Goal: Entertainment & Leisure: Consume media (video, audio)

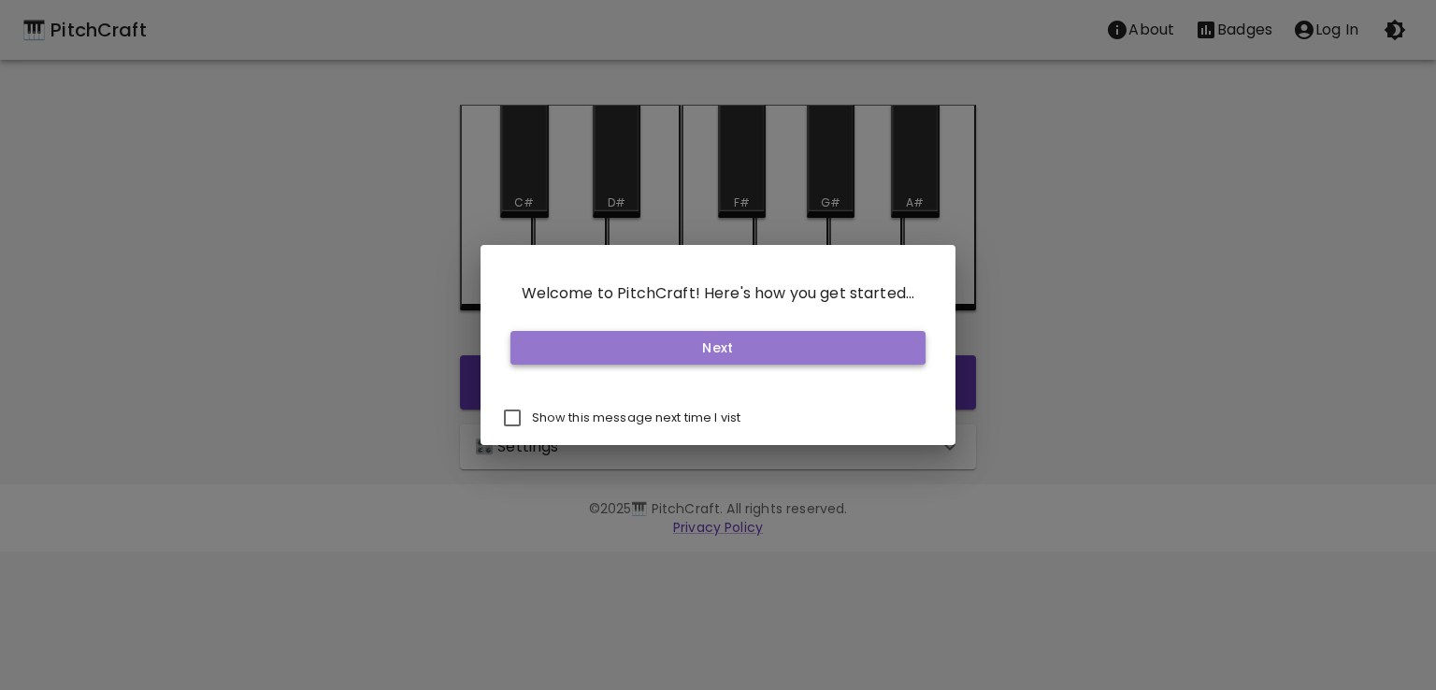
click at [593, 334] on button "Next" at bounding box center [718, 348] width 416 height 35
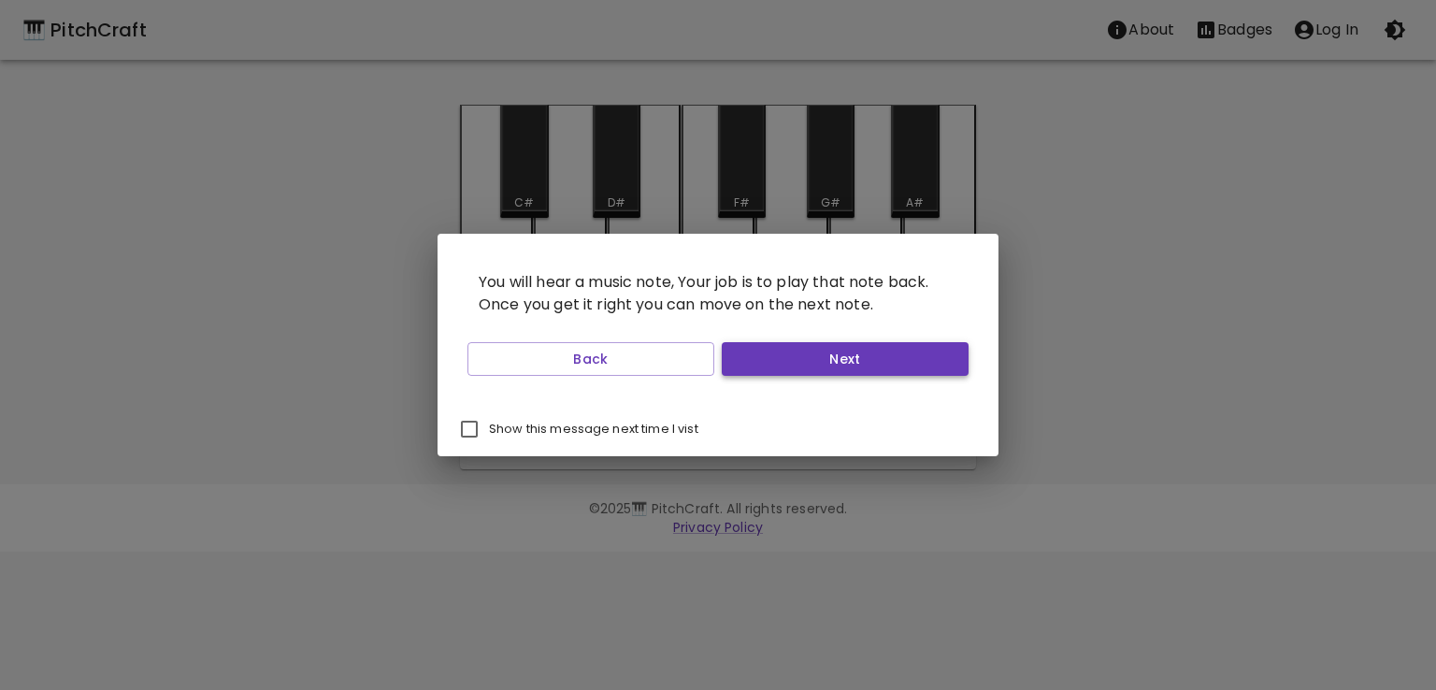
click at [770, 363] on button "Next" at bounding box center [844, 359] width 247 height 35
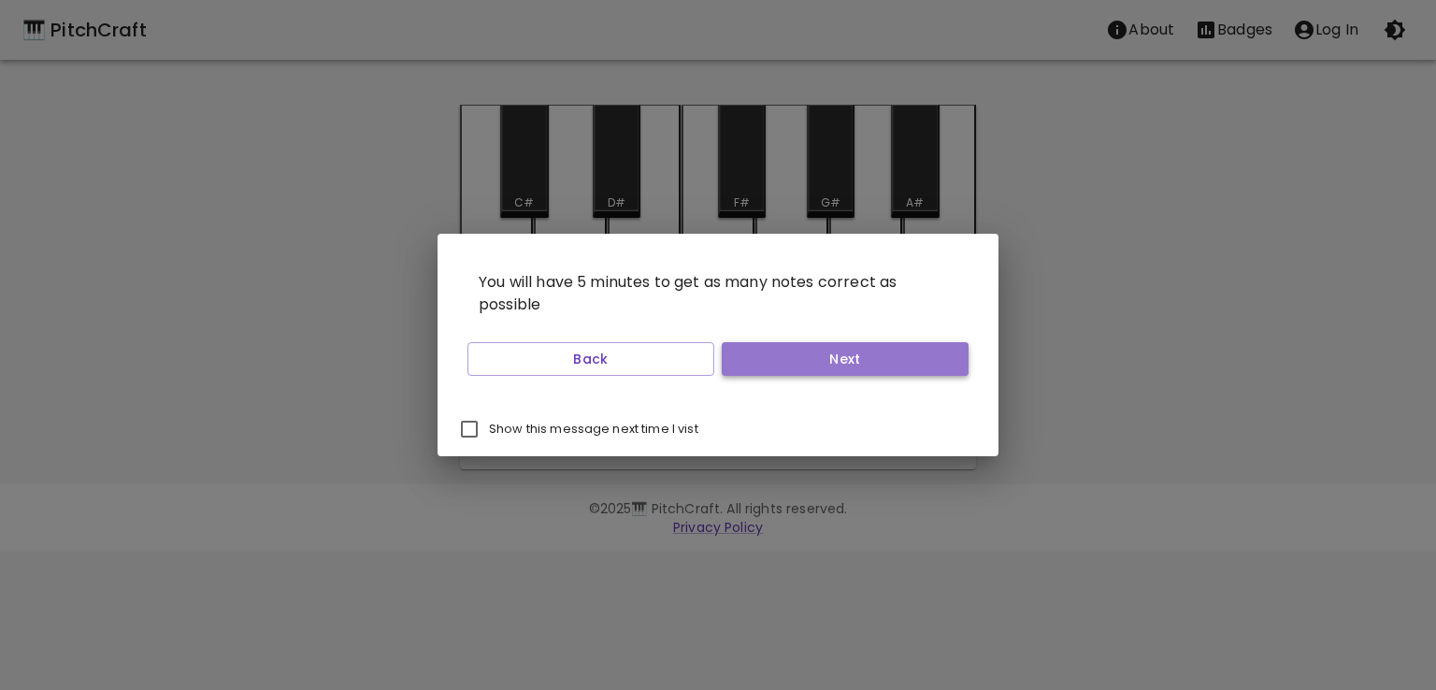
click at [770, 363] on button "Next" at bounding box center [844, 359] width 247 height 35
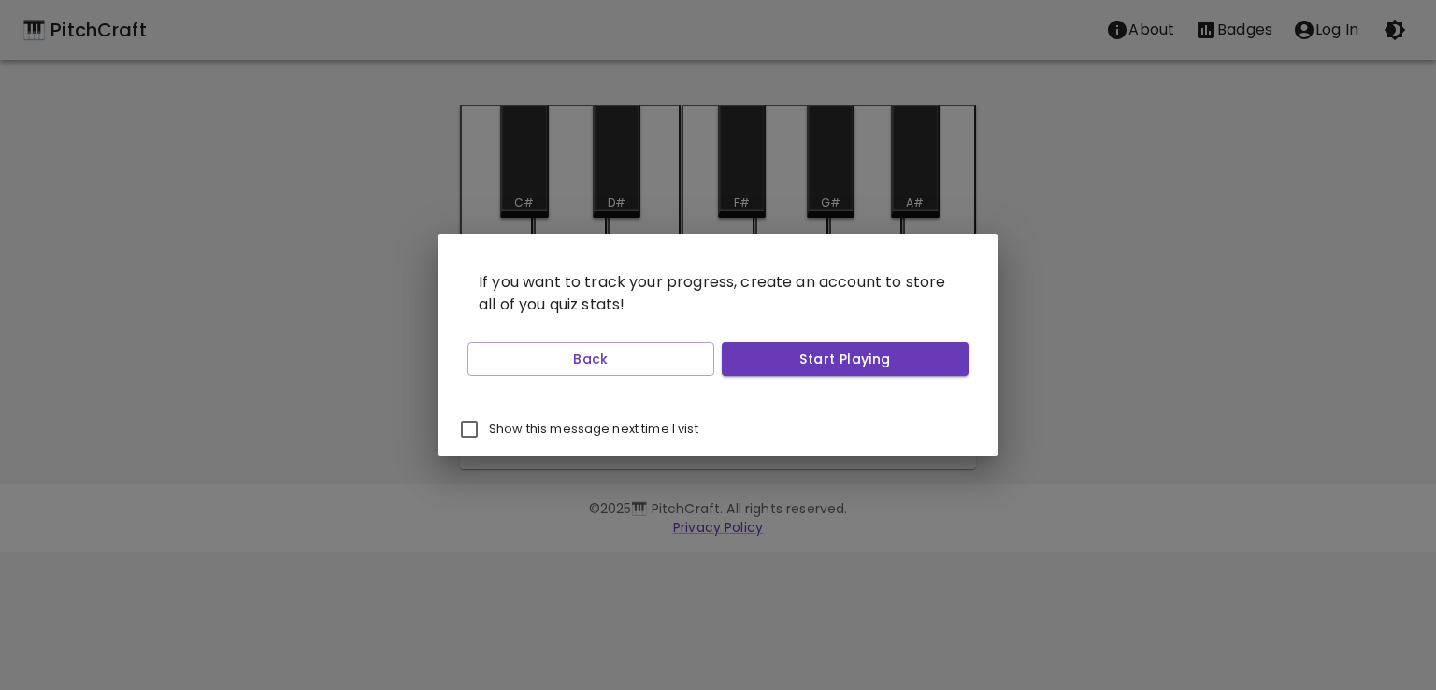
click at [770, 363] on button "Start Playing" at bounding box center [844, 359] width 247 height 35
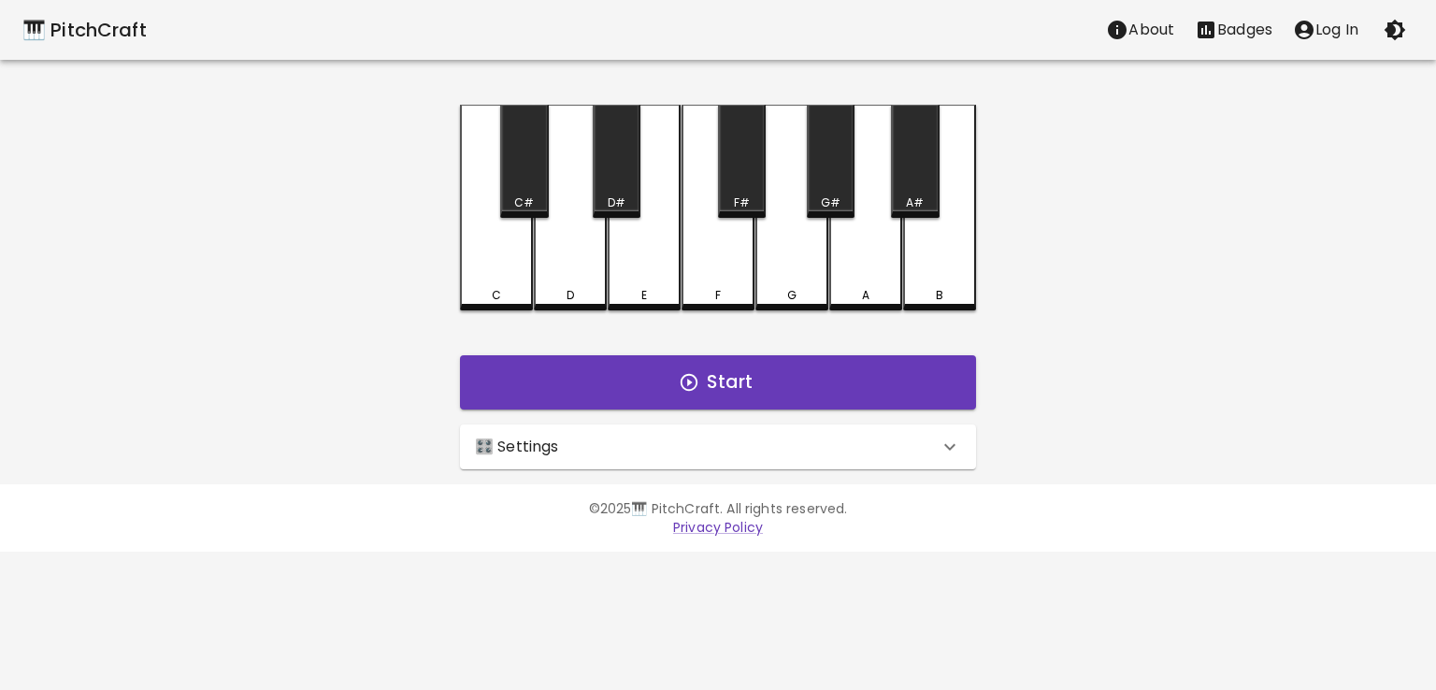
click at [690, 452] on div "🎛️ Settings" at bounding box center [707, 447] width 464 height 22
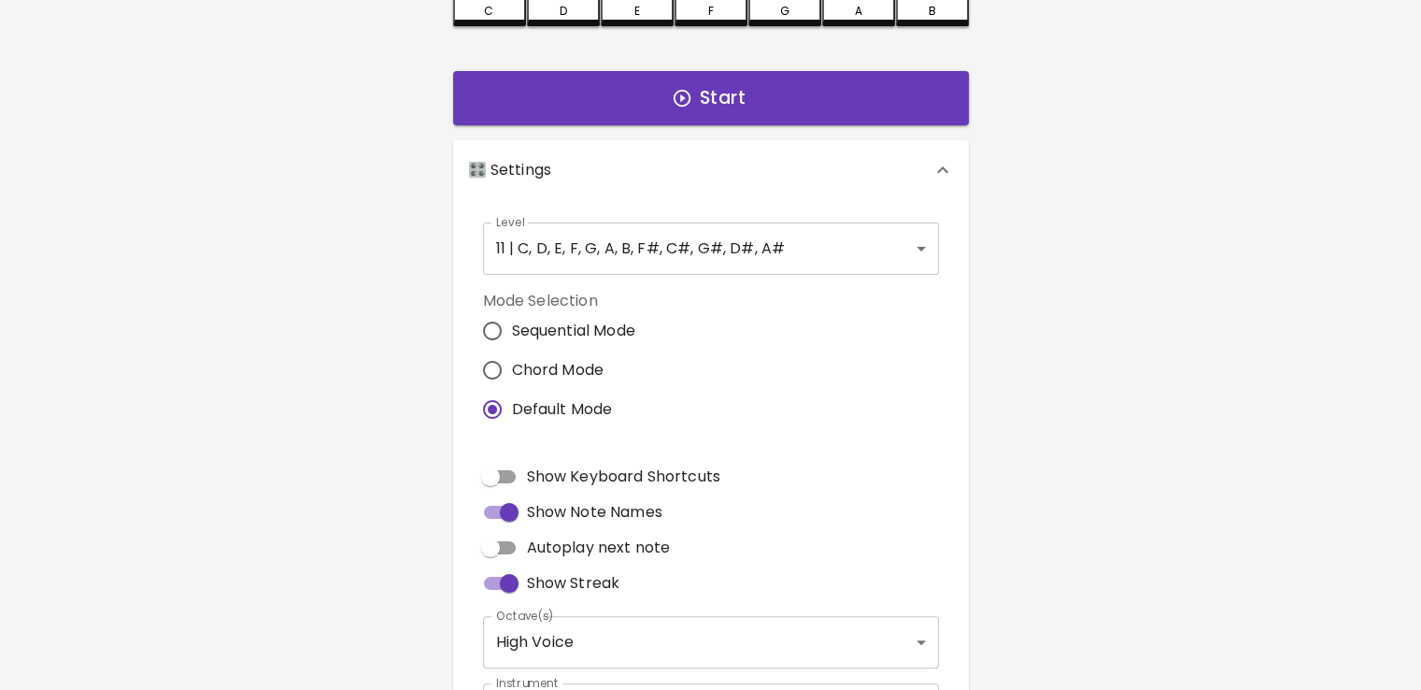
scroll to position [279, 0]
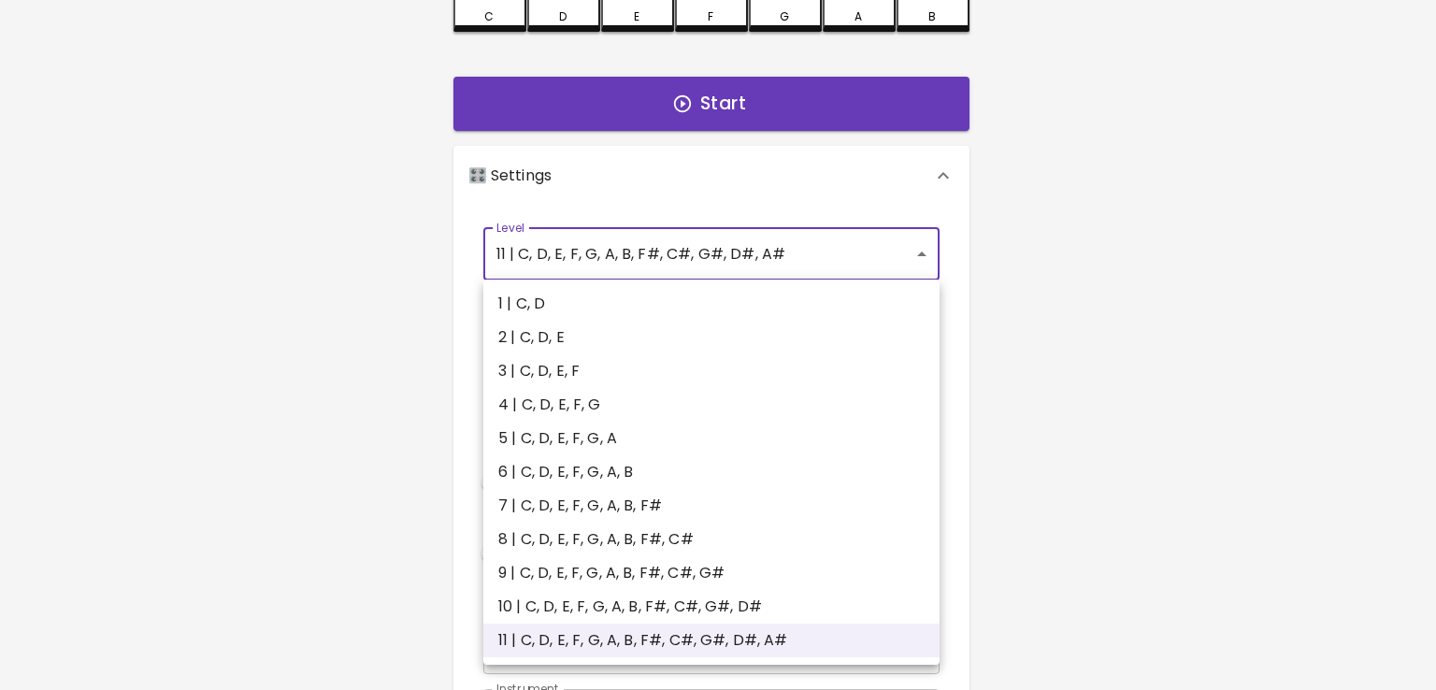
click at [642, 258] on body "🎹 PitchCraft About Badges Log In C C# D D# E F F# G G# A A# B Start 🎛️ Settings…" at bounding box center [718, 287] width 1436 height 1132
click at [550, 627] on li "11 | C, D, E, F, G, A, B, F#, C#, G#, D#, A#" at bounding box center [711, 640] width 456 height 34
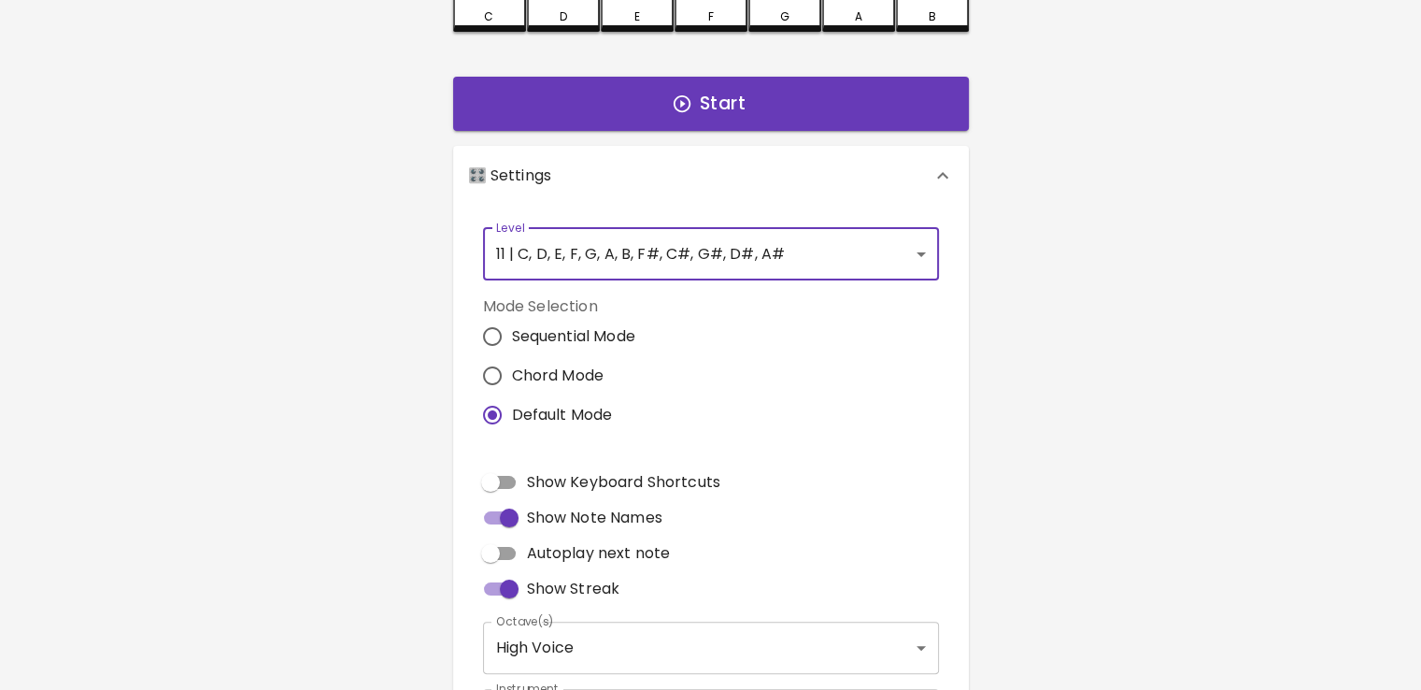
click at [490, 388] on input "Chord Mode" at bounding box center [492, 375] width 39 height 39
radio input "true"
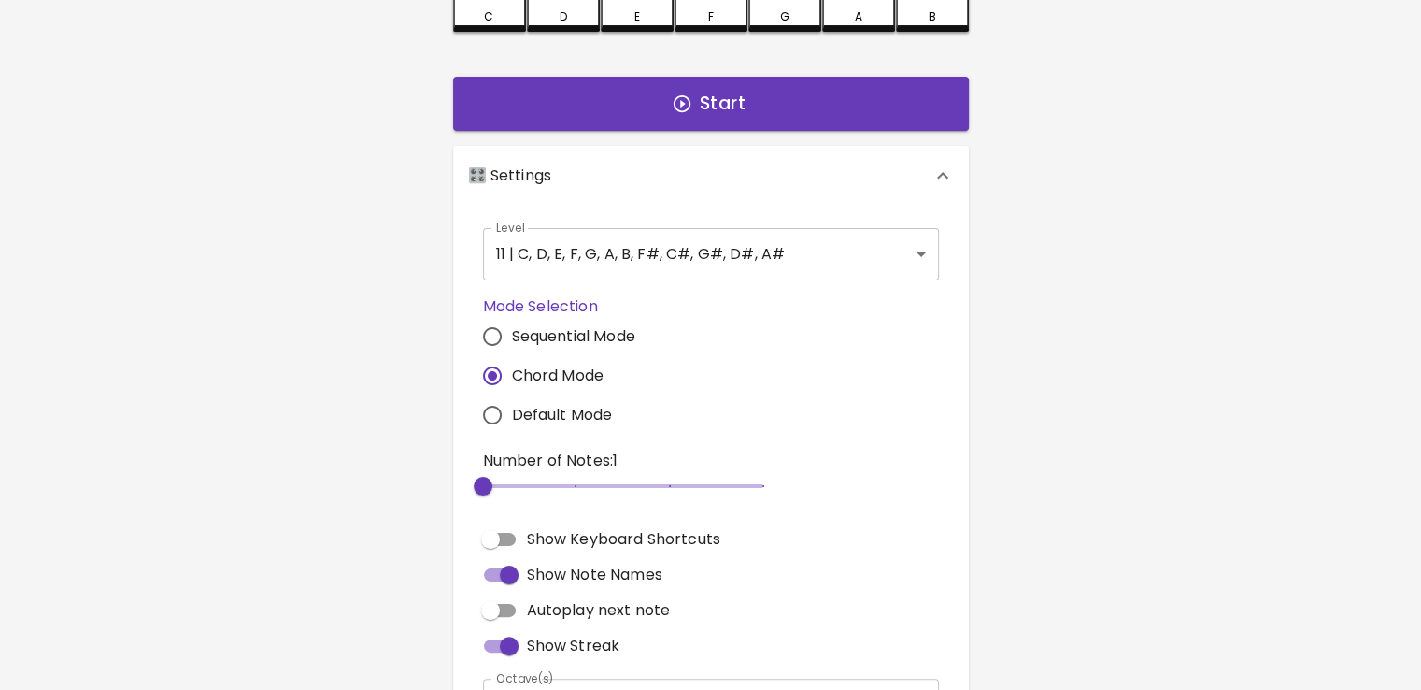
click at [590, 479] on span "2" at bounding box center [623, 486] width 280 height 28
click at [636, 477] on span "4" at bounding box center [623, 486] width 280 height 28
type input "3"
click at [595, 480] on span "3" at bounding box center [623, 486] width 280 height 28
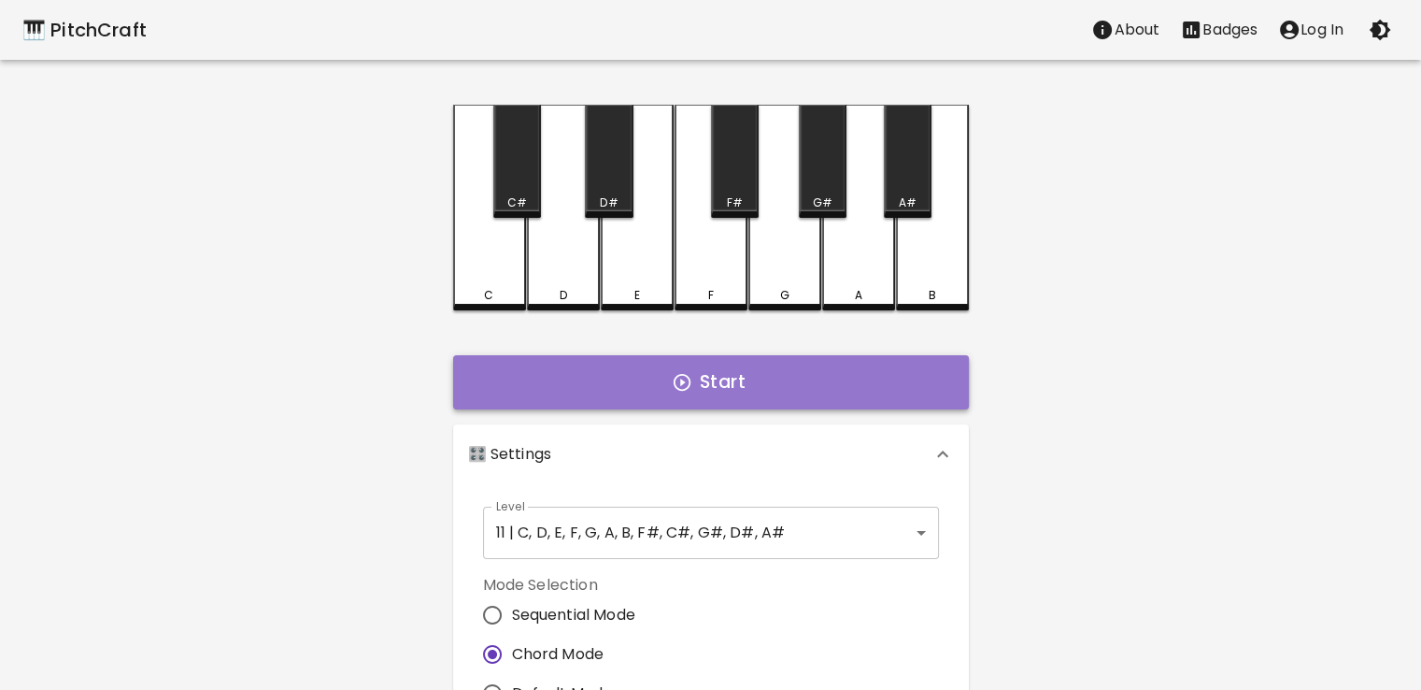
click at [748, 382] on button "Start" at bounding box center [711, 382] width 516 height 54
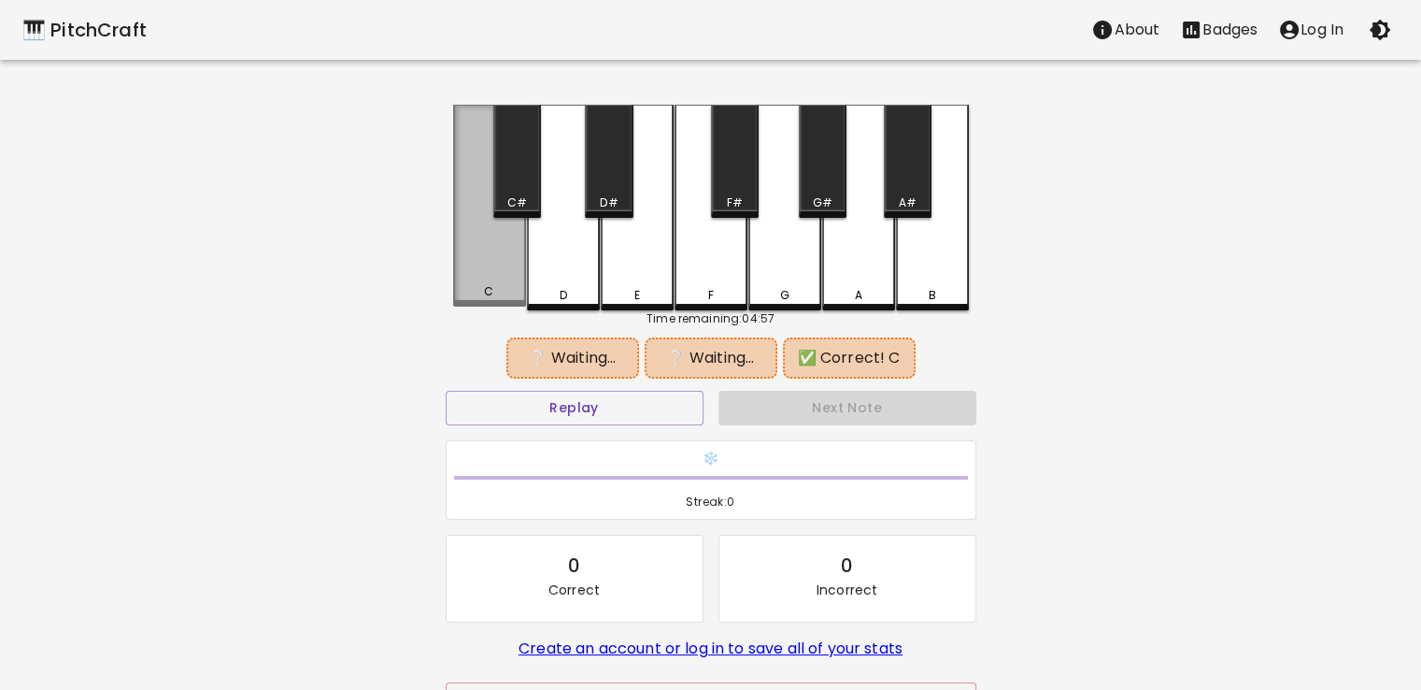
click at [505, 263] on div "C" at bounding box center [489, 206] width 73 height 202
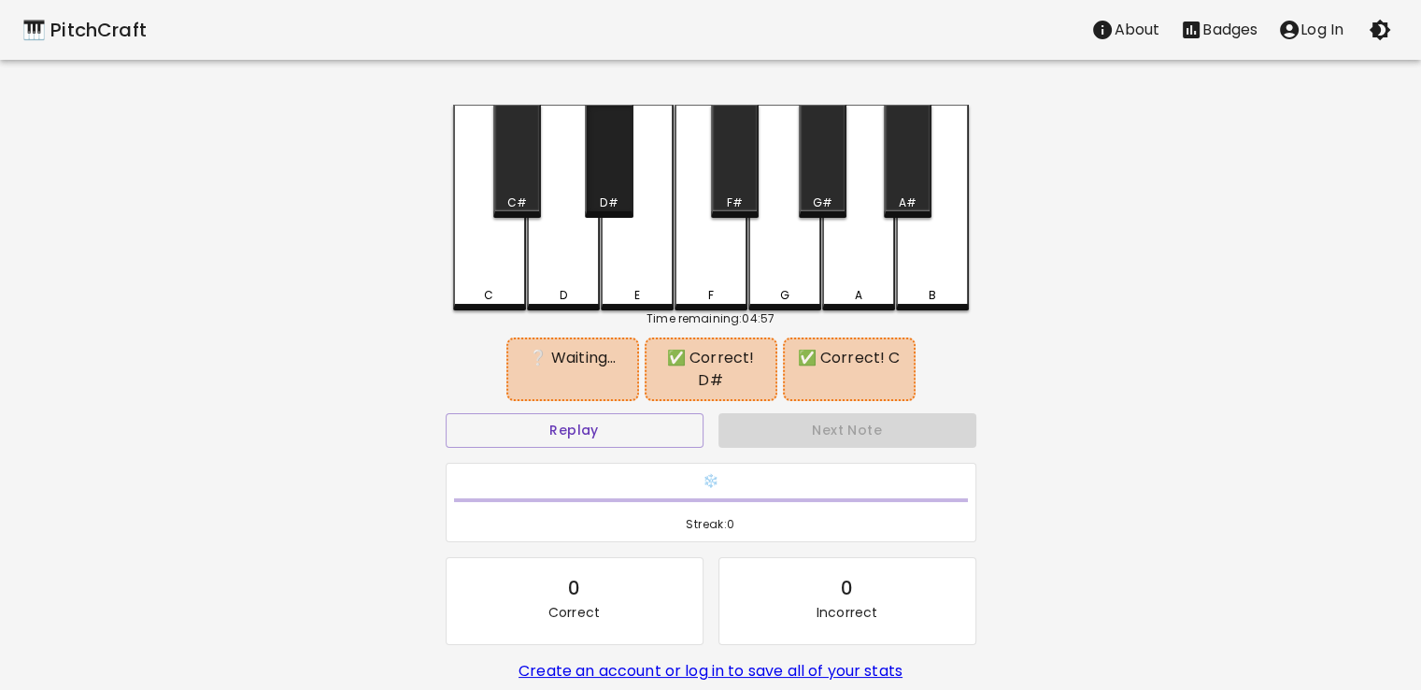
click at [628, 179] on div "D#" at bounding box center [609, 161] width 48 height 113
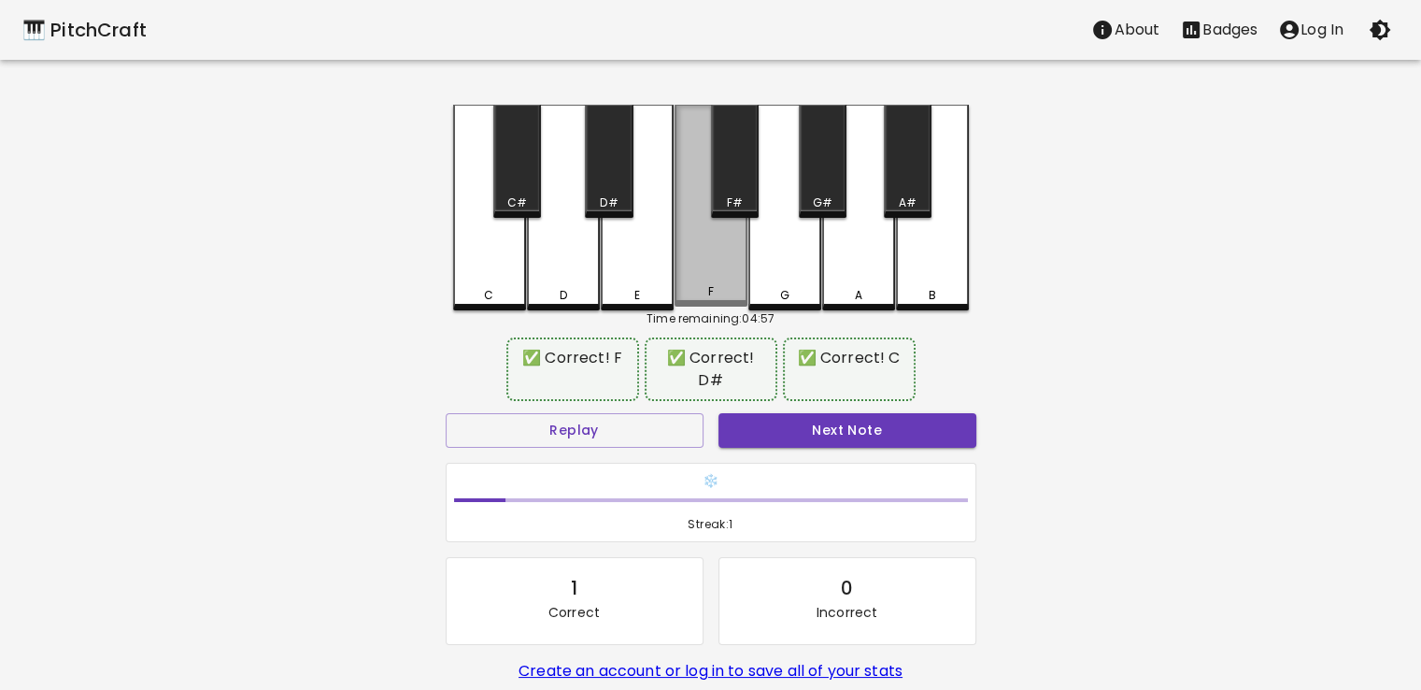
click at [710, 256] on div "F" at bounding box center [711, 206] width 73 height 202
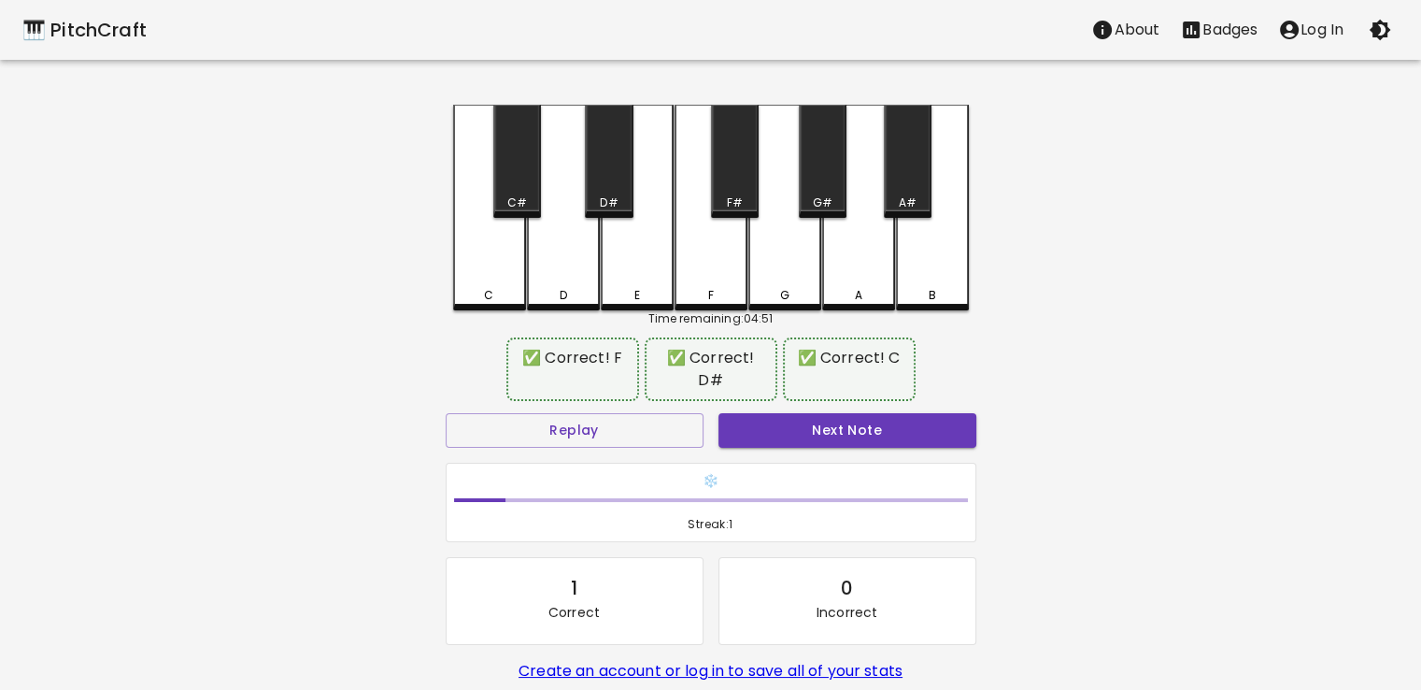
click at [1122, 200] on div "🎹 PitchCraft About Badges Log In C C# D D# E F F# G G# A A# B Time remaining: 0…" at bounding box center [710, 382] width 1421 height 765
click at [828, 413] on button "Next Note" at bounding box center [848, 430] width 258 height 35
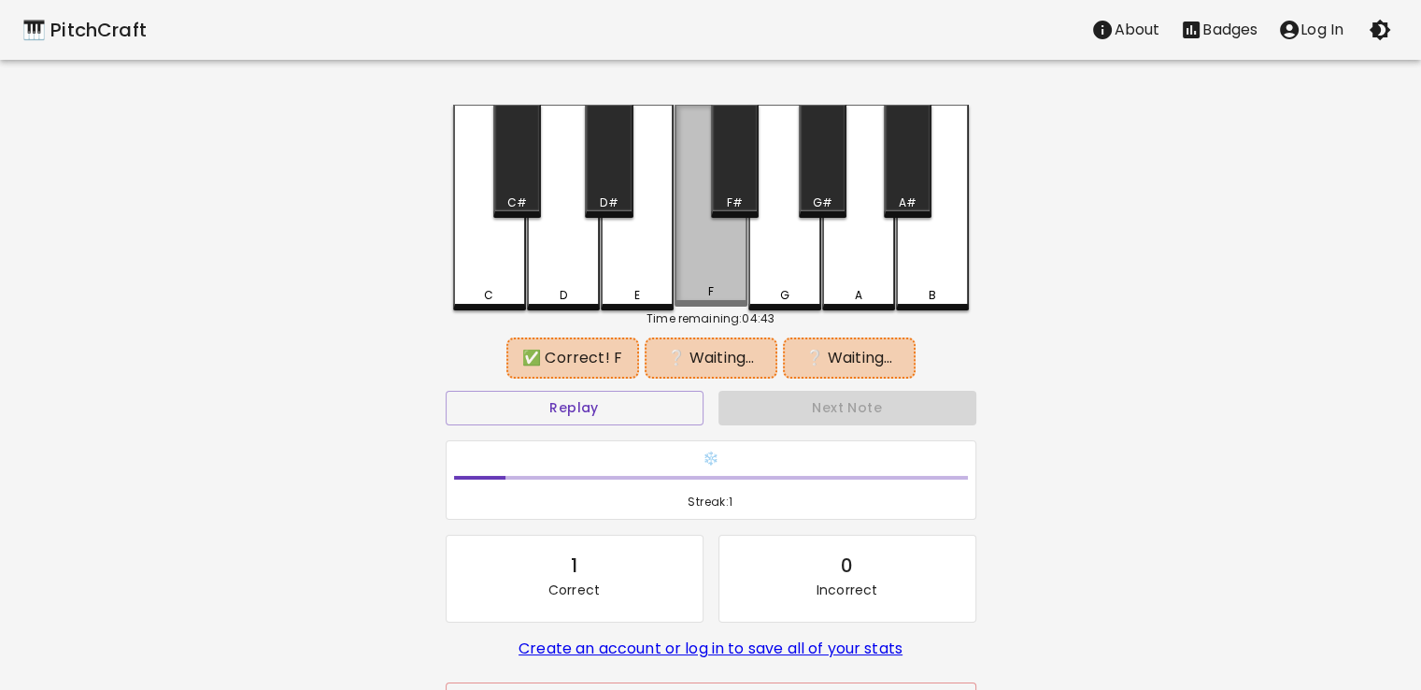
click at [708, 248] on div "F" at bounding box center [711, 206] width 73 height 202
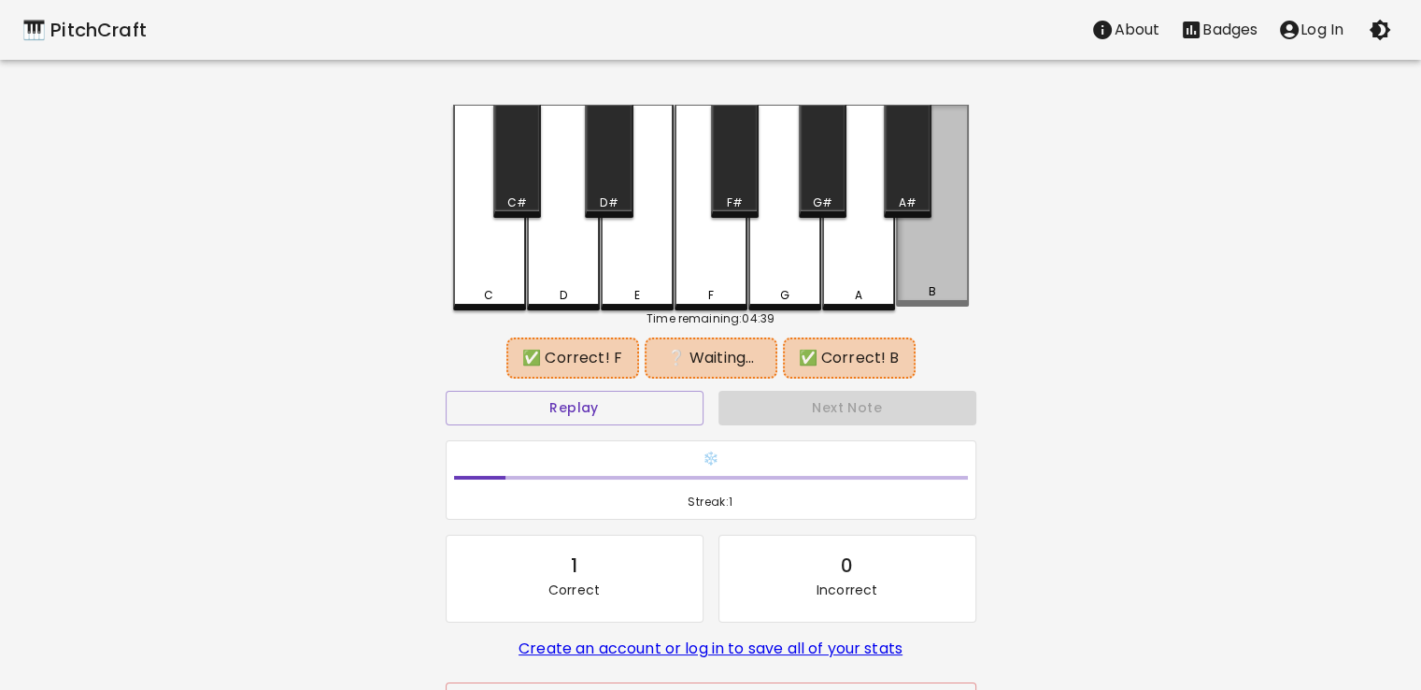
click at [923, 270] on div "B" at bounding box center [932, 206] width 73 height 202
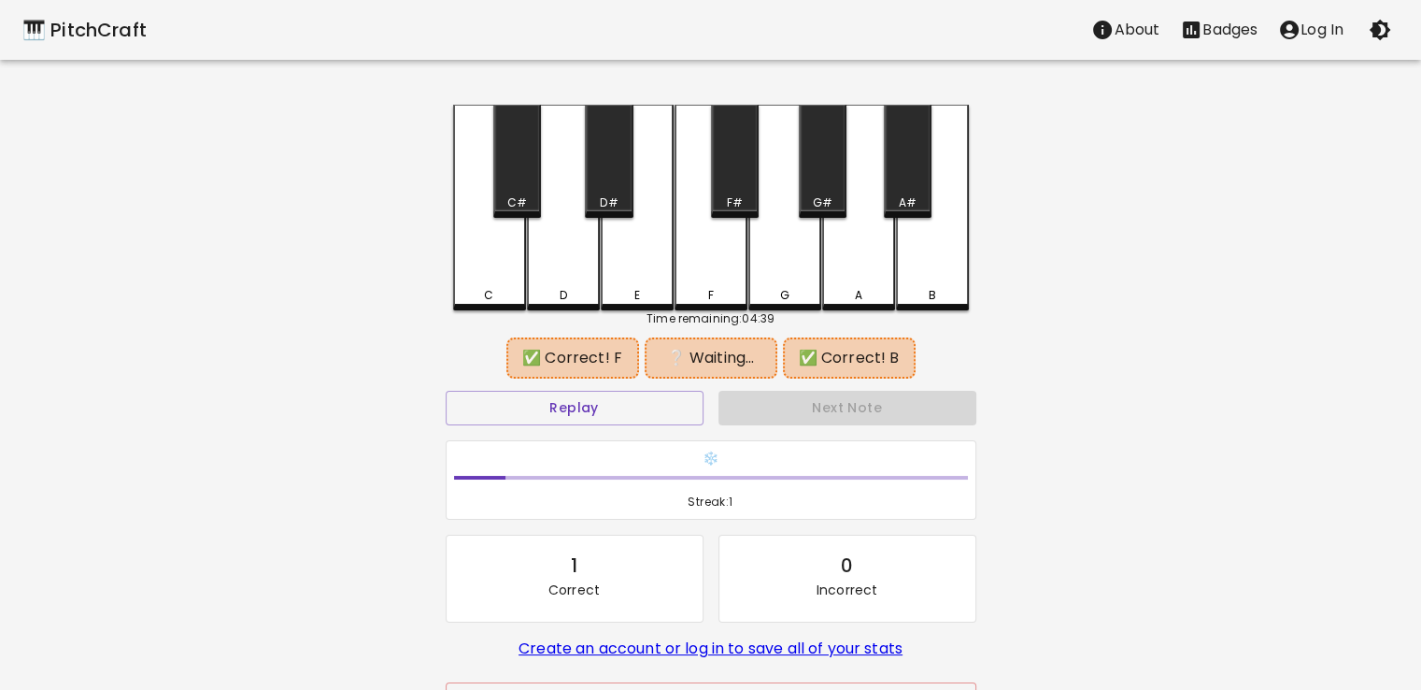
click at [873, 264] on div "A" at bounding box center [858, 208] width 73 height 206
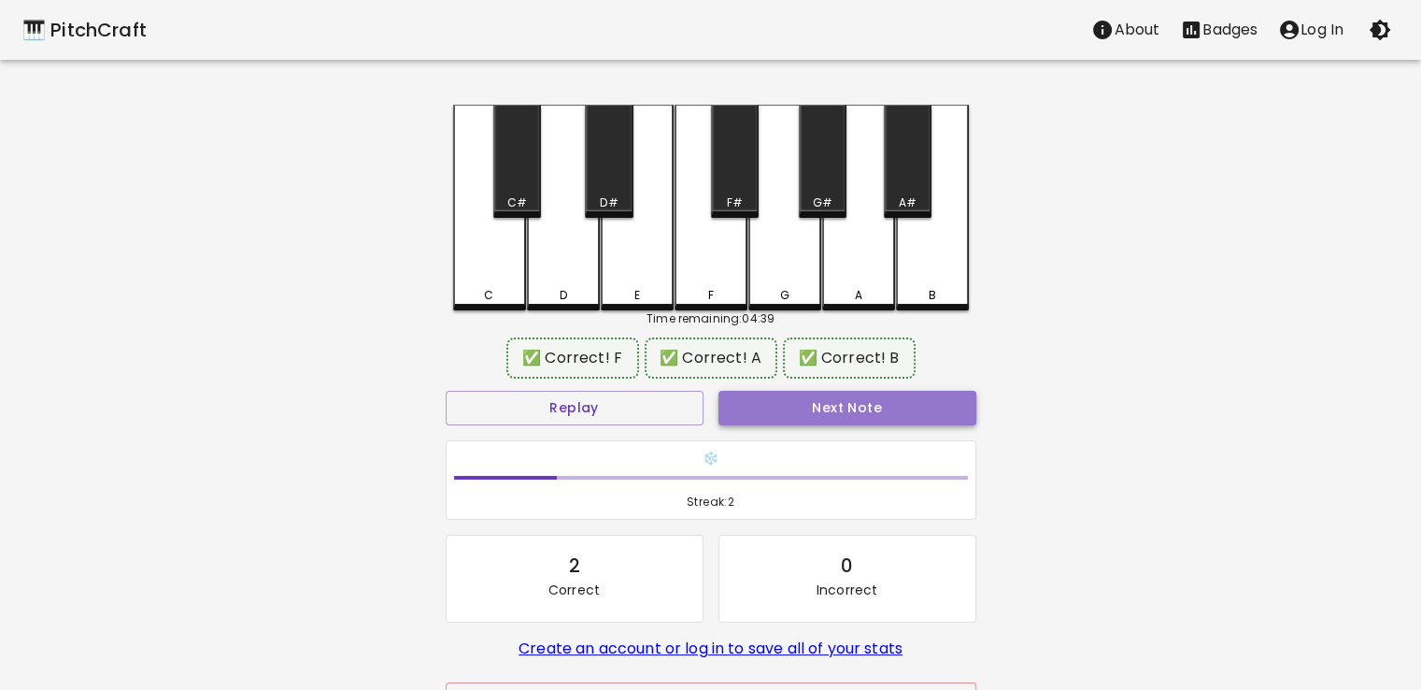
click at [889, 398] on button "Next Note" at bounding box center [848, 408] width 258 height 35
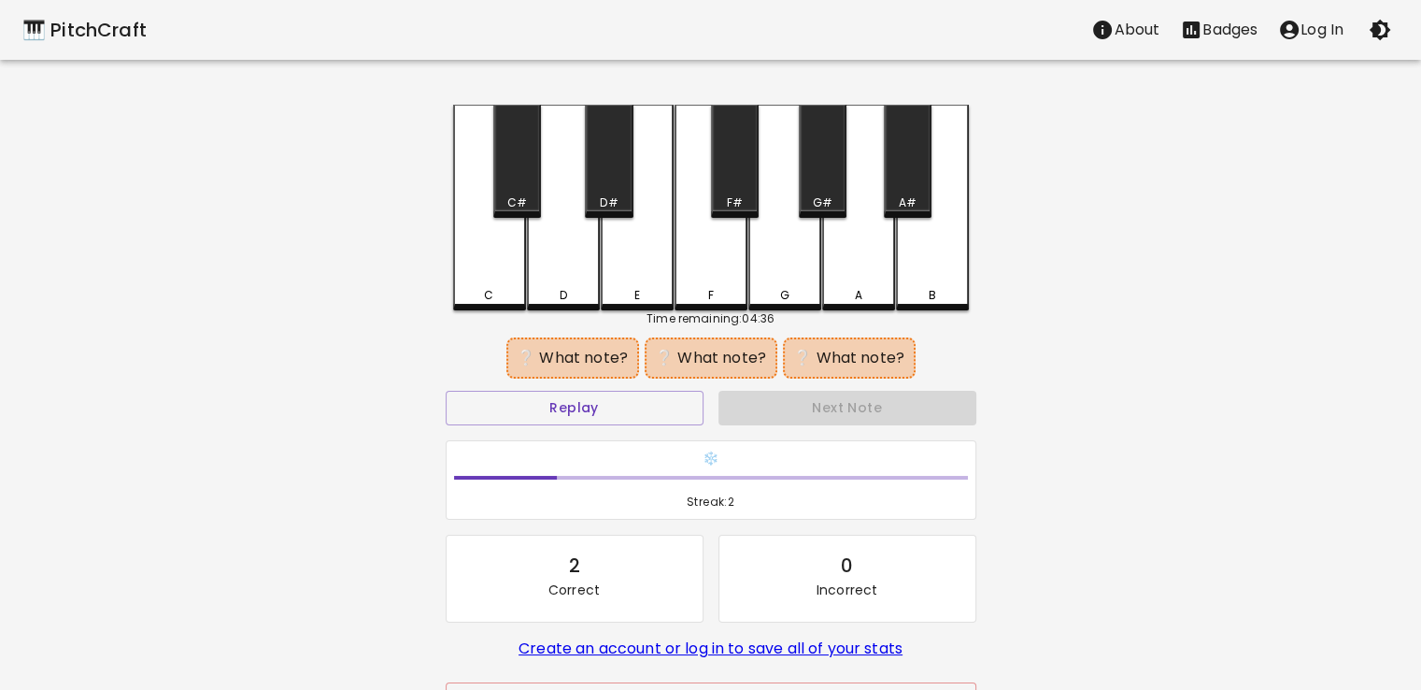
click at [493, 255] on div "C" at bounding box center [489, 208] width 73 height 206
click at [735, 178] on div "F#" at bounding box center [735, 161] width 48 height 113
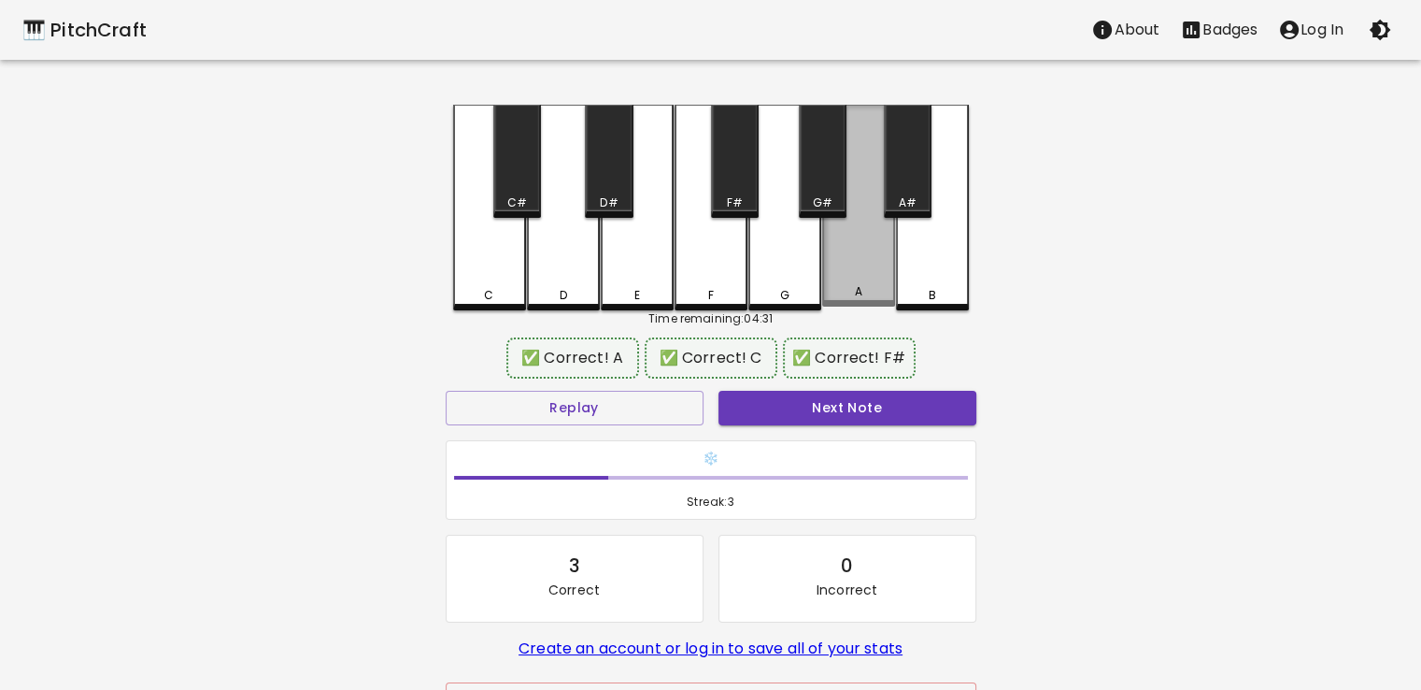
click at [847, 251] on div "A" at bounding box center [858, 206] width 73 height 202
click at [857, 409] on button "Next Note" at bounding box center [848, 408] width 258 height 35
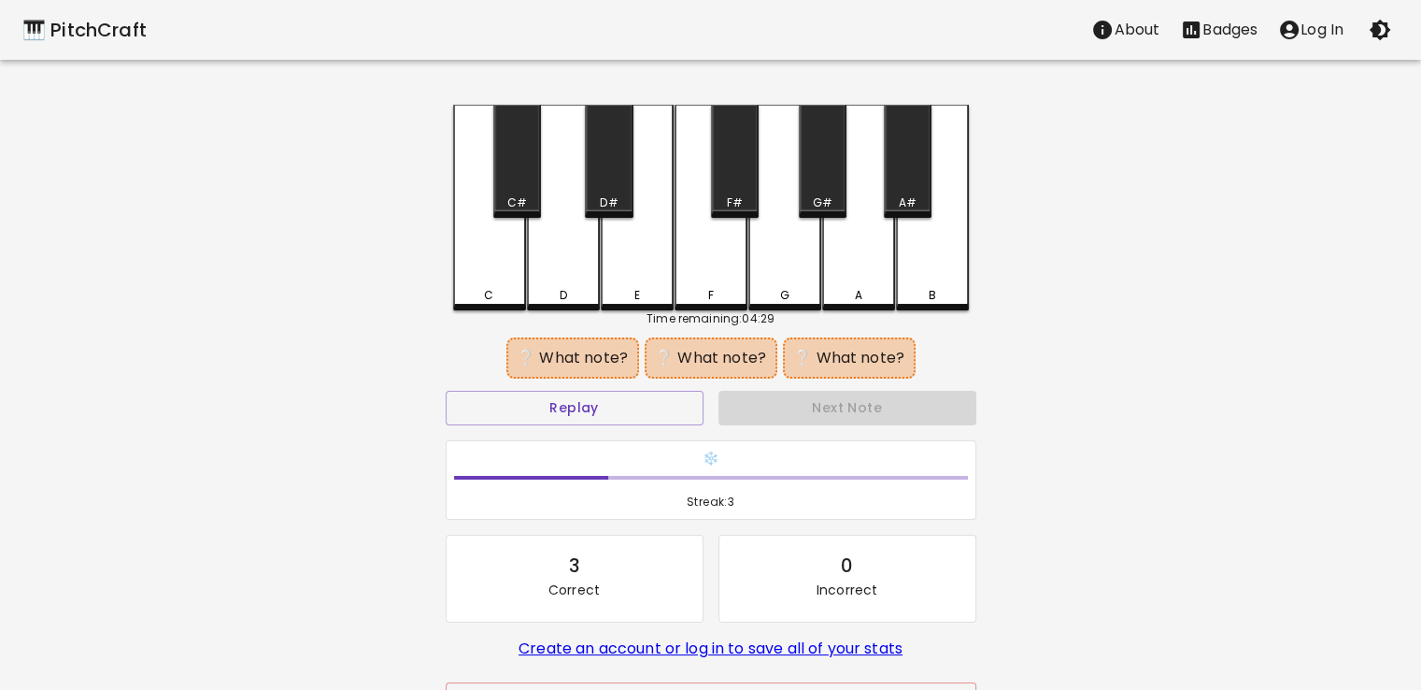
click at [611, 164] on div "D#" at bounding box center [609, 161] width 48 height 113
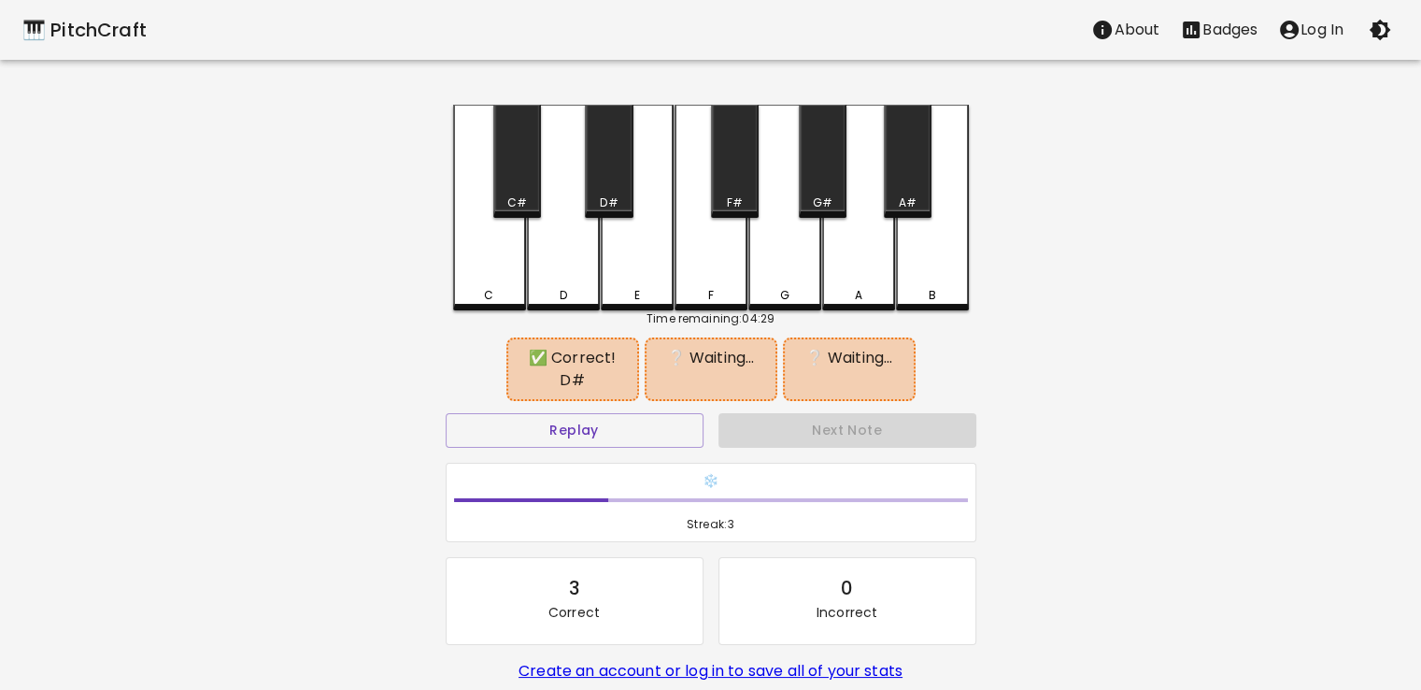
click at [779, 250] on div "G" at bounding box center [785, 208] width 73 height 206
click at [815, 189] on div "G#" at bounding box center [823, 161] width 48 height 113
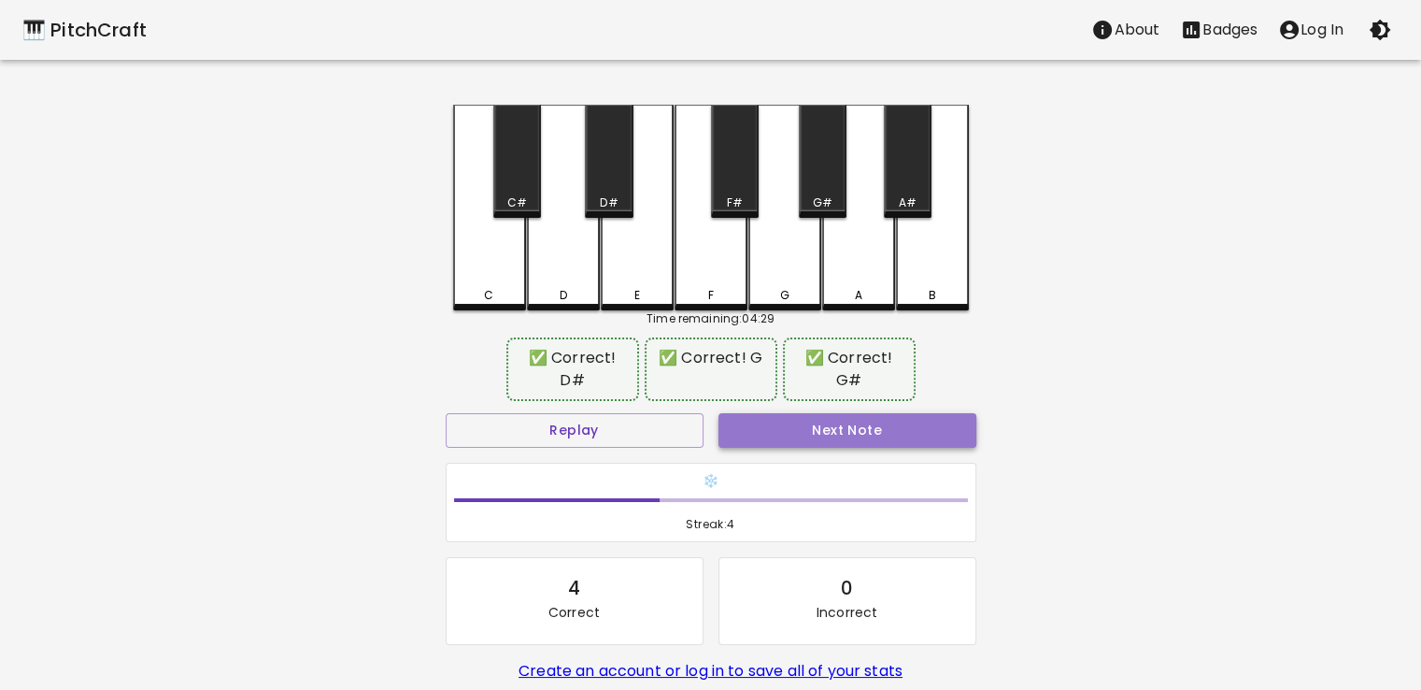
click at [835, 426] on button "Next Note" at bounding box center [848, 430] width 258 height 35
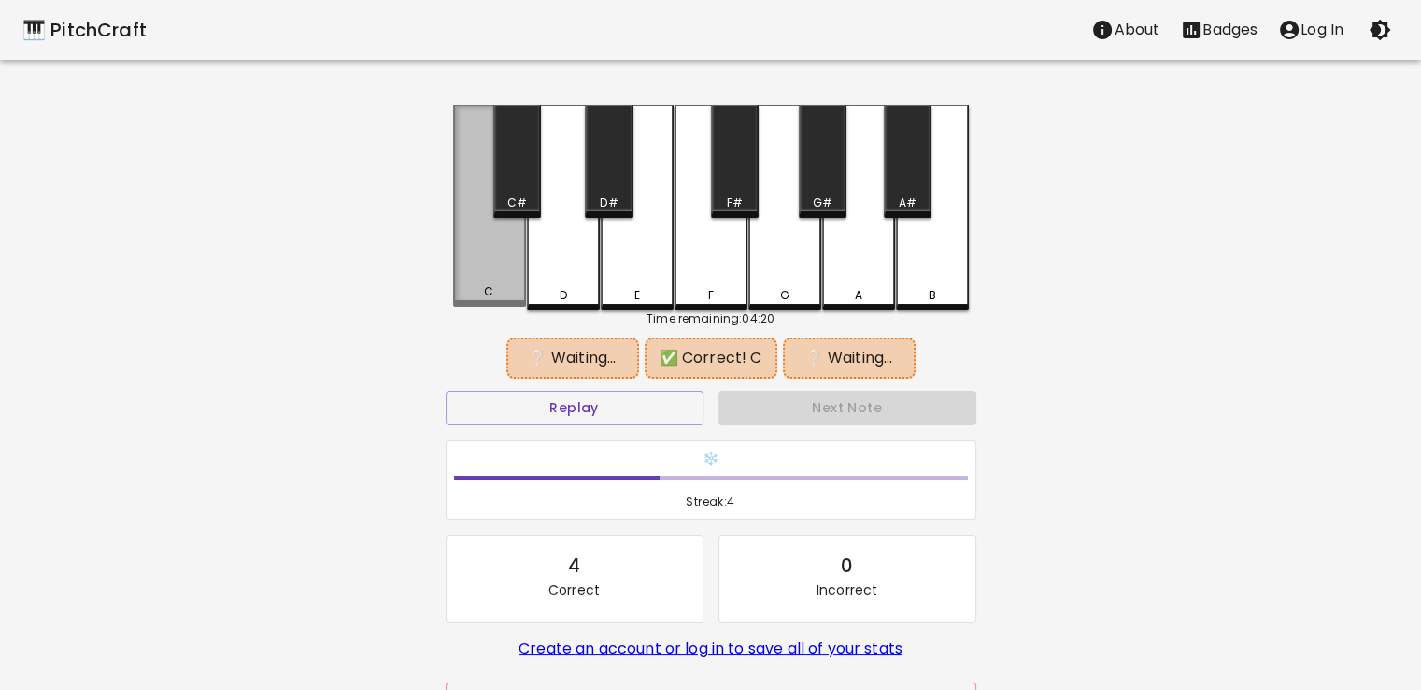
click at [479, 263] on div "C" at bounding box center [489, 206] width 73 height 202
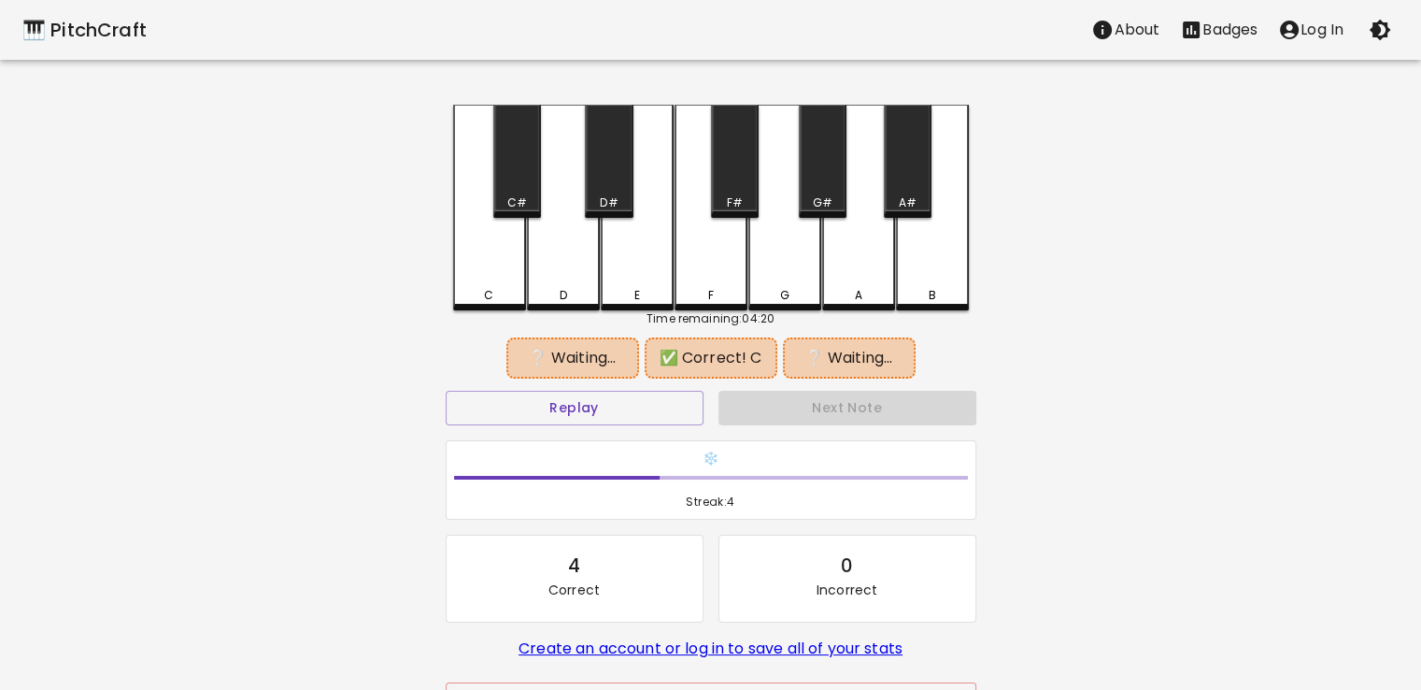
click at [563, 270] on div "D" at bounding box center [563, 208] width 73 height 206
click at [926, 279] on div "B" at bounding box center [932, 208] width 73 height 206
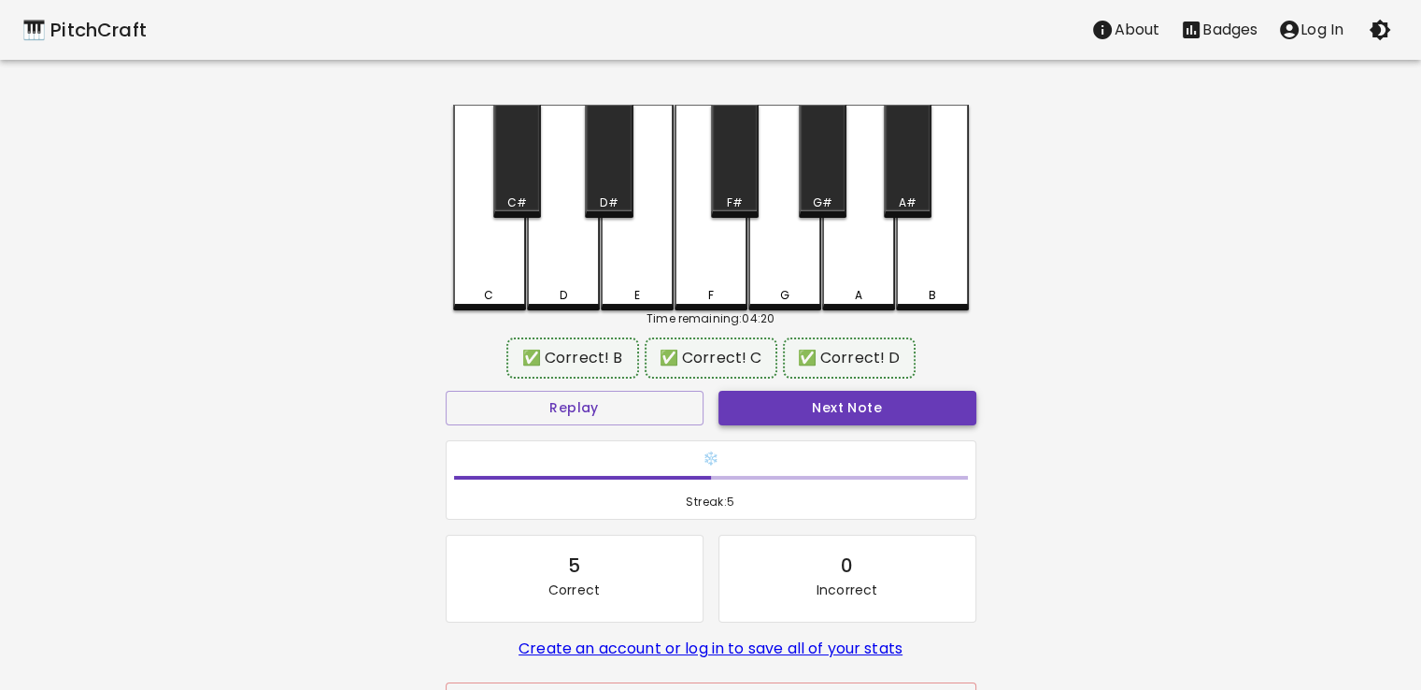
click at [907, 405] on button "Next Note" at bounding box center [848, 408] width 258 height 35
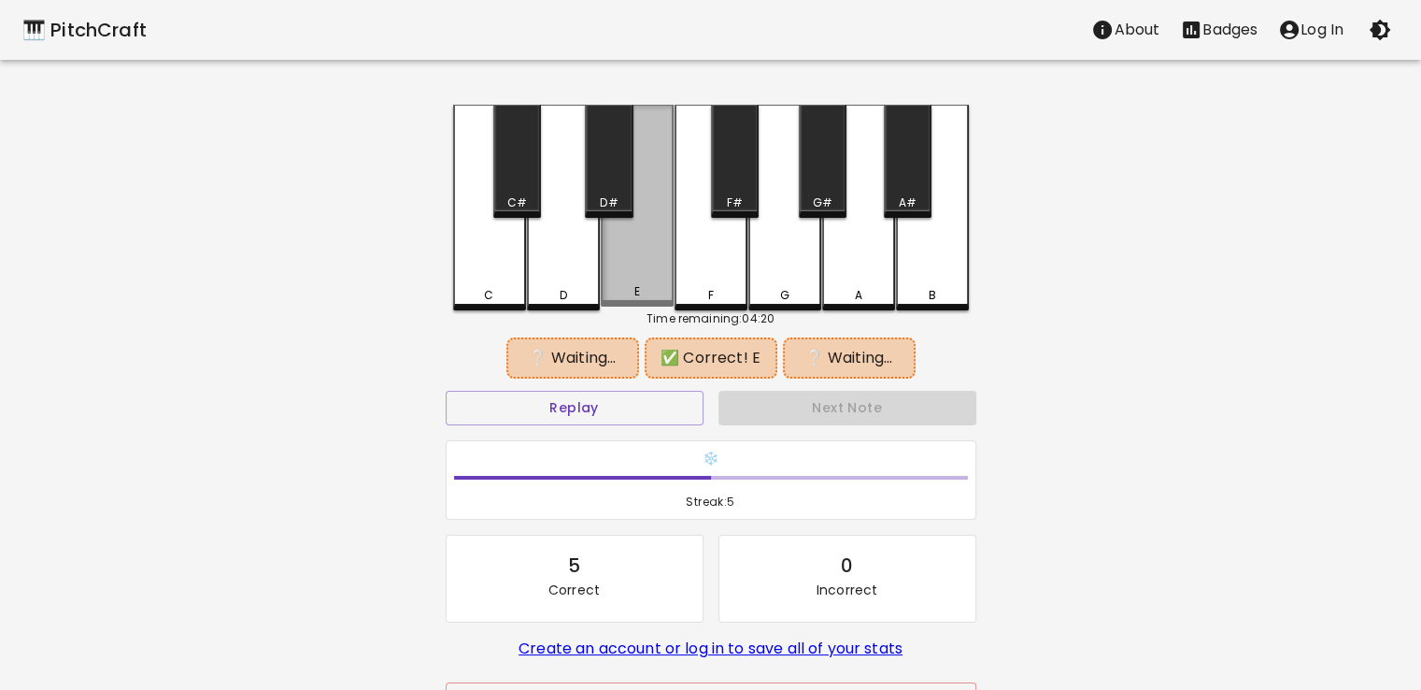
click at [637, 264] on div "E" at bounding box center [637, 206] width 73 height 202
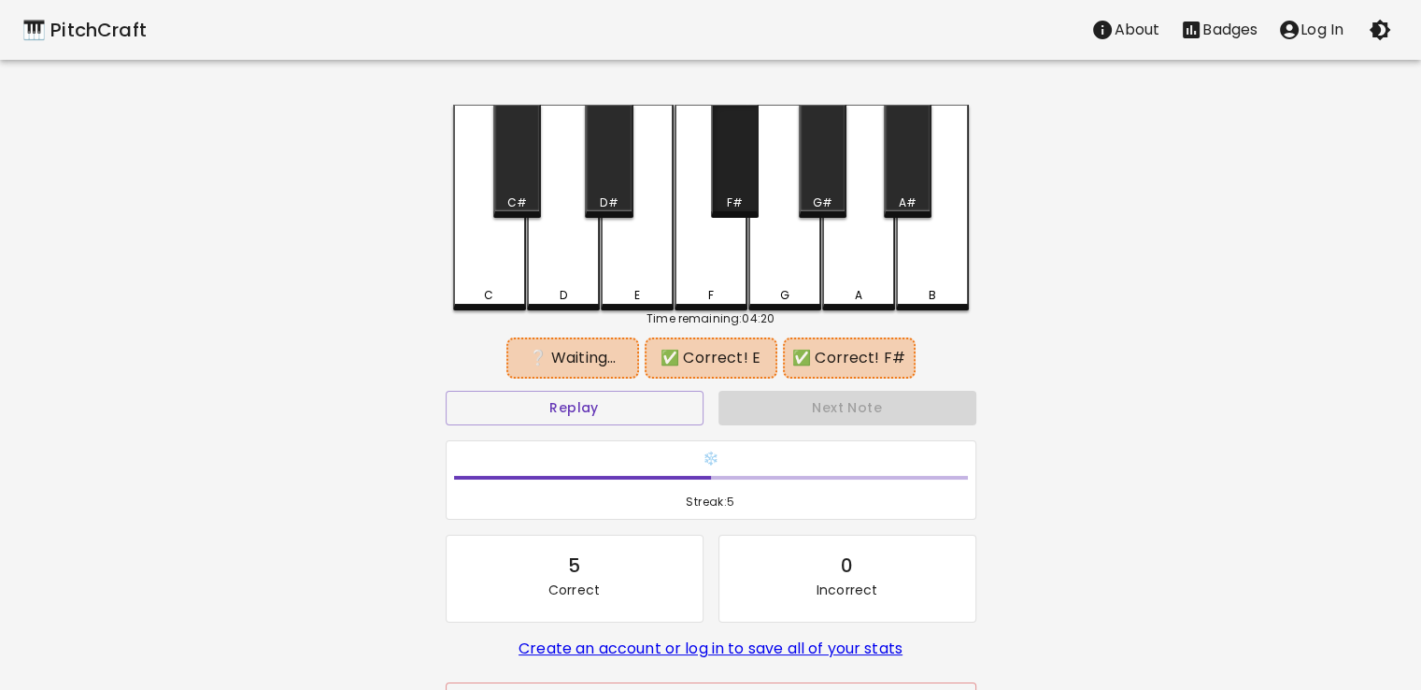
click at [735, 180] on div "F#" at bounding box center [735, 161] width 48 height 113
click at [818, 186] on div "G#" at bounding box center [823, 161] width 48 height 113
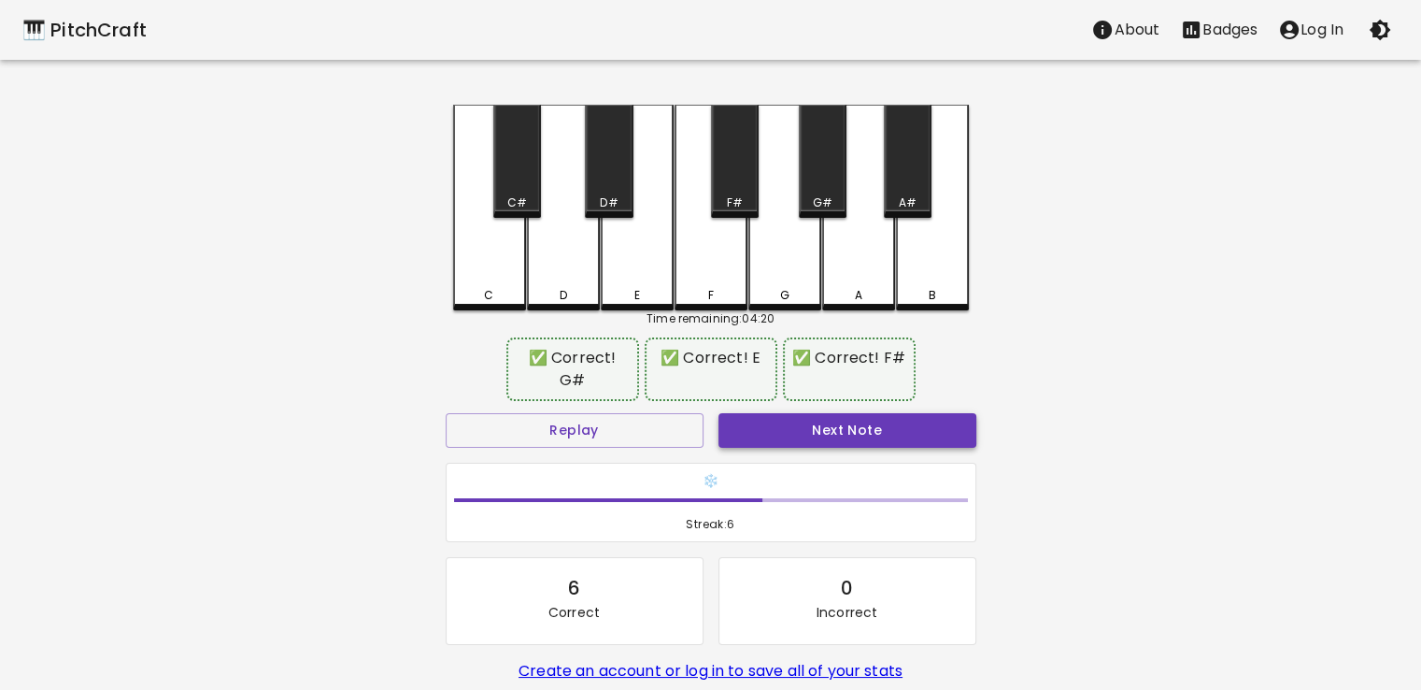
click at [849, 433] on button "Next Note" at bounding box center [848, 430] width 258 height 35
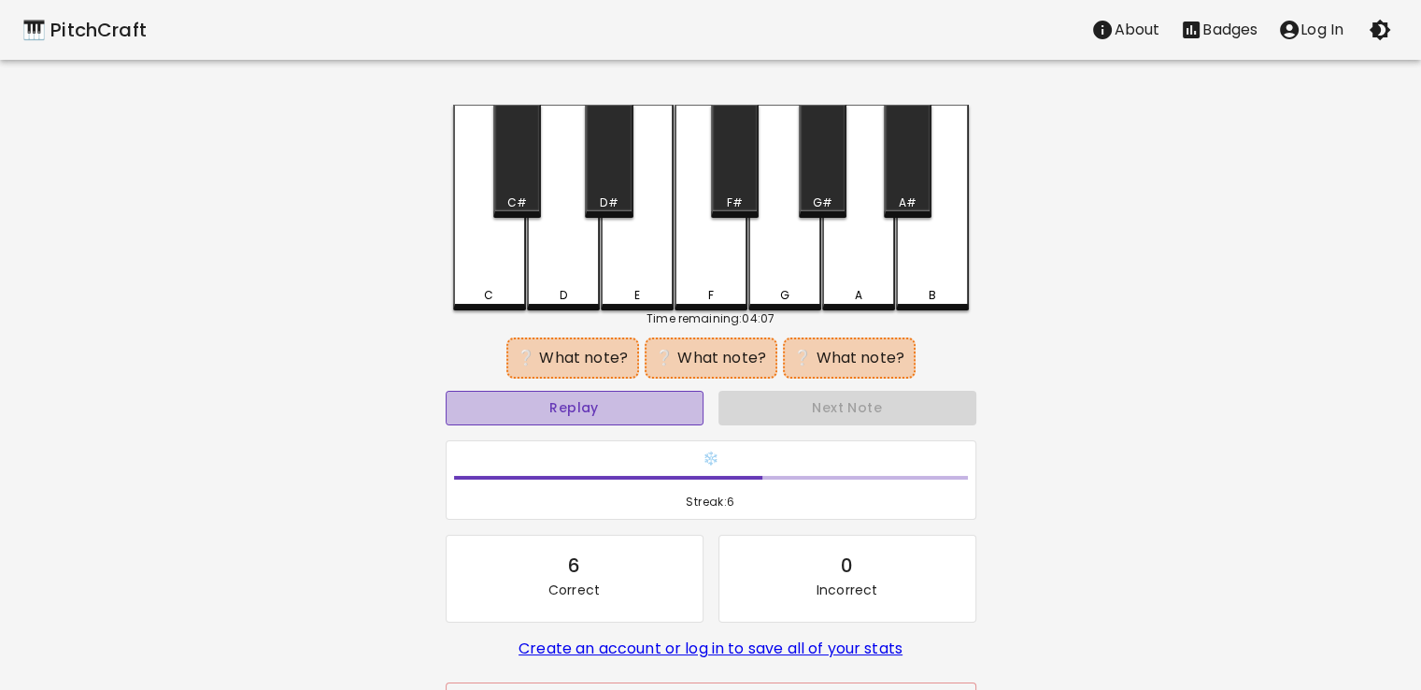
click at [537, 414] on button "Replay" at bounding box center [575, 408] width 258 height 35
click at [770, 273] on div "G" at bounding box center [785, 208] width 73 height 206
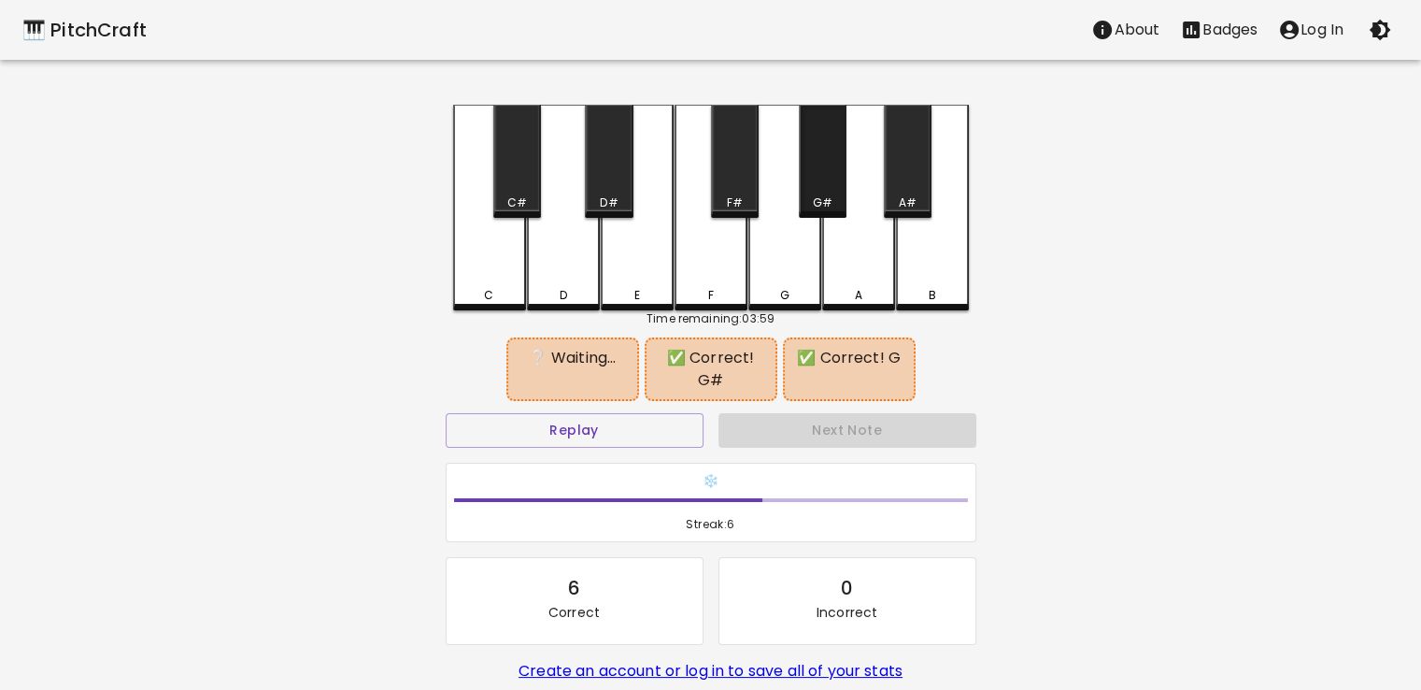
click at [826, 182] on div "G#" at bounding box center [823, 161] width 48 height 113
click at [736, 177] on div "F#" at bounding box center [735, 161] width 48 height 113
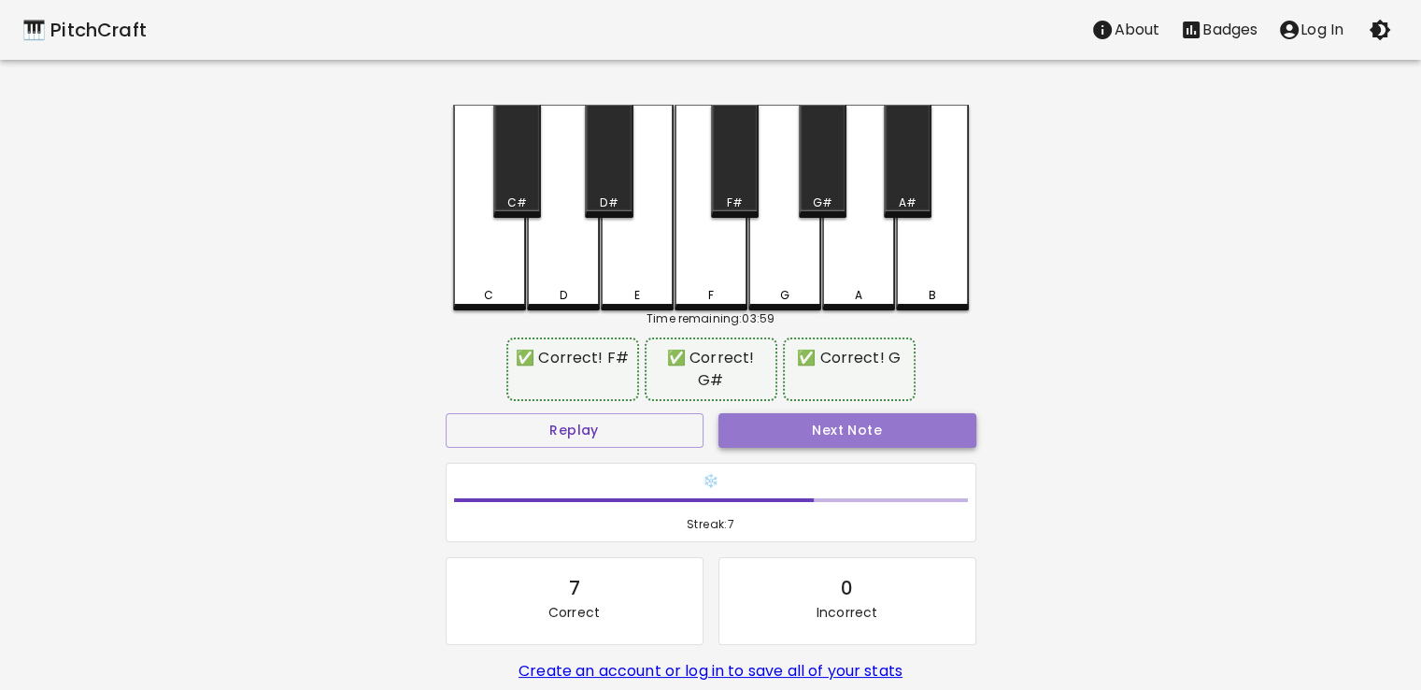
click at [814, 446] on button "Next Note" at bounding box center [848, 430] width 258 height 35
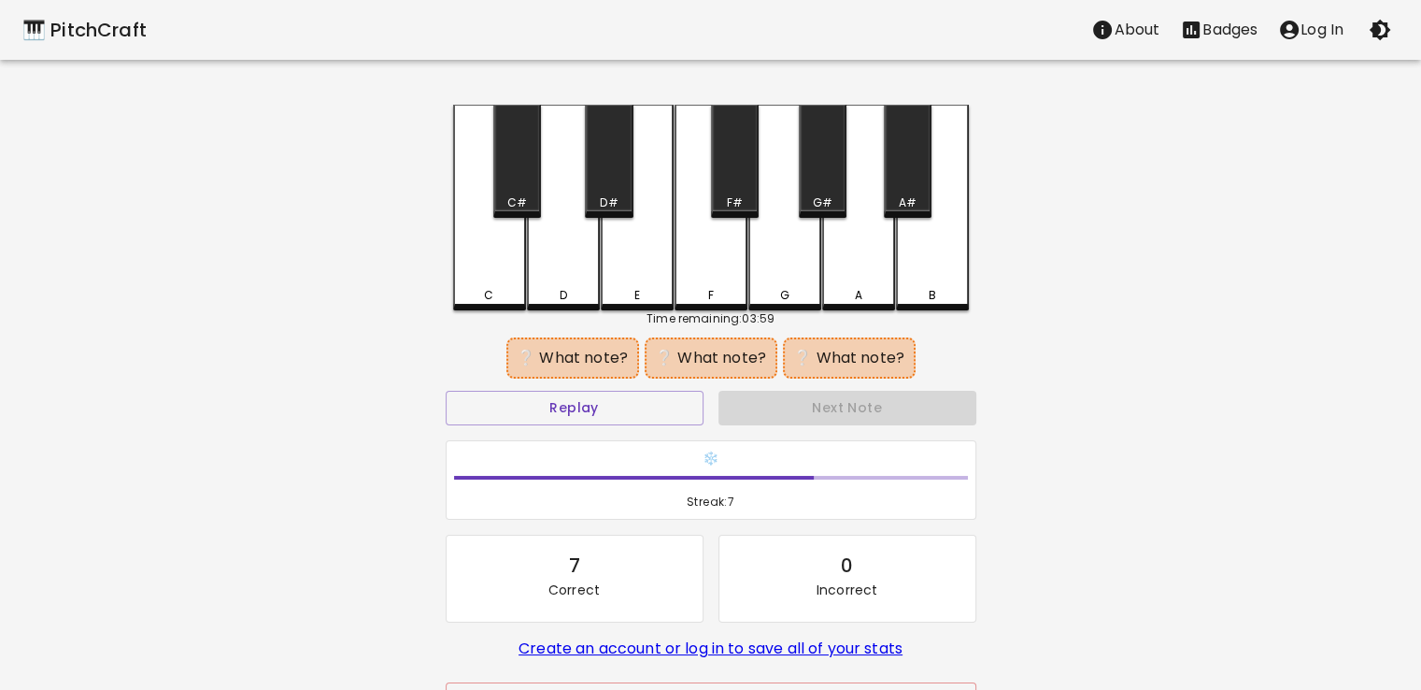
click at [613, 170] on div "D#" at bounding box center [609, 161] width 48 height 113
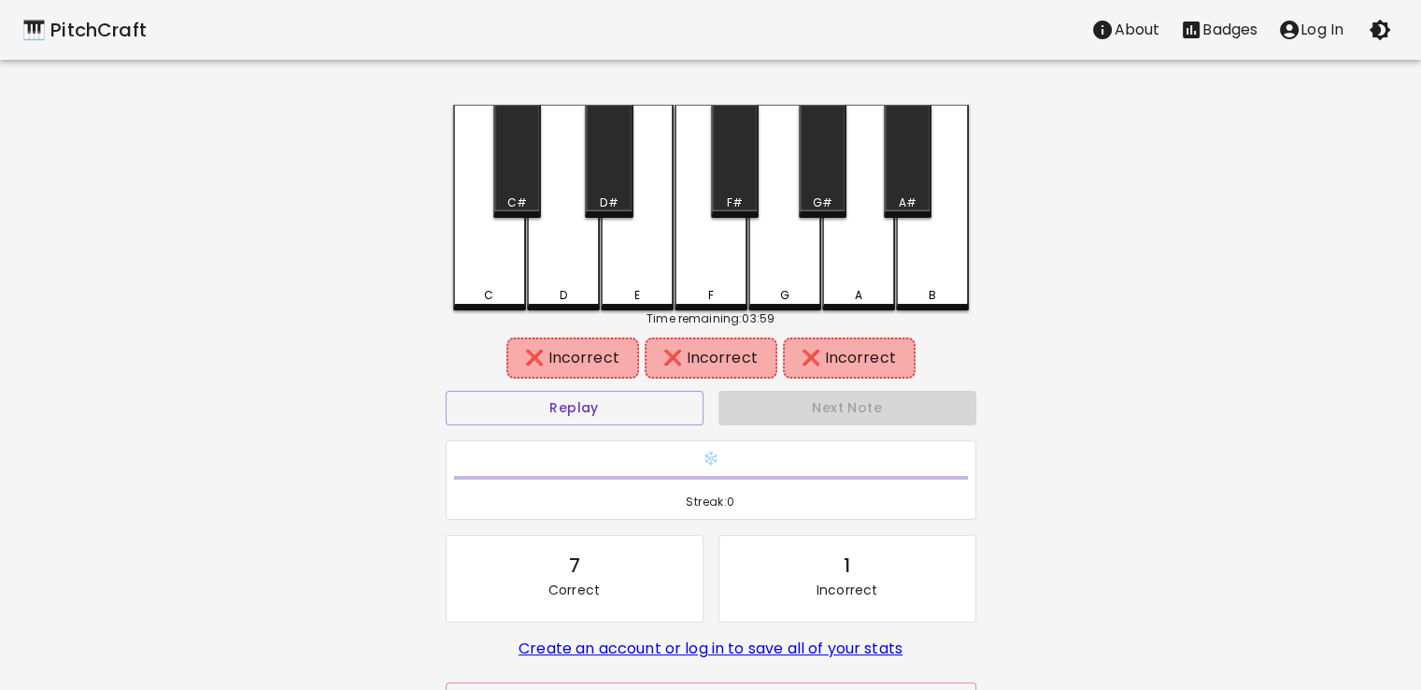
click at [642, 270] on div "E" at bounding box center [637, 208] width 73 height 206
click at [587, 412] on button "Replay" at bounding box center [575, 408] width 258 height 35
click at [814, 190] on div "G#" at bounding box center [823, 161] width 48 height 113
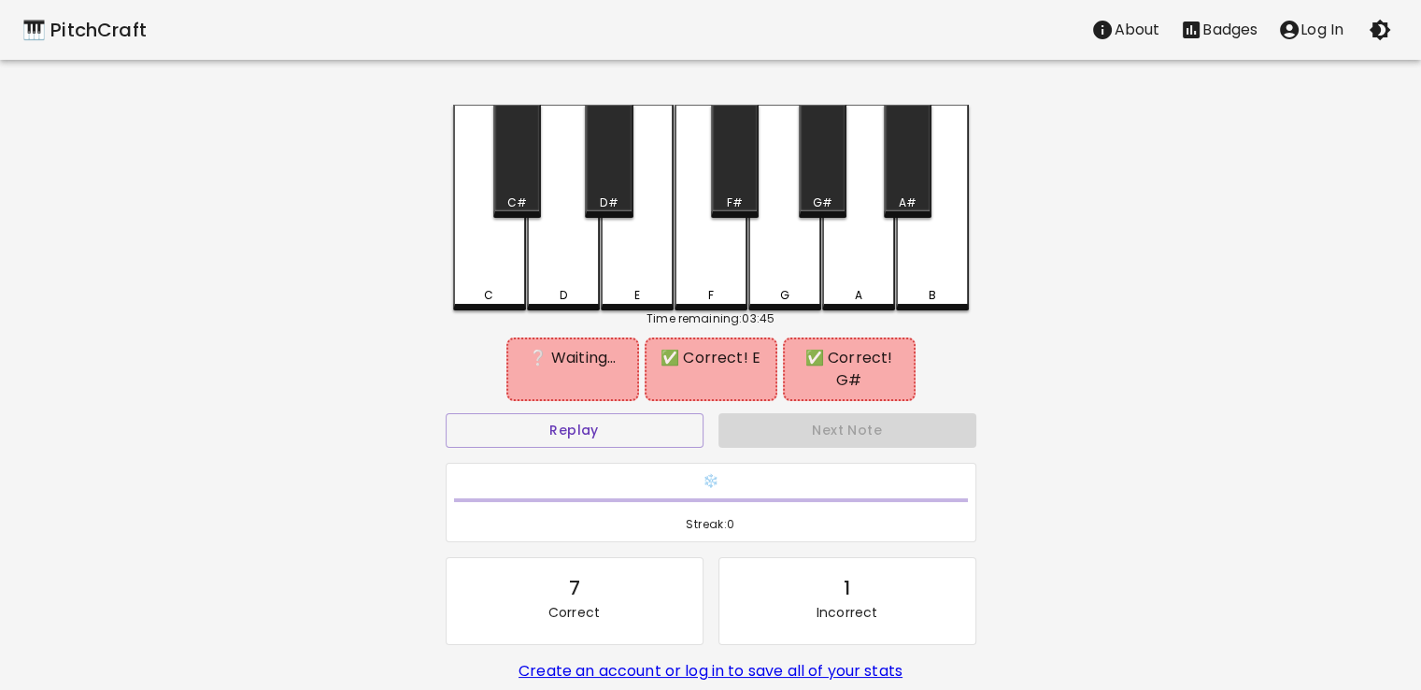
click at [860, 251] on div "A" at bounding box center [858, 208] width 73 height 206
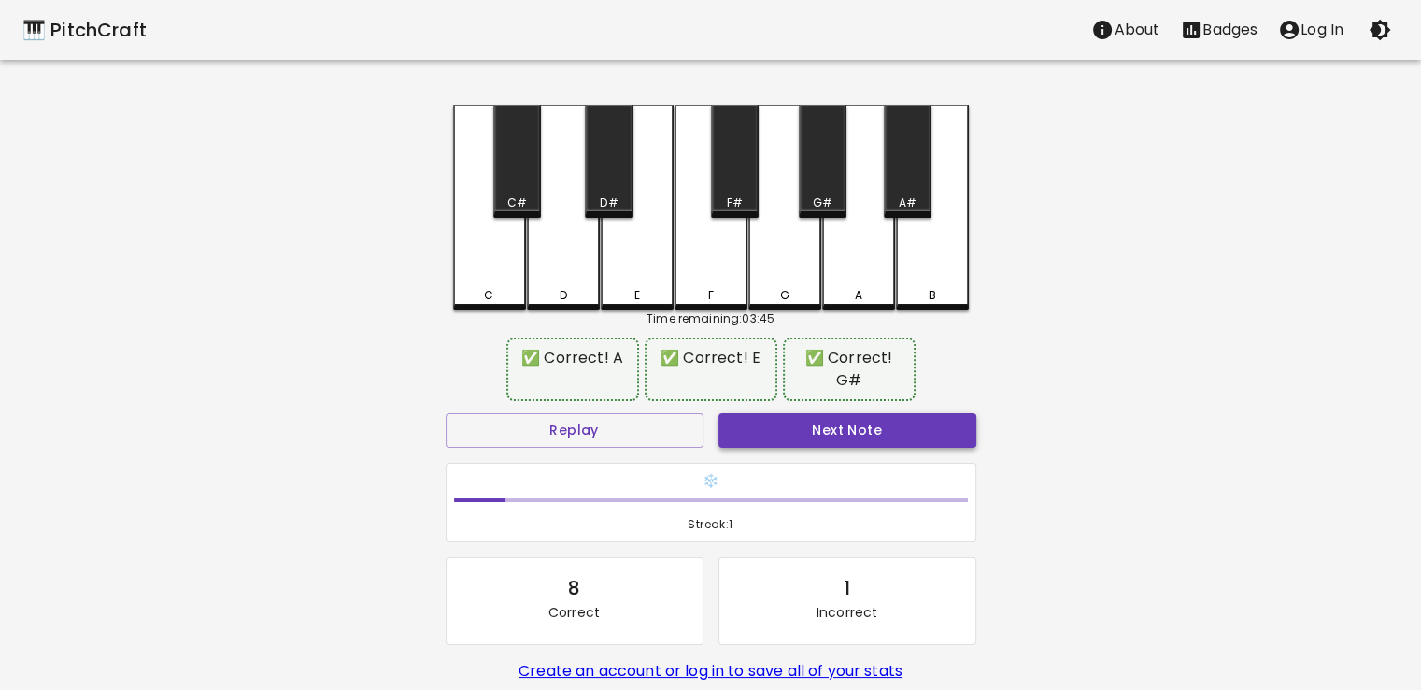
click at [831, 423] on button "Next Note" at bounding box center [848, 430] width 258 height 35
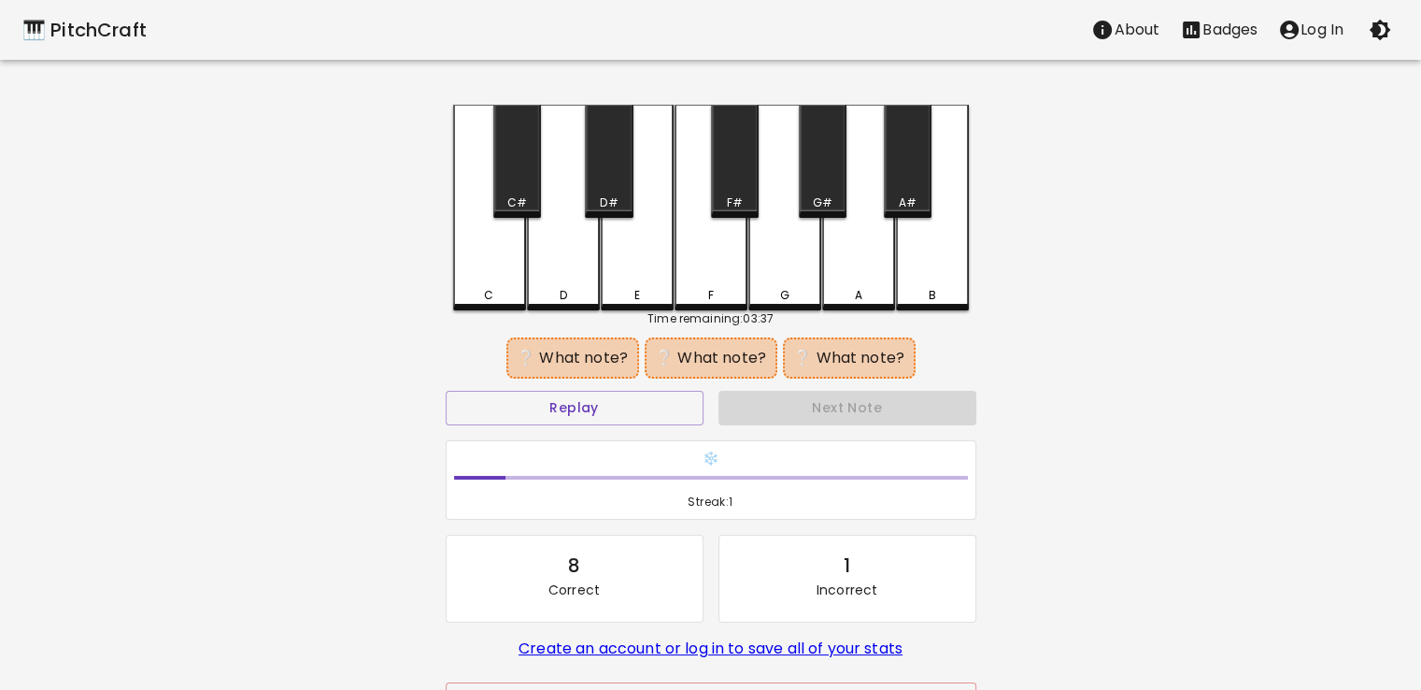
click at [517, 193] on div "C#" at bounding box center [517, 161] width 48 height 113
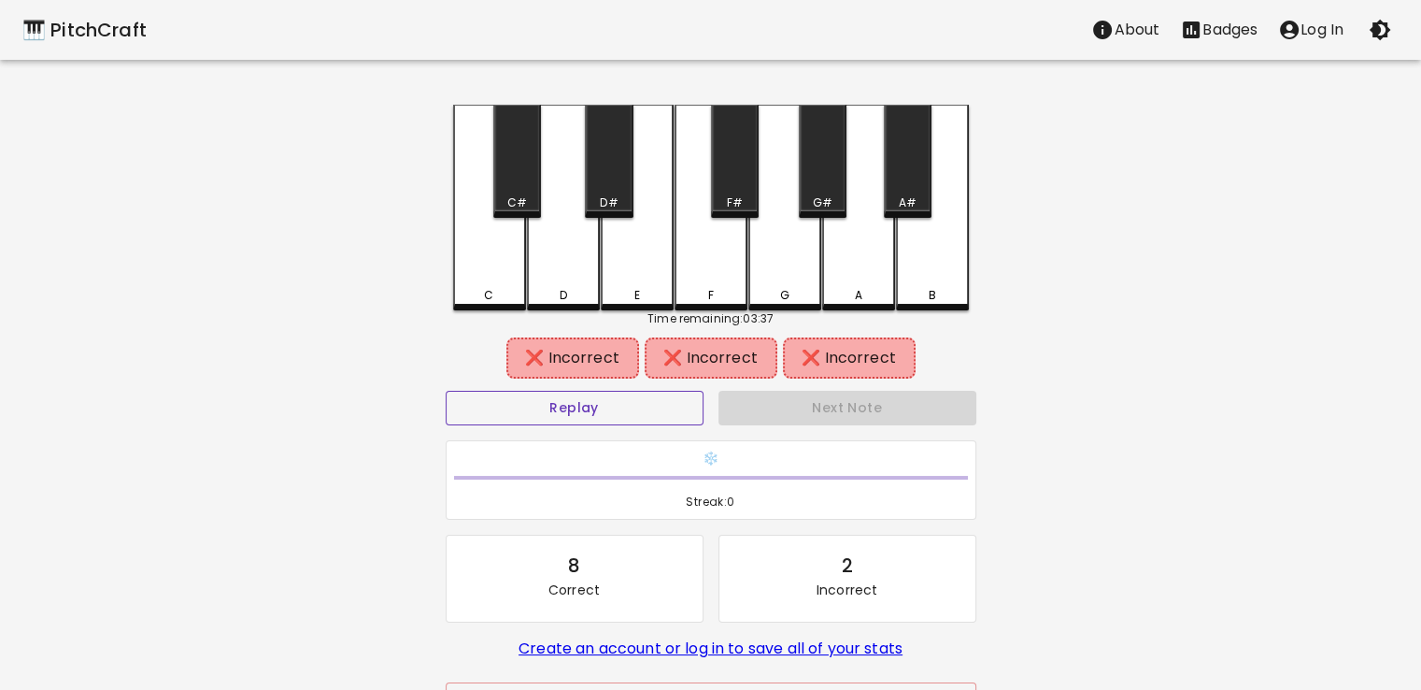
click at [631, 405] on button "Replay" at bounding box center [575, 408] width 258 height 35
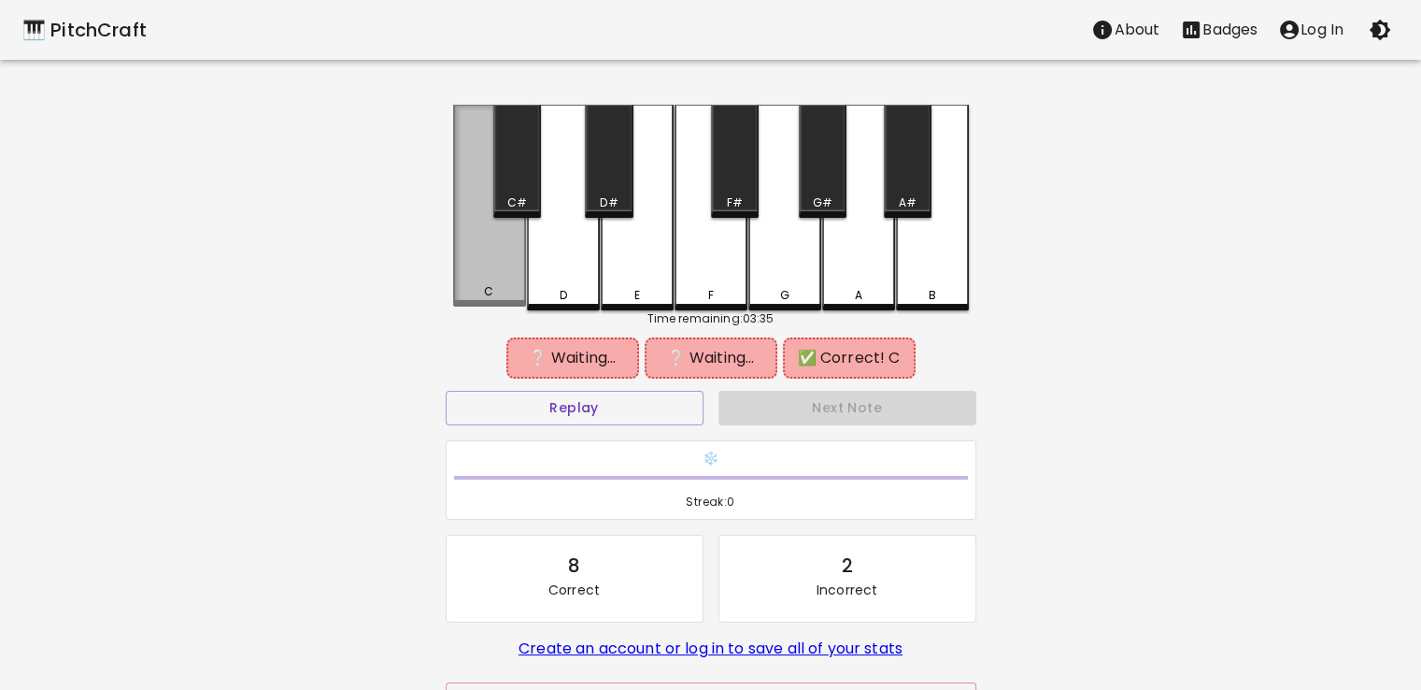
click at [493, 277] on div "C" at bounding box center [489, 206] width 73 height 202
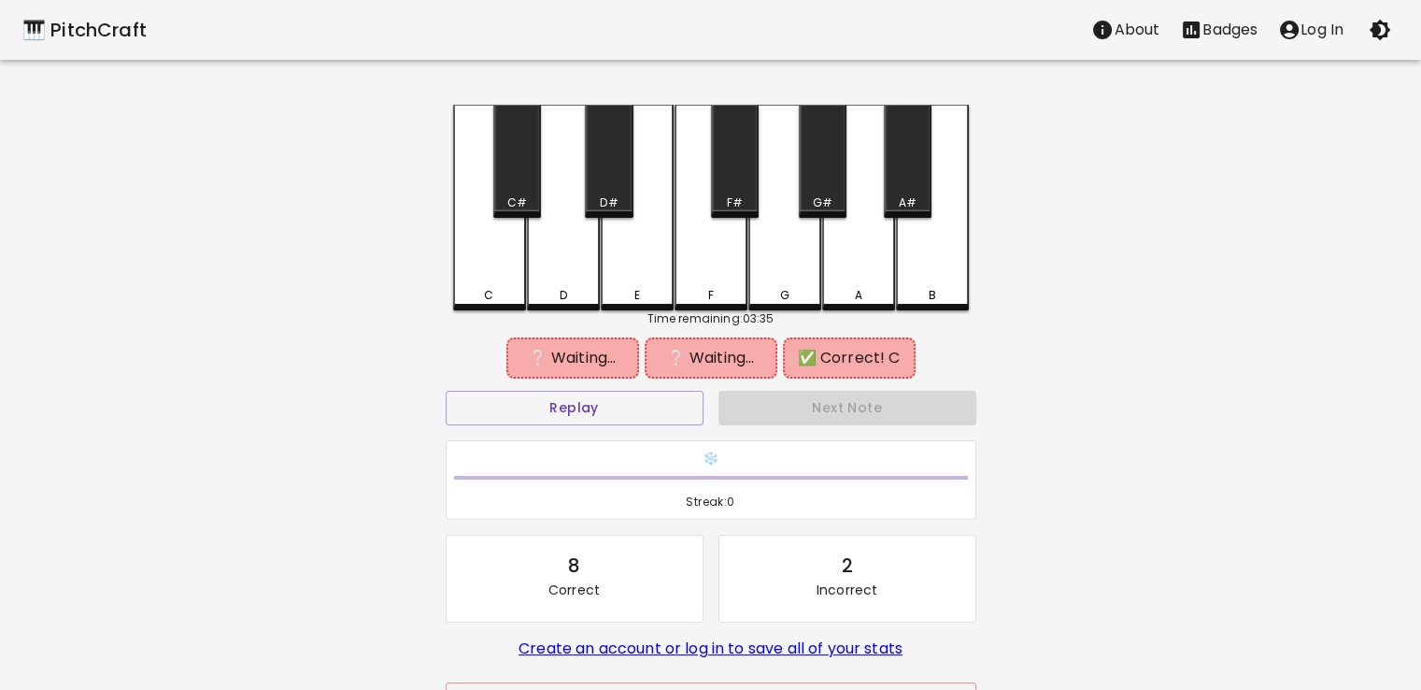
click at [617, 178] on div "D#" at bounding box center [609, 161] width 48 height 113
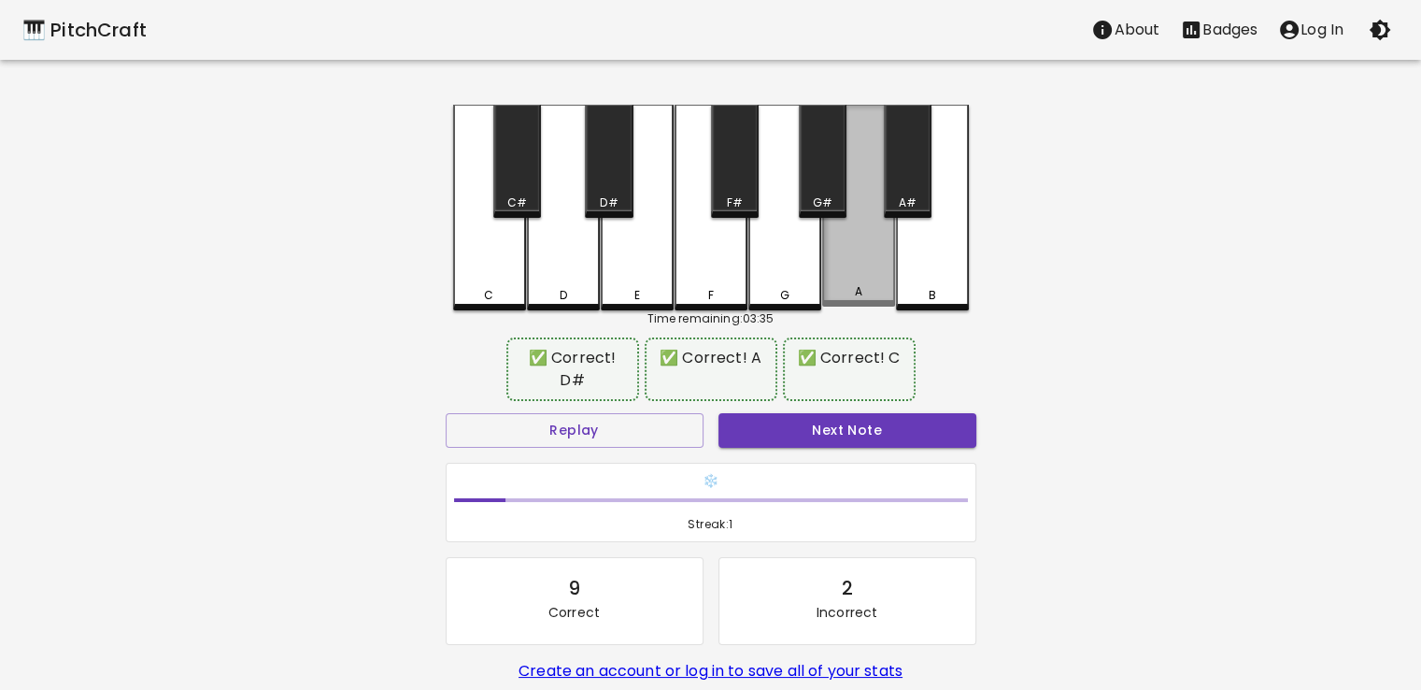
click at [855, 255] on div "A" at bounding box center [858, 206] width 73 height 202
click at [838, 420] on button "Next Note" at bounding box center [848, 430] width 258 height 35
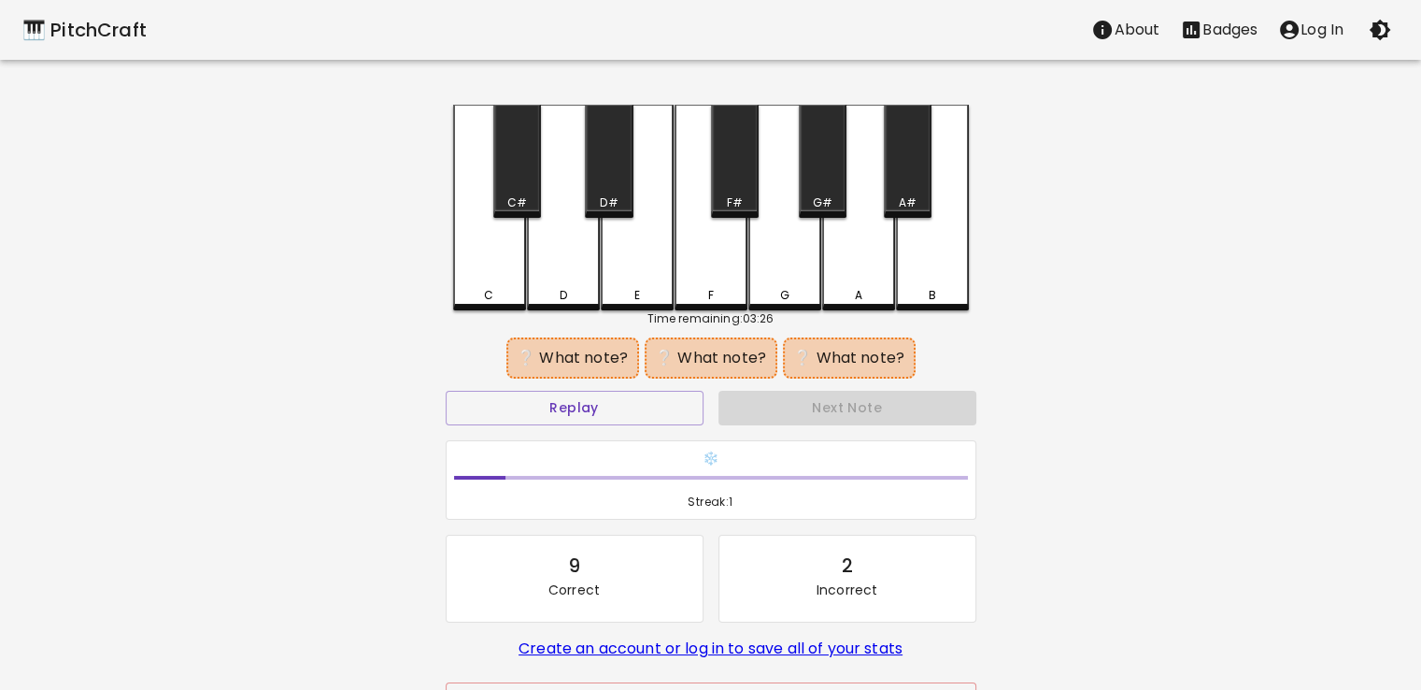
click at [572, 266] on div "D" at bounding box center [563, 208] width 73 height 206
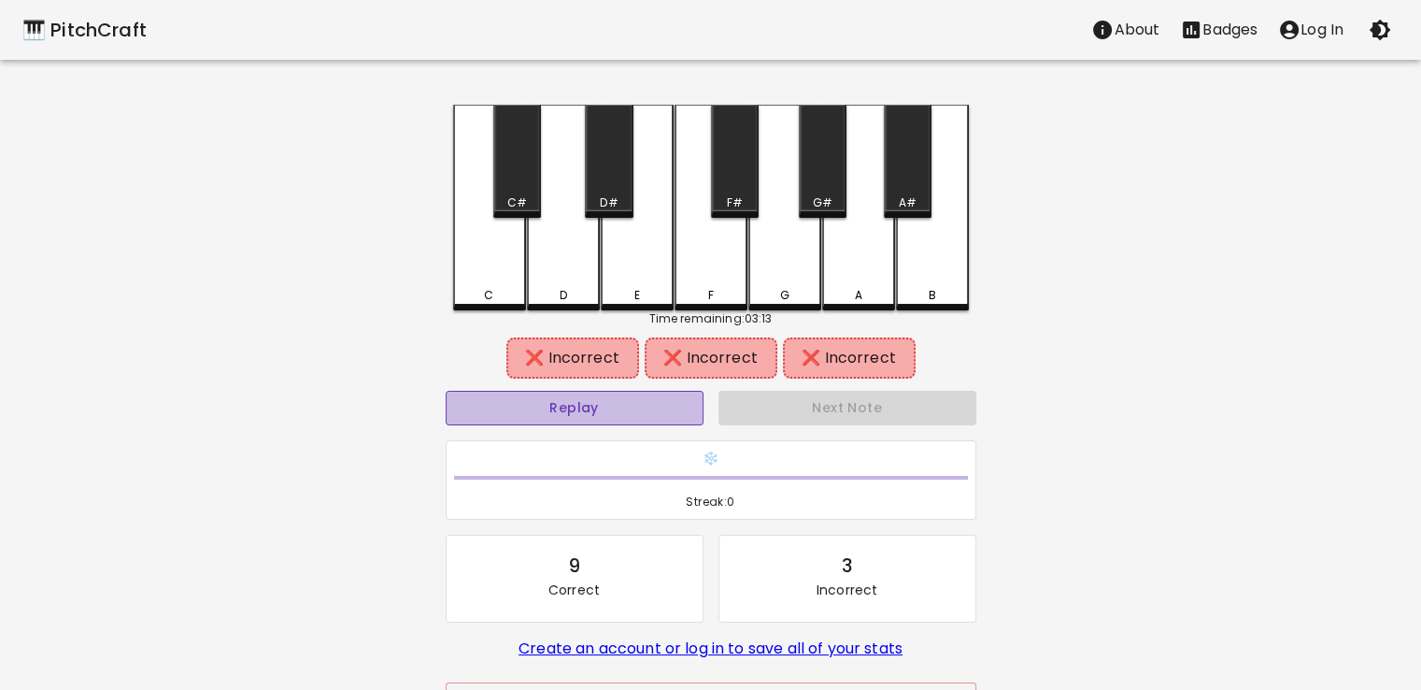
click at [624, 420] on button "Replay" at bounding box center [575, 408] width 258 height 35
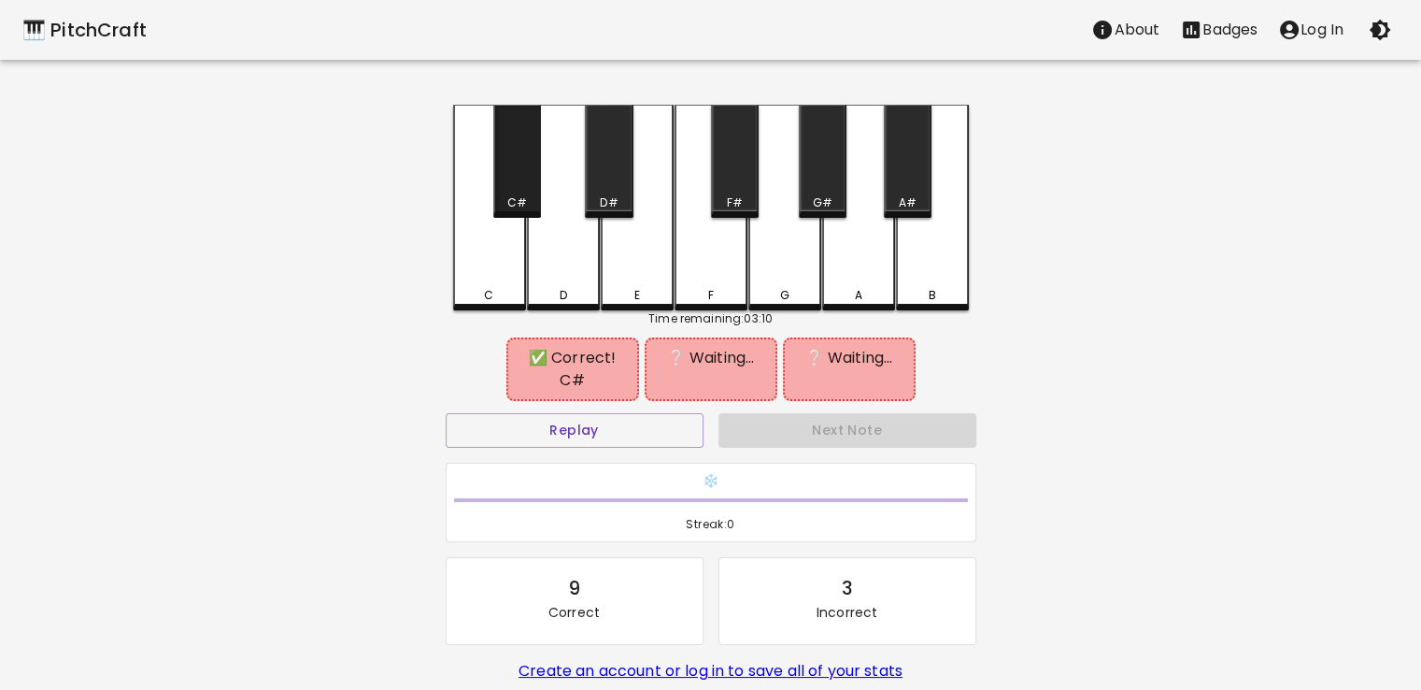
click at [519, 179] on div "C#" at bounding box center [517, 161] width 48 height 113
click at [639, 266] on div "E" at bounding box center [637, 208] width 73 height 206
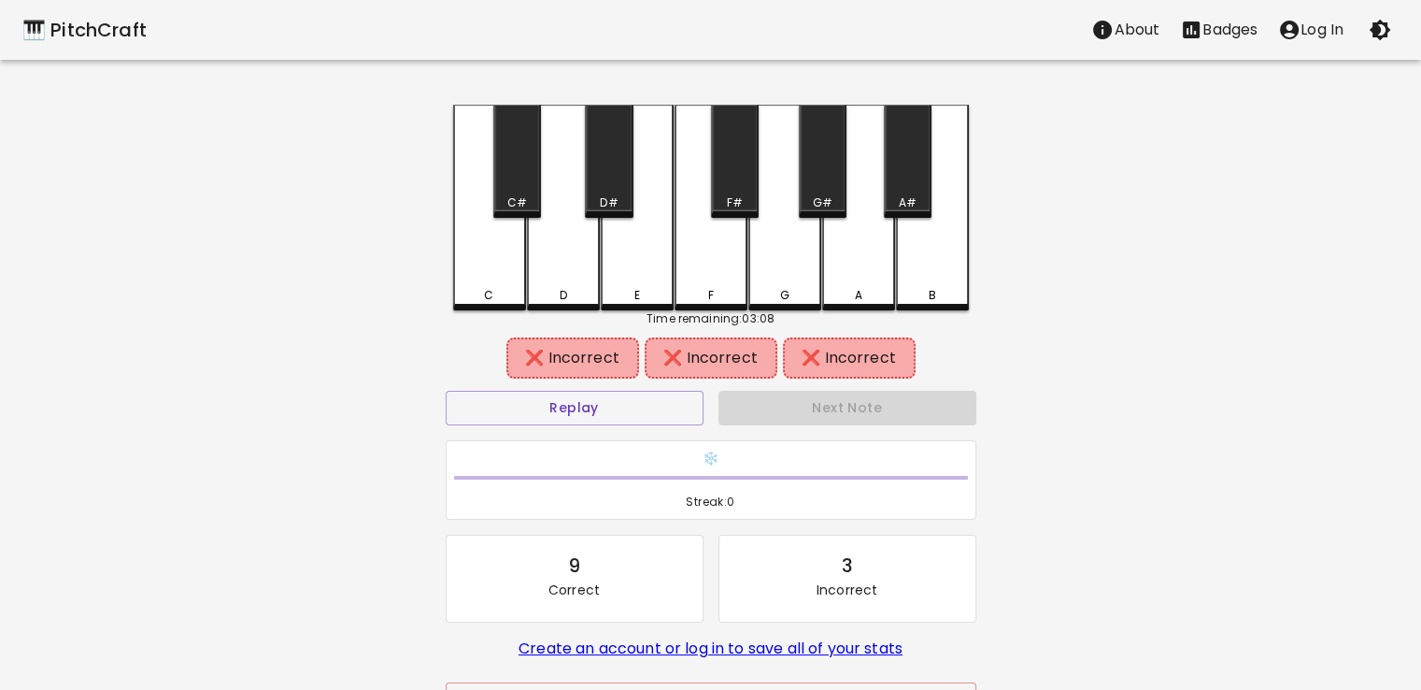
click at [512, 173] on div "C#" at bounding box center [517, 161] width 48 height 113
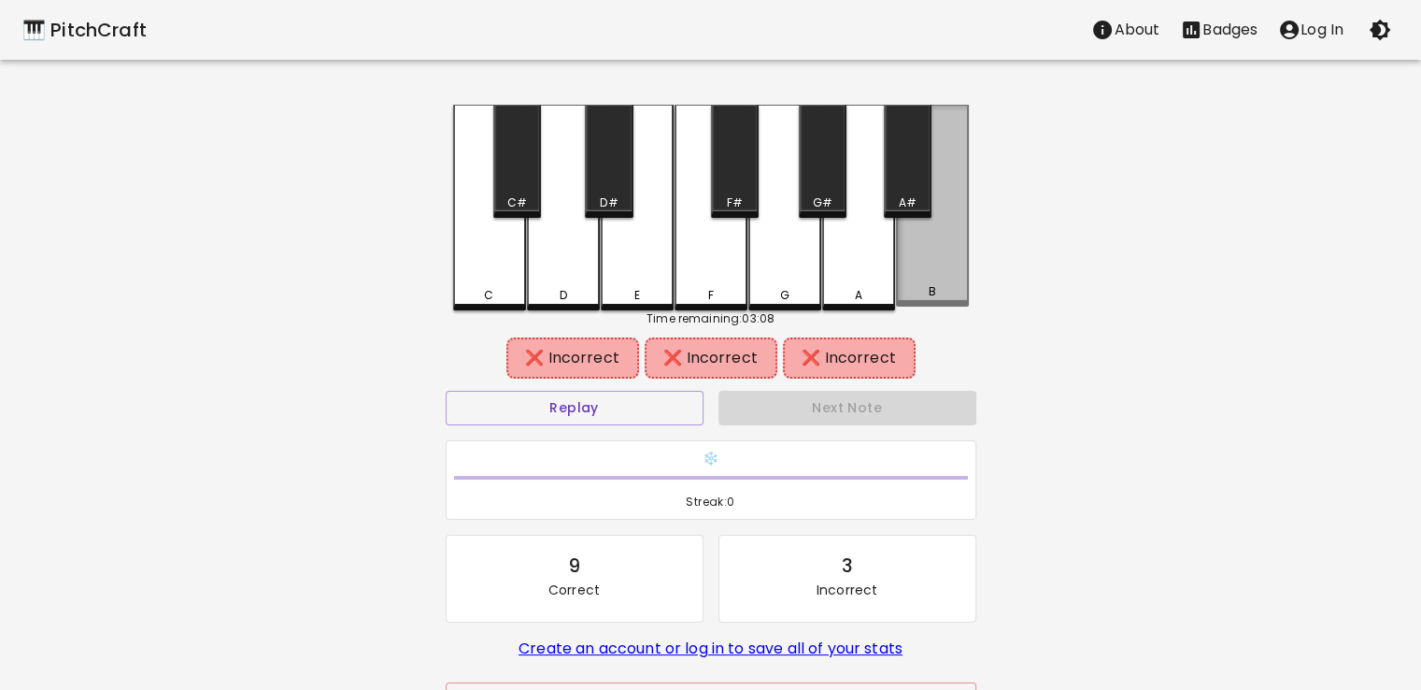
click at [924, 256] on div "B" at bounding box center [932, 206] width 73 height 202
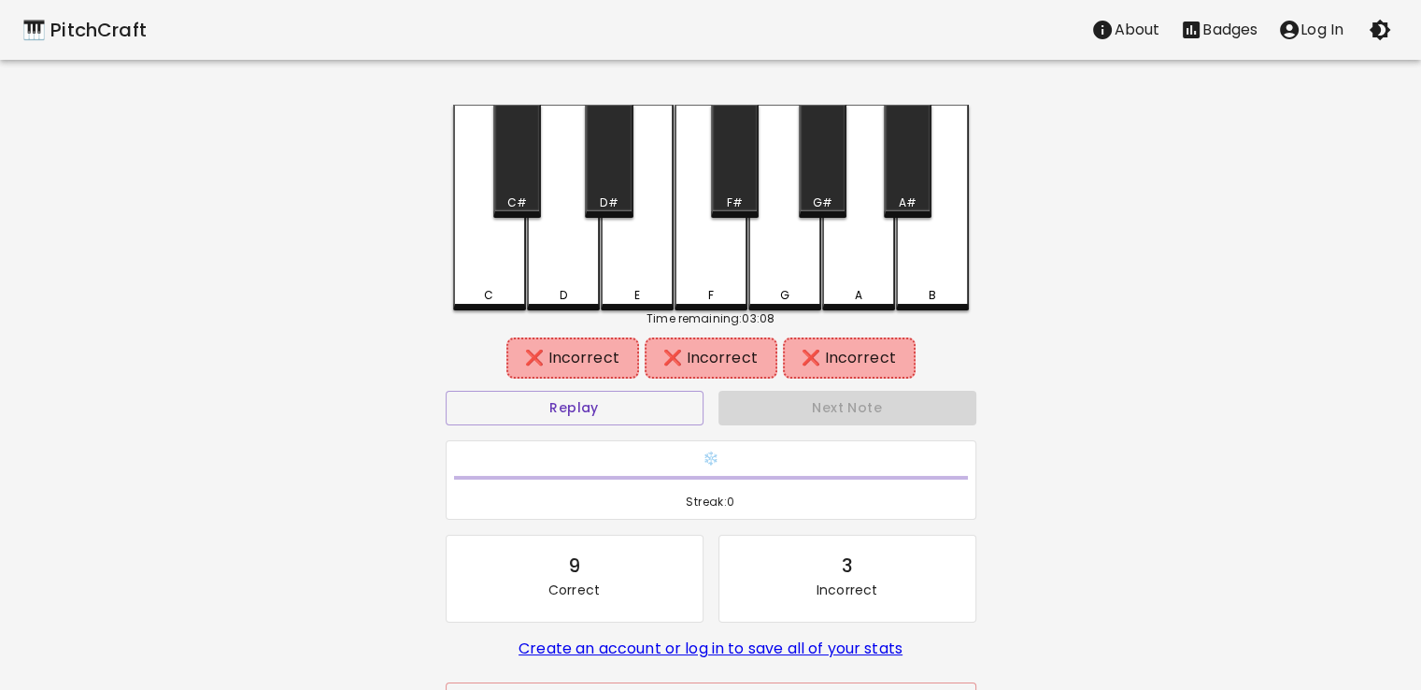
click at [525, 186] on div "C#" at bounding box center [517, 161] width 48 height 113
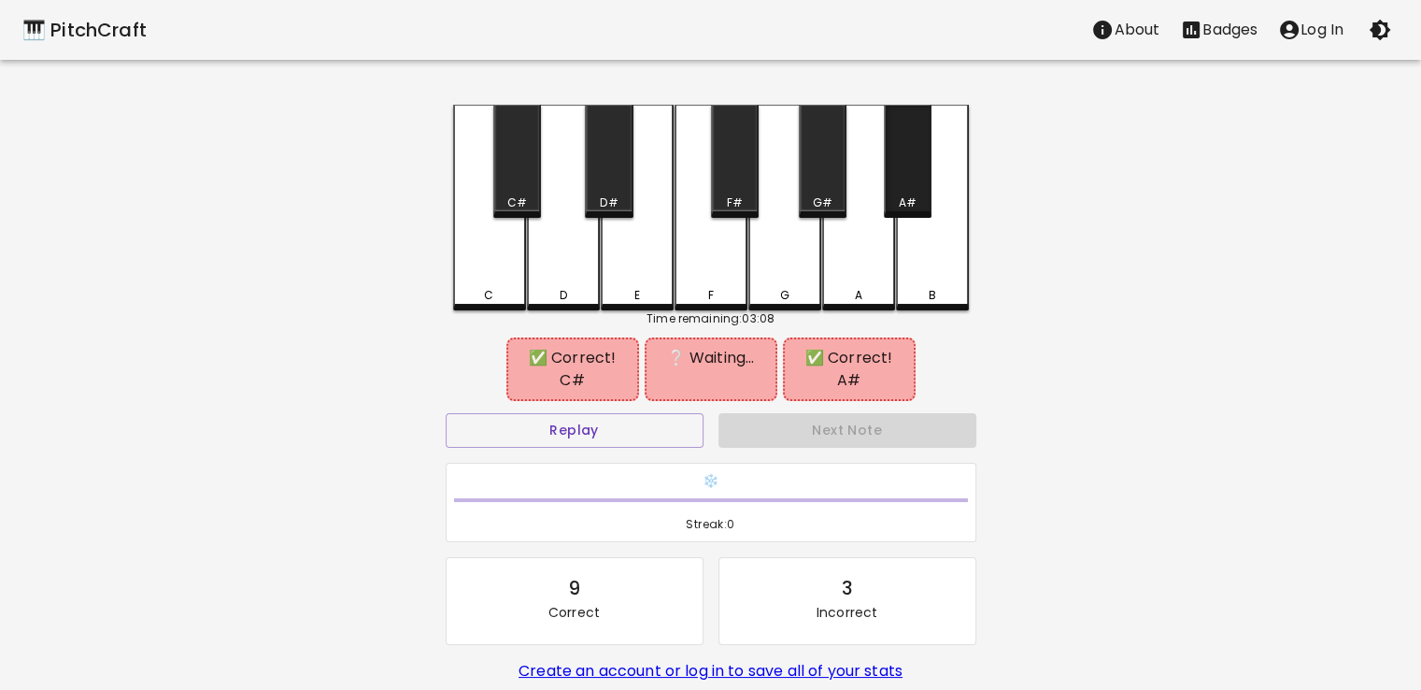
click at [912, 183] on div "A#" at bounding box center [908, 161] width 48 height 113
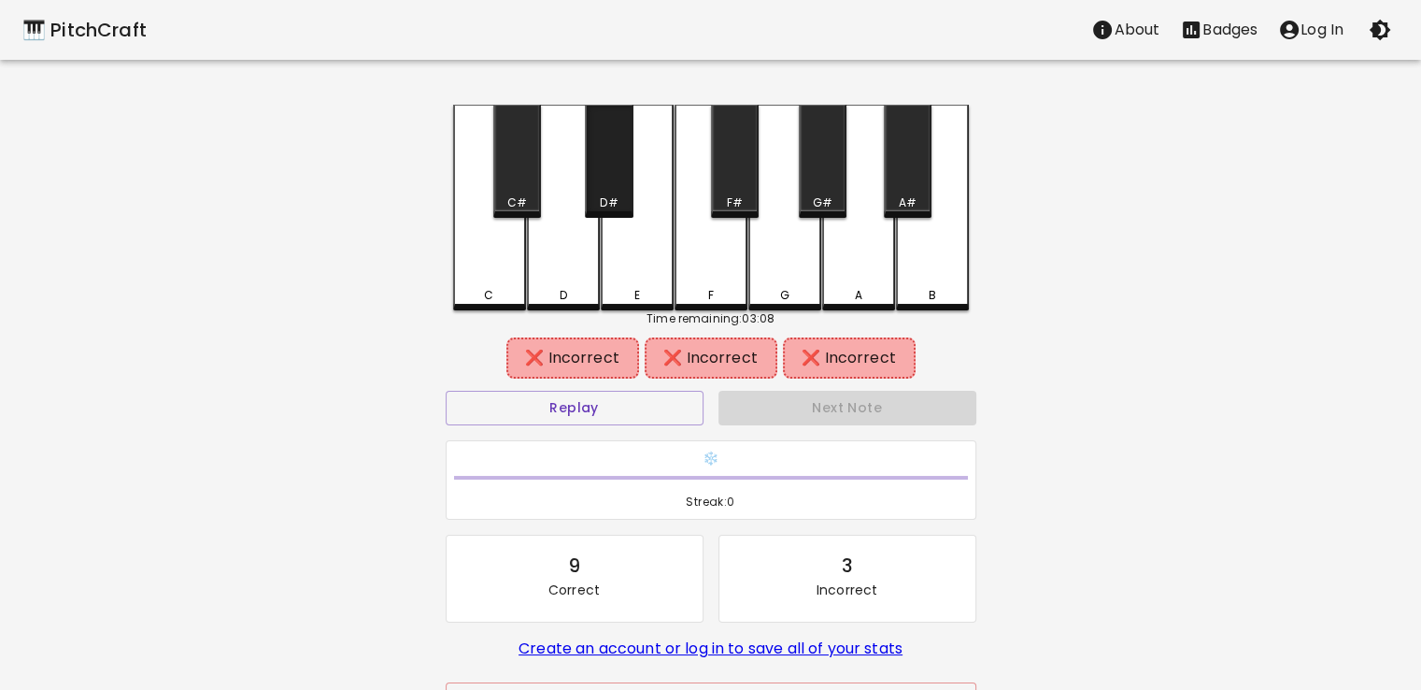
click at [618, 191] on div "D#" at bounding box center [609, 161] width 48 height 113
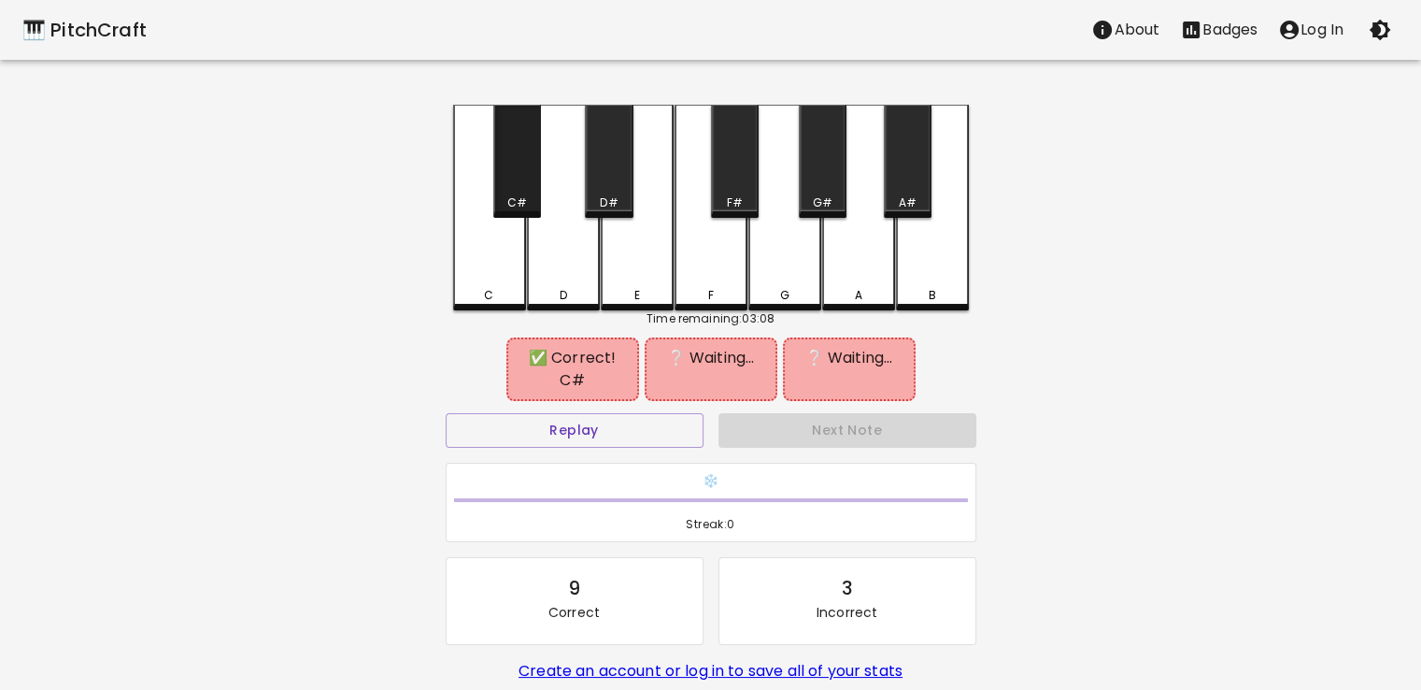
click at [519, 173] on div "C#" at bounding box center [517, 161] width 48 height 113
click at [560, 253] on div "D" at bounding box center [563, 208] width 73 height 206
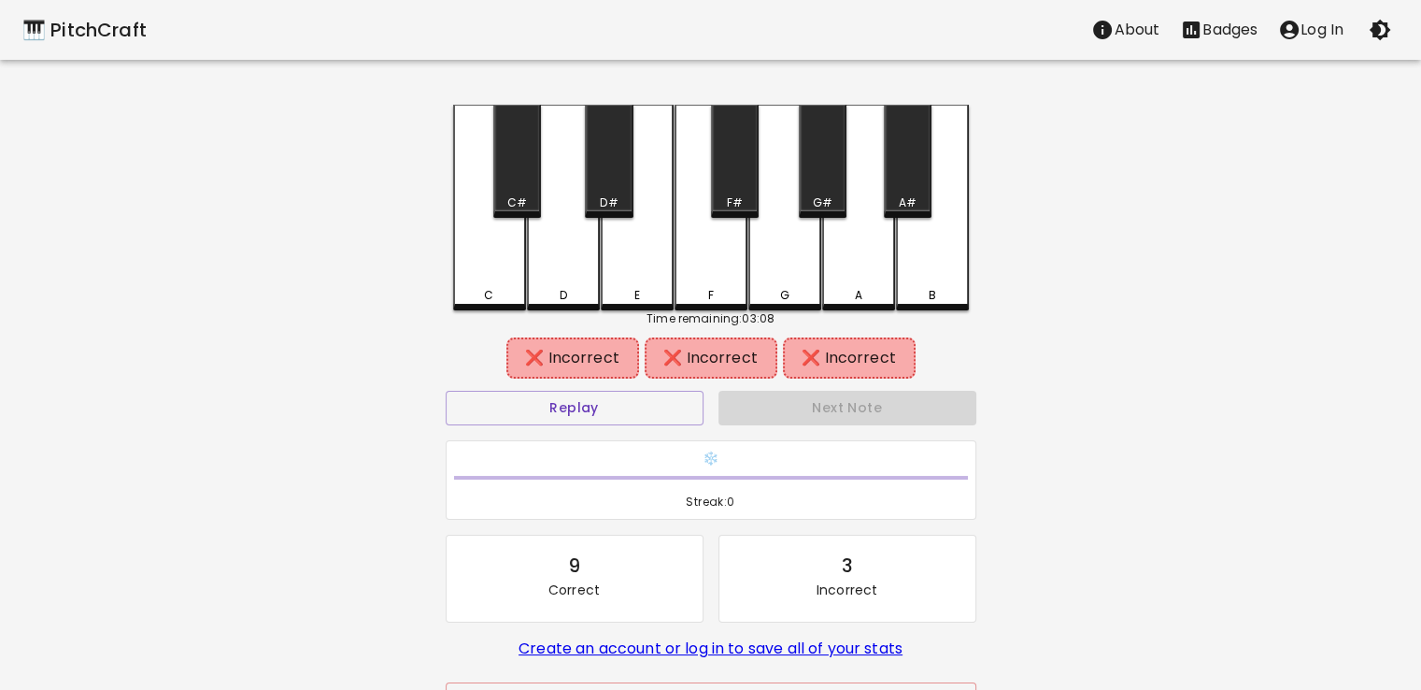
click at [913, 173] on div "A#" at bounding box center [908, 161] width 48 height 113
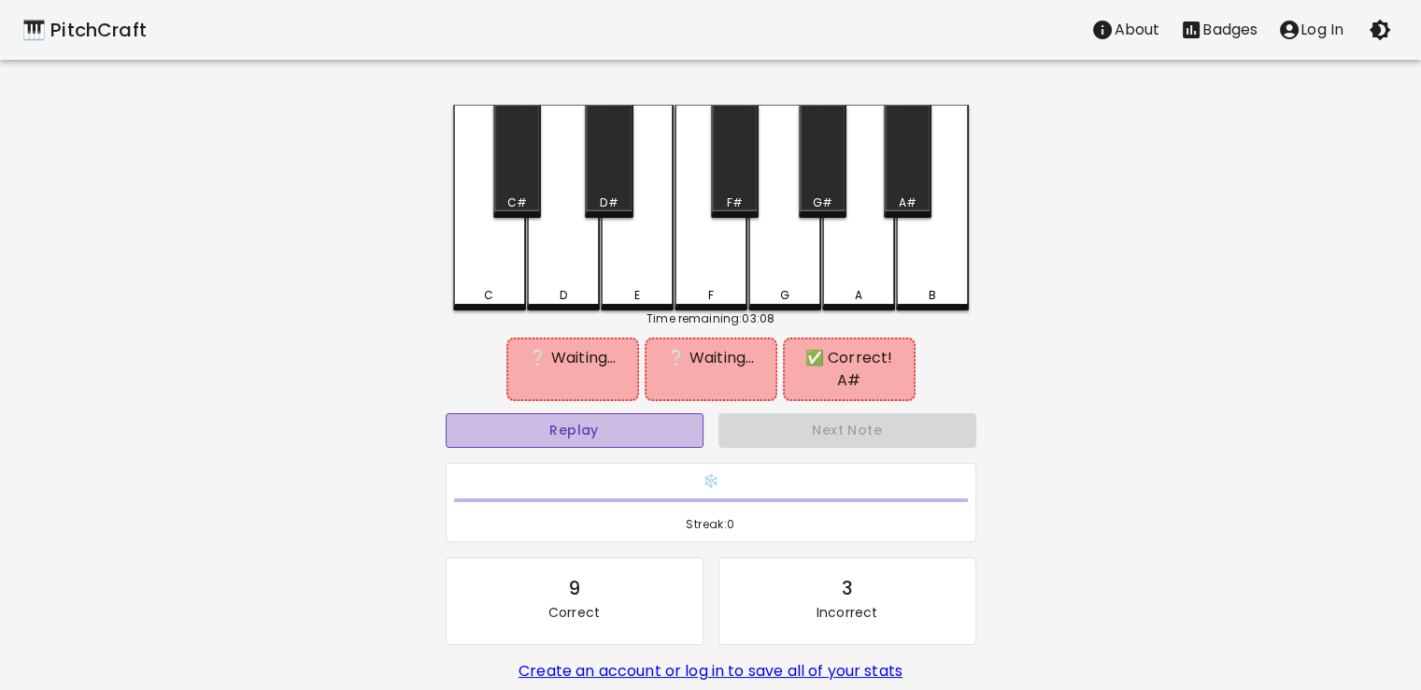
click at [636, 413] on button "Replay" at bounding box center [575, 430] width 258 height 35
click at [1232, 327] on div "🎹 PitchCraft About Badges Log In C C# D D# E F F# G G# A A# B Time remaining: 0…" at bounding box center [710, 382] width 1421 height 765
click at [1091, 345] on div "🎹 PitchCraft About Badges Log In C C# D D# E F F# G G# A A# B Time remaining: 0…" at bounding box center [710, 382] width 1421 height 765
click at [530, 413] on button "Replay" at bounding box center [575, 430] width 258 height 35
click at [570, 413] on button "Replay" at bounding box center [575, 430] width 258 height 35
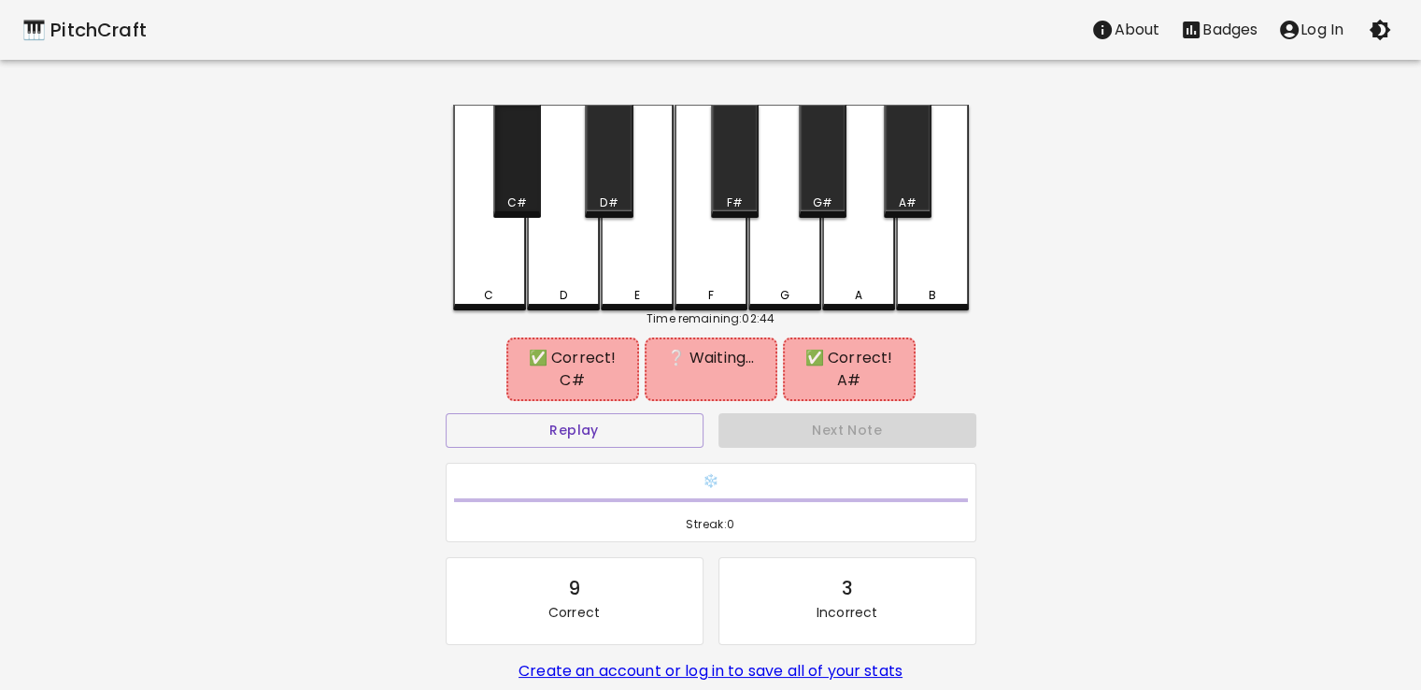
click at [519, 173] on div "C#" at bounding box center [517, 161] width 48 height 113
click at [906, 195] on div "A#" at bounding box center [908, 202] width 18 height 17
click at [532, 432] on button "Replay" at bounding box center [575, 430] width 258 height 35
click at [546, 416] on button "Replay" at bounding box center [575, 430] width 258 height 35
click at [546, 417] on button "Replay" at bounding box center [575, 430] width 258 height 35
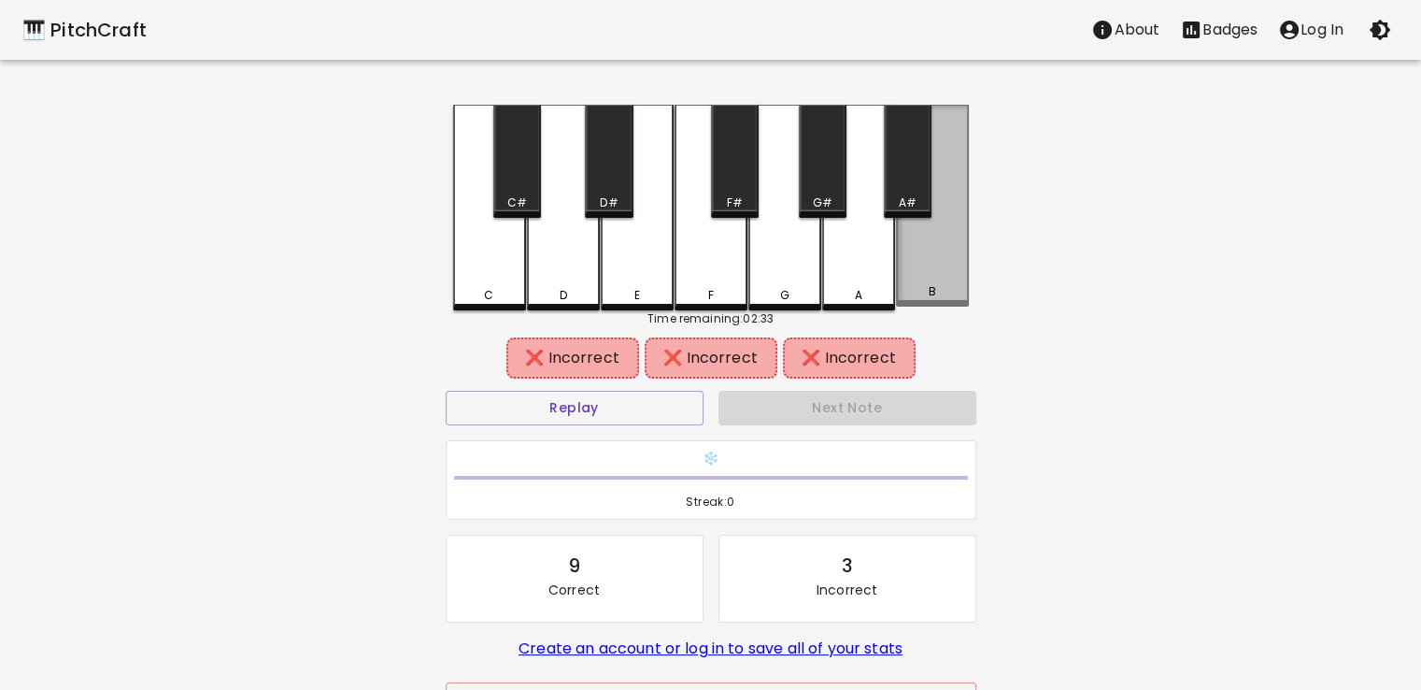
click at [938, 262] on div "B" at bounding box center [932, 206] width 73 height 202
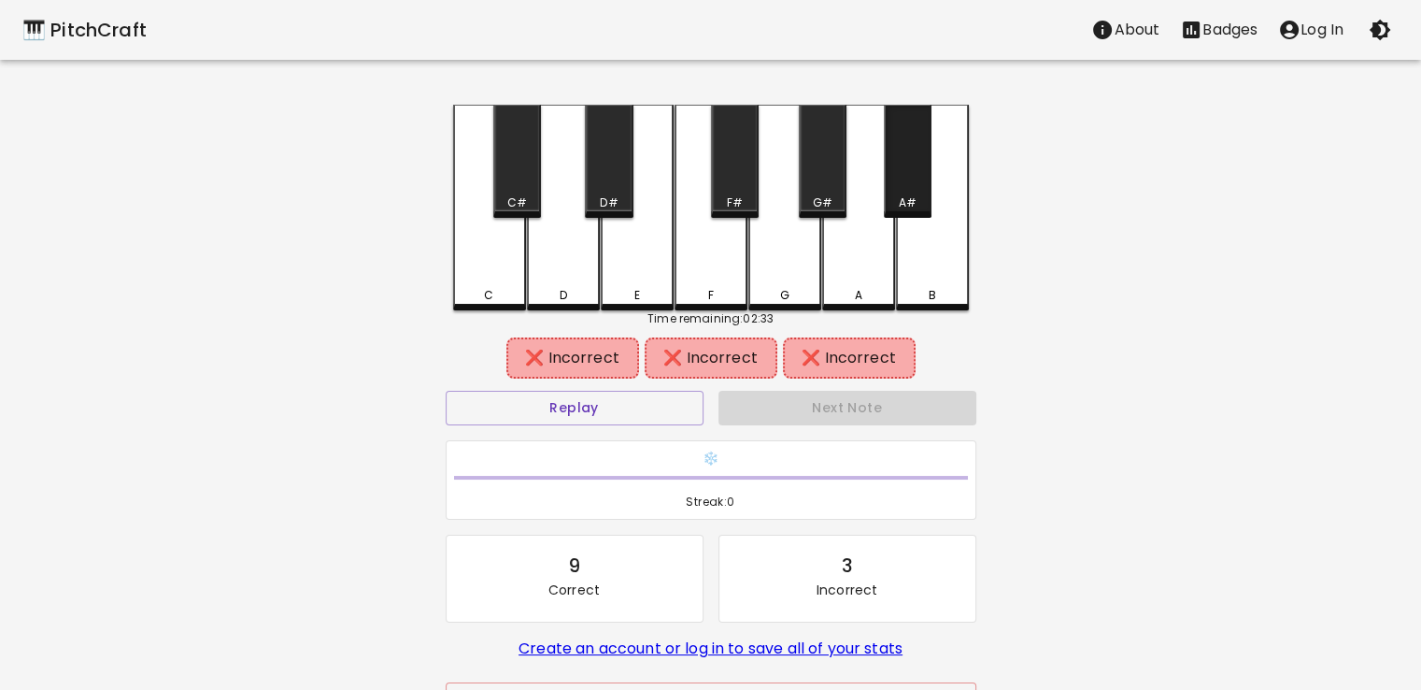
click at [913, 169] on div "A#" at bounding box center [908, 161] width 48 height 113
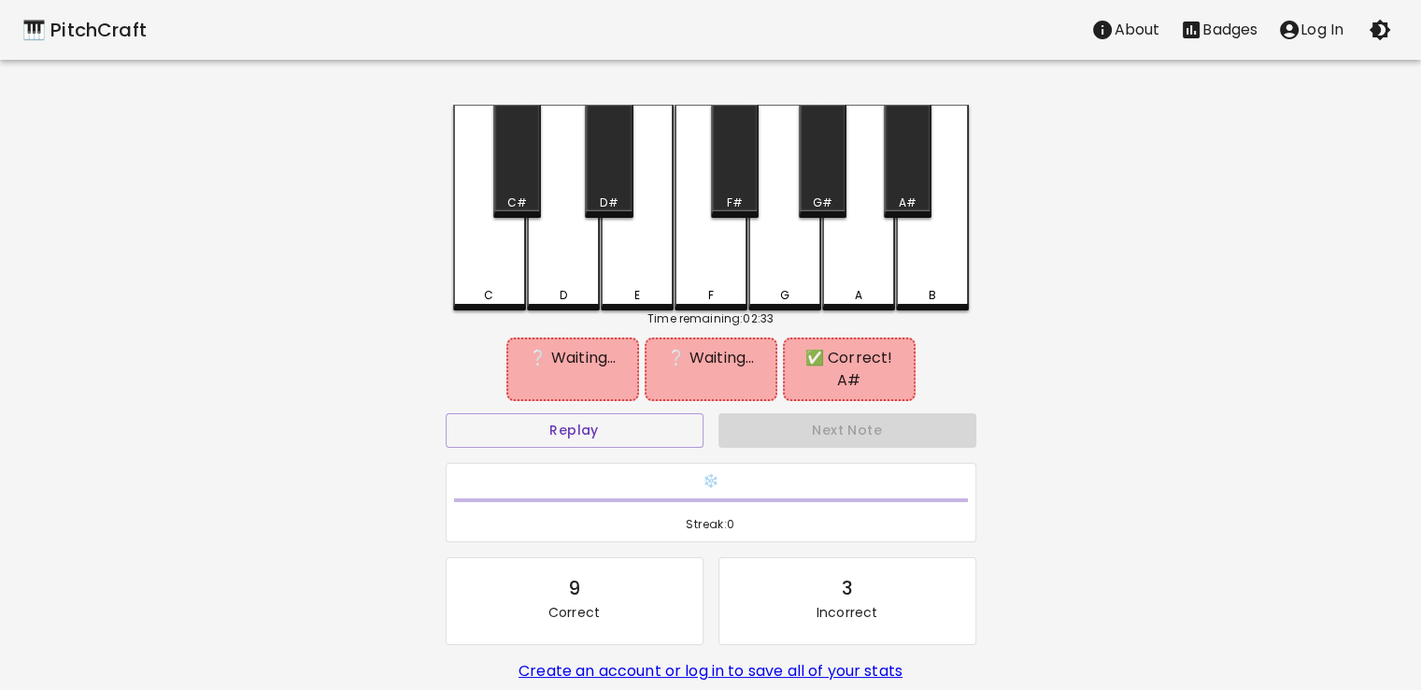
click at [514, 168] on div "C#" at bounding box center [517, 161] width 48 height 113
click at [867, 252] on div "A" at bounding box center [858, 208] width 73 height 206
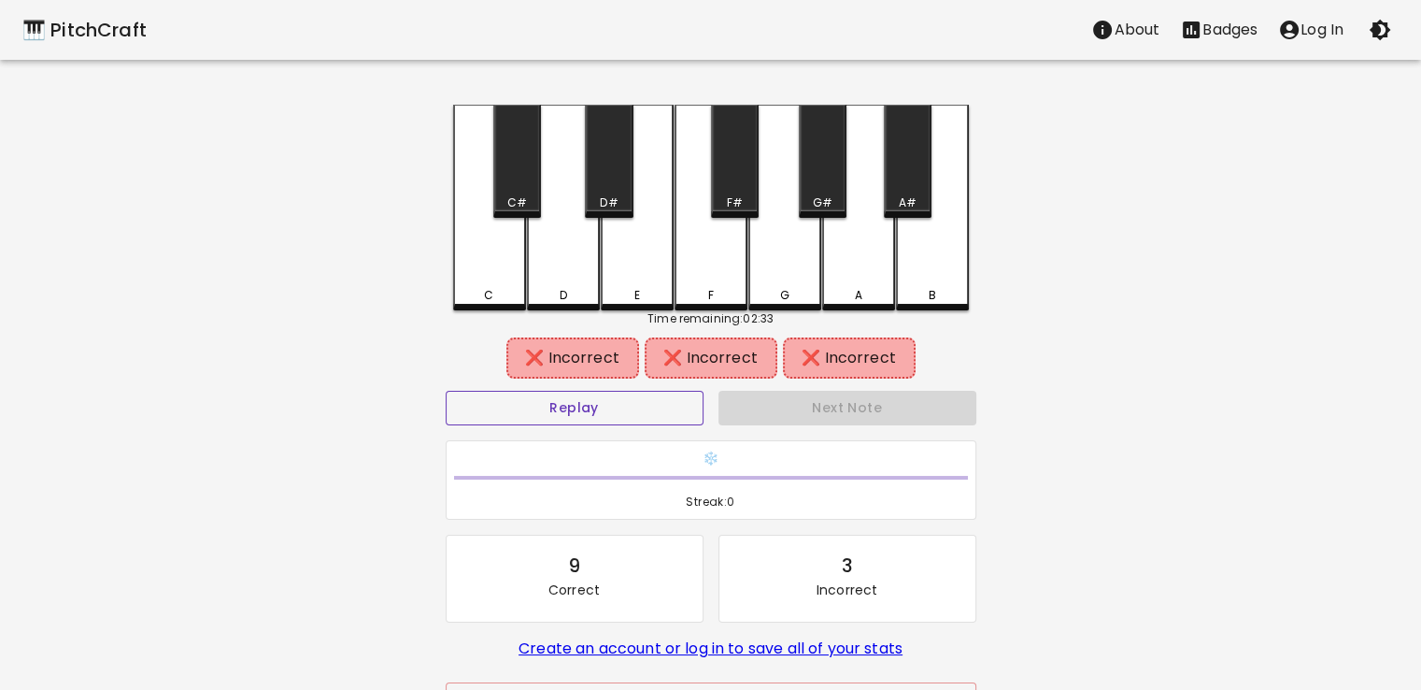
click at [572, 392] on button "Replay" at bounding box center [575, 408] width 258 height 35
click at [564, 393] on button "Replay" at bounding box center [575, 408] width 258 height 35
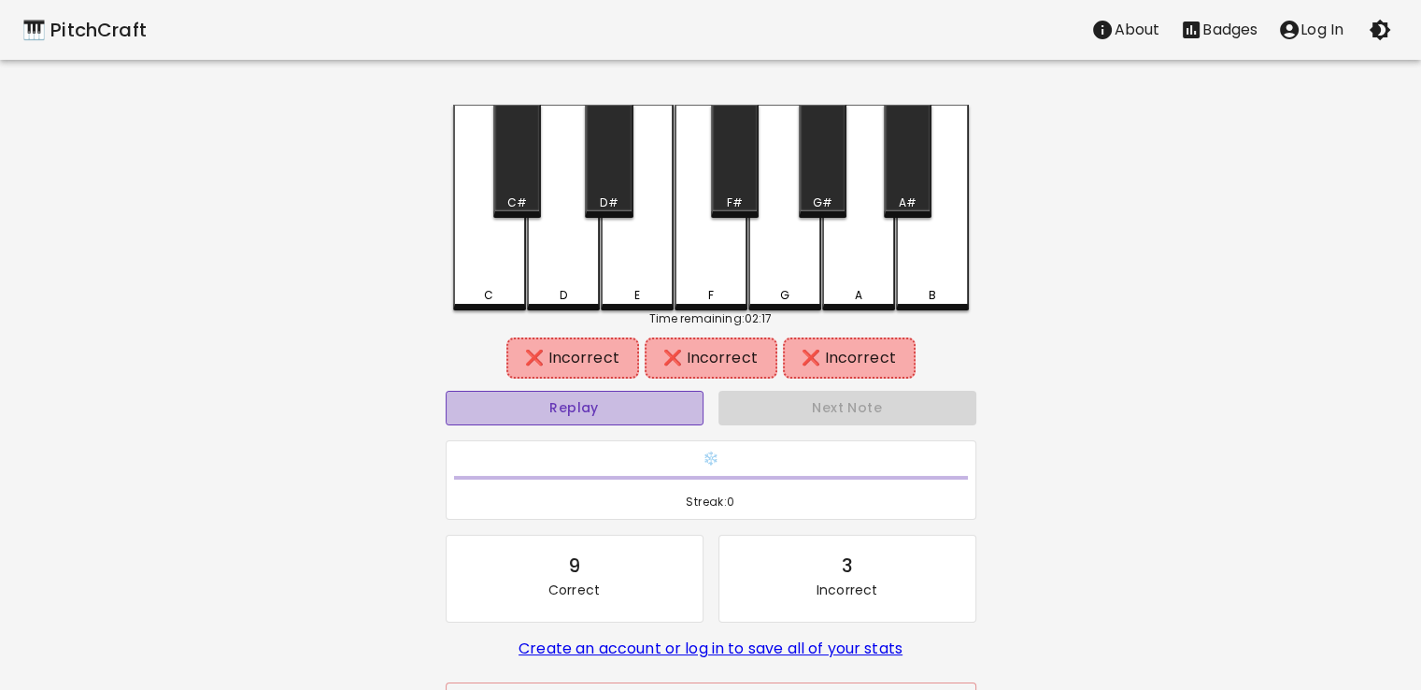
click at [564, 393] on button "Replay" at bounding box center [575, 408] width 258 height 35
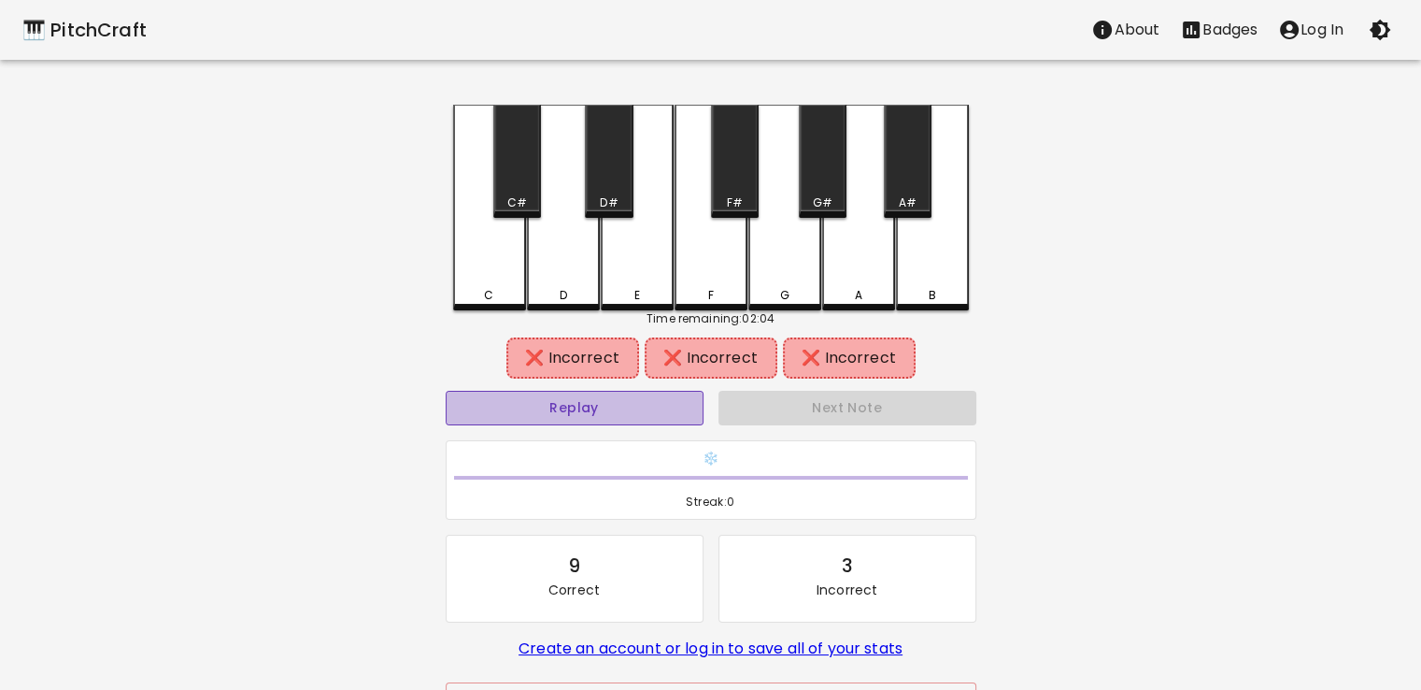
click at [594, 402] on button "Replay" at bounding box center [575, 408] width 258 height 35
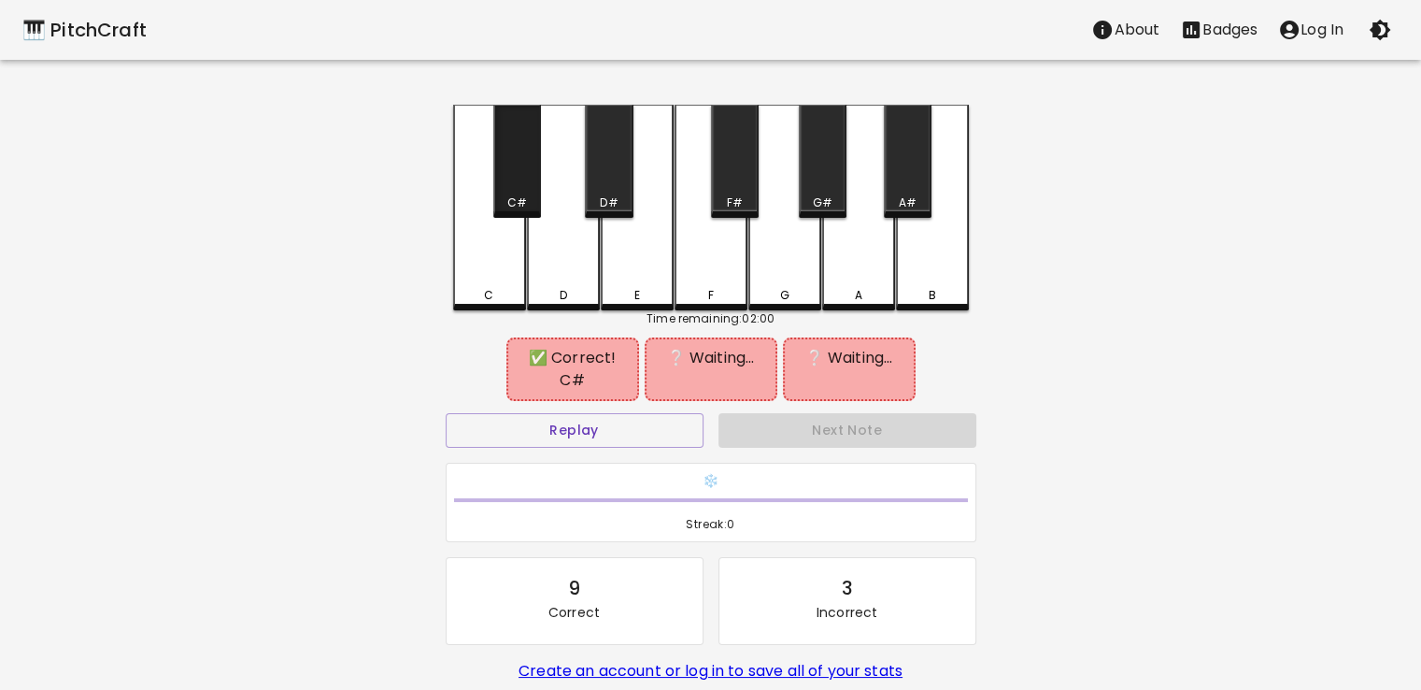
click at [500, 184] on div "C#" at bounding box center [517, 161] width 48 height 113
click at [916, 186] on div "A#" at bounding box center [908, 161] width 48 height 113
click at [878, 236] on div "A" at bounding box center [858, 208] width 73 height 206
click at [524, 182] on div "C#" at bounding box center [517, 161] width 48 height 113
click at [825, 188] on div "G#" at bounding box center [823, 161] width 48 height 113
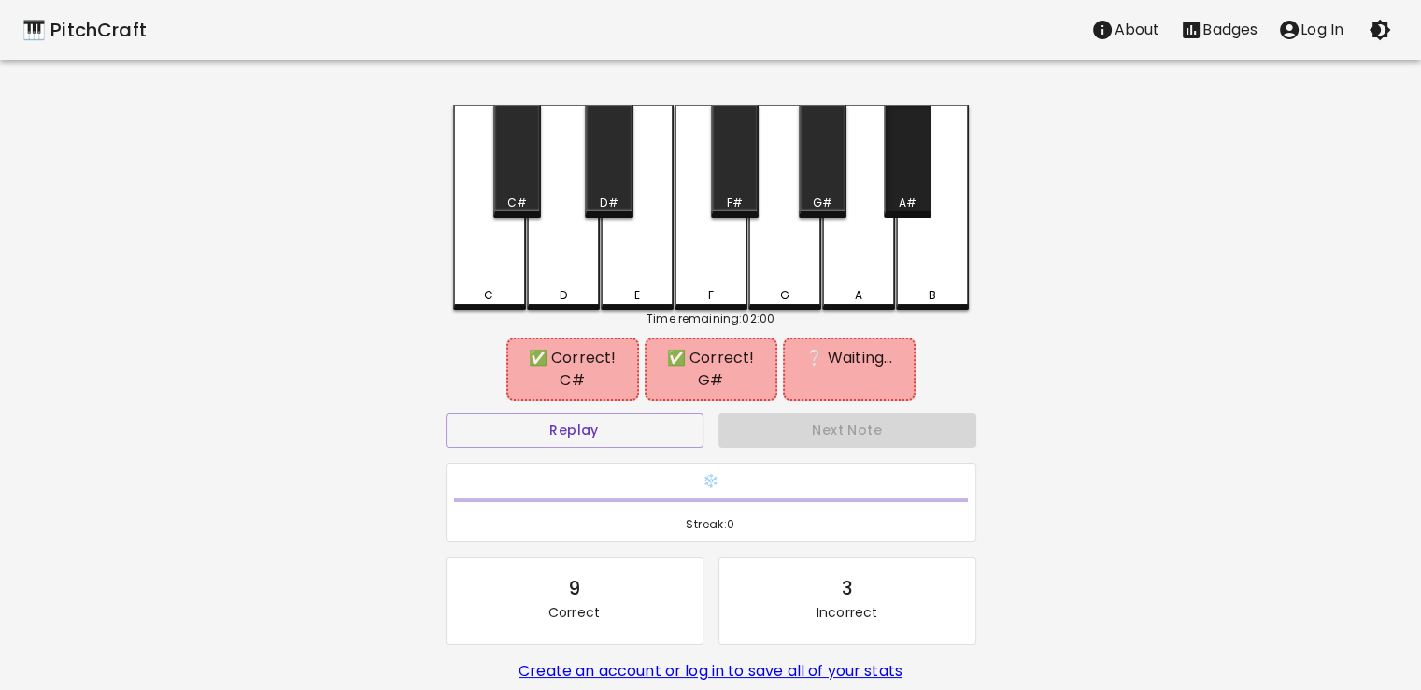
click at [905, 185] on div "A#" at bounding box center [908, 161] width 48 height 113
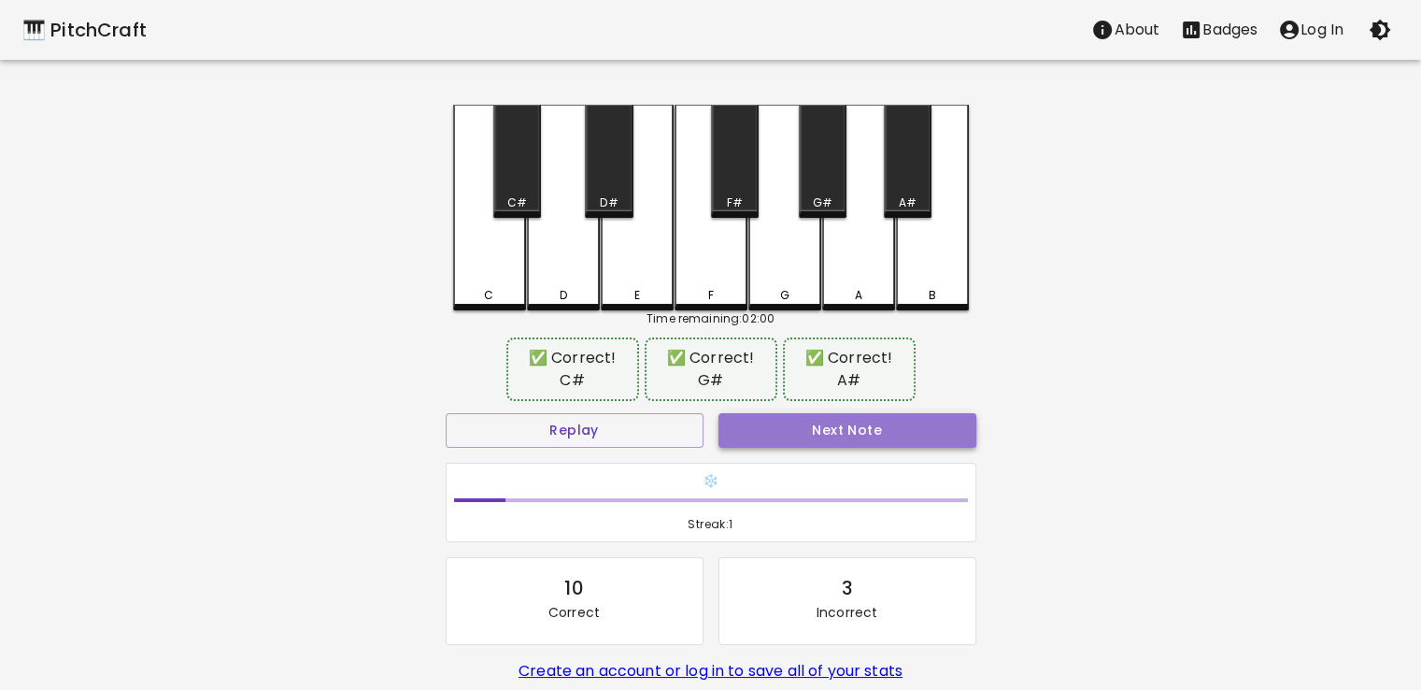
click at [819, 438] on button "Next Note" at bounding box center [848, 430] width 258 height 35
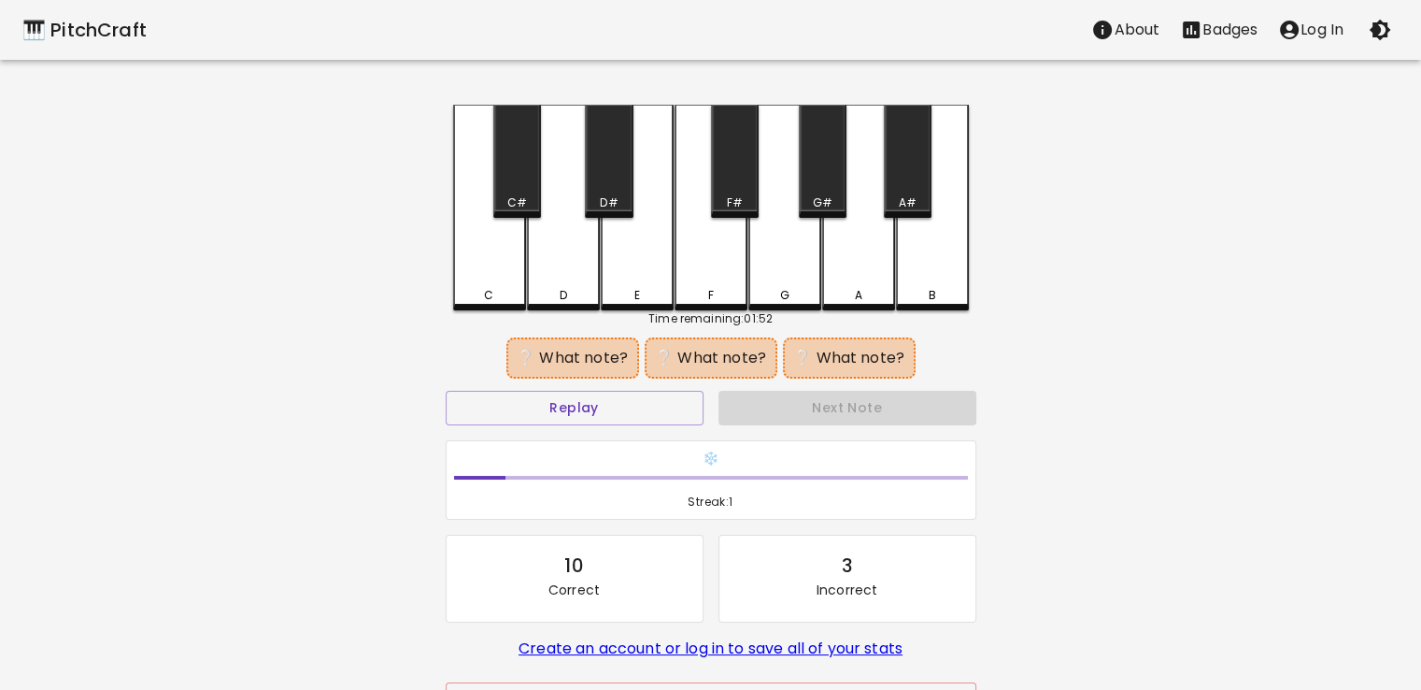
click at [781, 247] on div "G" at bounding box center [785, 208] width 73 height 206
click at [646, 251] on div "E" at bounding box center [637, 208] width 73 height 206
click at [628, 405] on button "Replay" at bounding box center [575, 408] width 258 height 35
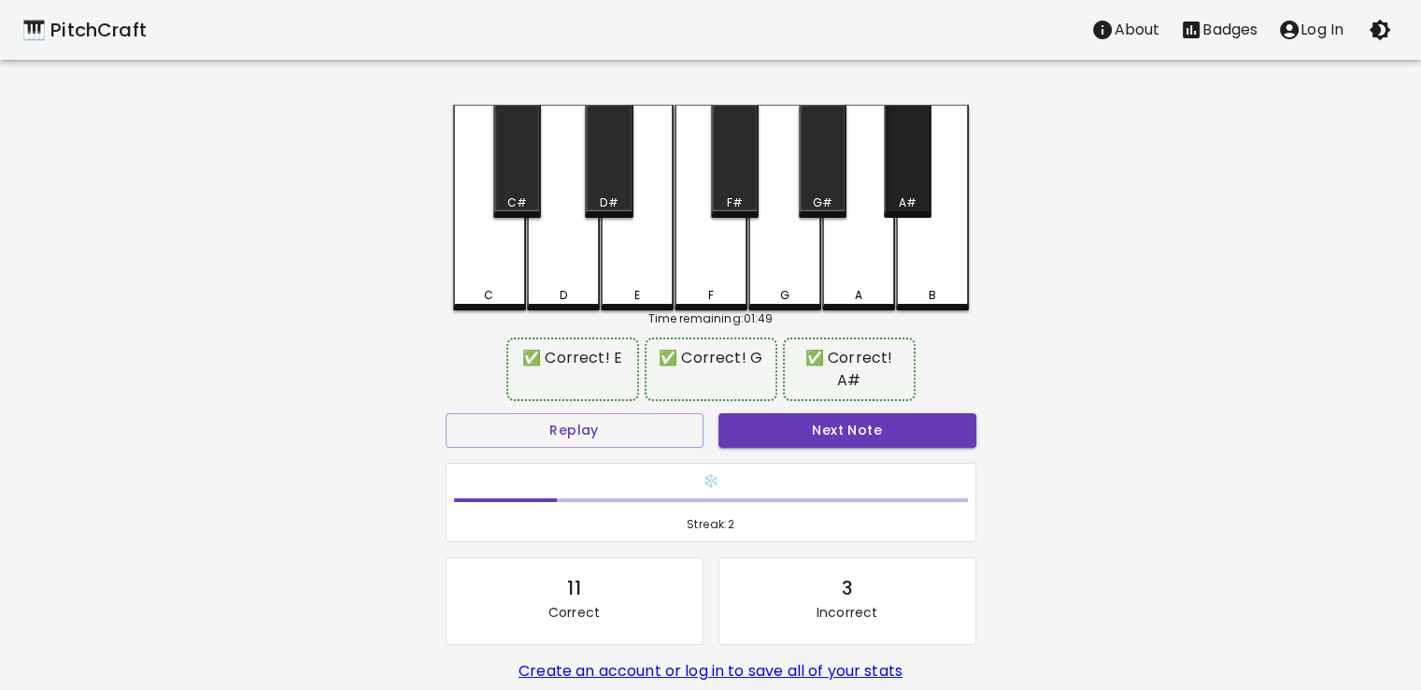
click at [908, 168] on div "A#" at bounding box center [908, 161] width 48 height 113
click at [877, 413] on button "Next Note" at bounding box center [848, 430] width 258 height 35
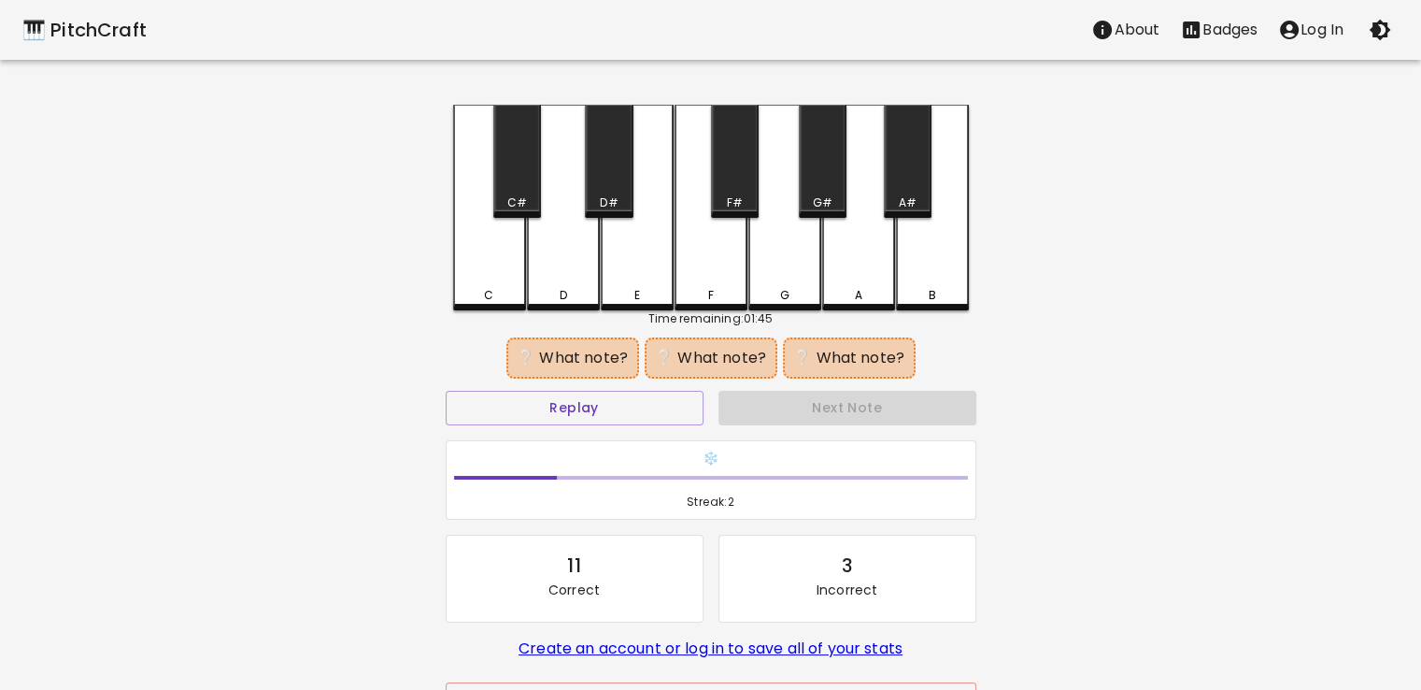
click at [905, 179] on div "A#" at bounding box center [908, 161] width 48 height 113
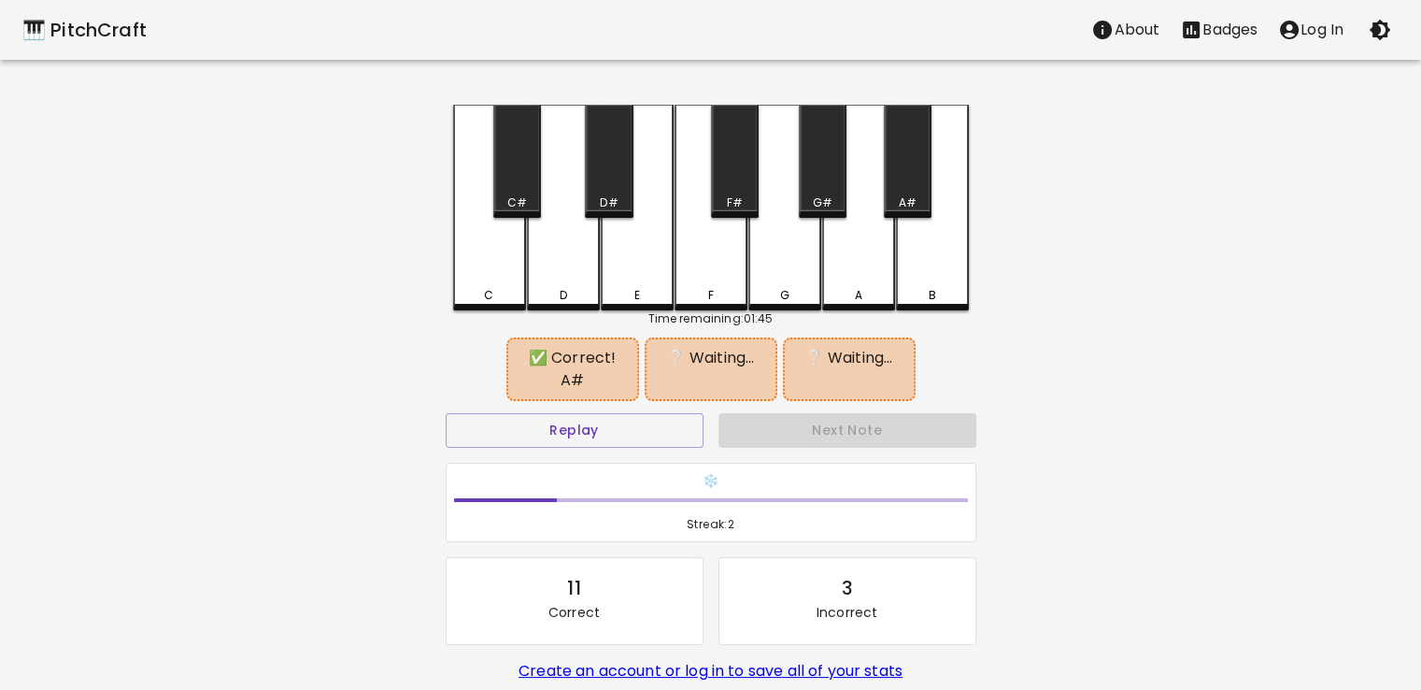
click at [523, 174] on div "C#" at bounding box center [517, 161] width 48 height 113
click at [736, 174] on div "F#" at bounding box center [735, 161] width 48 height 113
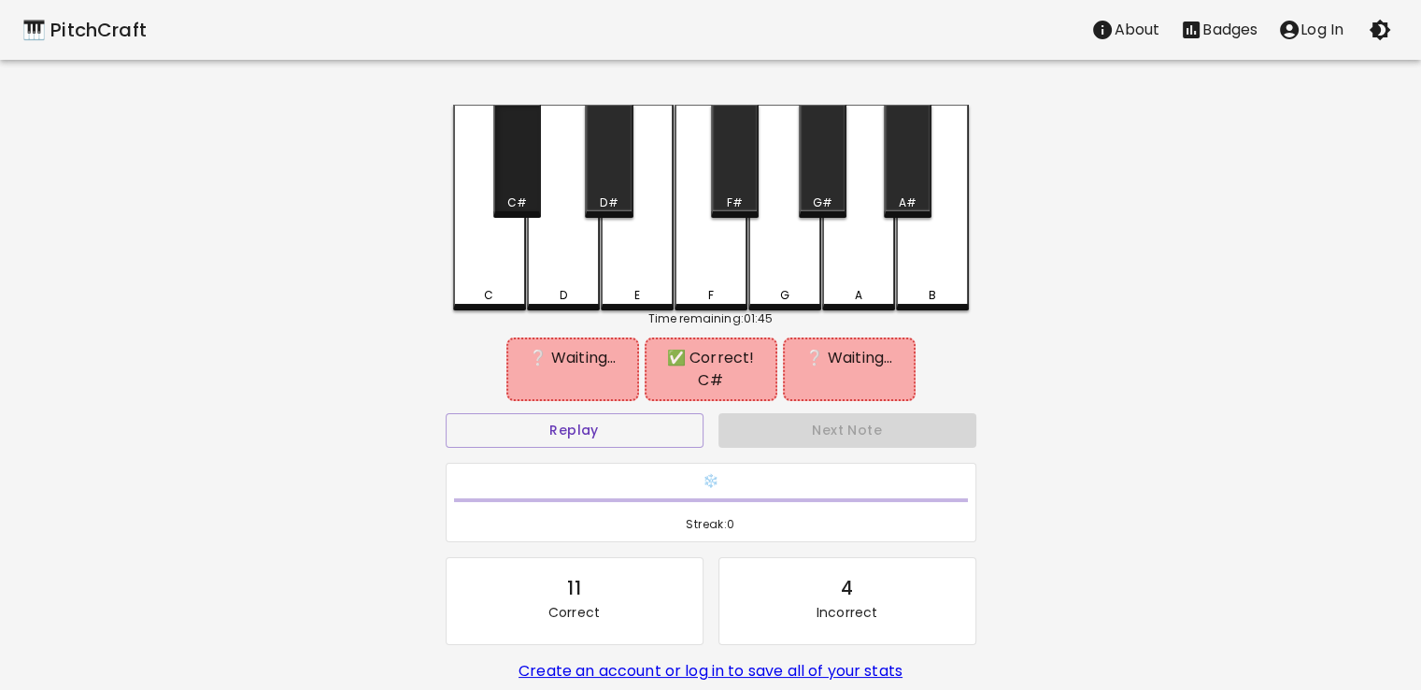
click at [508, 173] on div "C#" at bounding box center [517, 161] width 48 height 113
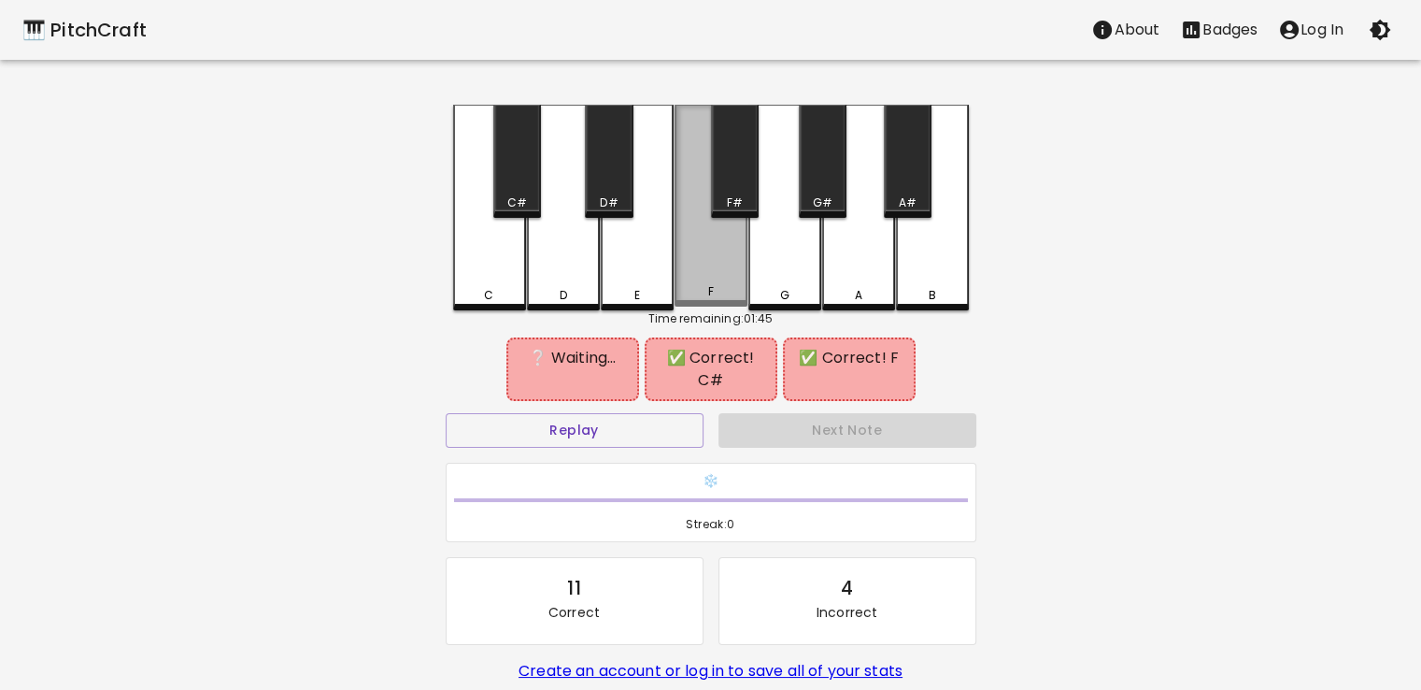
click at [727, 260] on div "F" at bounding box center [711, 206] width 73 height 202
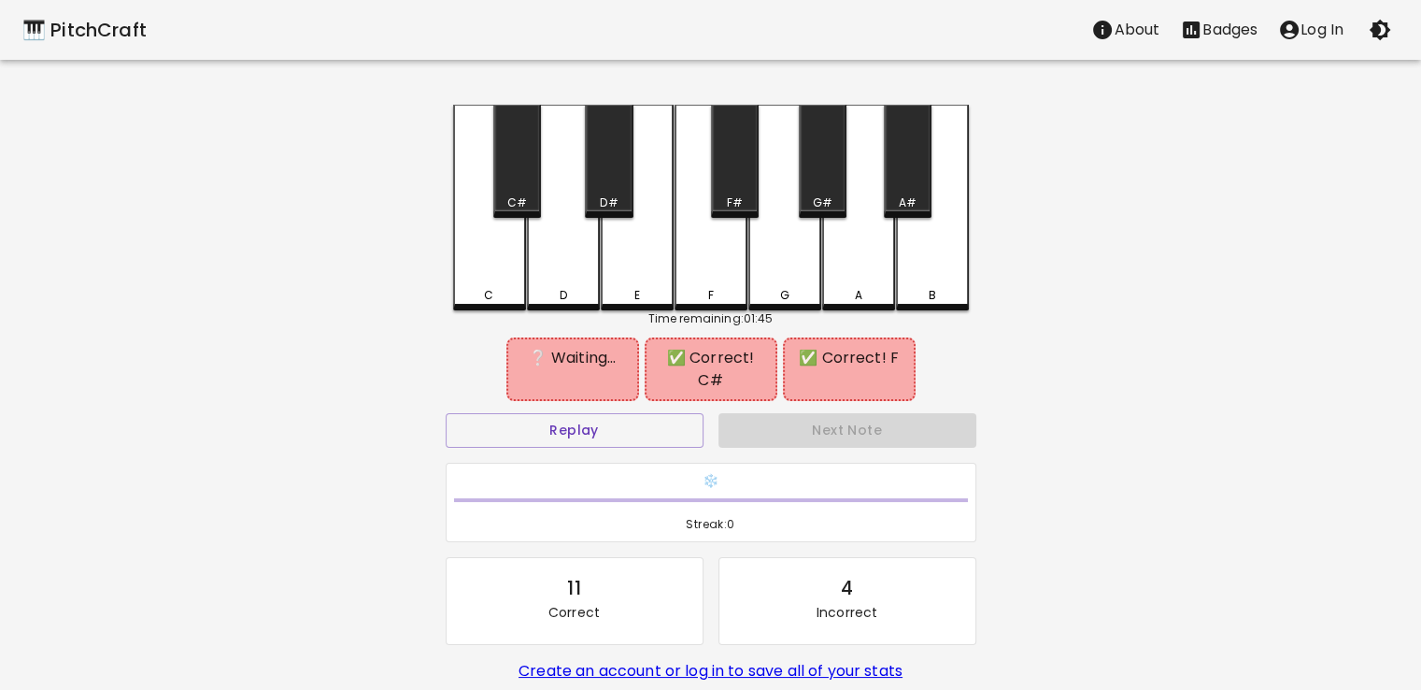
click at [907, 207] on div "A#" at bounding box center [908, 202] width 18 height 17
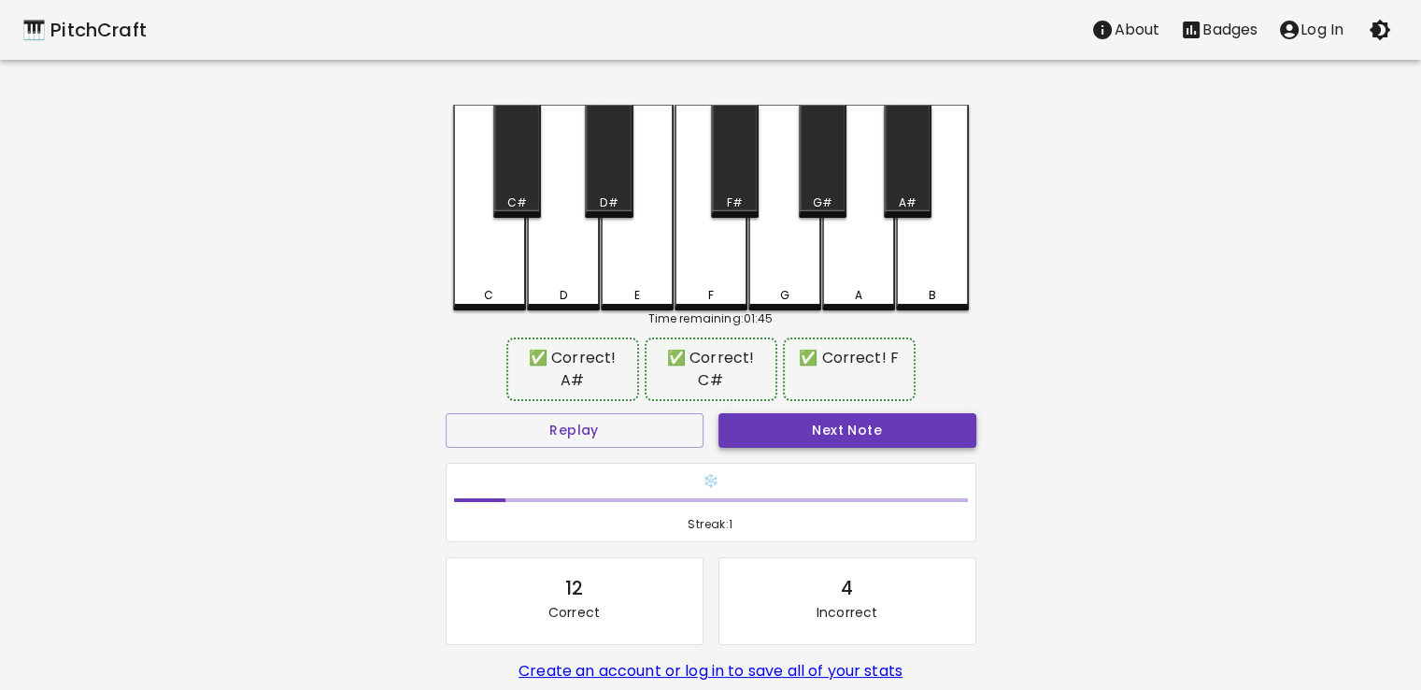
click at [849, 443] on button "Next Note" at bounding box center [848, 430] width 258 height 35
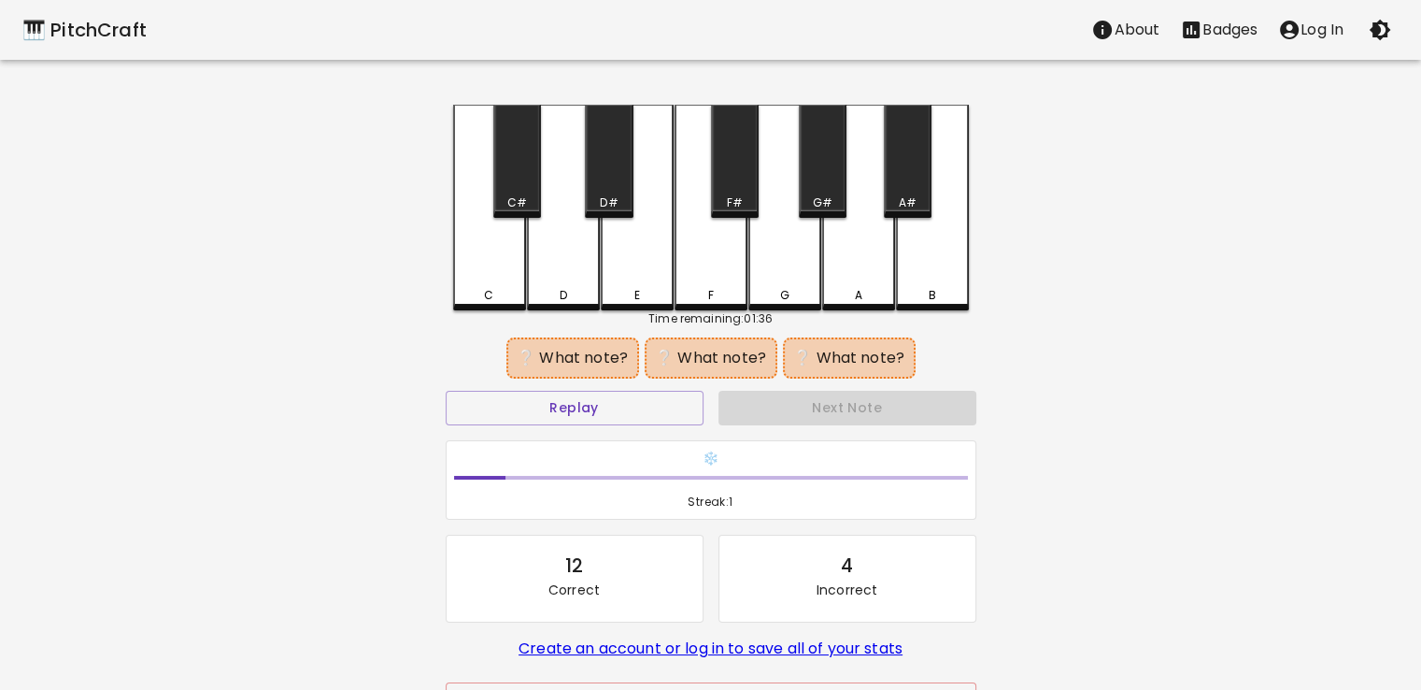
click at [608, 174] on div "D#" at bounding box center [609, 161] width 48 height 113
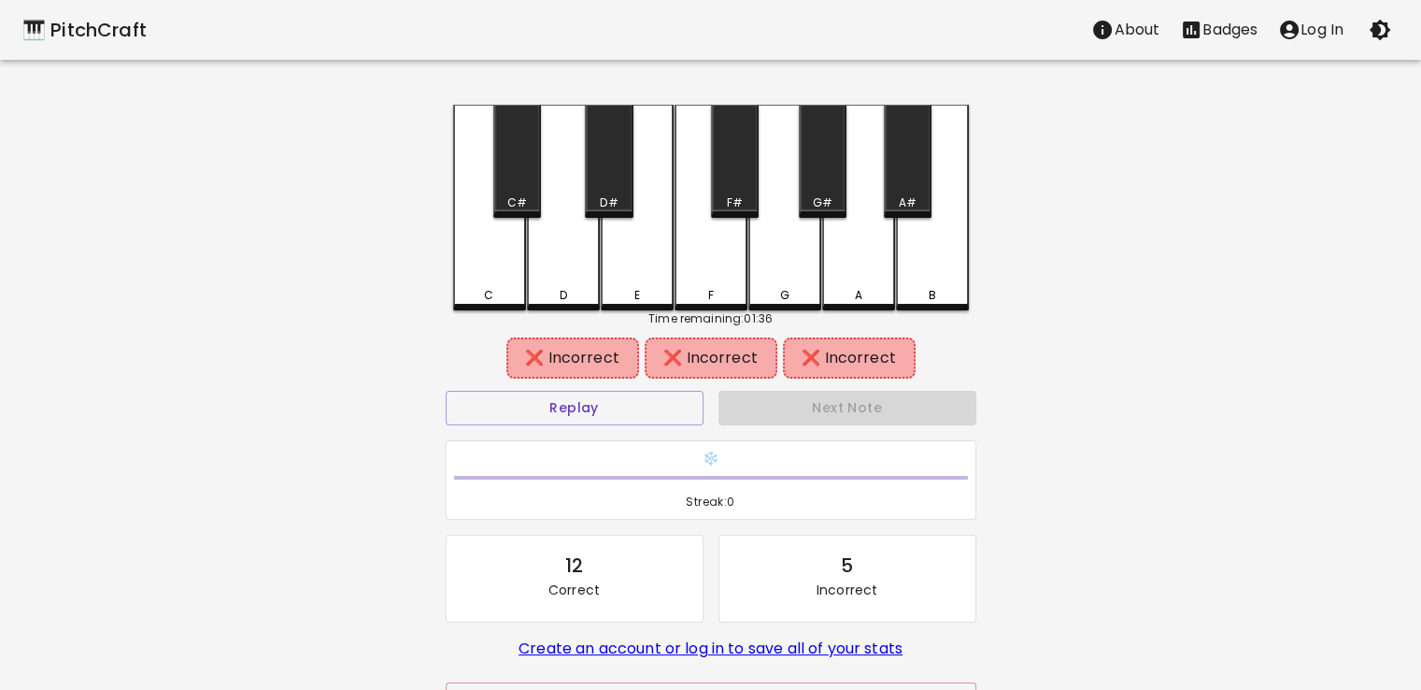
click at [570, 251] on div "D" at bounding box center [563, 208] width 73 height 206
click at [739, 196] on div "F#" at bounding box center [734, 202] width 16 height 17
click at [898, 183] on div "A#" at bounding box center [908, 161] width 48 height 113
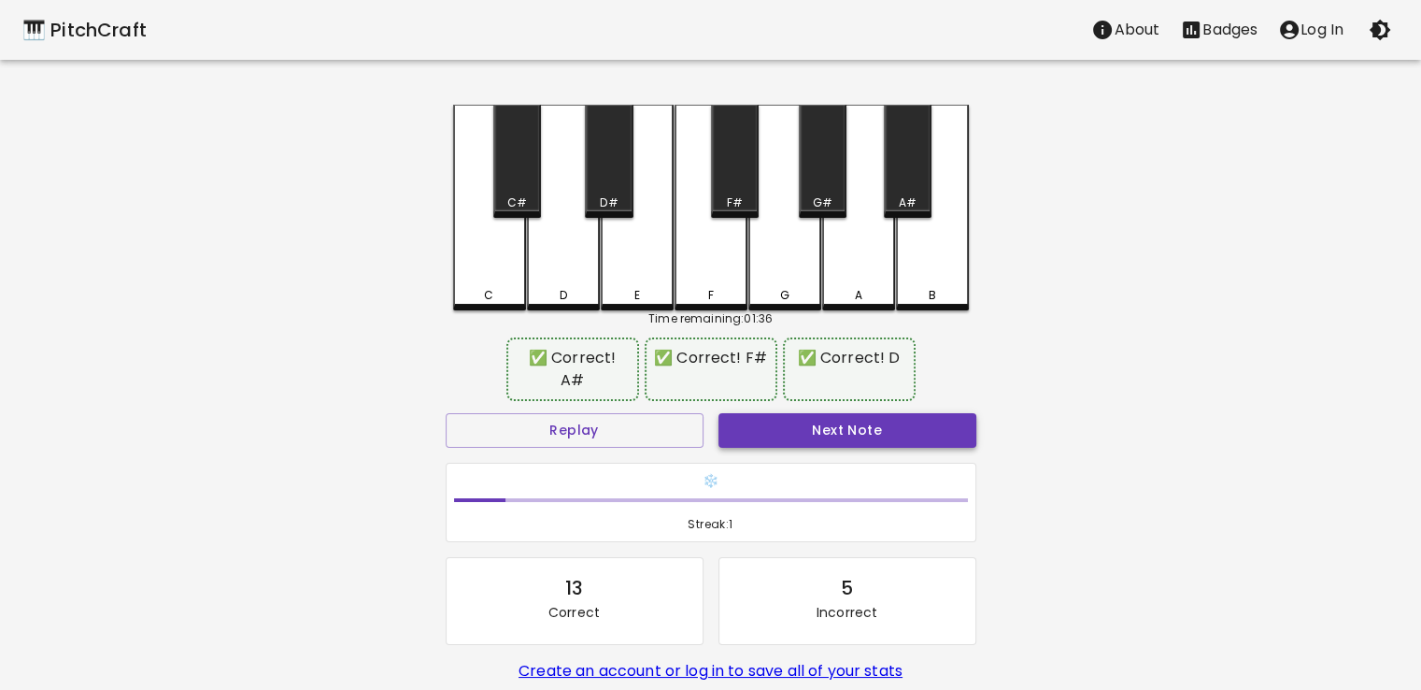
click at [865, 413] on button "Next Note" at bounding box center [848, 430] width 258 height 35
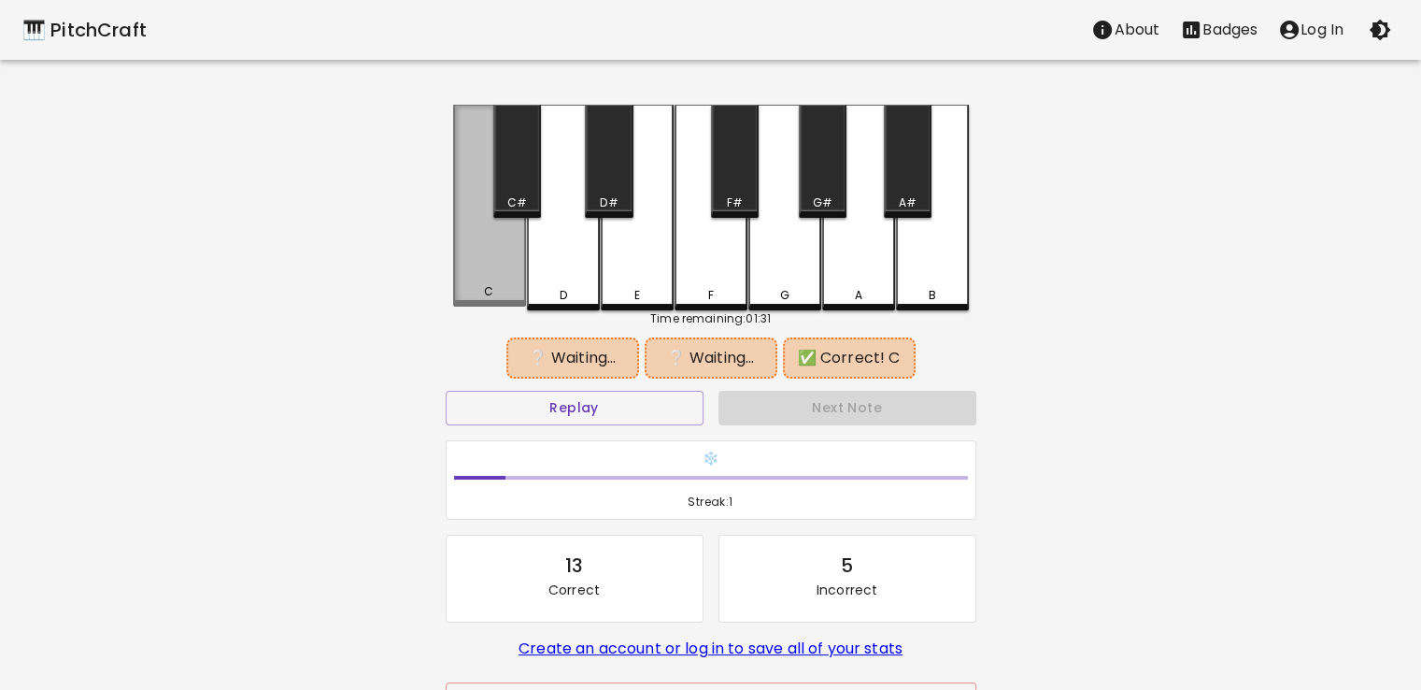
click at [491, 270] on div "C" at bounding box center [489, 206] width 73 height 202
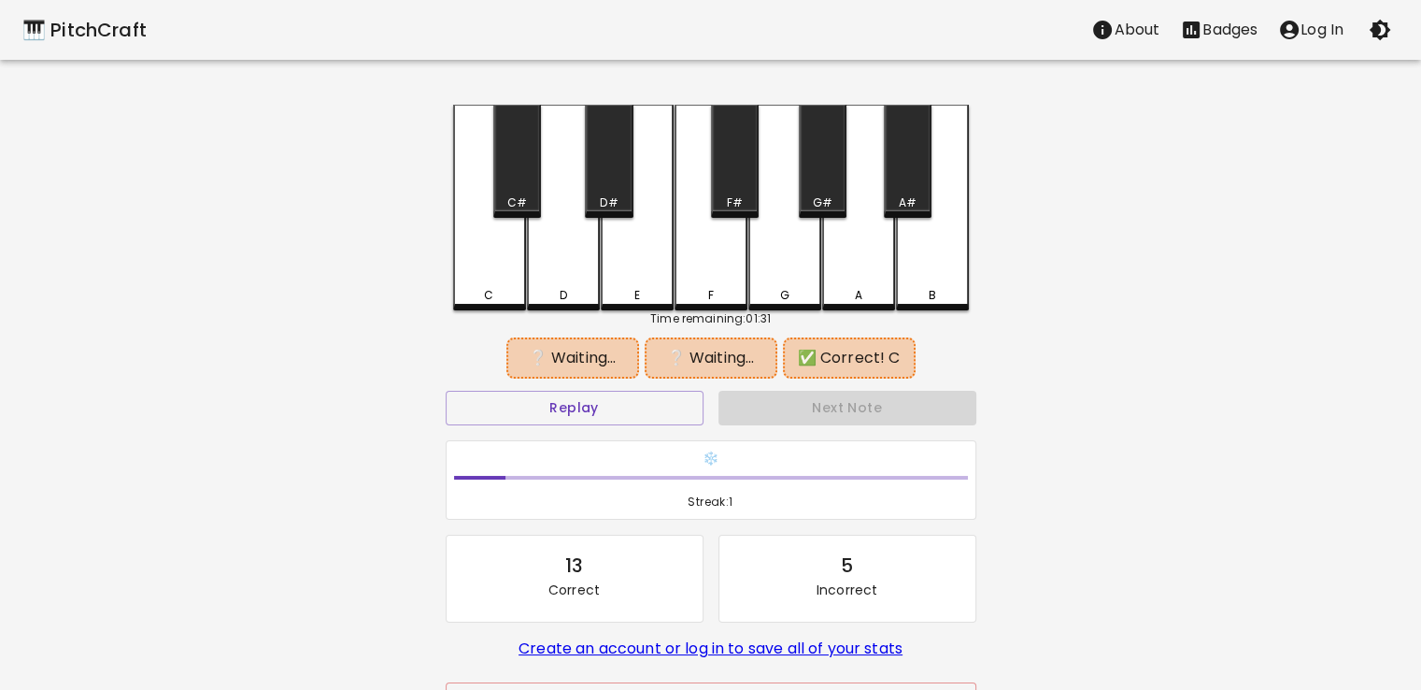
click at [780, 263] on div "G" at bounding box center [785, 208] width 73 height 206
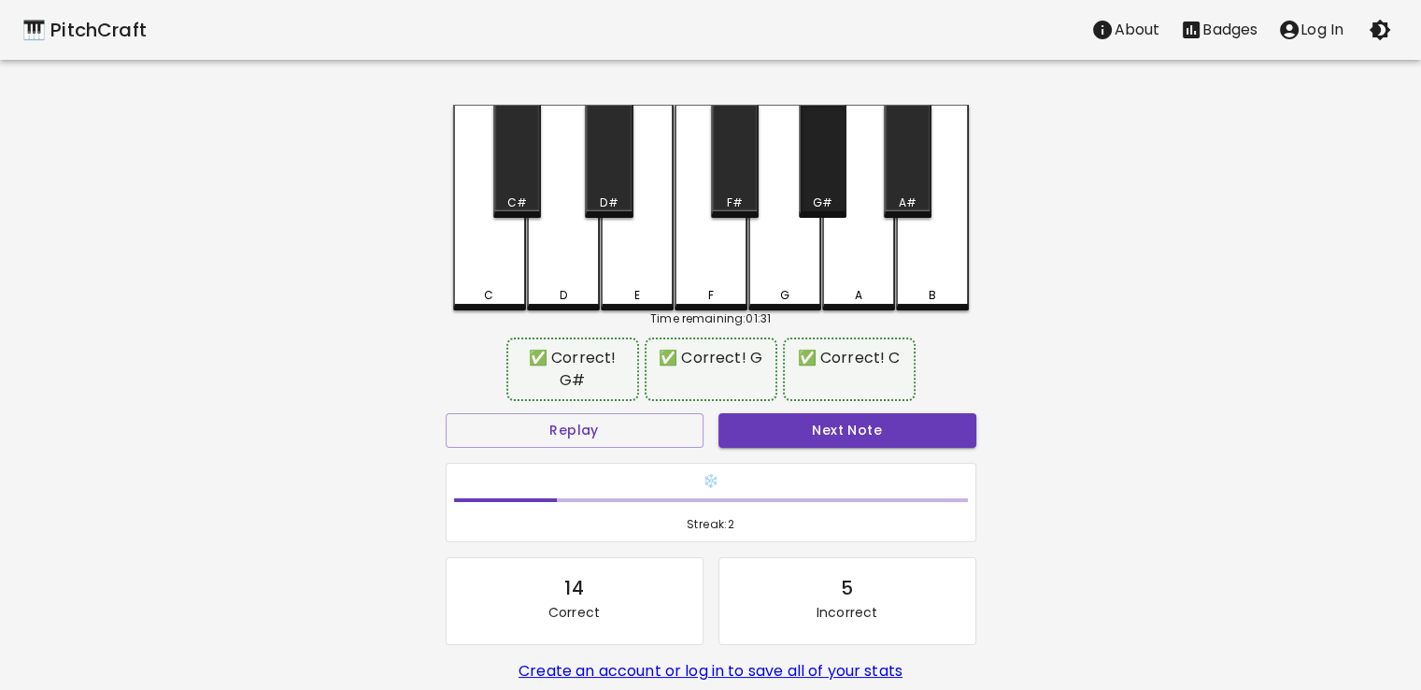
click at [830, 179] on div "G#" at bounding box center [823, 161] width 48 height 113
click at [850, 423] on button "Next Note" at bounding box center [848, 430] width 258 height 35
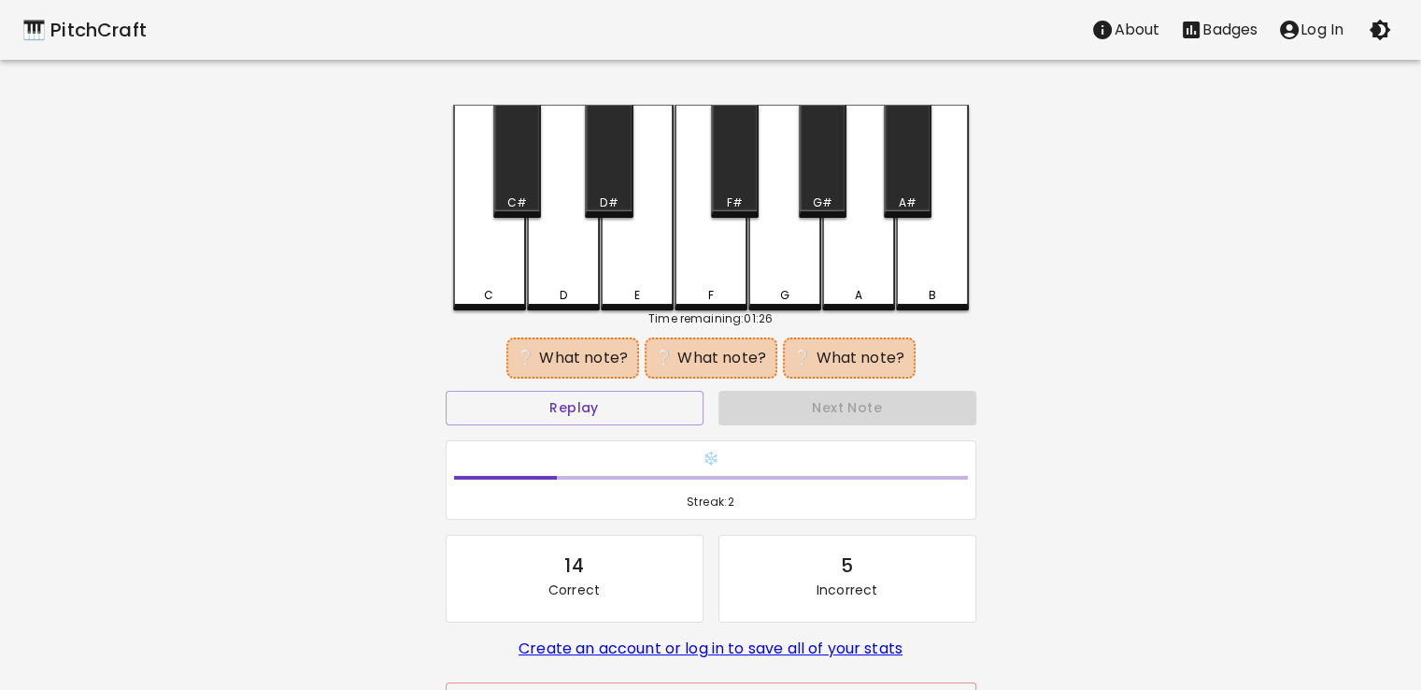
click at [525, 194] on div "C#" at bounding box center [517, 202] width 20 height 17
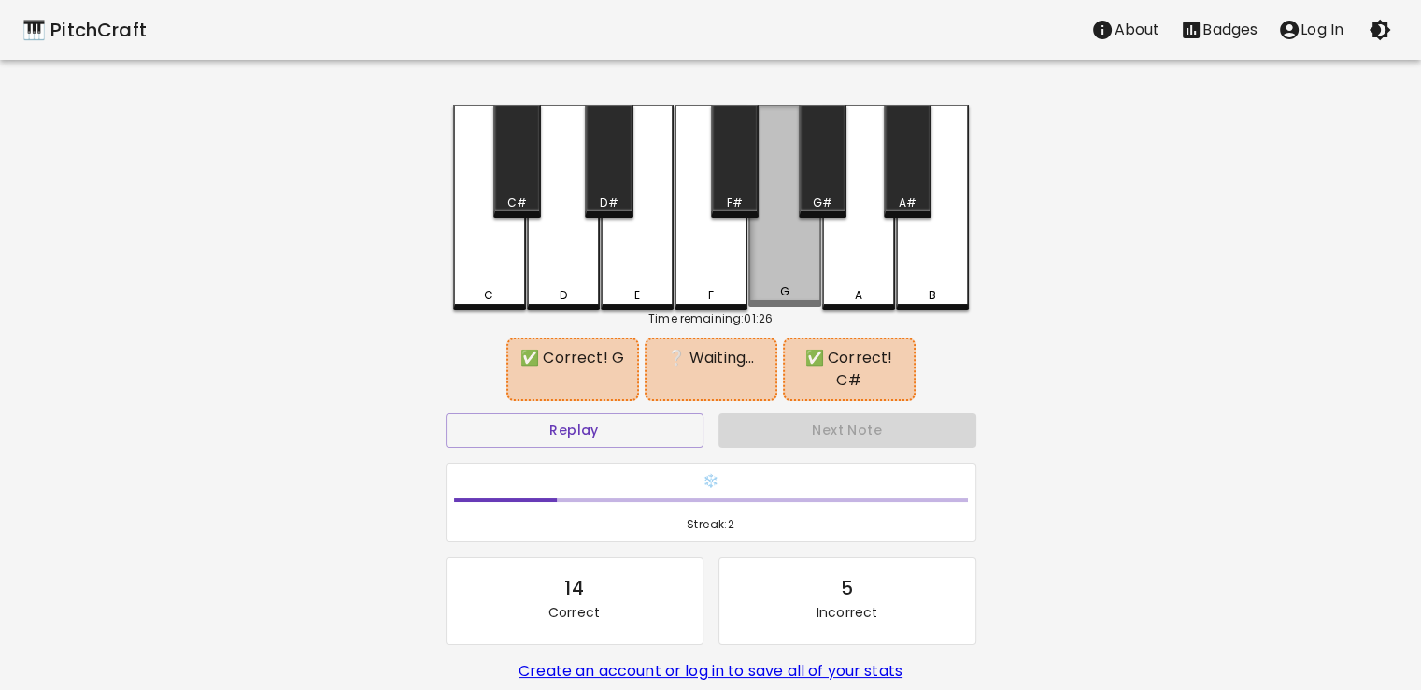
click at [804, 256] on div "G" at bounding box center [785, 206] width 73 height 202
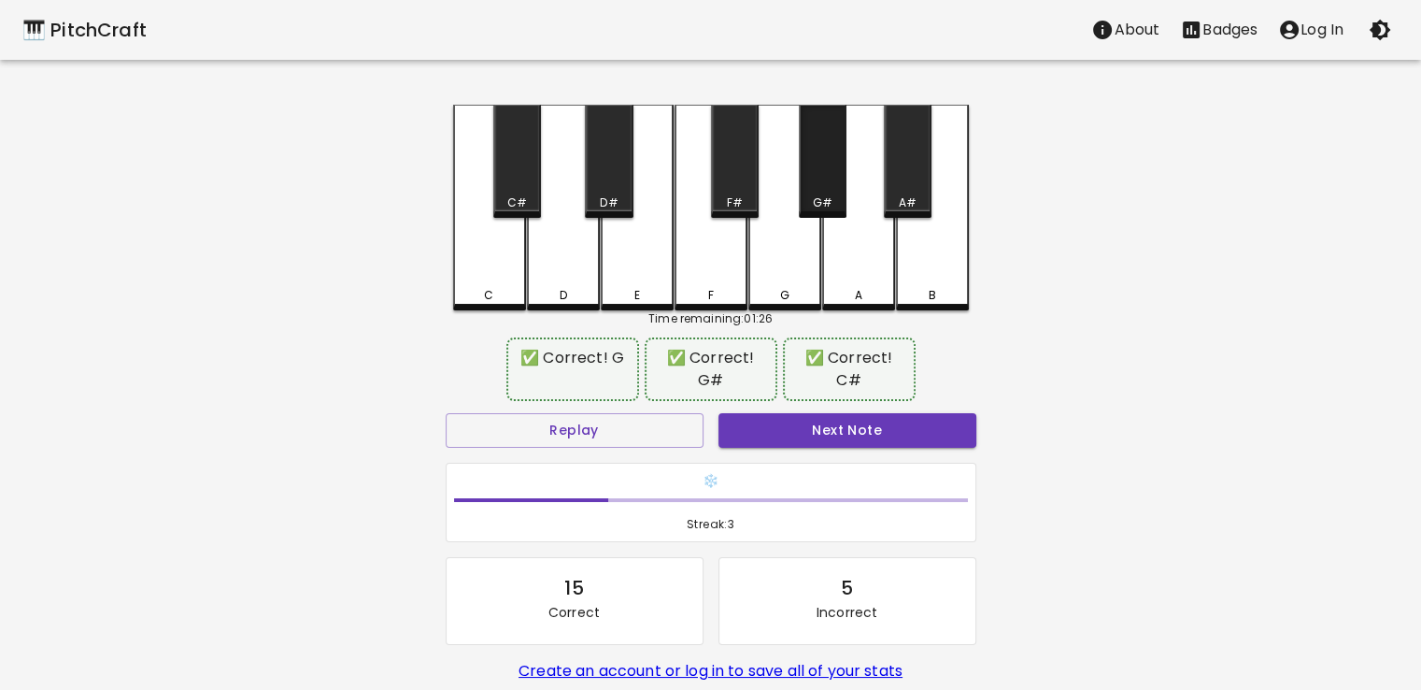
click at [832, 194] on div "G#" at bounding box center [823, 202] width 20 height 17
click at [865, 431] on button "Next Note" at bounding box center [848, 430] width 258 height 35
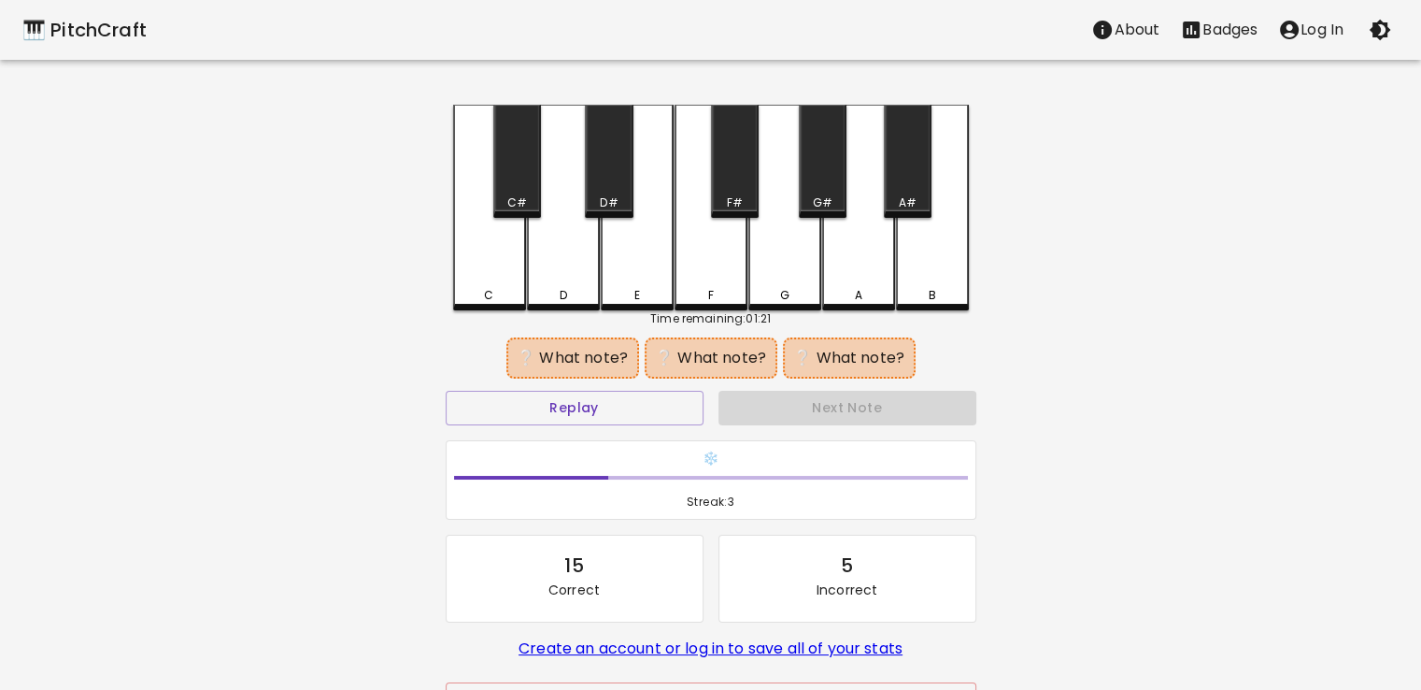
click at [634, 256] on div "E" at bounding box center [637, 208] width 73 height 206
click at [607, 415] on button "Replay" at bounding box center [575, 408] width 258 height 35
click at [891, 195] on div "A#" at bounding box center [908, 202] width 44 height 17
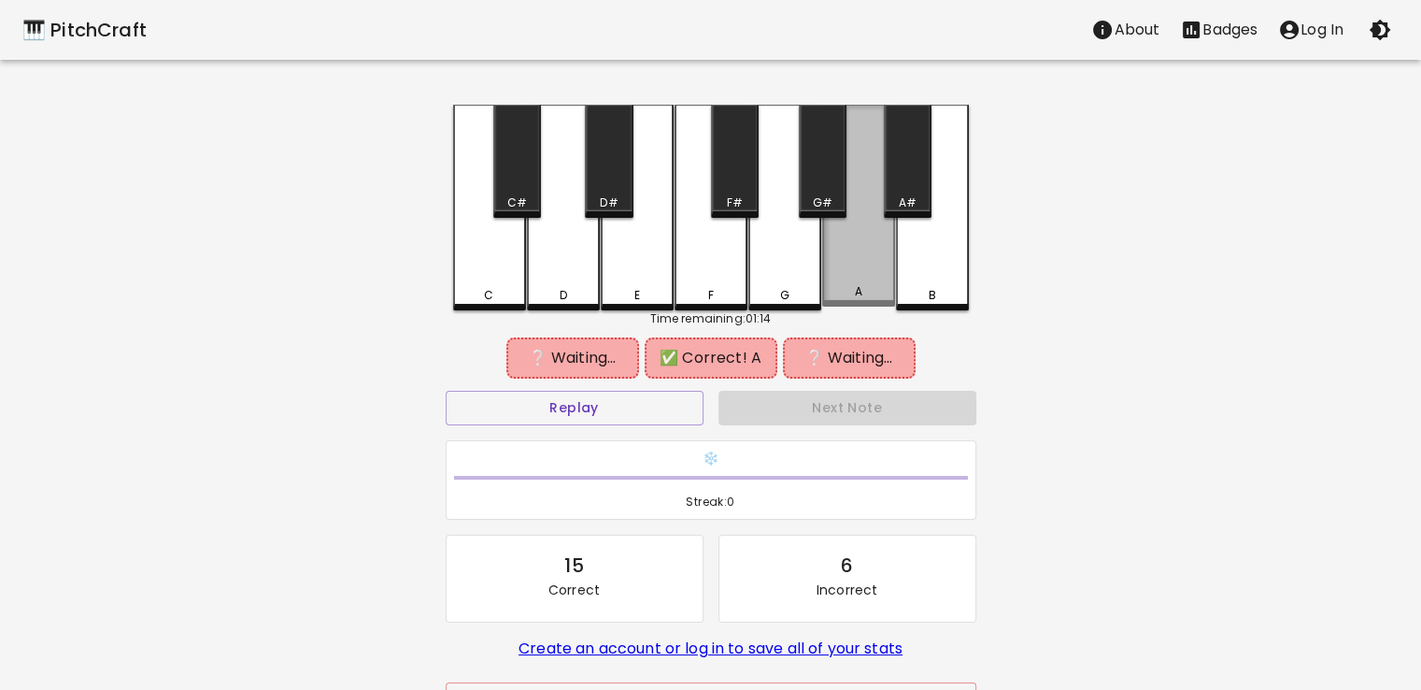
click at [855, 230] on div "A" at bounding box center [858, 206] width 73 height 202
click at [819, 193] on div "G#" at bounding box center [823, 161] width 48 height 113
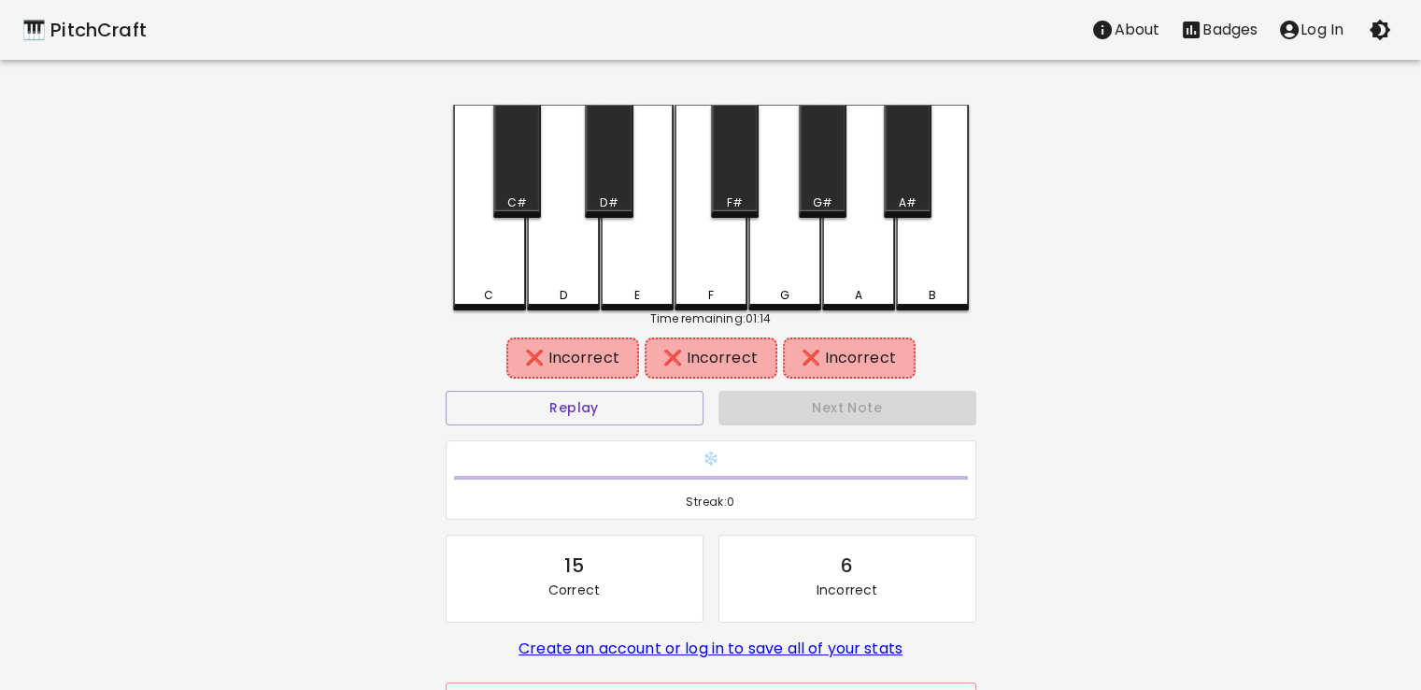
click at [670, 259] on div "E" at bounding box center [637, 208] width 73 height 206
click at [838, 255] on div "A" at bounding box center [858, 208] width 73 height 206
click at [741, 194] on div "F#" at bounding box center [734, 202] width 16 height 17
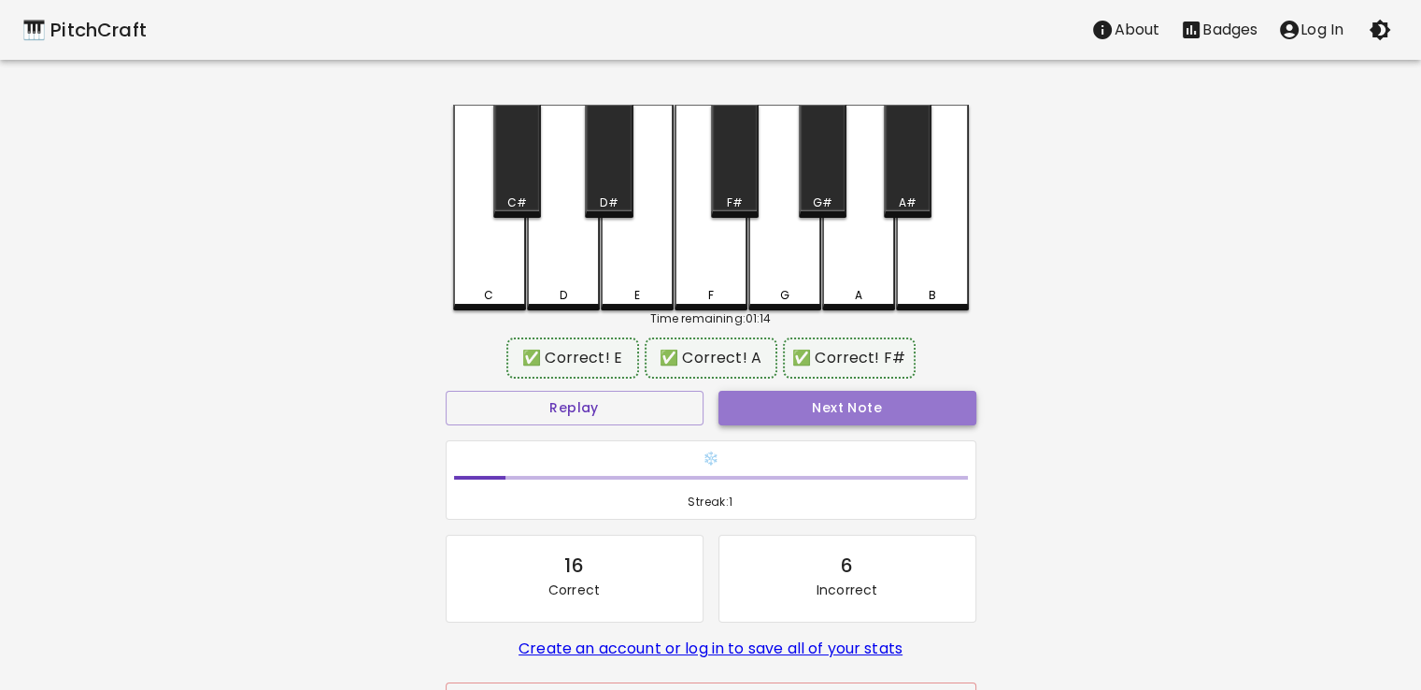
click at [827, 409] on button "Next Note" at bounding box center [848, 408] width 258 height 35
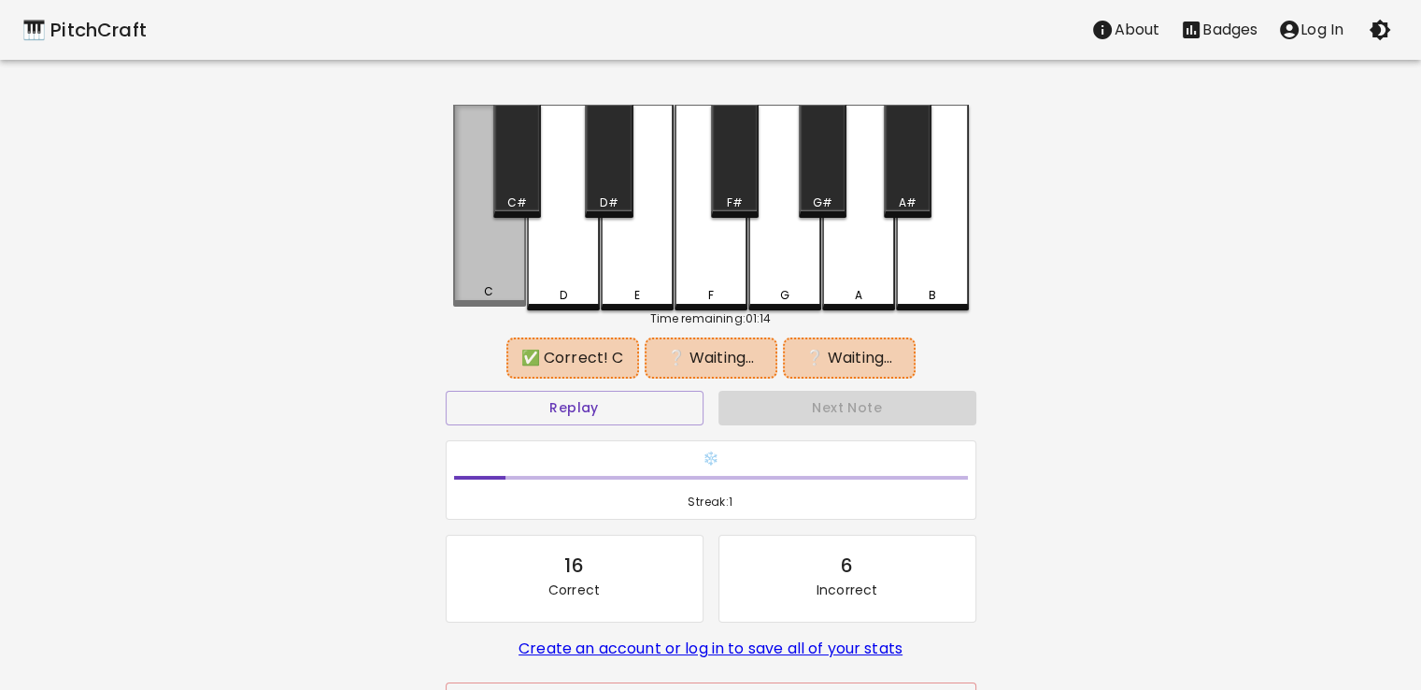
click at [508, 287] on div "C" at bounding box center [489, 291] width 69 height 17
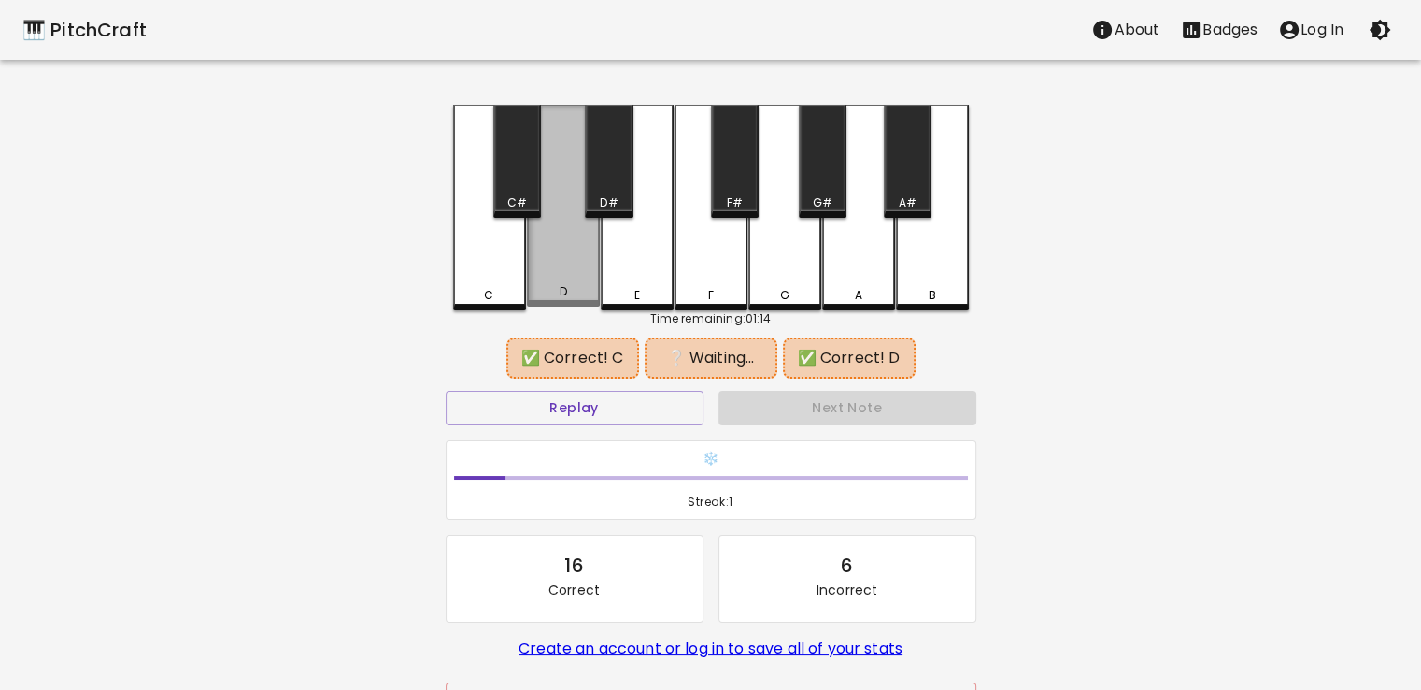
click at [585, 284] on div "D" at bounding box center [563, 206] width 73 height 202
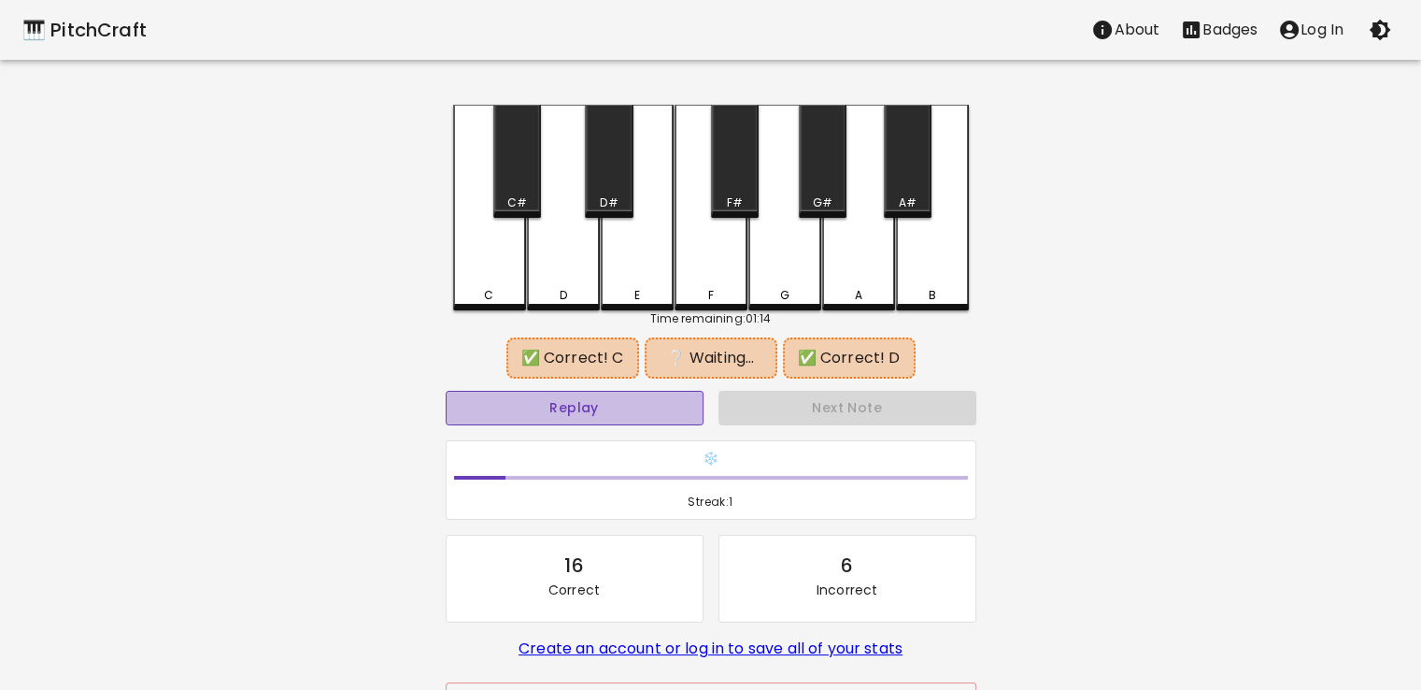
click at [636, 399] on button "Replay" at bounding box center [575, 408] width 258 height 35
click at [600, 406] on button "Replay" at bounding box center [575, 408] width 258 height 35
click at [636, 267] on div "E" at bounding box center [637, 208] width 73 height 206
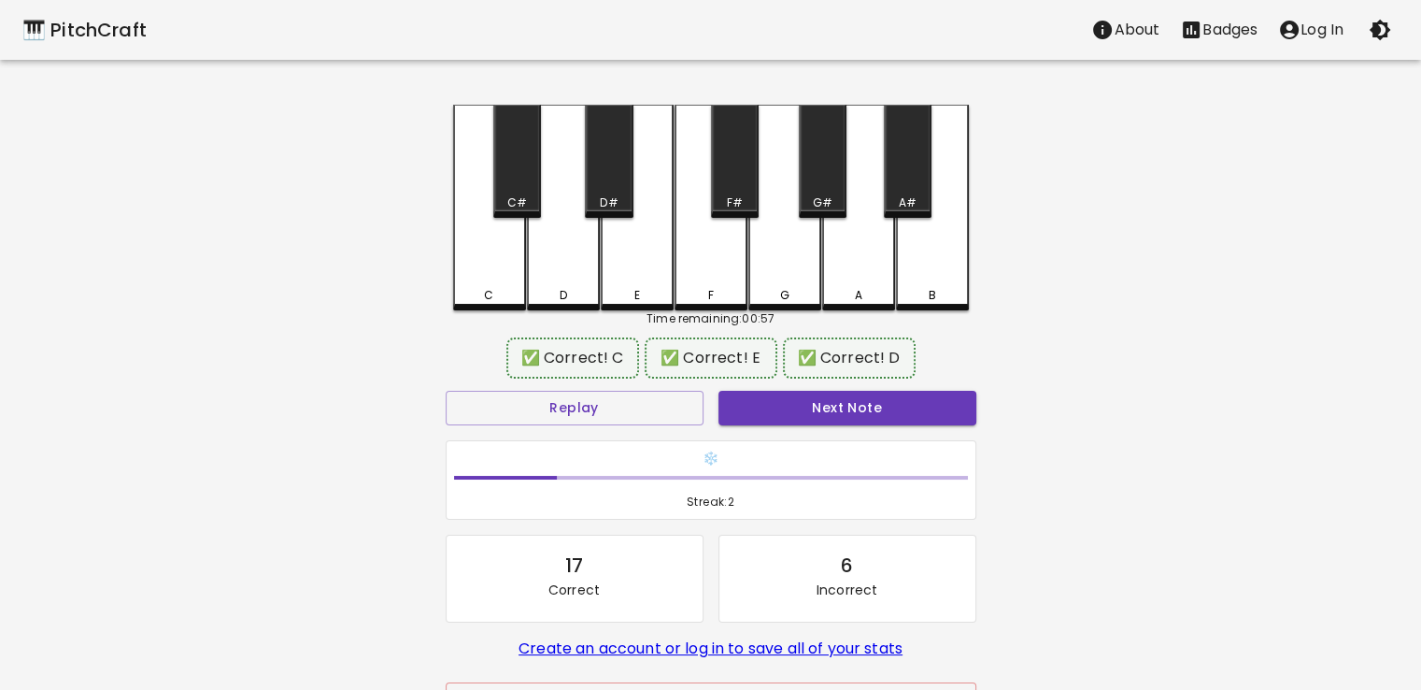
click at [788, 424] on div "Next Note" at bounding box center [847, 408] width 273 height 50
click at [793, 418] on button "Next Note" at bounding box center [848, 408] width 258 height 35
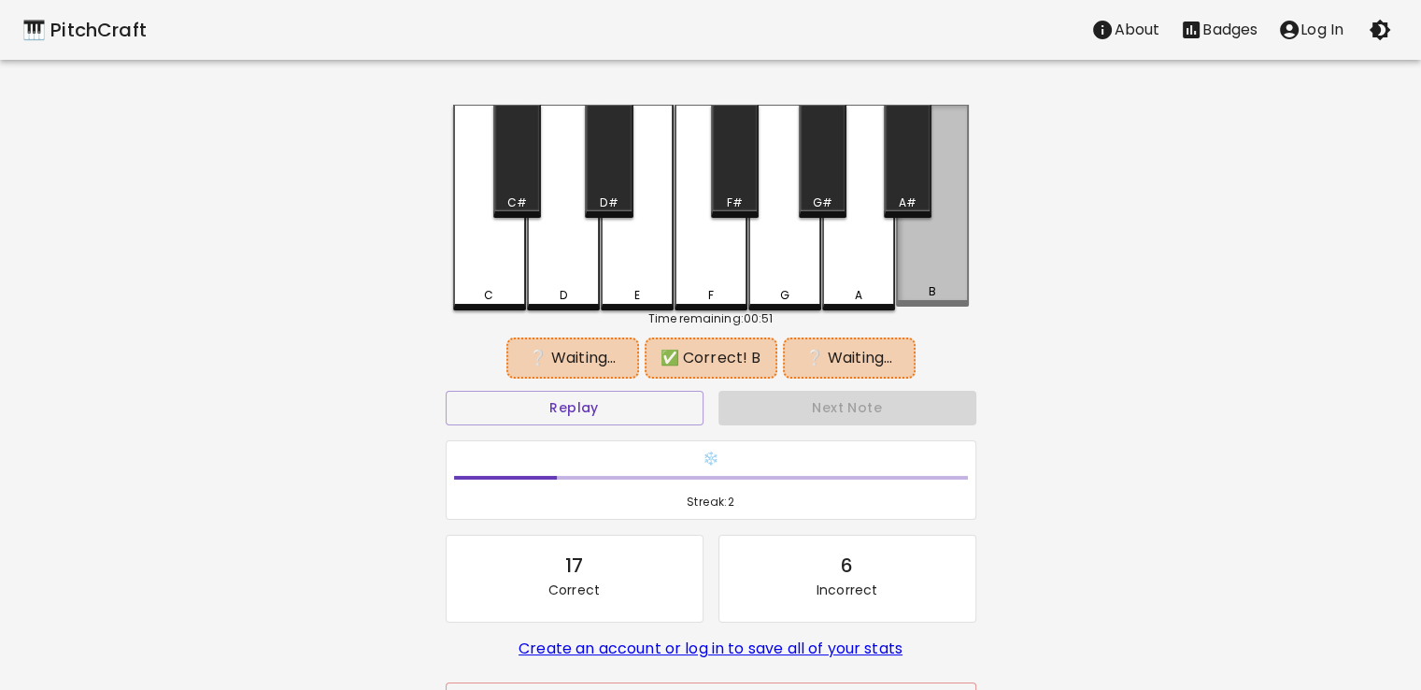
click at [946, 250] on div "B" at bounding box center [932, 206] width 73 height 202
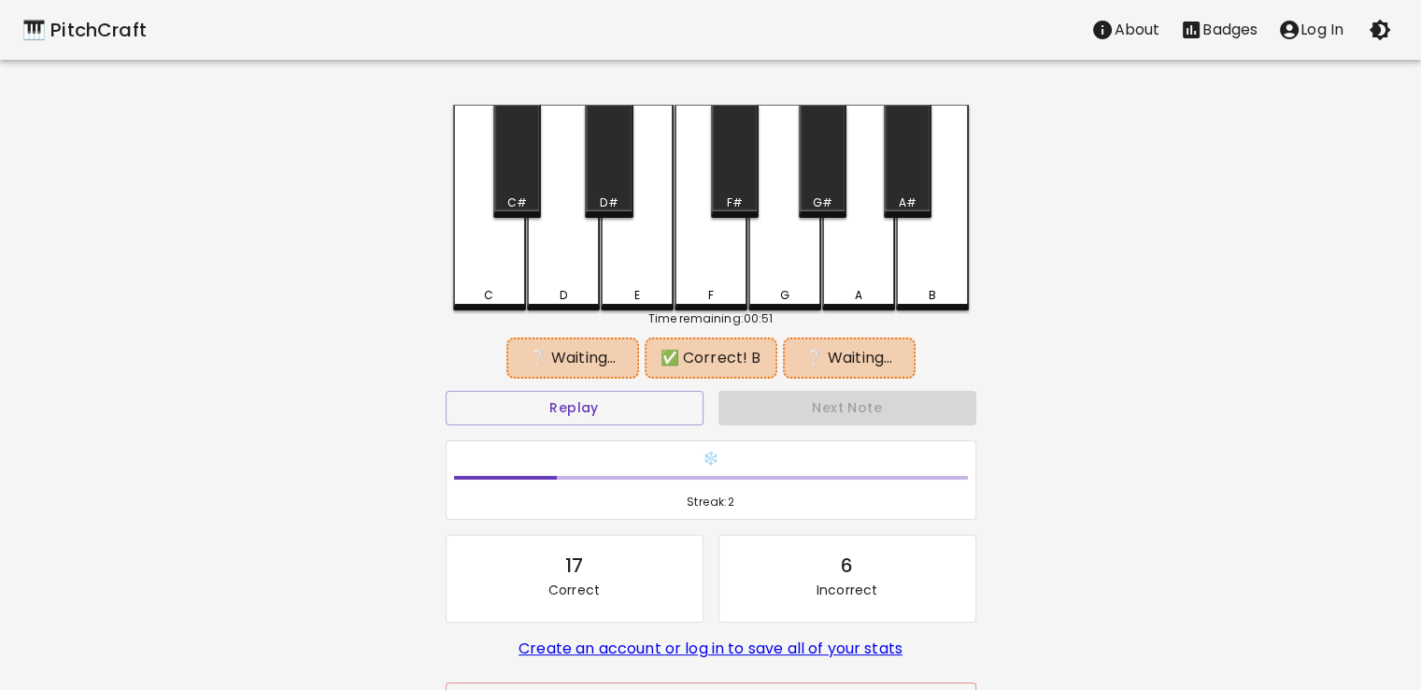
click at [657, 278] on div "E" at bounding box center [637, 208] width 73 height 206
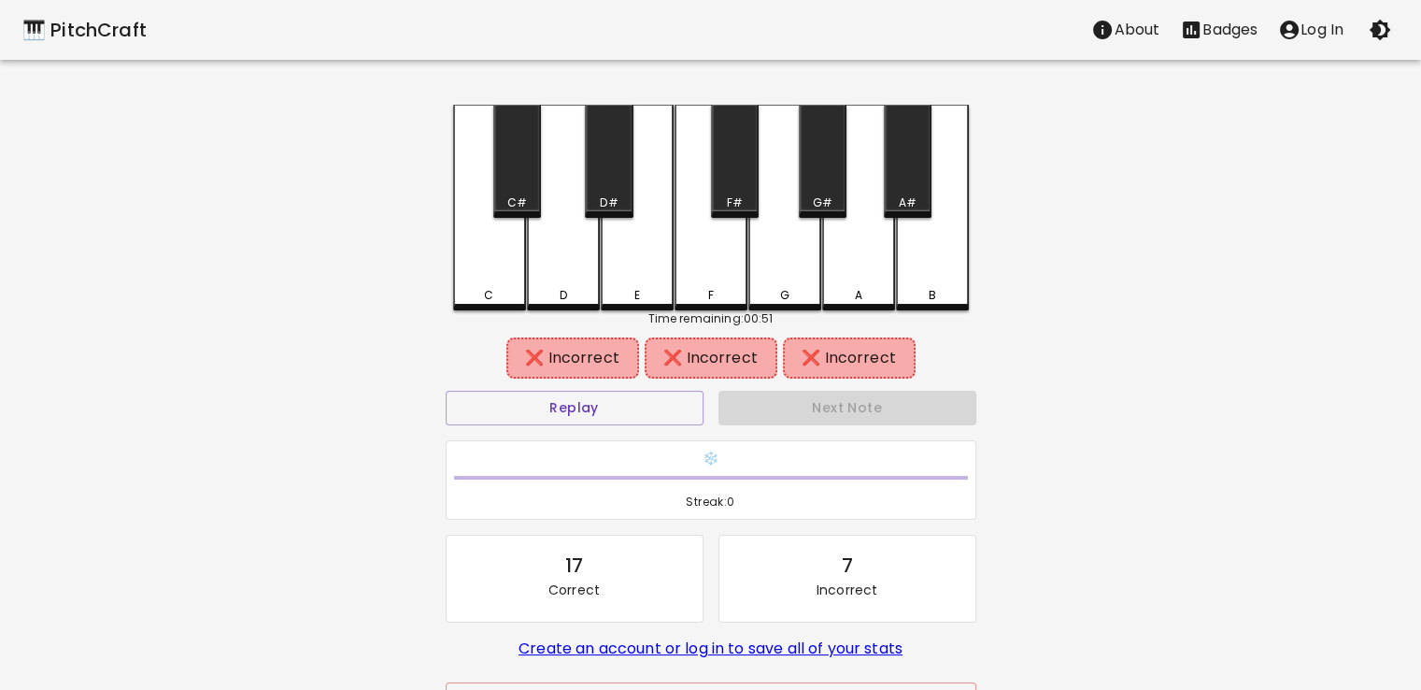
click at [943, 268] on div "B" at bounding box center [932, 208] width 73 height 206
click at [740, 186] on div "F#" at bounding box center [735, 161] width 48 height 113
click at [622, 426] on div "Replay" at bounding box center [574, 408] width 273 height 50
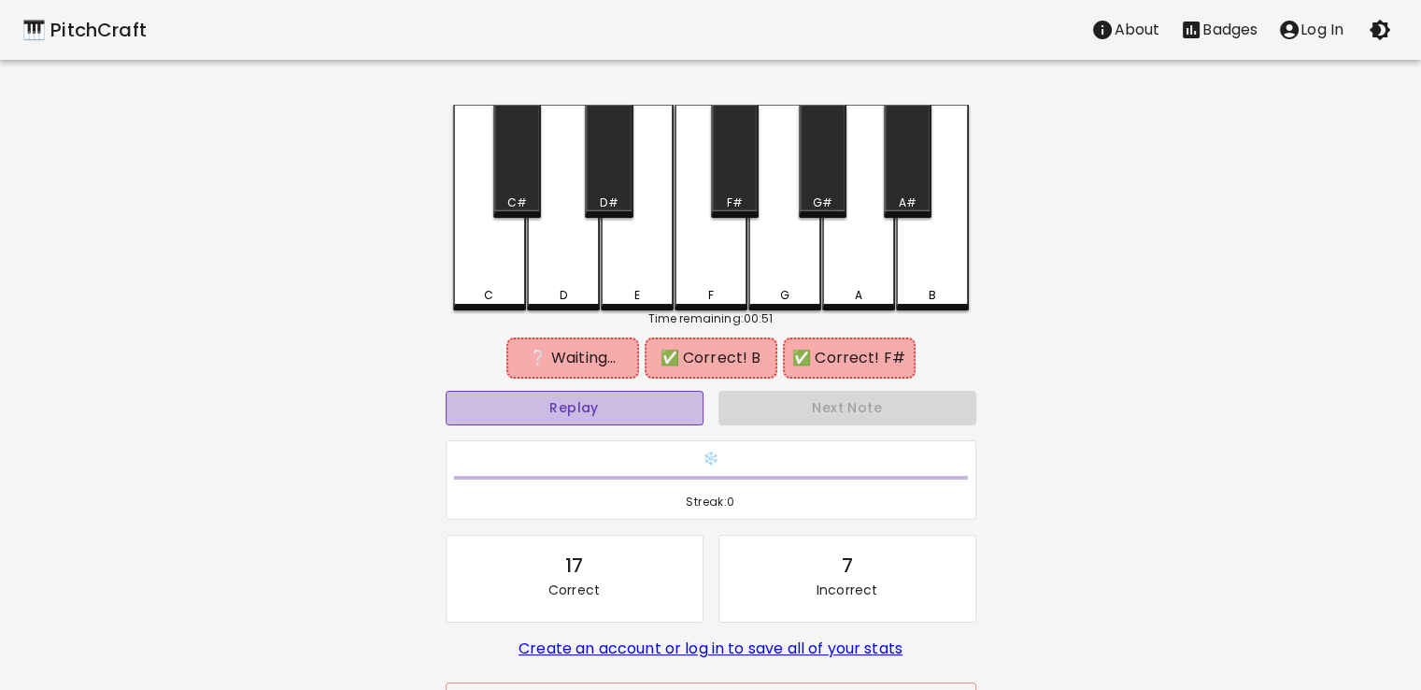
click at [621, 407] on button "Replay" at bounding box center [575, 408] width 258 height 35
click at [822, 166] on div "G#" at bounding box center [823, 161] width 48 height 113
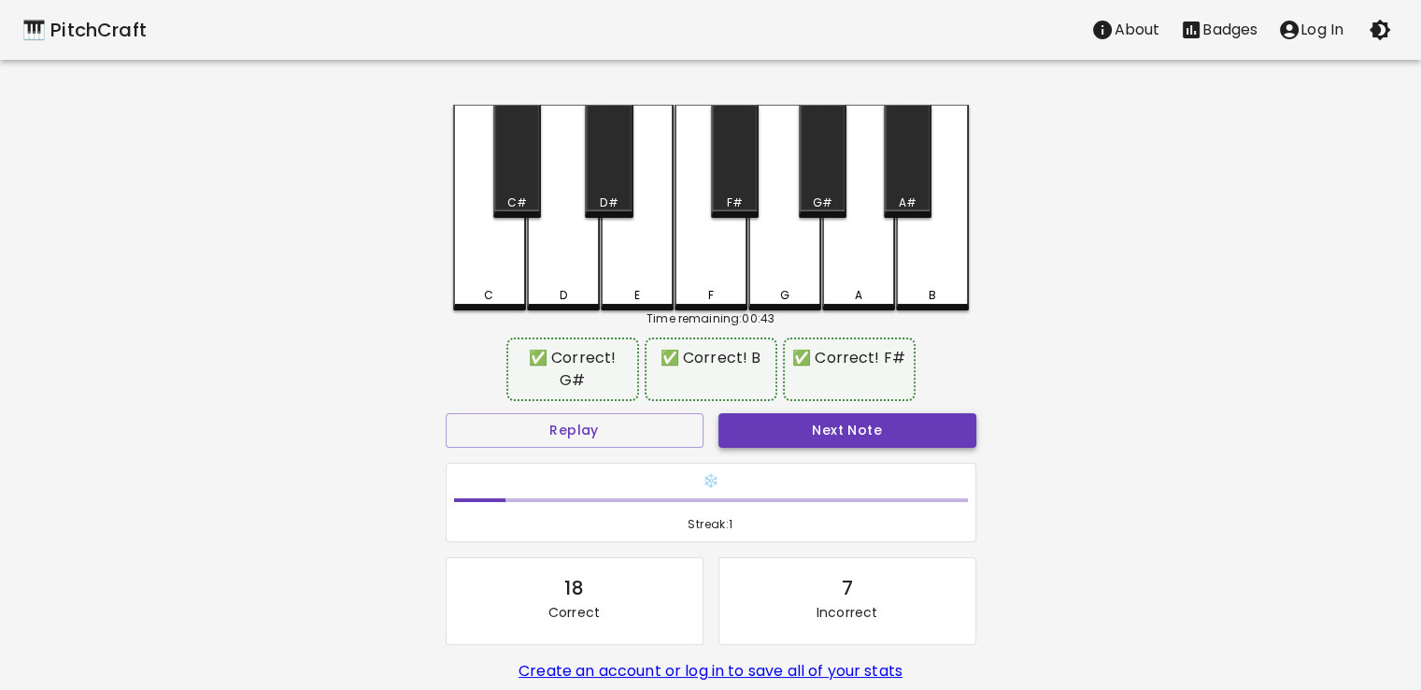
click at [824, 436] on button "Next Note" at bounding box center [848, 430] width 258 height 35
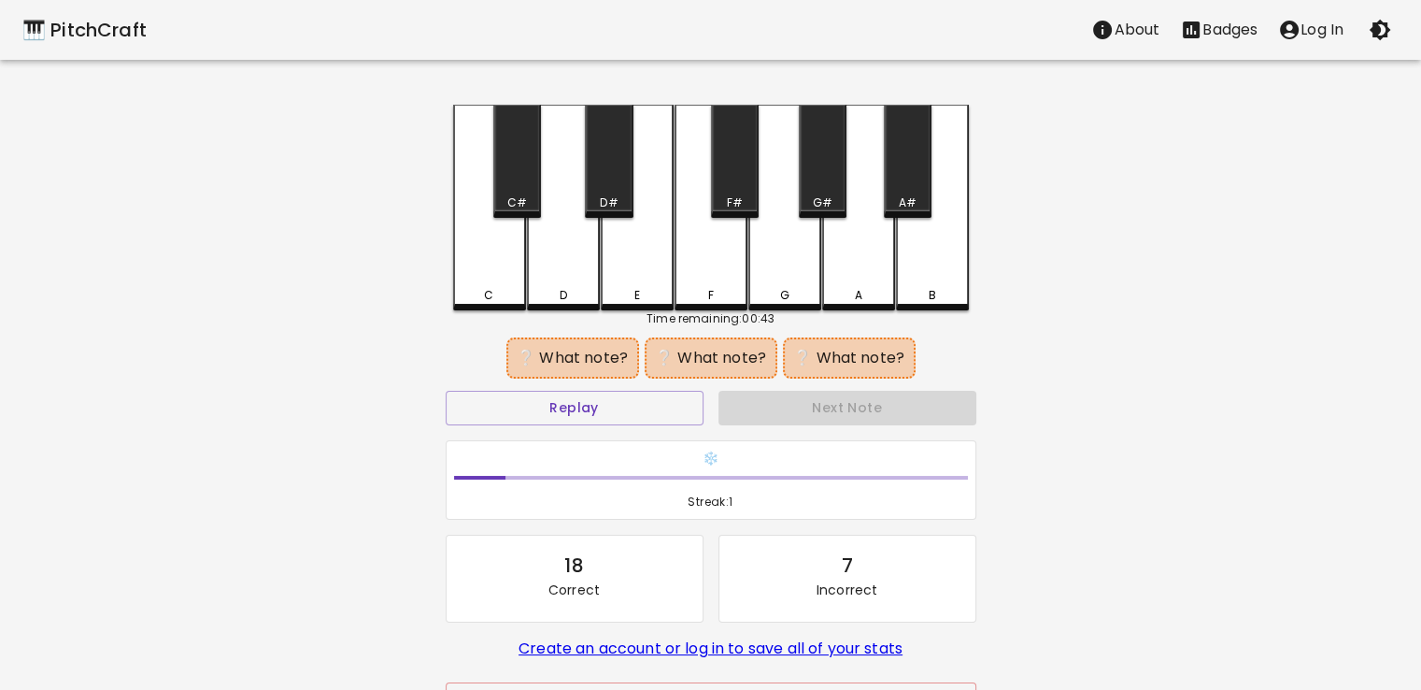
click at [916, 282] on div "B" at bounding box center [932, 208] width 73 height 206
click at [729, 278] on div "F" at bounding box center [711, 208] width 73 height 206
click at [658, 272] on div "E" at bounding box center [637, 208] width 73 height 206
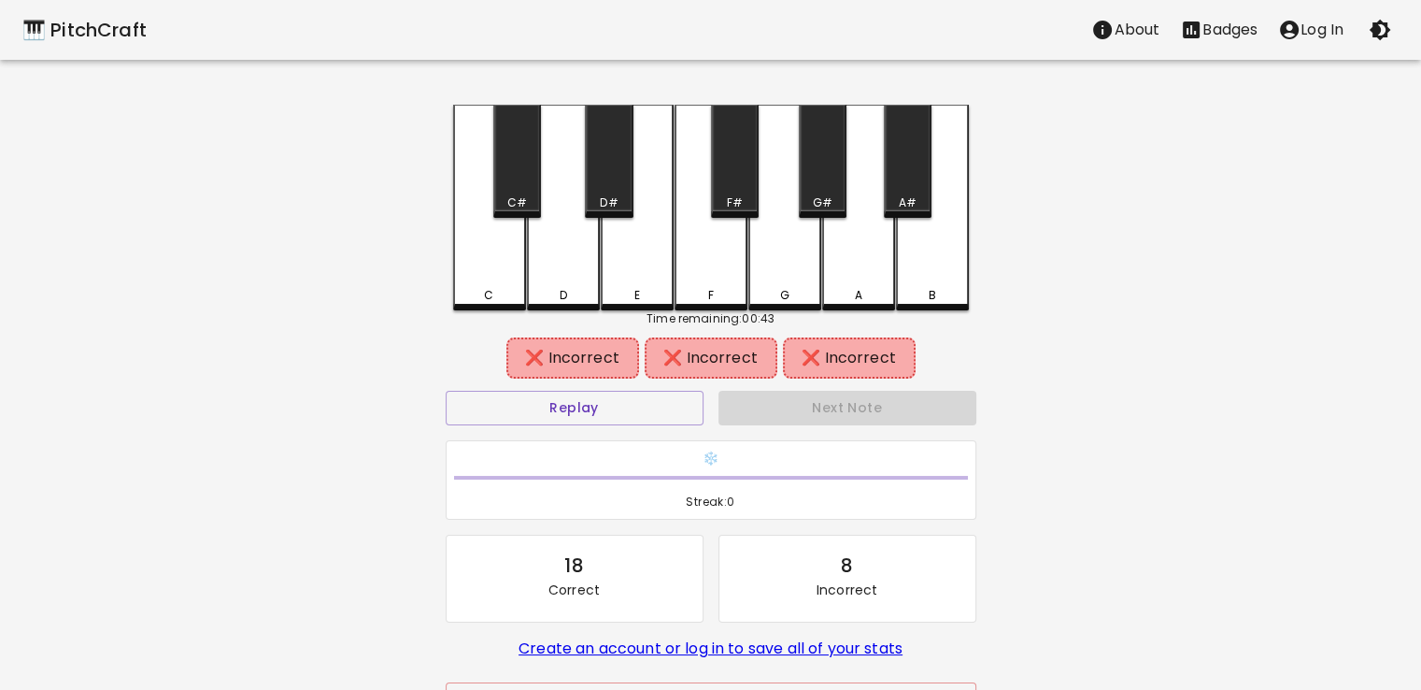
click at [727, 290] on div "F" at bounding box center [711, 295] width 69 height 17
click at [740, 188] on div "F#" at bounding box center [735, 161] width 48 height 113
click at [923, 280] on div "B" at bounding box center [932, 208] width 73 height 206
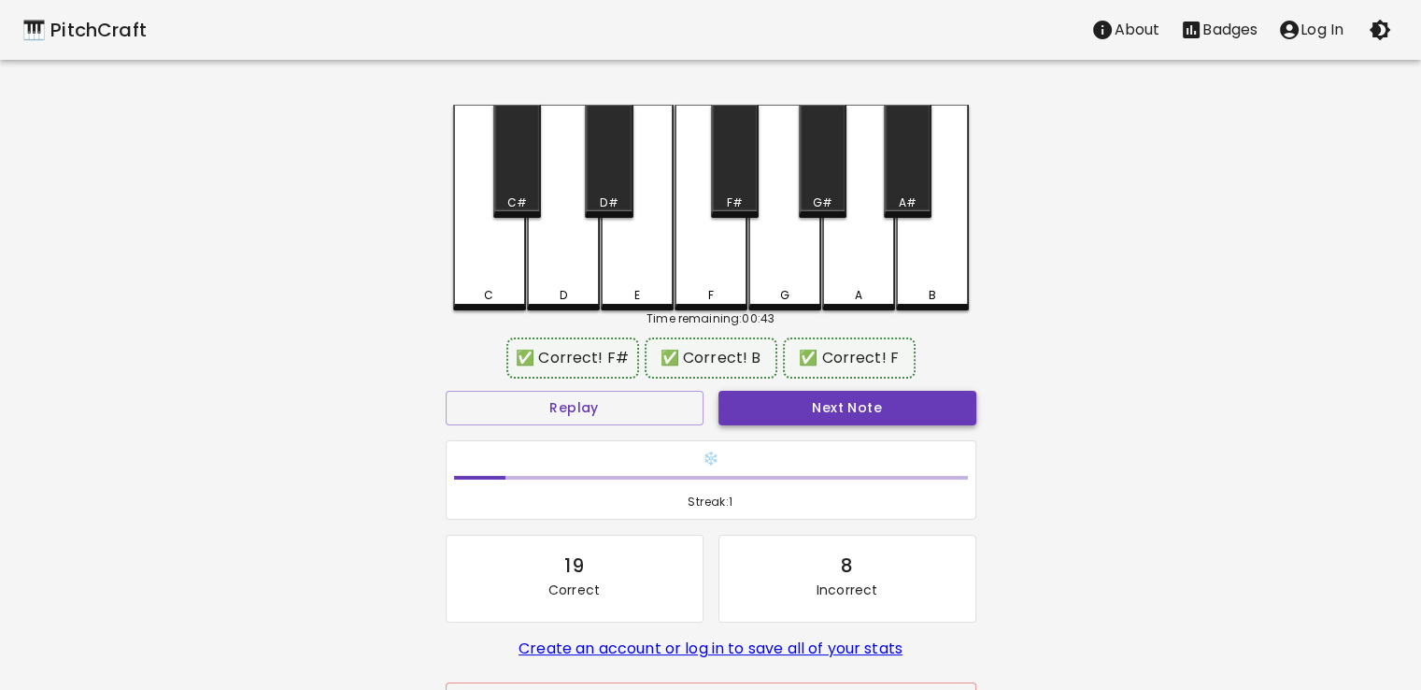
click at [835, 397] on button "Next Note" at bounding box center [848, 408] width 258 height 35
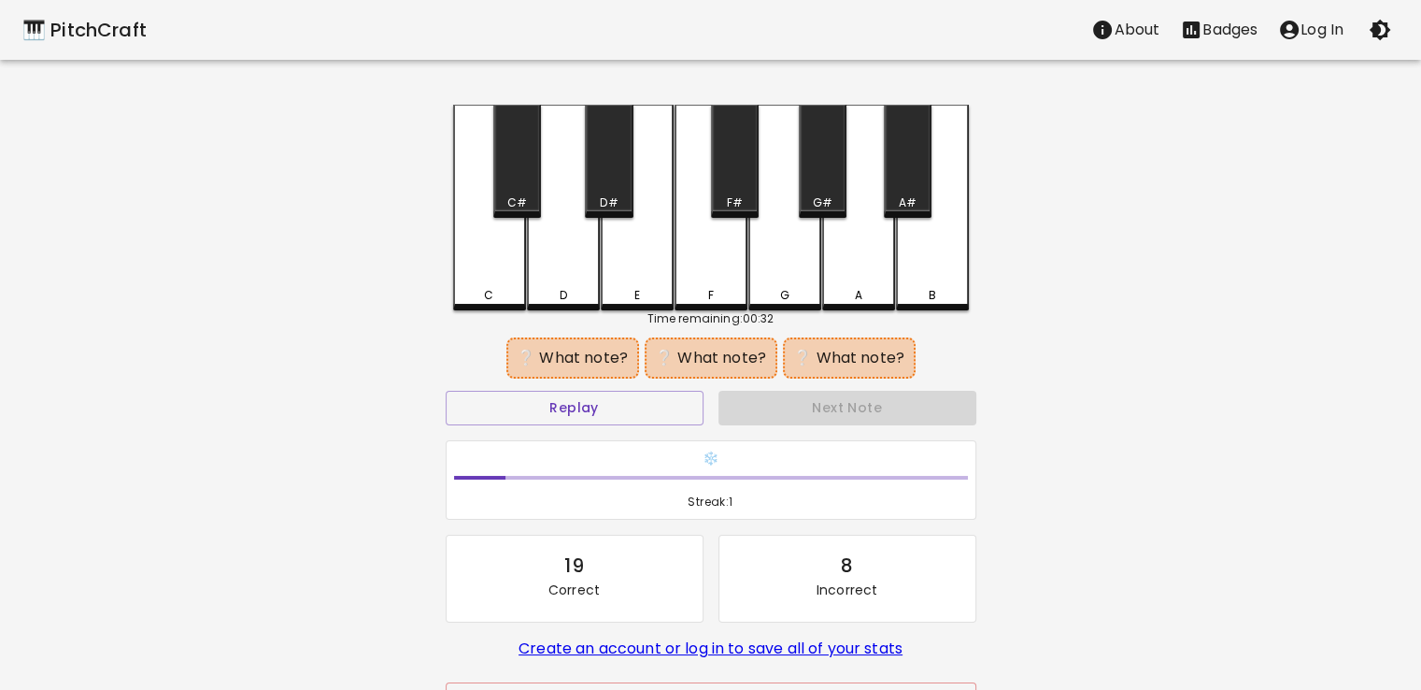
click at [935, 272] on div "B" at bounding box center [932, 208] width 73 height 206
click at [593, 274] on div "D" at bounding box center [563, 208] width 73 height 206
click at [640, 403] on button "Replay" at bounding box center [575, 408] width 258 height 35
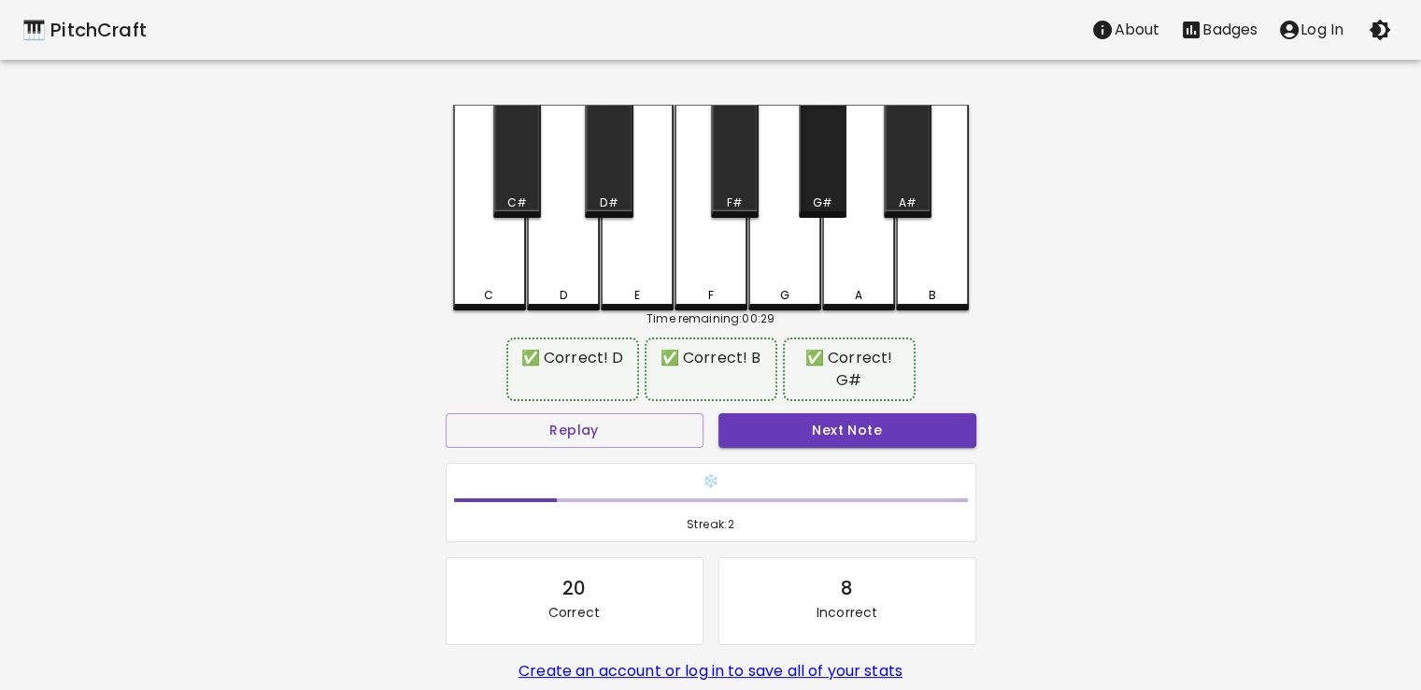
click at [815, 169] on div "G#" at bounding box center [823, 161] width 48 height 113
click at [811, 438] on button "Next Note" at bounding box center [848, 430] width 258 height 35
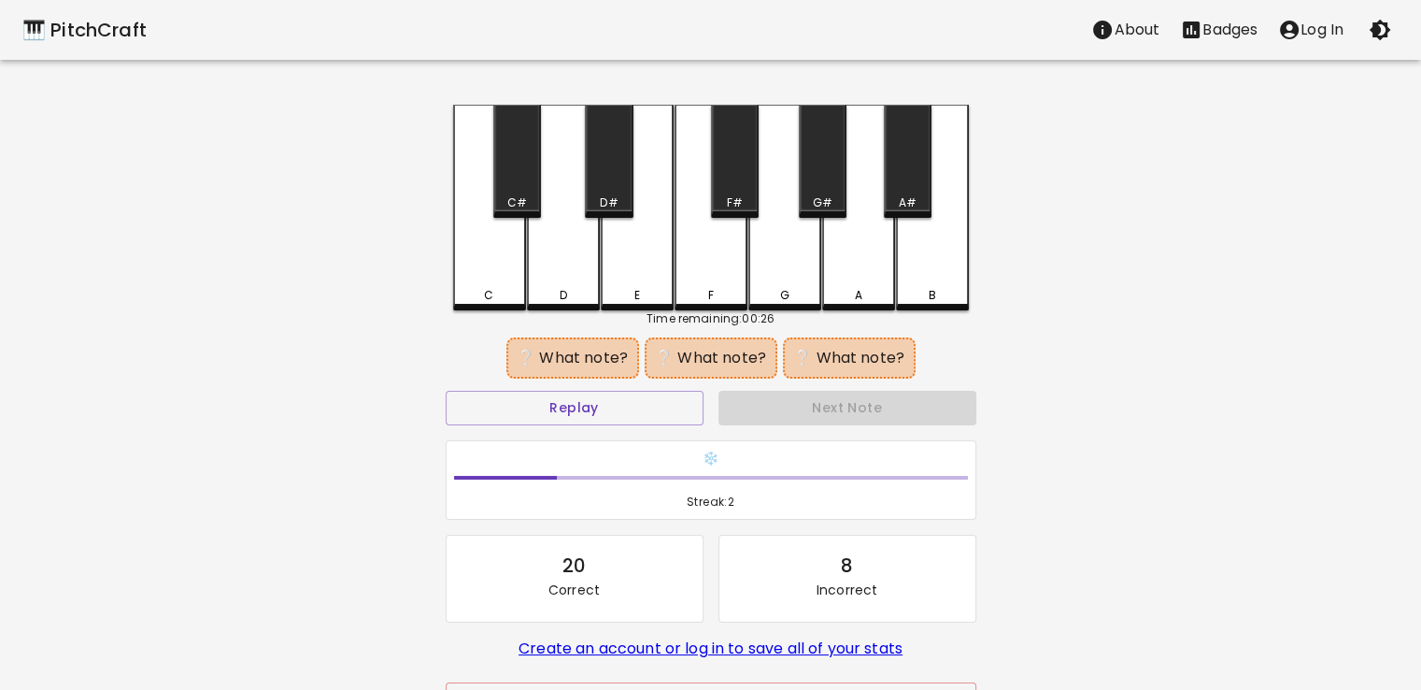
click at [520, 173] on div "C#" at bounding box center [517, 161] width 48 height 113
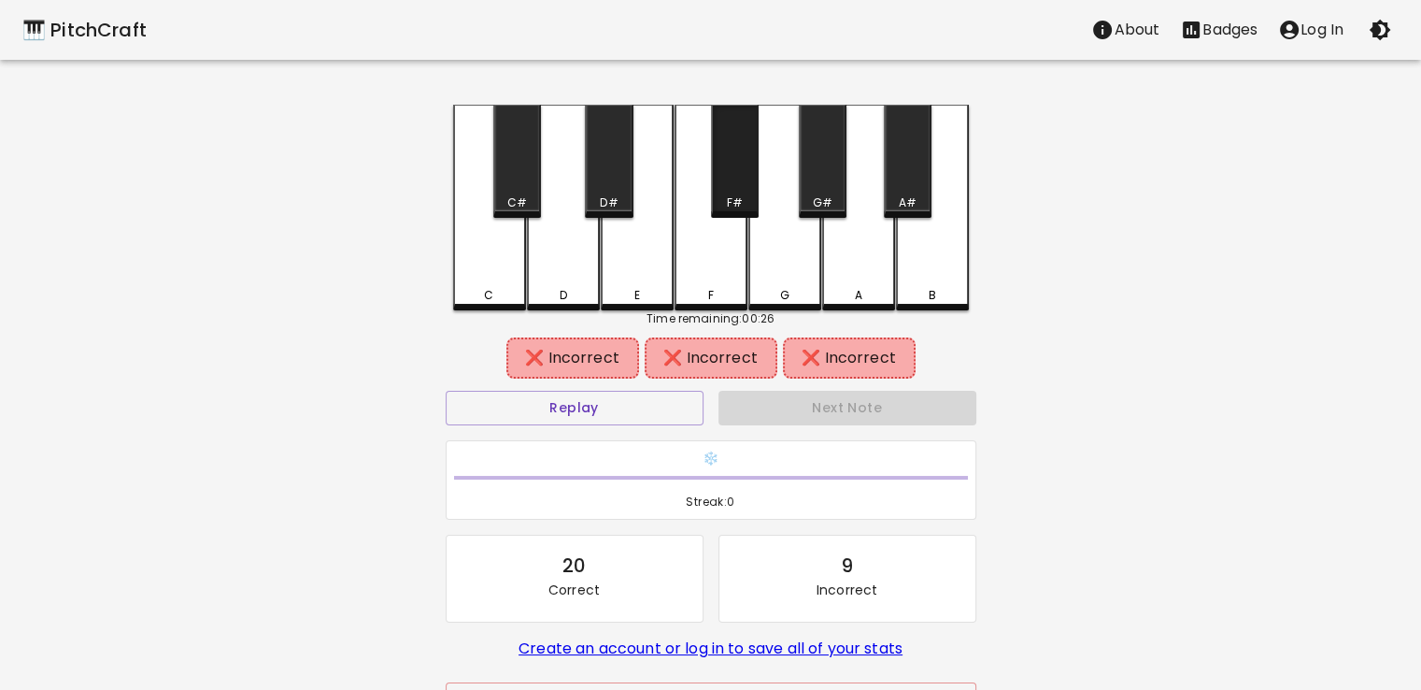
click at [727, 188] on div "F#" at bounding box center [735, 161] width 48 height 113
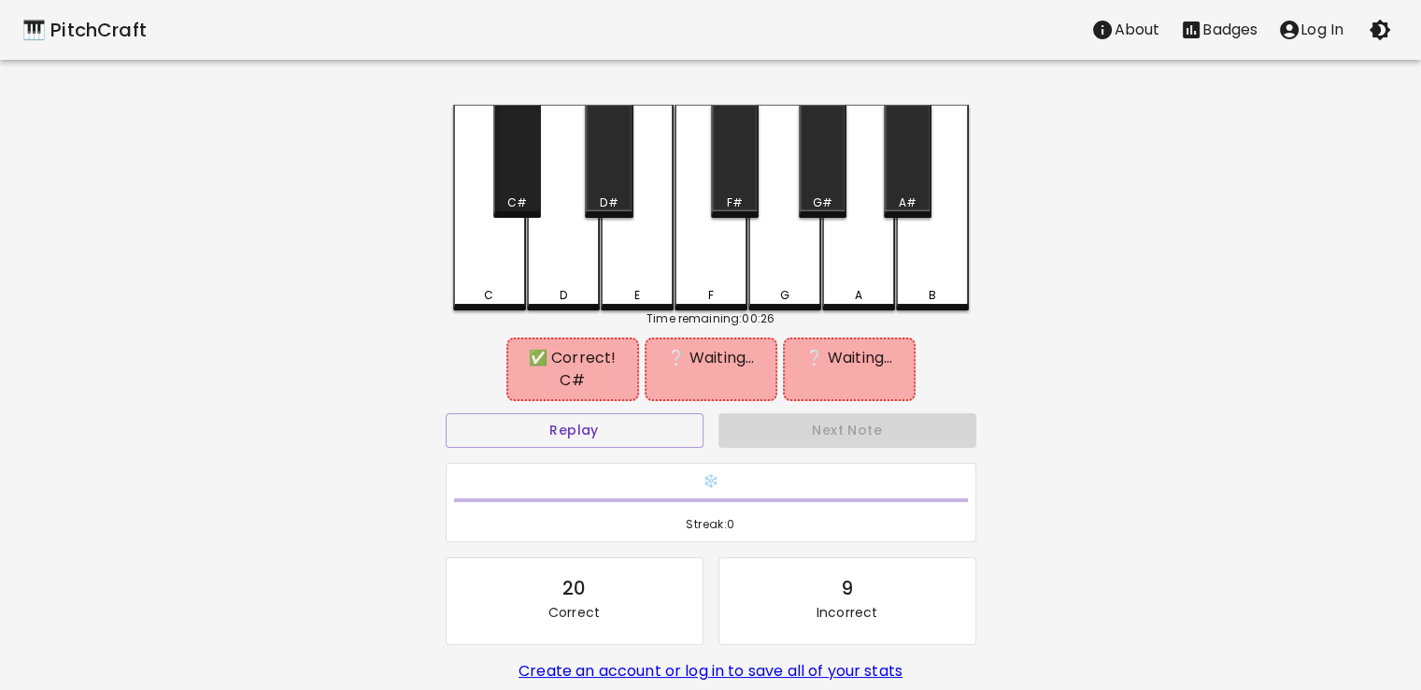
click at [496, 166] on div "C#" at bounding box center [517, 161] width 48 height 113
click at [688, 238] on div "F" at bounding box center [711, 208] width 73 height 206
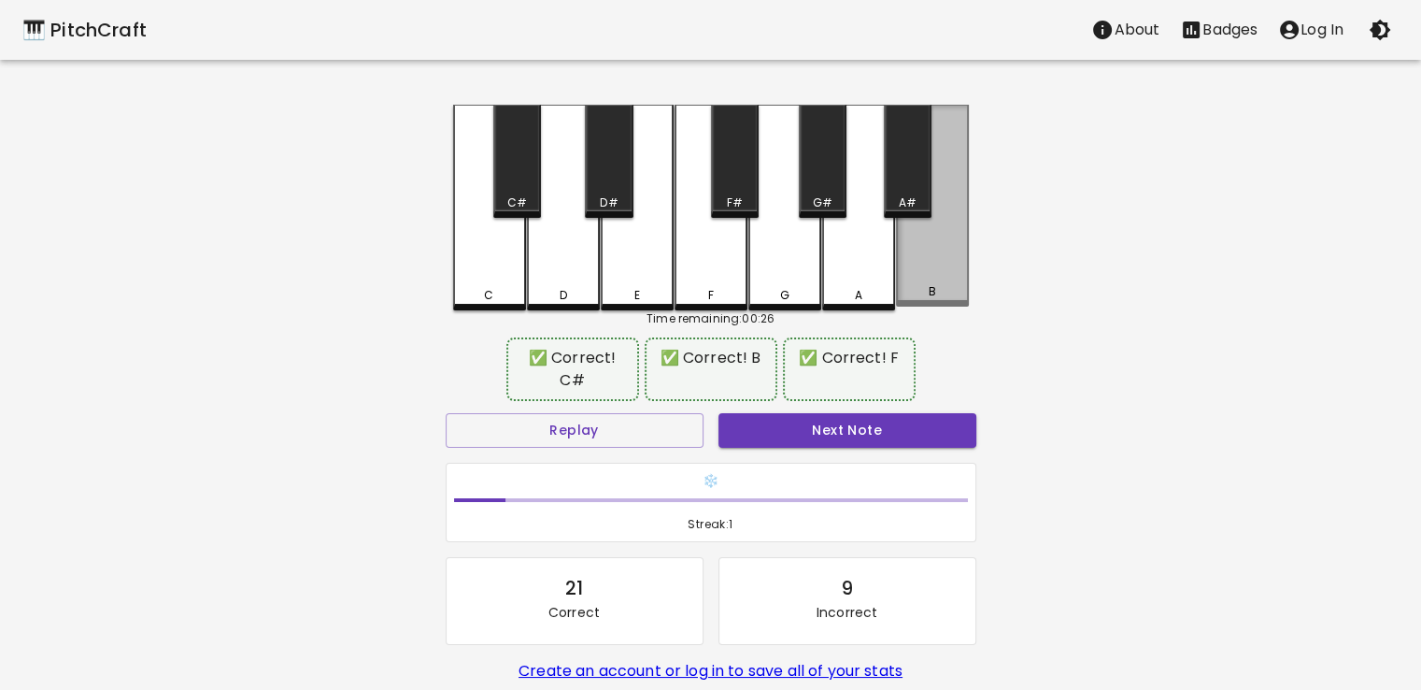
click at [903, 258] on div "B" at bounding box center [932, 206] width 73 height 202
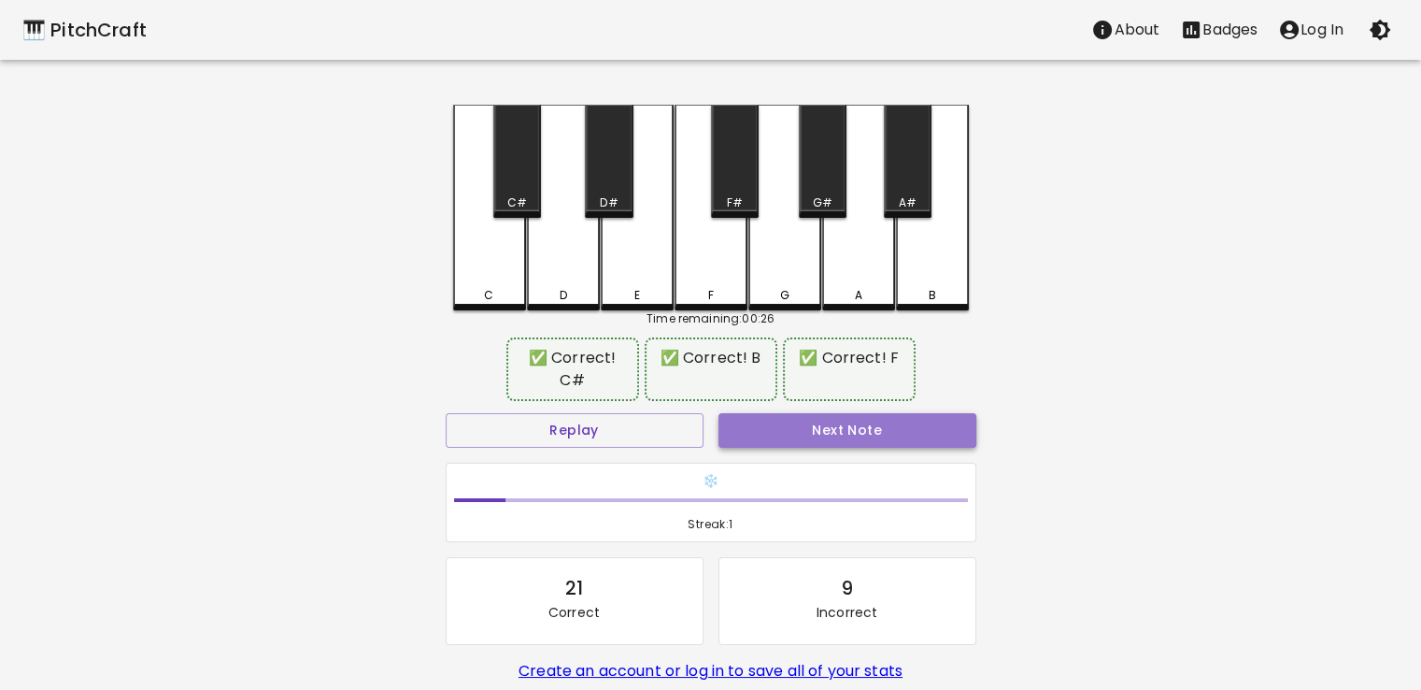
click at [789, 426] on button "Next Note" at bounding box center [848, 430] width 258 height 35
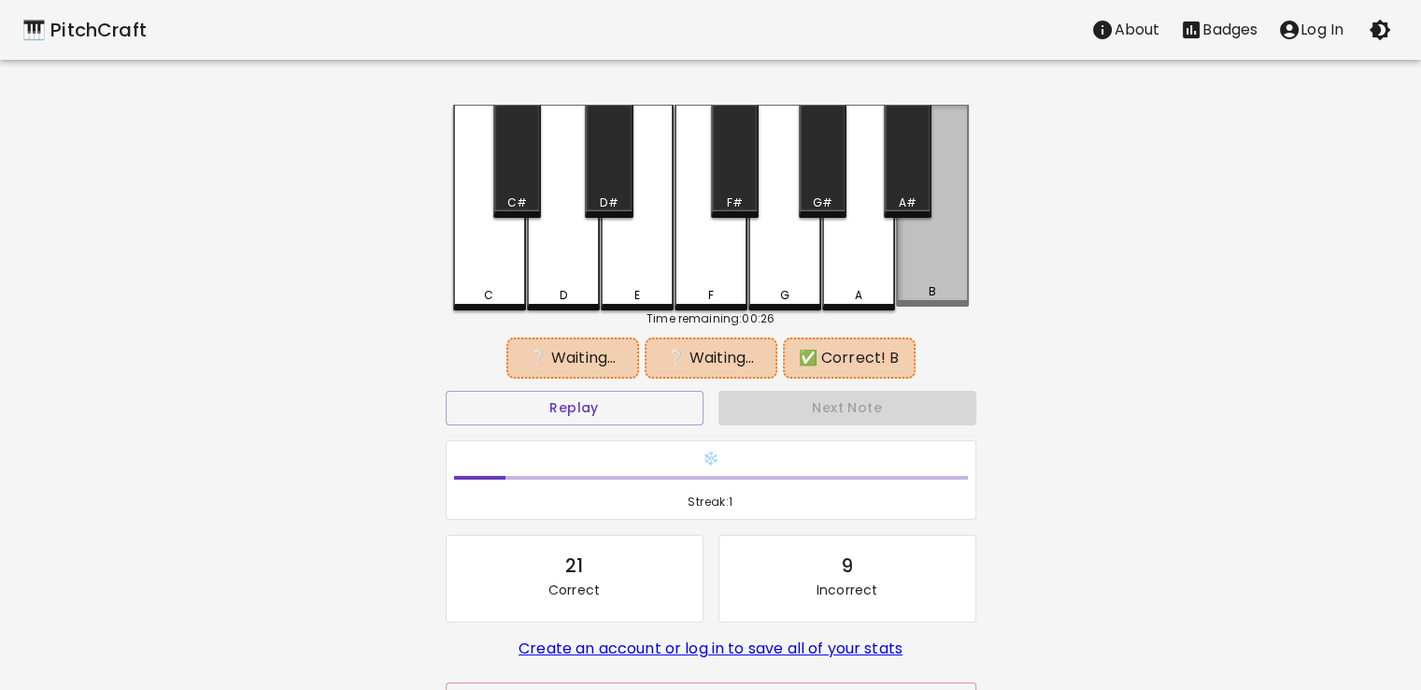
click at [919, 286] on div "B" at bounding box center [932, 206] width 73 height 202
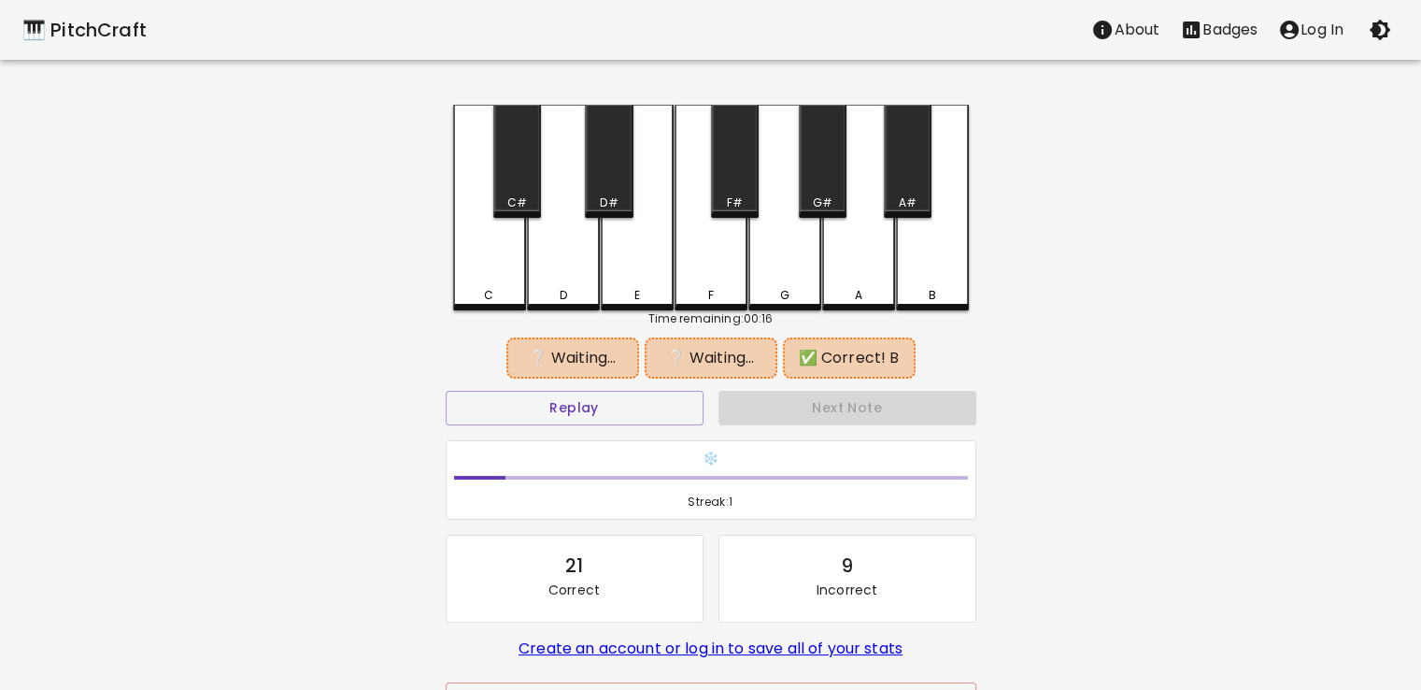
click at [867, 278] on div "A" at bounding box center [858, 208] width 73 height 206
click at [656, 401] on button "Replay" at bounding box center [575, 408] width 258 height 35
click at [735, 184] on div "F#" at bounding box center [735, 161] width 48 height 113
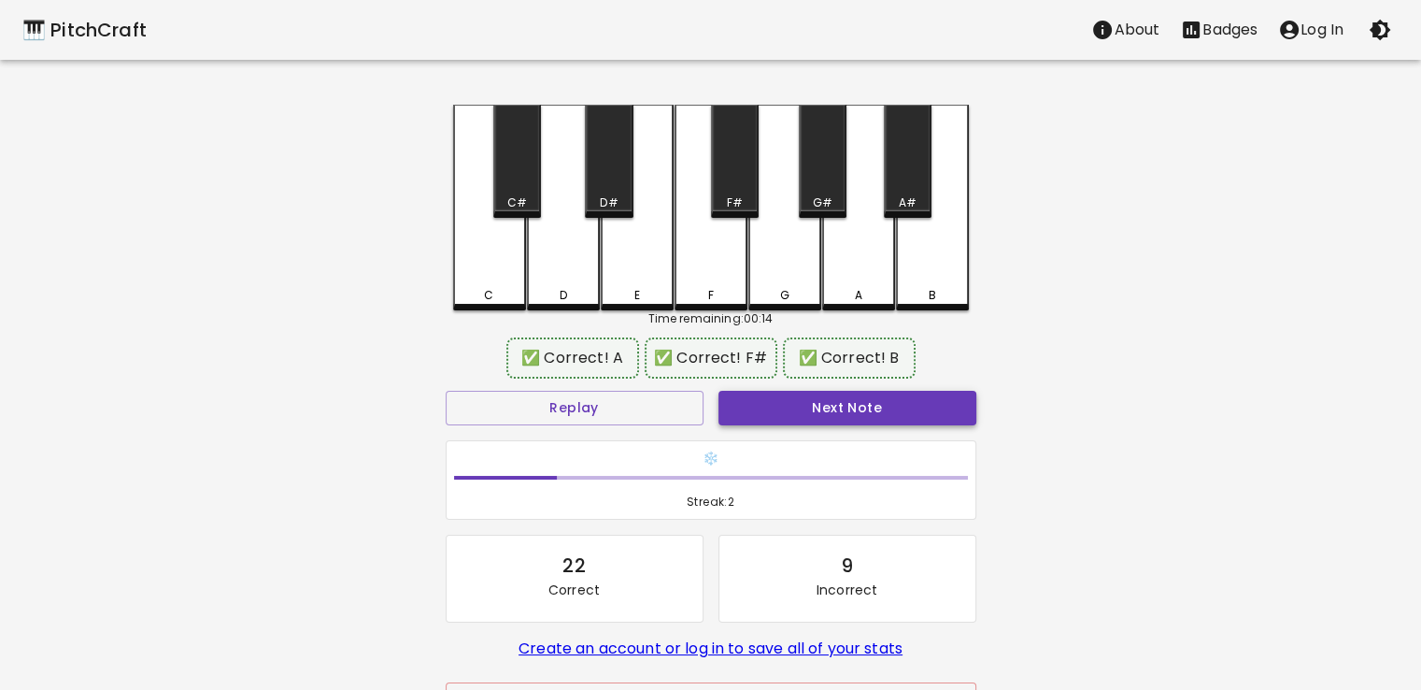
click at [827, 408] on button "Next Note" at bounding box center [848, 408] width 258 height 35
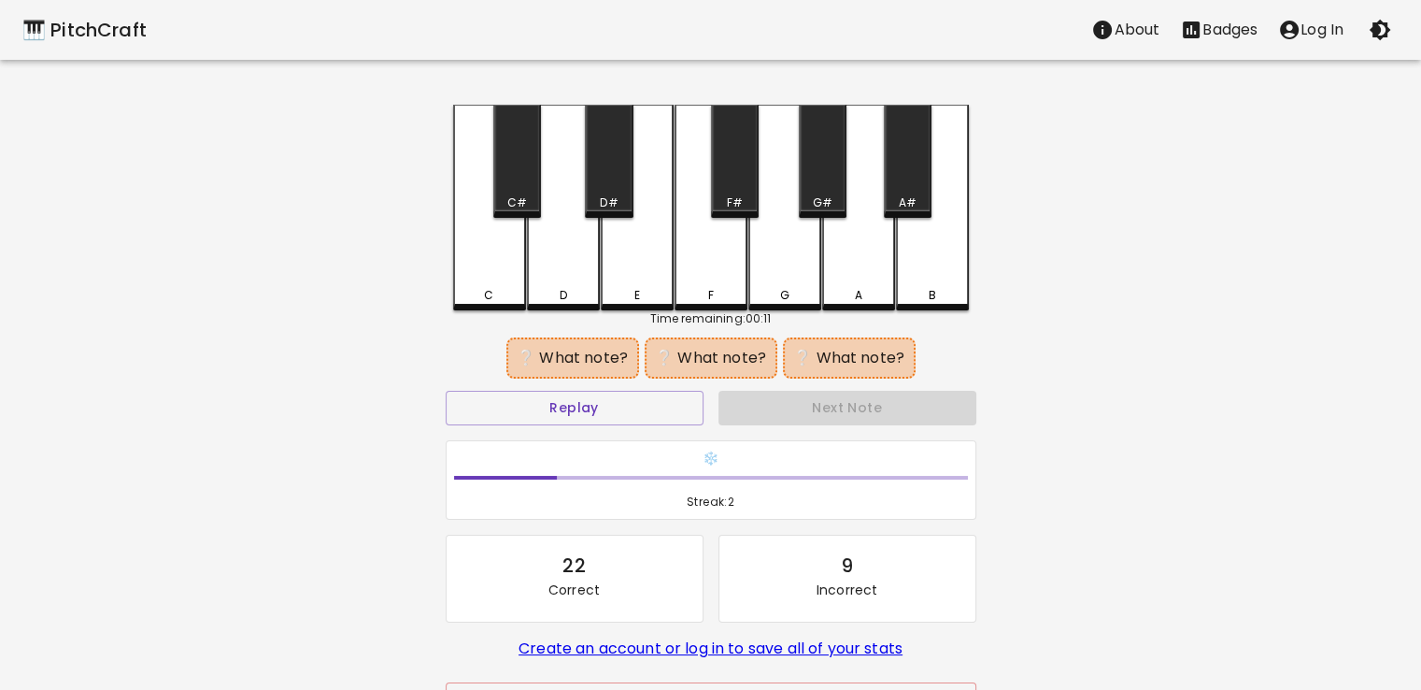
click at [945, 282] on div "B" at bounding box center [932, 208] width 73 height 206
click at [778, 264] on div "G" at bounding box center [785, 208] width 73 height 206
click at [624, 405] on button "Replay" at bounding box center [575, 408] width 258 height 35
click at [707, 275] on div "F" at bounding box center [711, 208] width 73 height 206
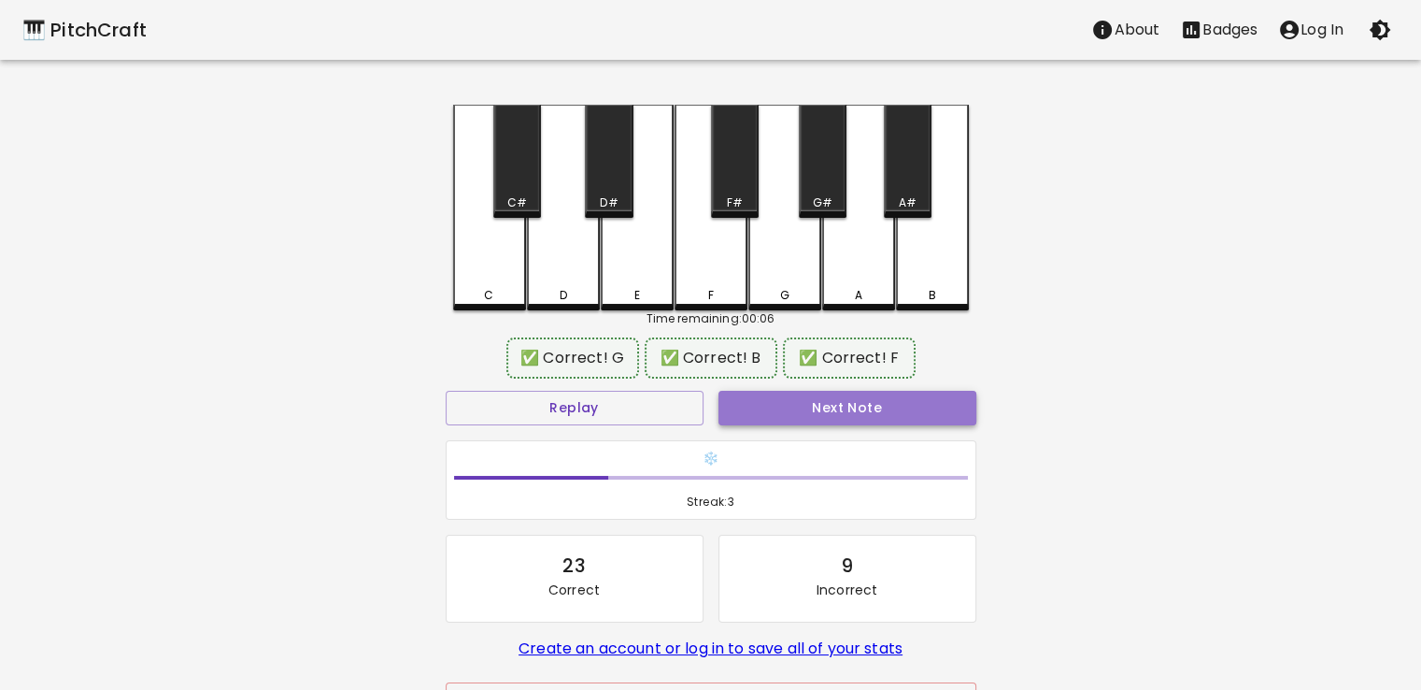
click at [804, 407] on button "Next Note" at bounding box center [848, 408] width 258 height 35
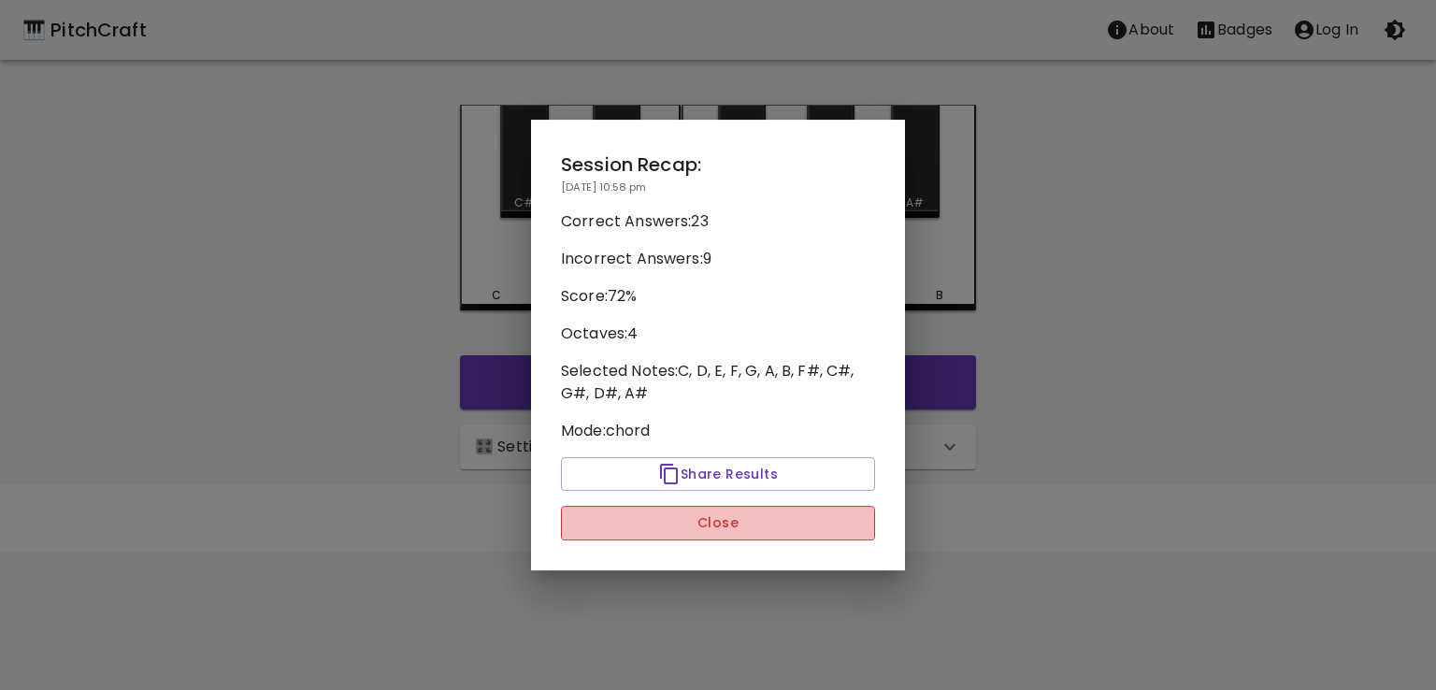
click at [725, 524] on button "Close" at bounding box center [718, 523] width 314 height 35
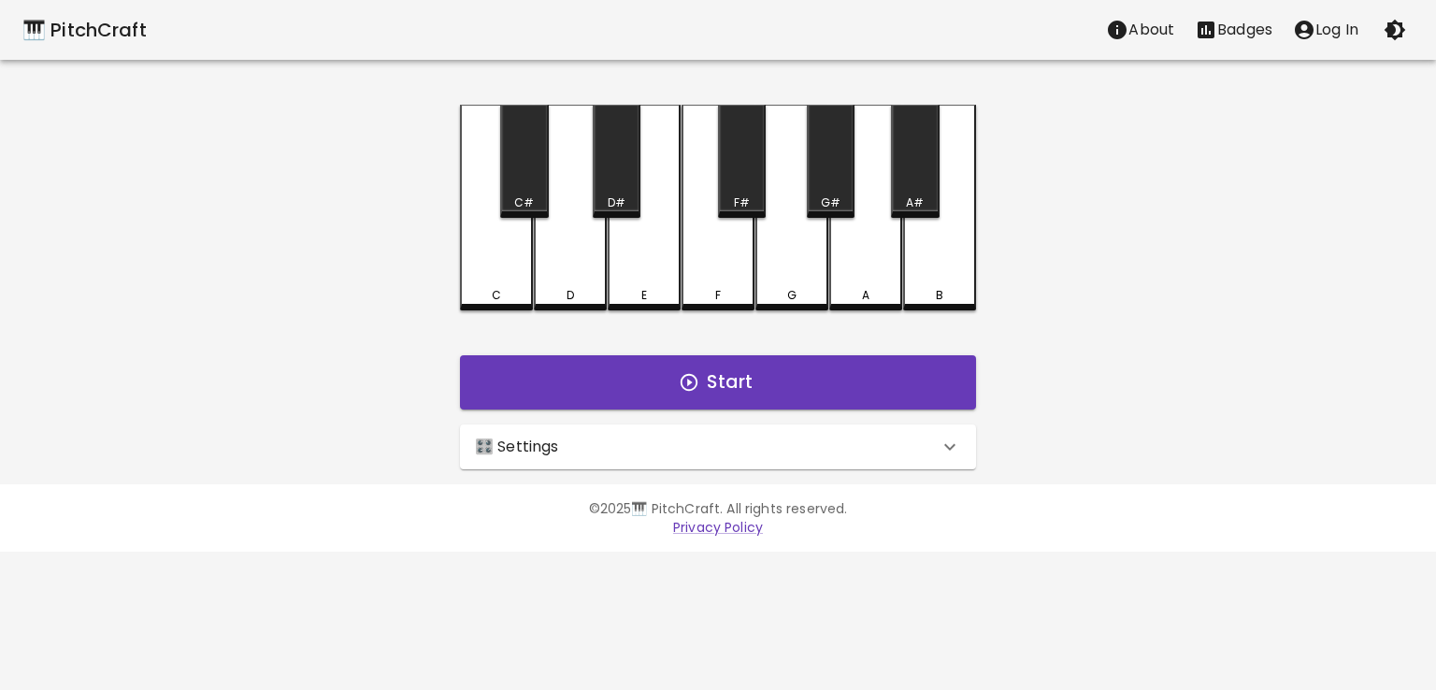
click at [748, 461] on div "🎛️ Settings" at bounding box center [718, 446] width 516 height 45
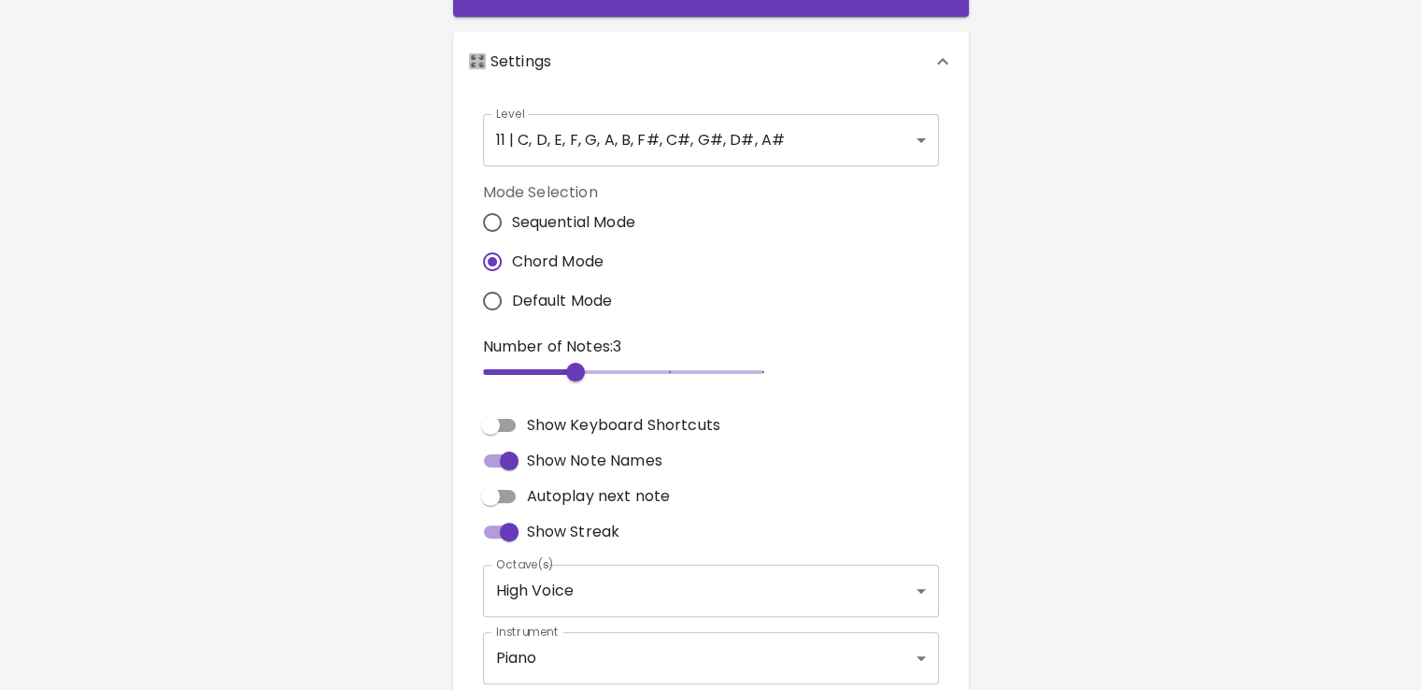
scroll to position [385, 0]
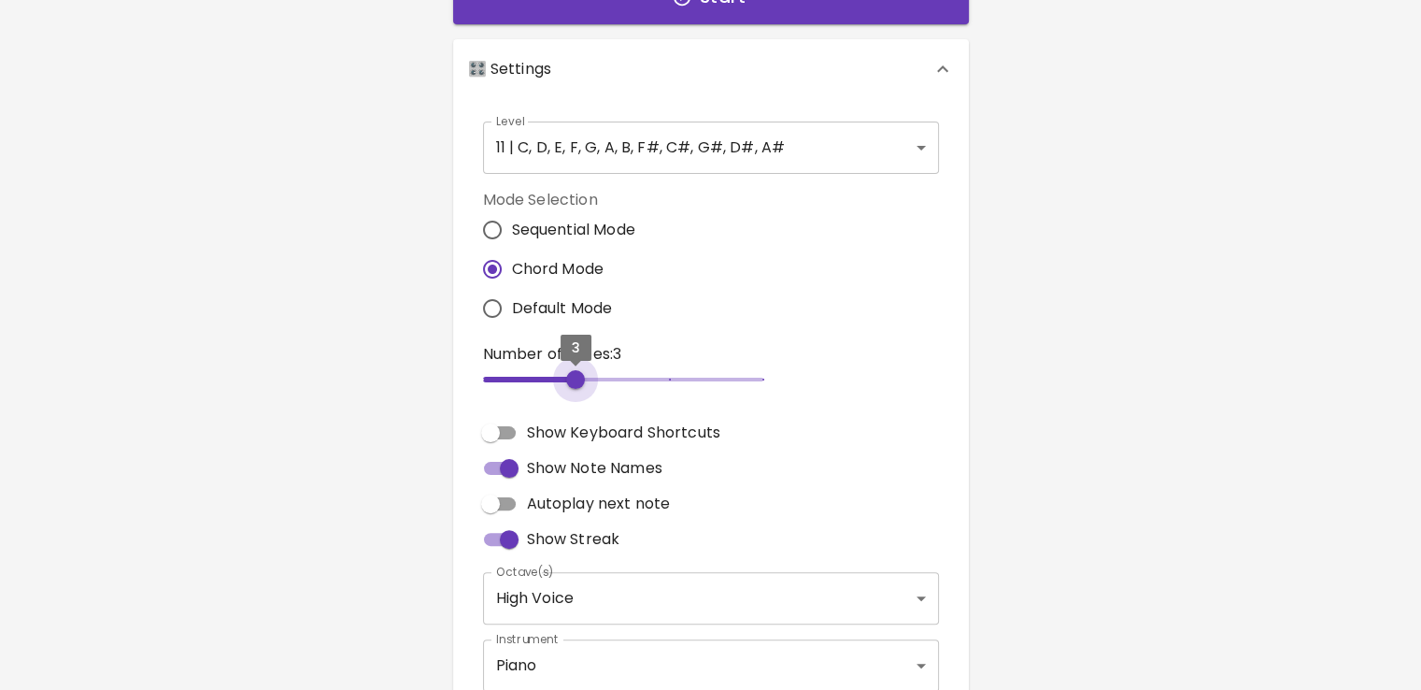
click at [548, 380] on span at bounding box center [530, 380] width 95 height 6
type input "2"
click at [529, 374] on span "3" at bounding box center [623, 379] width 280 height 28
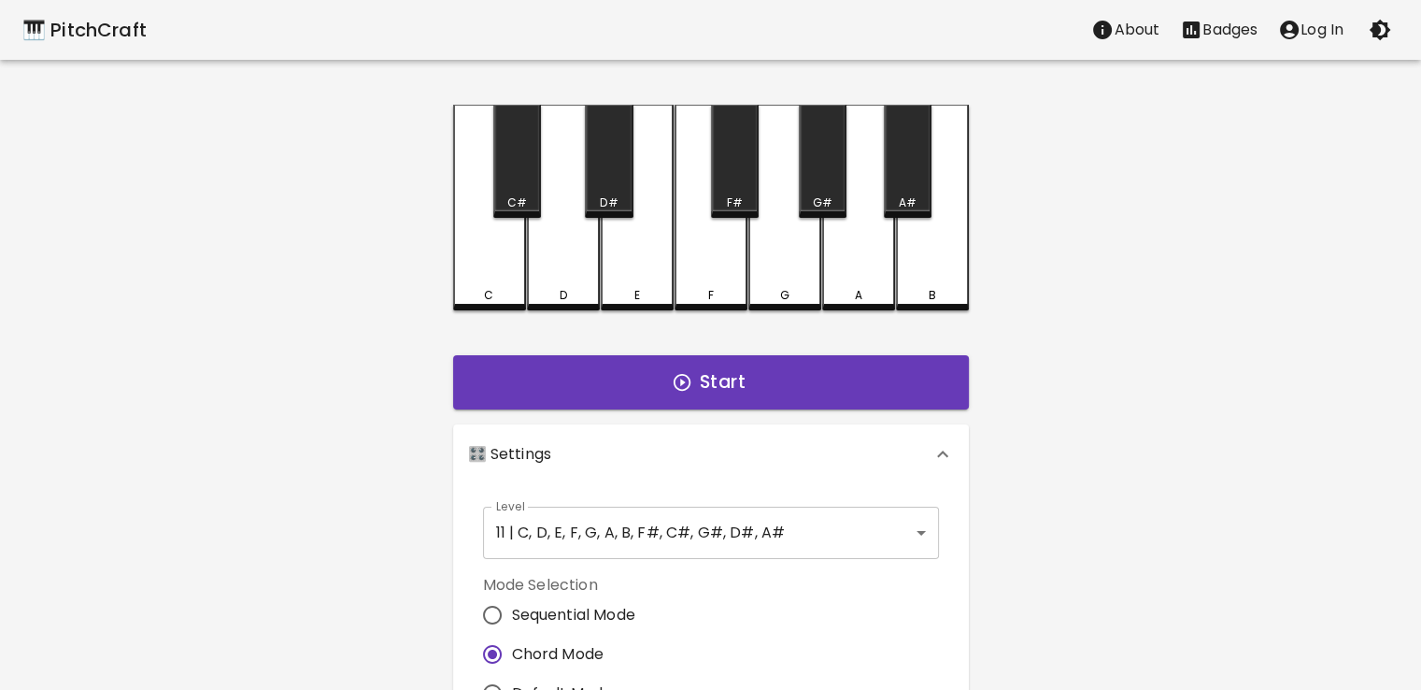
scroll to position [0, 0]
click at [774, 392] on button "Start" at bounding box center [711, 382] width 516 height 54
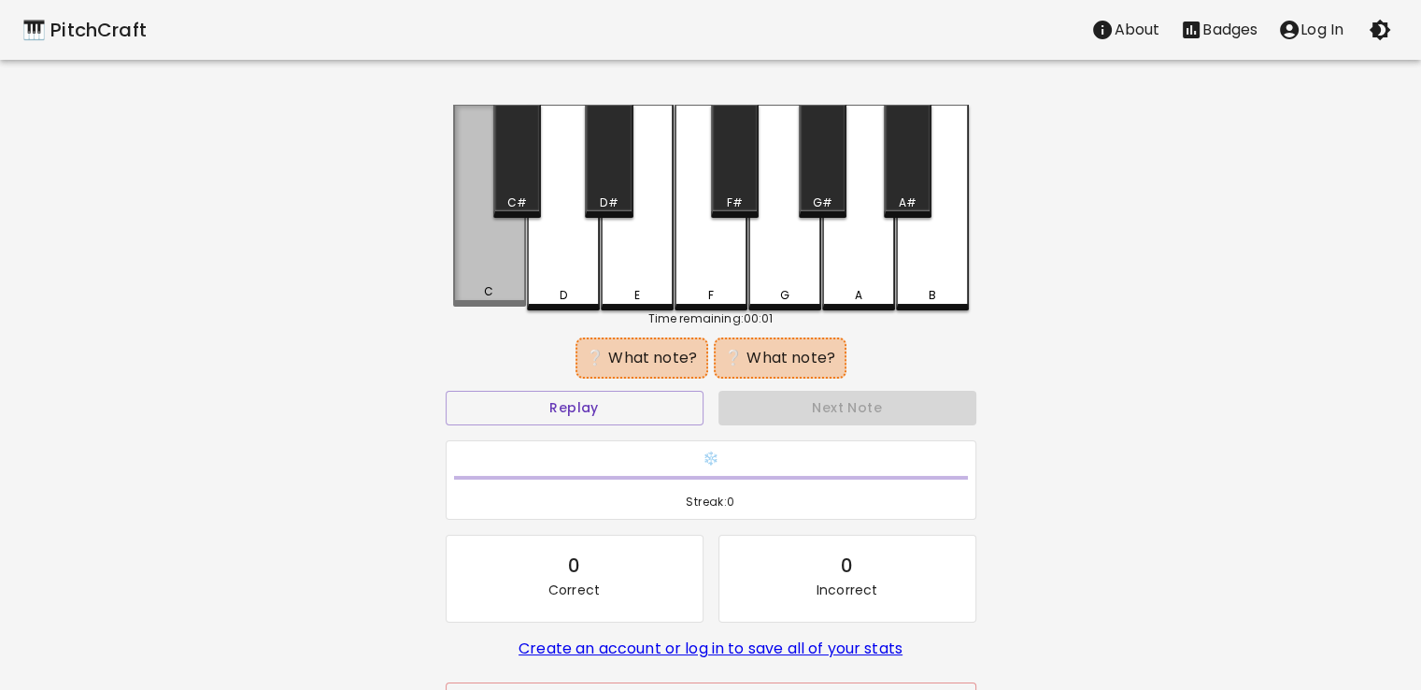
click at [496, 264] on div "C" at bounding box center [489, 206] width 73 height 202
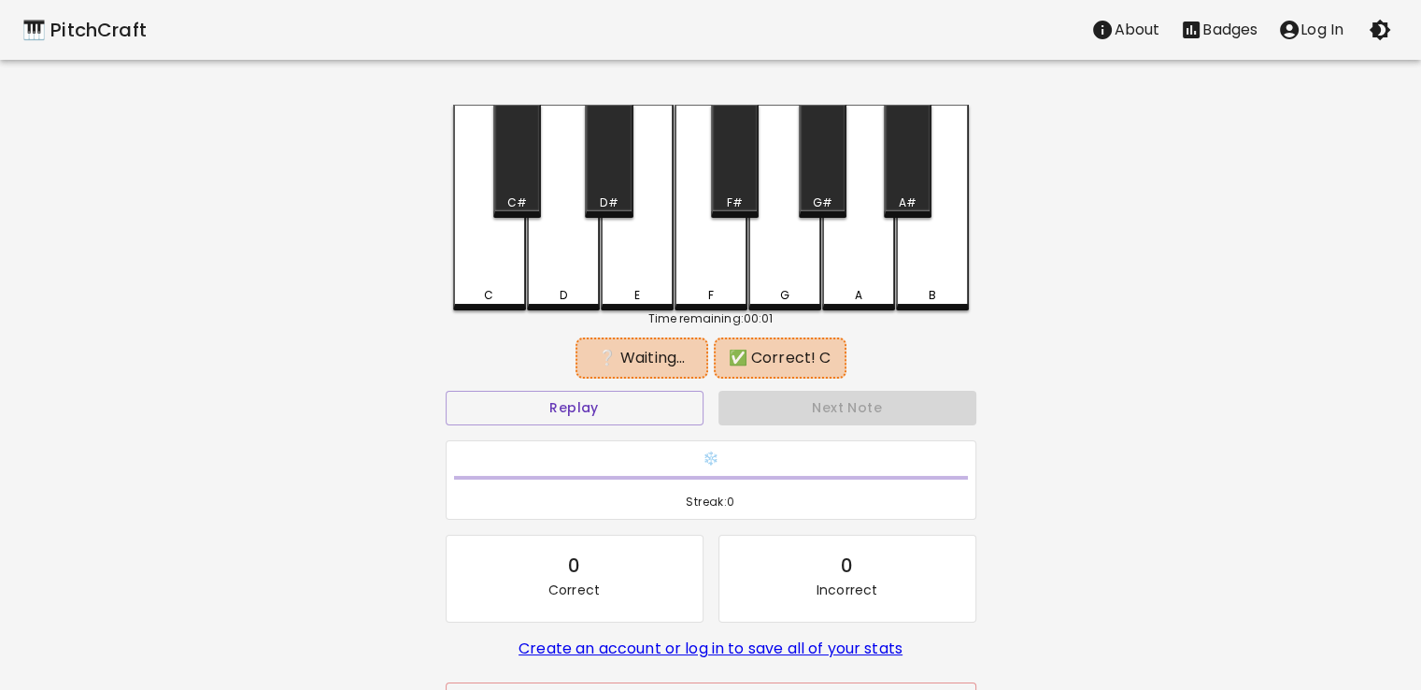
click at [926, 274] on div "B" at bounding box center [932, 208] width 73 height 206
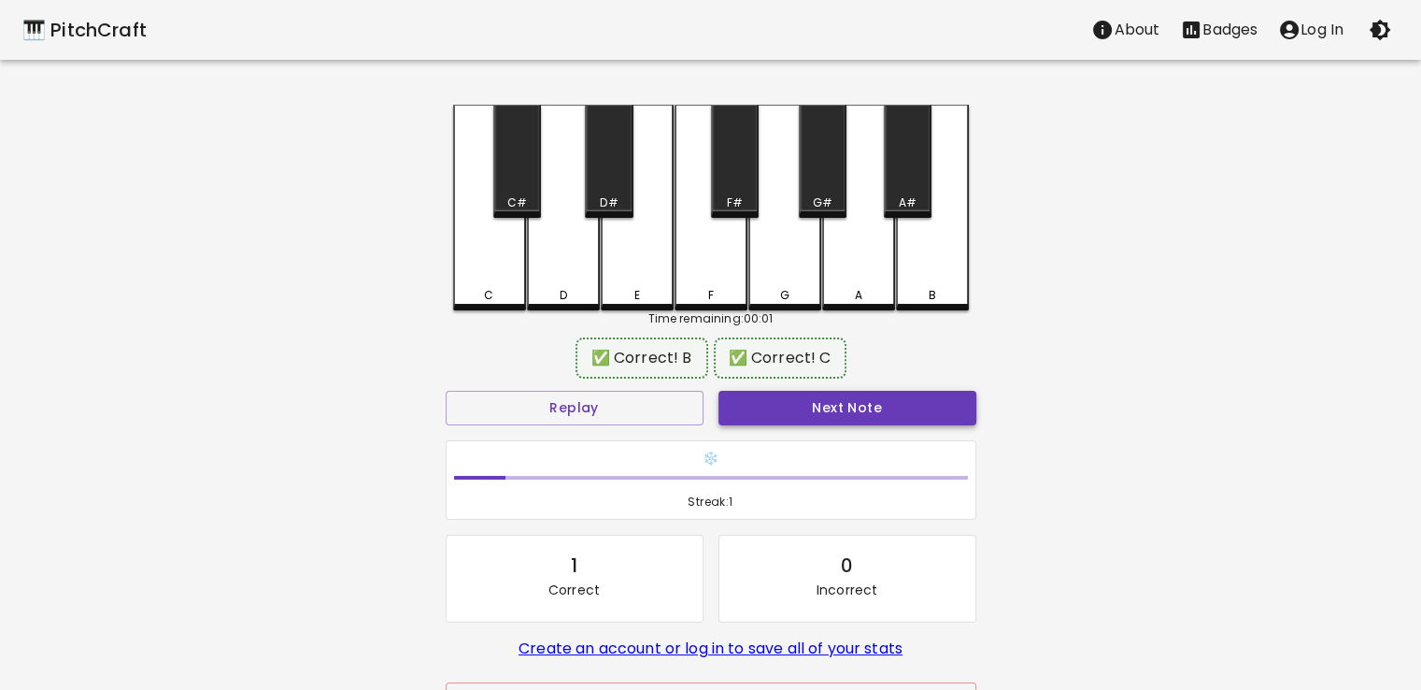
click at [784, 420] on button "Next Note" at bounding box center [848, 408] width 258 height 35
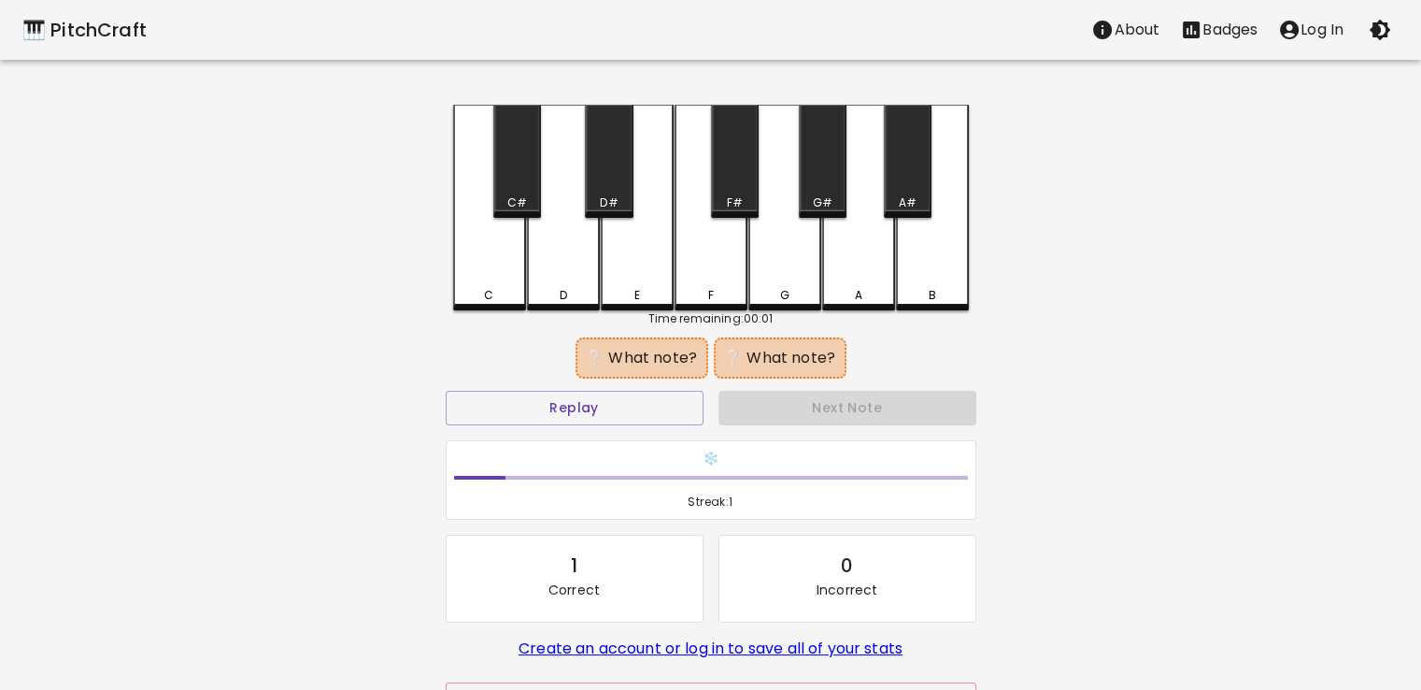
click at [521, 186] on div "C#" at bounding box center [517, 161] width 48 height 113
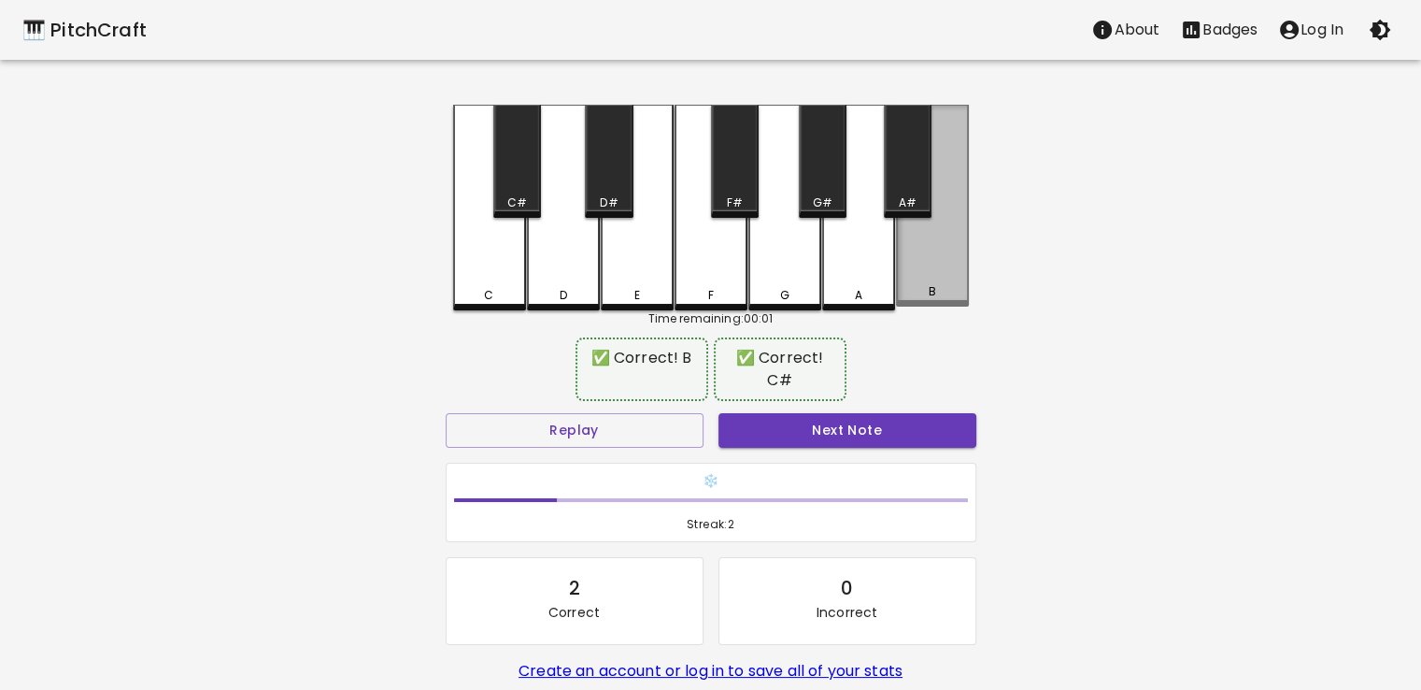
click at [924, 297] on div "B" at bounding box center [932, 291] width 69 height 17
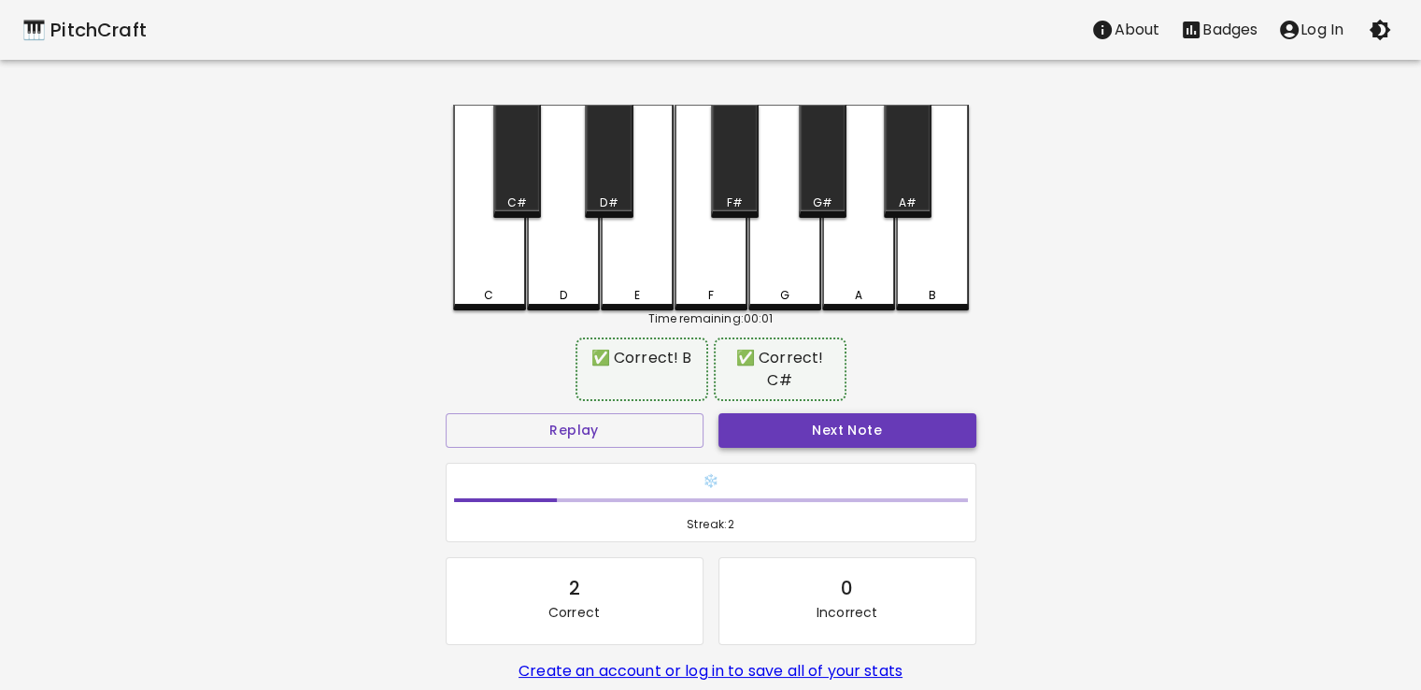
click at [818, 431] on button "Next Note" at bounding box center [848, 430] width 258 height 35
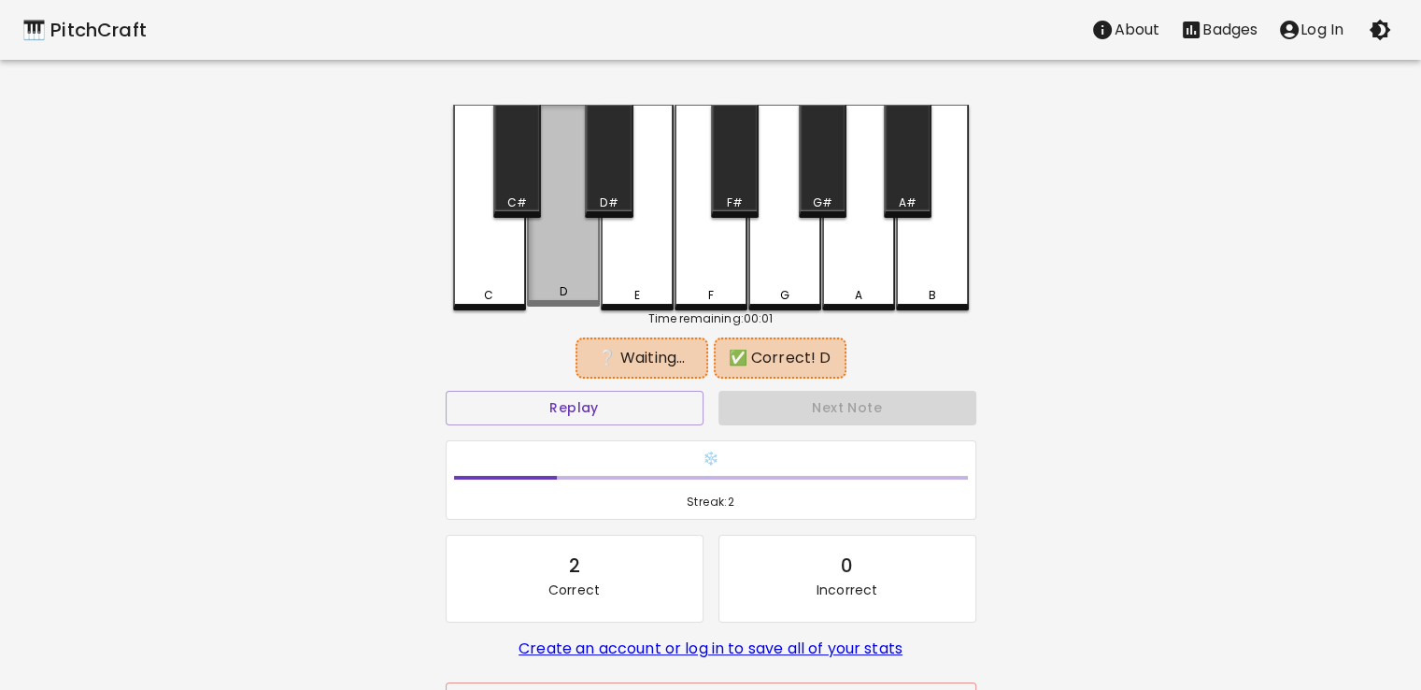
click at [552, 263] on div "D" at bounding box center [563, 206] width 73 height 202
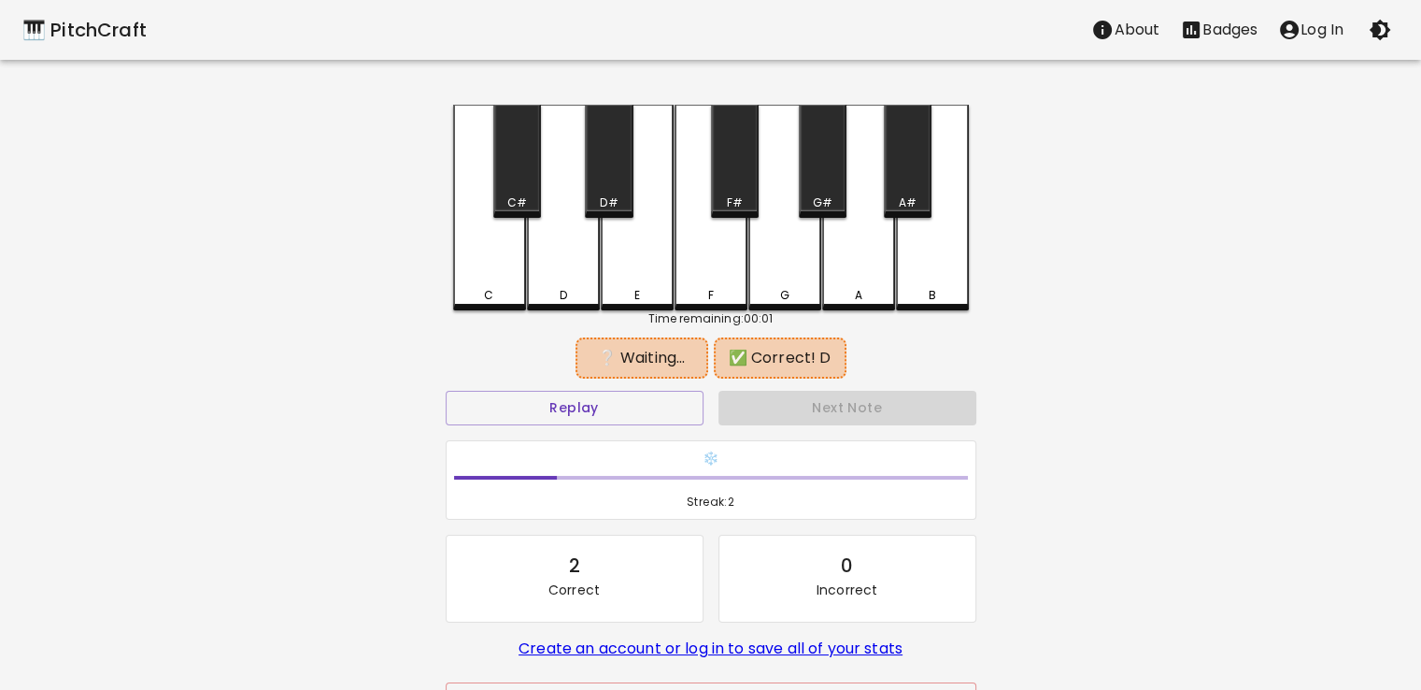
click at [783, 268] on div "G" at bounding box center [785, 208] width 73 height 206
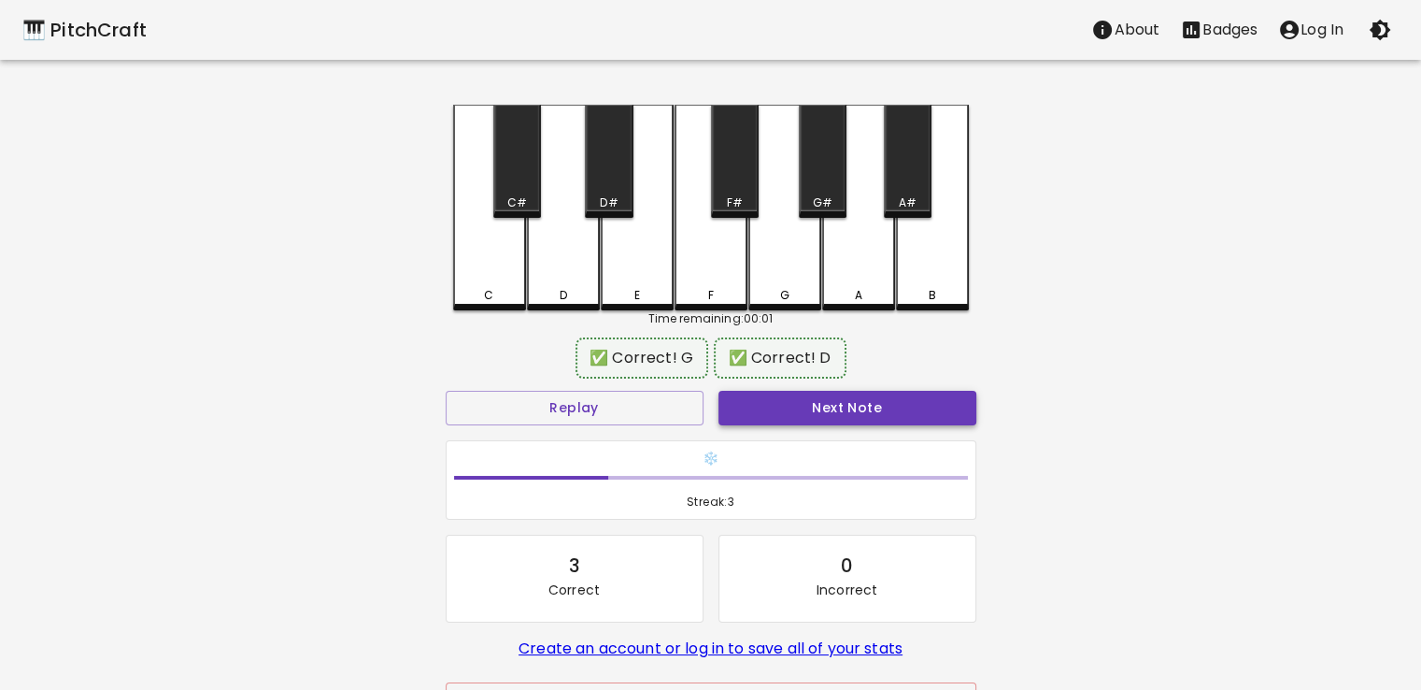
click at [837, 420] on button "Next Note" at bounding box center [848, 408] width 258 height 35
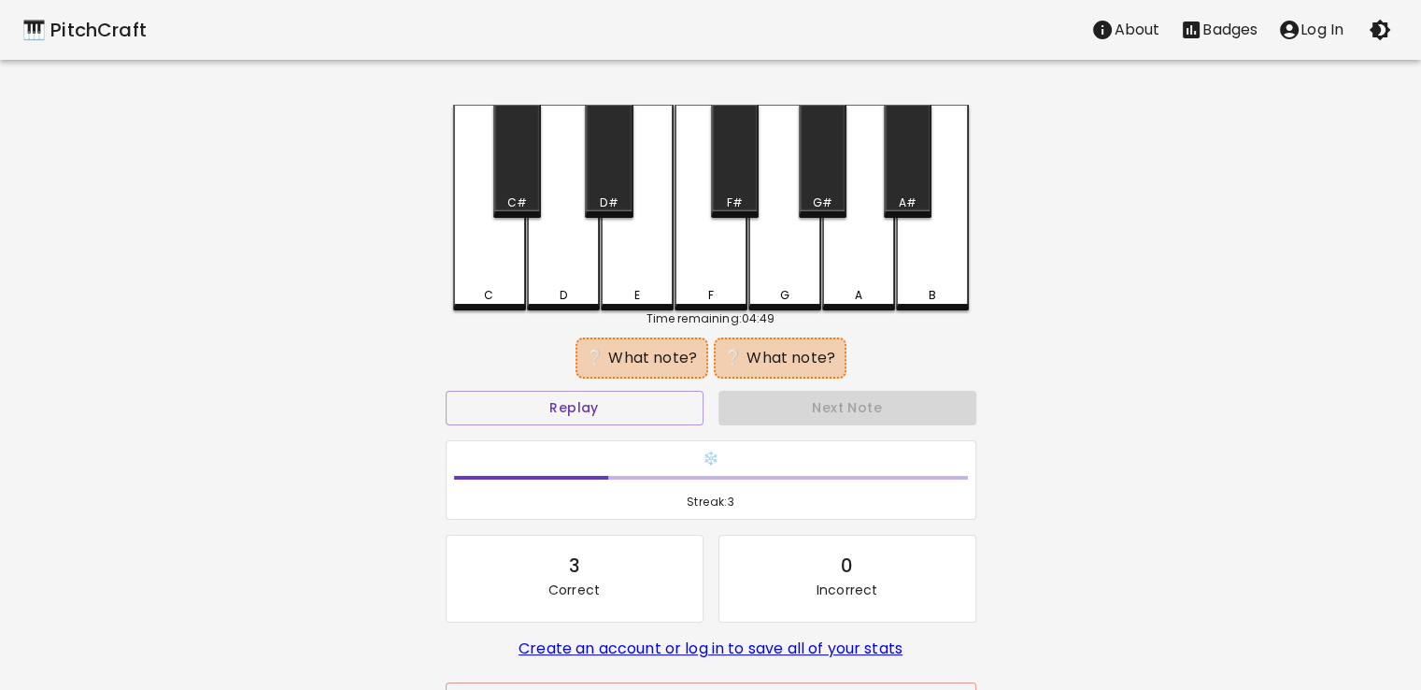
click at [564, 252] on div "D" at bounding box center [563, 208] width 73 height 206
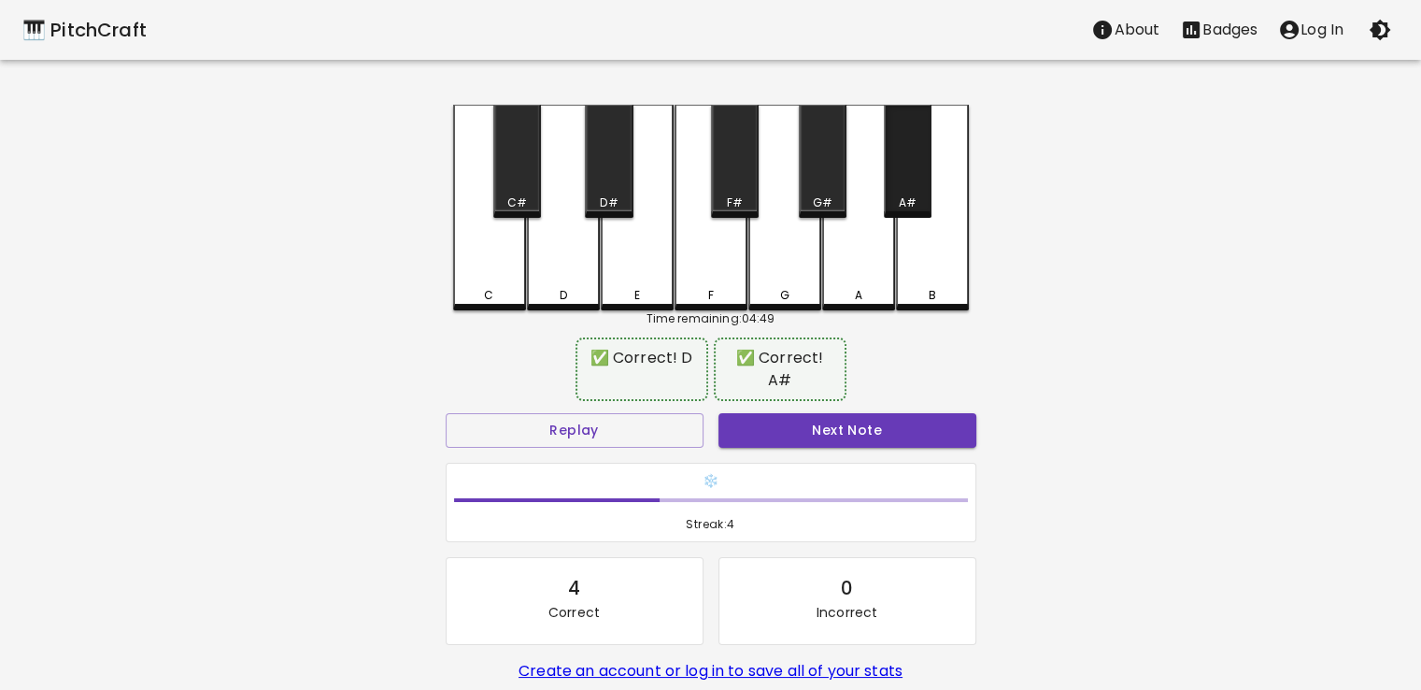
click at [912, 181] on div "A#" at bounding box center [908, 161] width 48 height 113
click at [847, 413] on button "Next Note" at bounding box center [848, 430] width 258 height 35
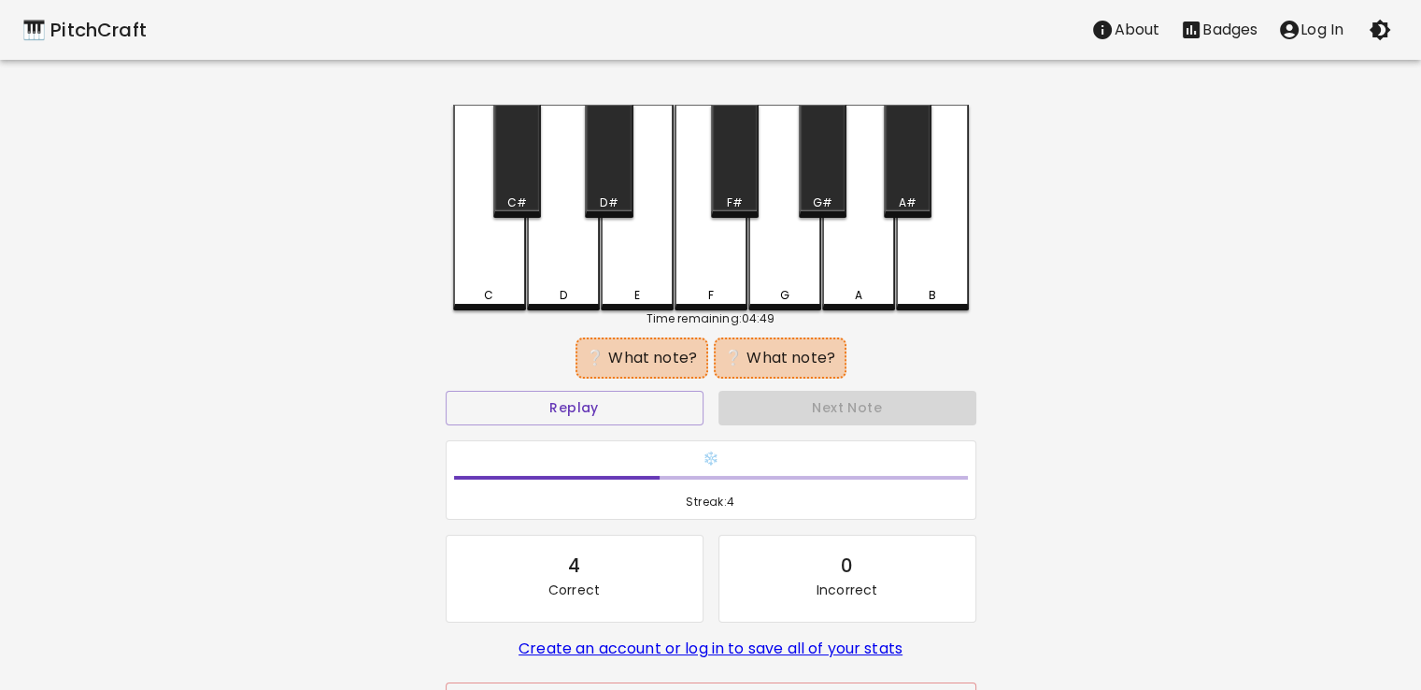
click at [647, 265] on div "E" at bounding box center [637, 208] width 73 height 206
click at [705, 272] on div "F" at bounding box center [711, 208] width 73 height 206
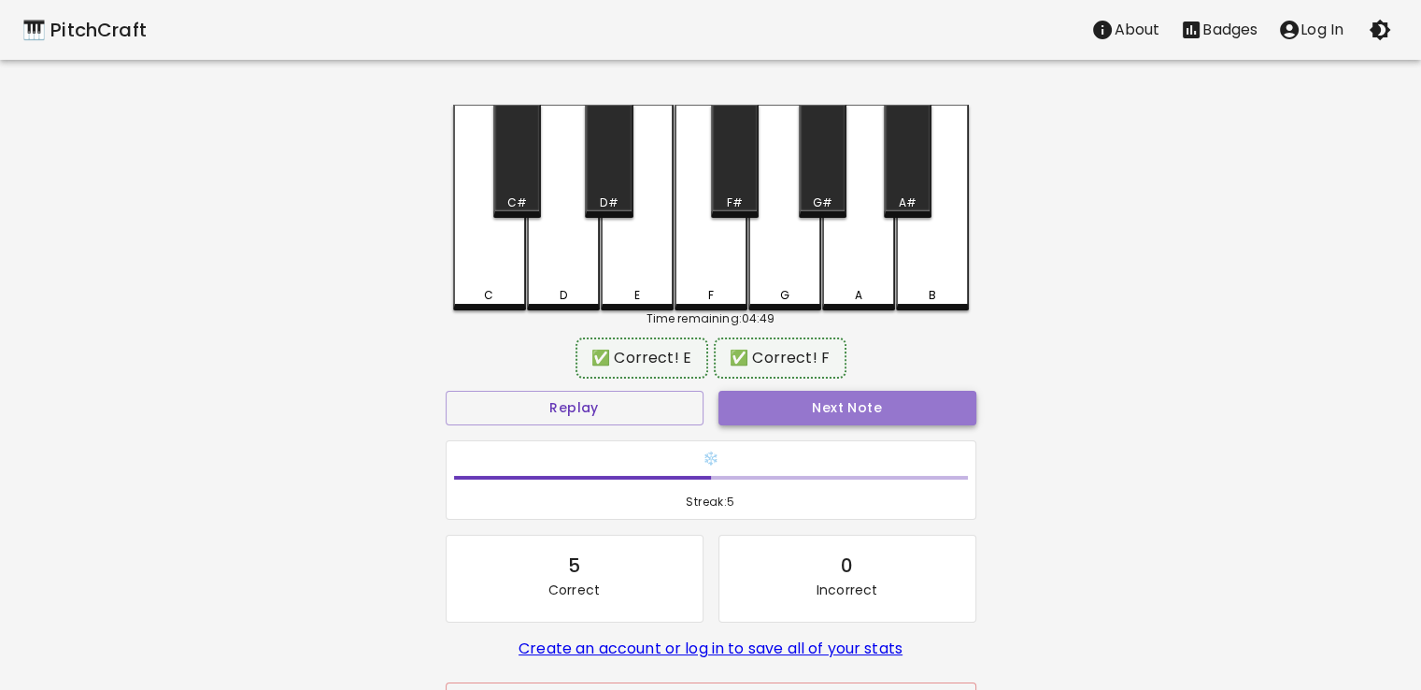
click at [796, 408] on button "Next Note" at bounding box center [848, 408] width 258 height 35
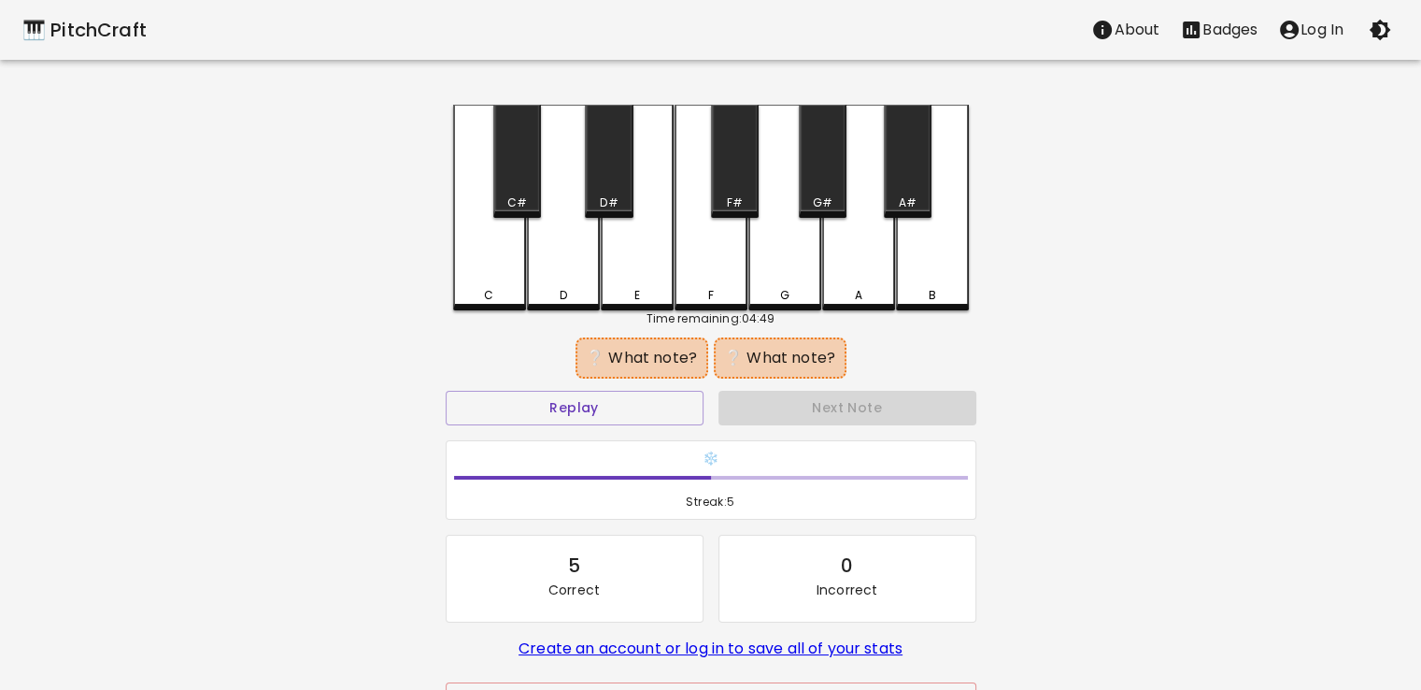
click at [568, 250] on div "D" at bounding box center [563, 208] width 73 height 206
click at [826, 184] on div "G#" at bounding box center [823, 161] width 48 height 113
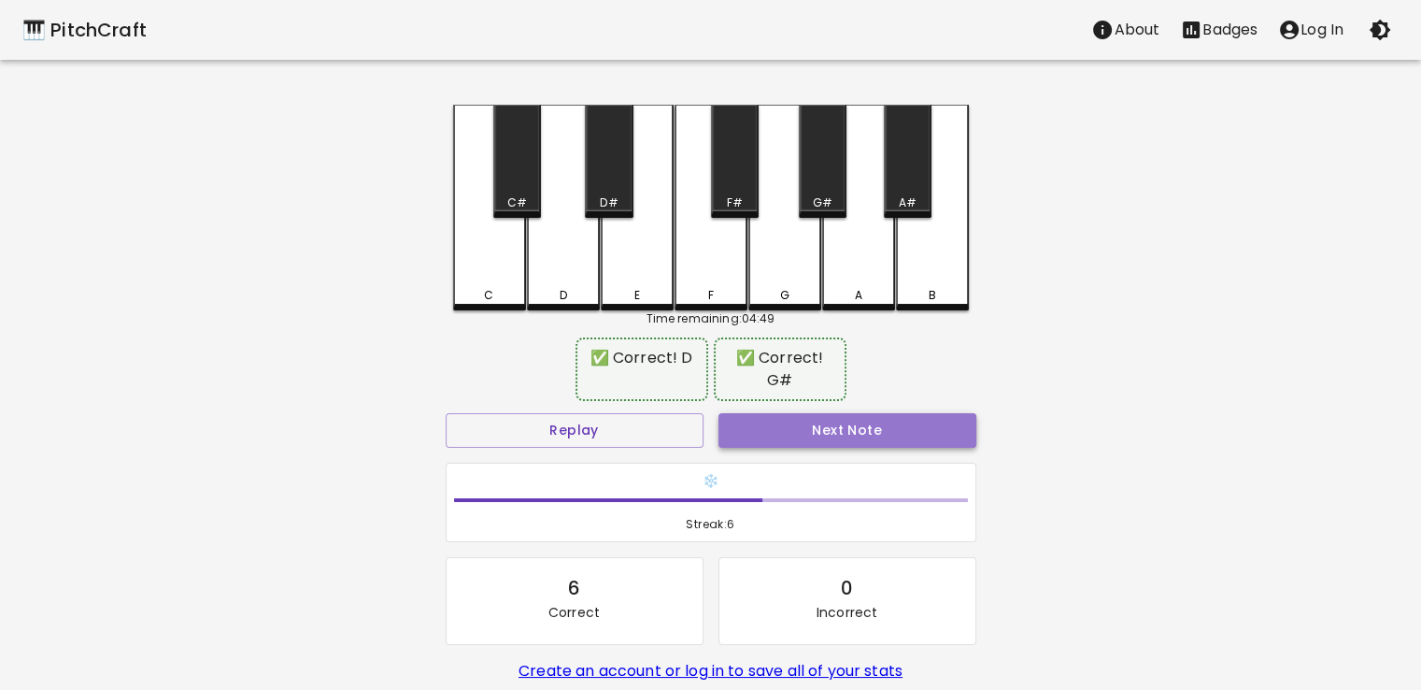
click at [842, 435] on button "Next Note" at bounding box center [848, 430] width 258 height 35
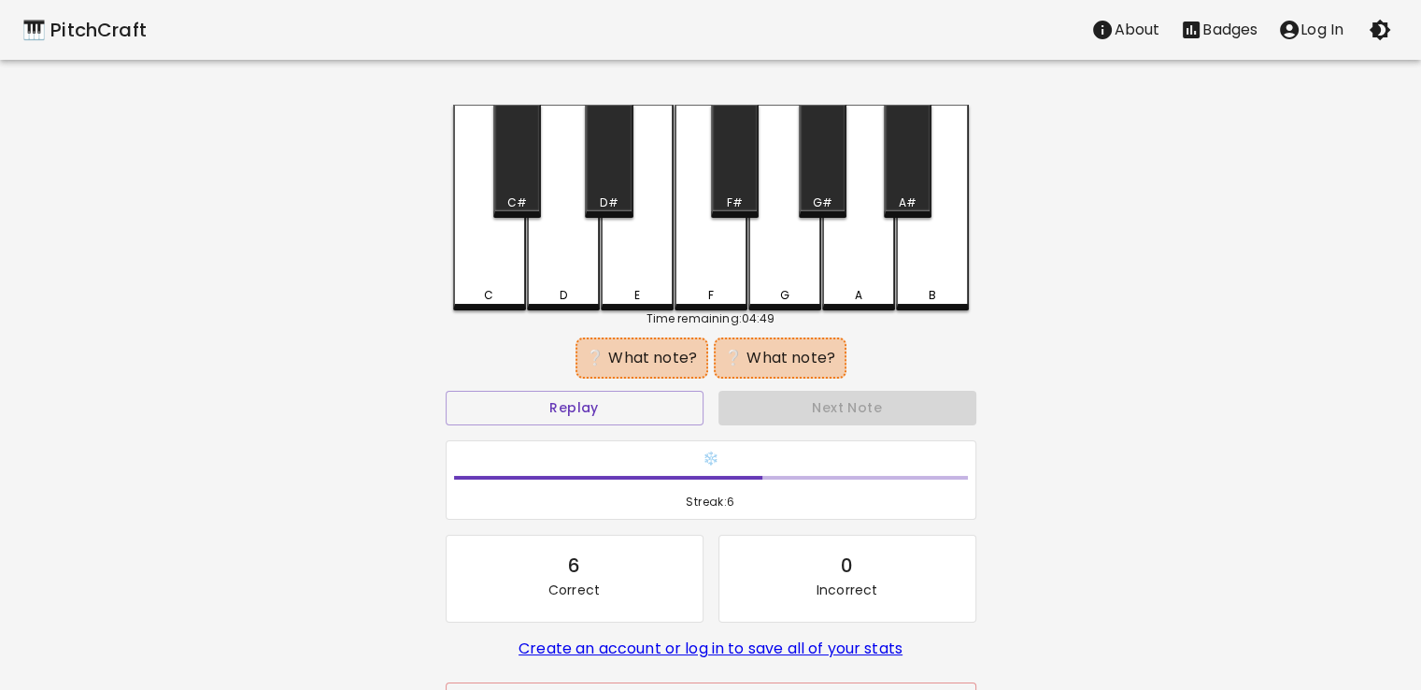
click at [729, 193] on div "F#" at bounding box center [735, 161] width 48 height 113
click at [813, 191] on div "G#" at bounding box center [823, 161] width 48 height 113
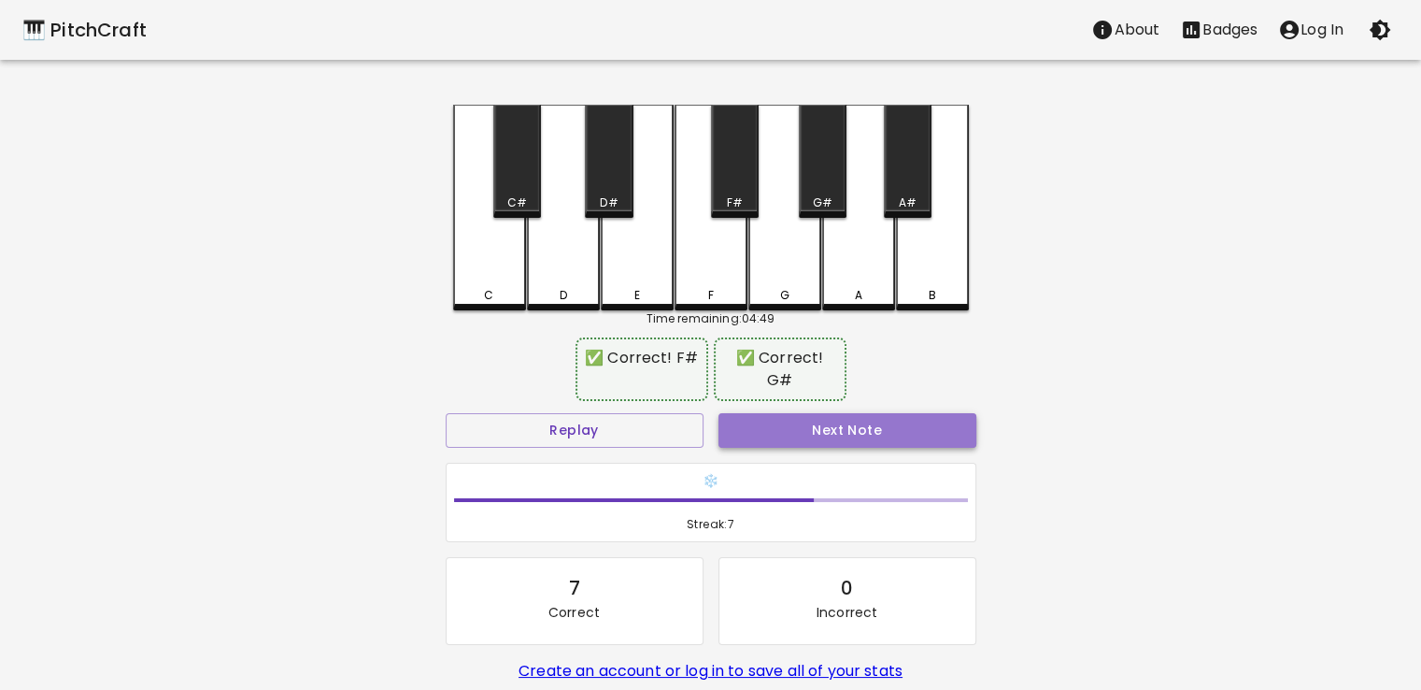
click at [849, 438] on button "Next Note" at bounding box center [848, 430] width 258 height 35
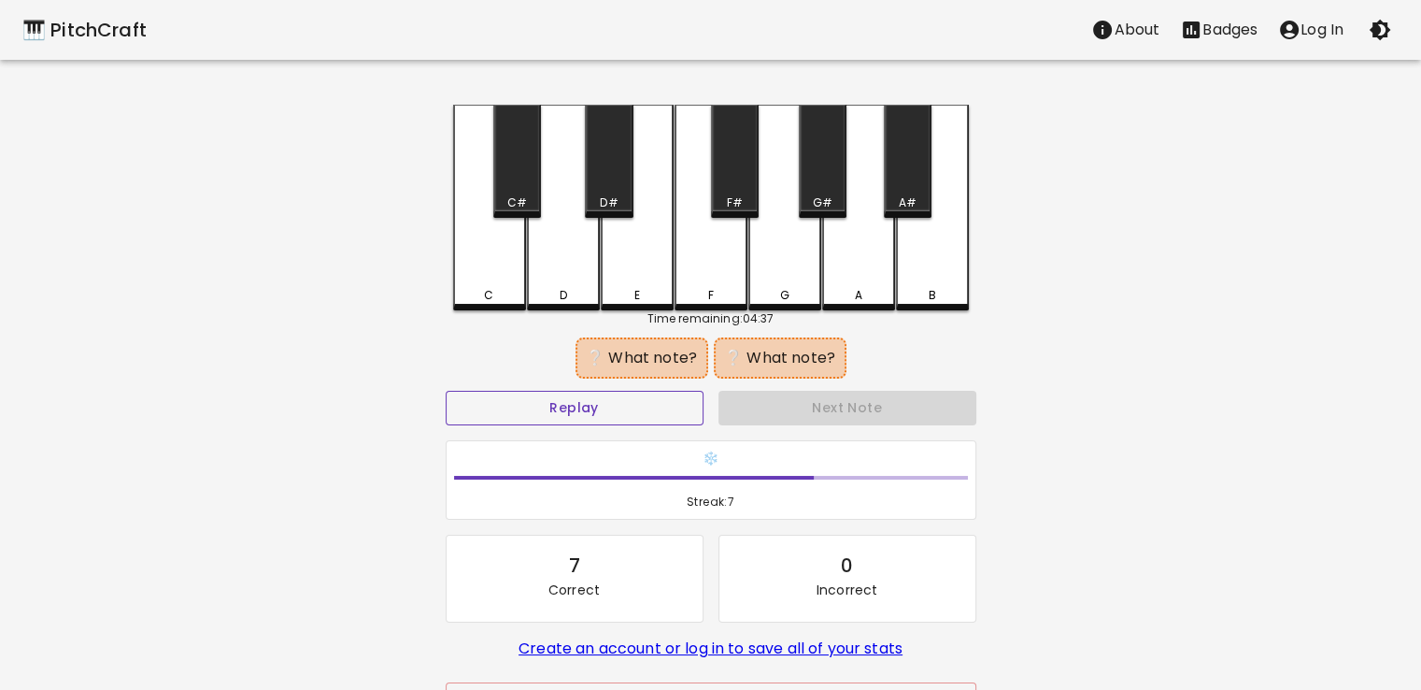
click at [639, 408] on button "Replay" at bounding box center [575, 408] width 258 height 35
click at [504, 270] on div "C" at bounding box center [489, 208] width 73 height 206
click at [650, 271] on div "E" at bounding box center [637, 208] width 73 height 206
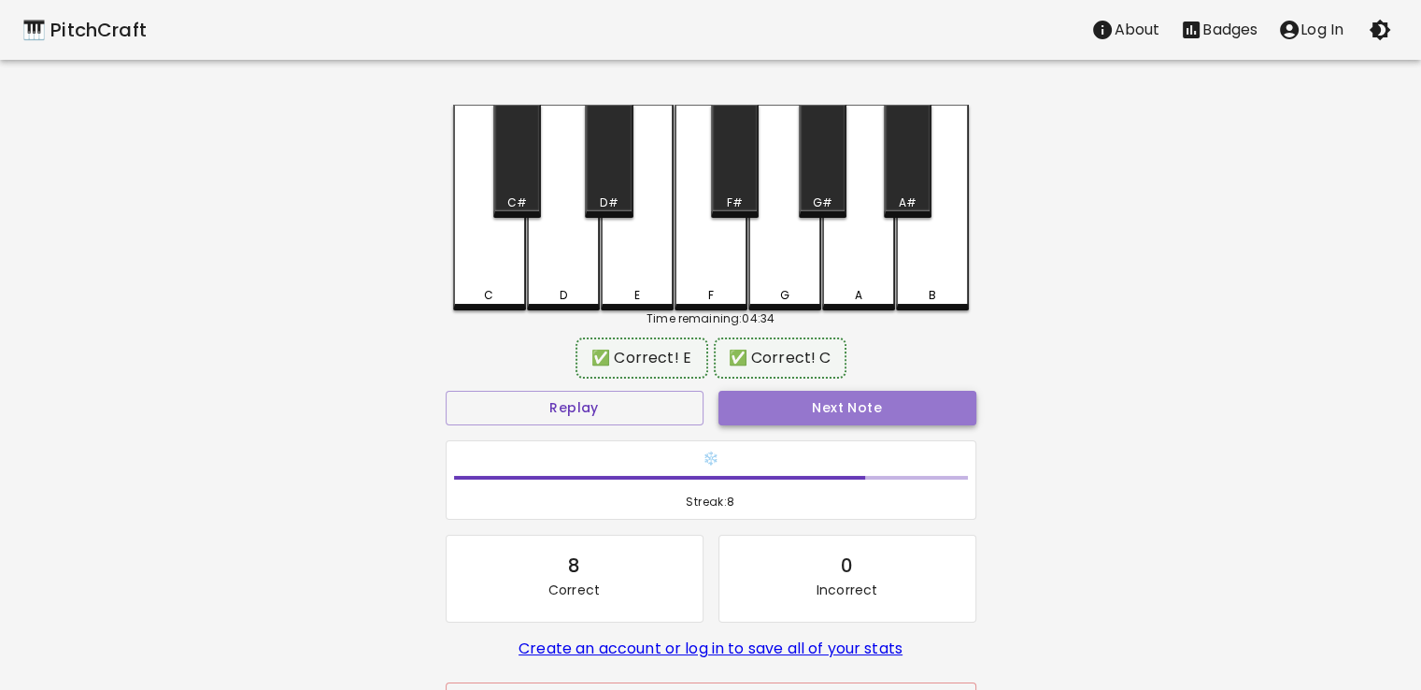
click at [793, 413] on button "Next Note" at bounding box center [848, 408] width 258 height 35
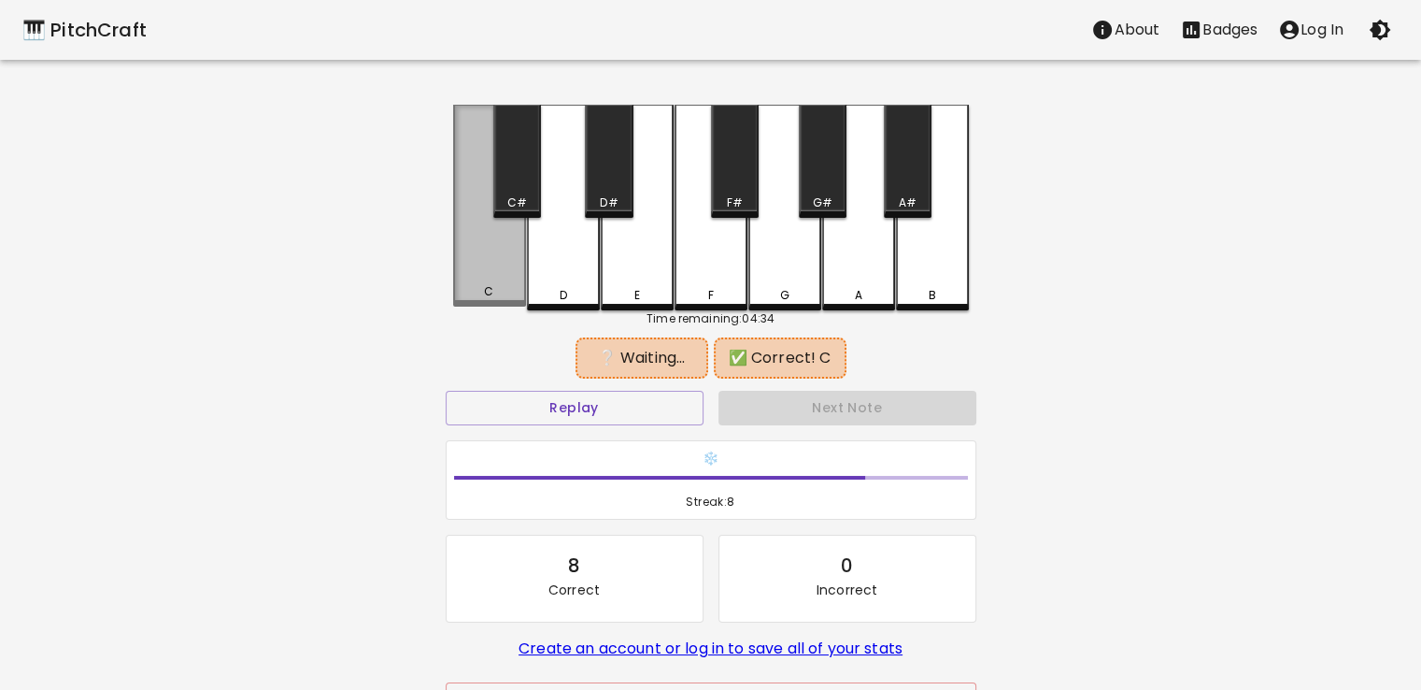
click at [513, 258] on div "C" at bounding box center [489, 206] width 73 height 202
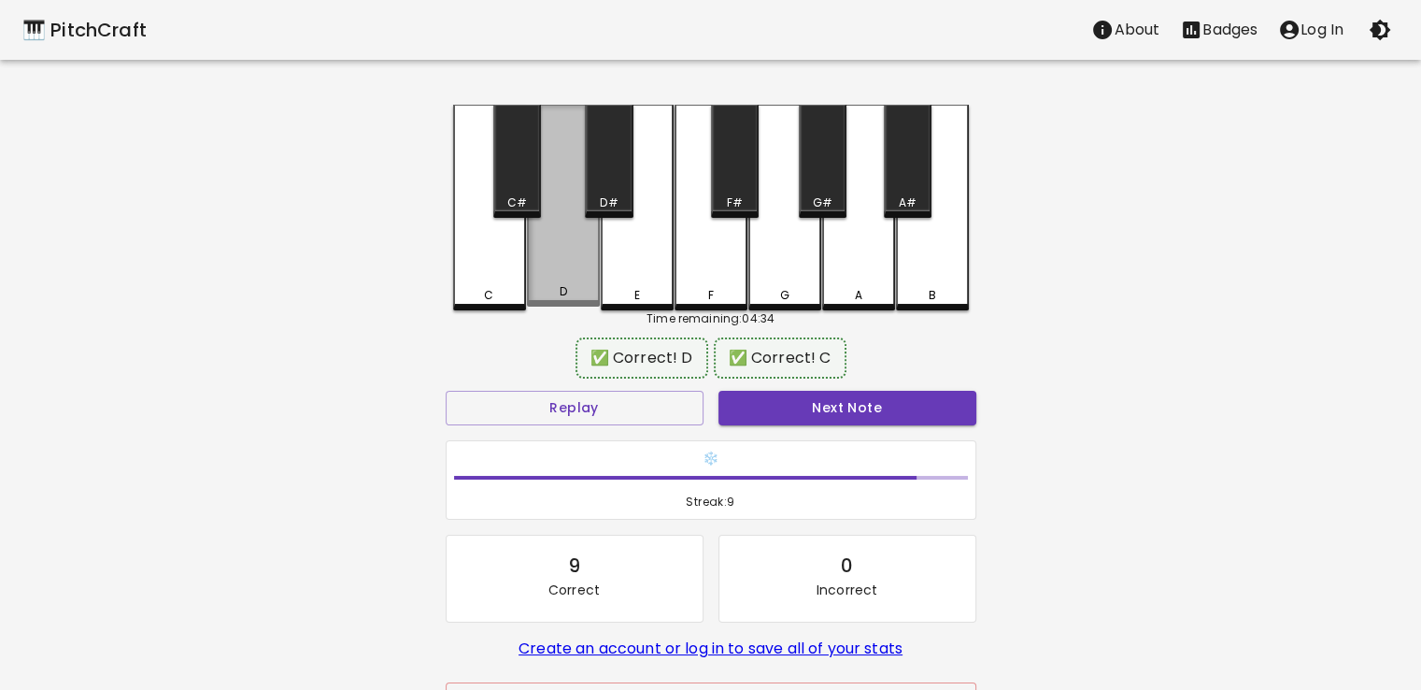
click at [576, 268] on div "D" at bounding box center [563, 206] width 73 height 202
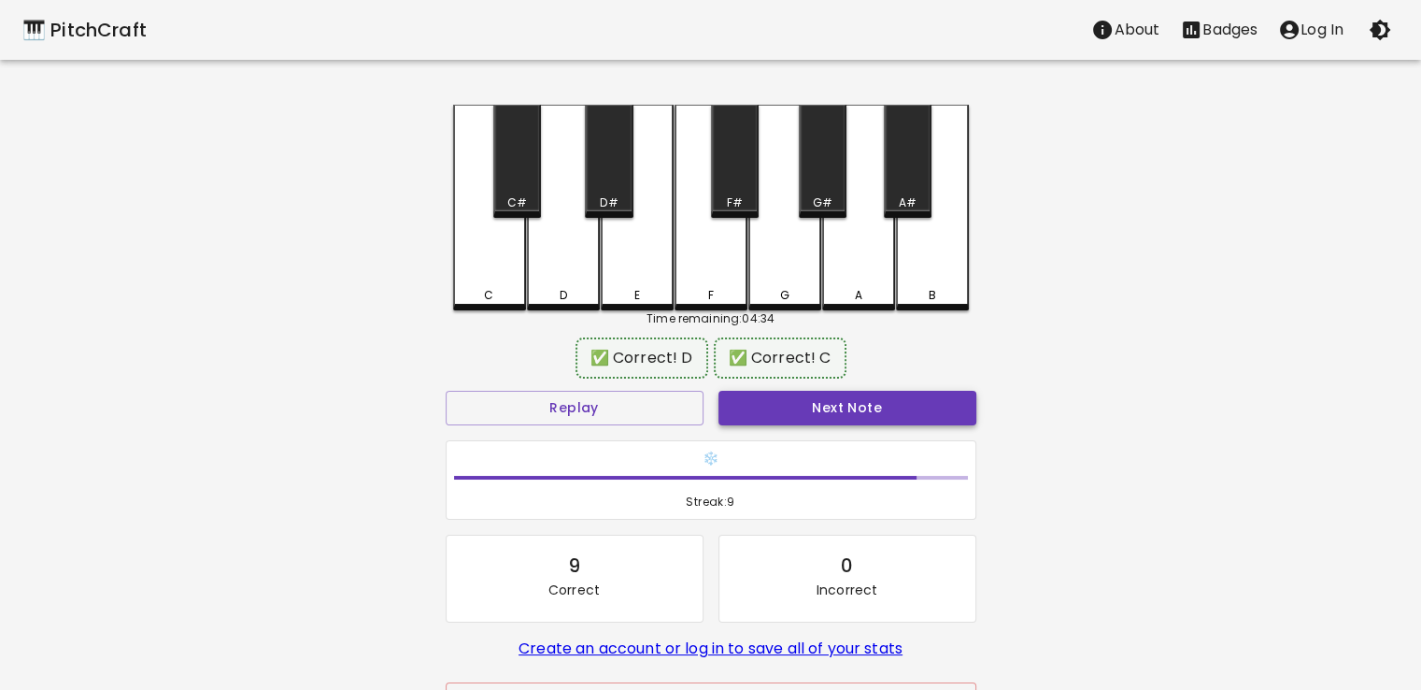
click at [787, 406] on button "Next Note" at bounding box center [848, 408] width 258 height 35
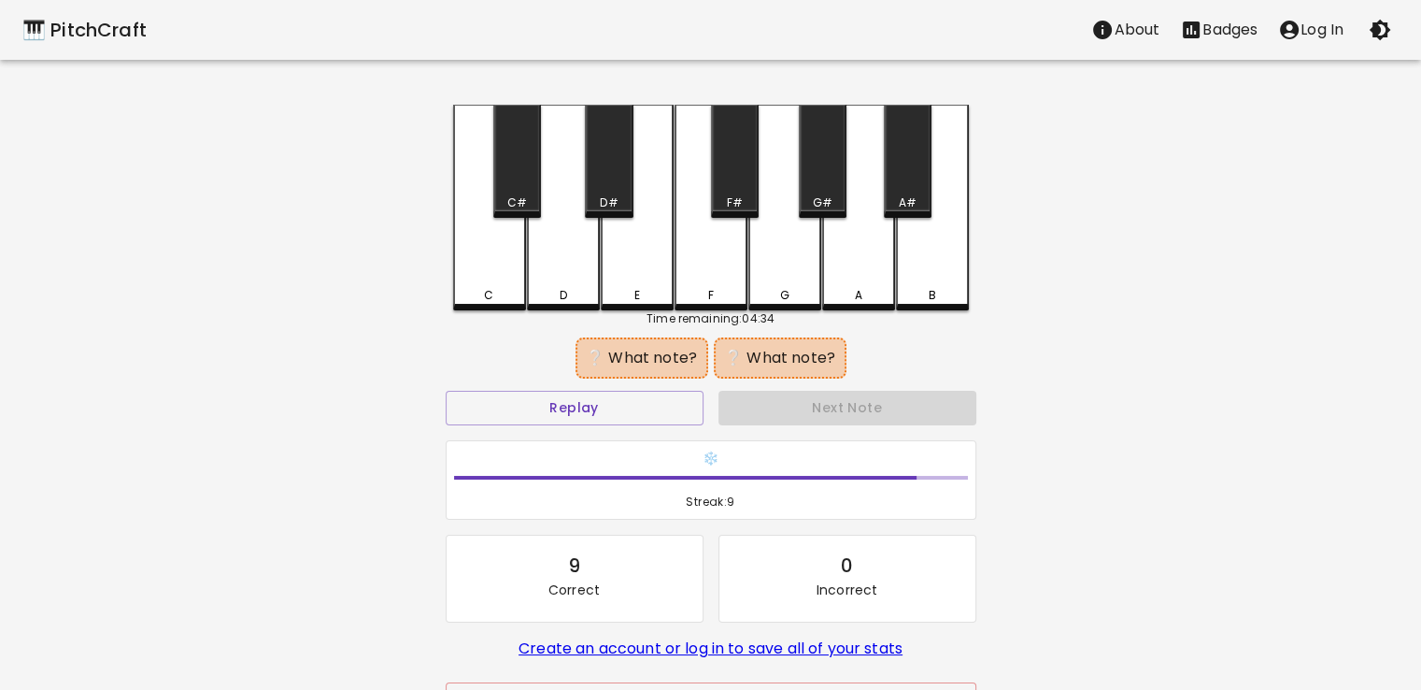
click at [523, 180] on div "C#" at bounding box center [517, 161] width 48 height 113
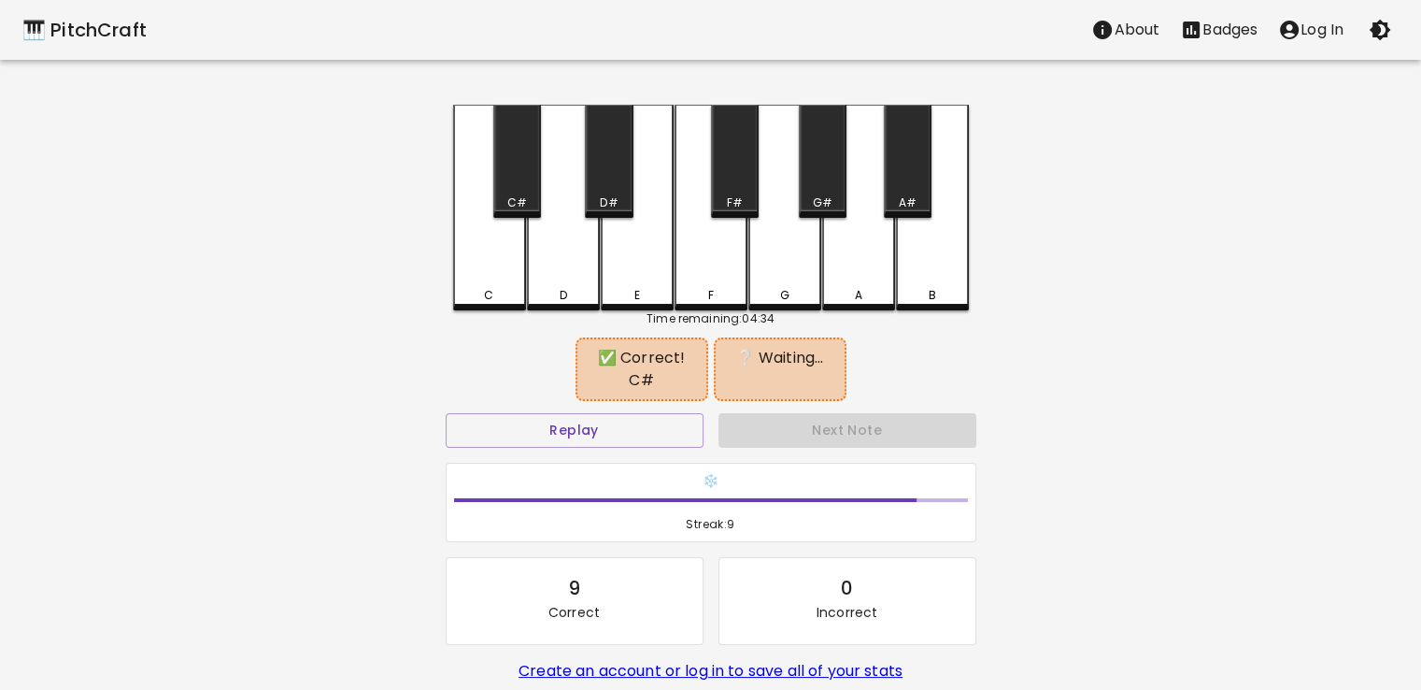
click at [727, 191] on div "F#" at bounding box center [735, 161] width 48 height 113
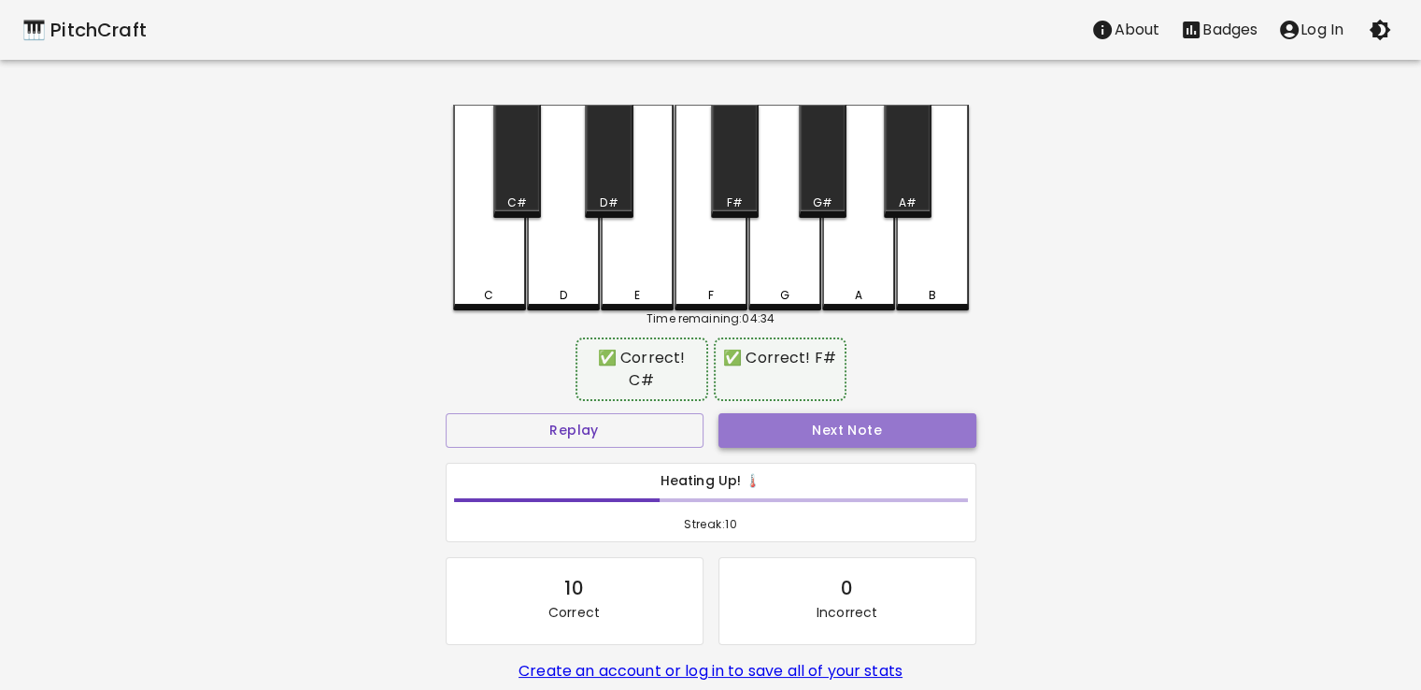
click at [828, 436] on button "Next Note" at bounding box center [848, 430] width 258 height 35
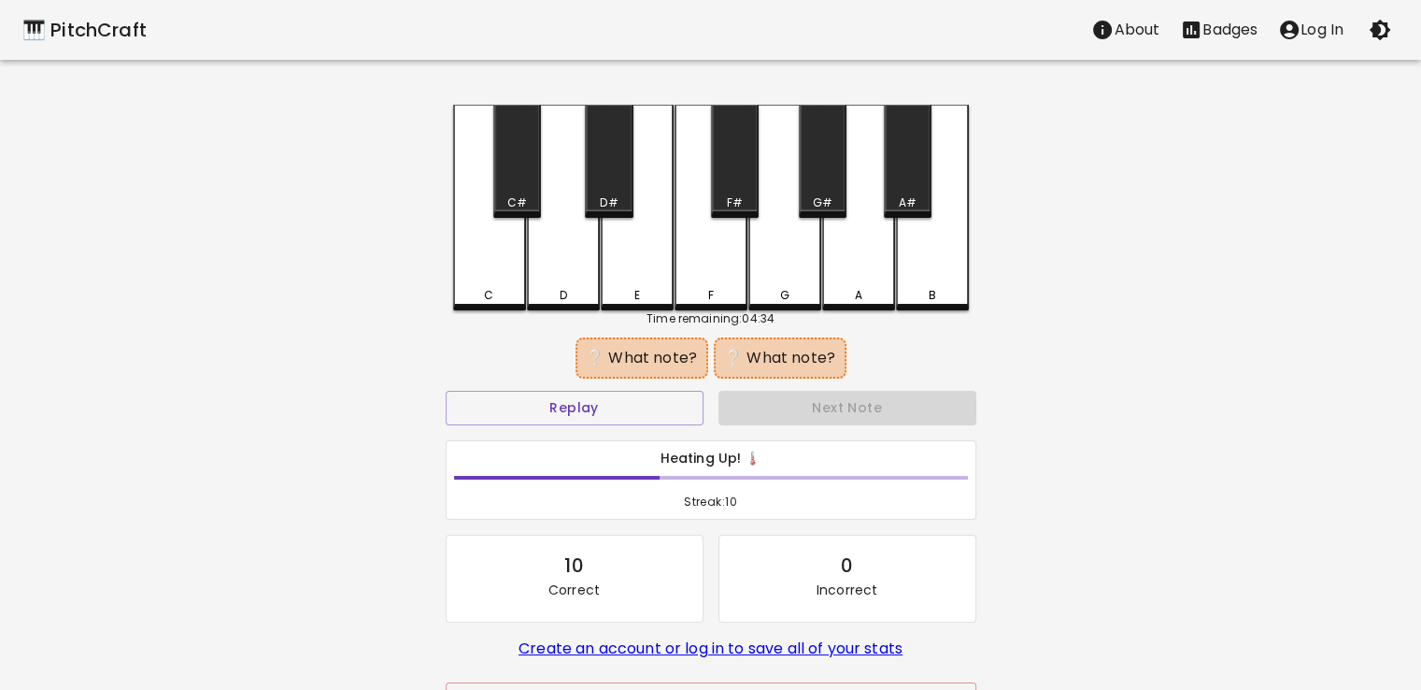
click at [898, 171] on div "A#" at bounding box center [908, 161] width 48 height 113
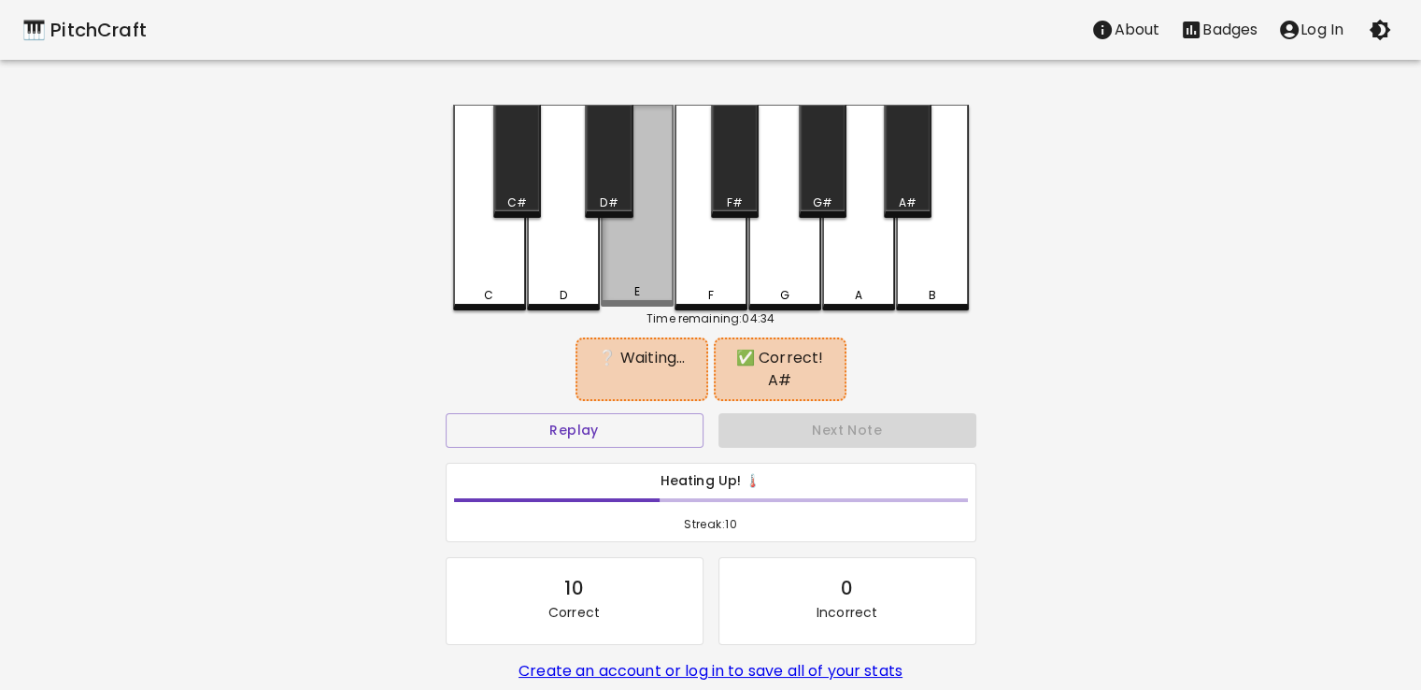
click at [623, 251] on div "E" at bounding box center [637, 206] width 73 height 202
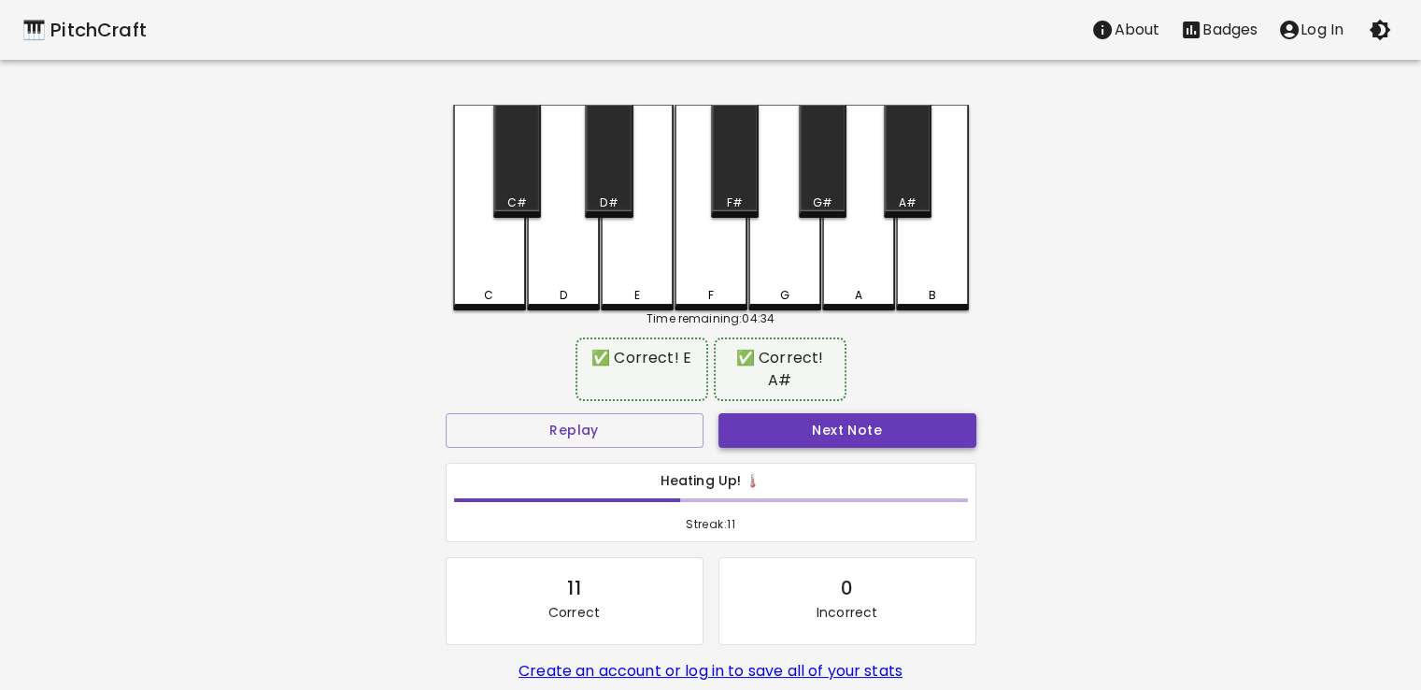
click at [818, 415] on button "Next Note" at bounding box center [848, 430] width 258 height 35
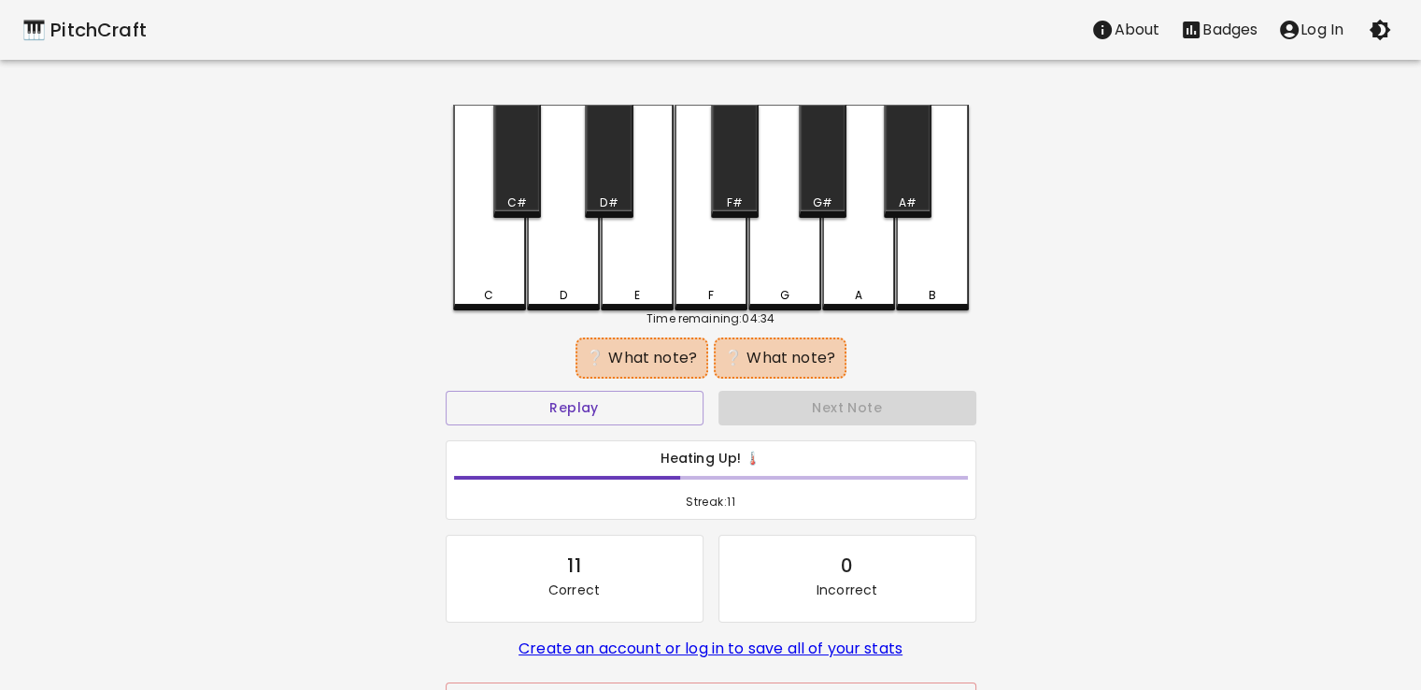
click at [647, 251] on div "E" at bounding box center [637, 208] width 73 height 206
click at [898, 188] on div "A#" at bounding box center [908, 161] width 48 height 113
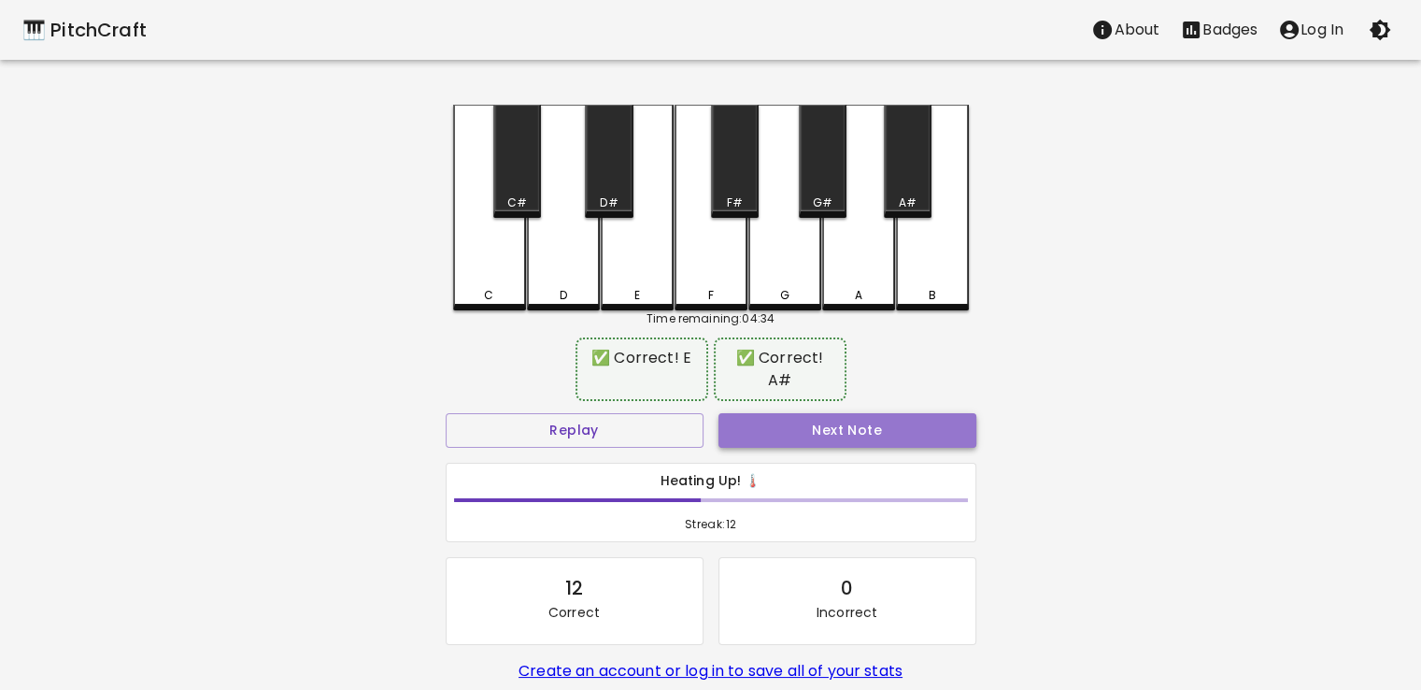
click at [846, 413] on button "Next Note" at bounding box center [848, 430] width 258 height 35
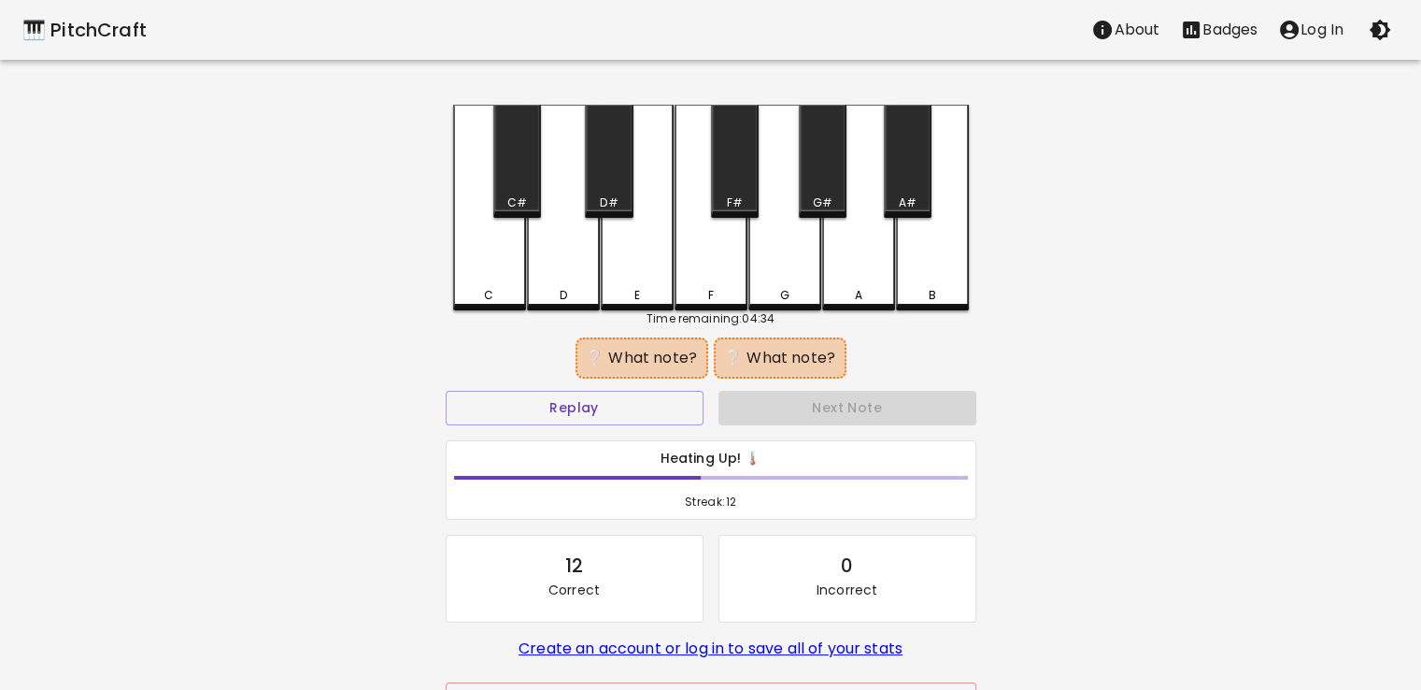
click at [491, 266] on div "C" at bounding box center [489, 208] width 73 height 206
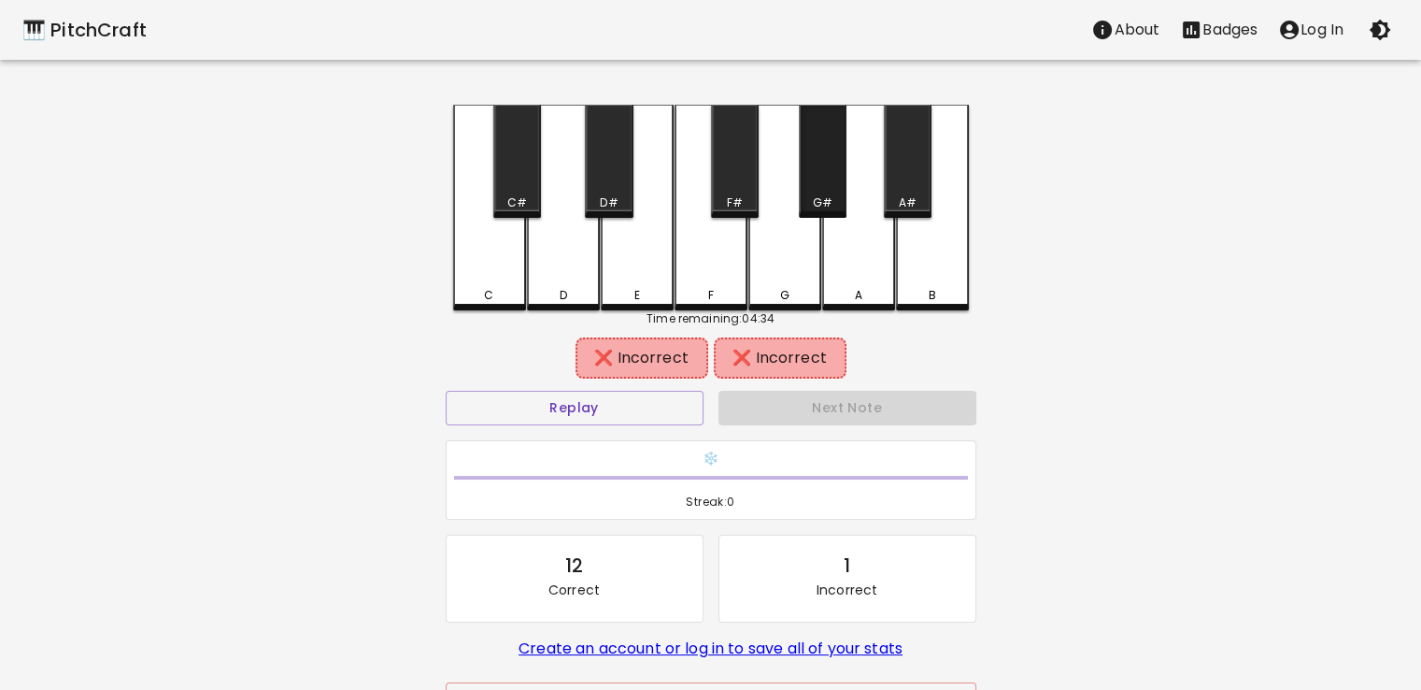
click at [823, 193] on div "G#" at bounding box center [823, 161] width 48 height 113
click at [628, 412] on button "Replay" at bounding box center [575, 408] width 258 height 35
click at [511, 411] on button "Replay" at bounding box center [575, 408] width 258 height 35
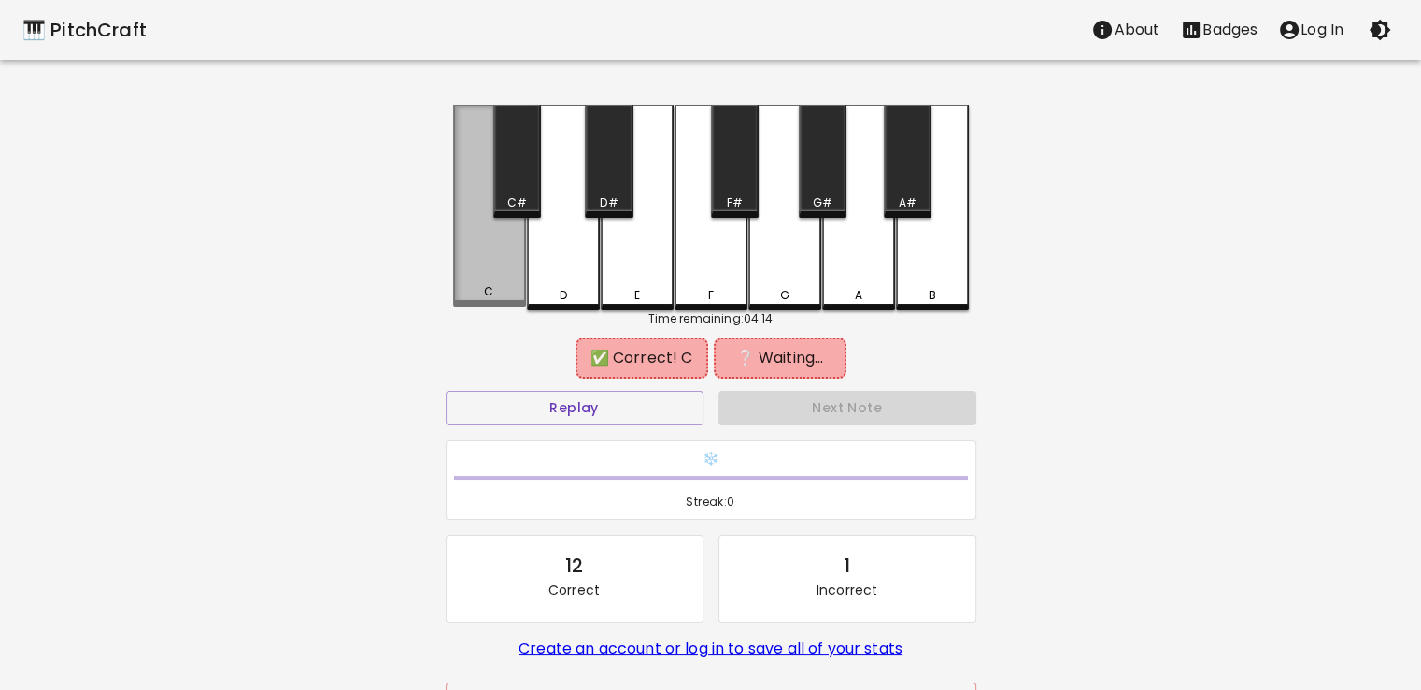
click at [482, 265] on div "C" at bounding box center [489, 206] width 73 height 202
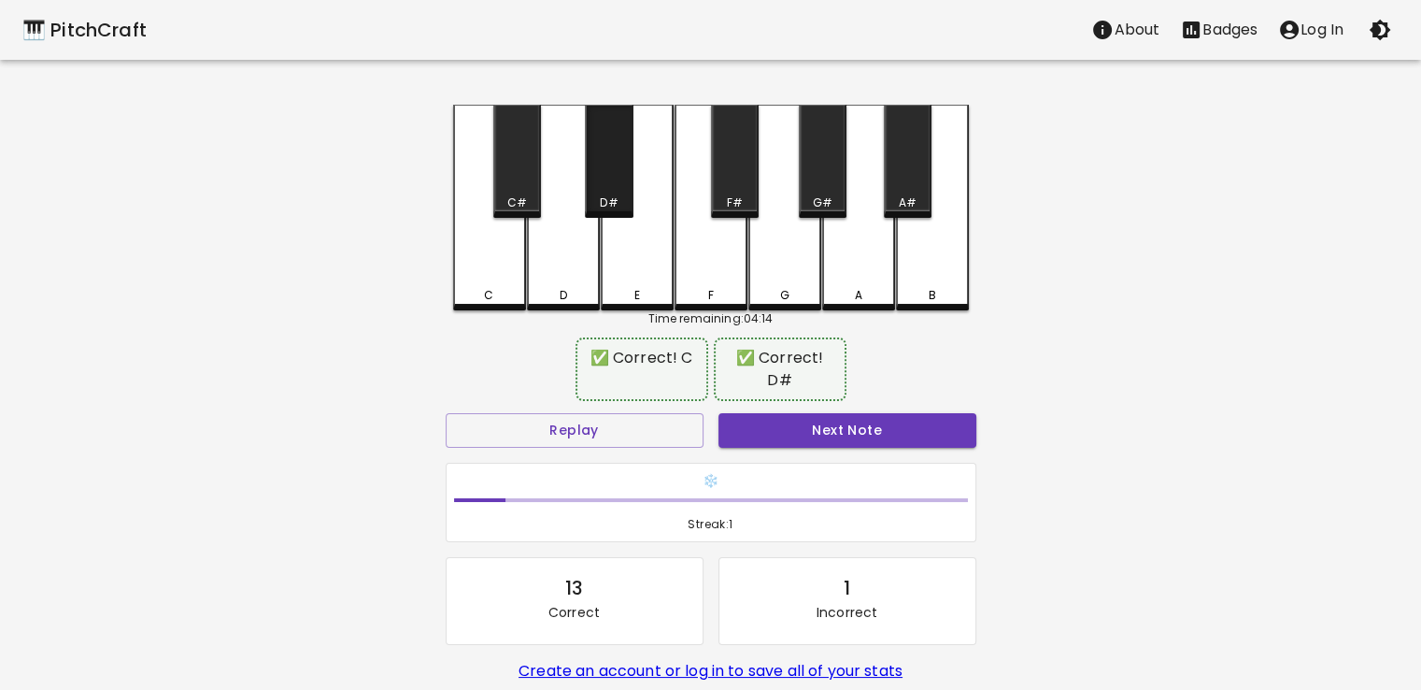
click at [591, 196] on div "D#" at bounding box center [609, 202] width 44 height 17
click at [809, 416] on button "Next Note" at bounding box center [848, 430] width 258 height 35
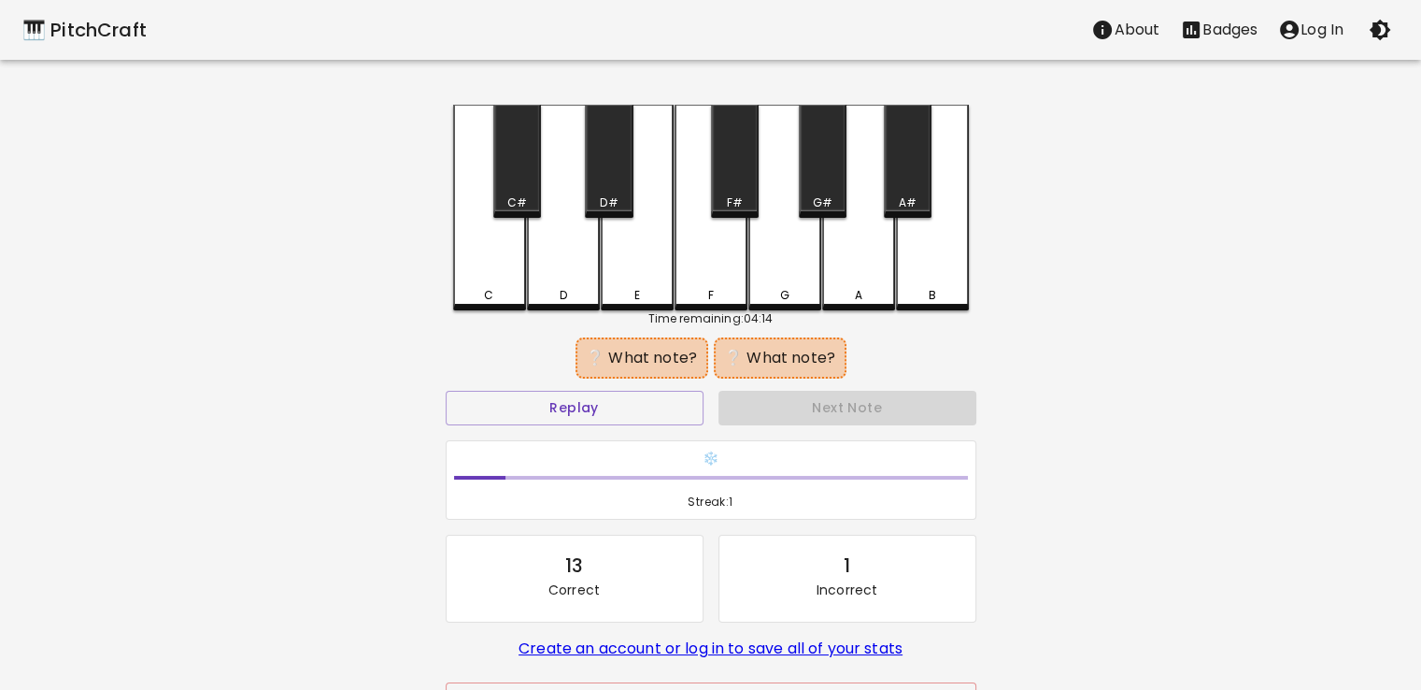
click at [492, 270] on div "C" at bounding box center [489, 208] width 73 height 206
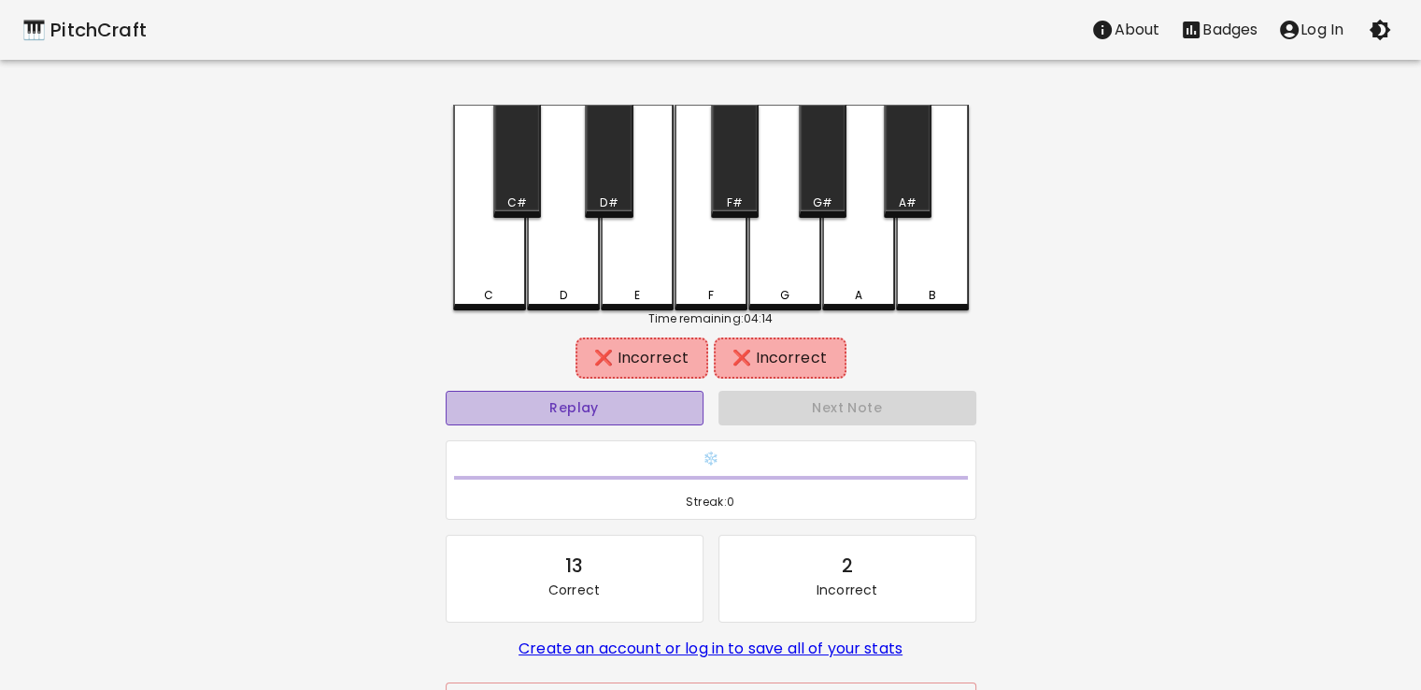
click at [650, 414] on button "Replay" at bounding box center [575, 408] width 258 height 35
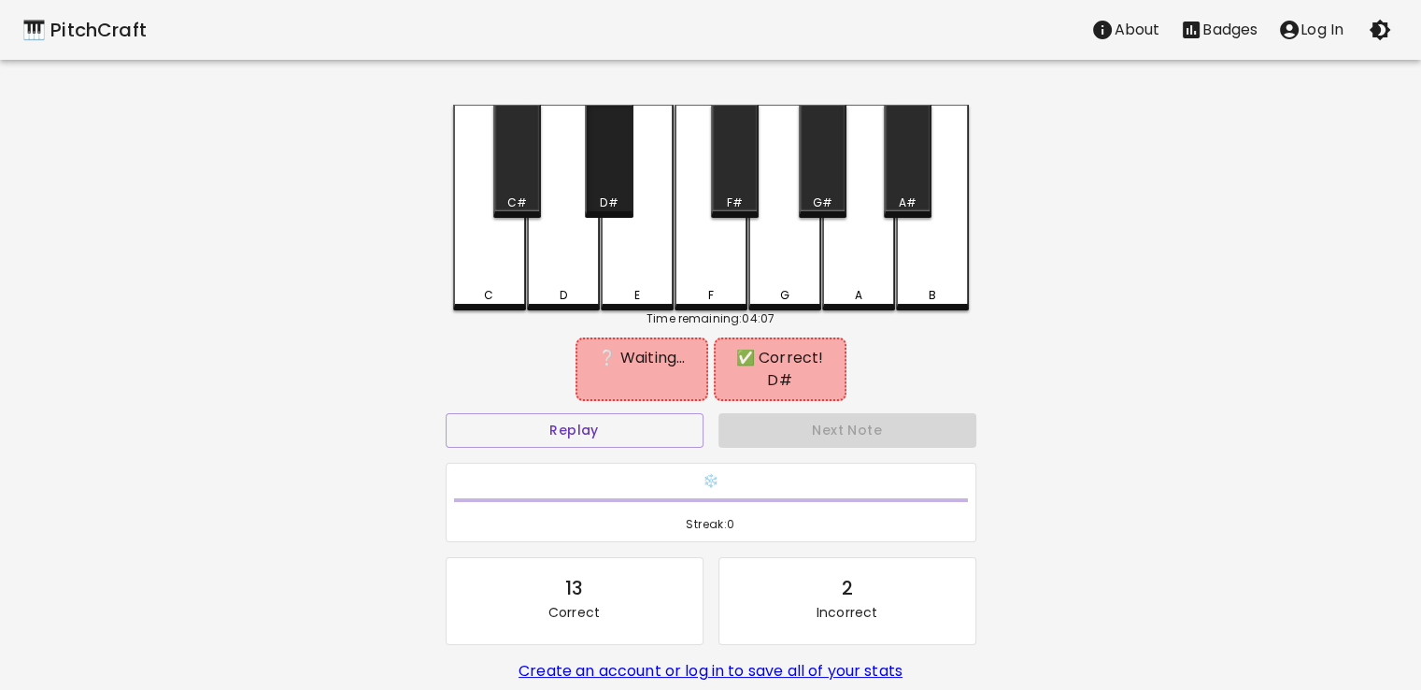
click at [606, 166] on div "D#" at bounding box center [609, 161] width 48 height 113
click at [793, 251] on div "G" at bounding box center [785, 208] width 73 height 206
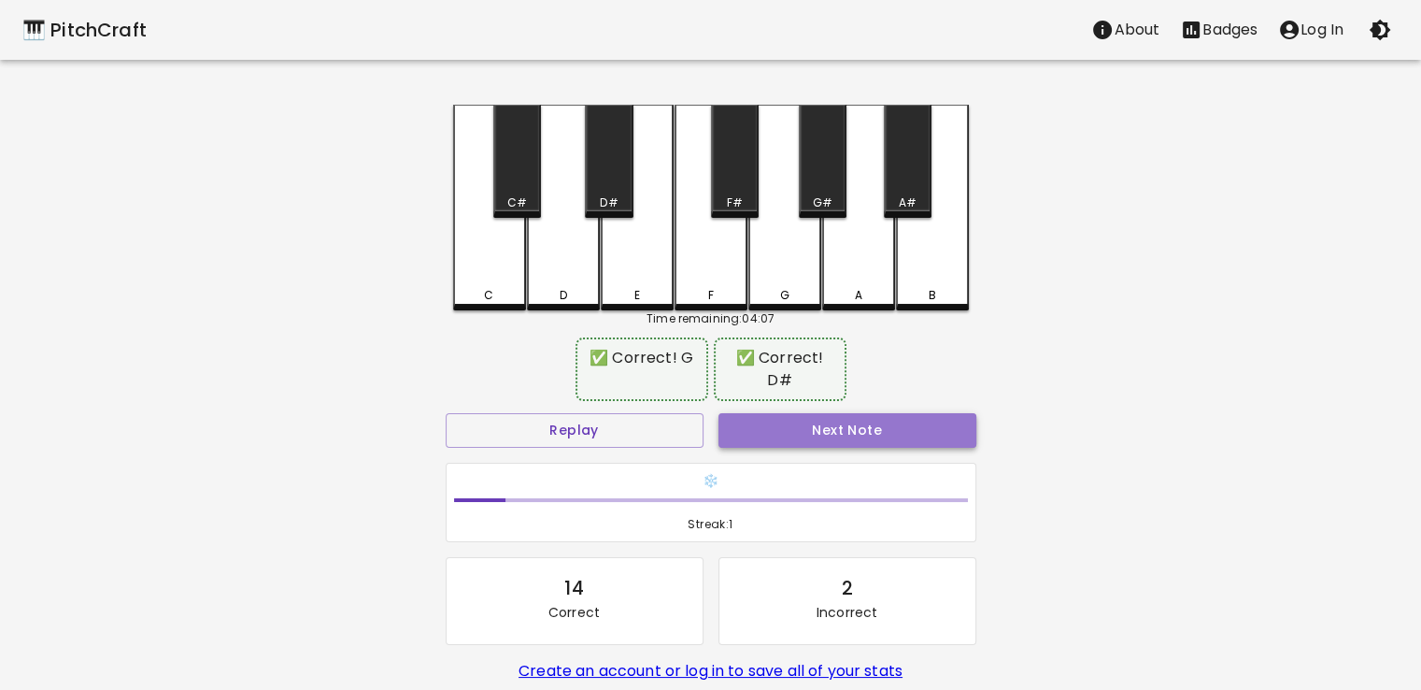
click at [787, 413] on button "Next Note" at bounding box center [848, 430] width 258 height 35
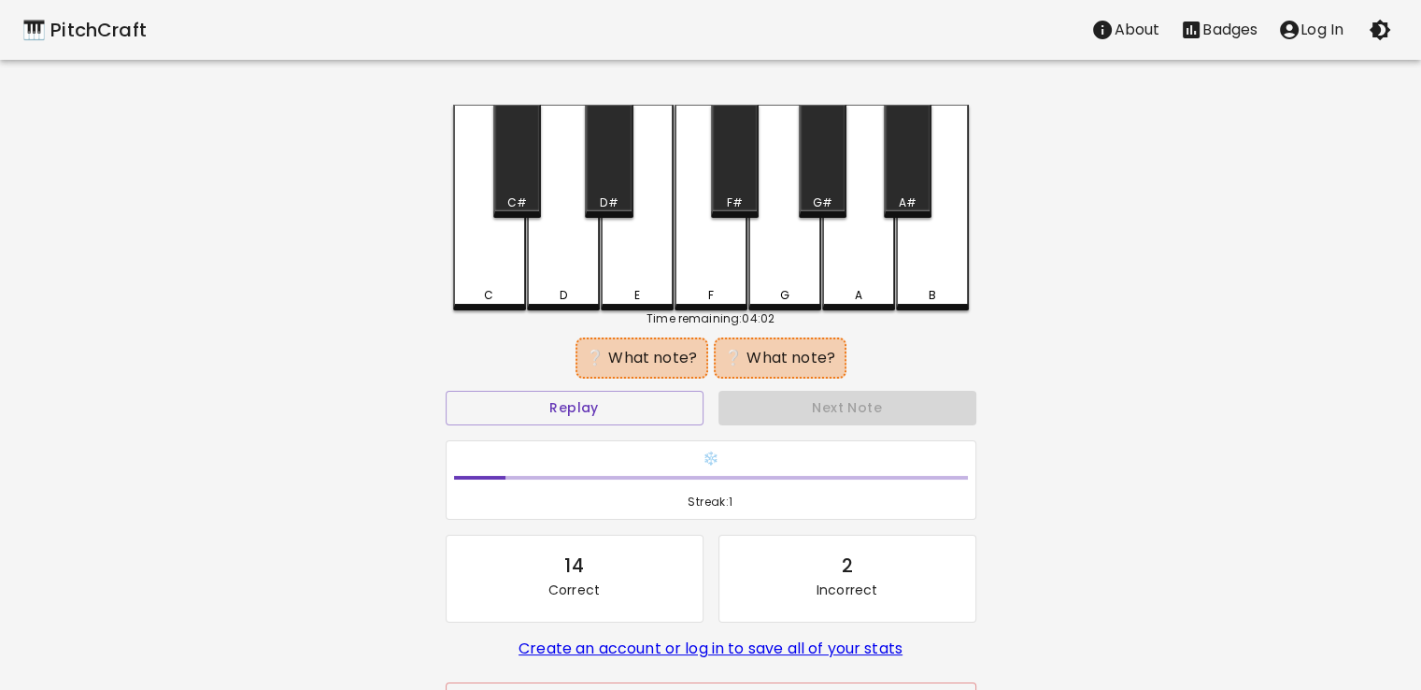
click at [570, 232] on div "D" at bounding box center [563, 208] width 73 height 206
click at [616, 177] on div "D#" at bounding box center [609, 161] width 48 height 113
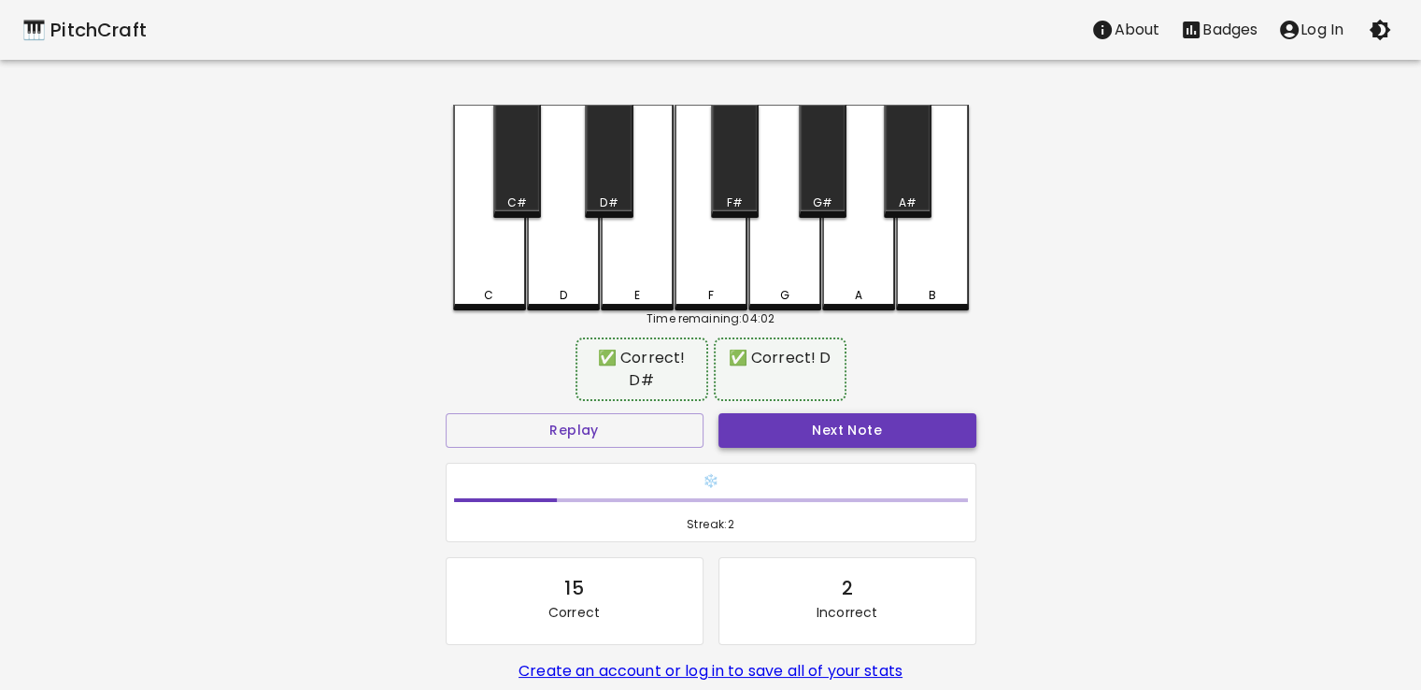
click at [787, 413] on button "Next Note" at bounding box center [848, 430] width 258 height 35
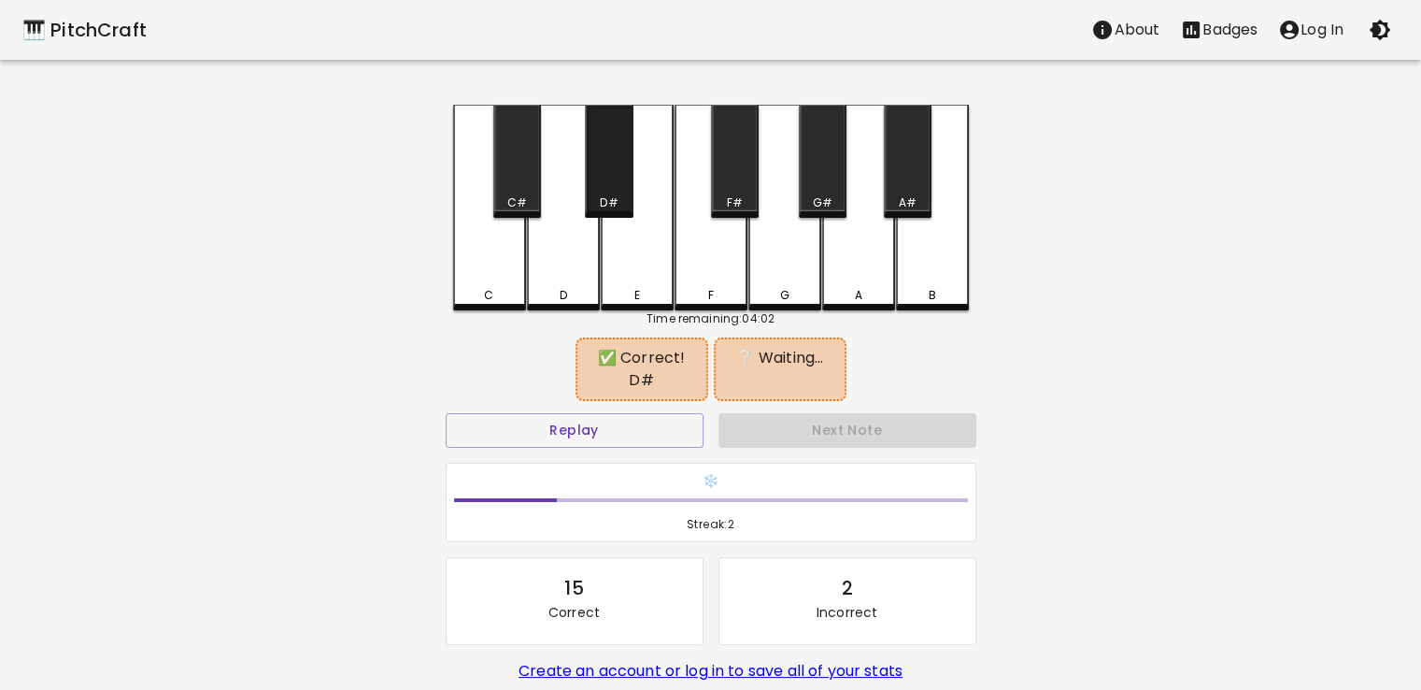
click at [606, 196] on div "D#" at bounding box center [609, 202] width 18 height 17
click at [708, 266] on div "F" at bounding box center [711, 208] width 73 height 206
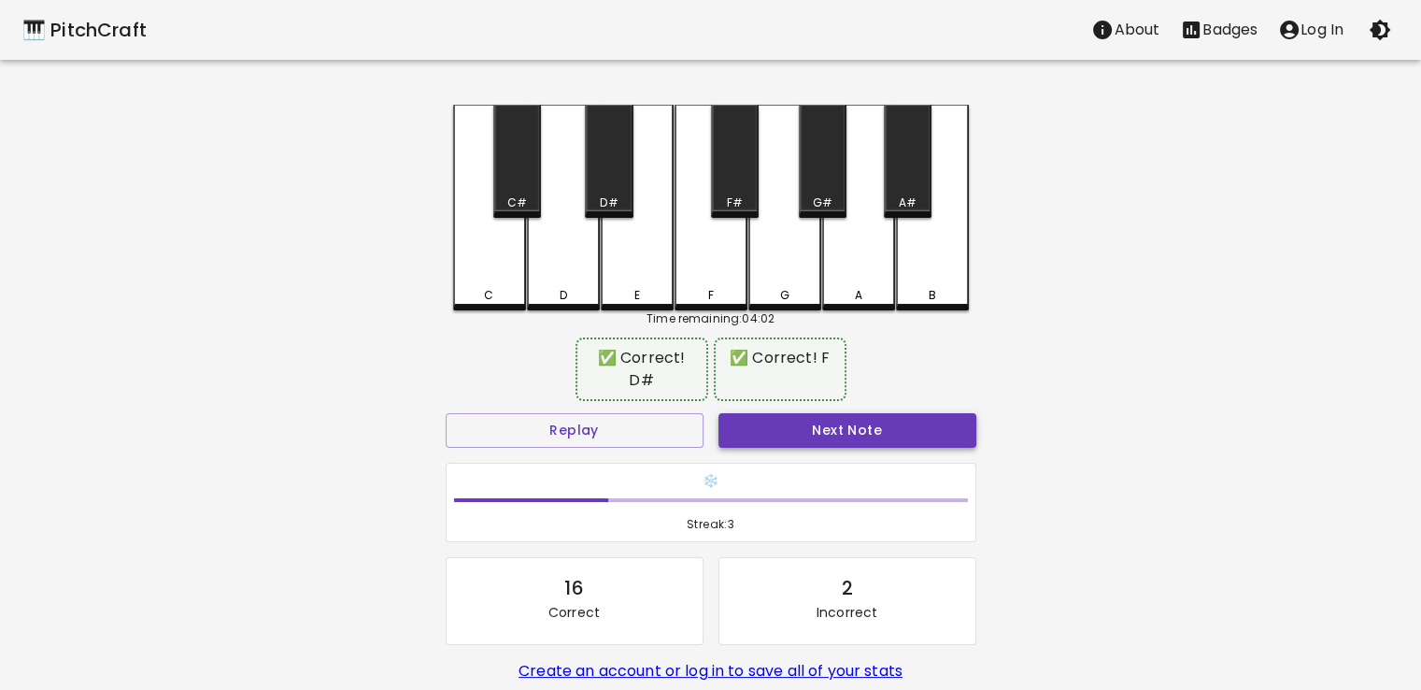
click at [805, 413] on button "Next Note" at bounding box center [848, 430] width 258 height 35
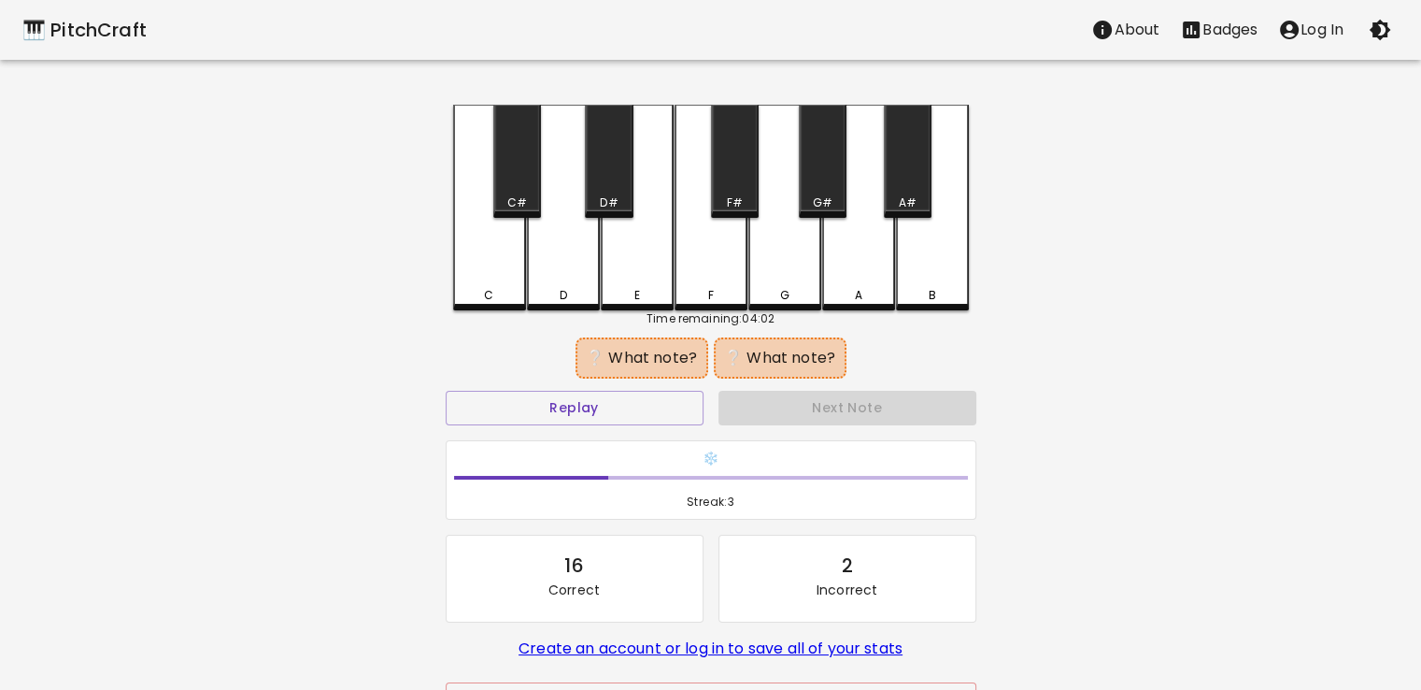
click at [723, 240] on div "F" at bounding box center [711, 208] width 73 height 206
click at [724, 214] on div "F#" at bounding box center [735, 161] width 48 height 113
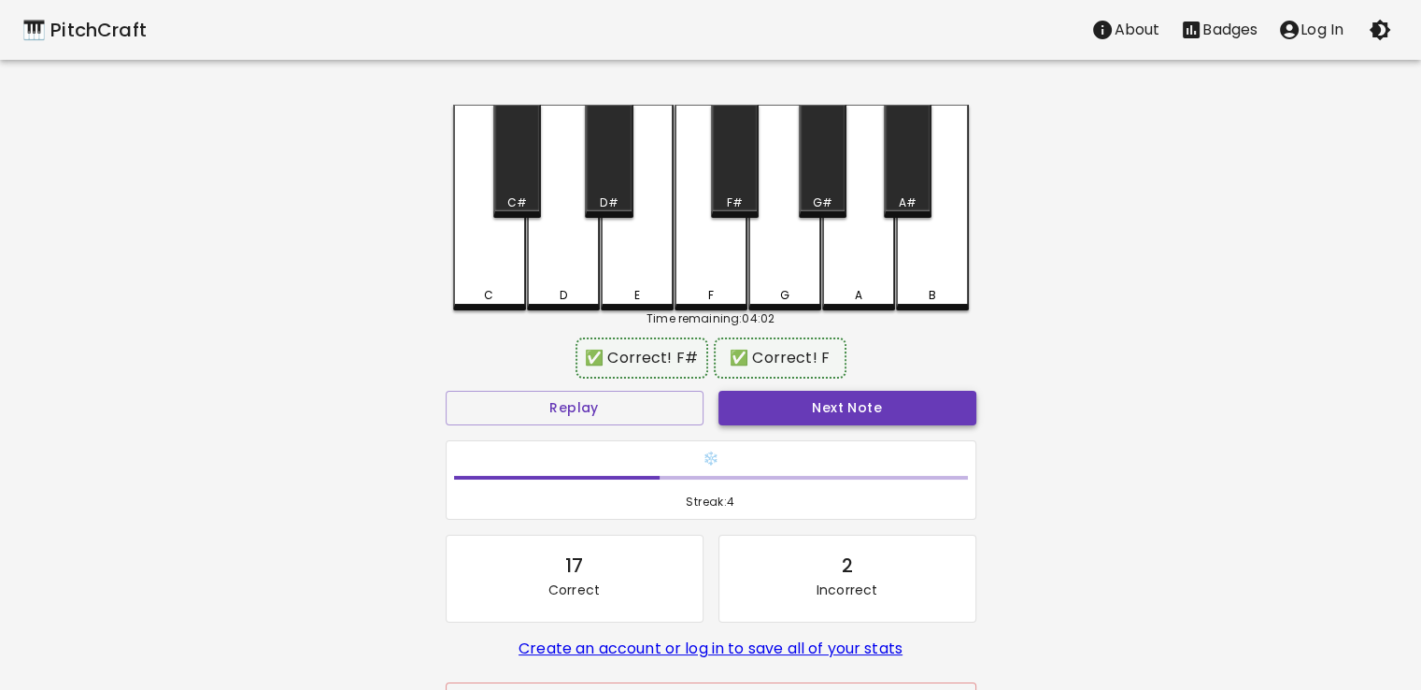
click at [804, 398] on button "Next Note" at bounding box center [848, 408] width 258 height 35
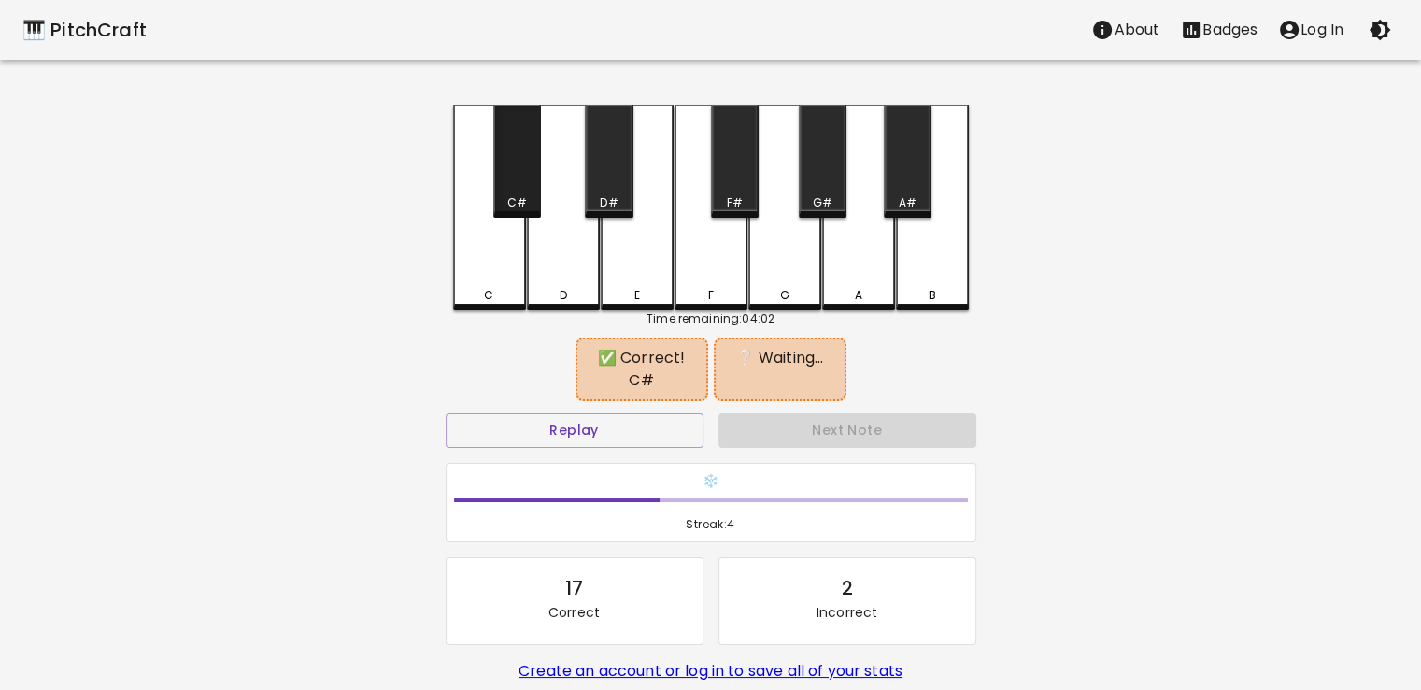
click at [520, 179] on div "C#" at bounding box center [517, 161] width 48 height 113
click at [634, 263] on div "E" at bounding box center [637, 208] width 73 height 206
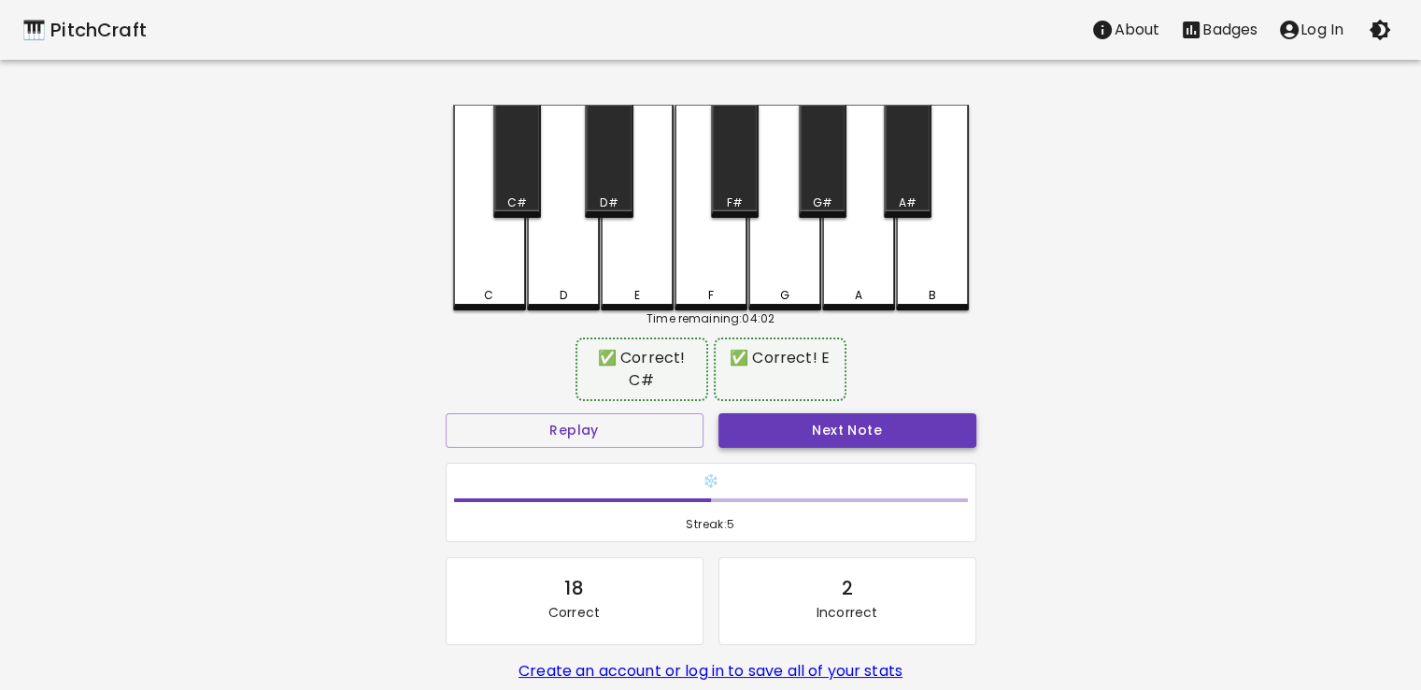
click at [799, 425] on button "Next Note" at bounding box center [848, 430] width 258 height 35
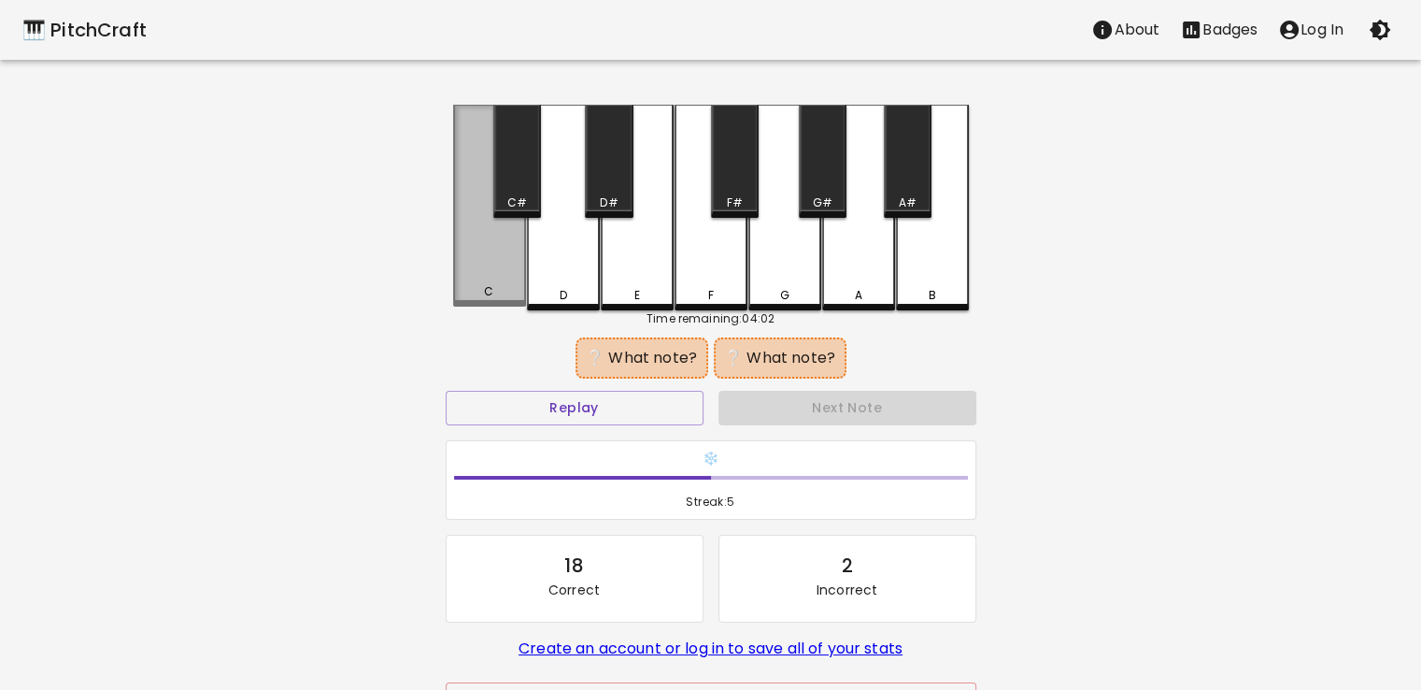
click at [491, 263] on div "C" at bounding box center [489, 206] width 73 height 202
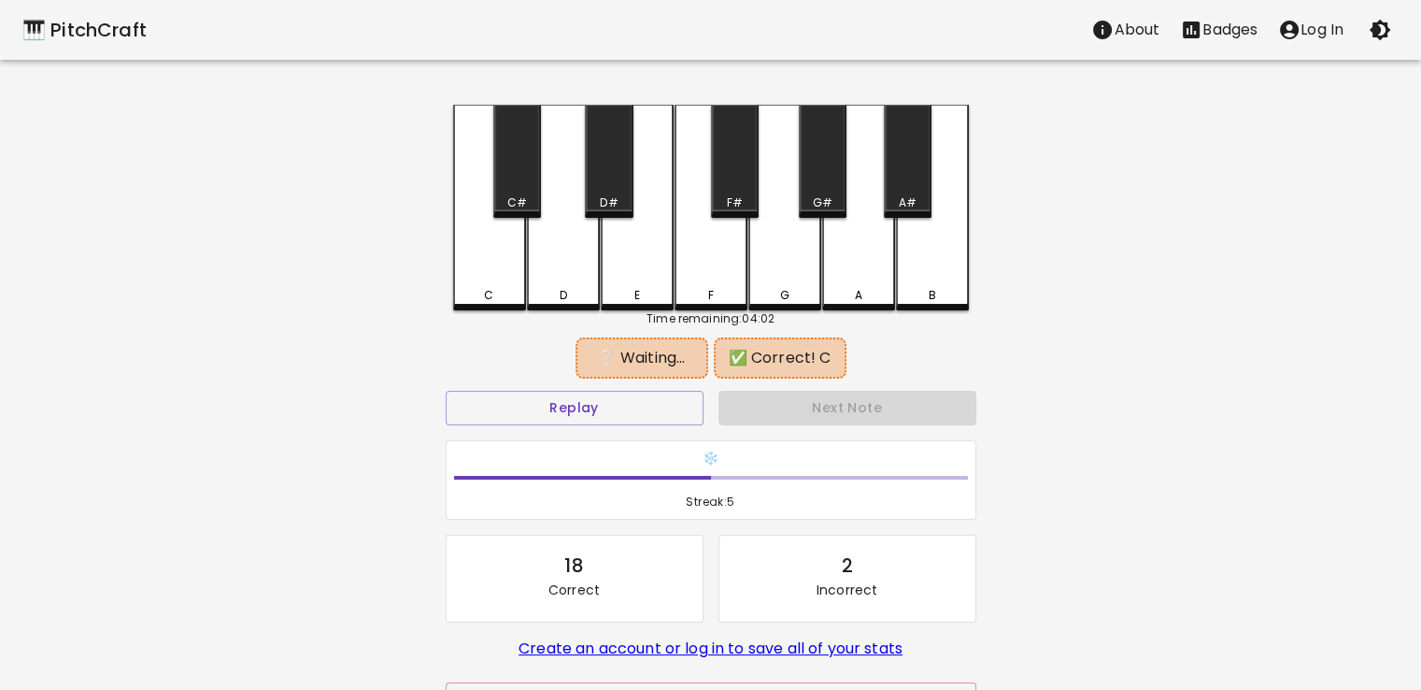
click at [739, 176] on div "F#" at bounding box center [735, 161] width 48 height 113
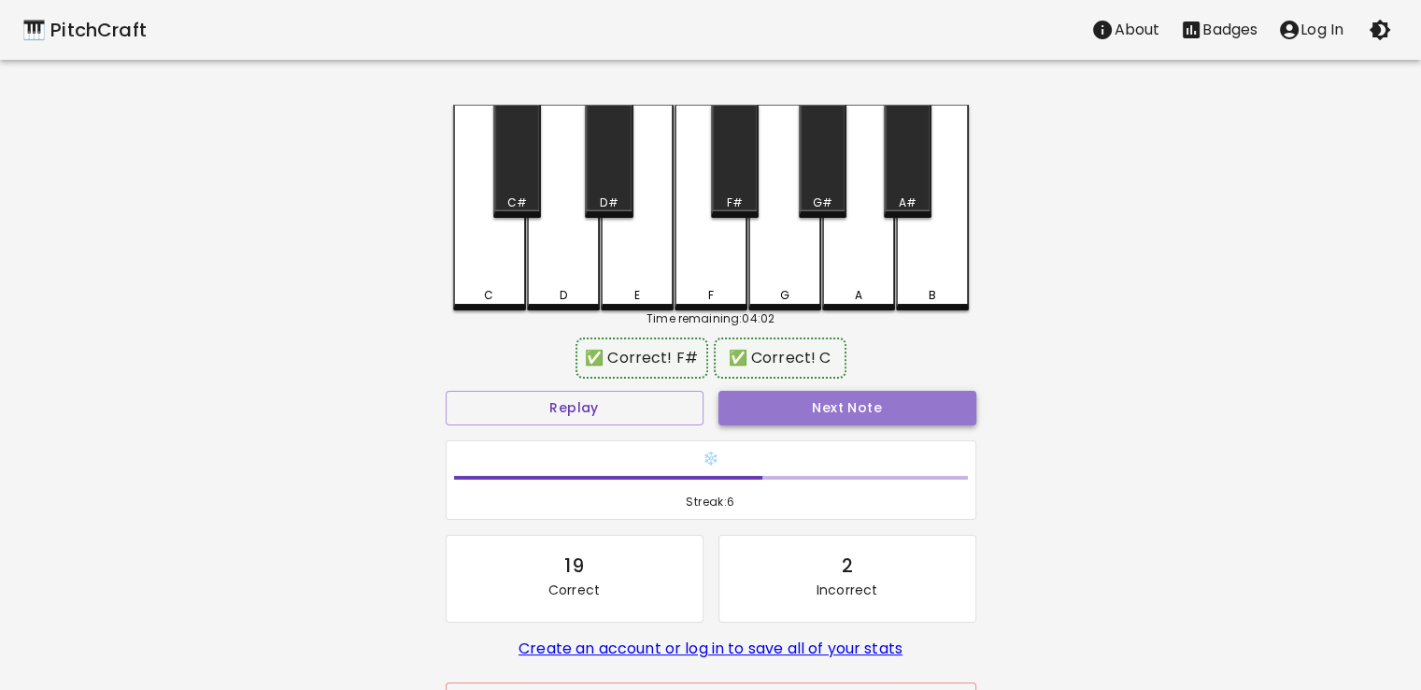
click at [815, 402] on button "Next Note" at bounding box center [848, 408] width 258 height 35
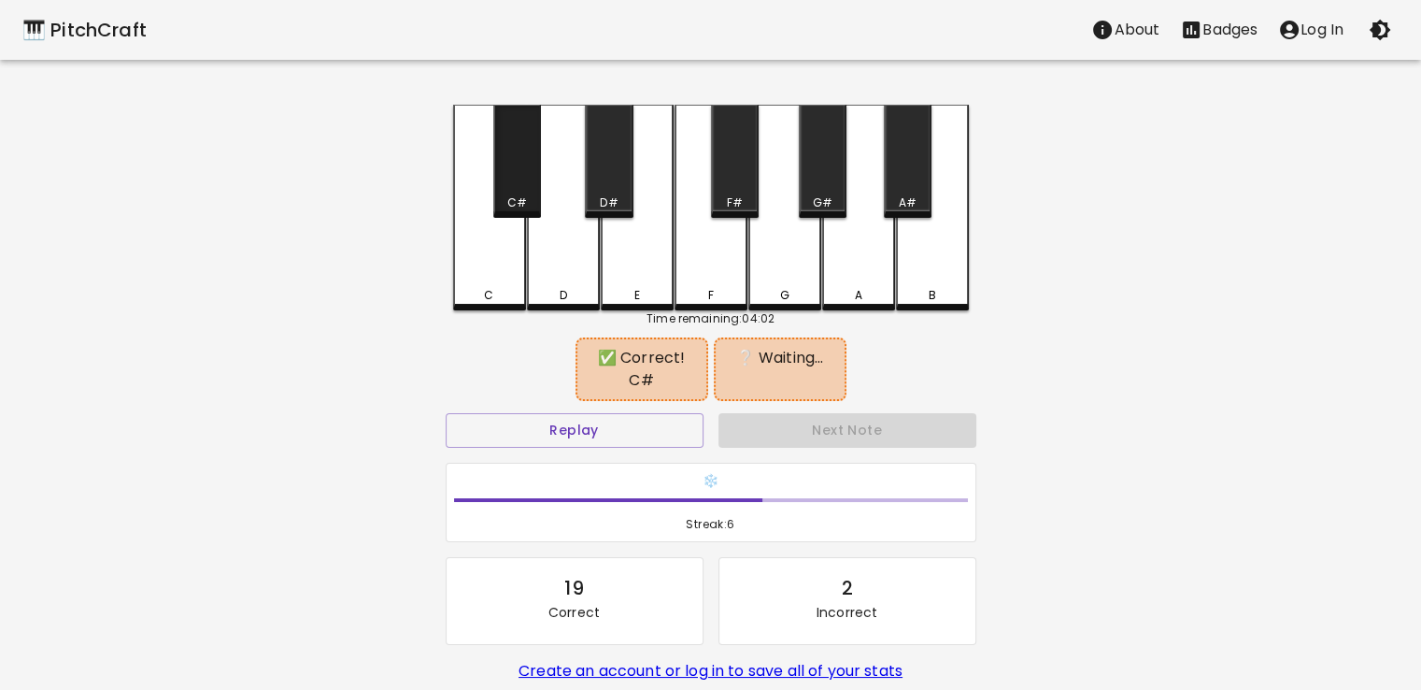
click at [523, 177] on div "C#" at bounding box center [517, 161] width 48 height 113
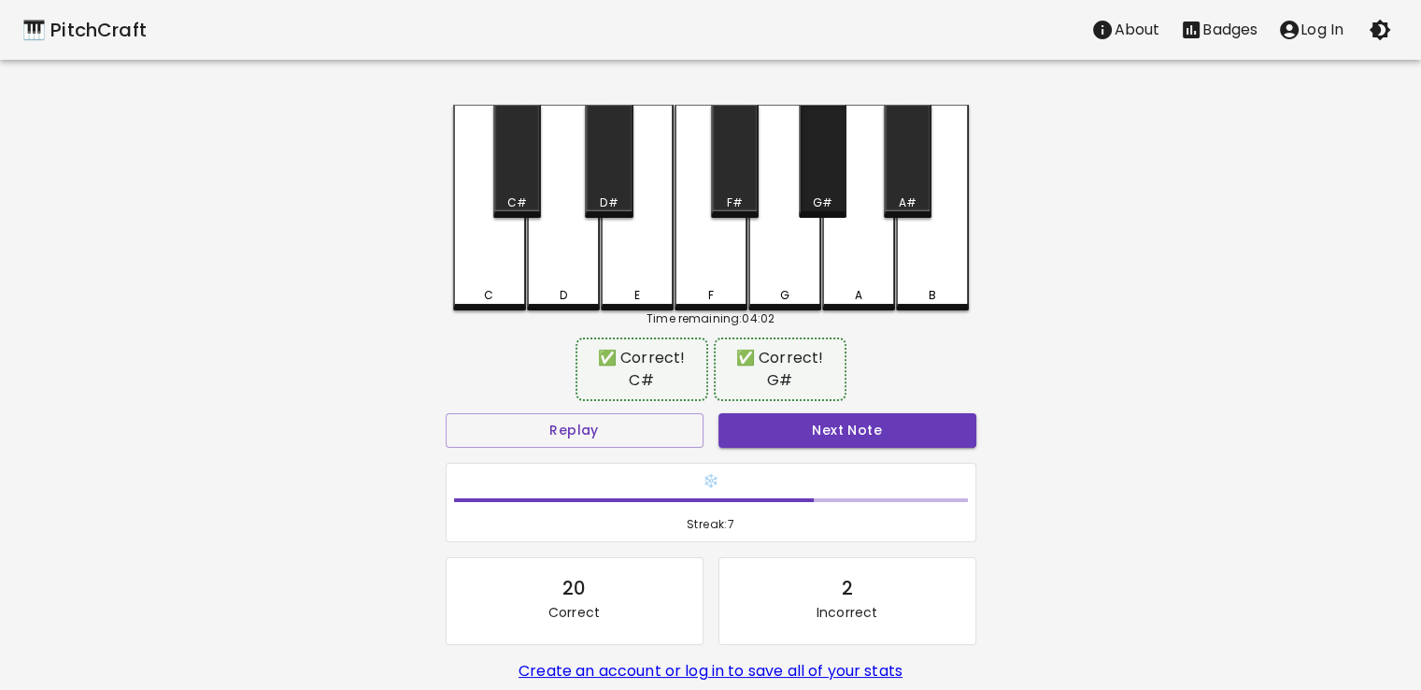
click at [822, 171] on div "G#" at bounding box center [823, 161] width 48 height 113
click at [860, 436] on button "Next Note" at bounding box center [848, 430] width 258 height 35
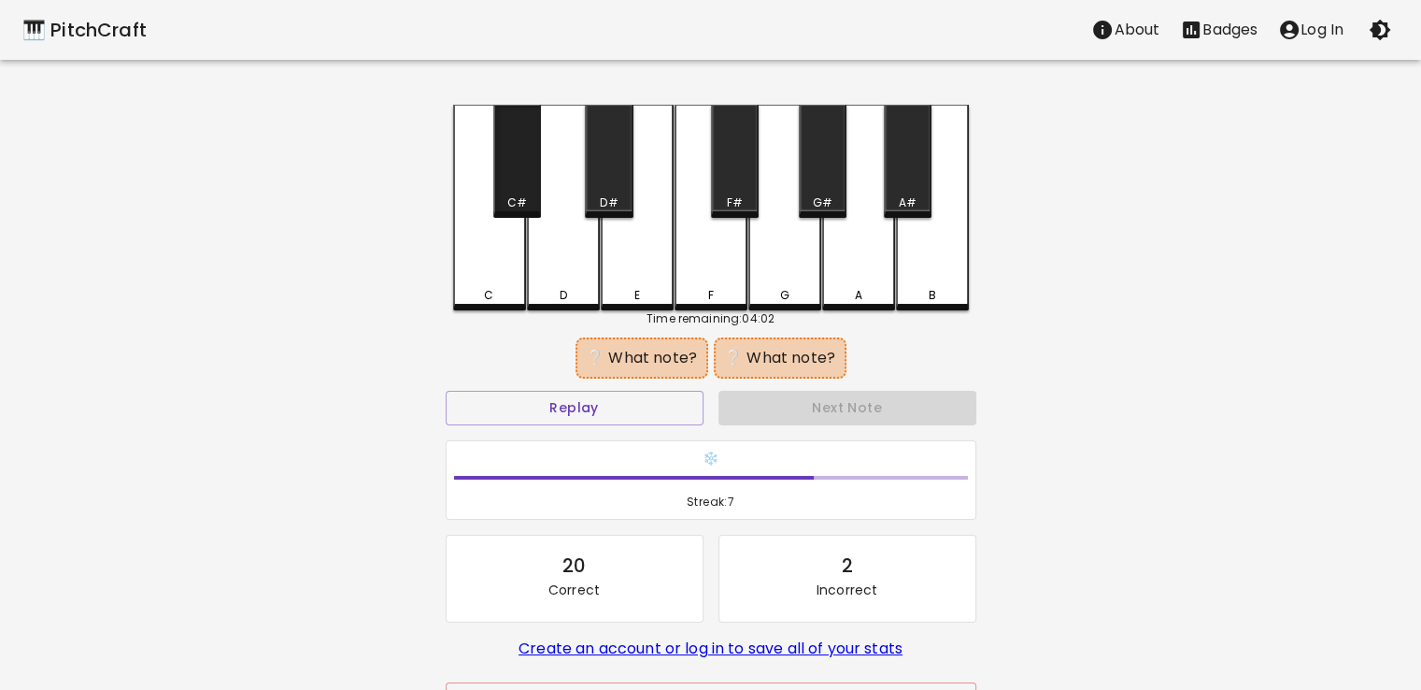
click at [520, 180] on div "C#" at bounding box center [517, 161] width 48 height 113
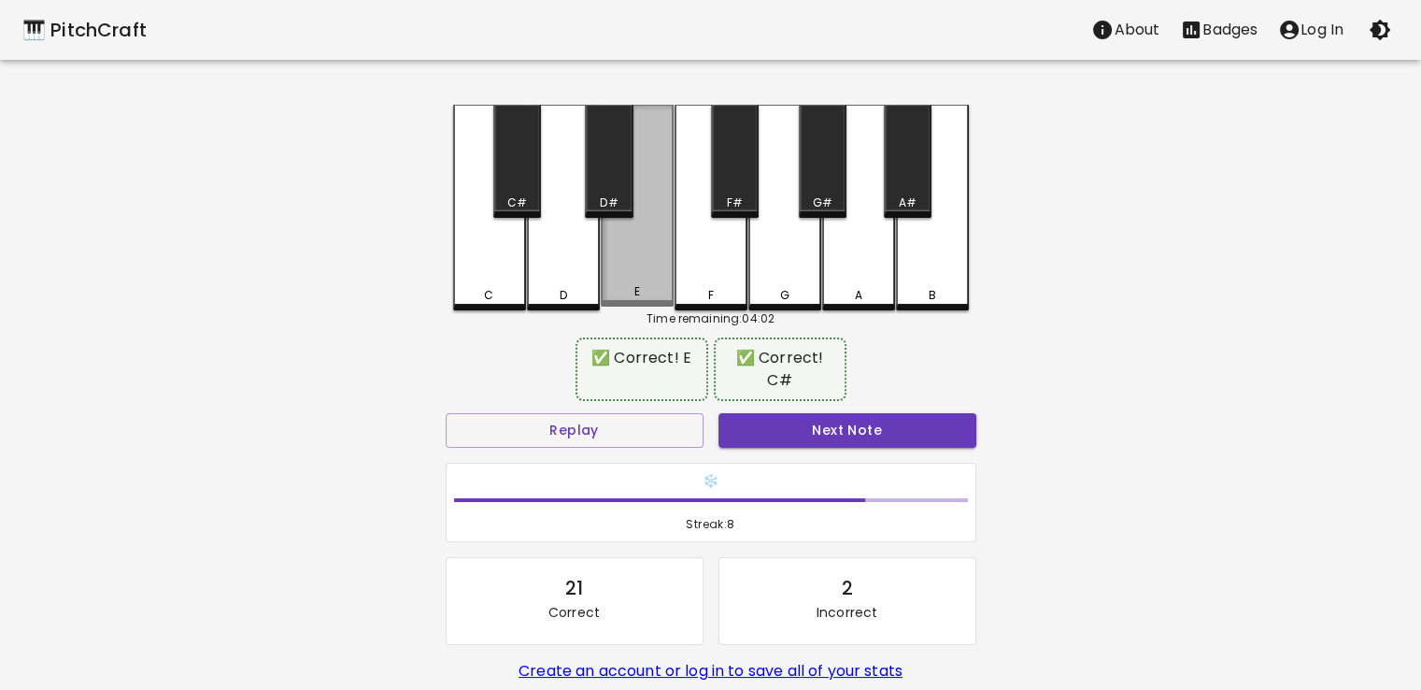
click at [617, 244] on div "E" at bounding box center [637, 206] width 73 height 202
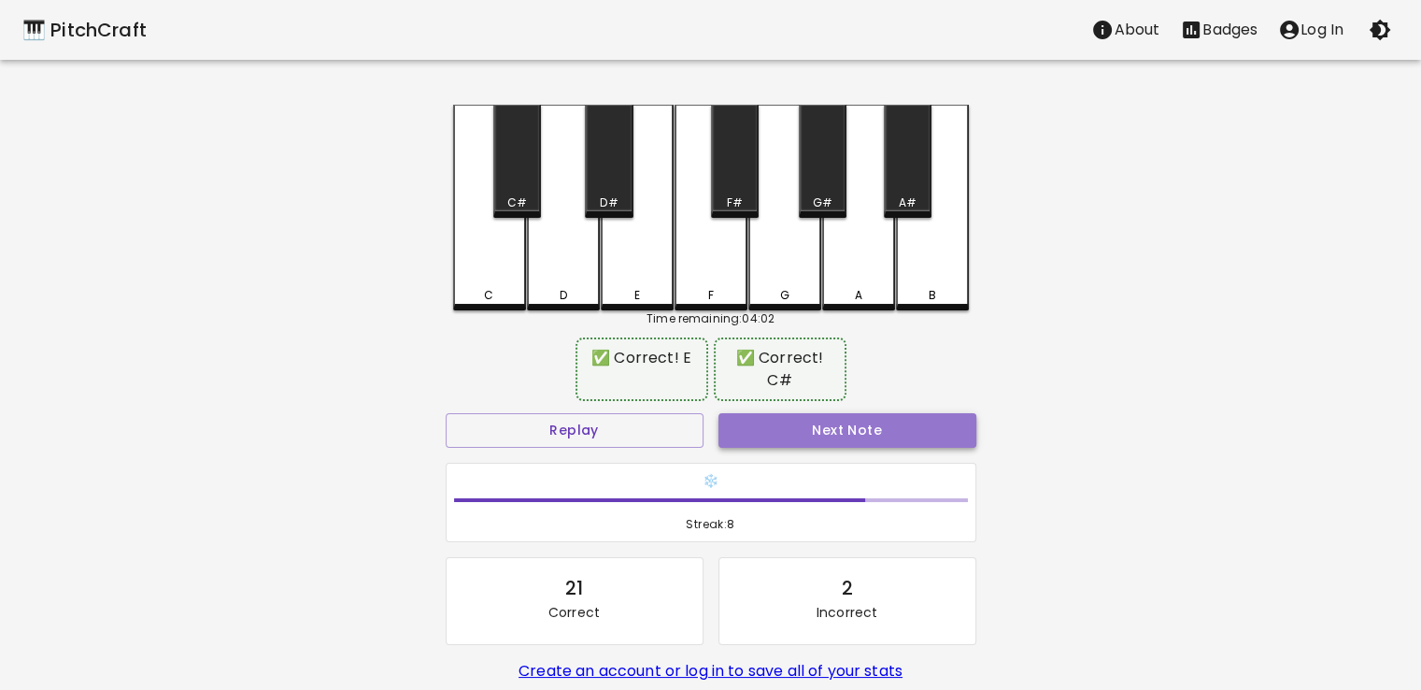
click at [842, 444] on button "Next Note" at bounding box center [848, 430] width 258 height 35
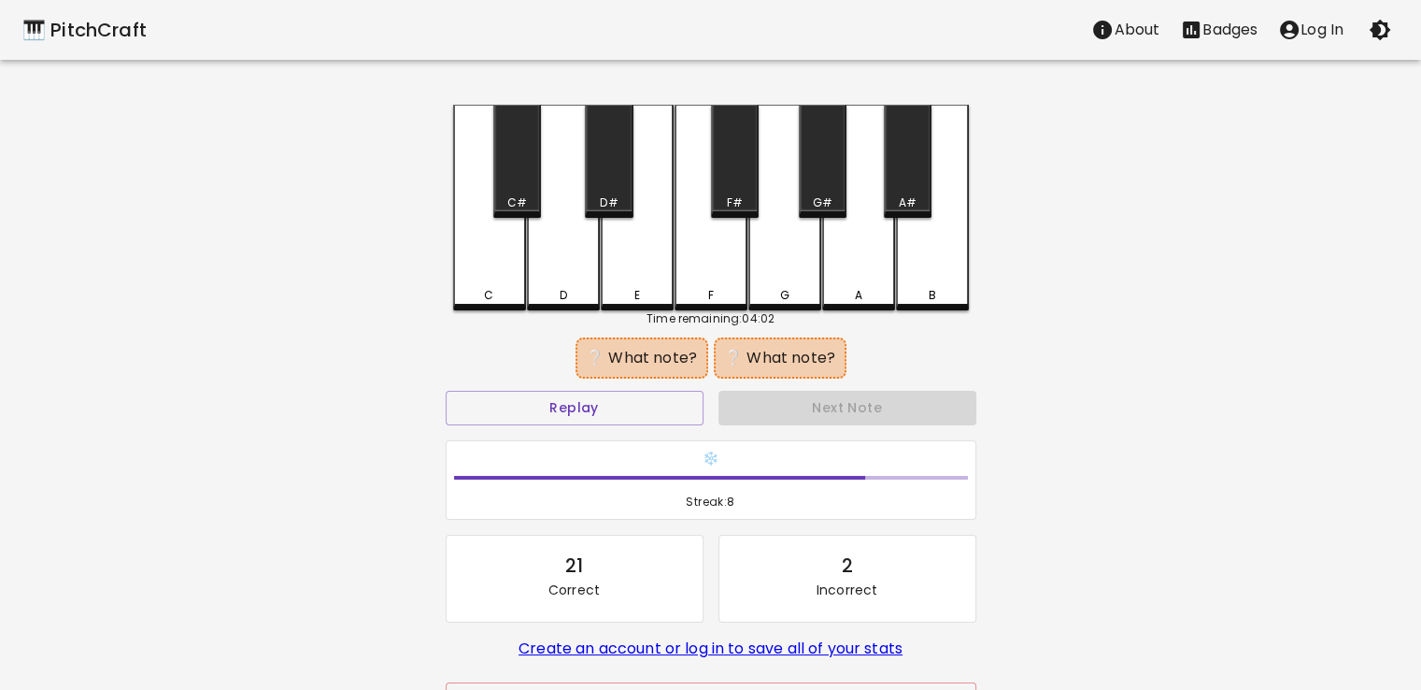
click at [923, 258] on div "B" at bounding box center [932, 208] width 73 height 206
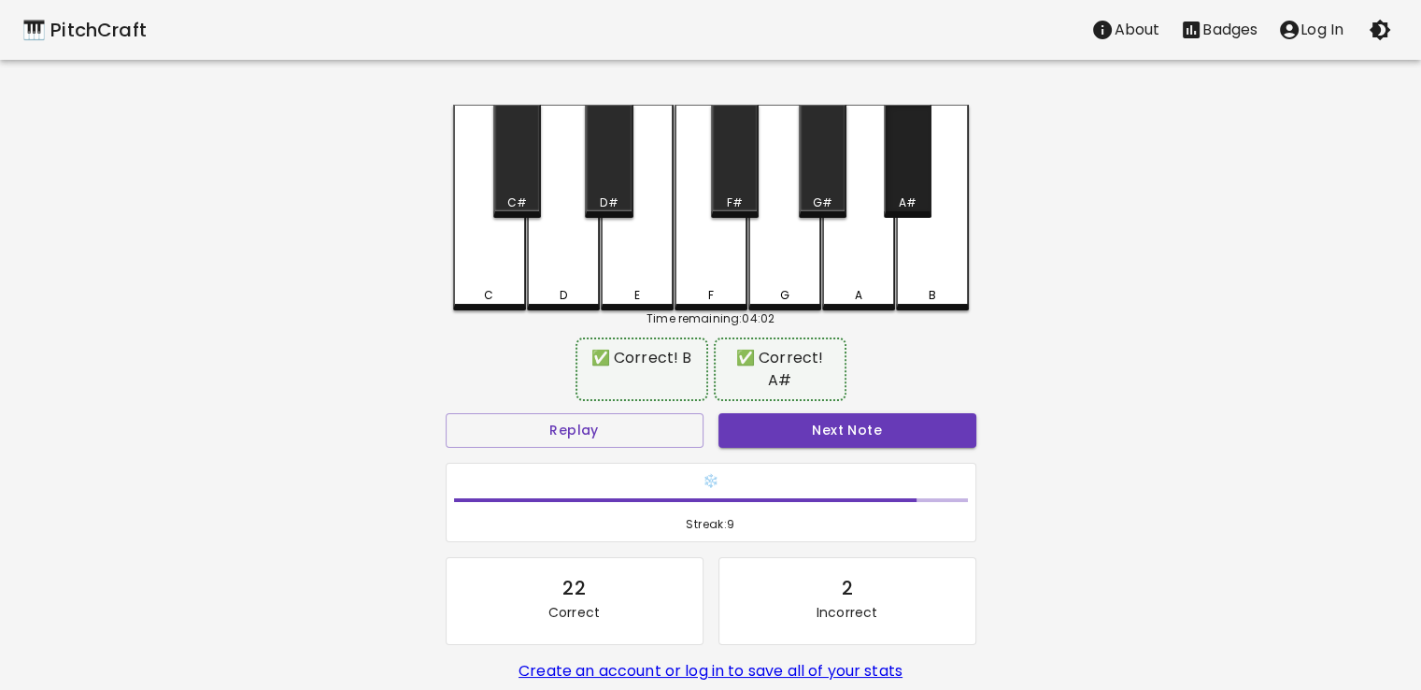
click at [902, 196] on div "A#" at bounding box center [908, 202] width 18 height 17
click at [900, 413] on button "Next Note" at bounding box center [848, 430] width 258 height 35
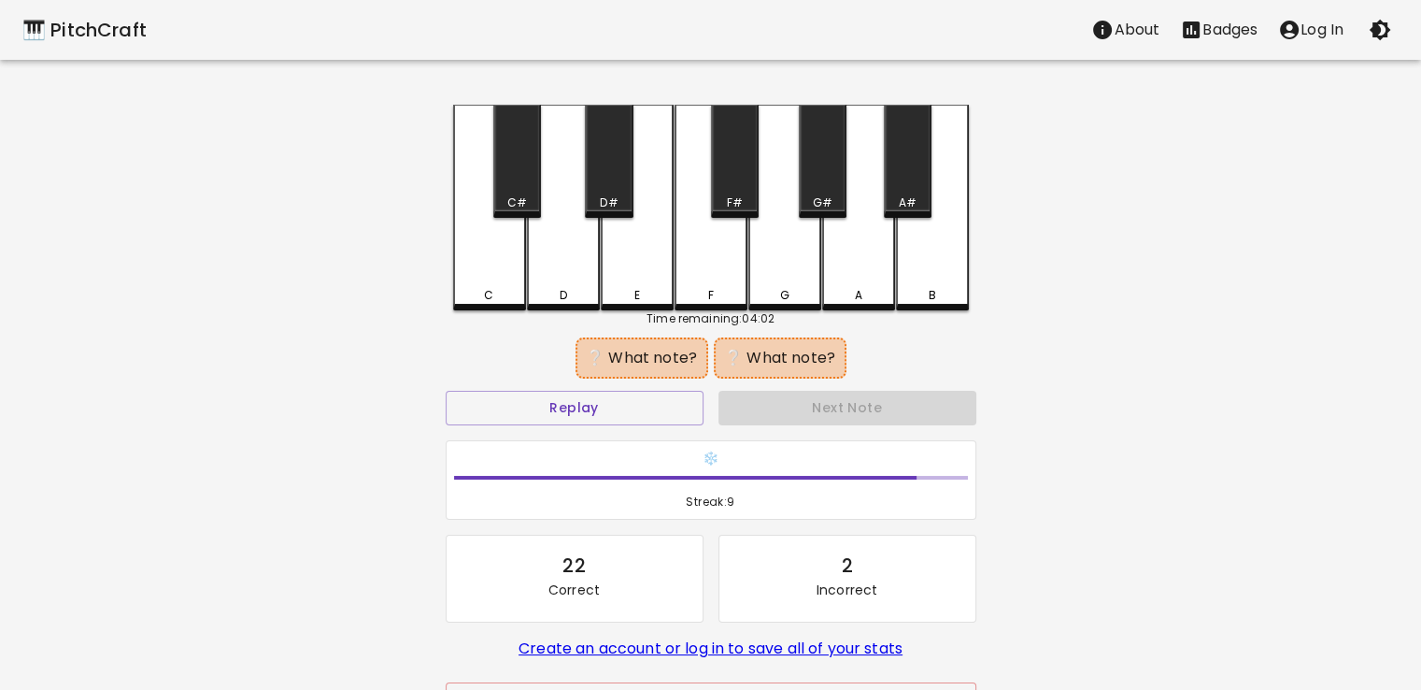
click at [497, 264] on div "C" at bounding box center [489, 208] width 73 height 206
click at [929, 168] on div "A#" at bounding box center [908, 161] width 48 height 113
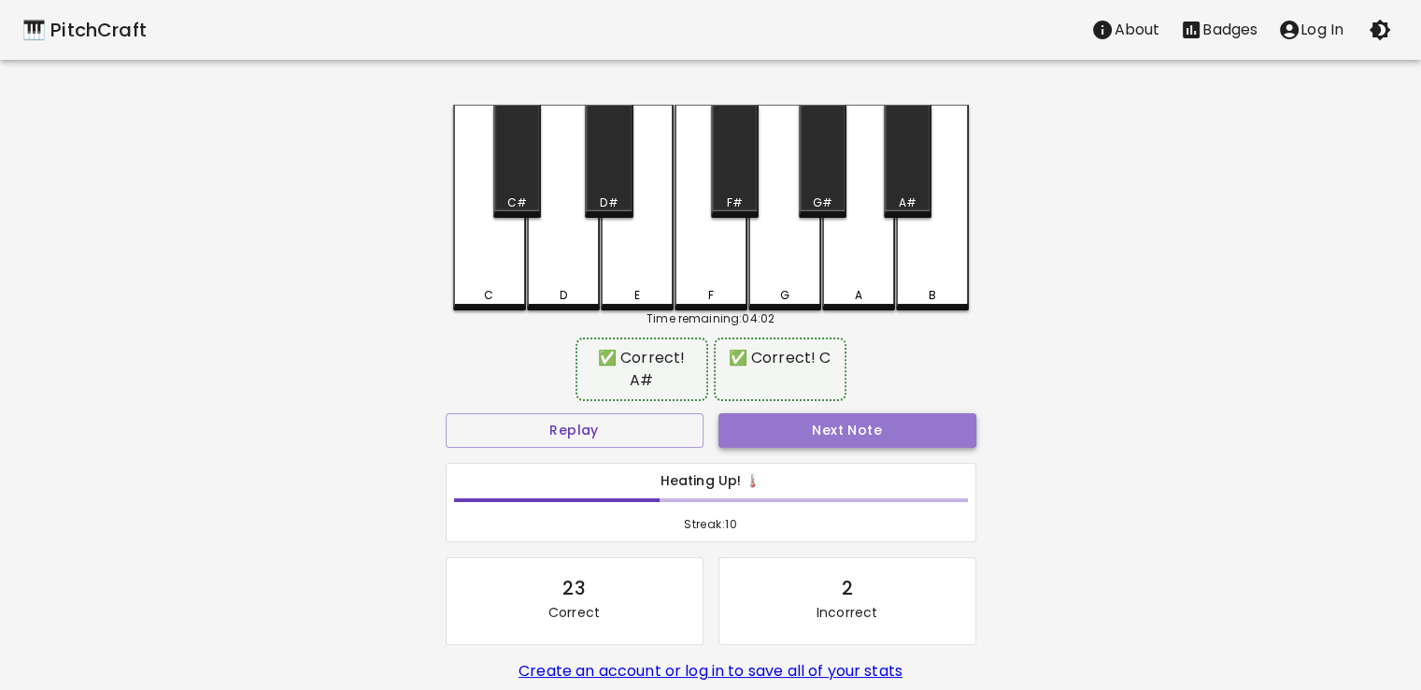
click at [875, 413] on button "Next Note" at bounding box center [848, 430] width 258 height 35
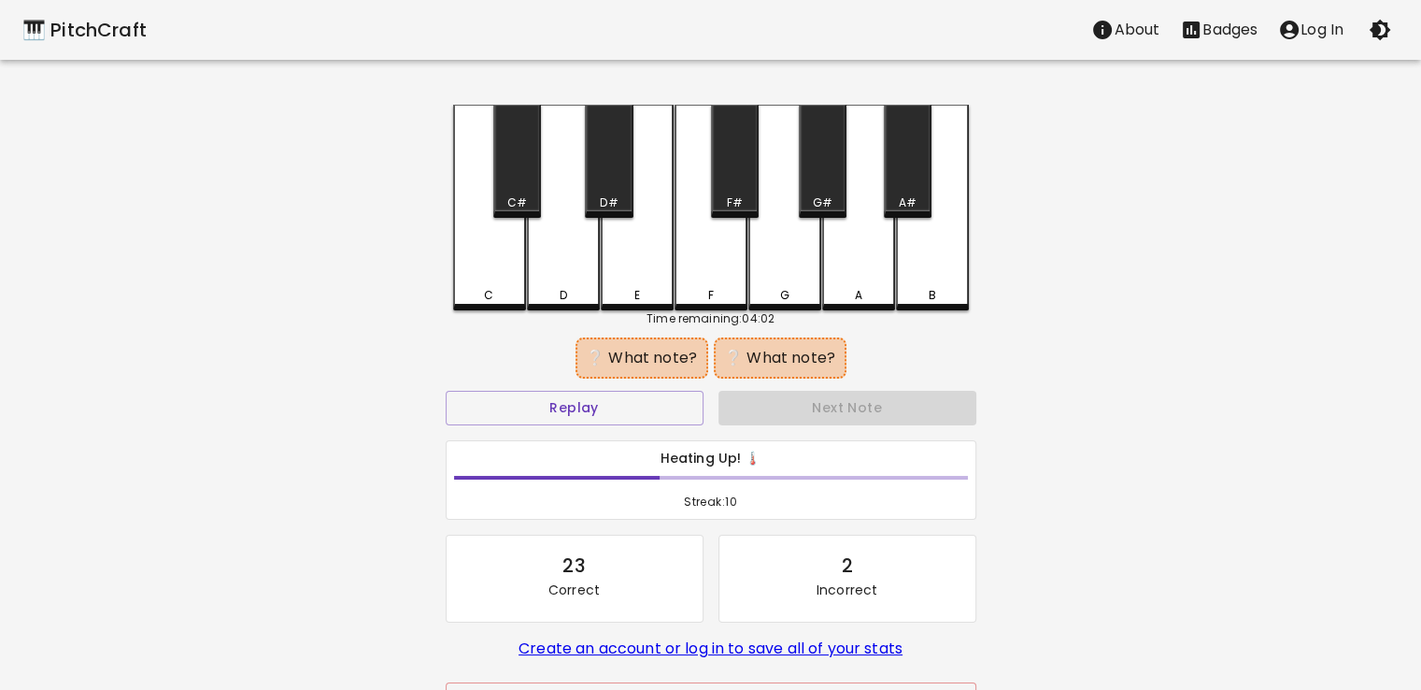
click at [478, 263] on div "C" at bounding box center [489, 208] width 73 height 206
click at [718, 192] on div "F#" at bounding box center [735, 161] width 48 height 113
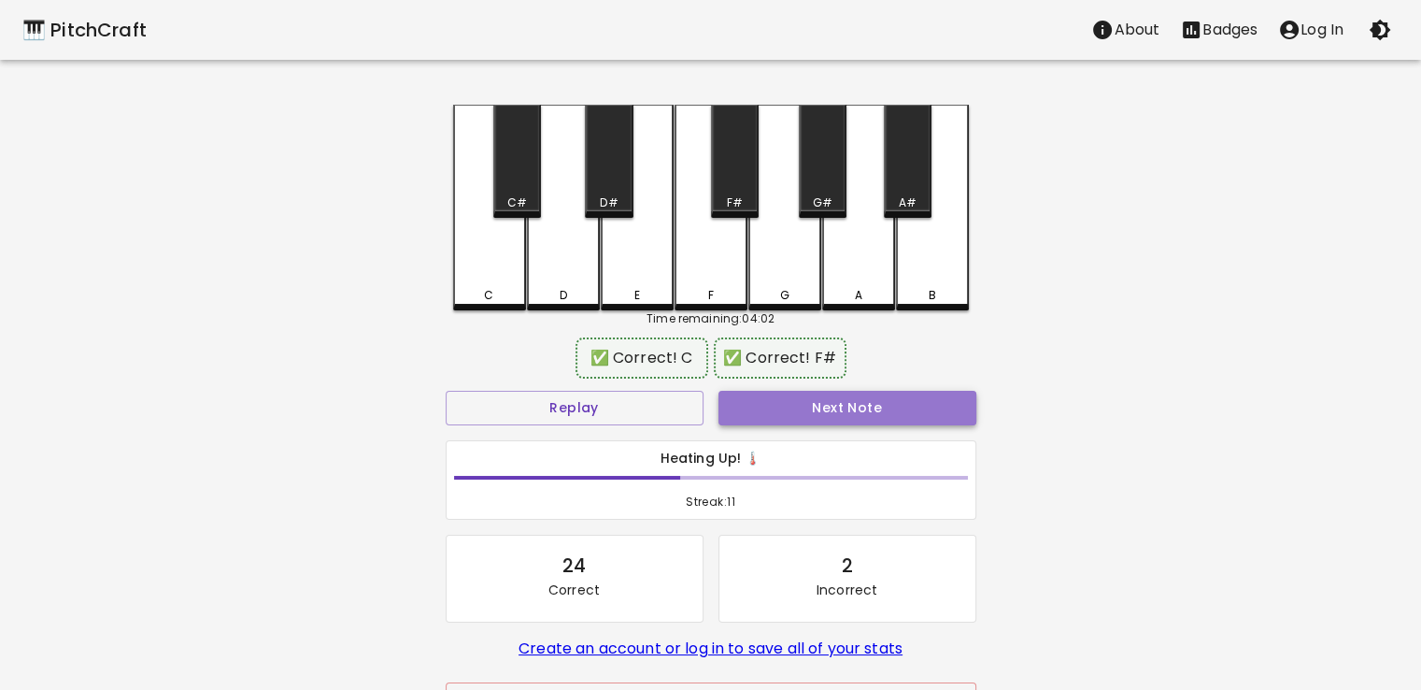
click at [829, 399] on button "Next Note" at bounding box center [848, 408] width 258 height 35
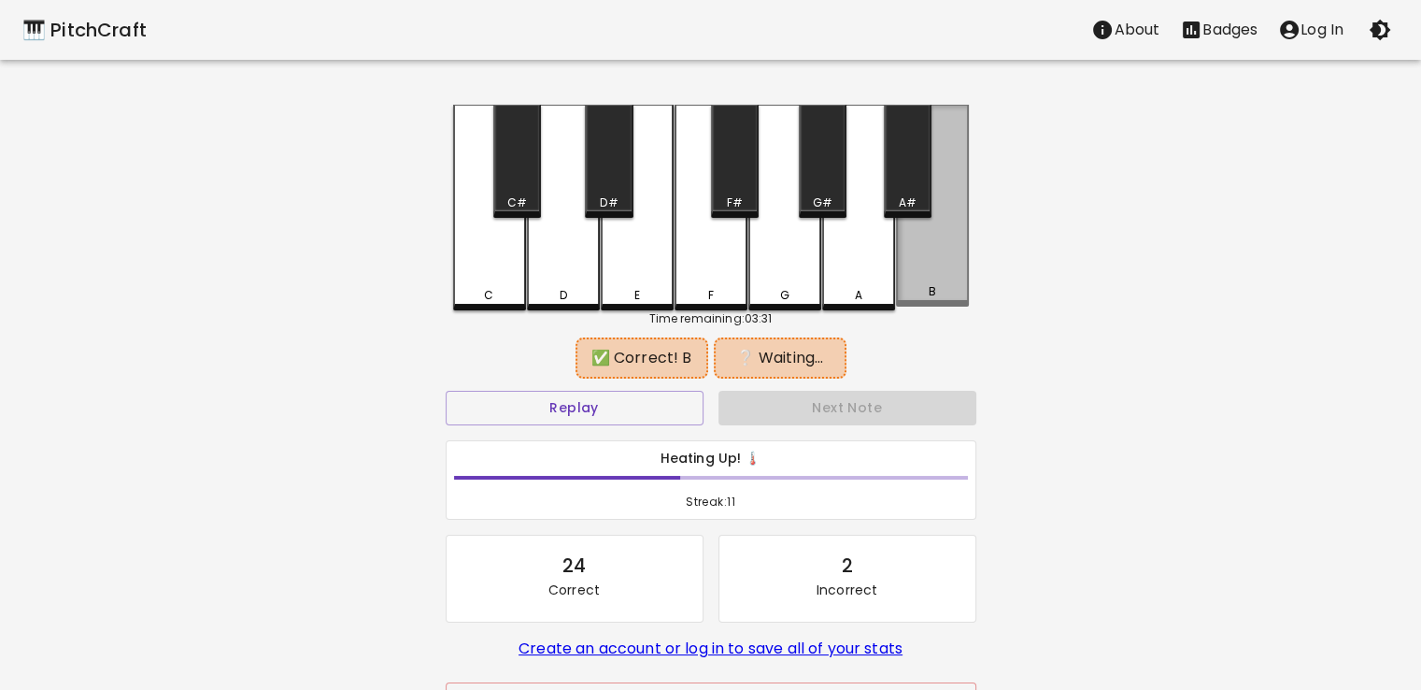
click at [930, 288] on div "B" at bounding box center [931, 291] width 7 height 17
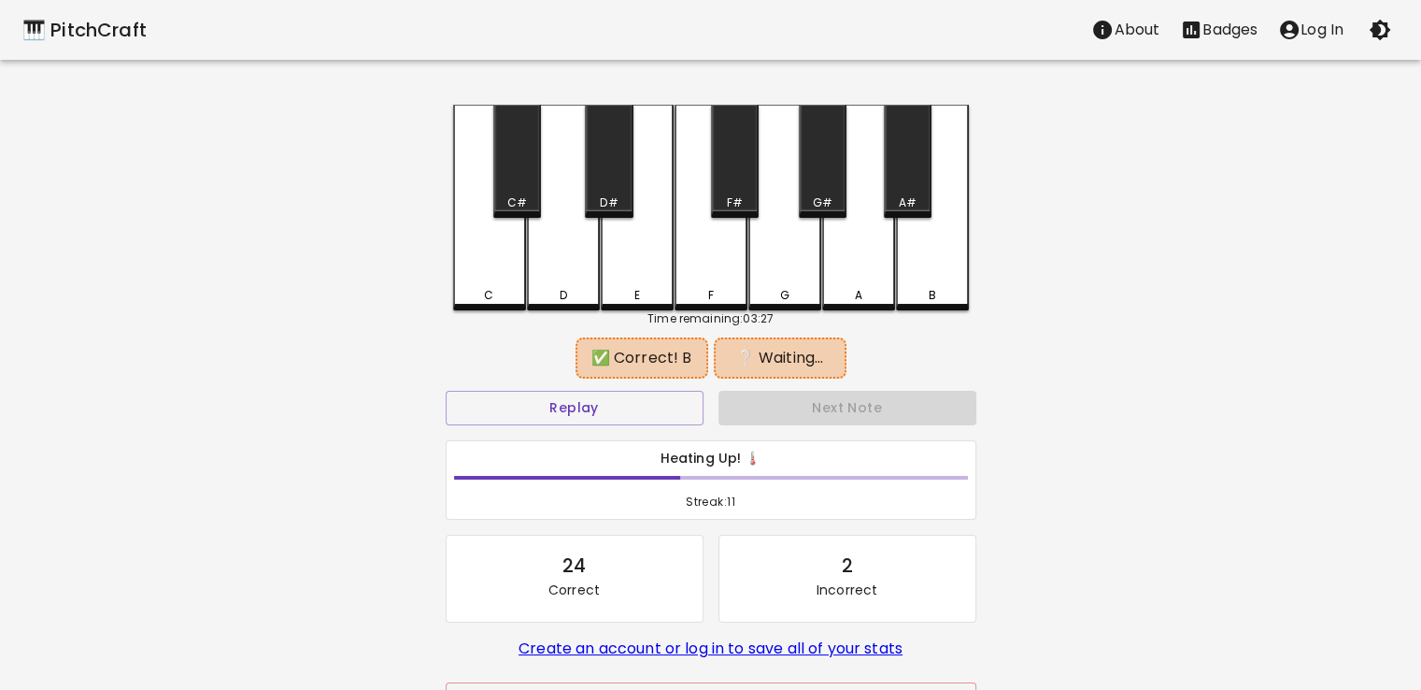
click at [916, 186] on div "A#" at bounding box center [908, 161] width 48 height 113
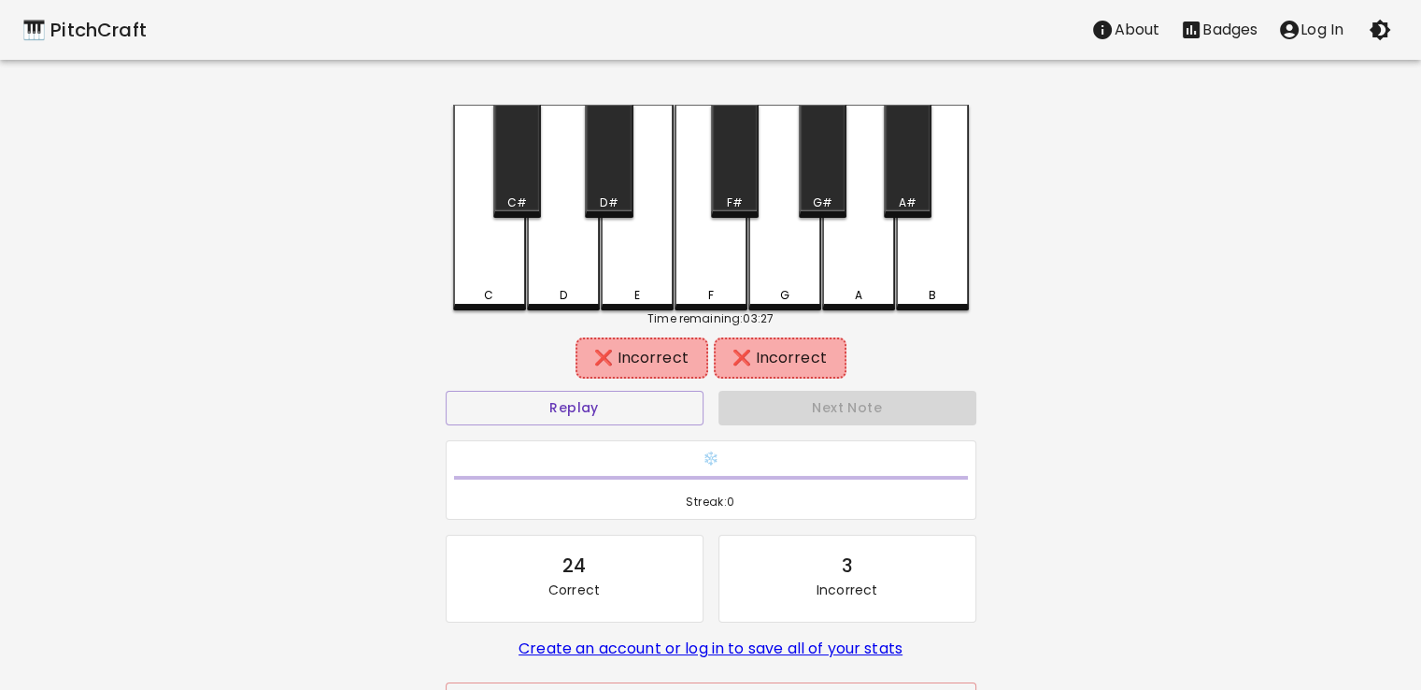
click at [921, 274] on div "B" at bounding box center [932, 208] width 73 height 206
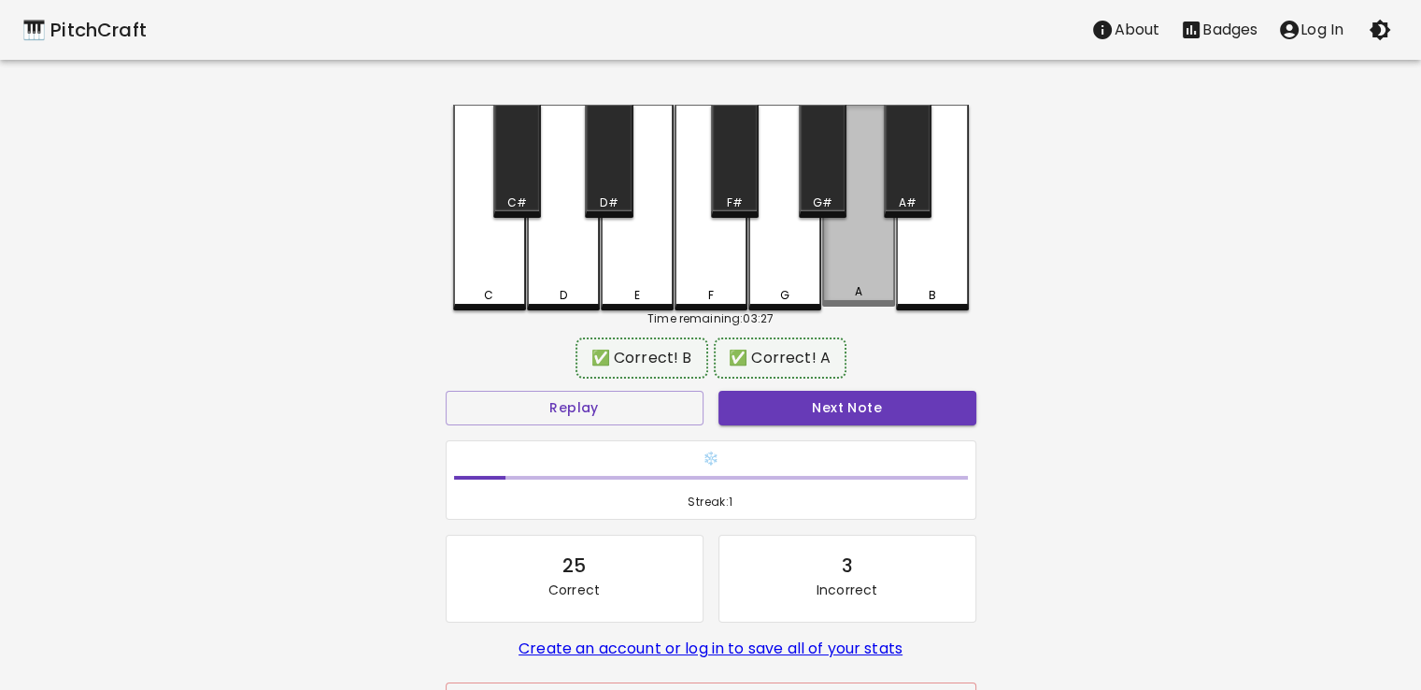
click at [859, 248] on div "A" at bounding box center [858, 206] width 73 height 202
click at [860, 441] on div "❄️ Streak: 1" at bounding box center [711, 480] width 529 height 79
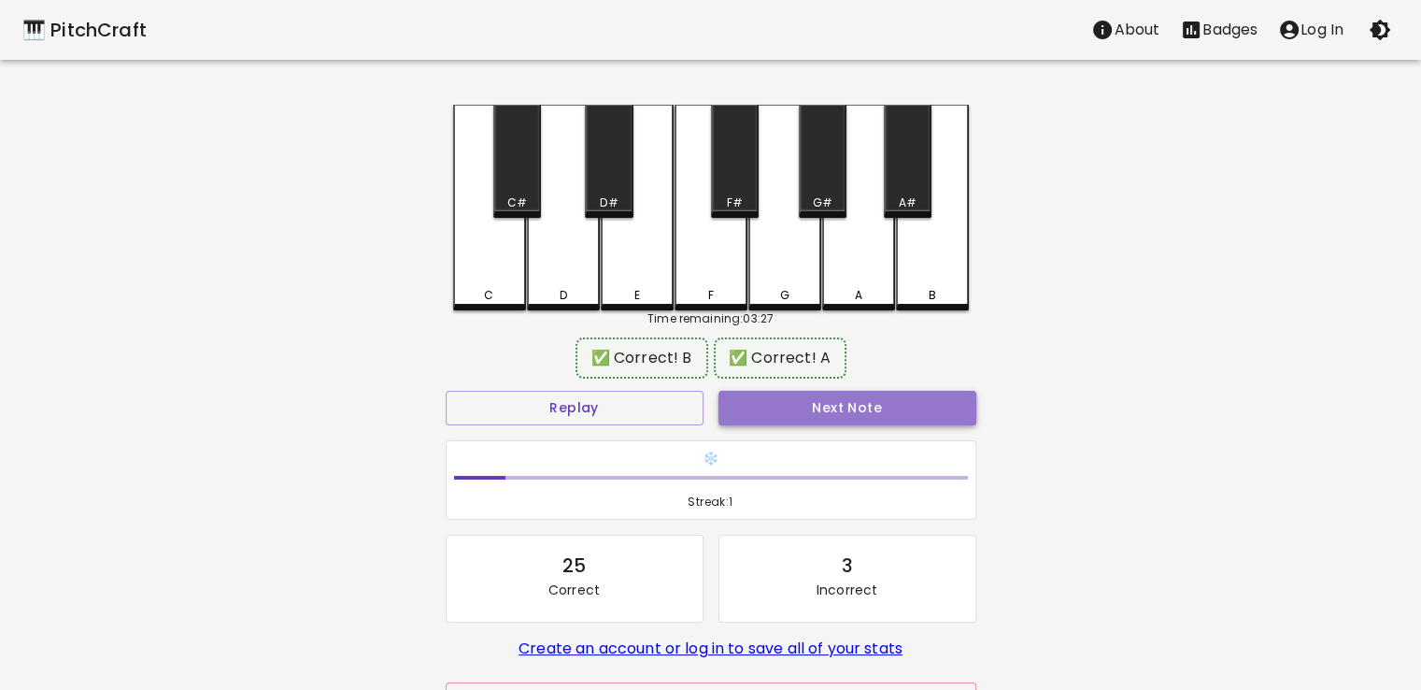
click at [849, 408] on button "Next Note" at bounding box center [848, 408] width 258 height 35
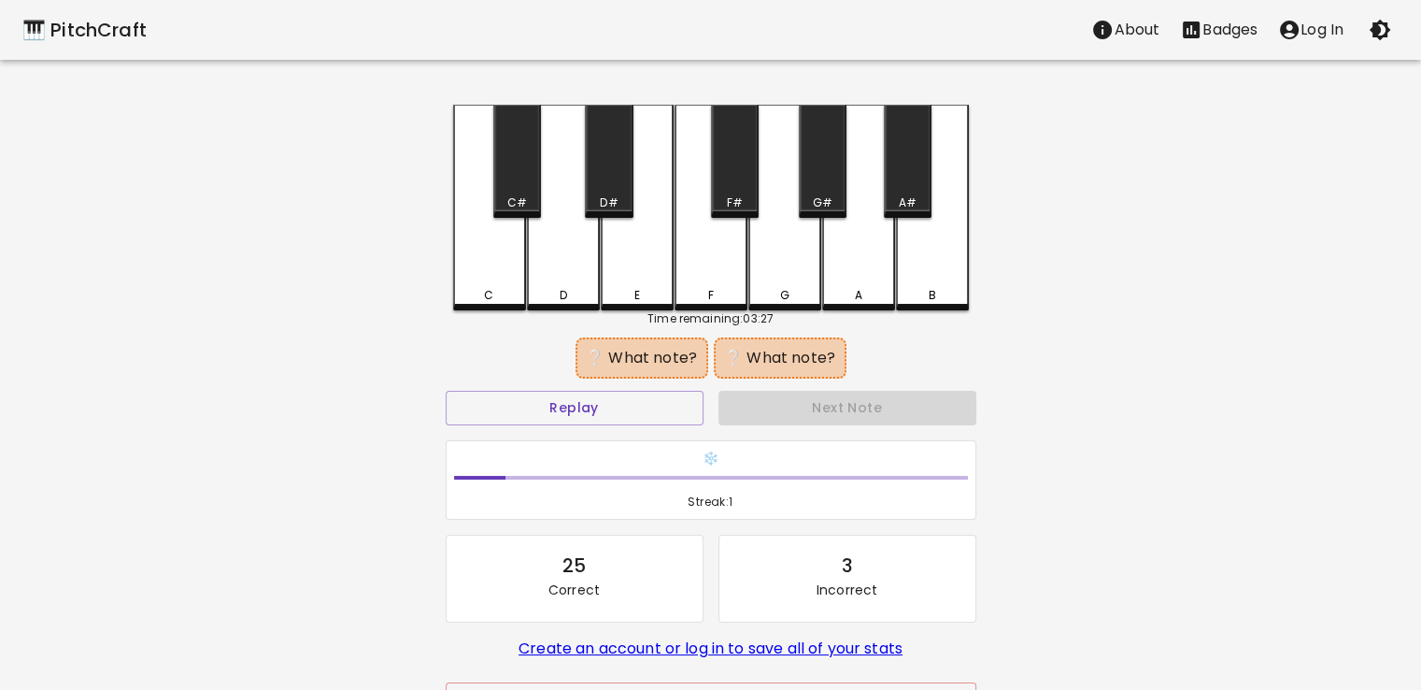
click at [512, 184] on div "C#" at bounding box center [517, 161] width 48 height 113
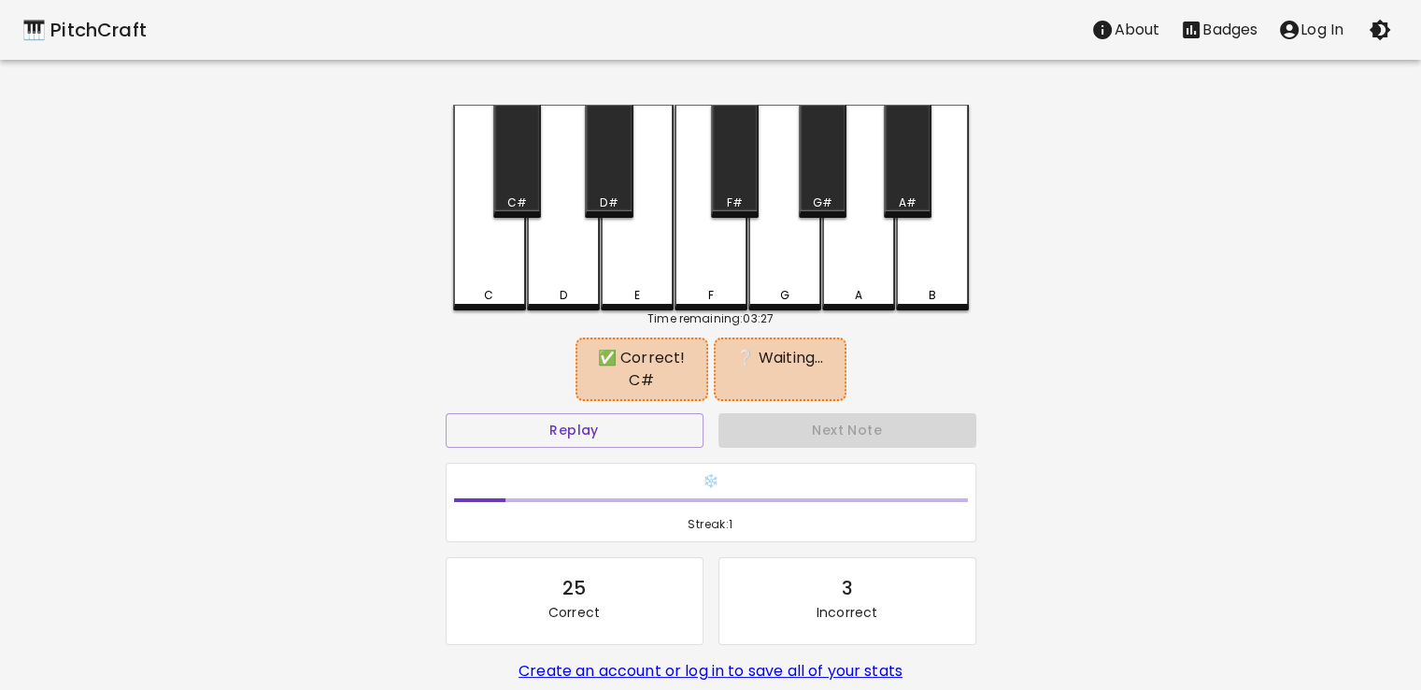
click at [721, 182] on div "F#" at bounding box center [735, 161] width 48 height 113
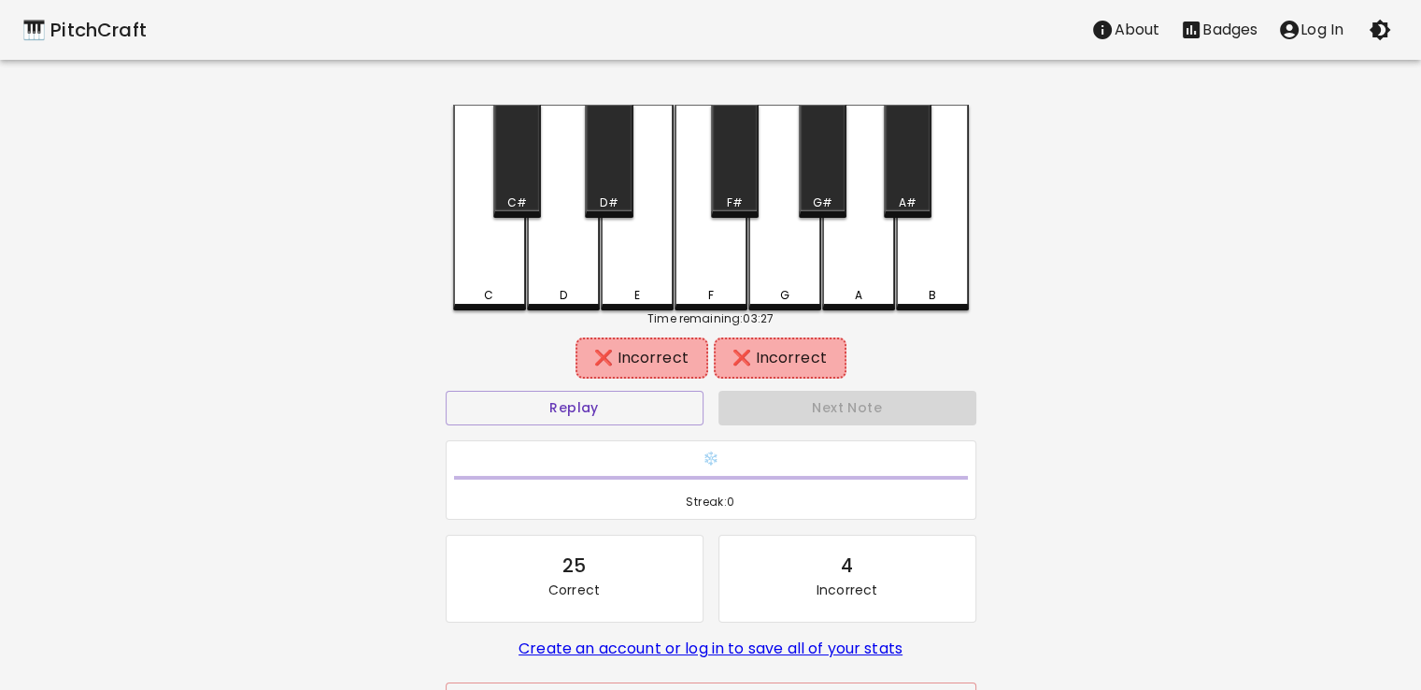
click at [535, 163] on div "C#" at bounding box center [517, 161] width 48 height 113
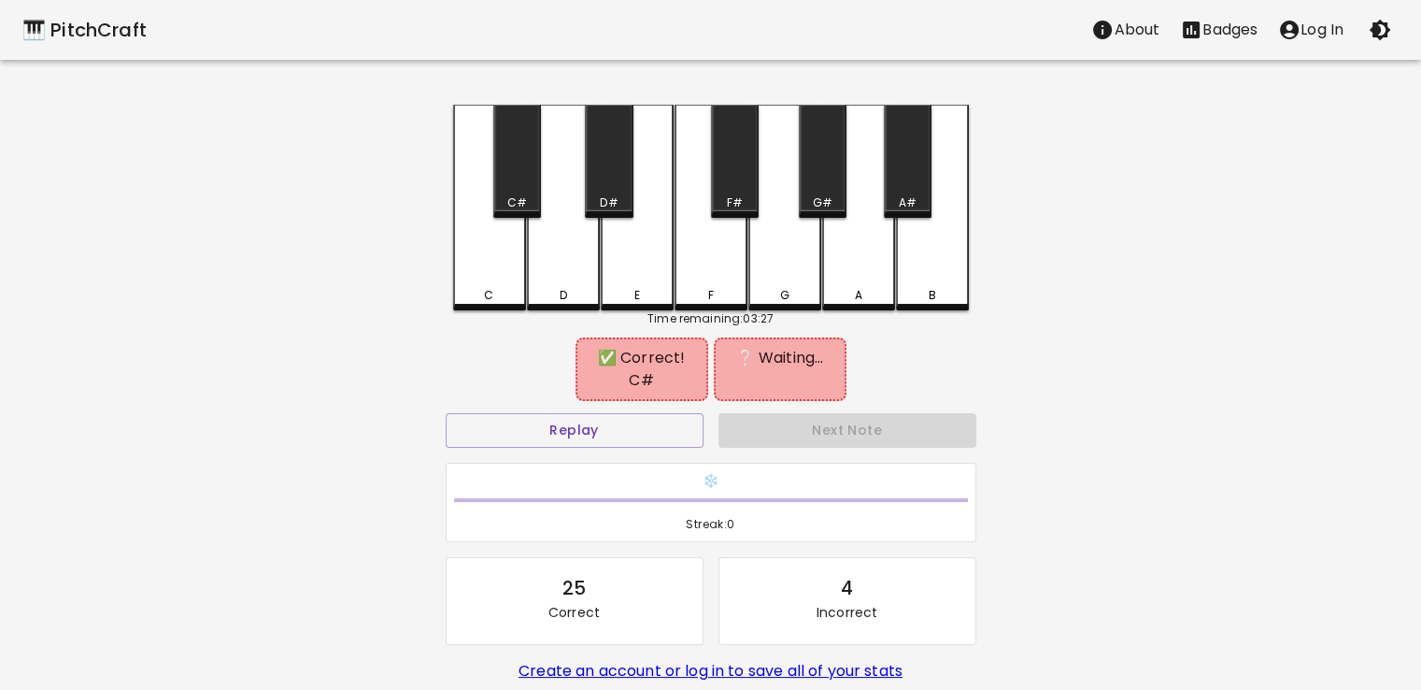
click at [696, 244] on div "F" at bounding box center [711, 208] width 73 height 206
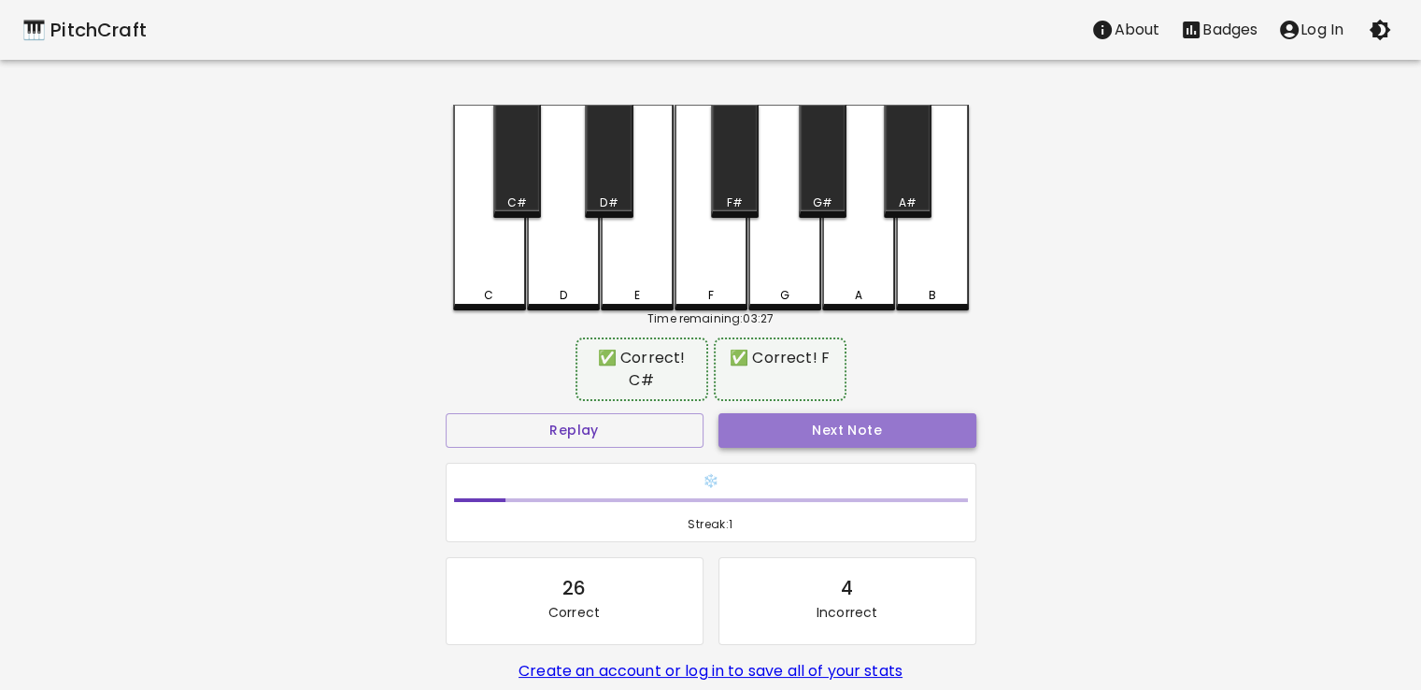
click at [810, 420] on button "Next Note" at bounding box center [848, 430] width 258 height 35
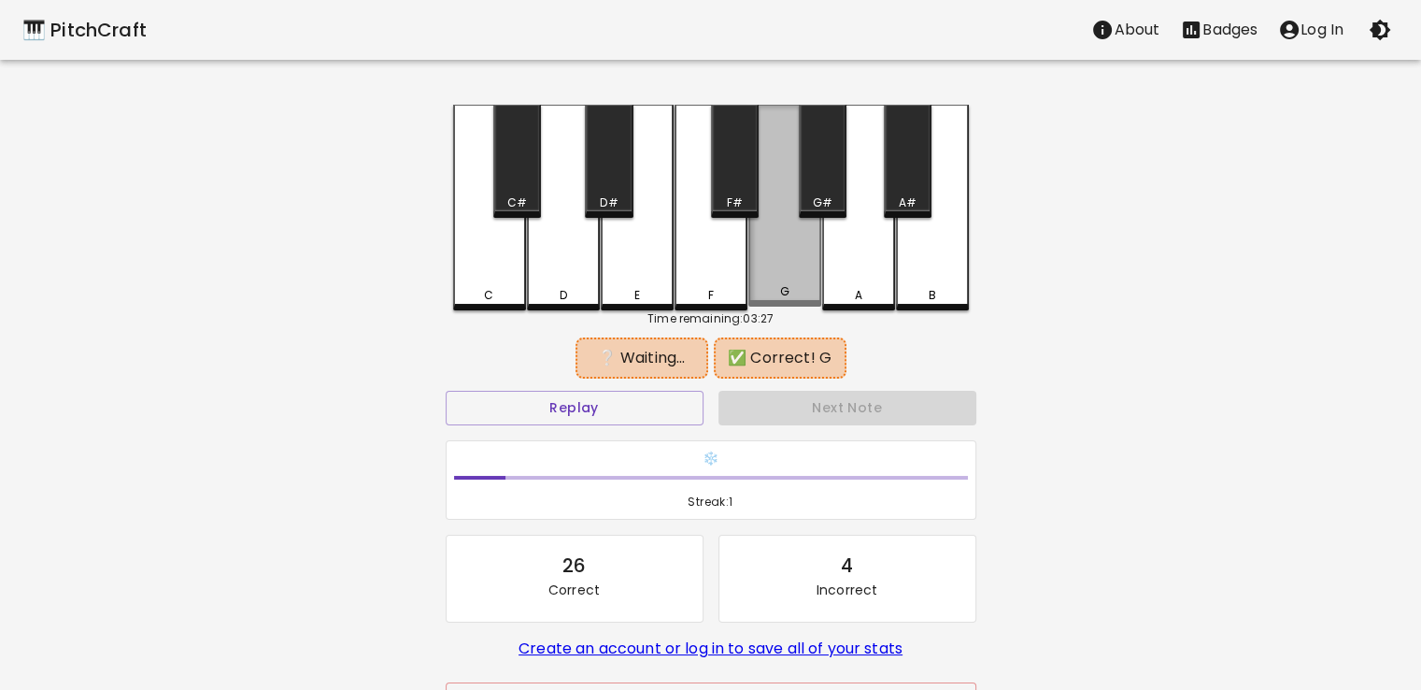
click at [802, 228] on div "G" at bounding box center [785, 206] width 73 height 202
click at [817, 175] on div "G#" at bounding box center [823, 161] width 48 height 113
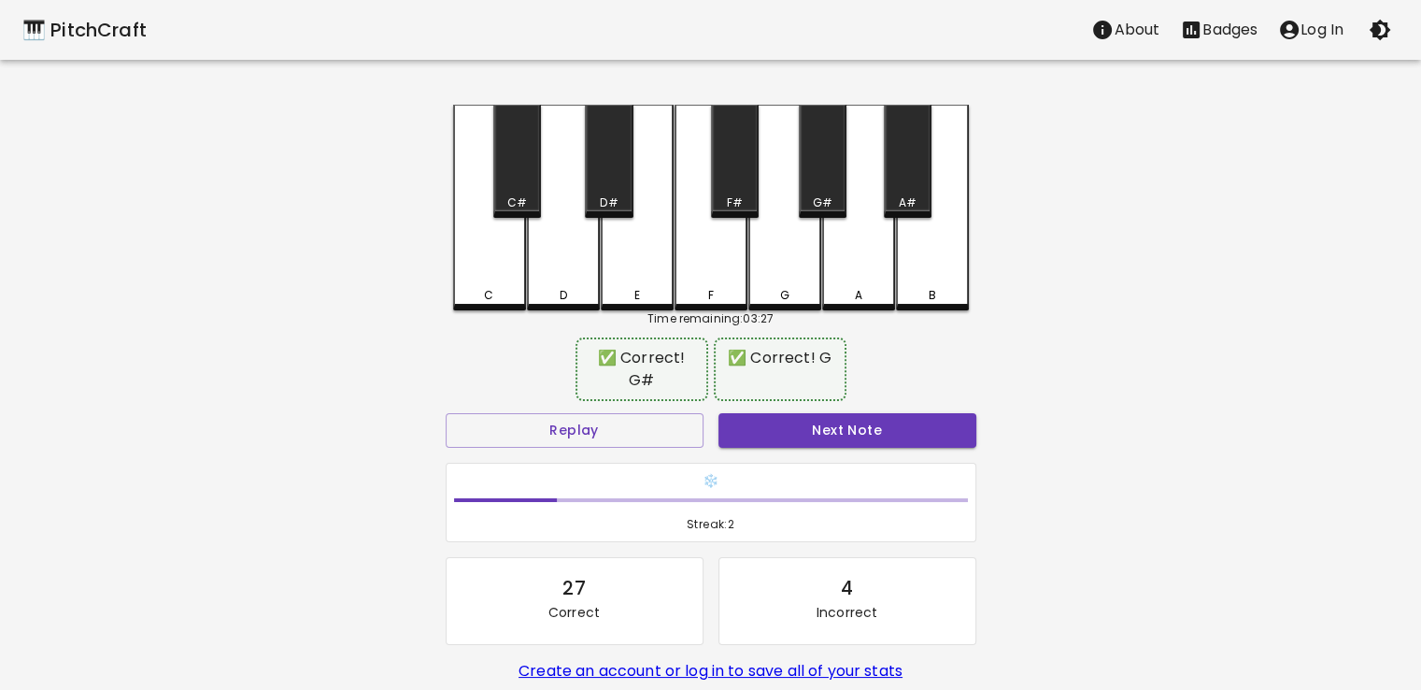
click at [824, 411] on div "Next Note" at bounding box center [847, 431] width 273 height 50
click at [839, 424] on button "Next Note" at bounding box center [848, 430] width 258 height 35
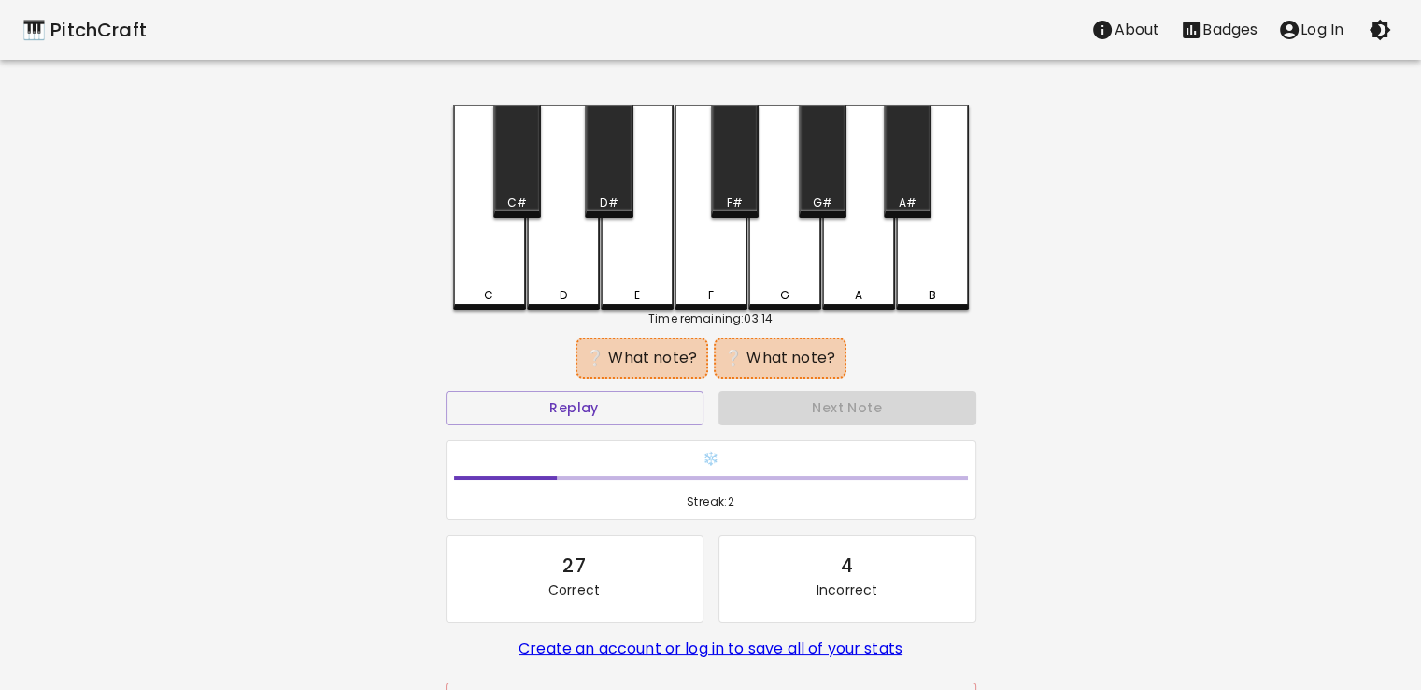
click at [609, 172] on div "D#" at bounding box center [609, 161] width 48 height 113
click at [560, 249] on div "D" at bounding box center [563, 208] width 73 height 206
click at [738, 177] on div "F#" at bounding box center [735, 161] width 48 height 113
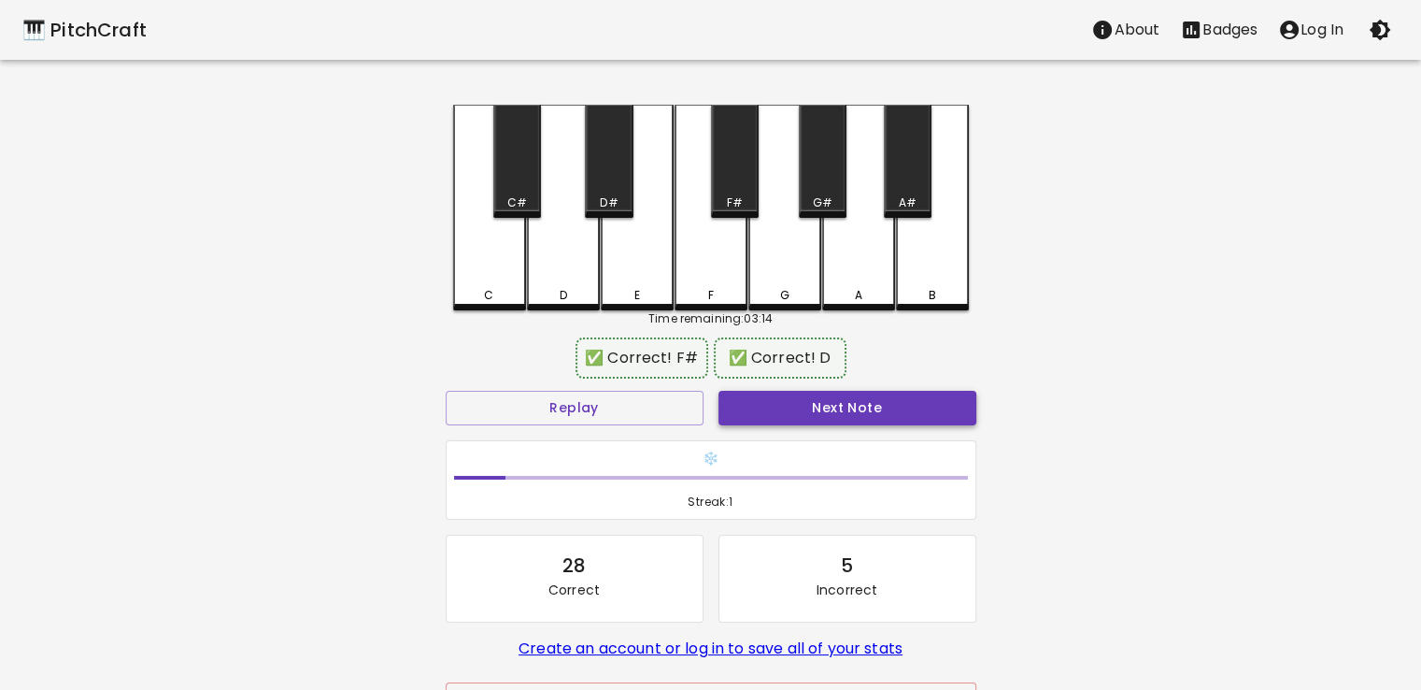
click at [794, 400] on button "Next Note" at bounding box center [848, 408] width 258 height 35
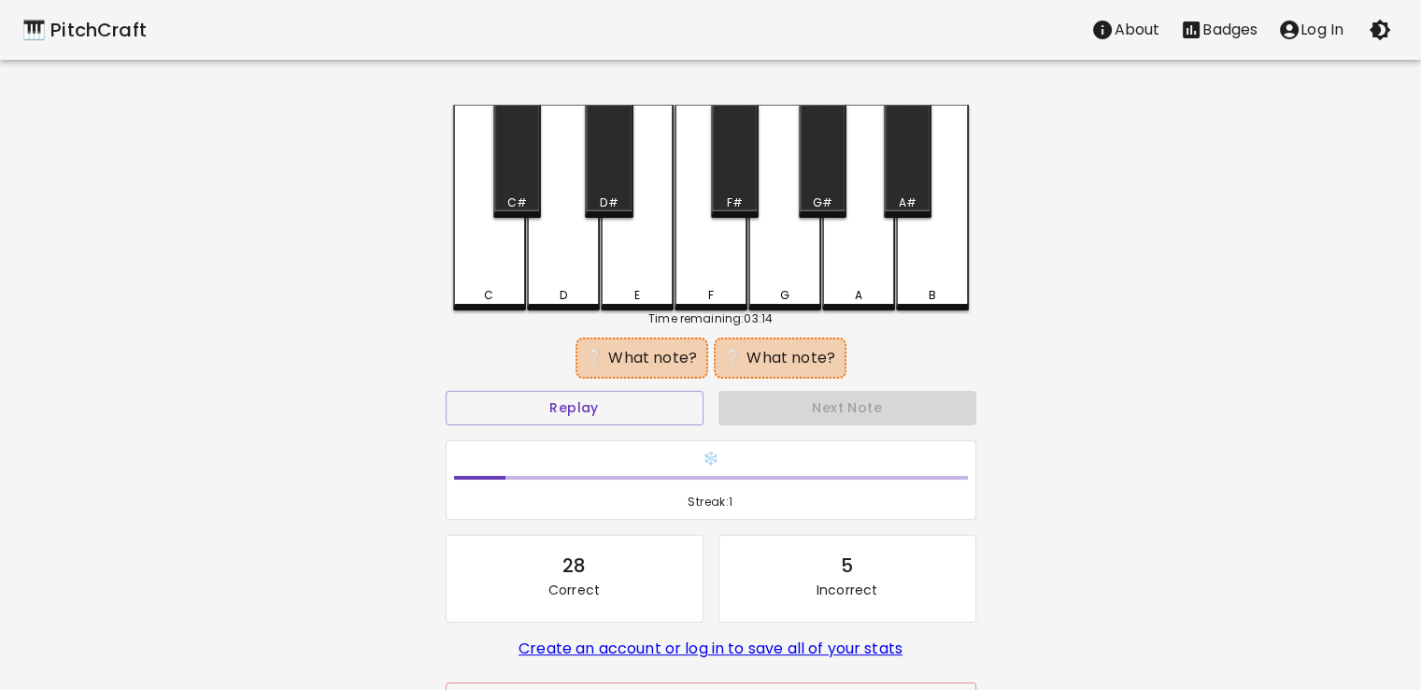
click at [686, 267] on div "F" at bounding box center [711, 208] width 73 height 206
click at [867, 266] on div "A" at bounding box center [858, 208] width 73 height 206
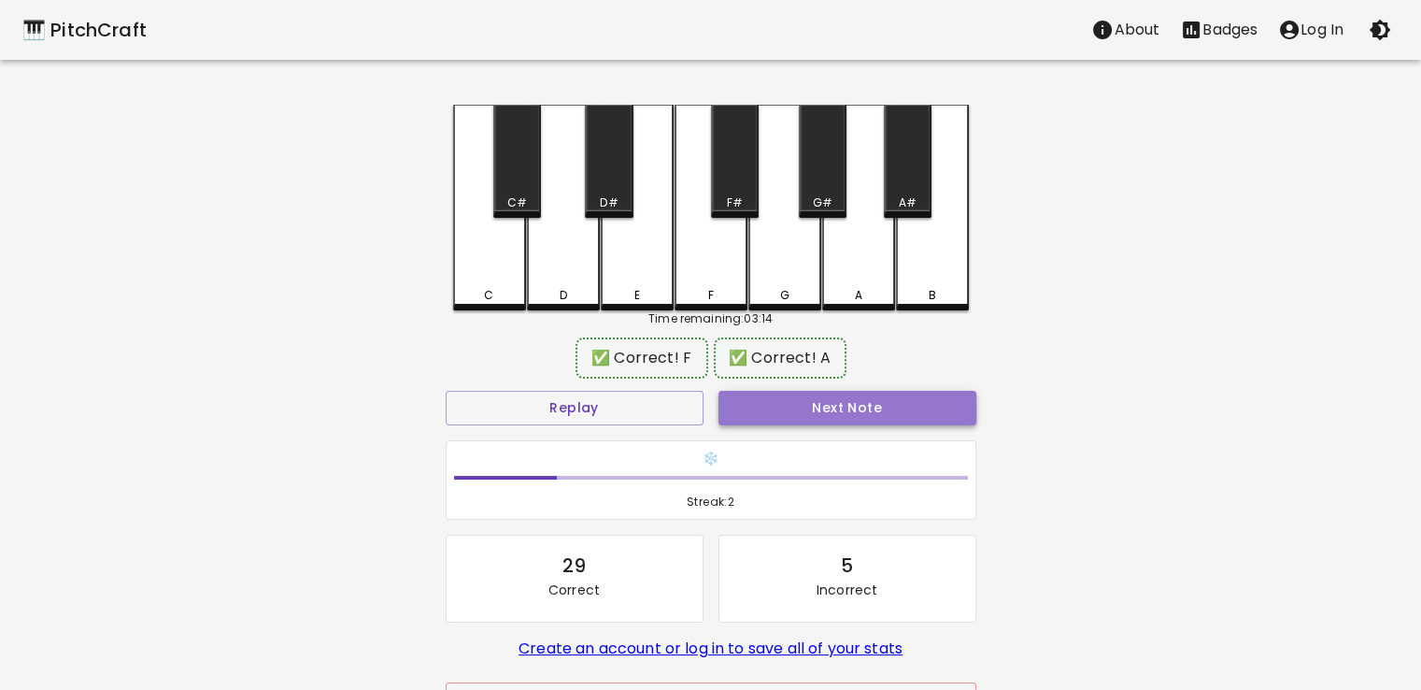
click at [853, 398] on button "Next Note" at bounding box center [848, 408] width 258 height 35
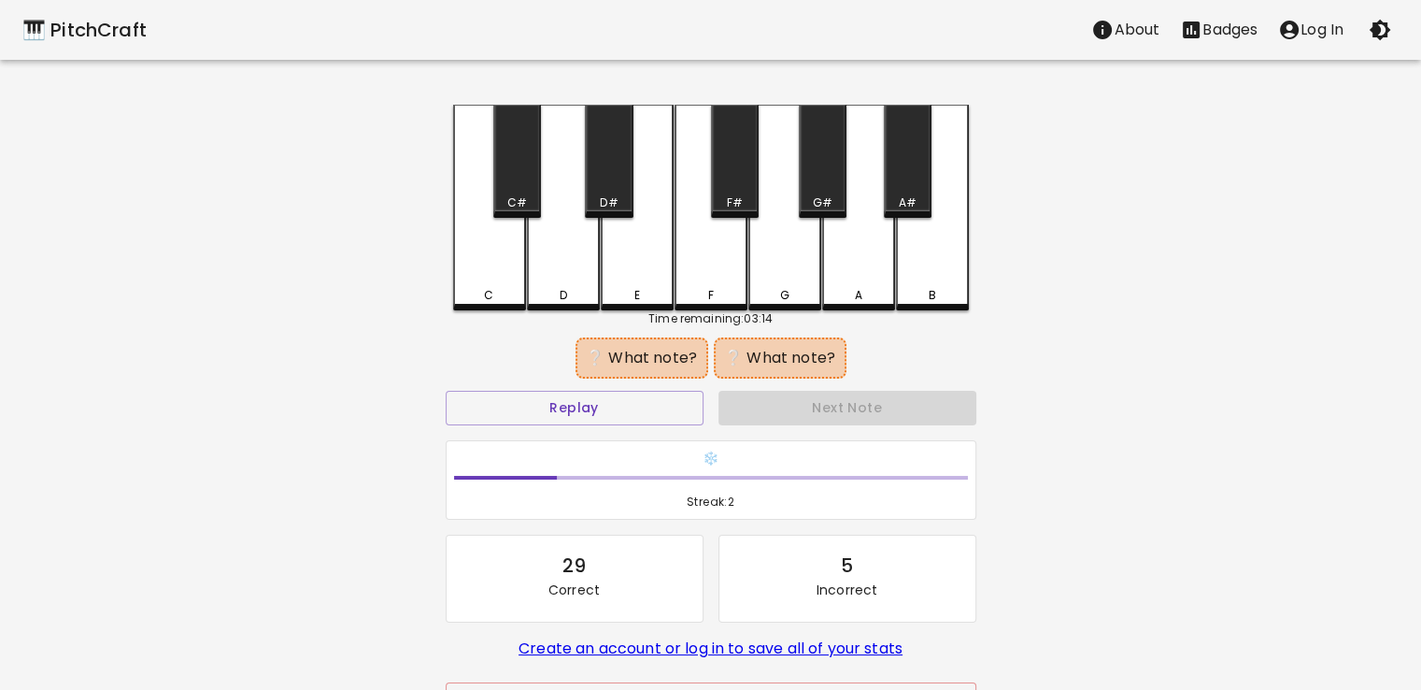
click at [475, 248] on div "C" at bounding box center [489, 208] width 73 height 206
click at [860, 256] on div "A" at bounding box center [858, 208] width 73 height 206
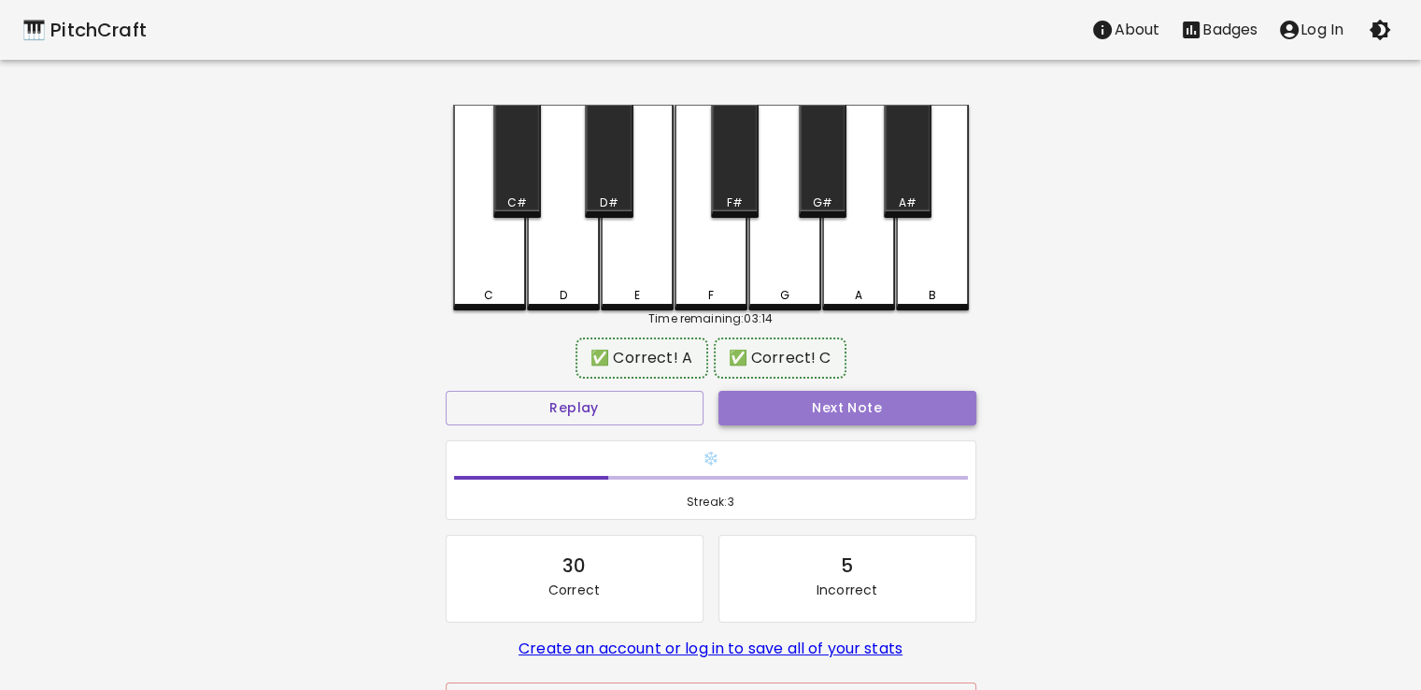
click at [850, 402] on button "Next Note" at bounding box center [848, 408] width 258 height 35
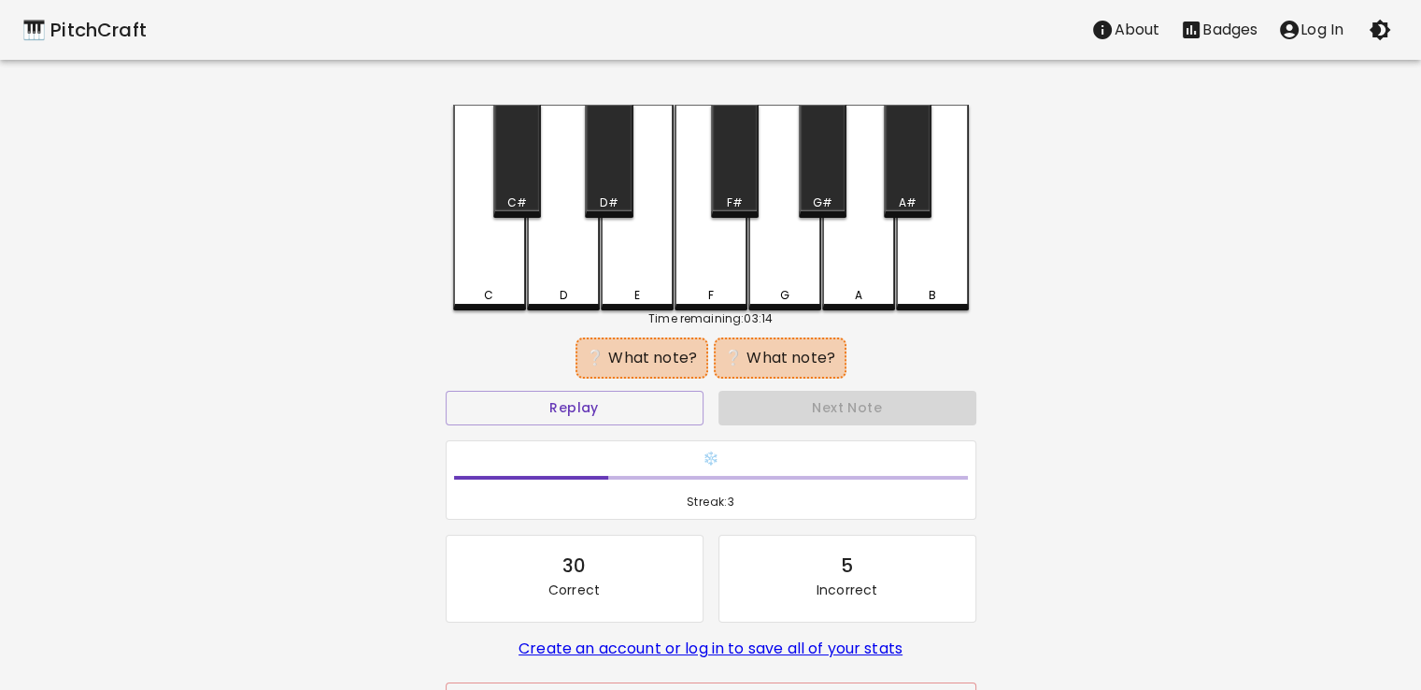
click at [524, 165] on div "C#" at bounding box center [517, 161] width 48 height 113
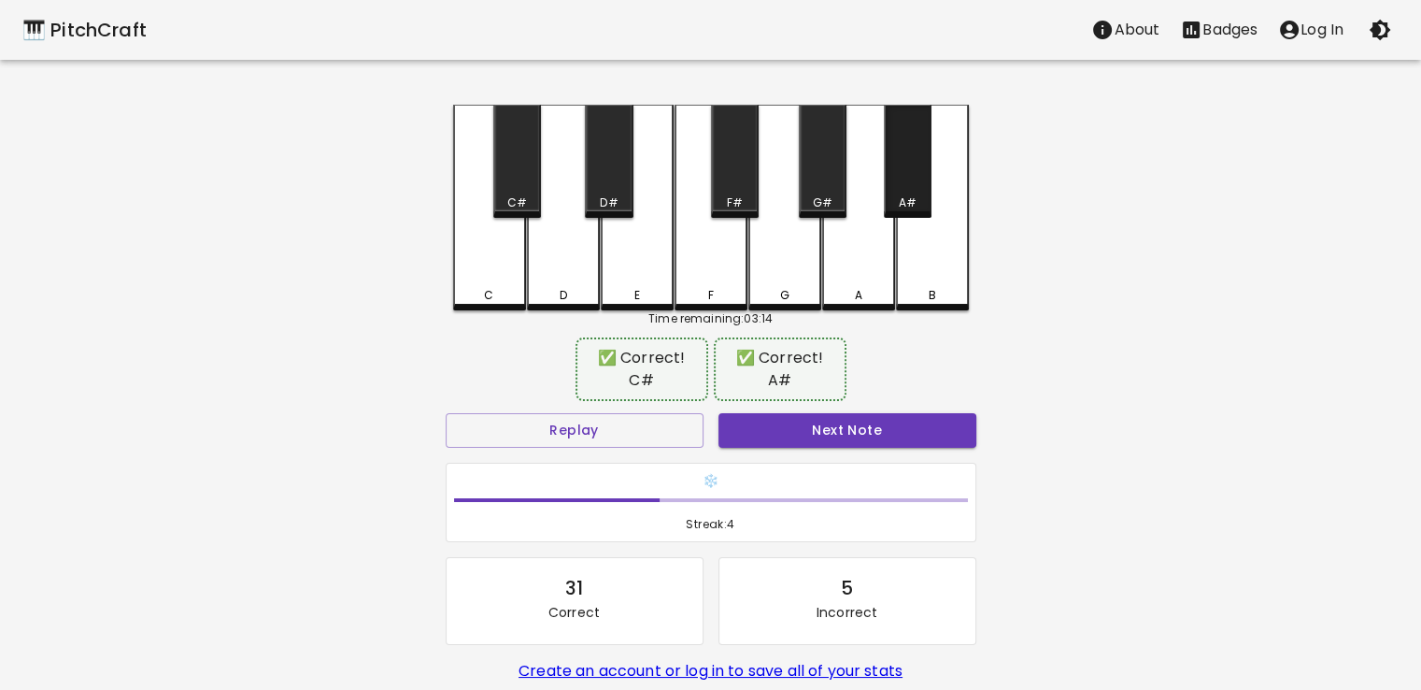
click at [903, 180] on div "A#" at bounding box center [908, 161] width 48 height 113
click at [864, 431] on button "Next Note" at bounding box center [848, 430] width 258 height 35
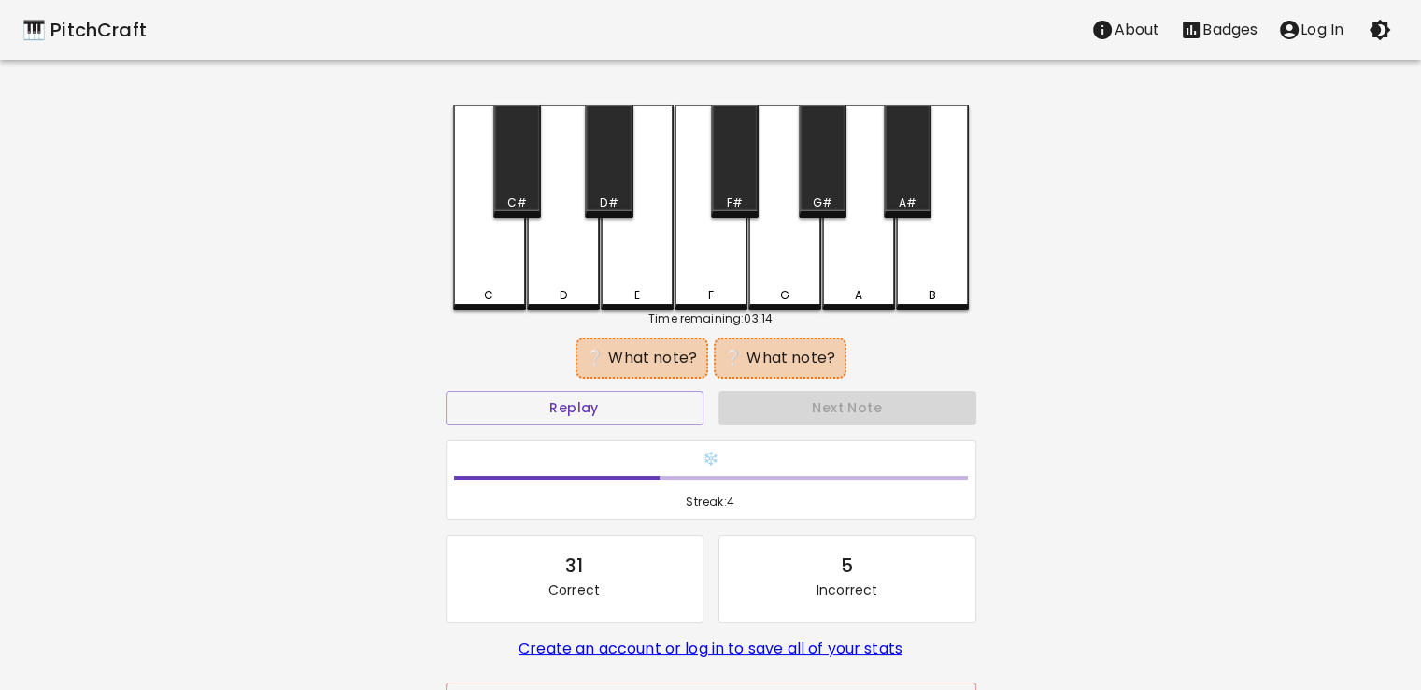
click at [516, 177] on div "C#" at bounding box center [517, 161] width 48 height 113
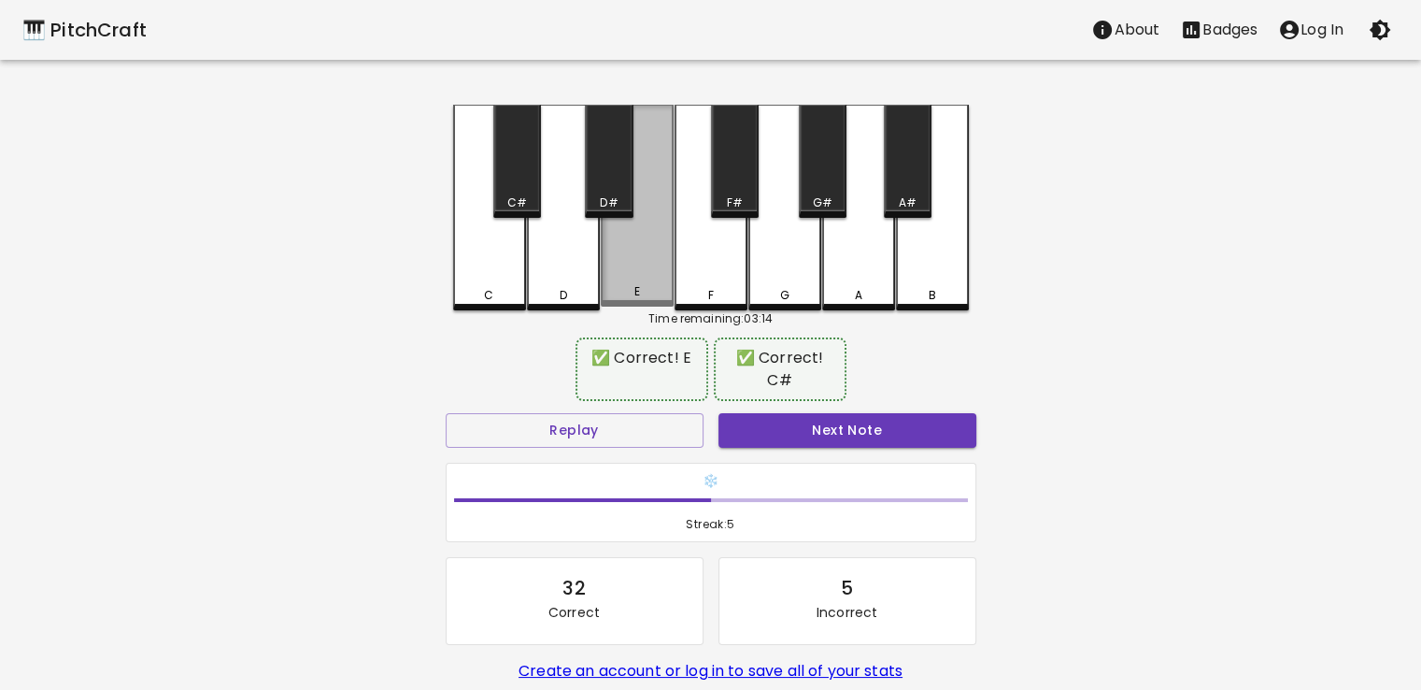
click at [655, 249] on div "E" at bounding box center [637, 206] width 73 height 202
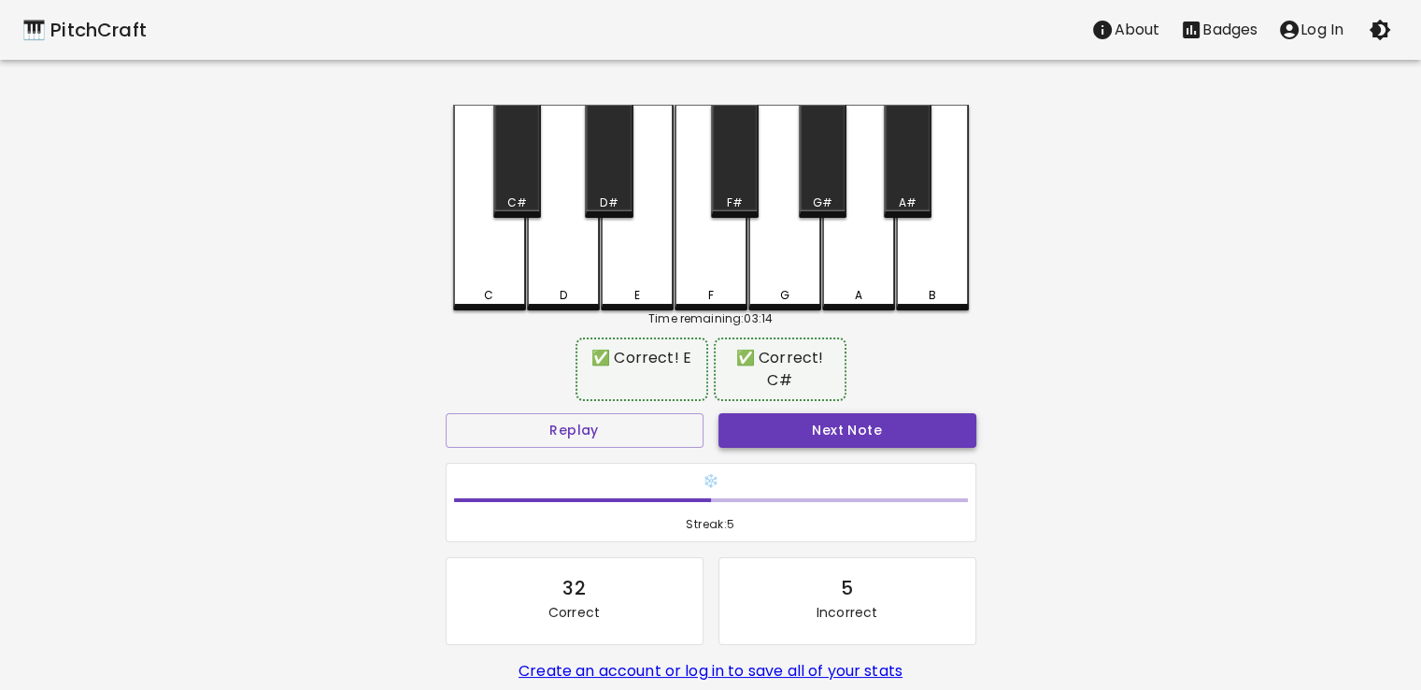
click at [834, 428] on button "Next Note" at bounding box center [848, 430] width 258 height 35
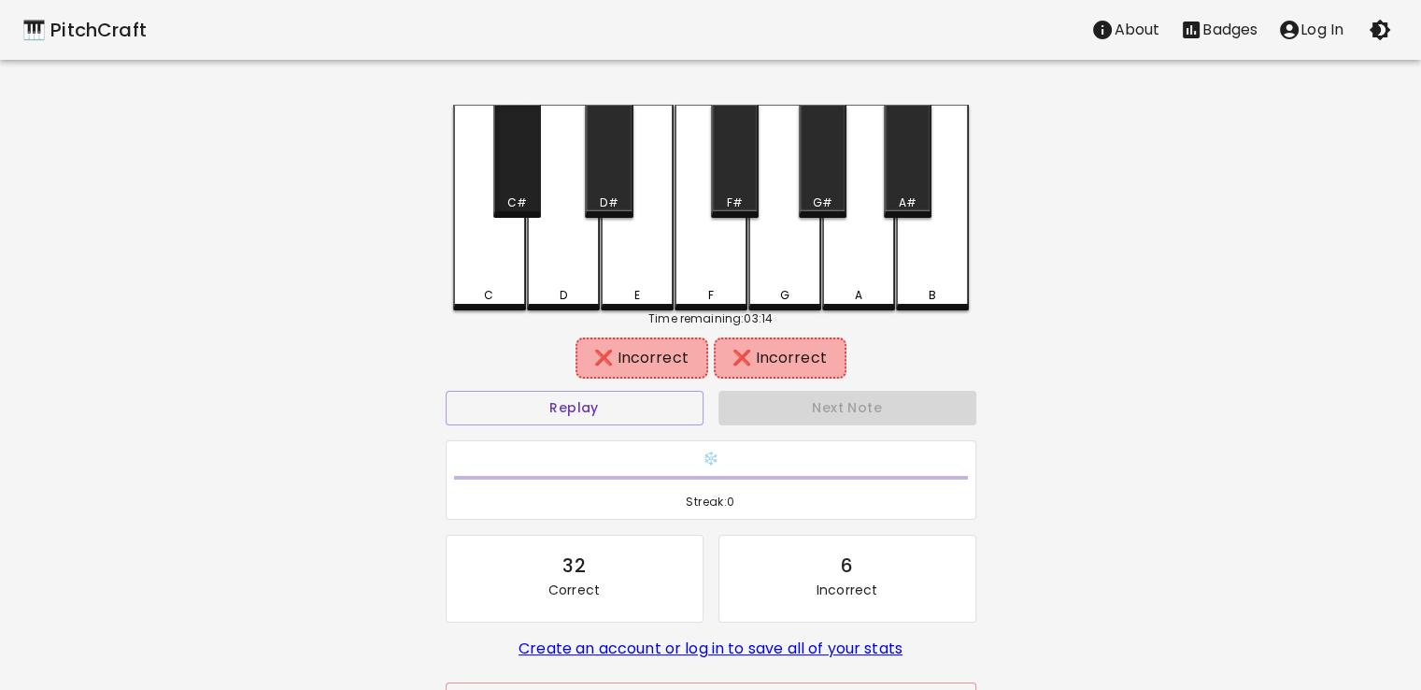
click at [516, 183] on div "C#" at bounding box center [517, 161] width 48 height 113
click at [898, 162] on div "A#" at bounding box center [908, 161] width 48 height 113
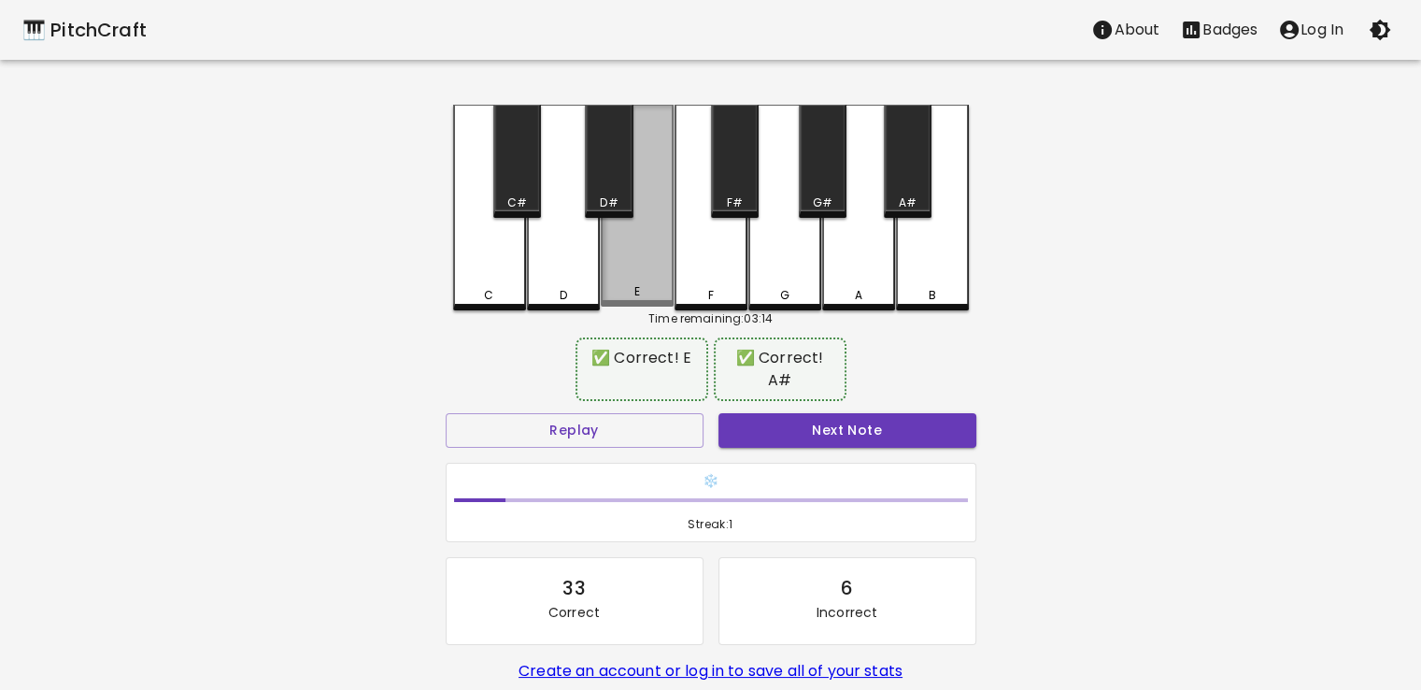
click at [662, 278] on div "E" at bounding box center [637, 206] width 73 height 202
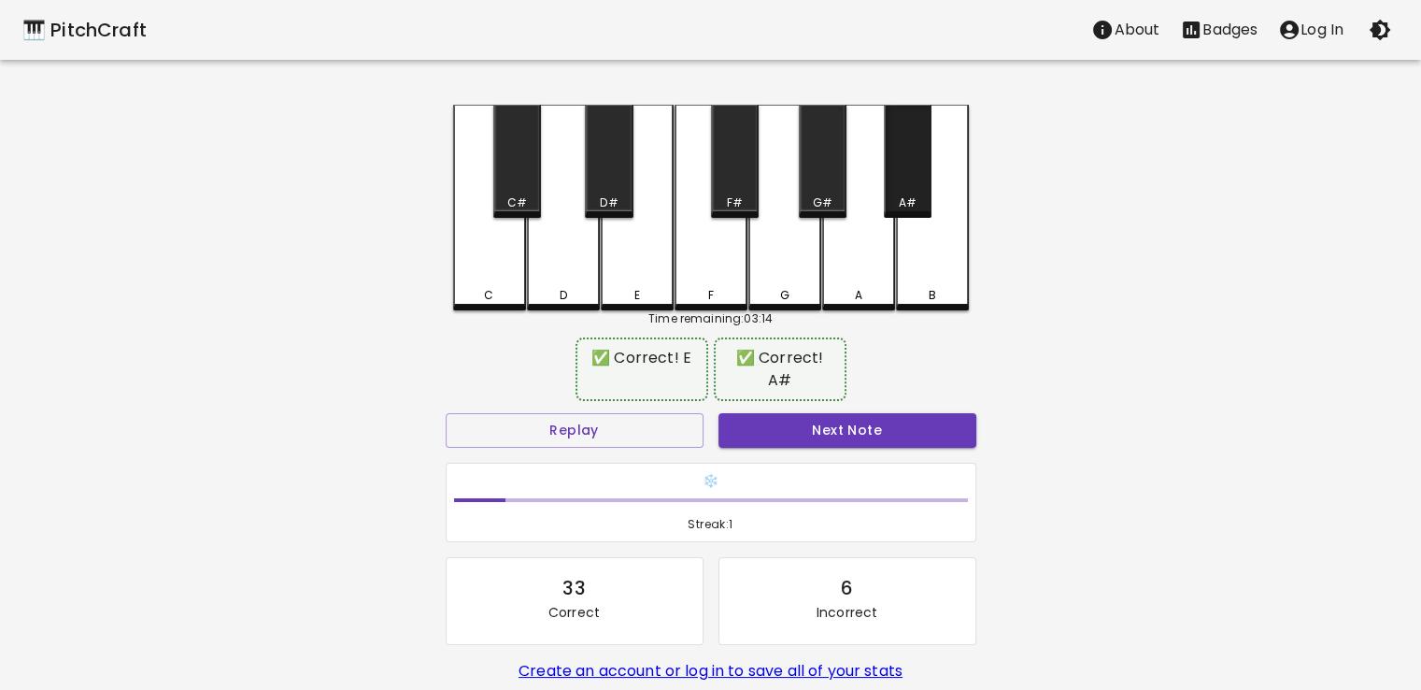
click at [908, 163] on div "A#" at bounding box center [908, 161] width 48 height 113
click at [863, 414] on button "Next Note" at bounding box center [848, 430] width 258 height 35
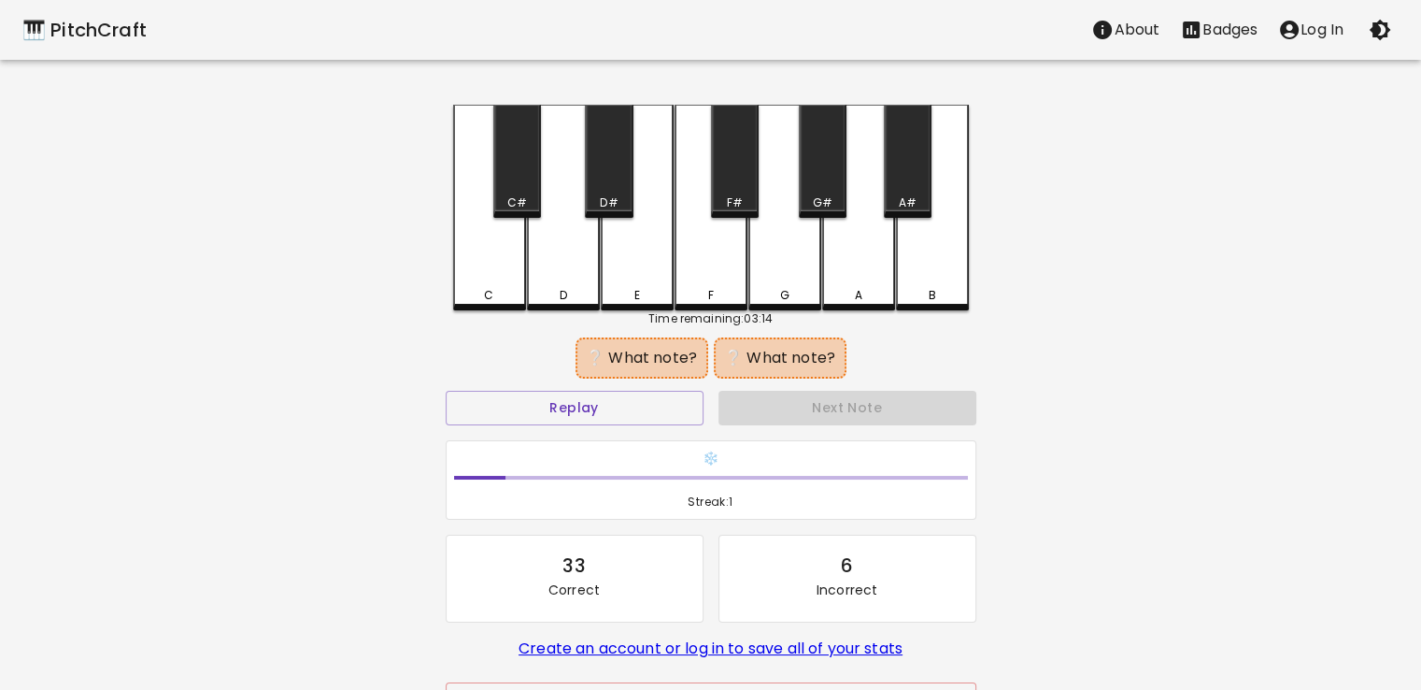
click at [598, 174] on div "D#" at bounding box center [609, 161] width 48 height 113
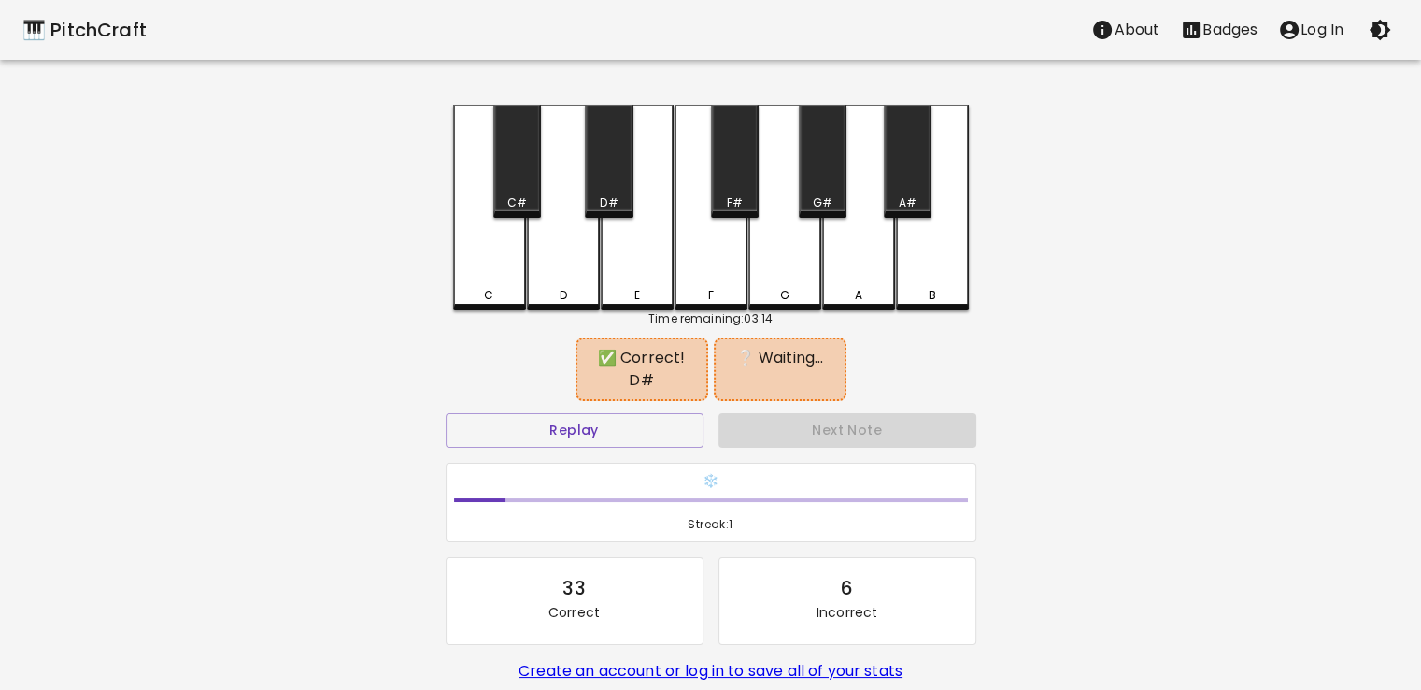
click at [841, 232] on div "A" at bounding box center [858, 208] width 73 height 206
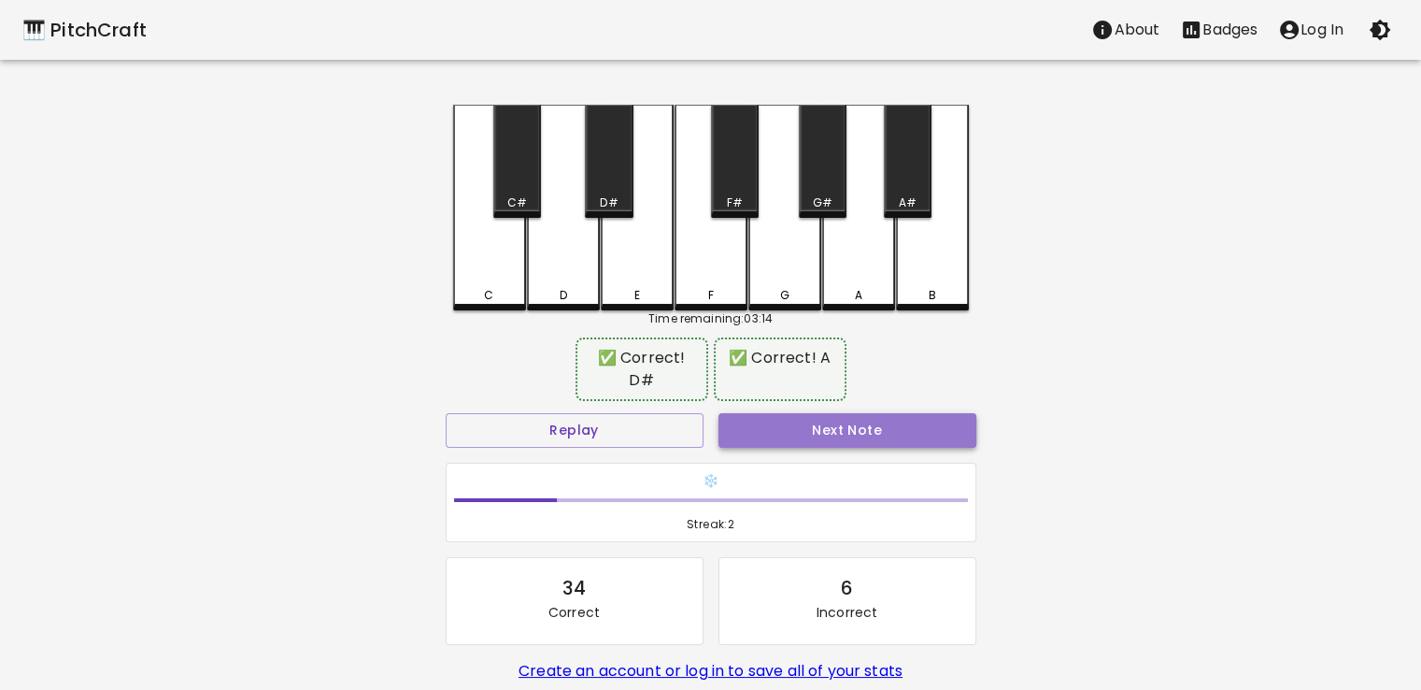
click at [860, 413] on button "Next Note" at bounding box center [848, 430] width 258 height 35
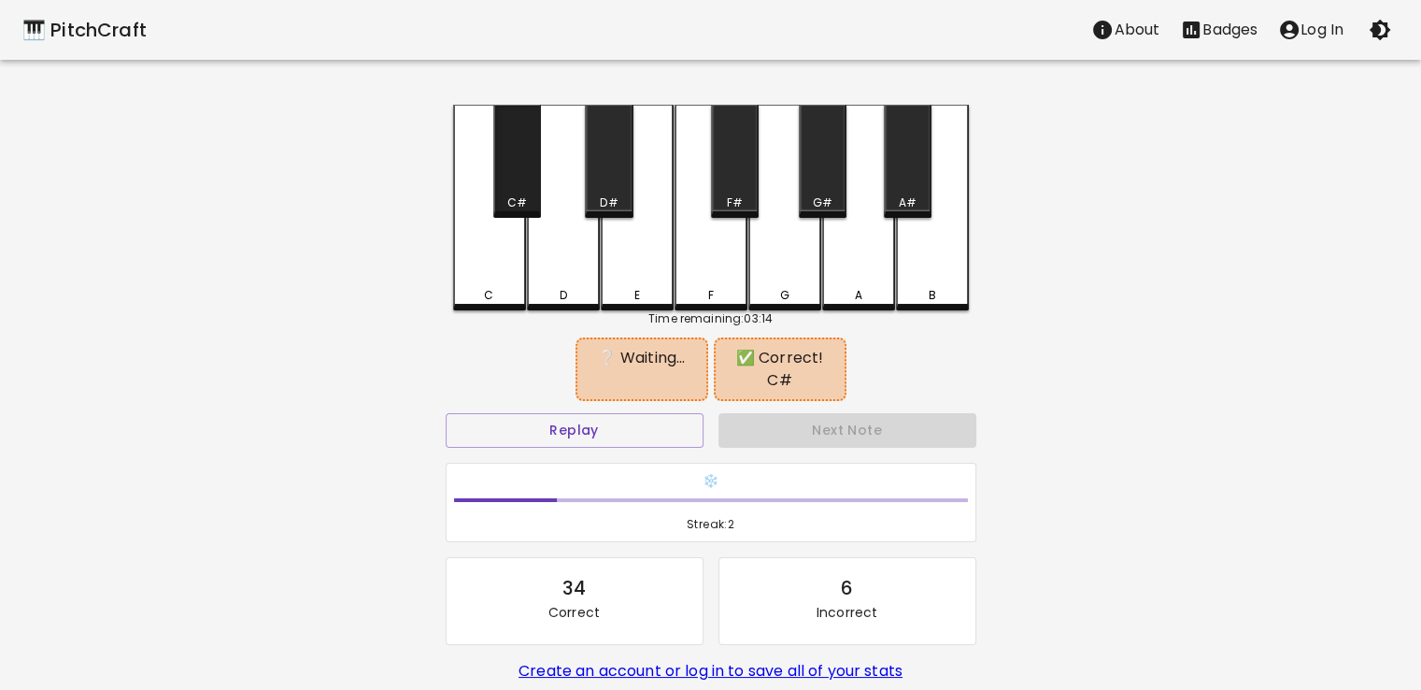
click at [518, 172] on div "C#" at bounding box center [517, 161] width 48 height 113
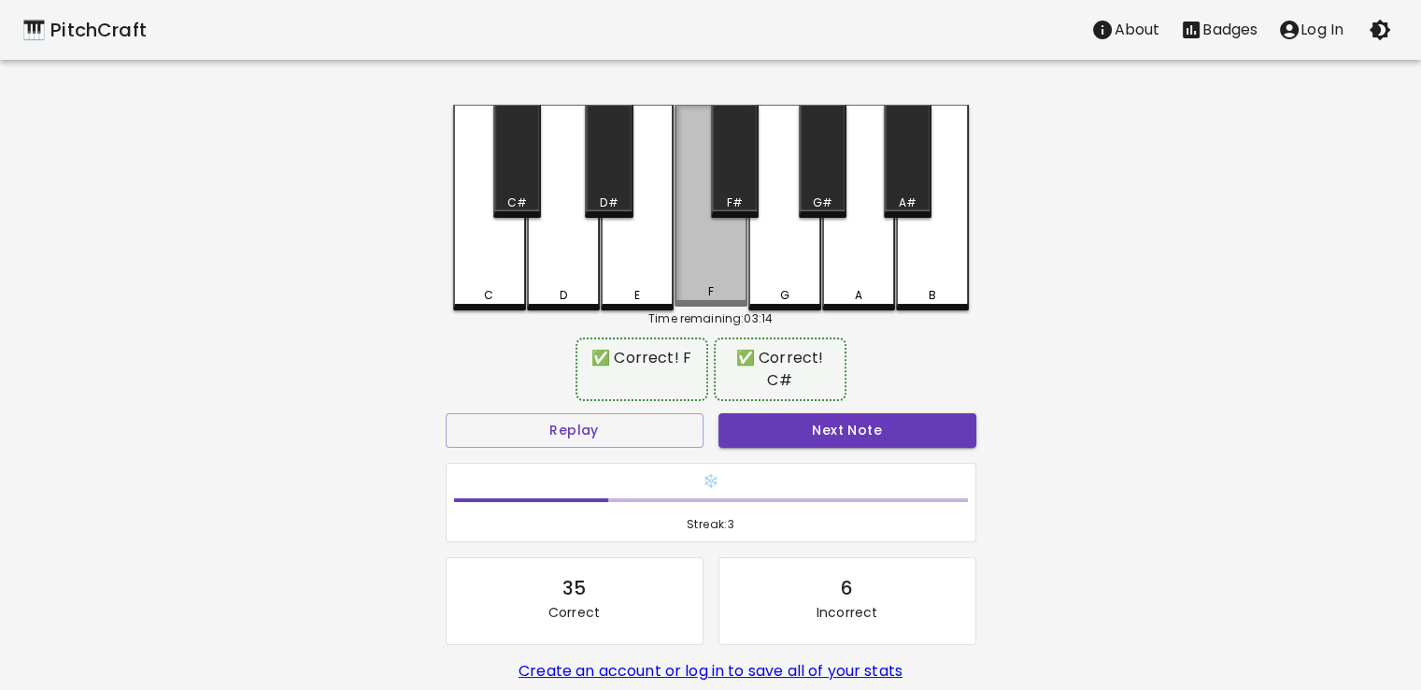
click at [709, 272] on div "F" at bounding box center [711, 206] width 73 height 202
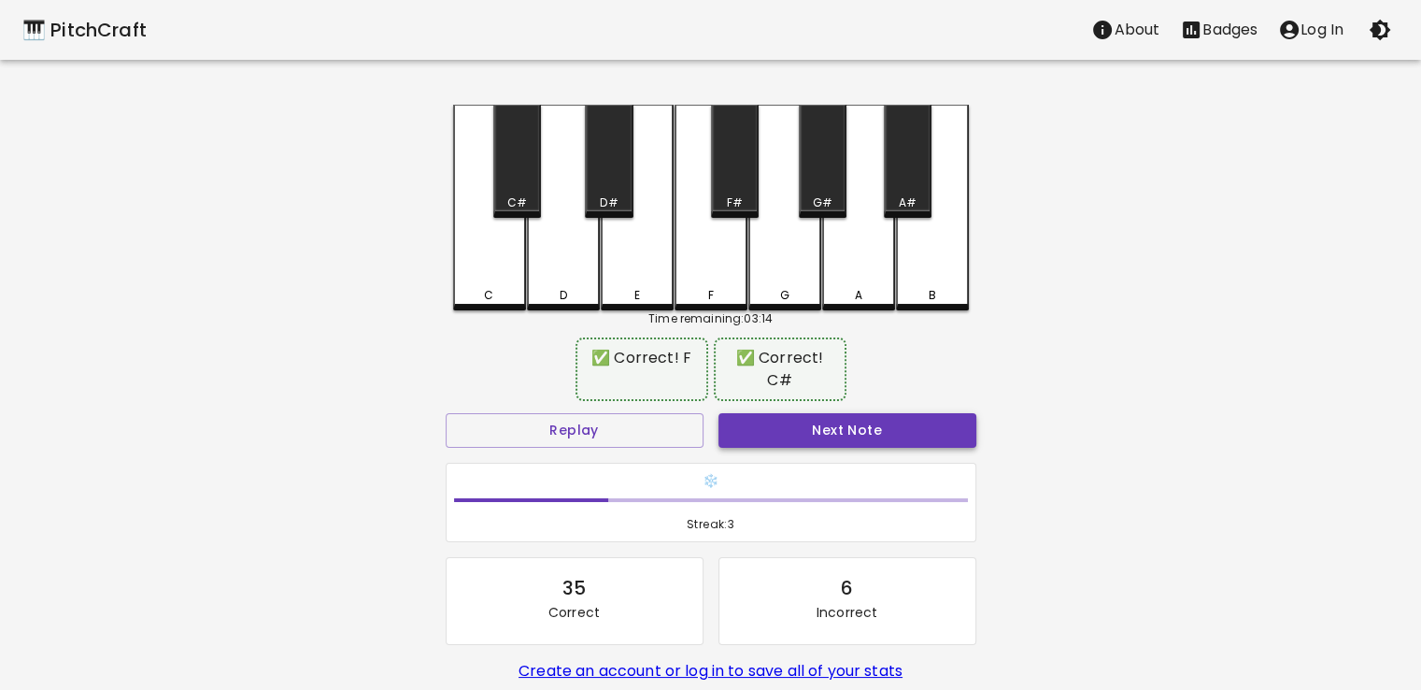
click at [815, 442] on button "Next Note" at bounding box center [848, 430] width 258 height 35
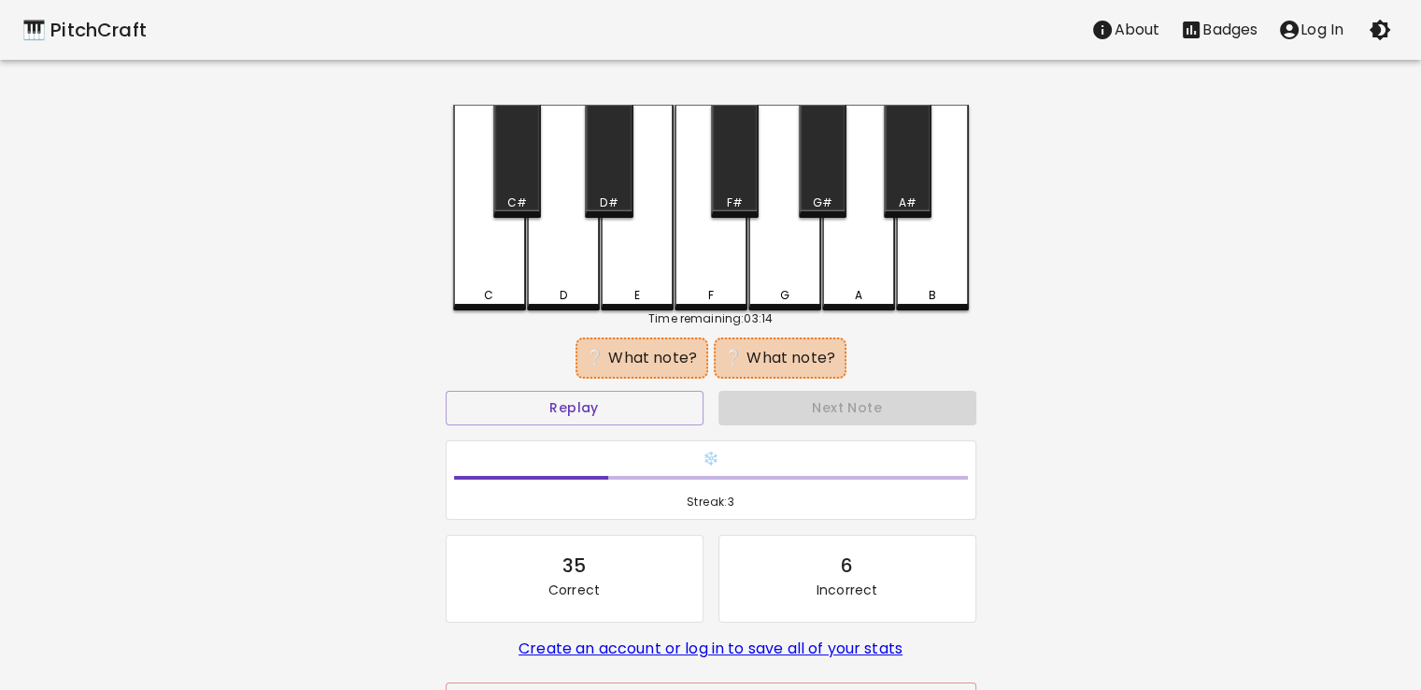
click at [489, 259] on div "C" at bounding box center [489, 208] width 73 height 206
click at [615, 174] on div "D#" at bounding box center [609, 161] width 48 height 113
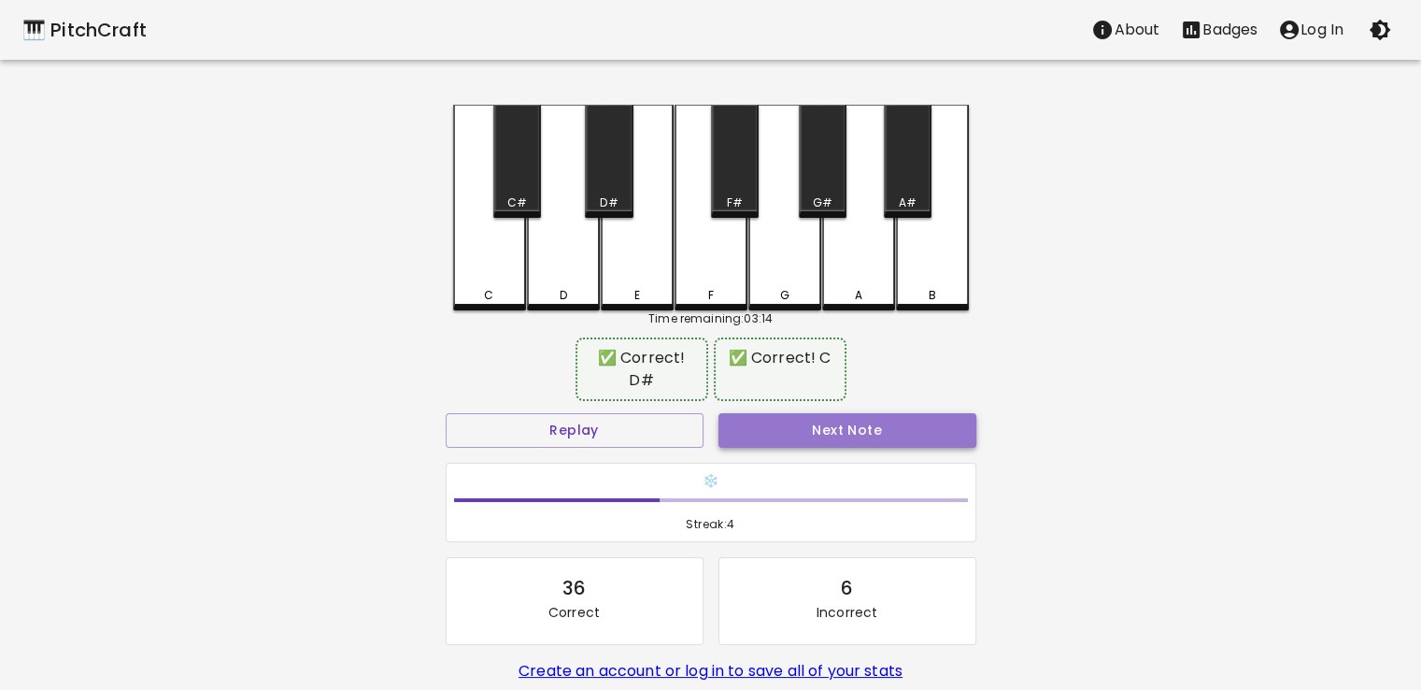
click at [821, 420] on button "Next Note" at bounding box center [848, 430] width 258 height 35
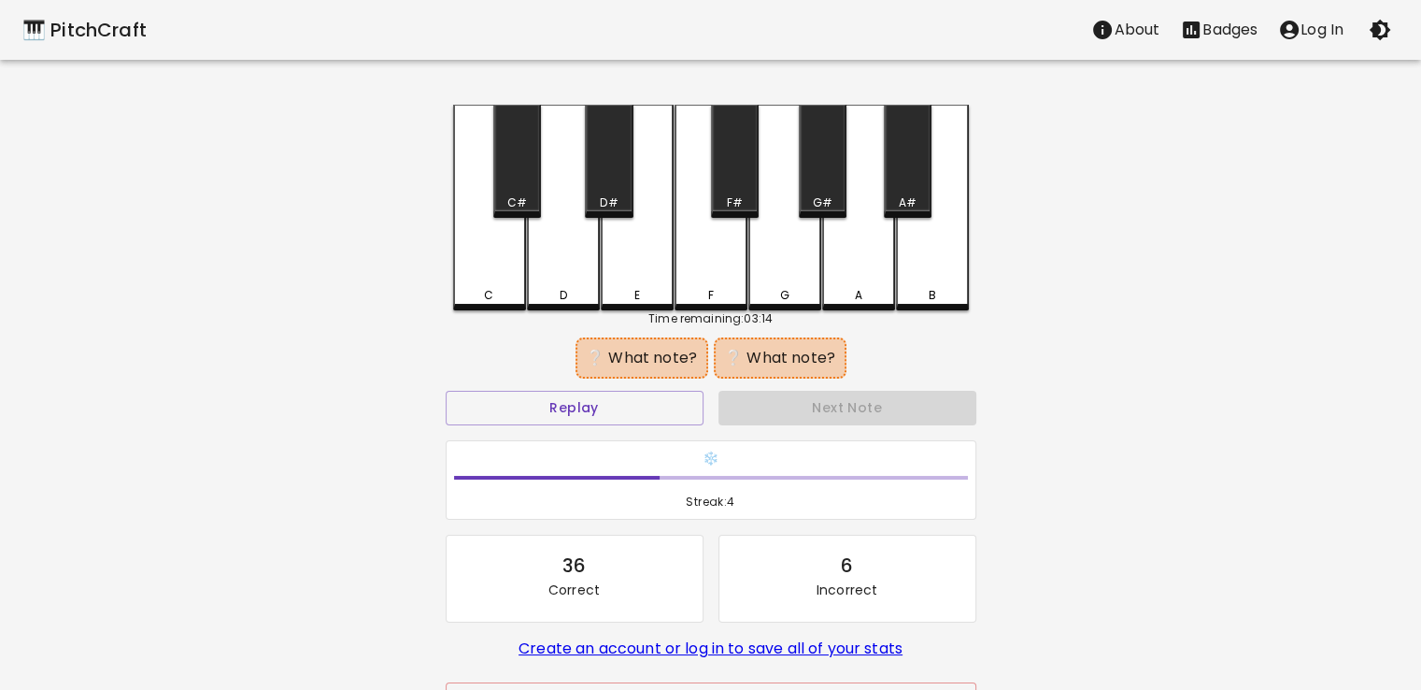
click at [522, 176] on div "C#" at bounding box center [517, 161] width 48 height 113
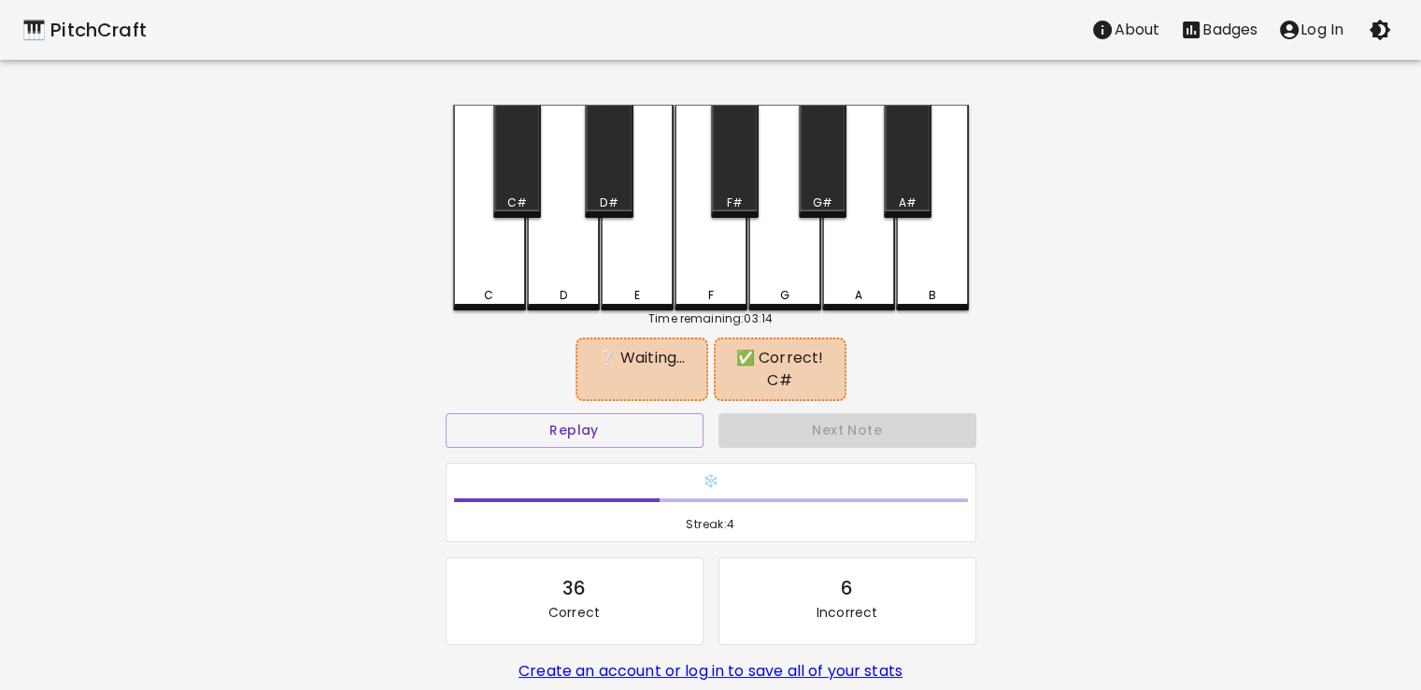
click at [819, 177] on div "G#" at bounding box center [823, 161] width 48 height 113
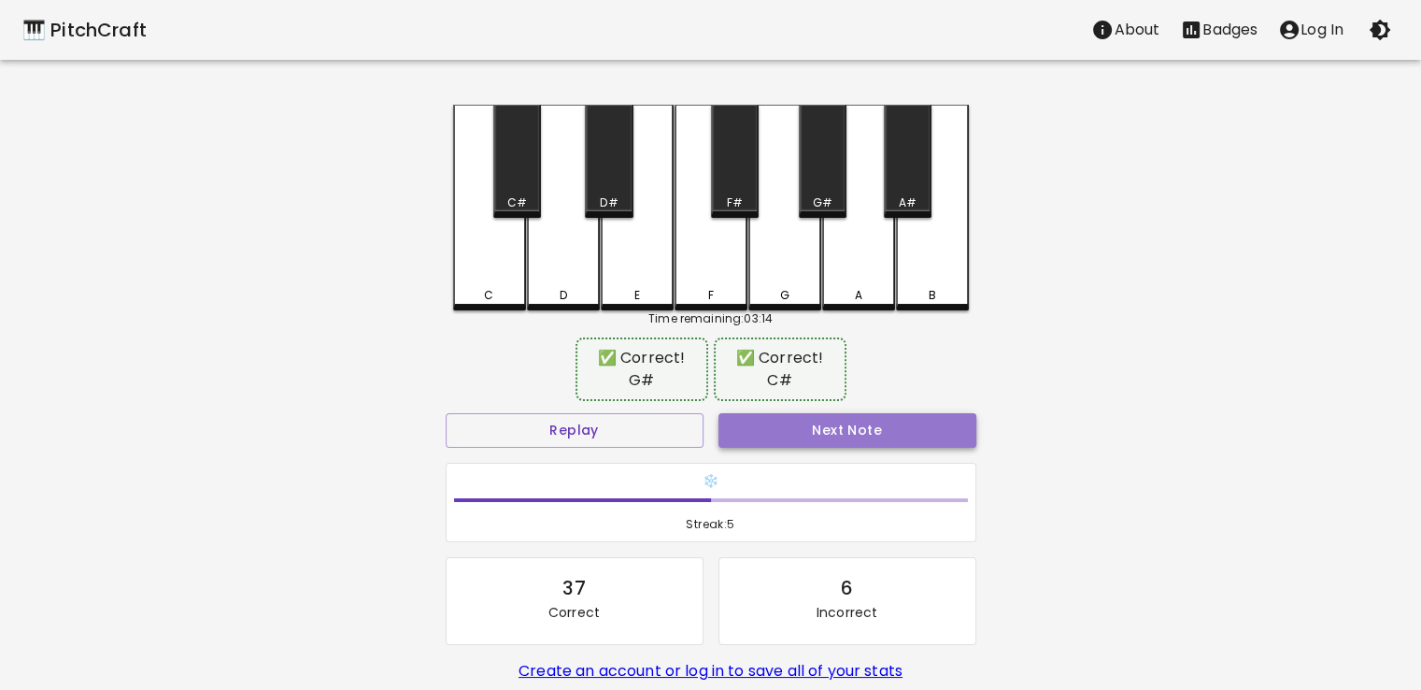
click at [842, 421] on button "Next Note" at bounding box center [848, 430] width 258 height 35
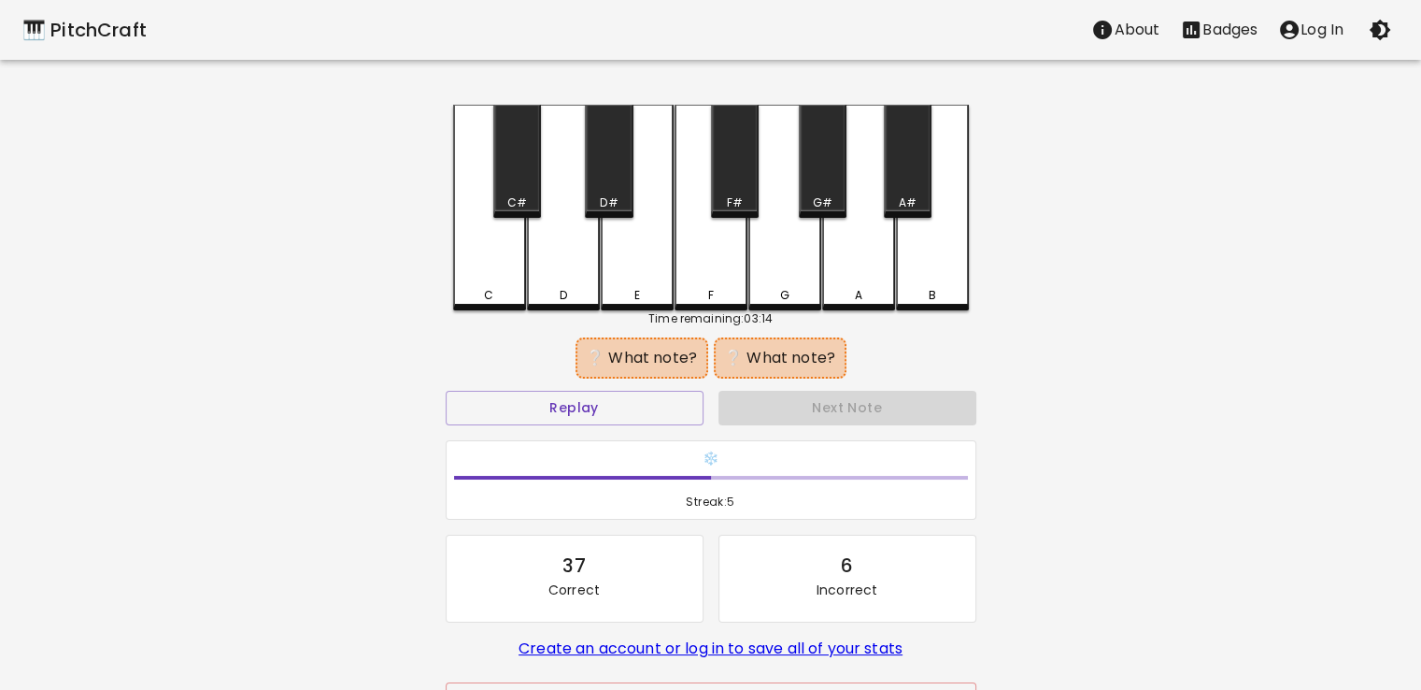
click at [500, 267] on div "C" at bounding box center [489, 208] width 73 height 206
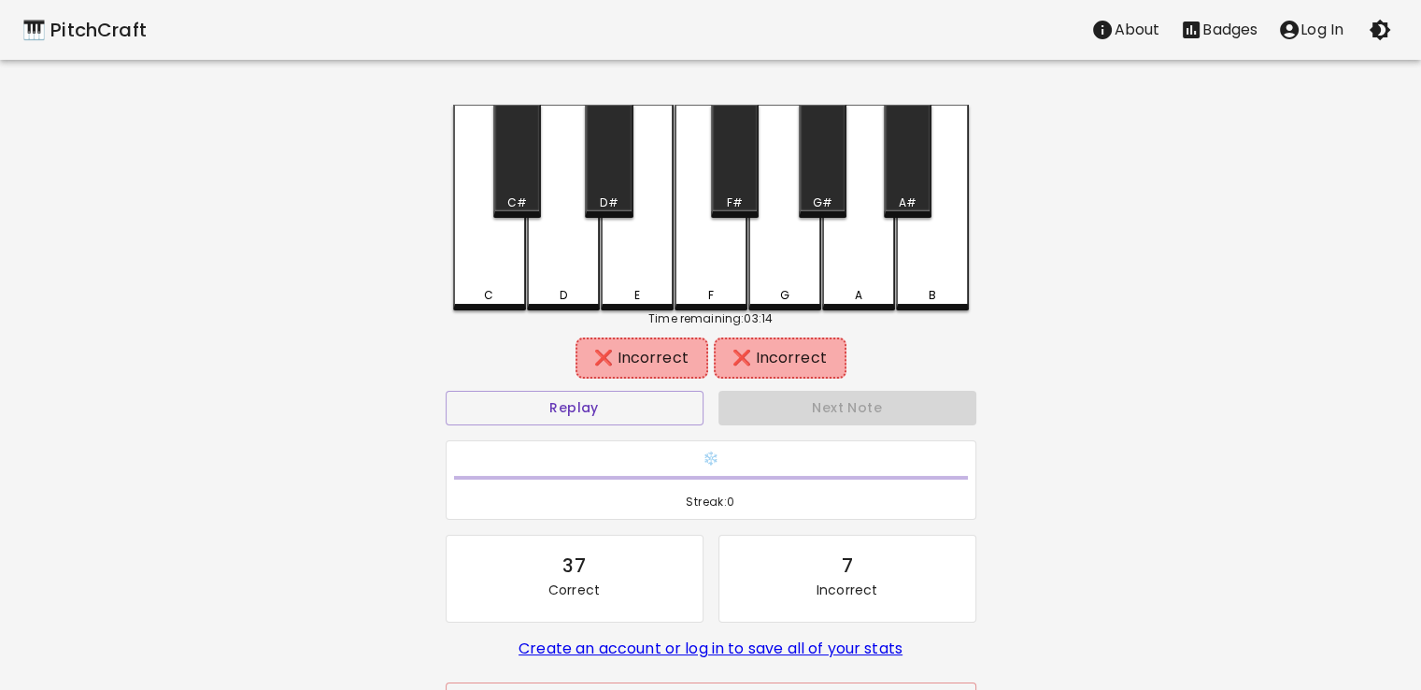
click at [951, 266] on div "B" at bounding box center [932, 208] width 73 height 206
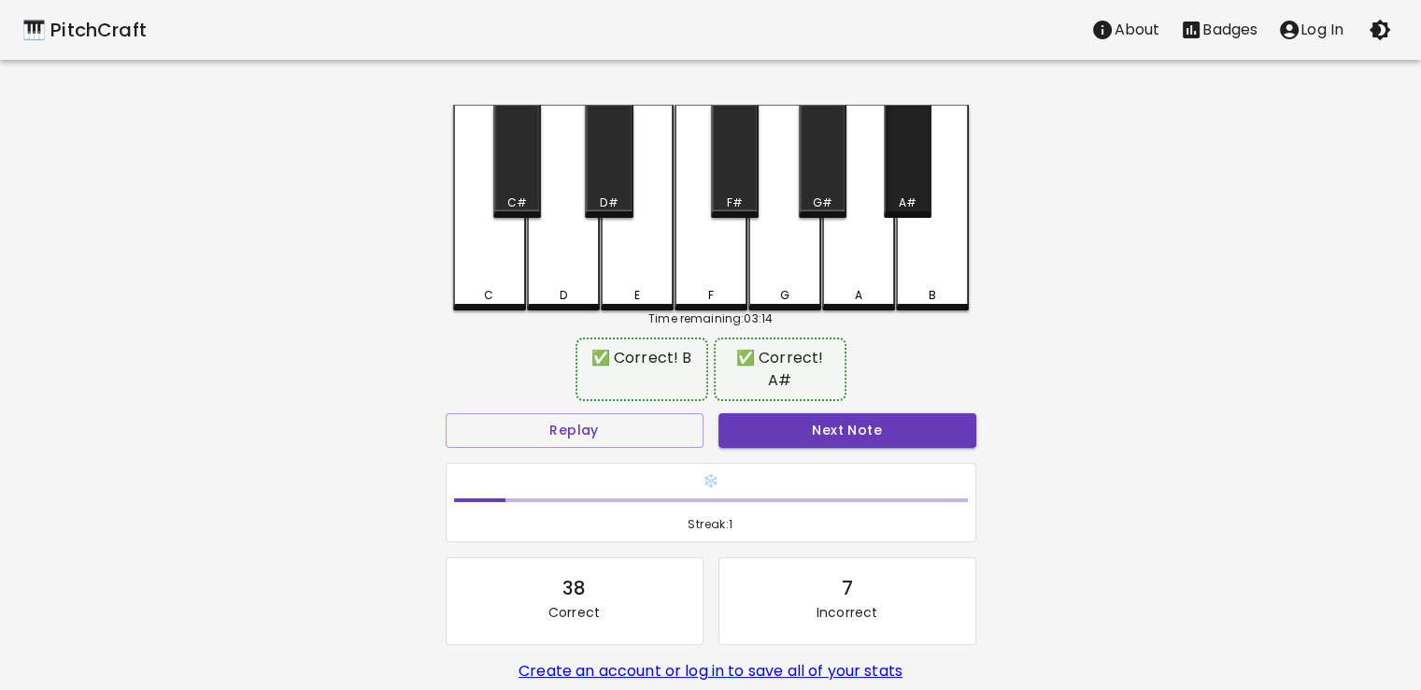
click at [912, 171] on div "A#" at bounding box center [908, 161] width 48 height 113
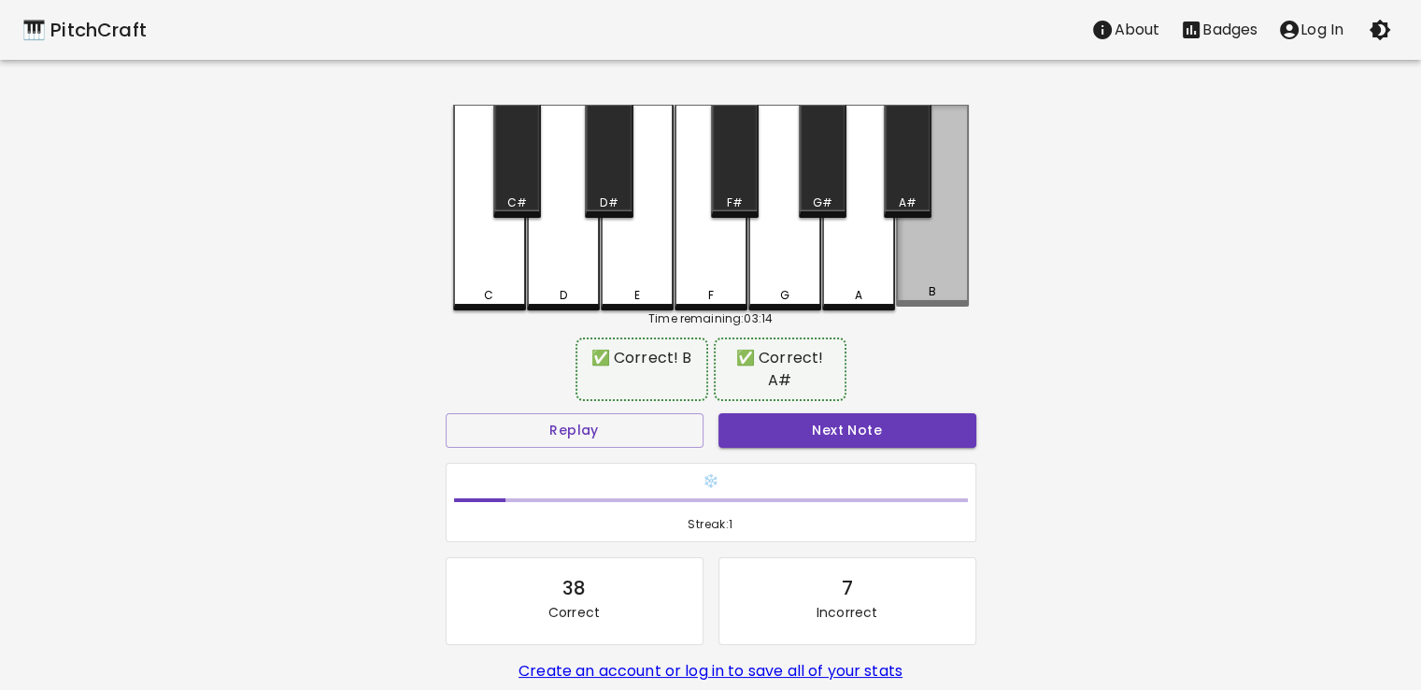
click at [948, 257] on div "B" at bounding box center [932, 206] width 73 height 202
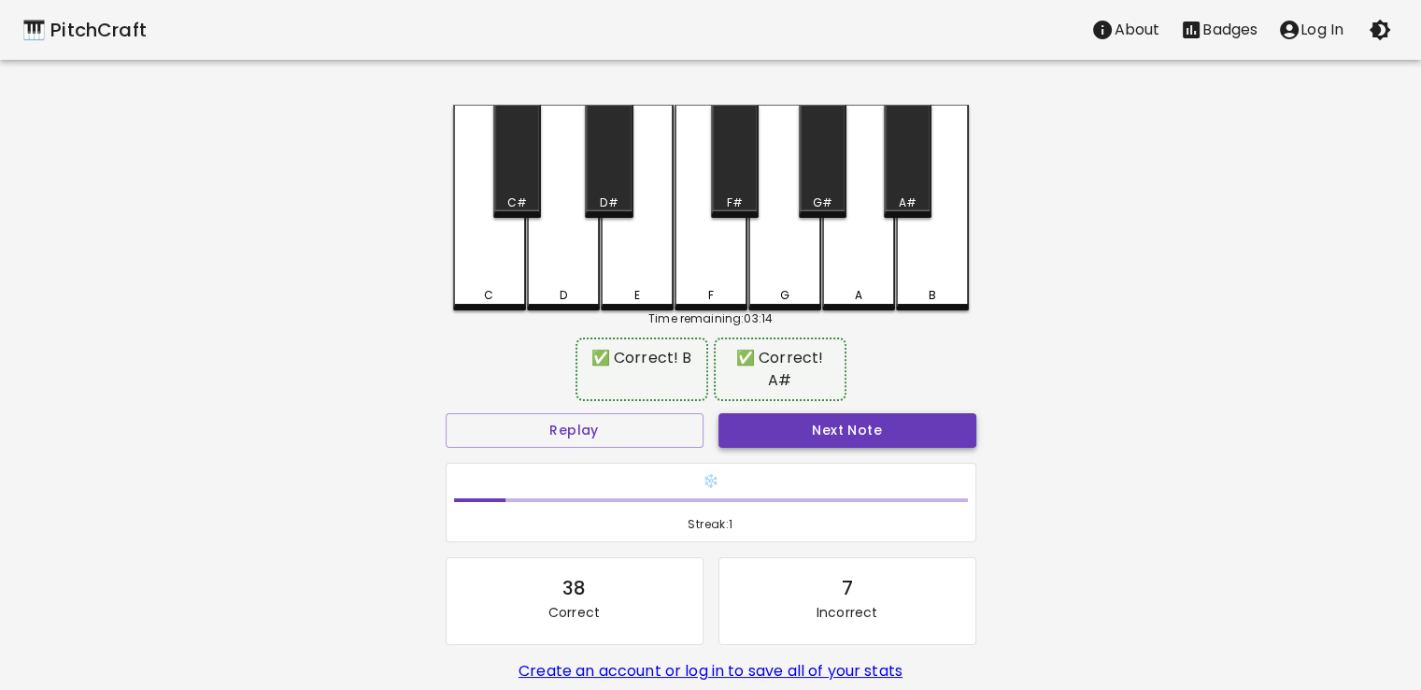
click at [914, 414] on button "Next Note" at bounding box center [848, 430] width 258 height 35
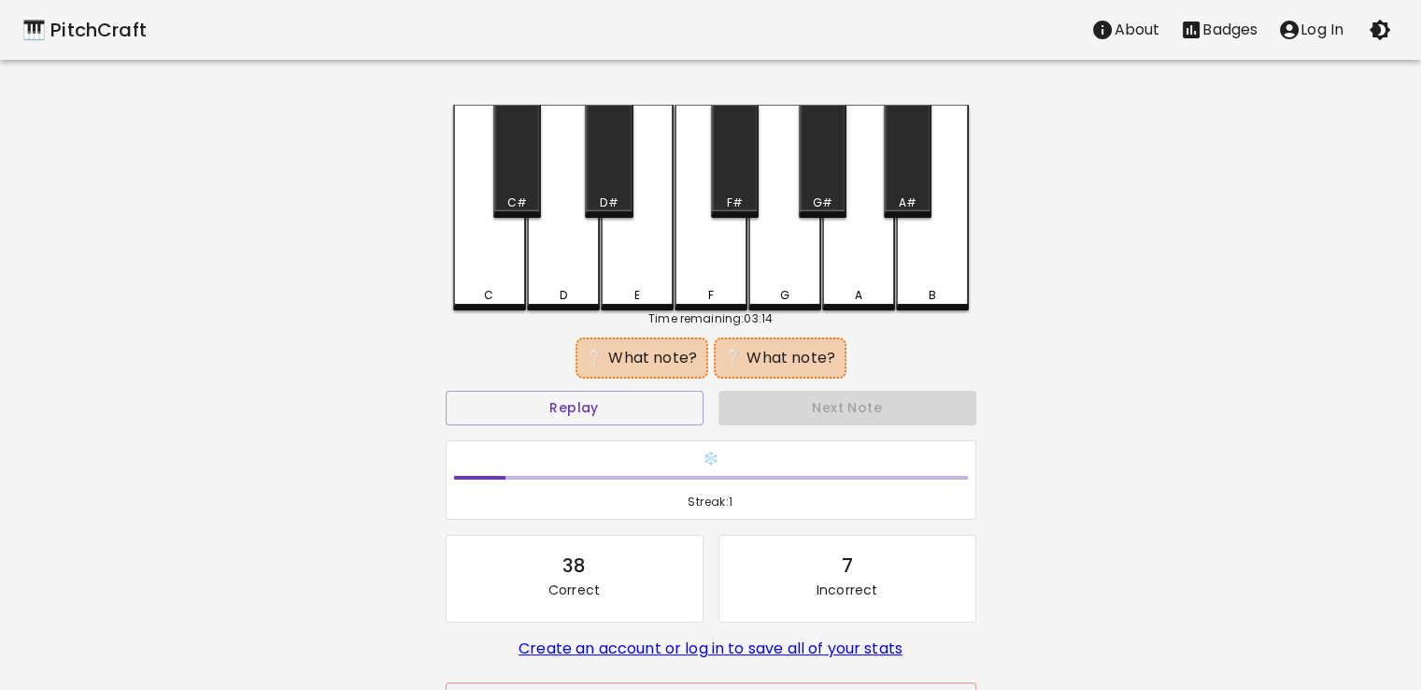
click at [574, 255] on div "D" at bounding box center [563, 208] width 73 height 206
click at [857, 176] on div "A" at bounding box center [858, 208] width 73 height 206
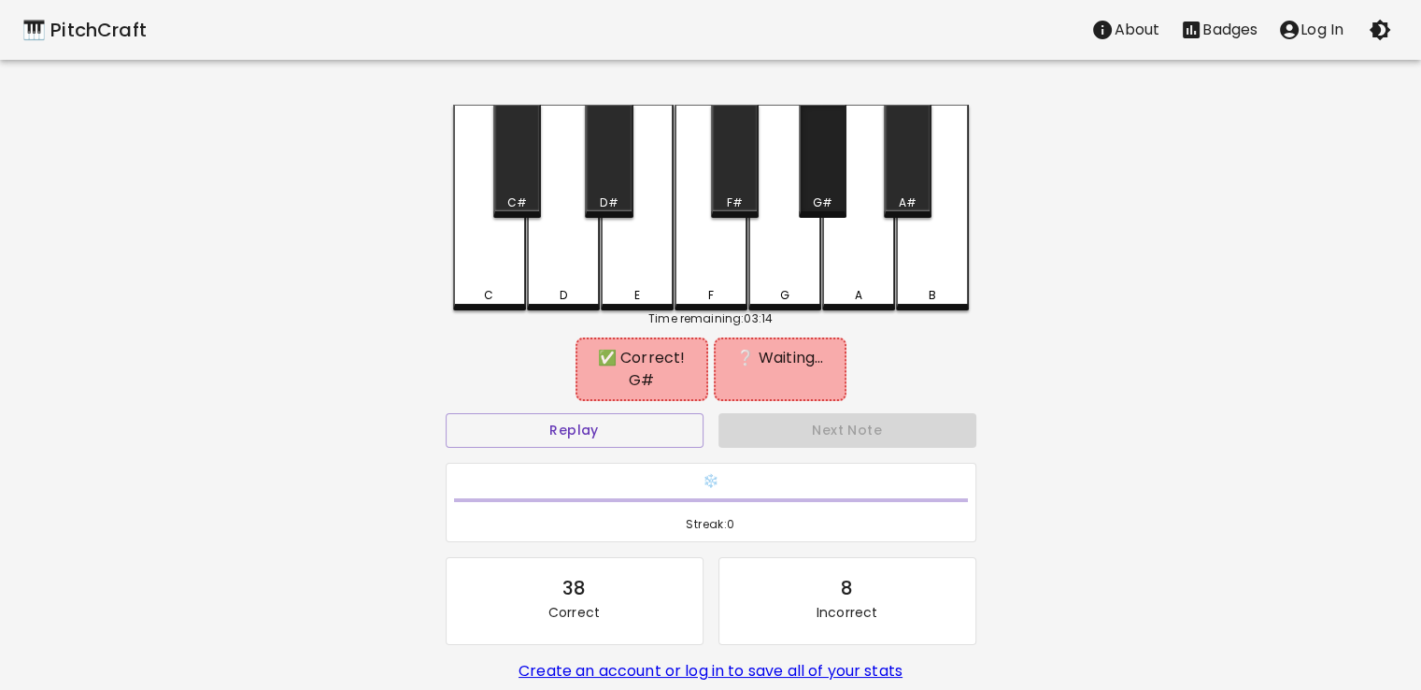
click at [826, 179] on div "G#" at bounding box center [823, 161] width 48 height 113
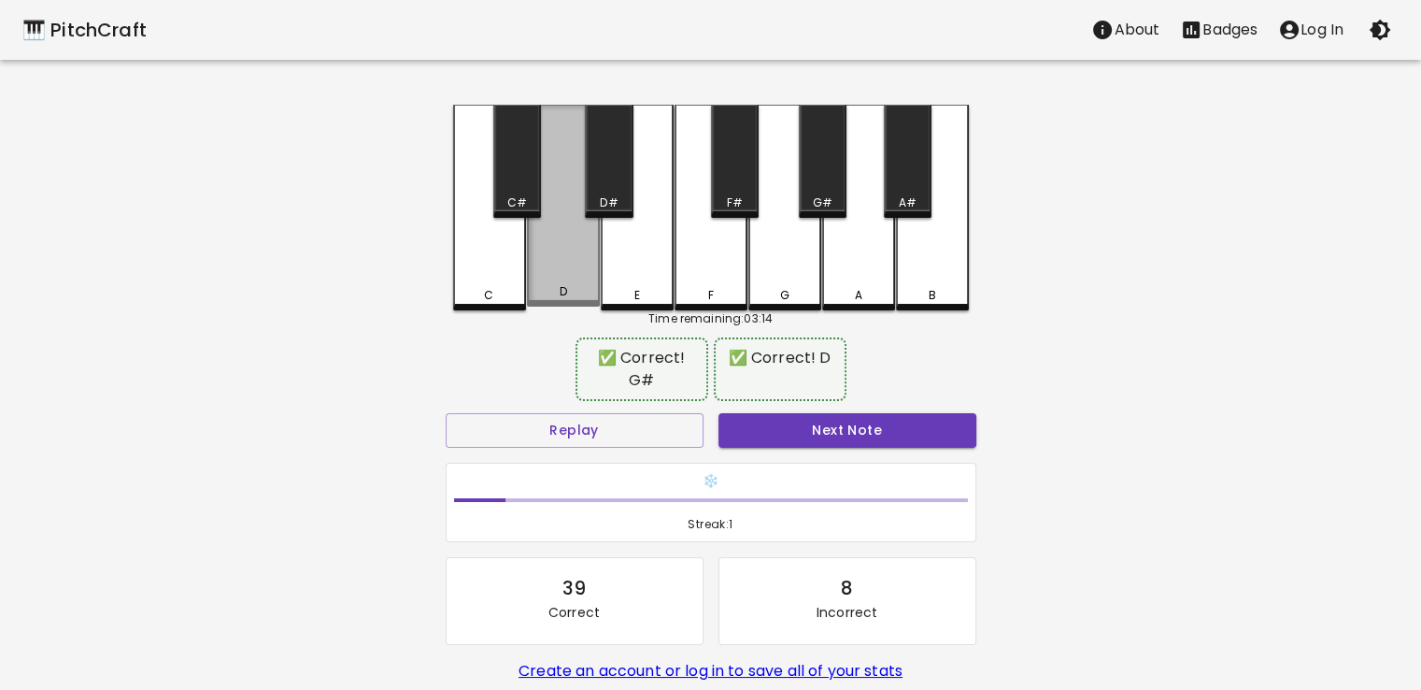
click at [558, 270] on div "D" at bounding box center [563, 206] width 73 height 202
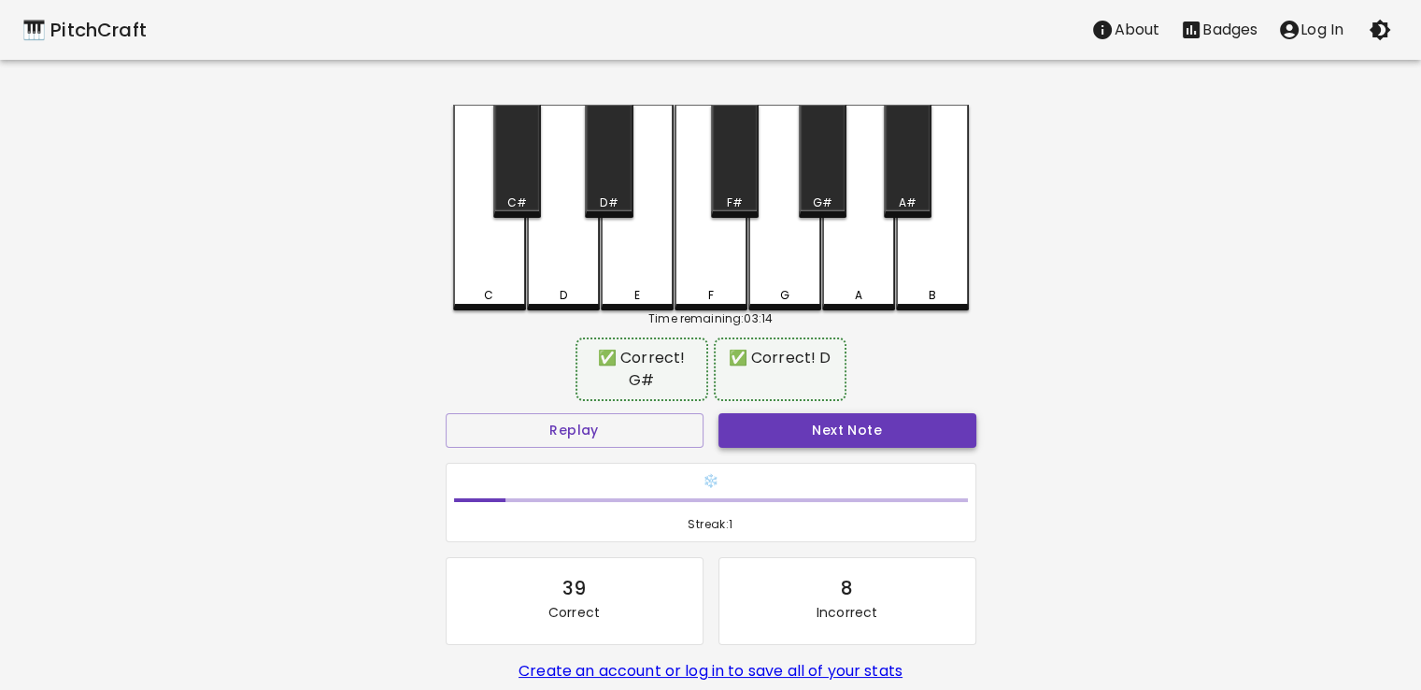
click at [878, 420] on button "Next Note" at bounding box center [848, 430] width 258 height 35
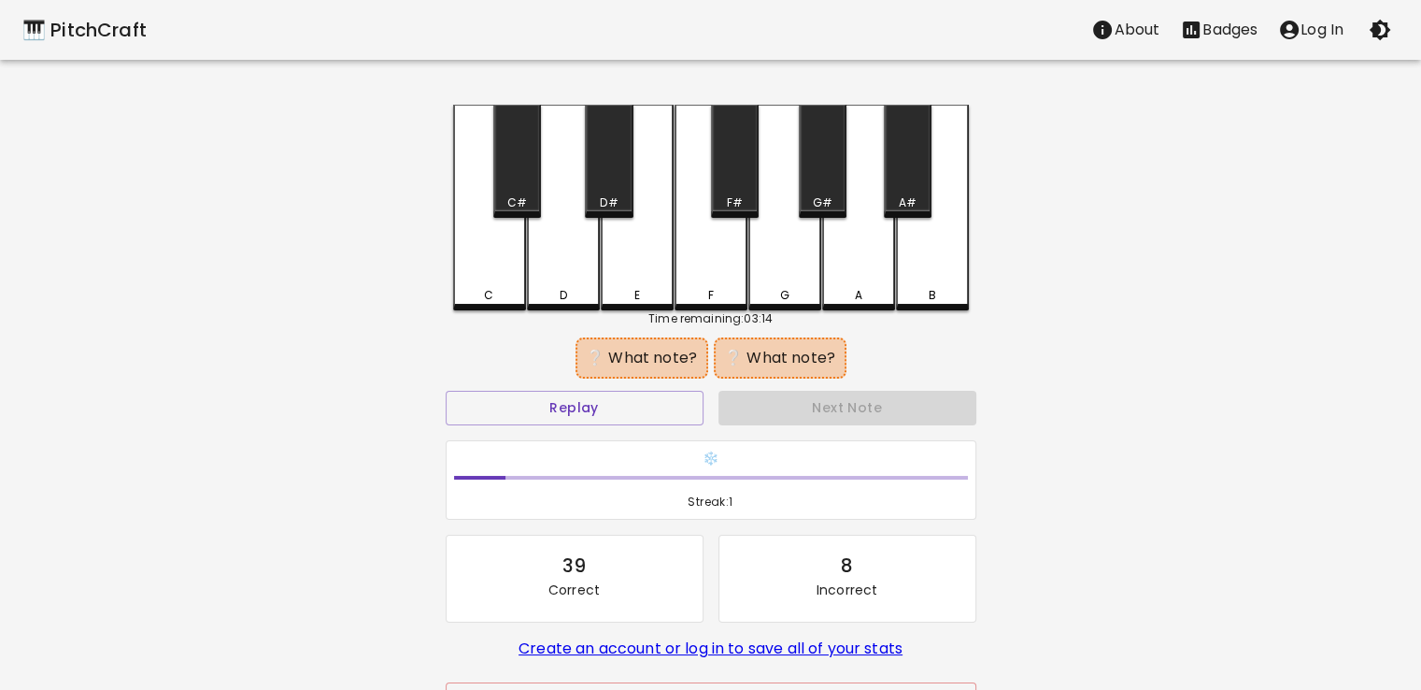
click at [497, 278] on div "C" at bounding box center [489, 208] width 73 height 206
click at [722, 183] on div "F#" at bounding box center [735, 161] width 48 height 113
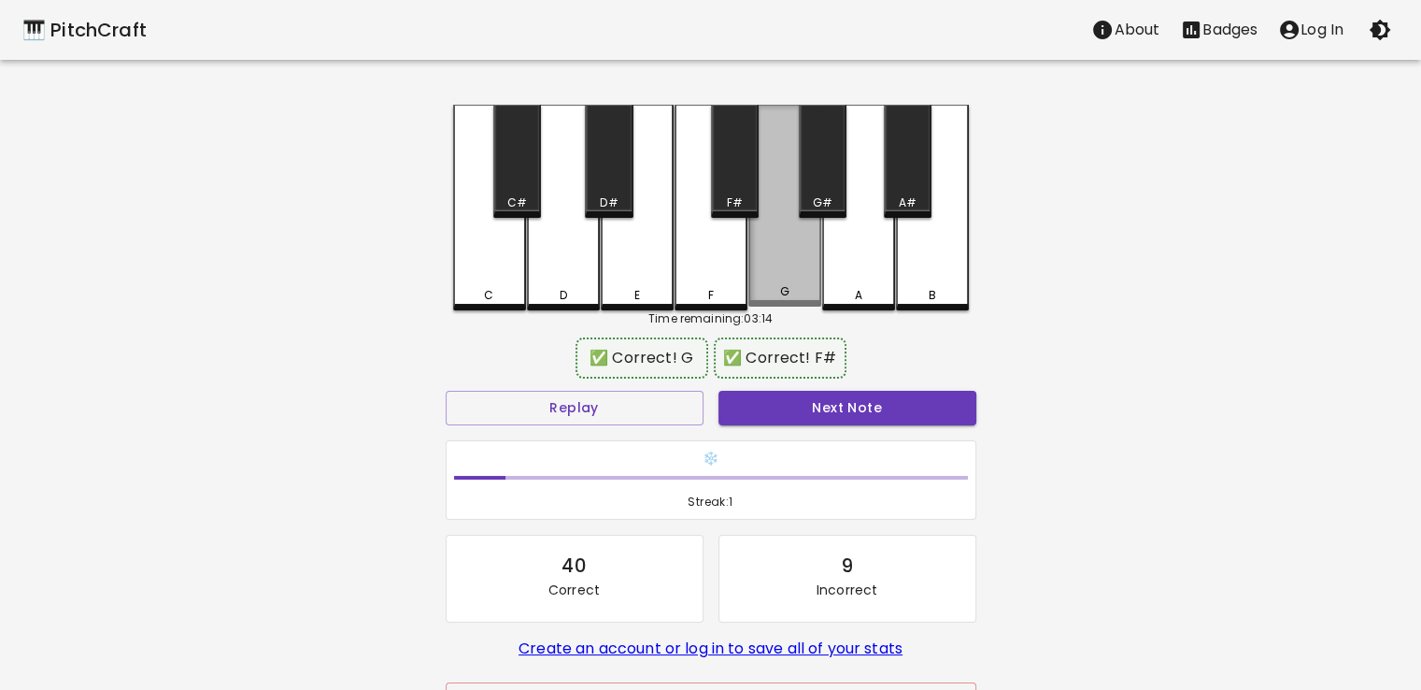
click at [792, 246] on div "G" at bounding box center [785, 206] width 73 height 202
click at [829, 413] on button "Next Note" at bounding box center [848, 408] width 258 height 35
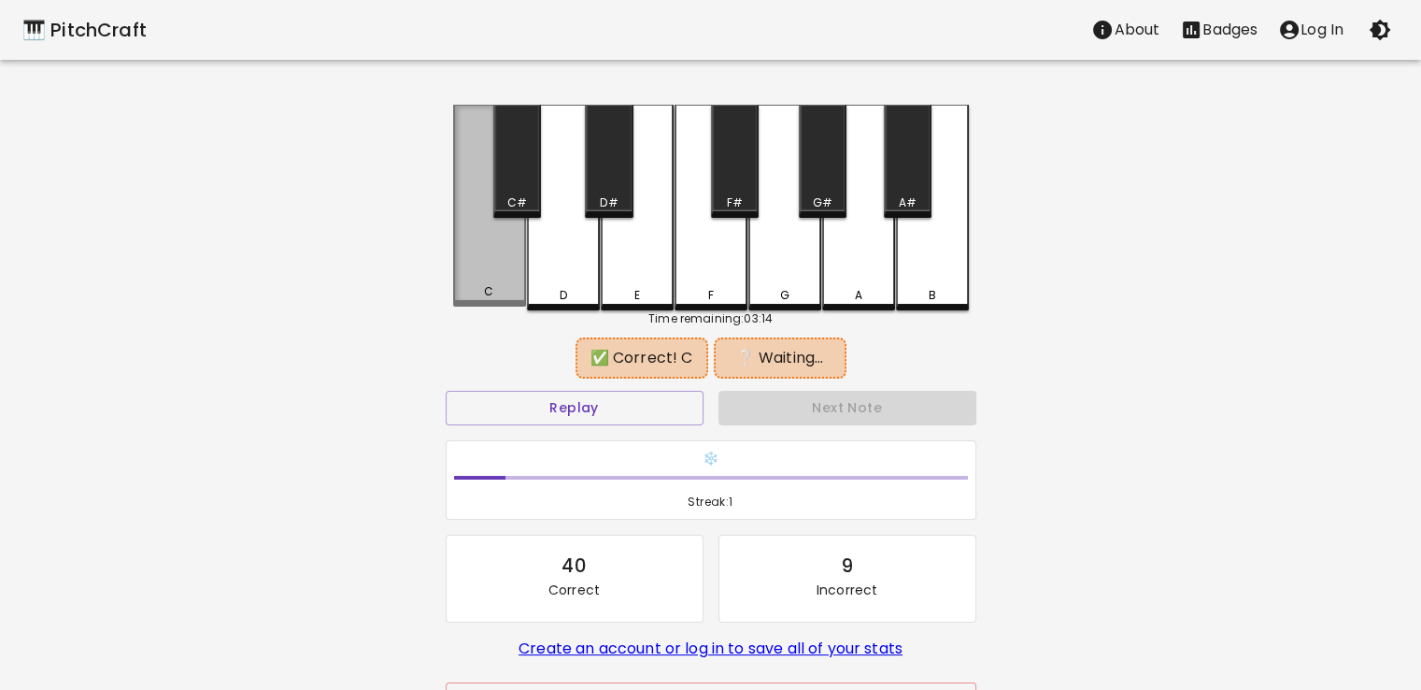
click at [481, 247] on div "C" at bounding box center [489, 206] width 73 height 202
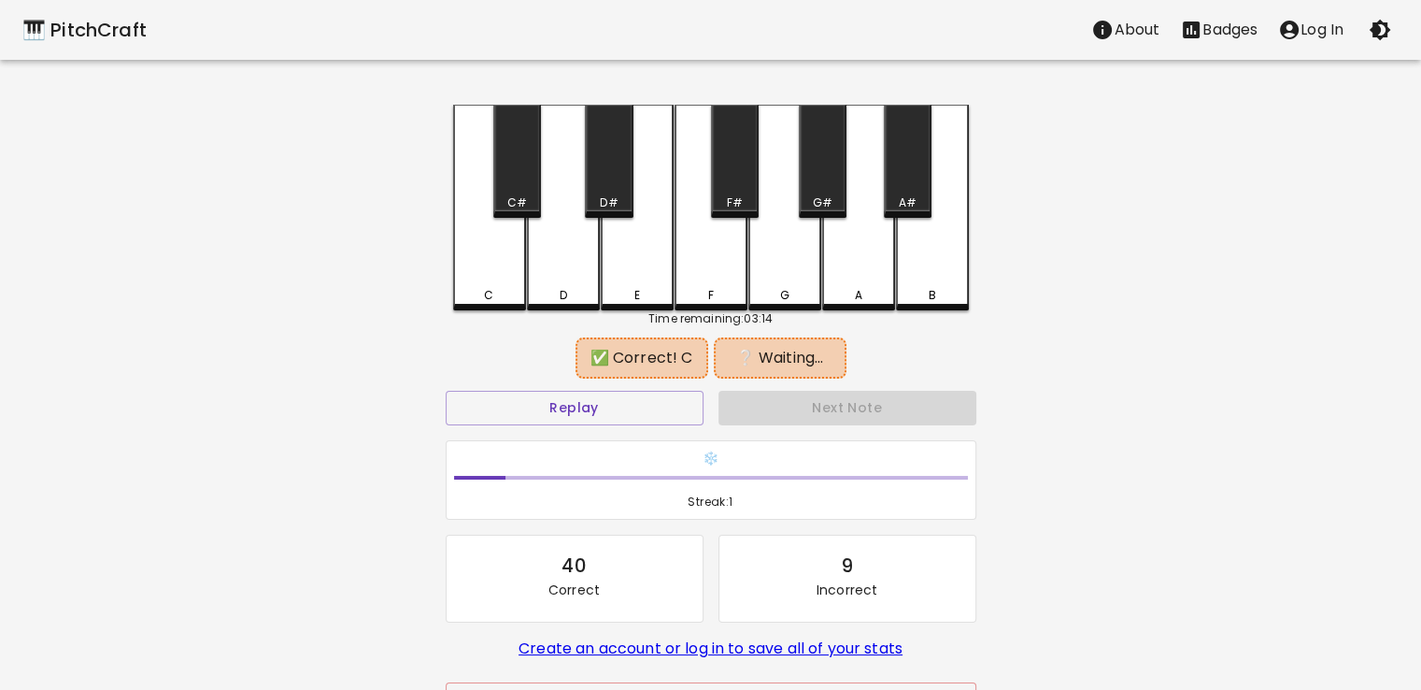
click at [510, 165] on div "C#" at bounding box center [517, 161] width 48 height 113
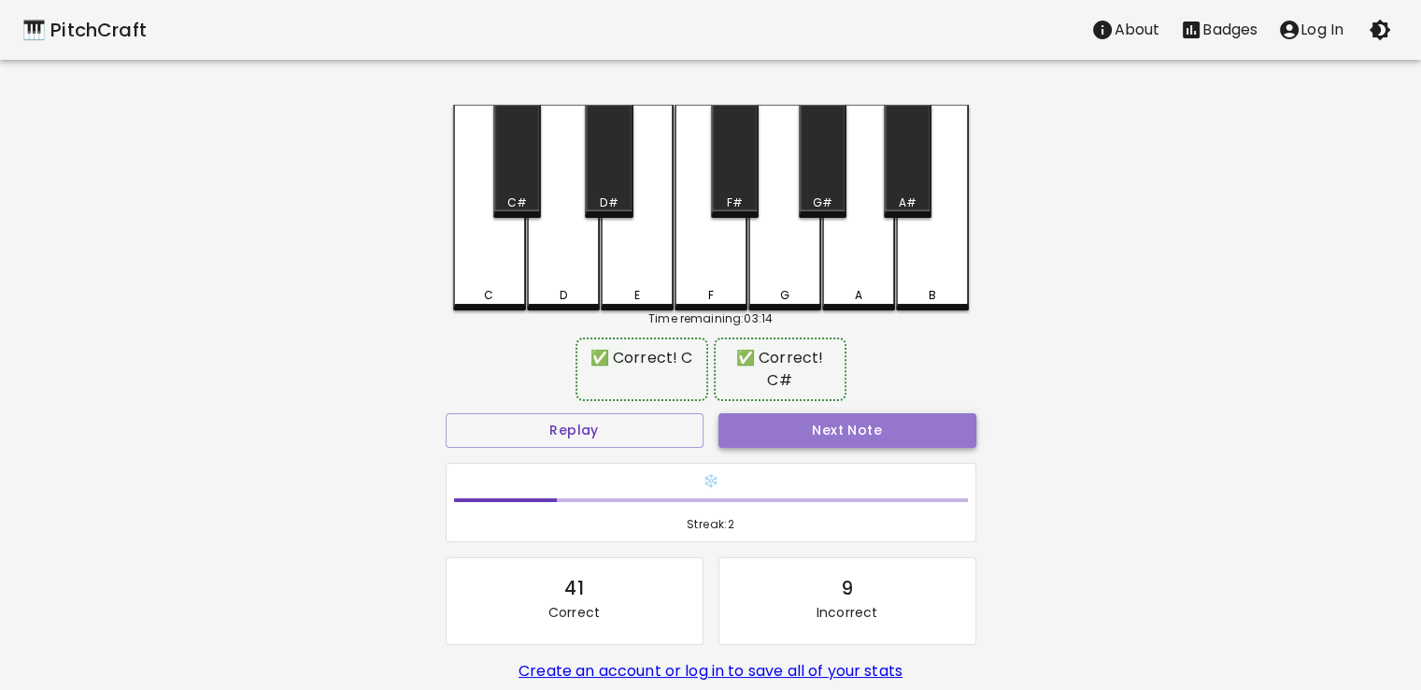
click at [843, 443] on button "Next Note" at bounding box center [848, 430] width 258 height 35
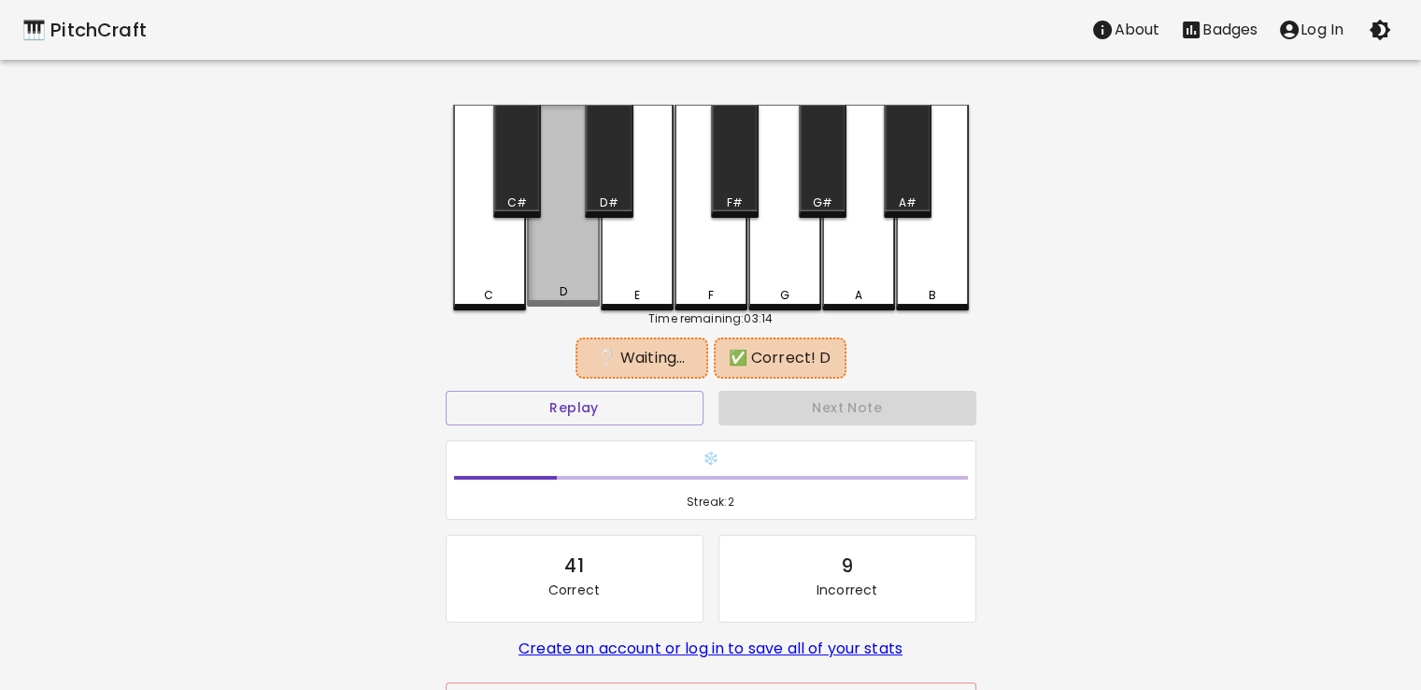
click at [563, 252] on div "D" at bounding box center [563, 206] width 73 height 202
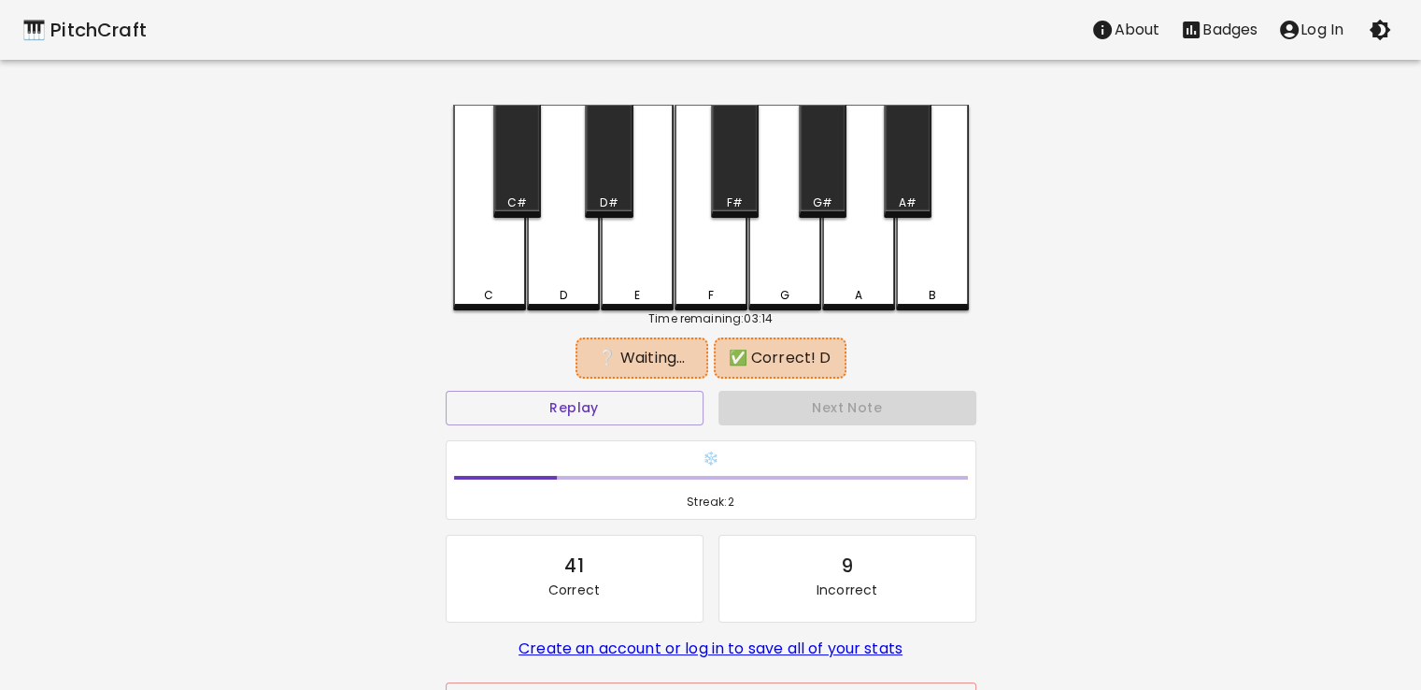
click at [947, 263] on div "B" at bounding box center [932, 208] width 73 height 206
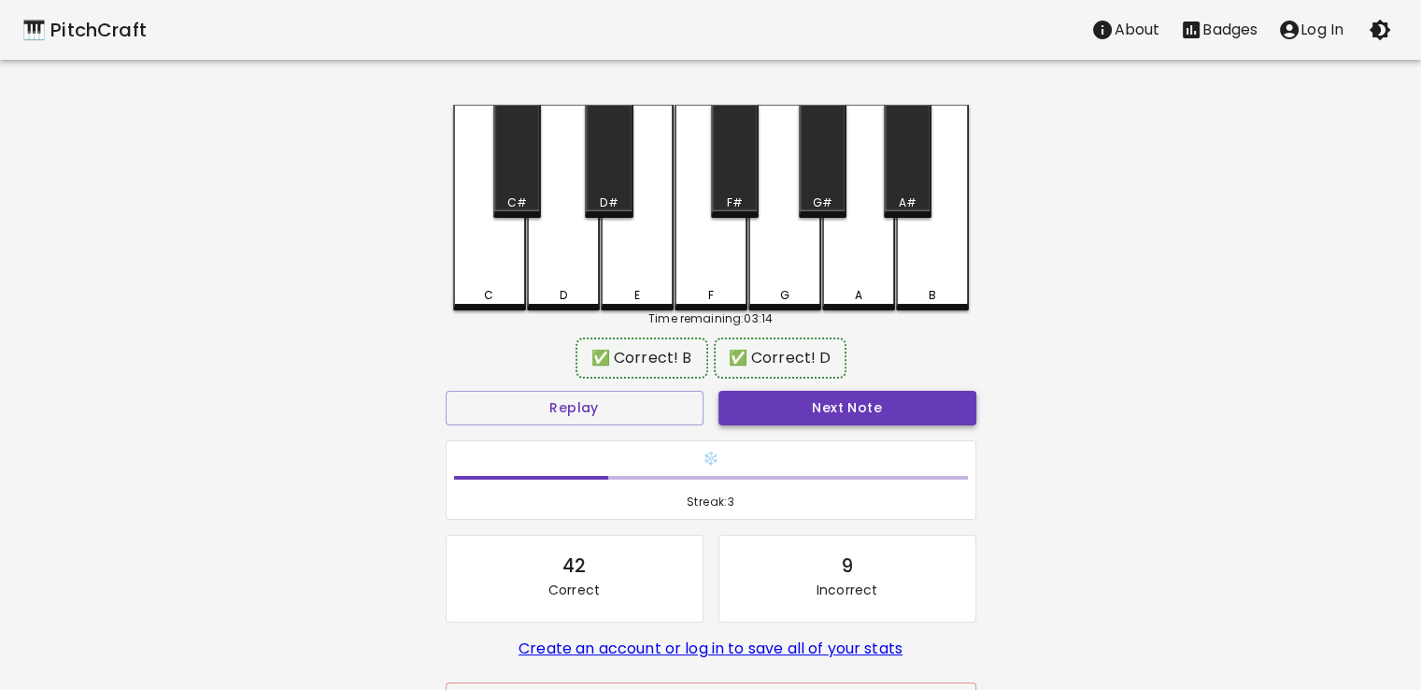
click at [897, 404] on button "Next Note" at bounding box center [848, 408] width 258 height 35
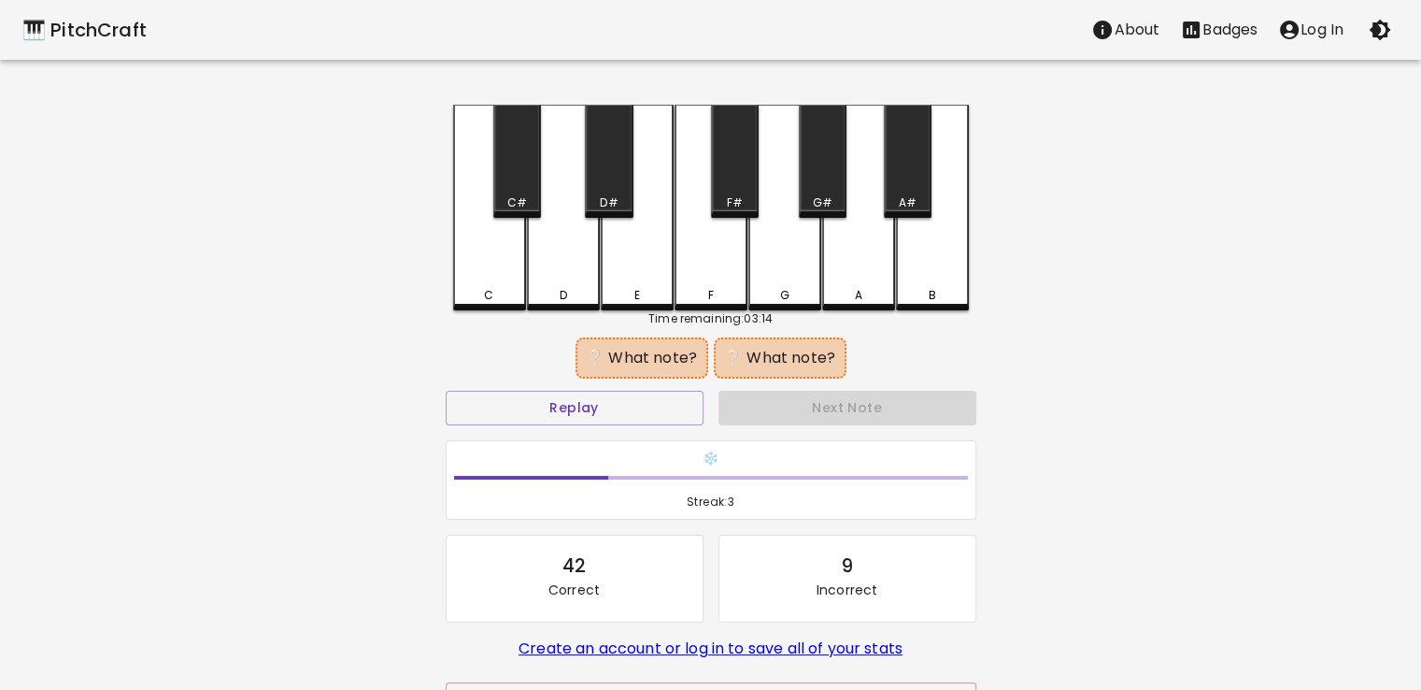
click at [583, 273] on div "D" at bounding box center [563, 208] width 73 height 206
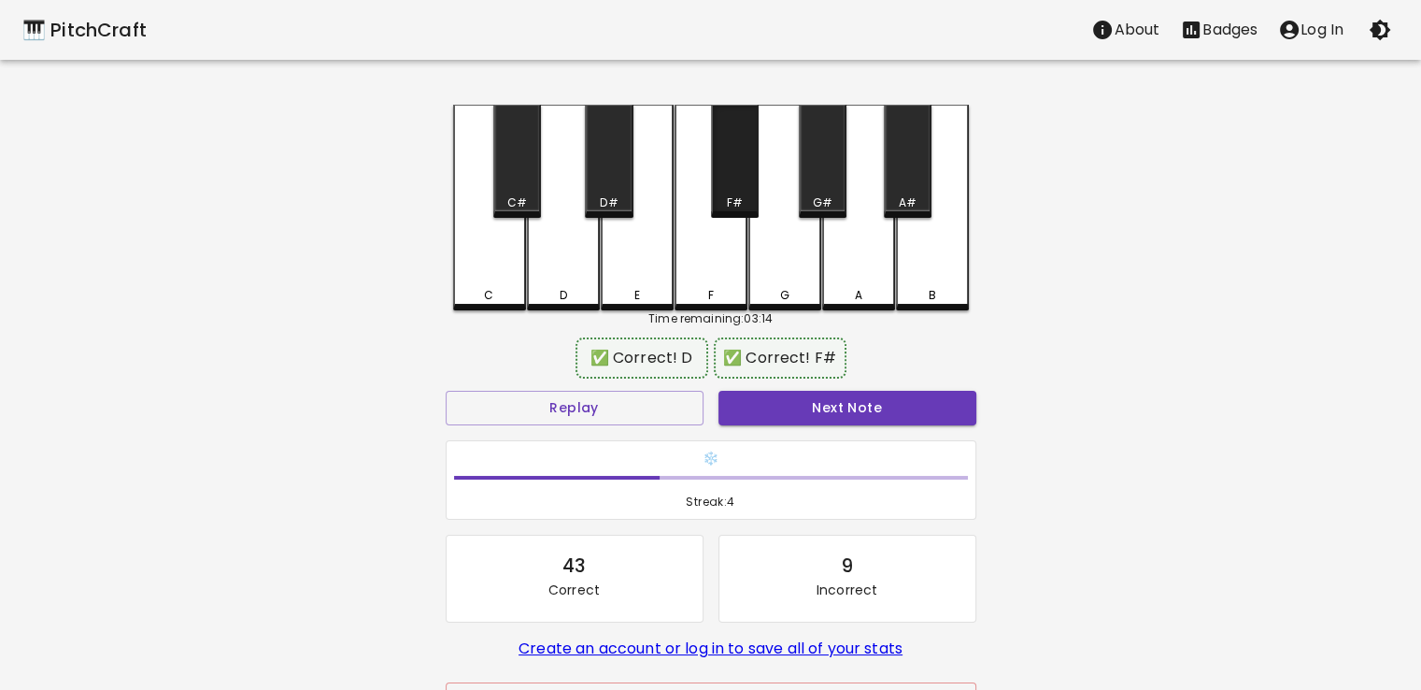
click at [739, 192] on div "F#" at bounding box center [735, 161] width 48 height 113
click at [849, 410] on button "Next Note" at bounding box center [848, 408] width 258 height 35
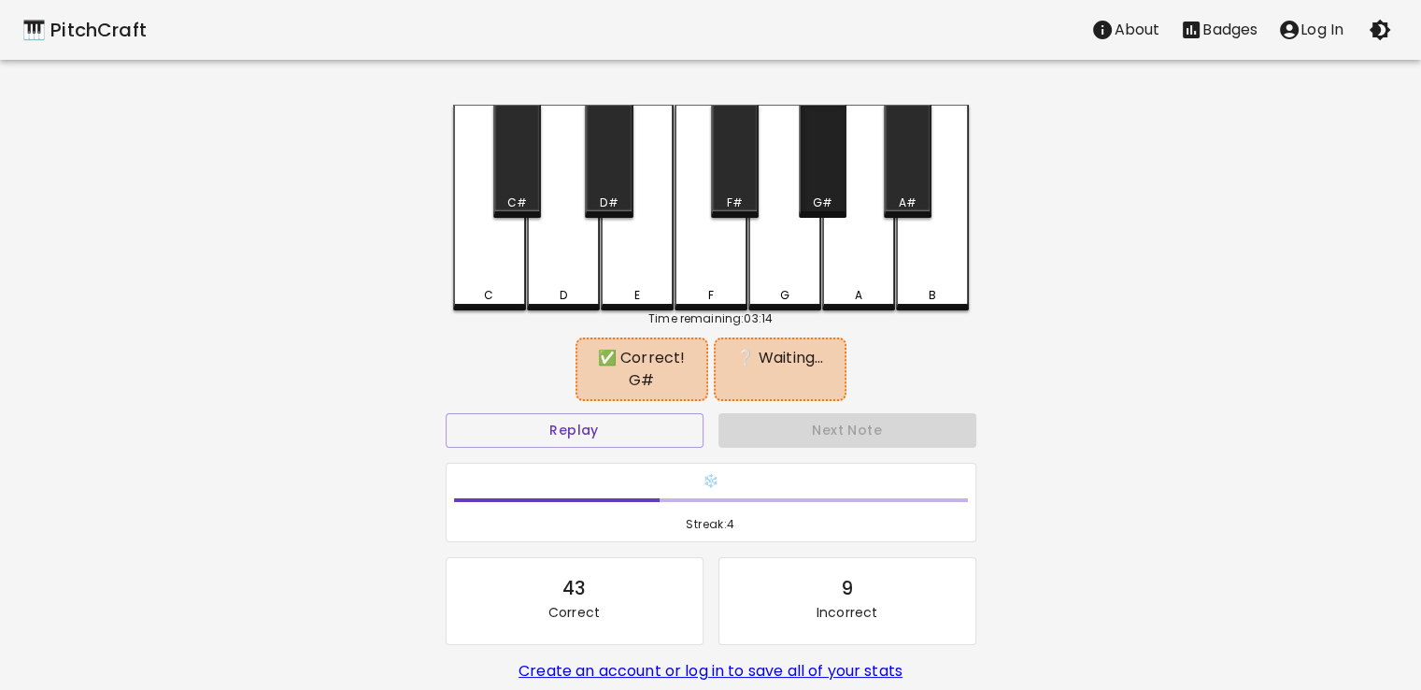
click at [837, 173] on div "G#" at bounding box center [823, 161] width 48 height 113
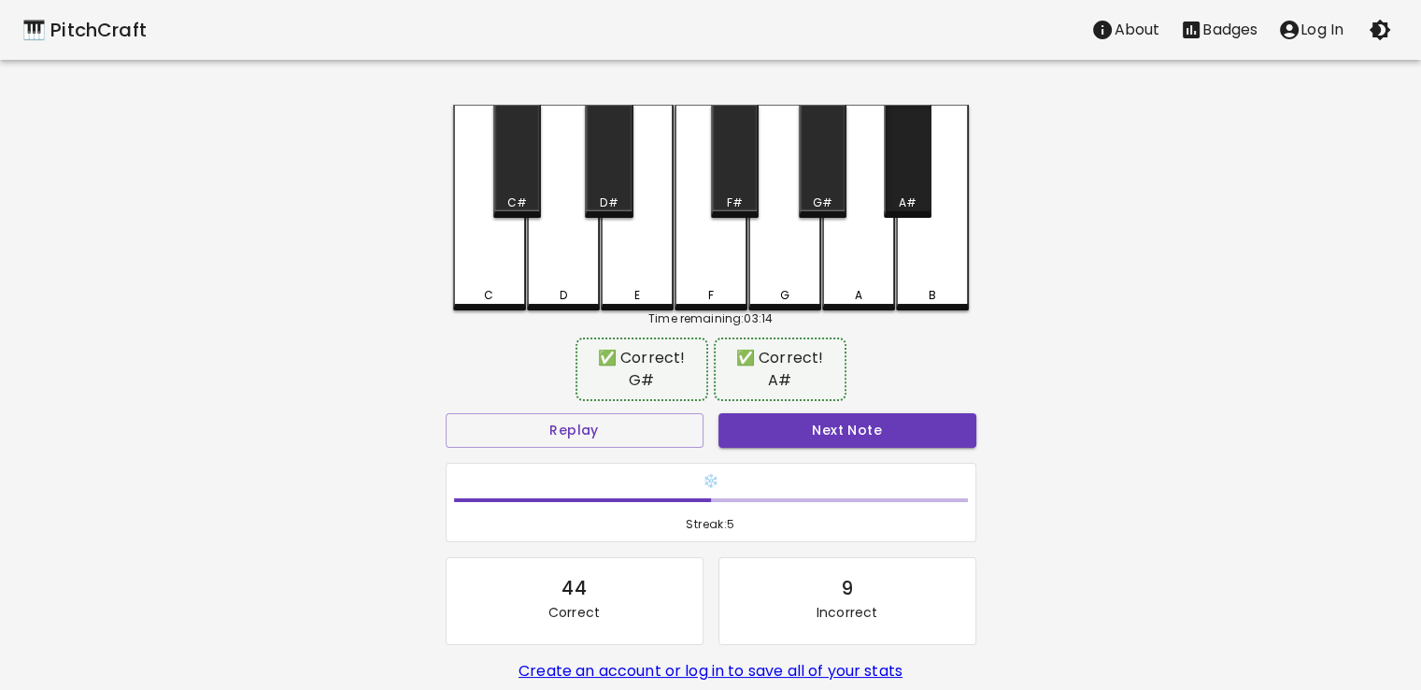
click at [905, 178] on div "A#" at bounding box center [908, 161] width 48 height 113
click at [900, 422] on button "Next Note" at bounding box center [848, 430] width 258 height 35
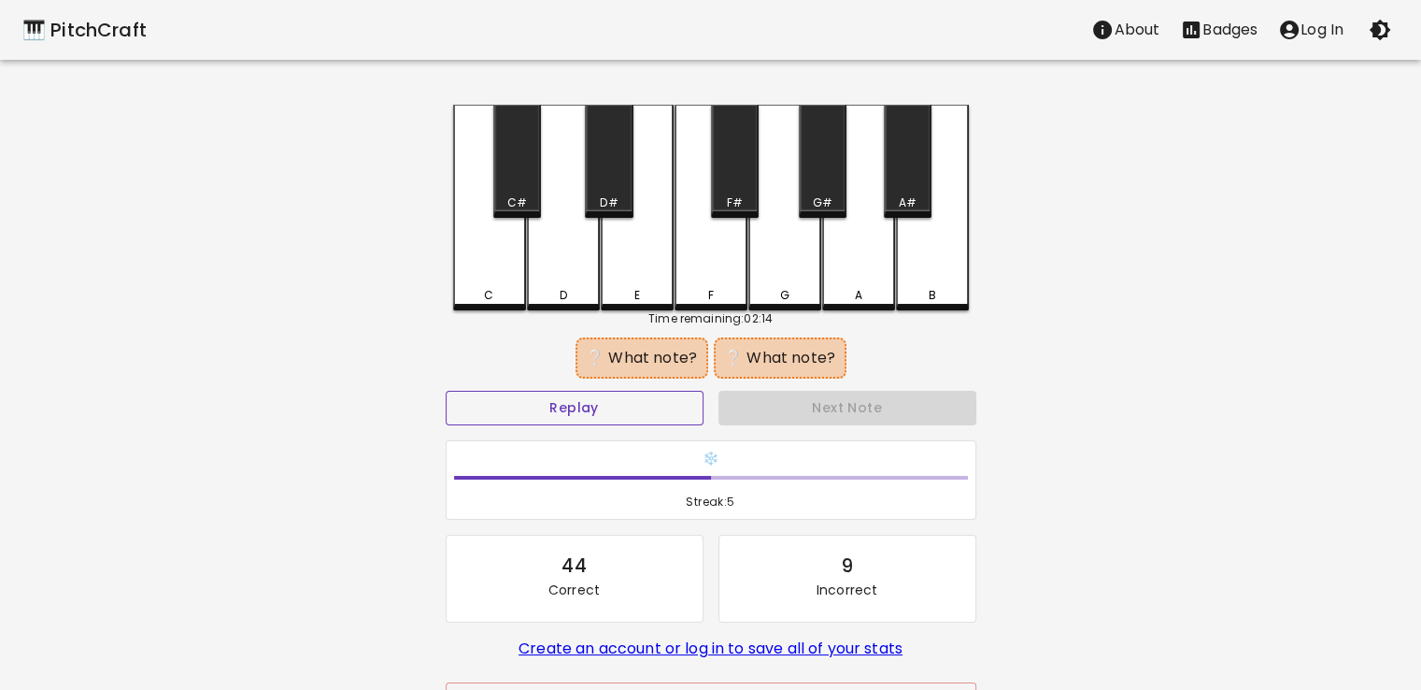
click at [626, 412] on button "Replay" at bounding box center [575, 408] width 258 height 35
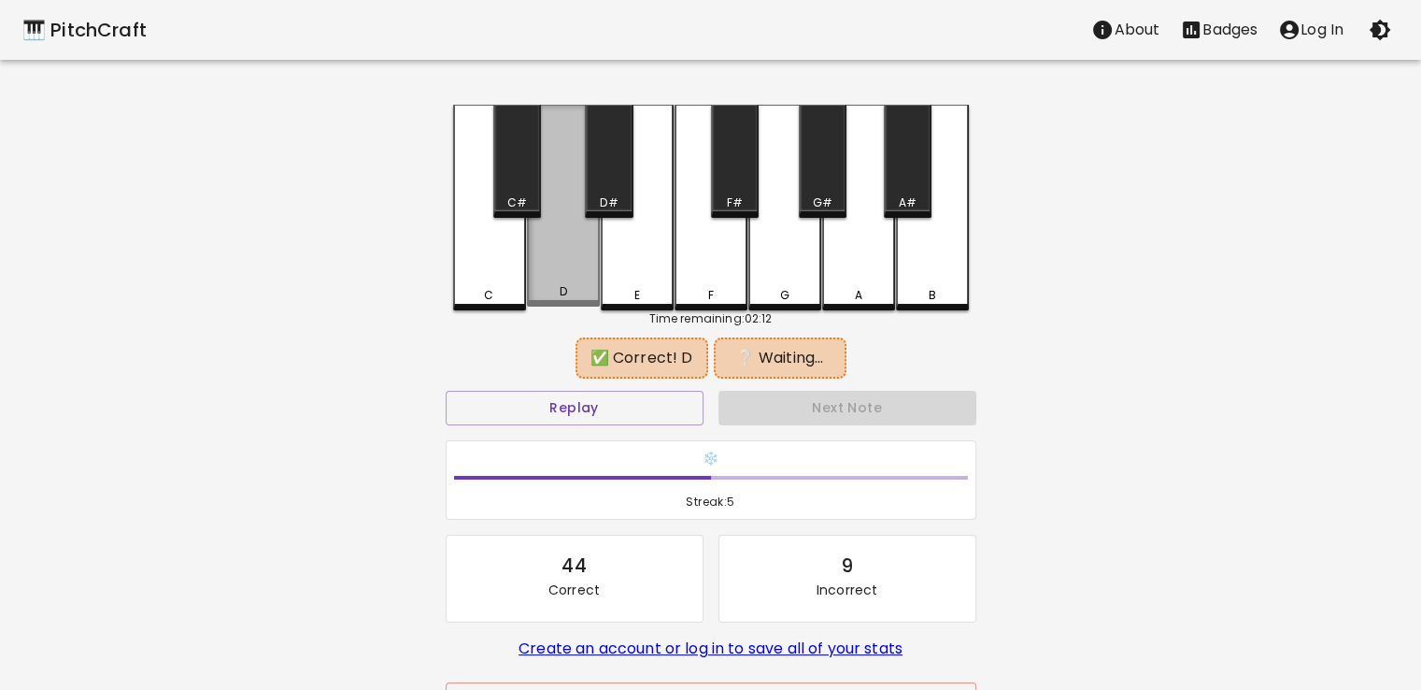
click at [584, 272] on div "D" at bounding box center [563, 206] width 73 height 202
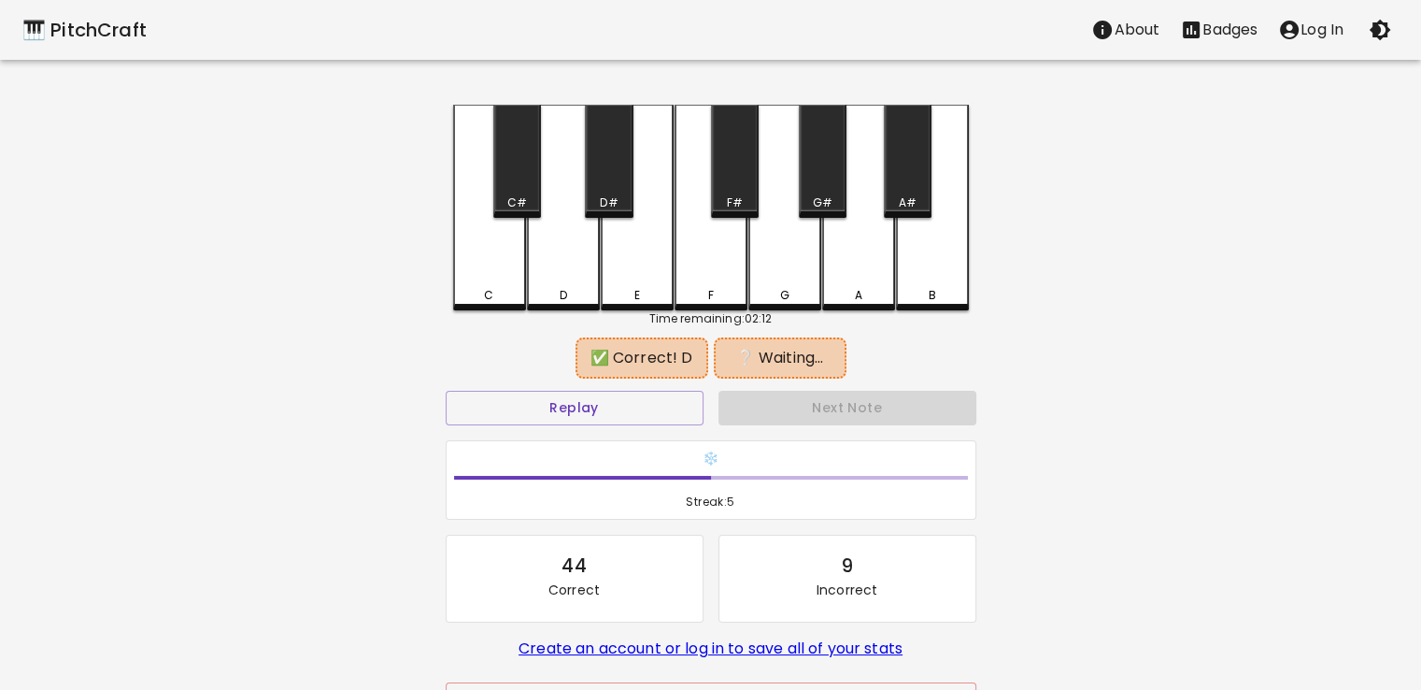
click at [854, 255] on div "A" at bounding box center [858, 208] width 73 height 206
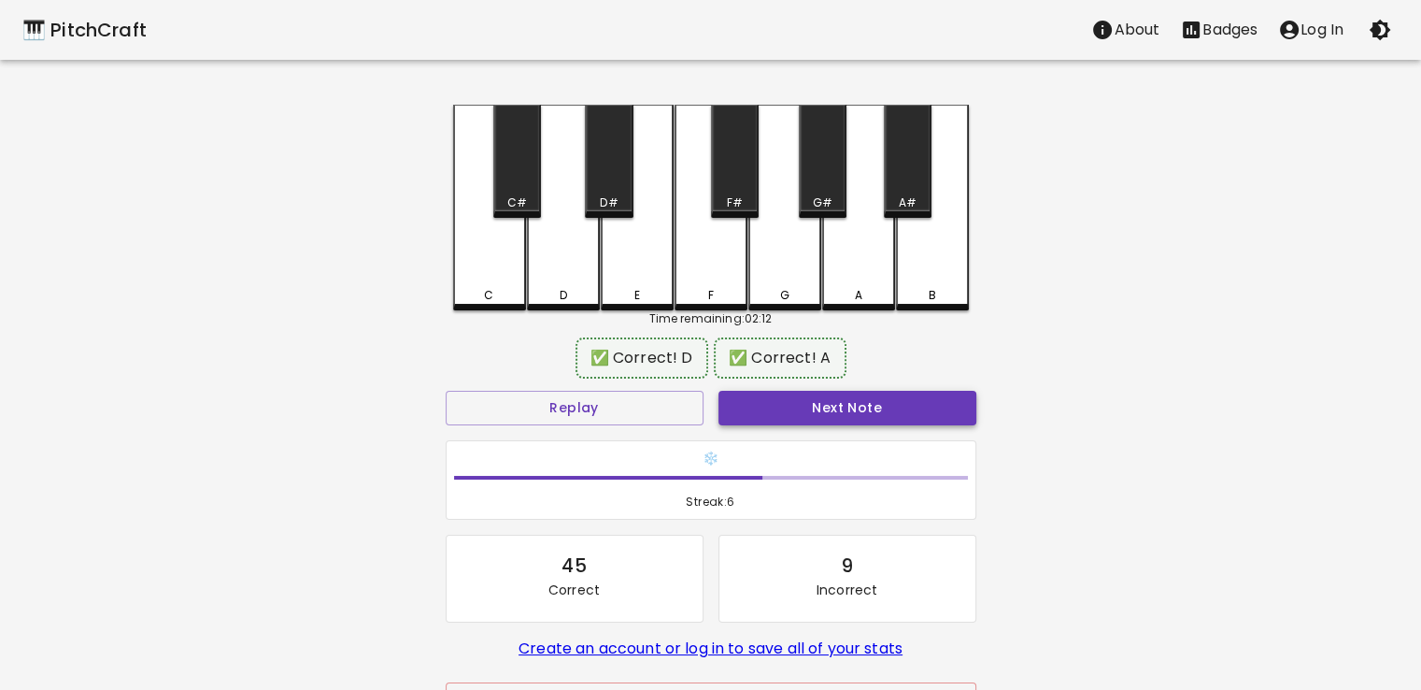
click at [893, 399] on button "Next Note" at bounding box center [848, 408] width 258 height 35
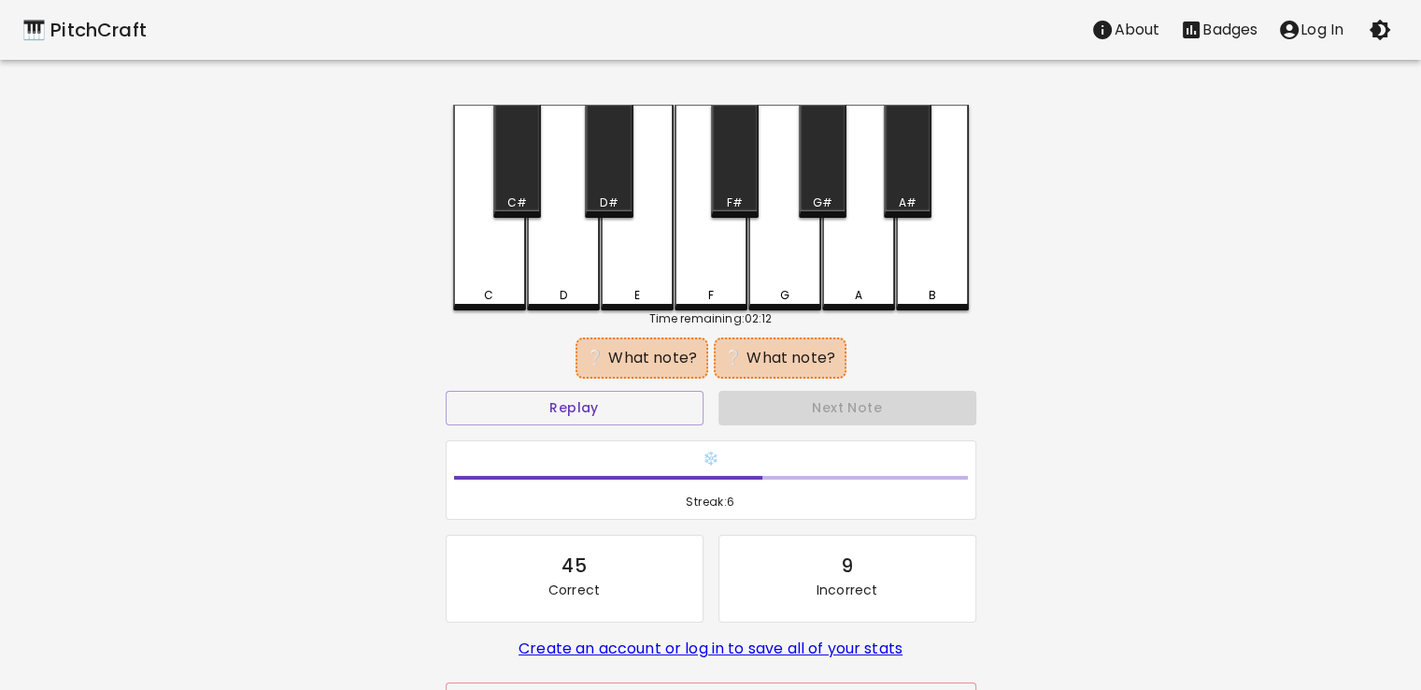
click at [616, 179] on div "D#" at bounding box center [609, 161] width 48 height 113
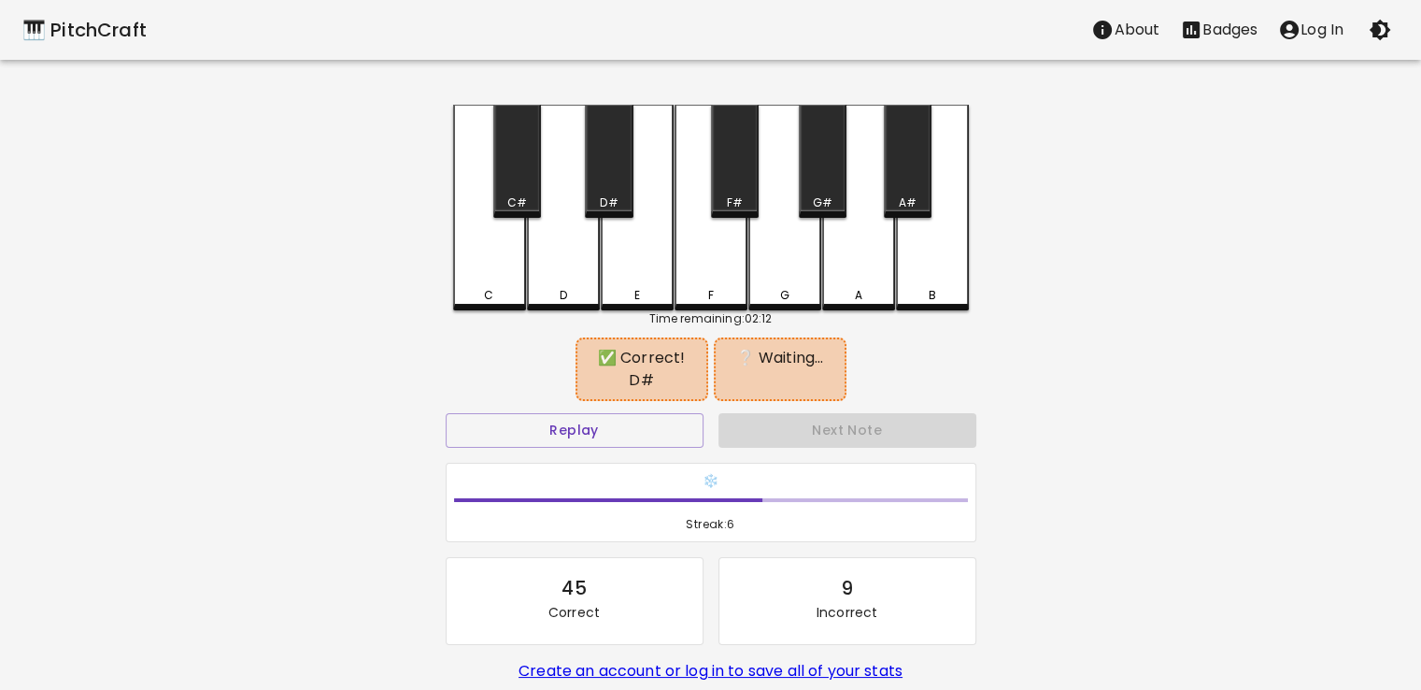
click at [916, 261] on div "B" at bounding box center [932, 208] width 73 height 206
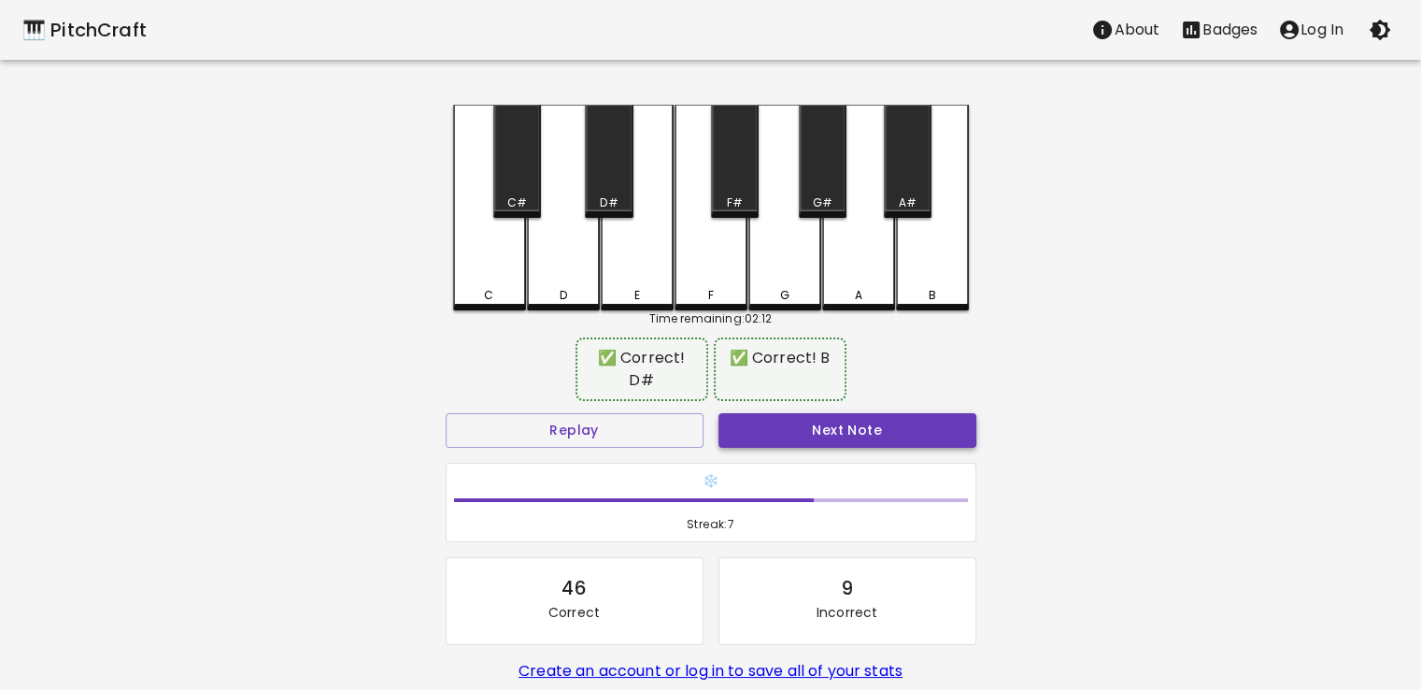
click at [867, 413] on button "Next Note" at bounding box center [848, 430] width 258 height 35
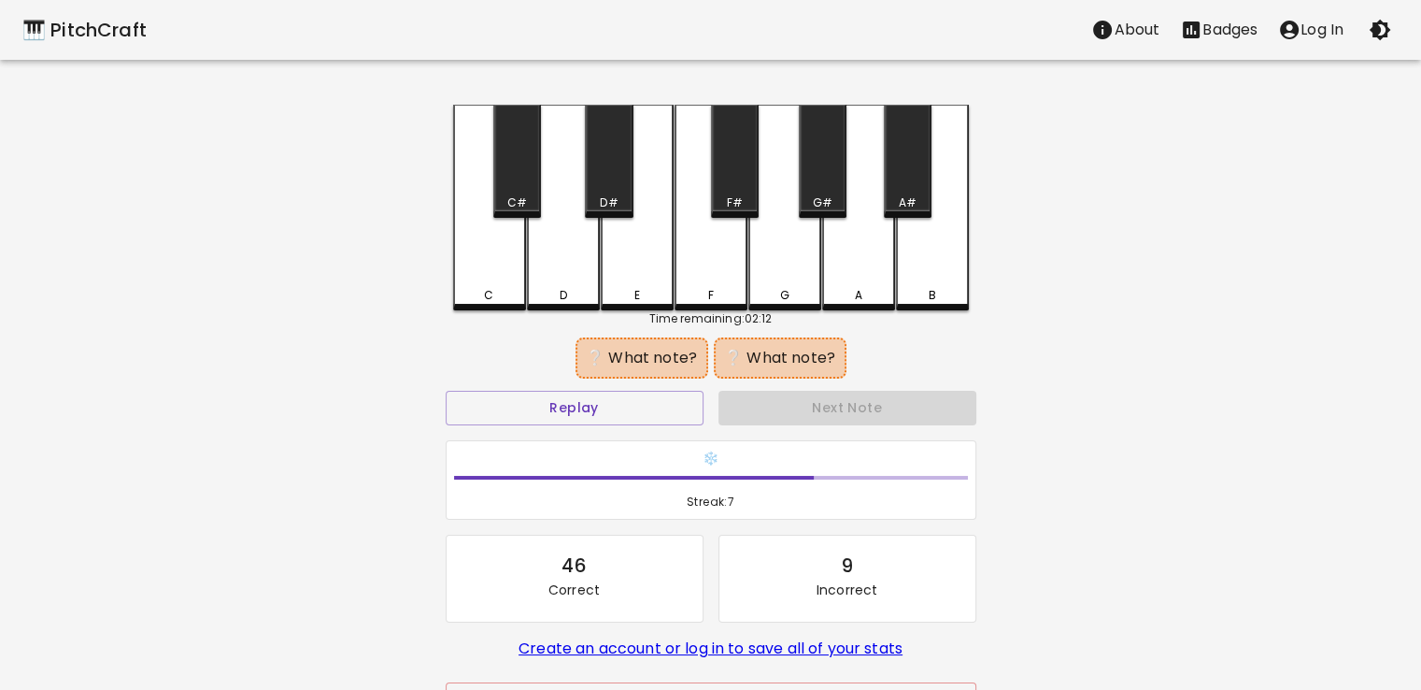
click at [493, 260] on div "C" at bounding box center [489, 208] width 73 height 206
click at [770, 262] on div "G" at bounding box center [785, 208] width 73 height 206
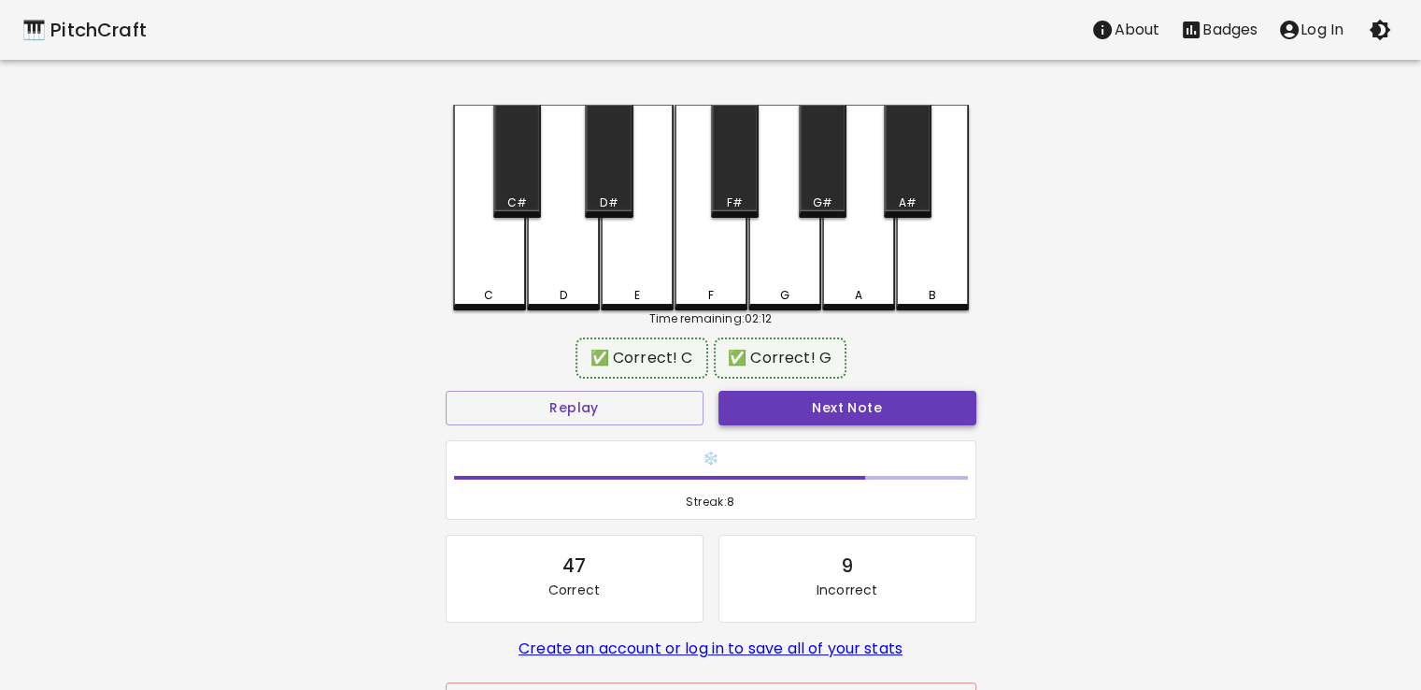
click at [875, 407] on button "Next Note" at bounding box center [848, 408] width 258 height 35
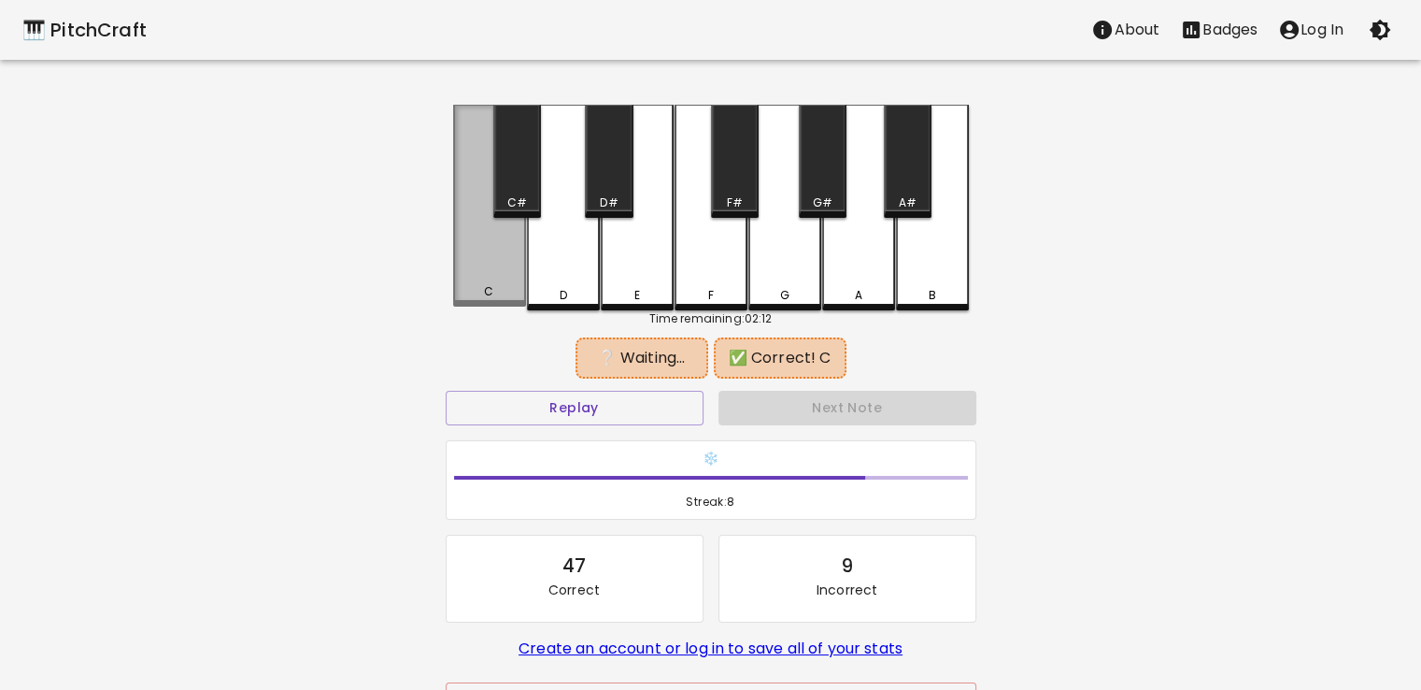
click at [464, 286] on div "C" at bounding box center [489, 206] width 73 height 202
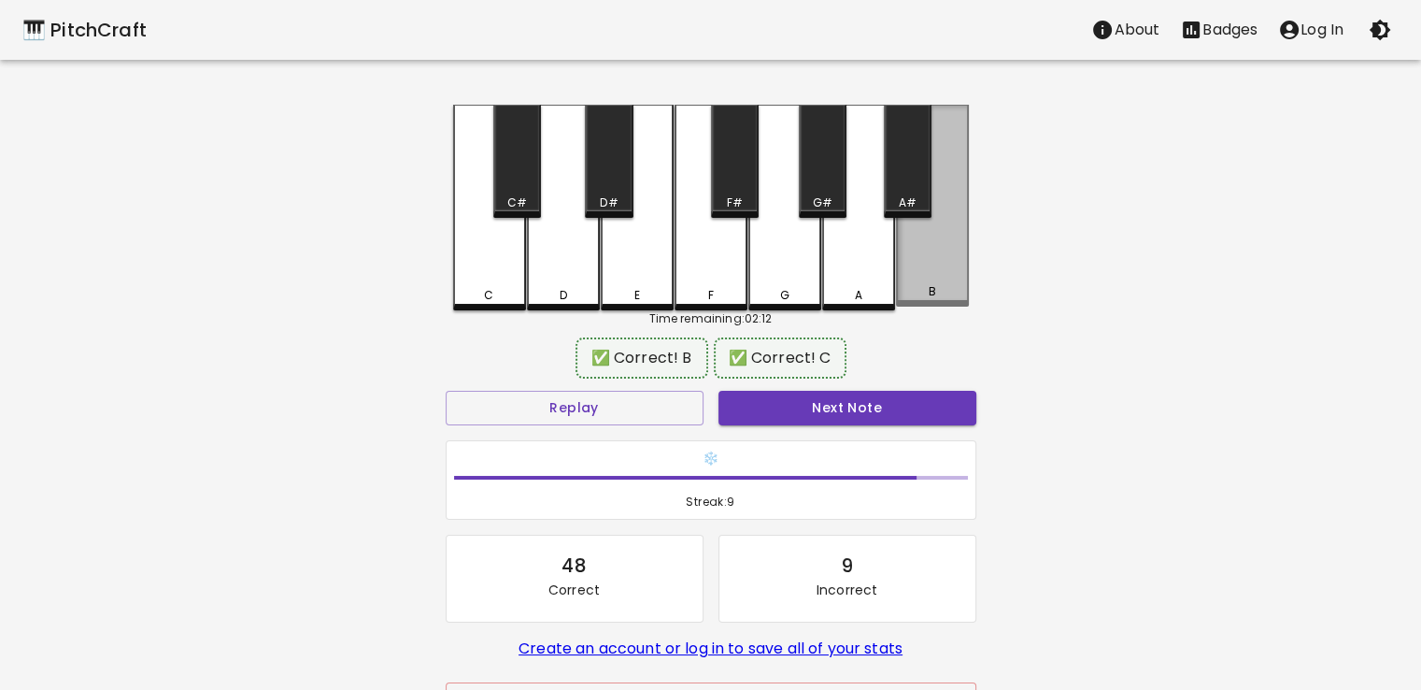
click at [932, 266] on div "B" at bounding box center [932, 206] width 73 height 202
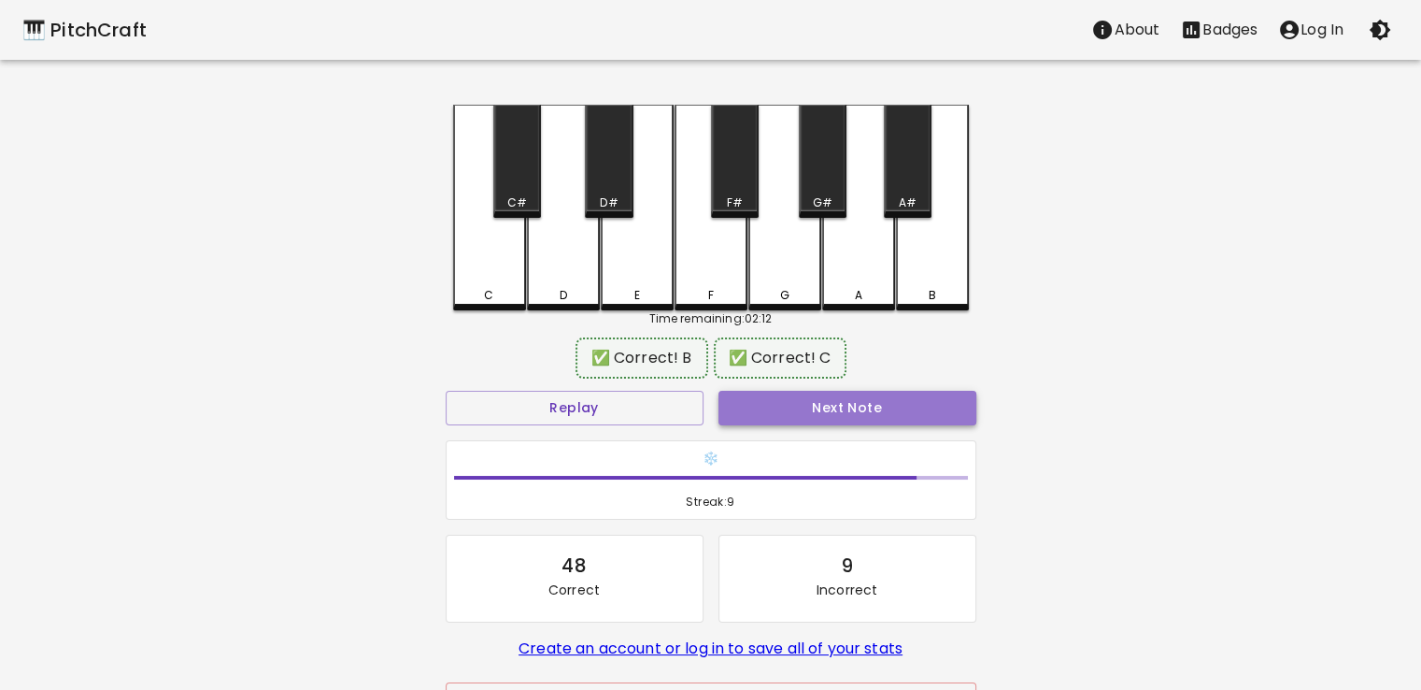
click at [876, 407] on button "Next Note" at bounding box center [848, 408] width 258 height 35
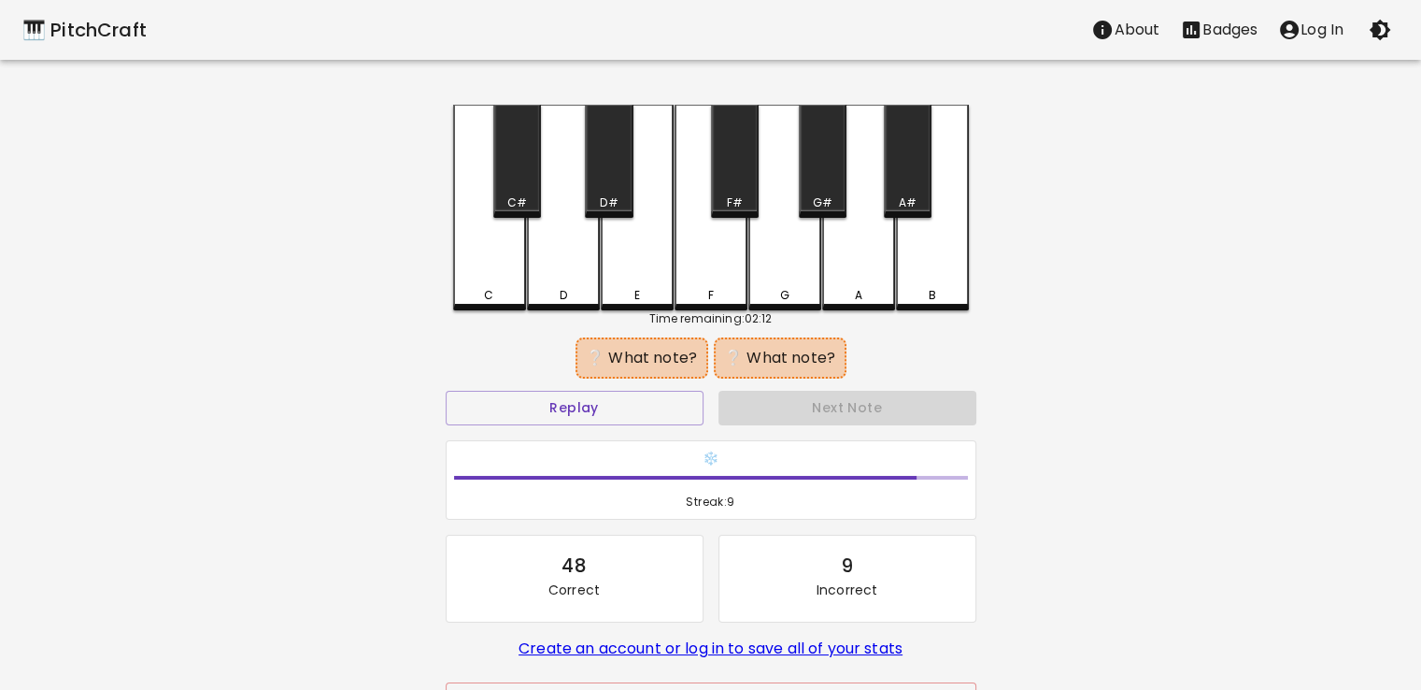
click at [480, 267] on div "C" at bounding box center [489, 208] width 73 height 206
click at [710, 258] on div "F" at bounding box center [711, 208] width 73 height 206
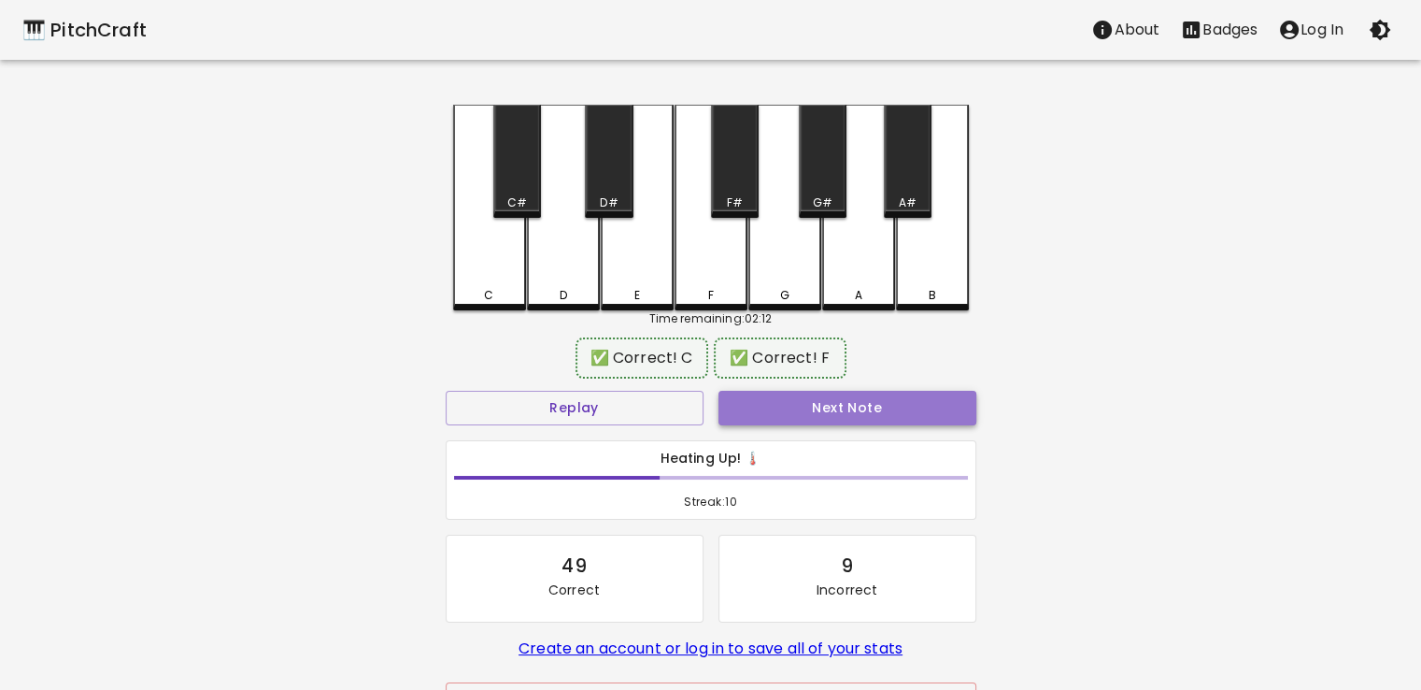
click at [875, 414] on button "Next Note" at bounding box center [848, 408] width 258 height 35
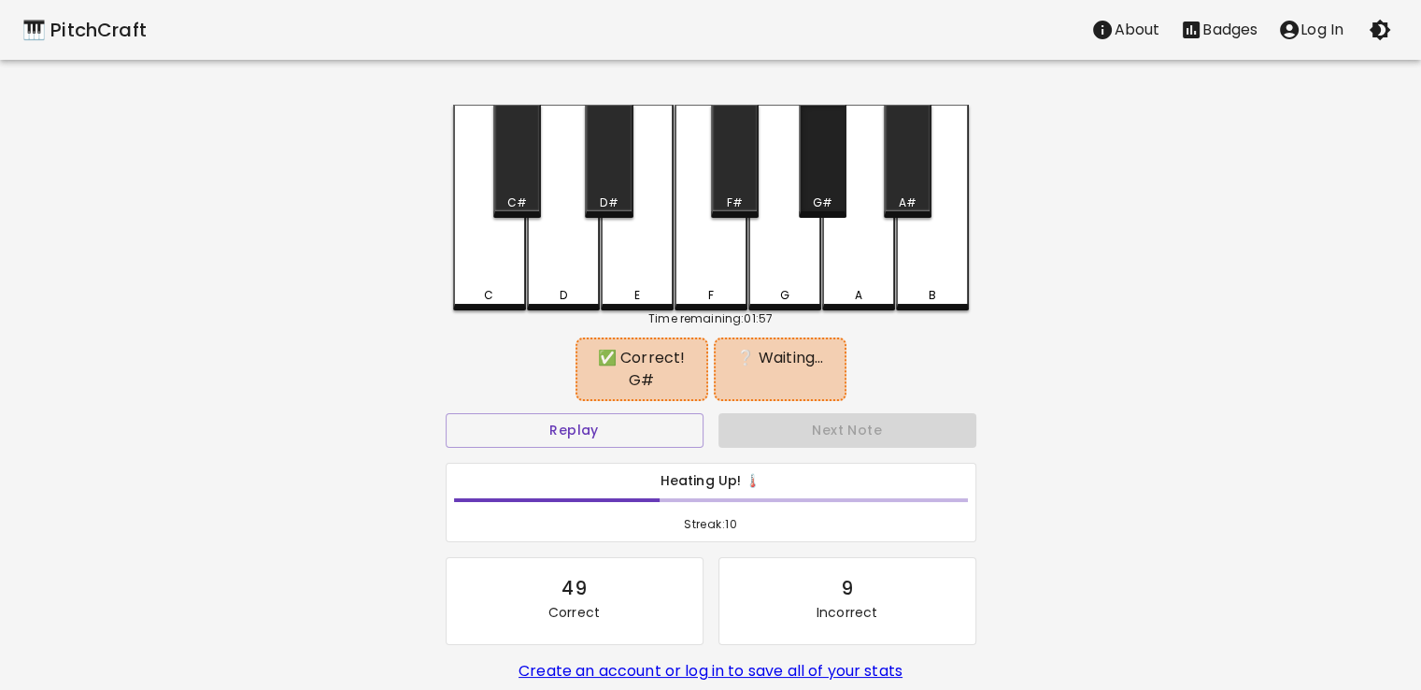
click at [809, 165] on div "G#" at bounding box center [823, 161] width 48 height 113
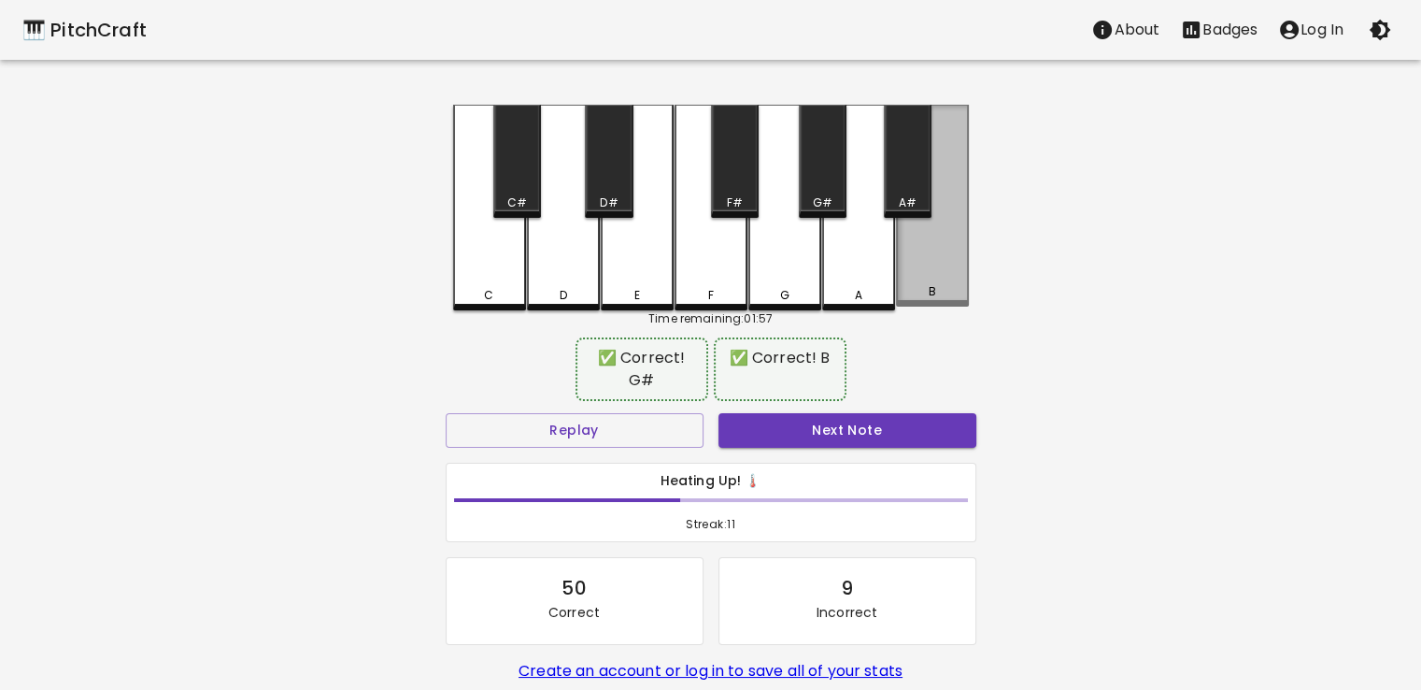
click at [937, 278] on div "B" at bounding box center [932, 206] width 73 height 202
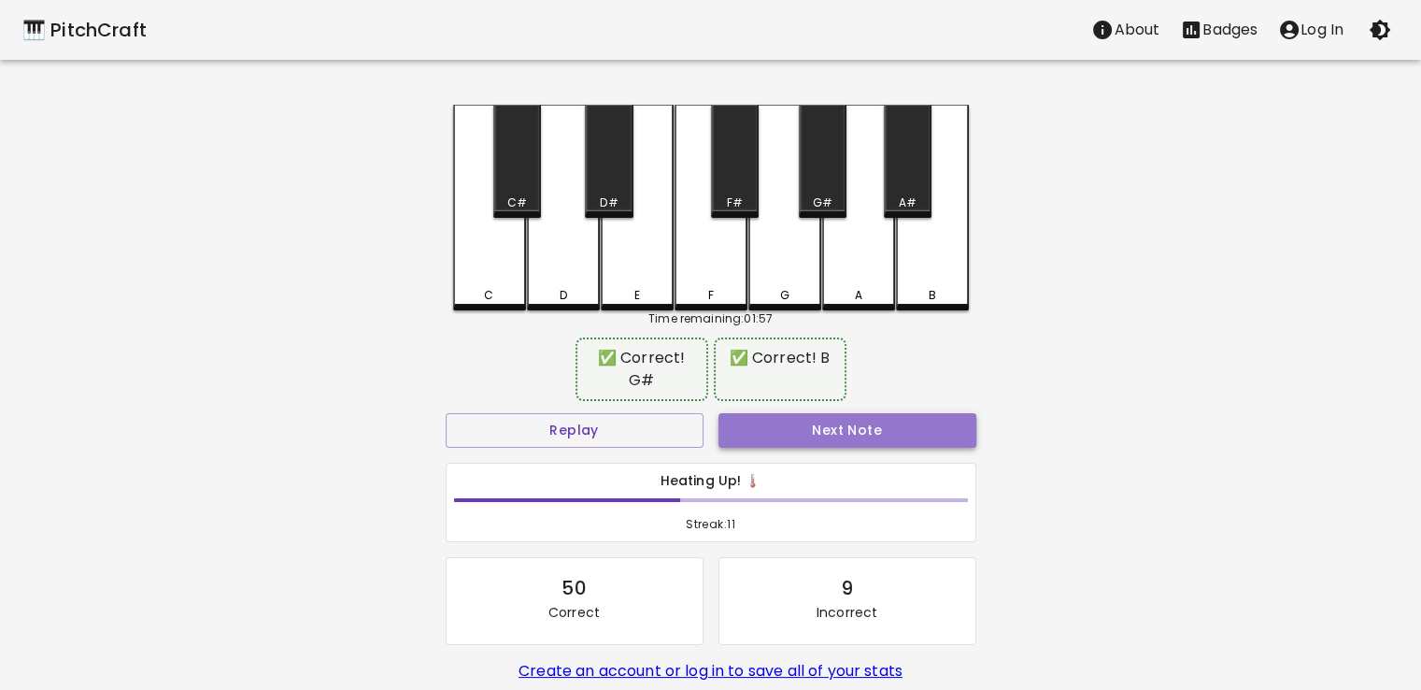
click at [890, 428] on button "Next Note" at bounding box center [848, 430] width 258 height 35
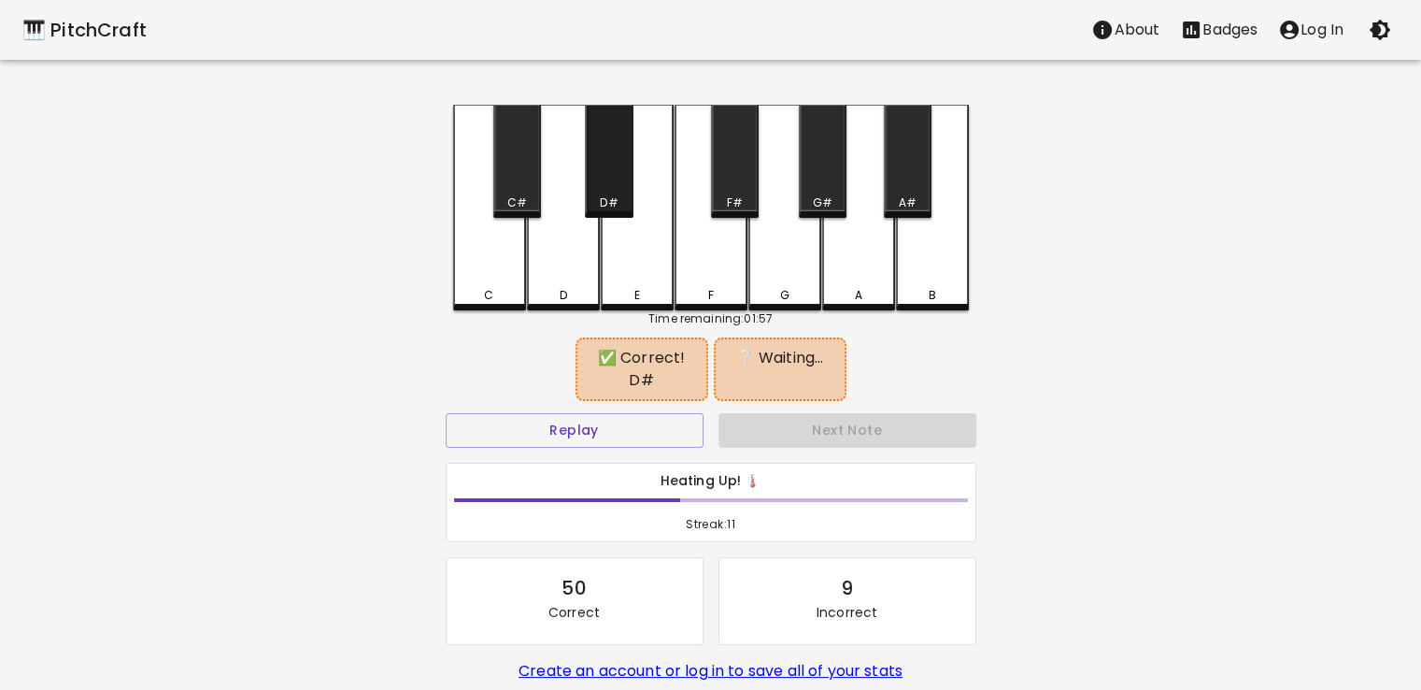
click at [613, 169] on div "D#" at bounding box center [609, 161] width 48 height 113
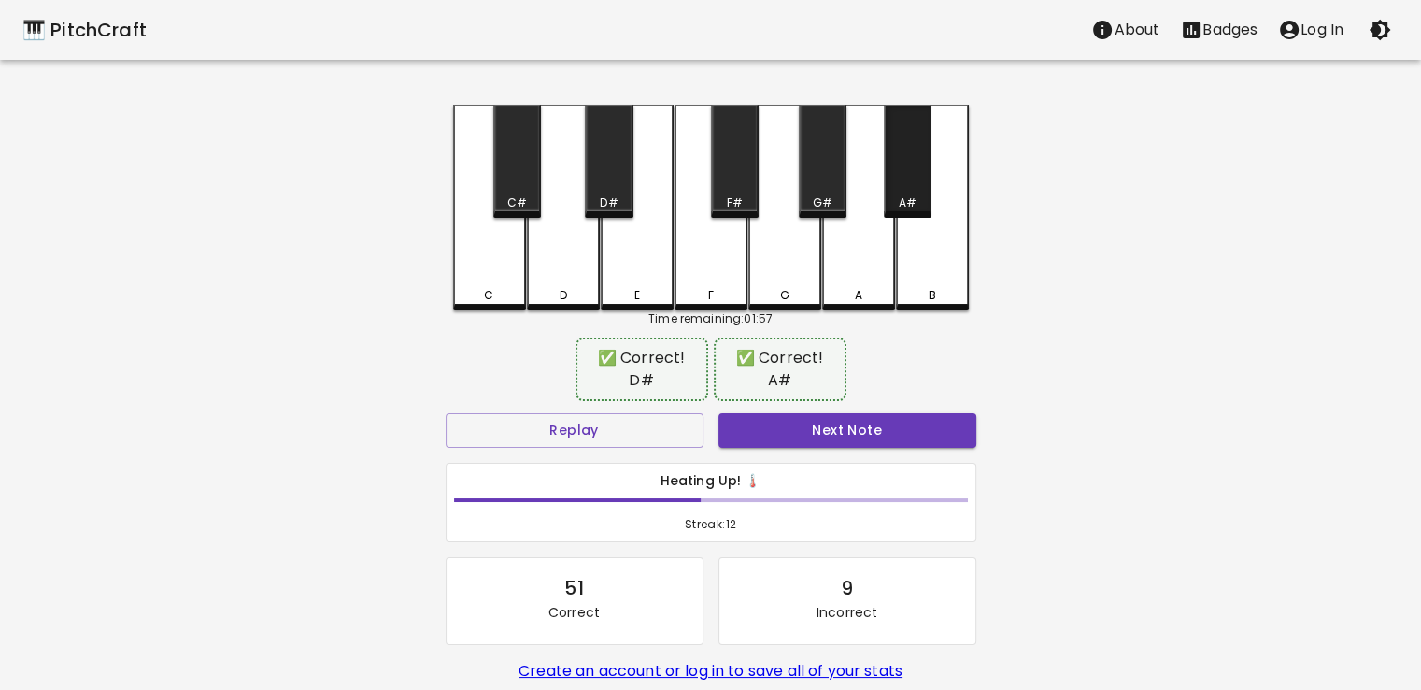
click at [912, 184] on div "A#" at bounding box center [908, 161] width 48 height 113
click at [897, 413] on button "Next Note" at bounding box center [848, 430] width 258 height 35
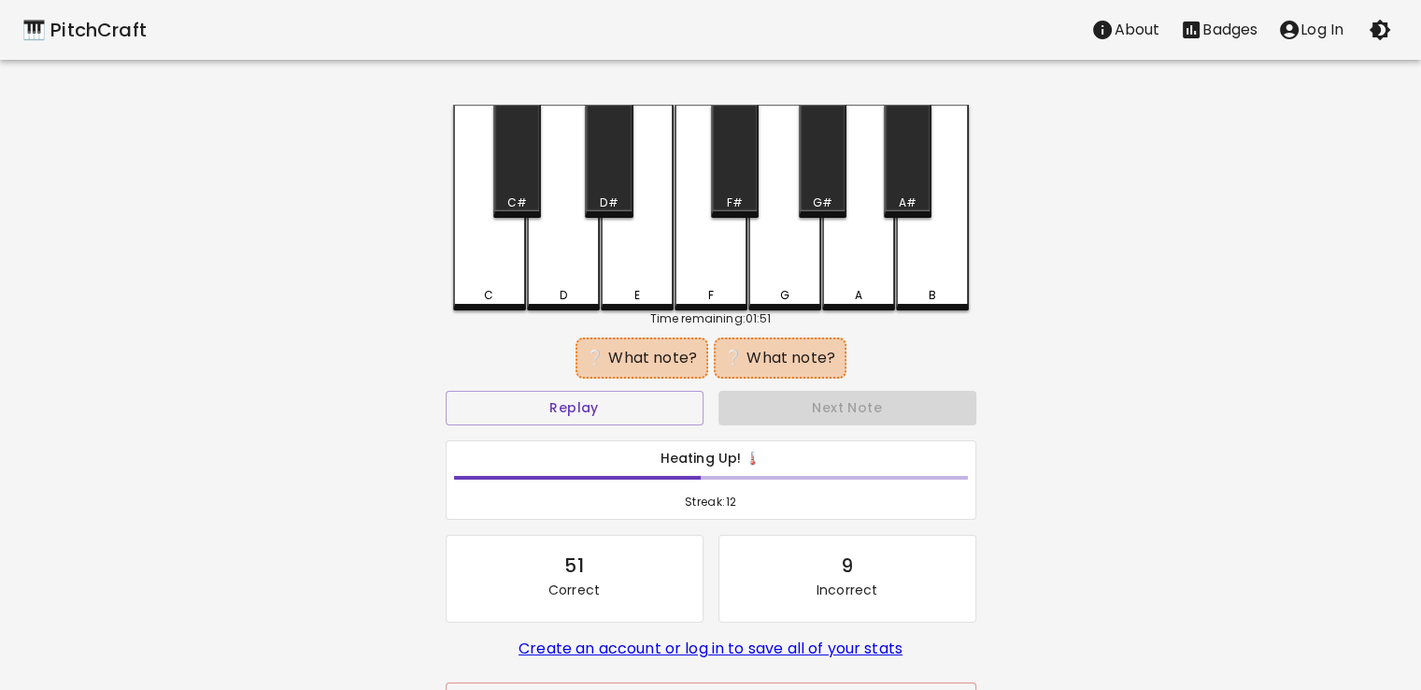
click at [716, 251] on div "F" at bounding box center [711, 208] width 73 height 206
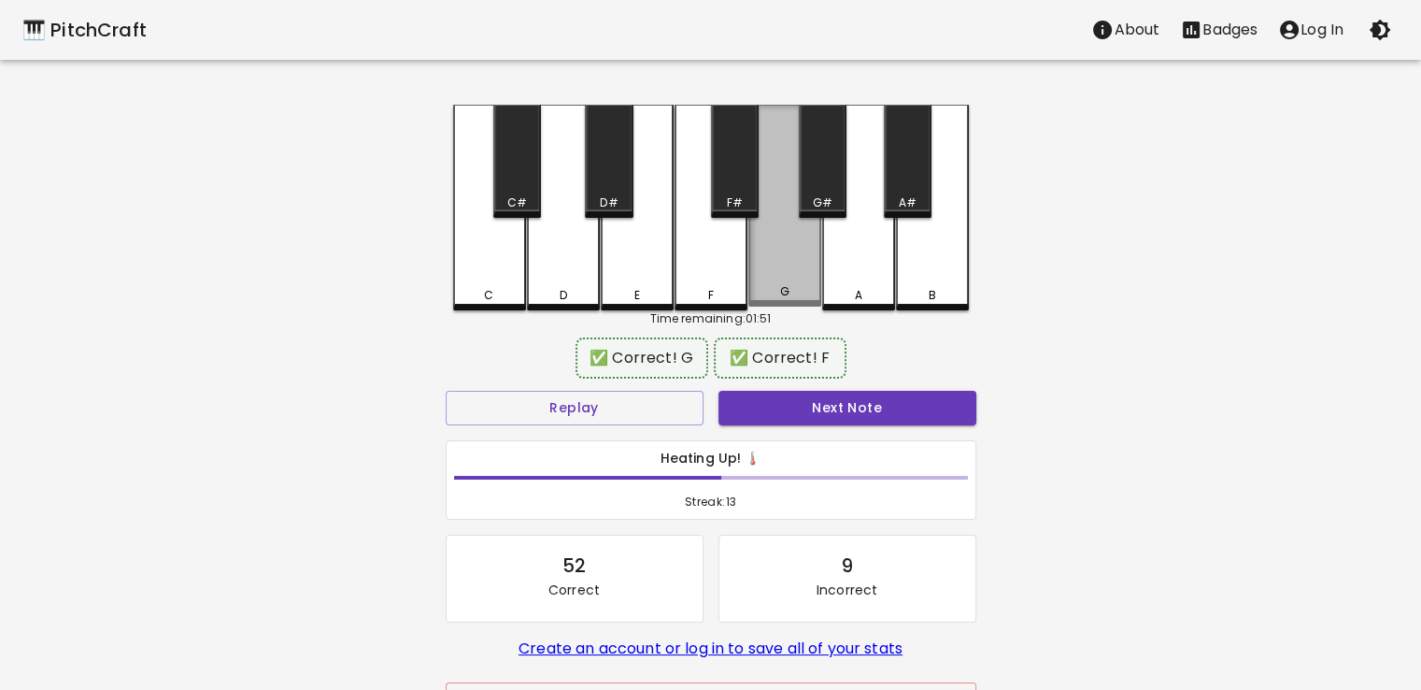
click at [793, 266] on div "G" at bounding box center [785, 206] width 73 height 202
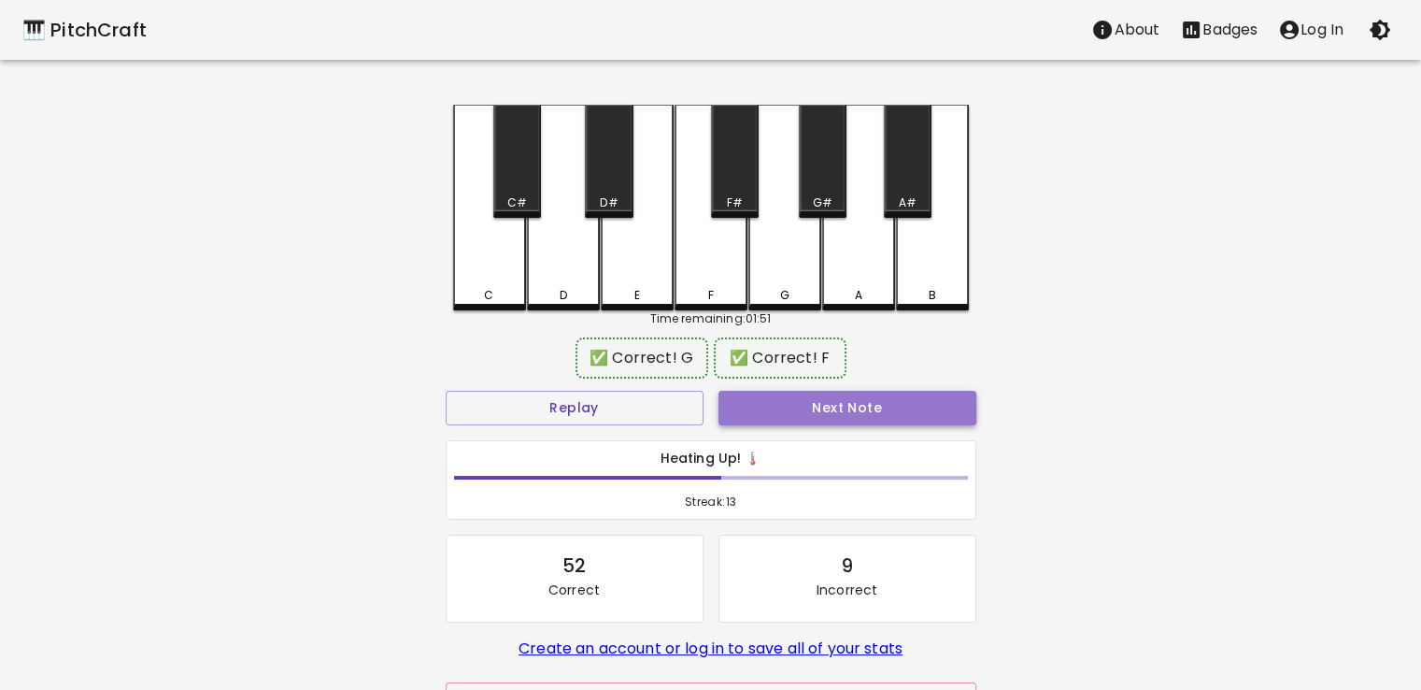
click at [875, 412] on button "Next Note" at bounding box center [848, 408] width 258 height 35
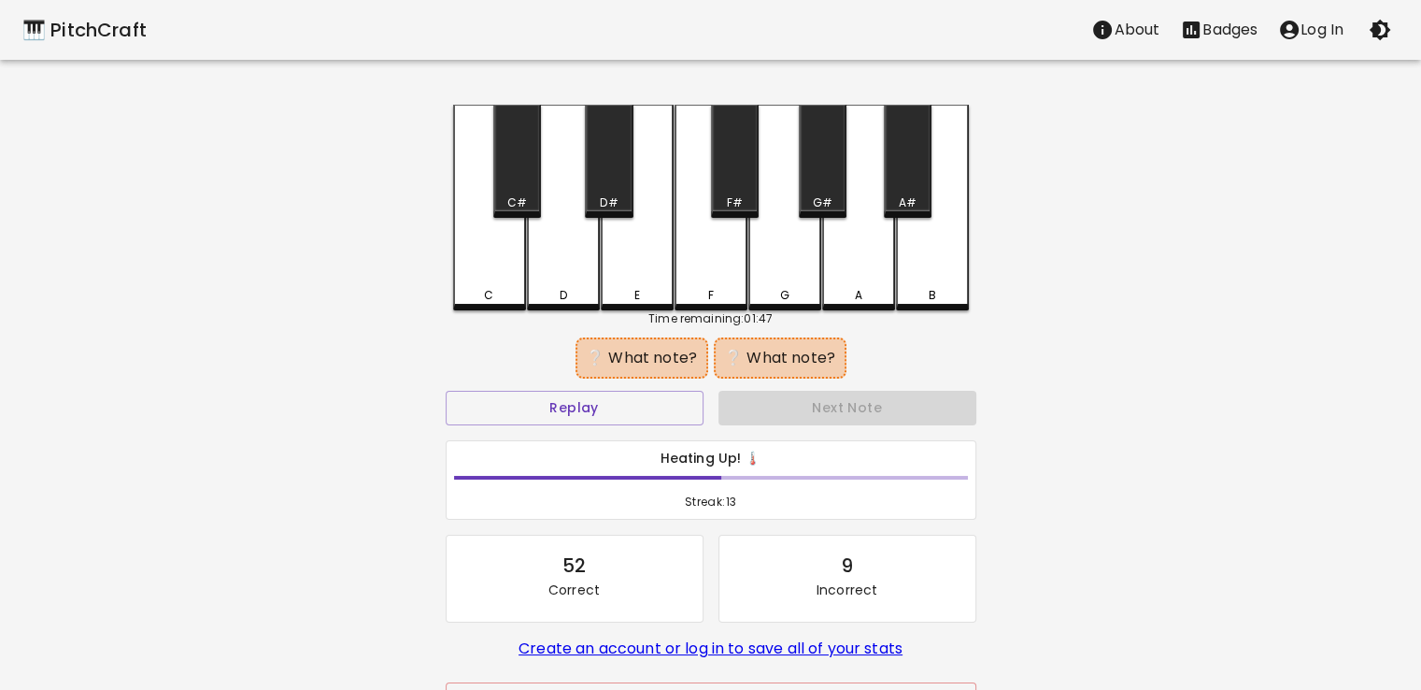
click at [775, 229] on div "G" at bounding box center [785, 208] width 73 height 206
click at [811, 179] on div "G#" at bounding box center [823, 161] width 48 height 113
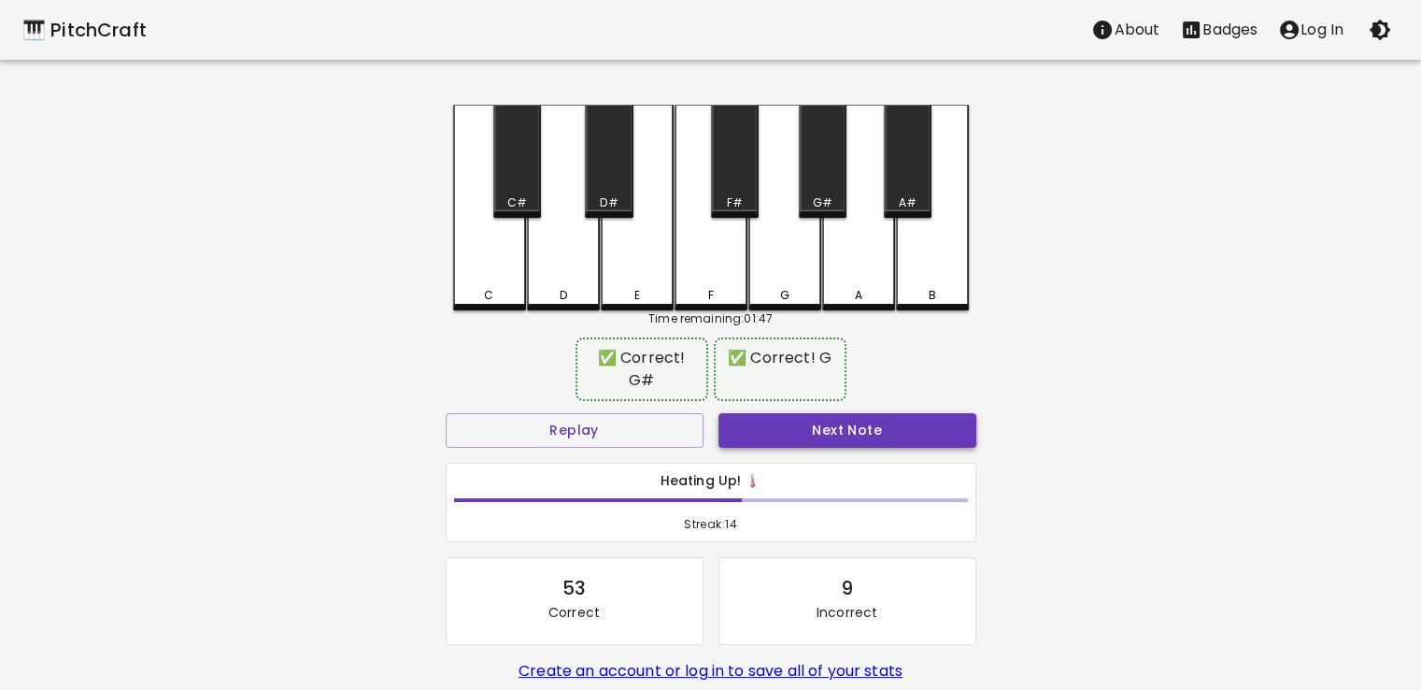
click at [836, 421] on button "Next Note" at bounding box center [848, 430] width 258 height 35
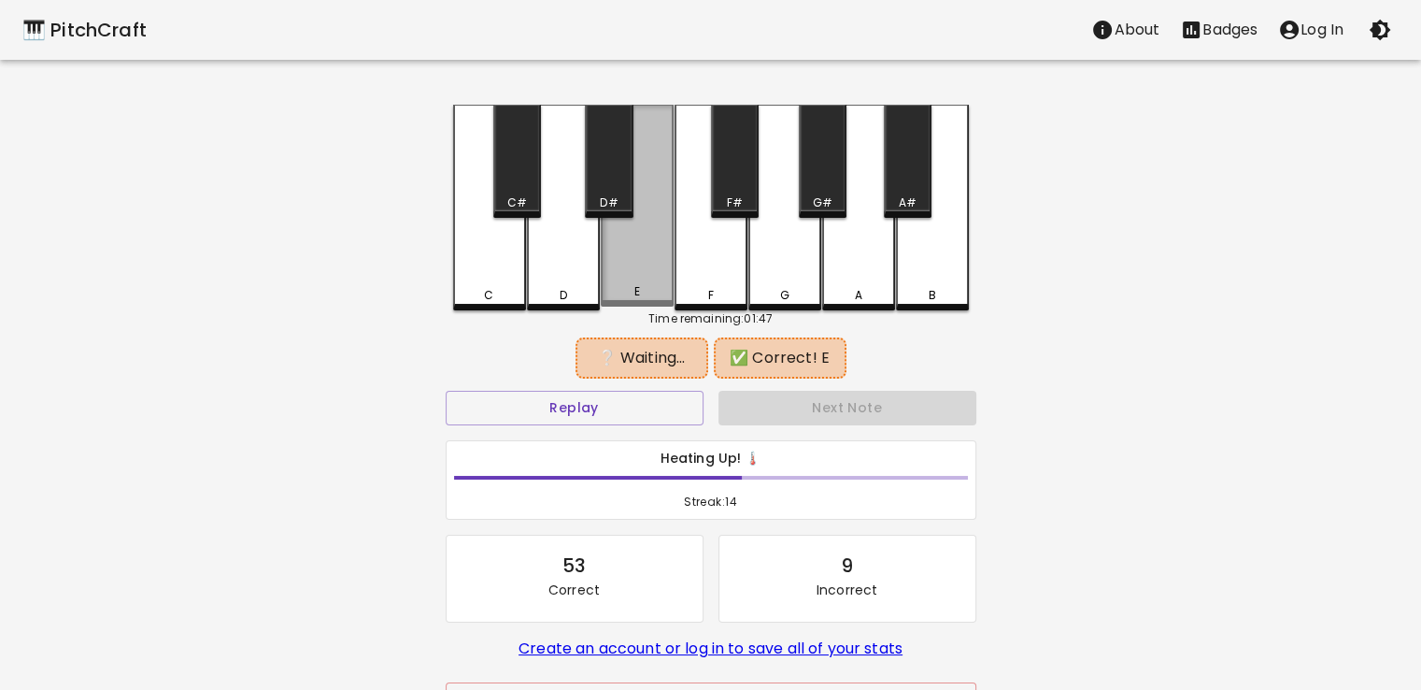
click at [655, 244] on div "E" at bounding box center [637, 206] width 73 height 202
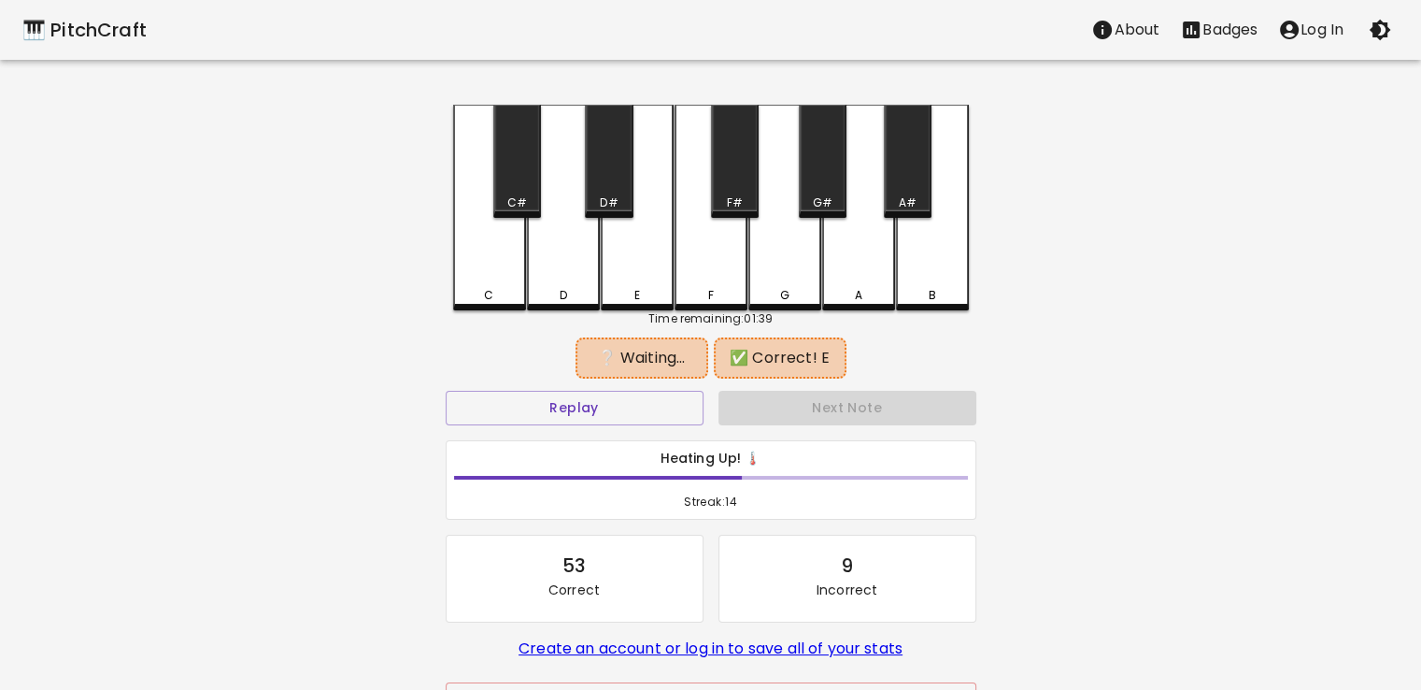
click at [895, 190] on div "A#" at bounding box center [908, 161] width 48 height 113
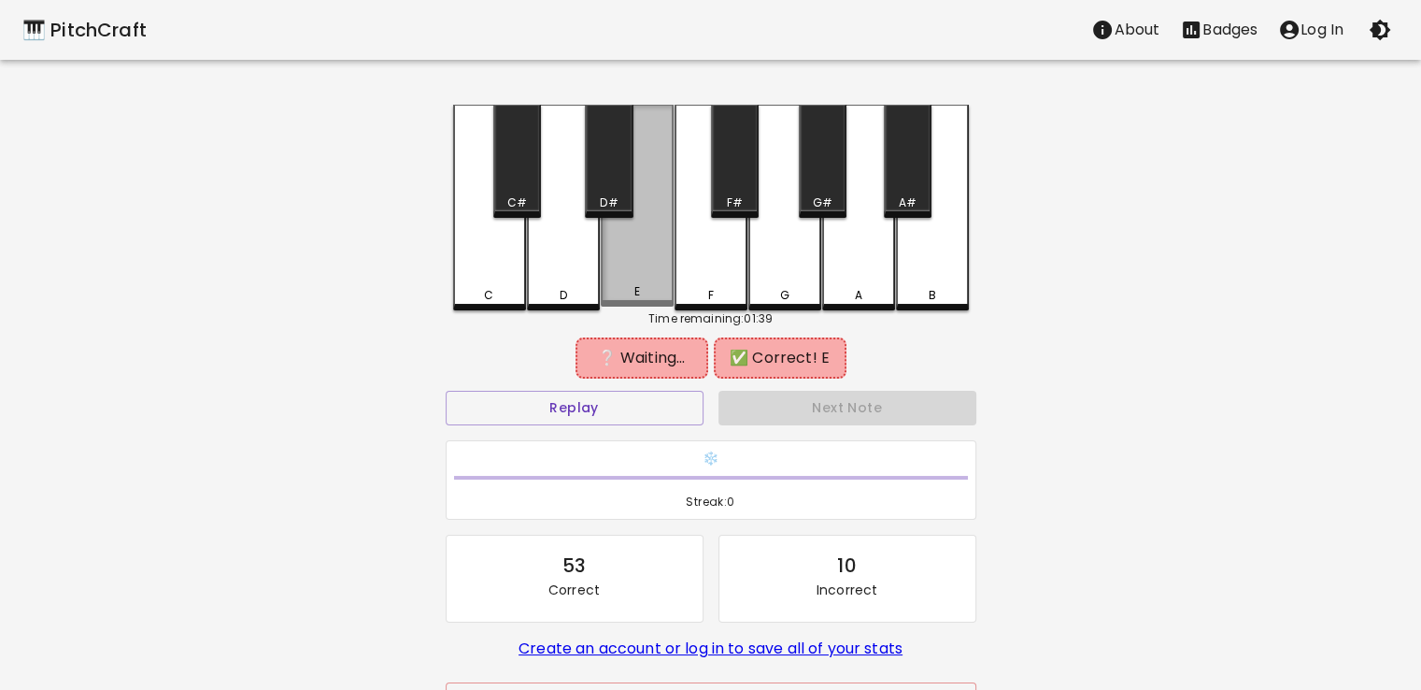
click at [619, 275] on div "E" at bounding box center [637, 206] width 73 height 202
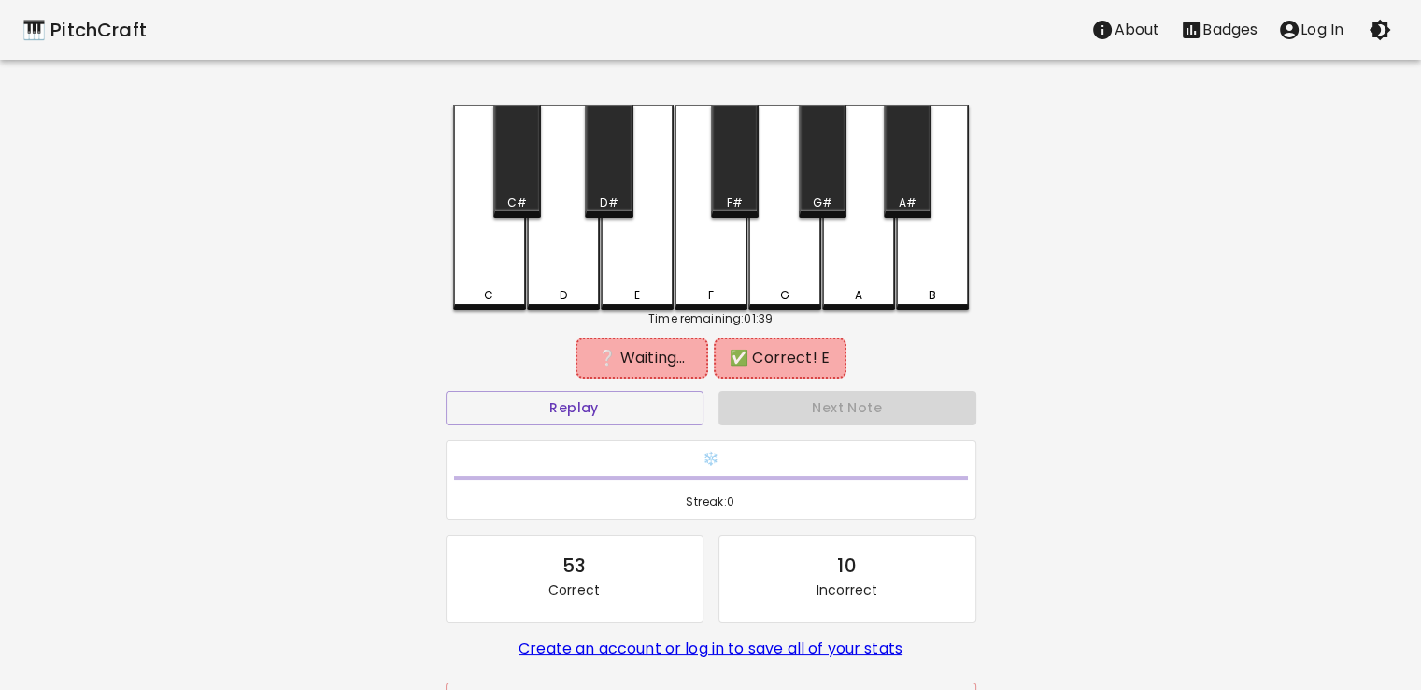
click at [902, 285] on div "B" at bounding box center [932, 208] width 73 height 206
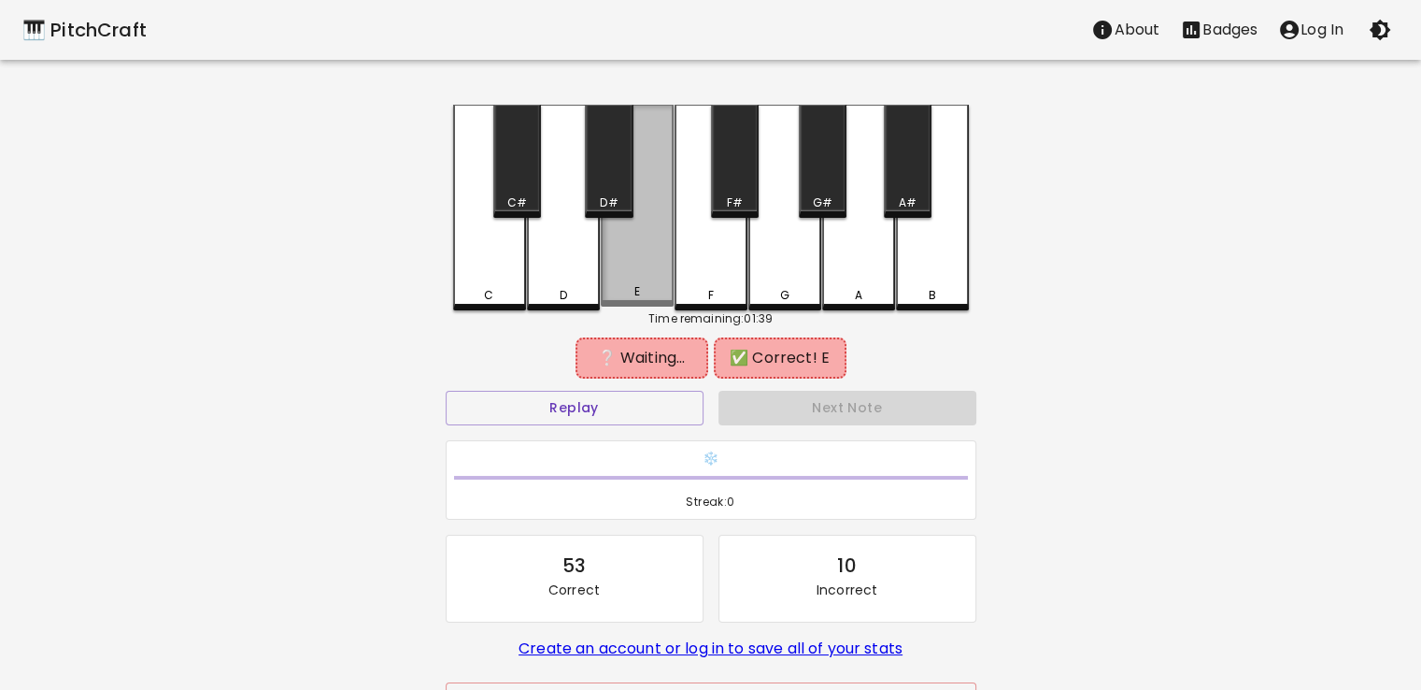
click at [649, 270] on div "E" at bounding box center [637, 206] width 73 height 202
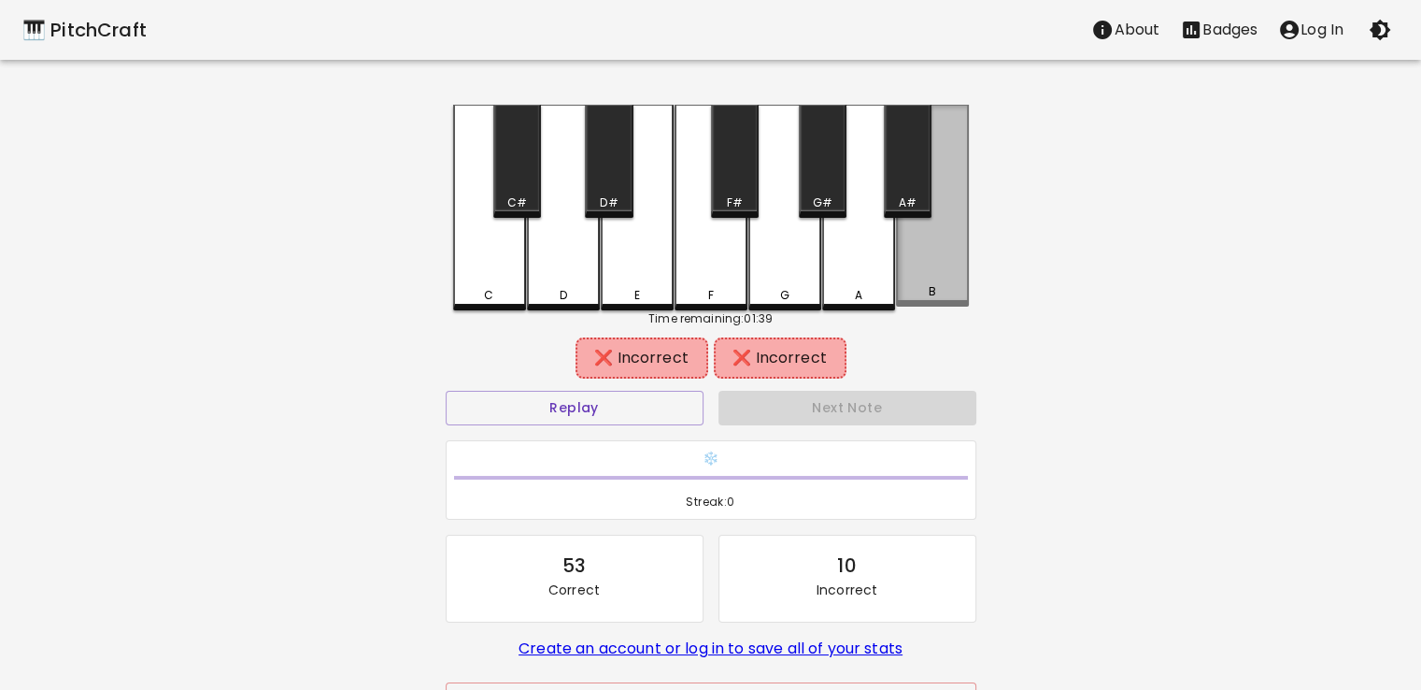
click at [903, 304] on div "B" at bounding box center [932, 206] width 73 height 202
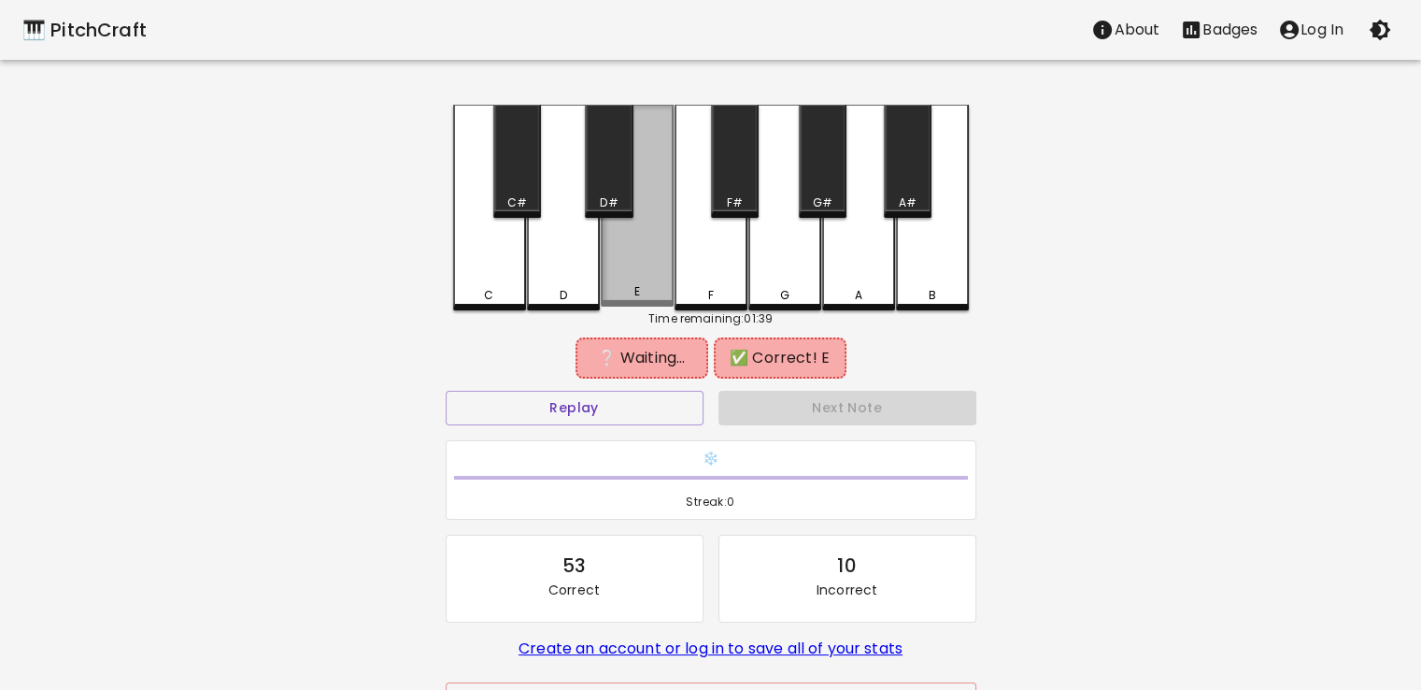
click at [654, 253] on div "E" at bounding box center [637, 206] width 73 height 202
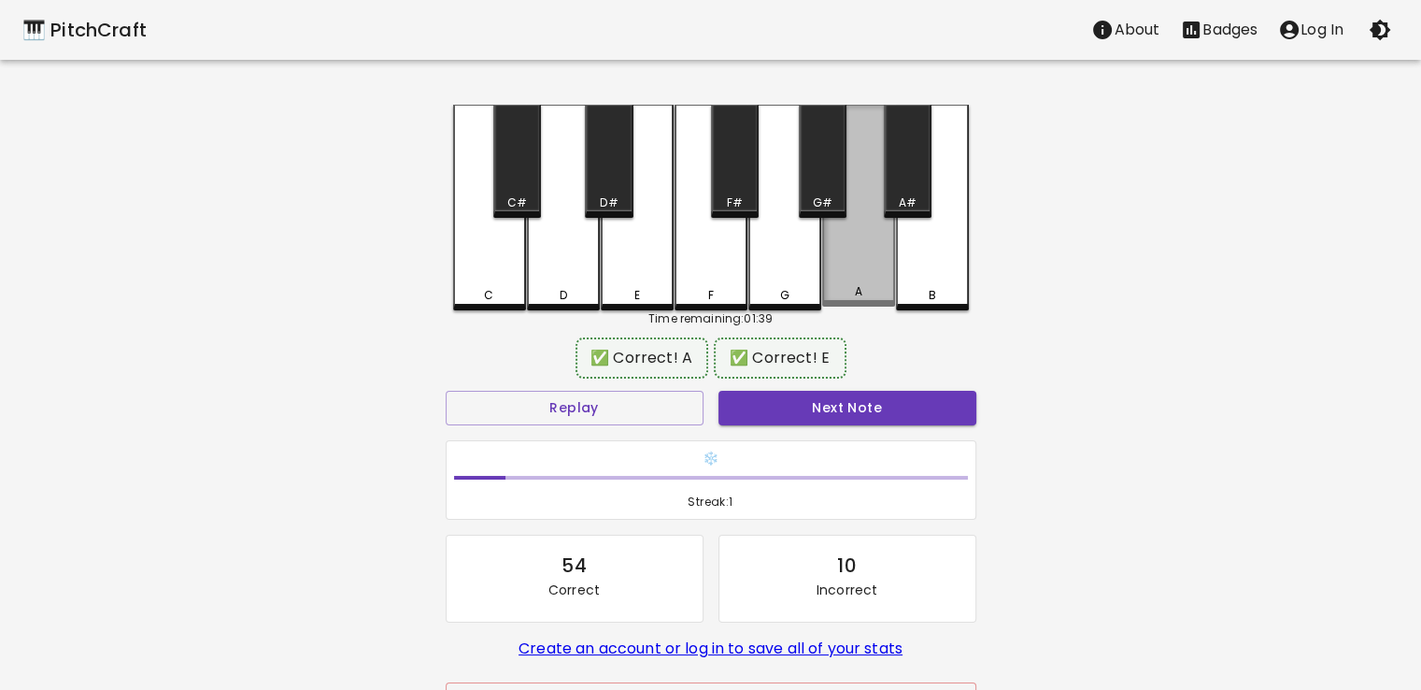
click at [854, 285] on div "A" at bounding box center [858, 206] width 73 height 202
click at [848, 426] on div "Next Note" at bounding box center [847, 408] width 273 height 50
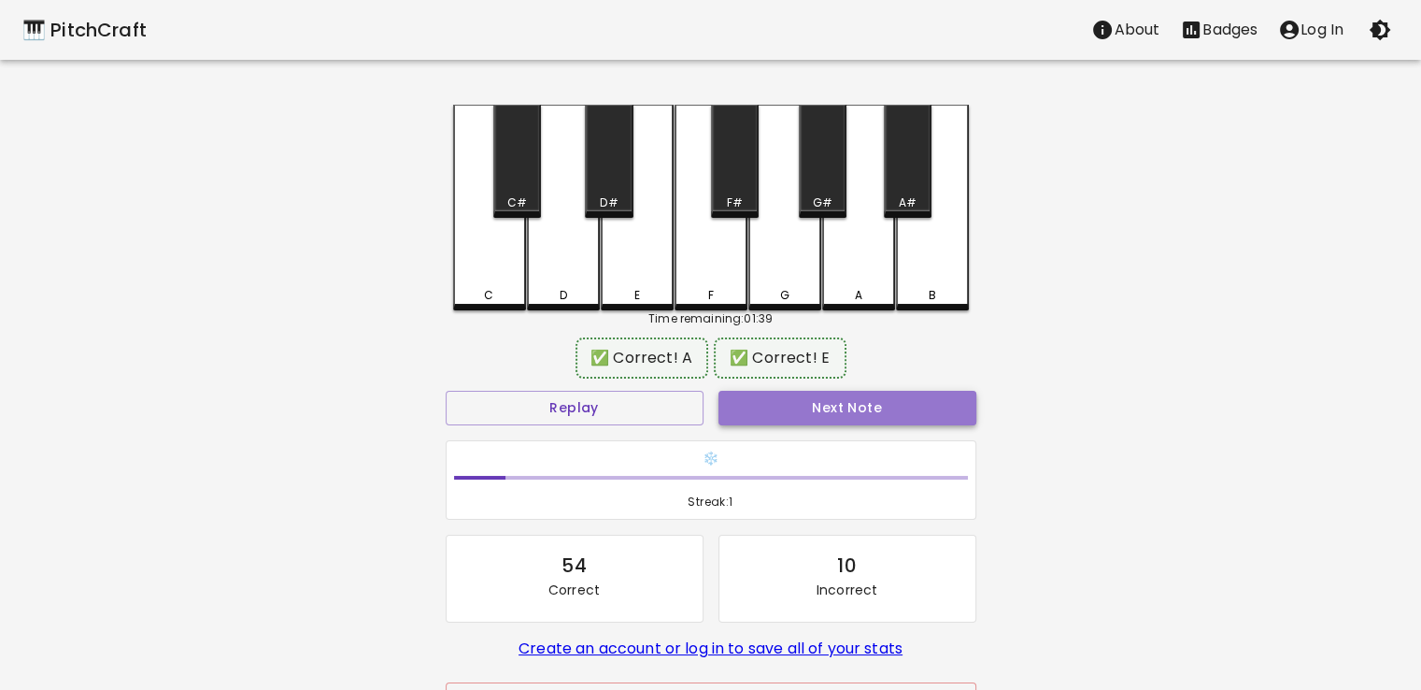
click at [849, 411] on button "Next Note" at bounding box center [848, 408] width 258 height 35
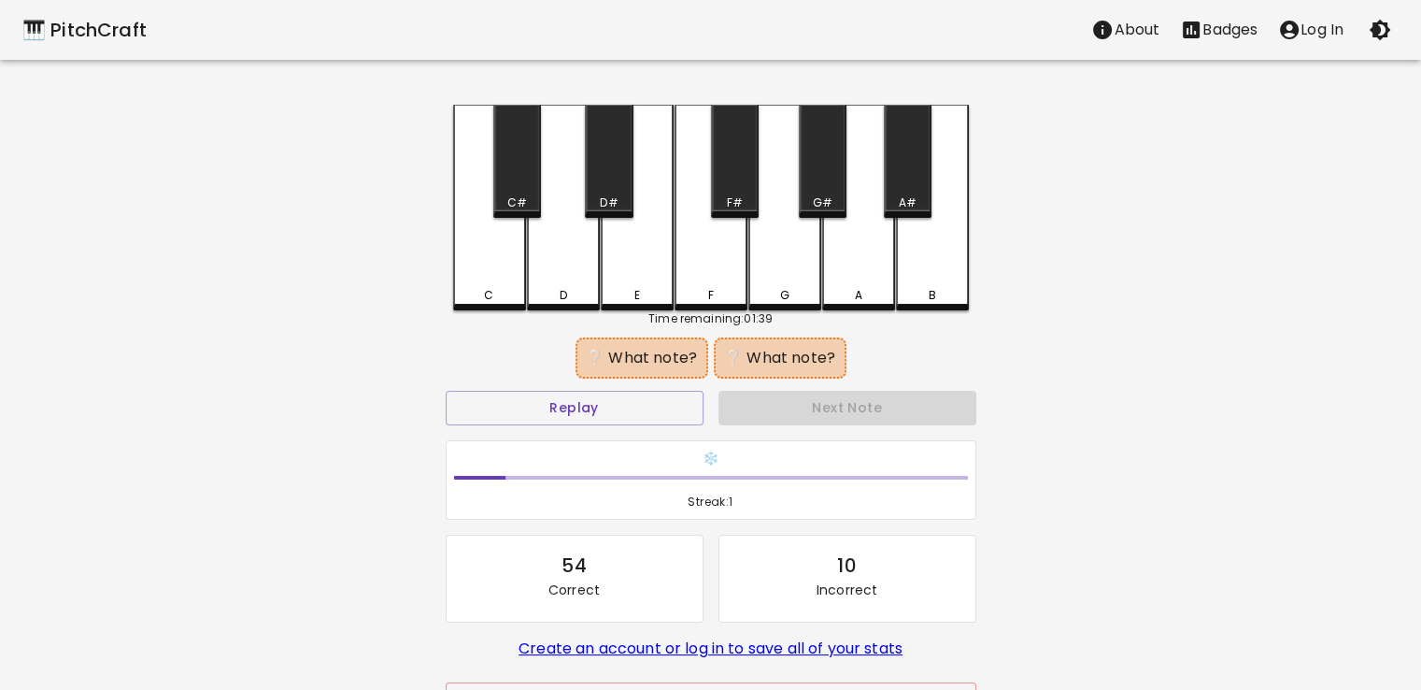
click at [593, 179] on div "D#" at bounding box center [609, 161] width 48 height 113
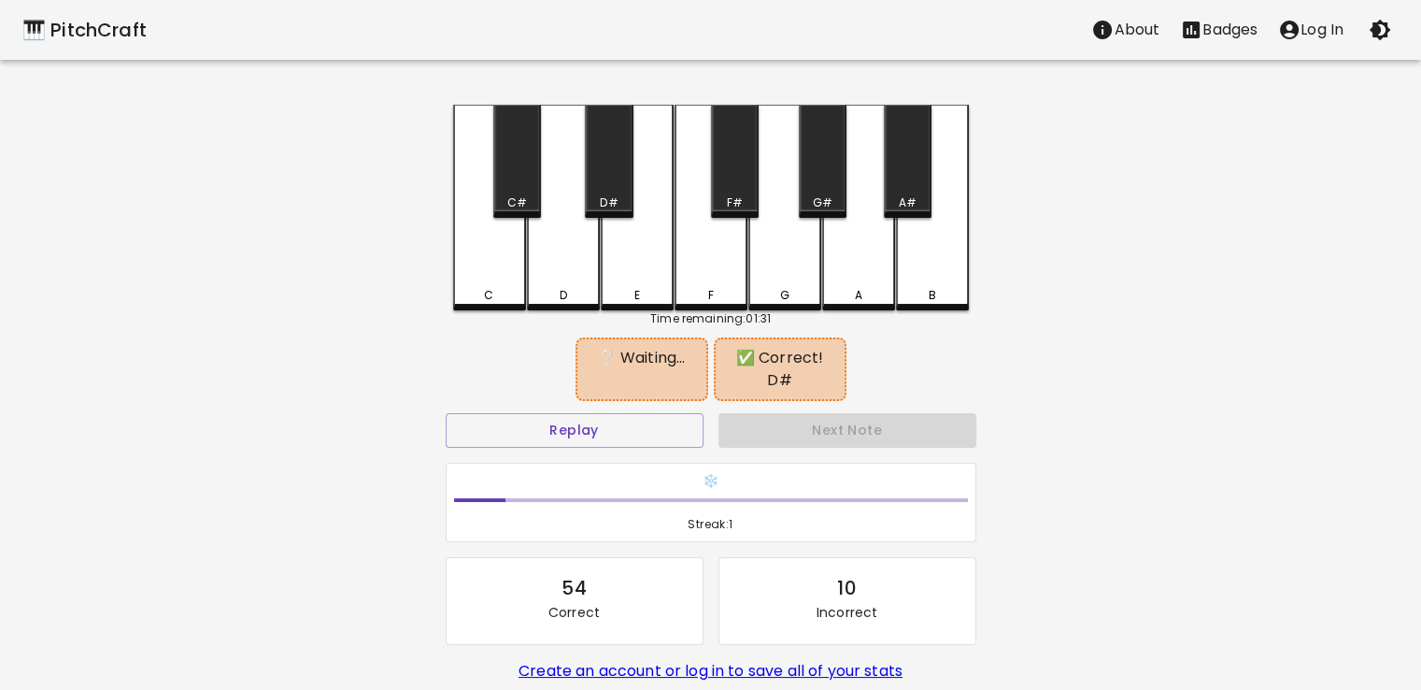
click at [729, 243] on div "F" at bounding box center [711, 208] width 73 height 206
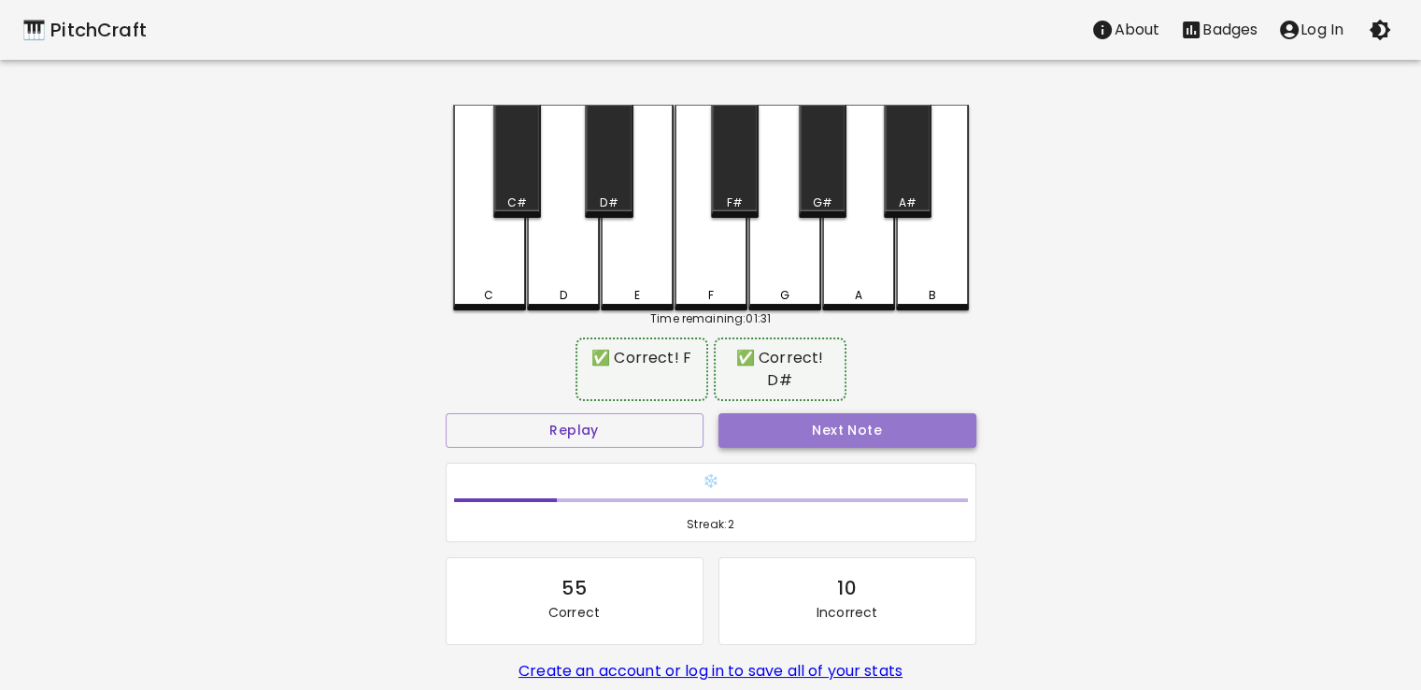
click at [822, 414] on button "Next Note" at bounding box center [848, 430] width 258 height 35
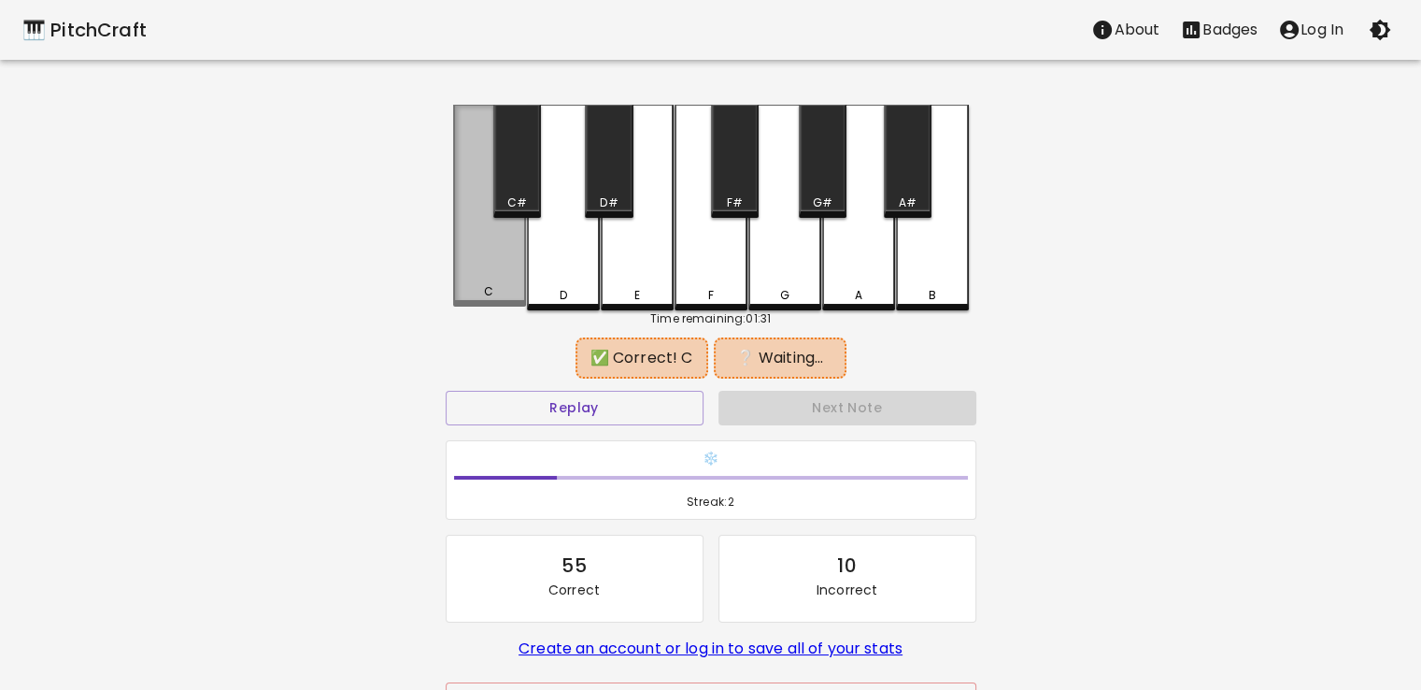
click at [502, 267] on div "C" at bounding box center [489, 206] width 73 height 202
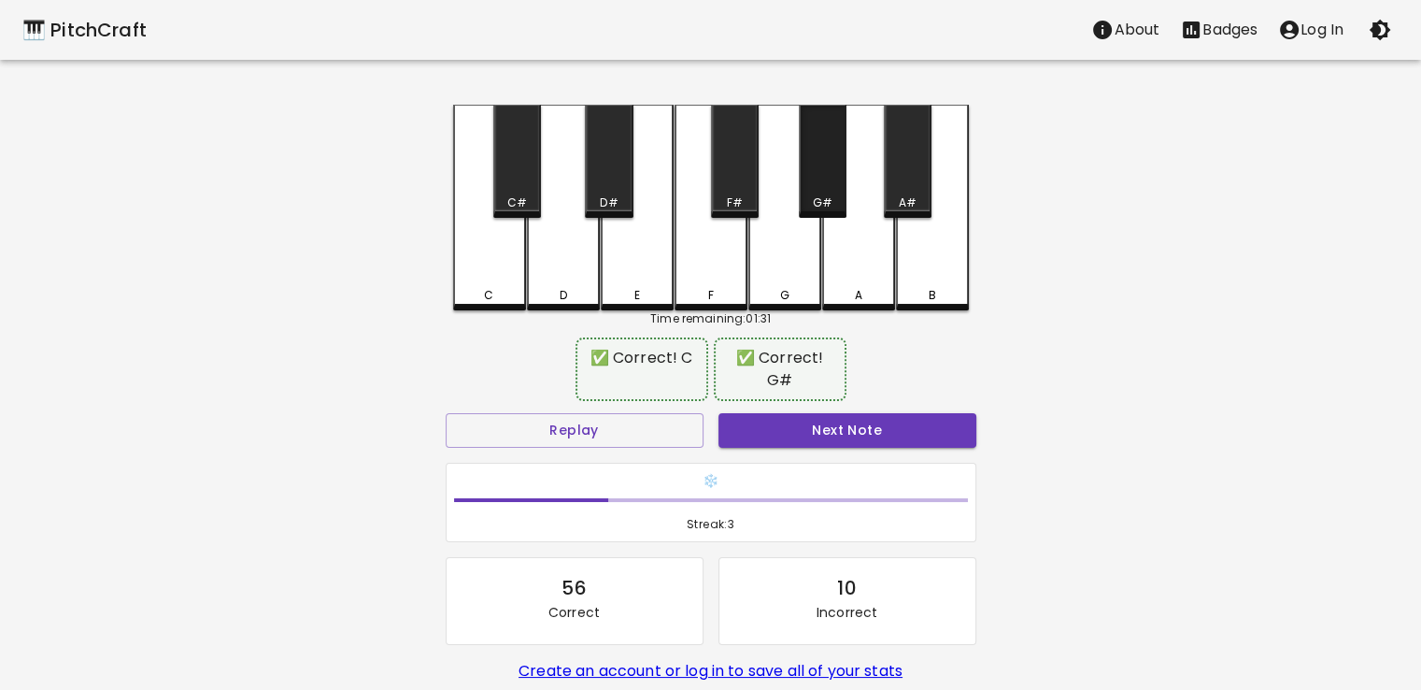
click at [814, 184] on div "G#" at bounding box center [823, 161] width 48 height 113
click at [825, 426] on button "Next Note" at bounding box center [848, 430] width 258 height 35
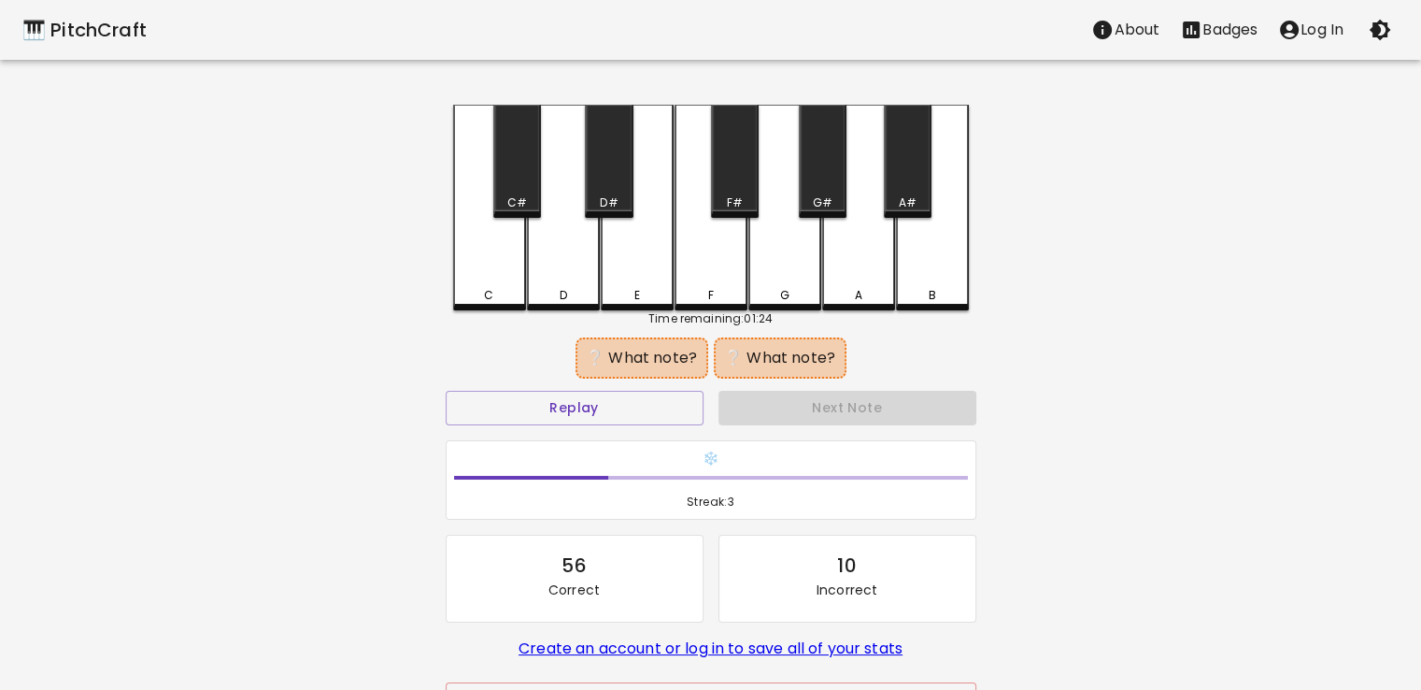
click at [636, 266] on div "E" at bounding box center [637, 208] width 73 height 206
click at [733, 192] on div "F#" at bounding box center [735, 161] width 48 height 113
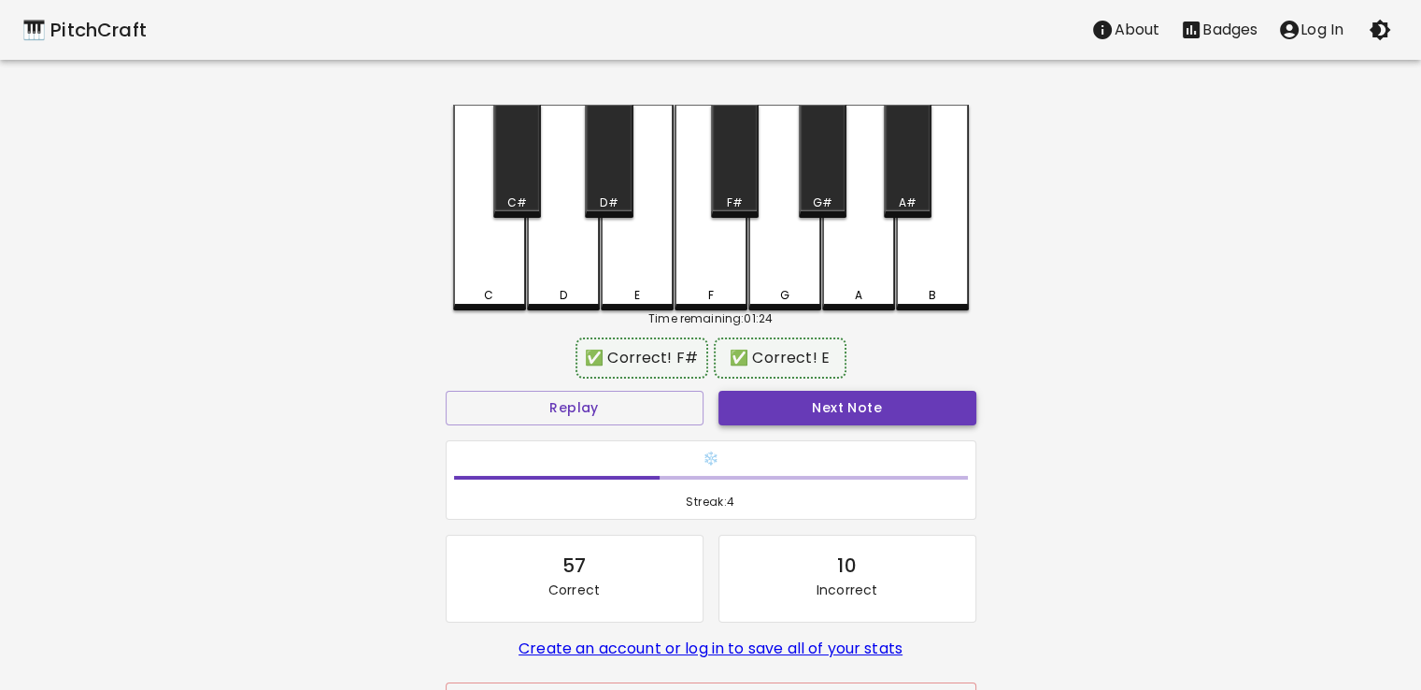
click at [840, 405] on button "Next Note" at bounding box center [848, 408] width 258 height 35
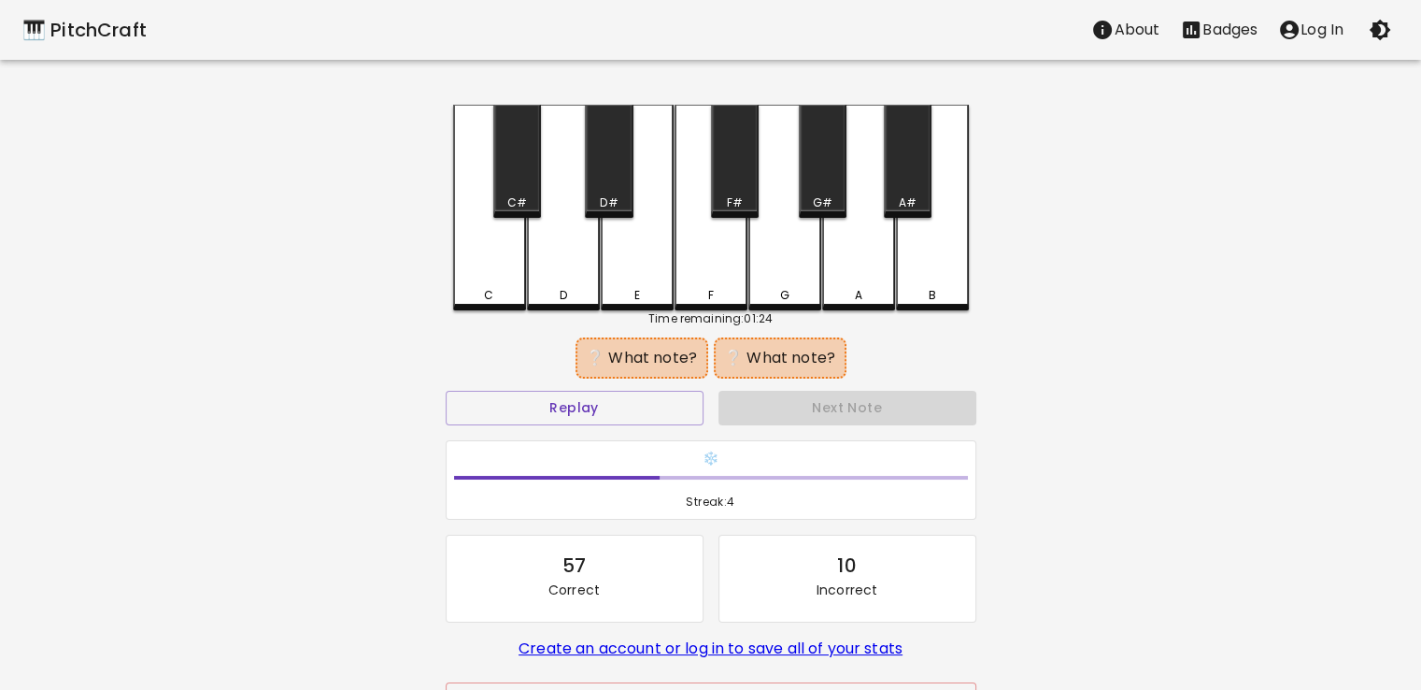
click at [492, 254] on div "C" at bounding box center [489, 208] width 73 height 206
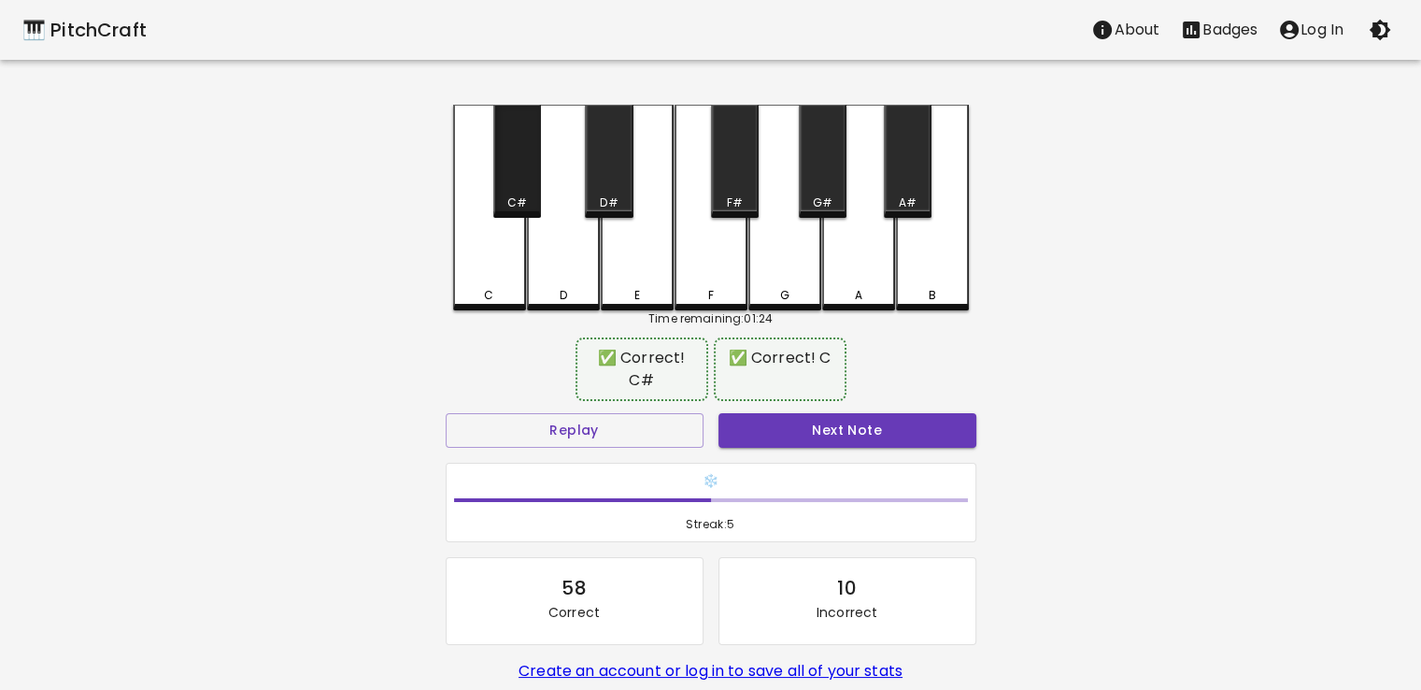
click at [510, 188] on div "C#" at bounding box center [517, 161] width 48 height 113
click at [814, 423] on button "Next Note" at bounding box center [848, 430] width 258 height 35
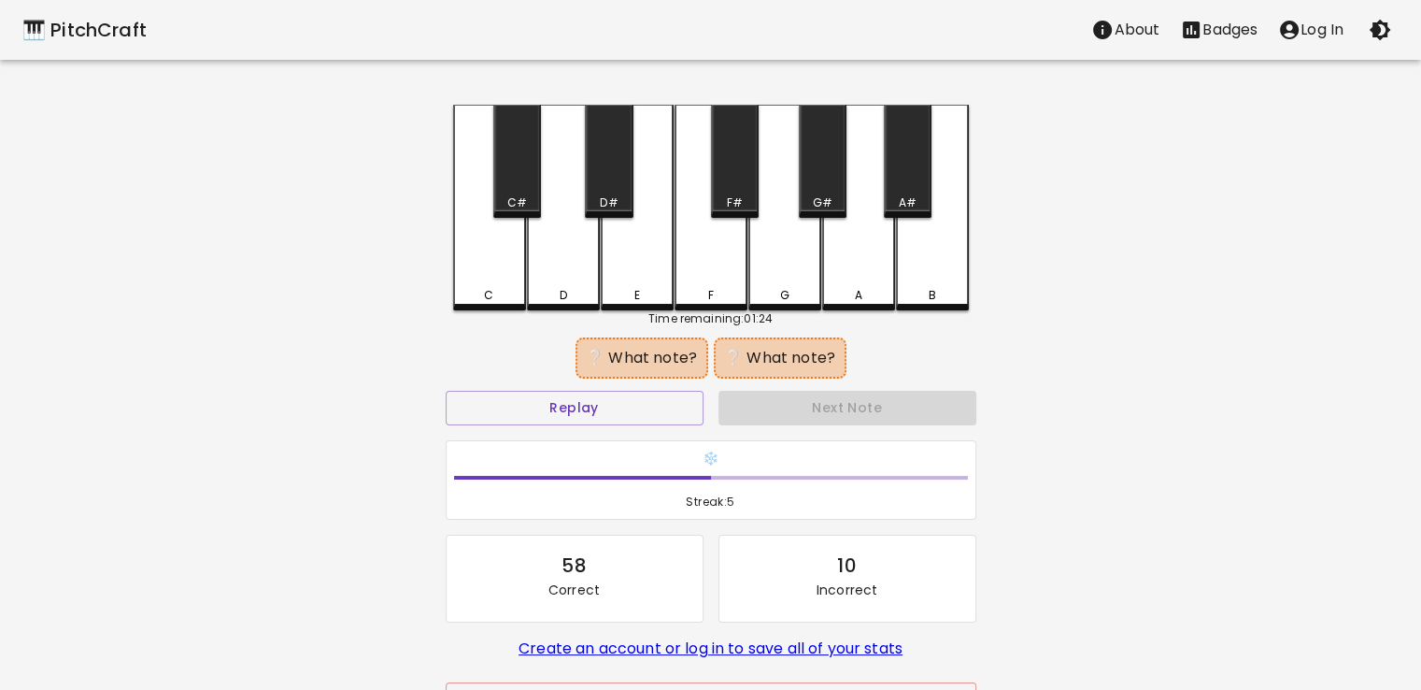
click at [613, 264] on div "E" at bounding box center [637, 208] width 73 height 206
click at [704, 264] on div "F" at bounding box center [711, 208] width 73 height 206
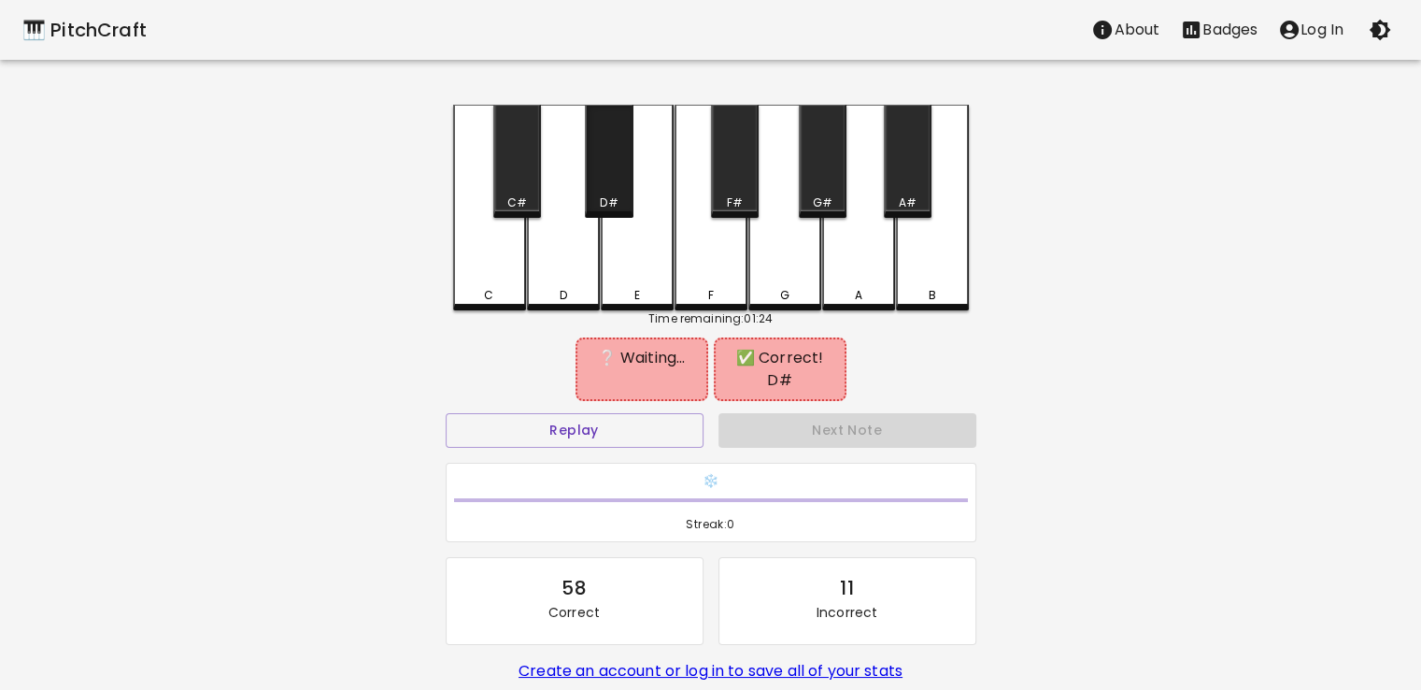
click at [618, 172] on div "D#" at bounding box center [609, 161] width 48 height 113
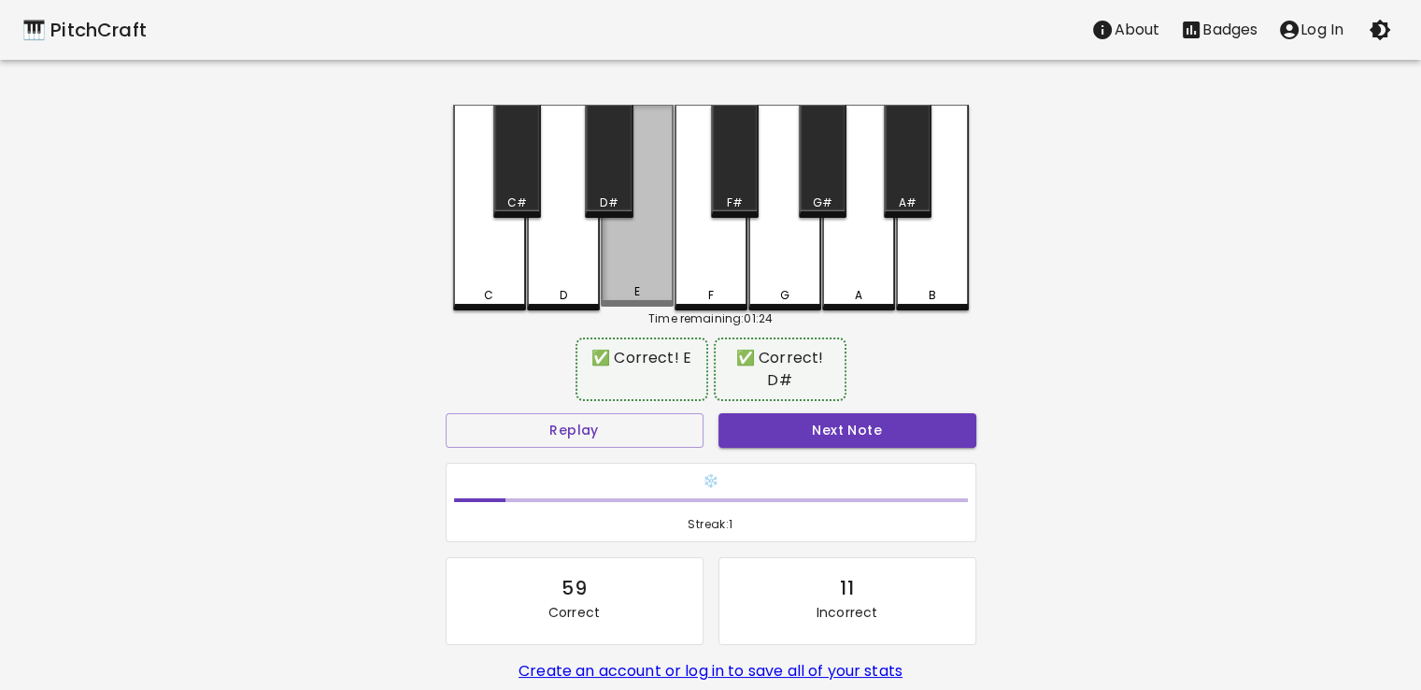
click at [644, 248] on div "E" at bounding box center [637, 206] width 73 height 202
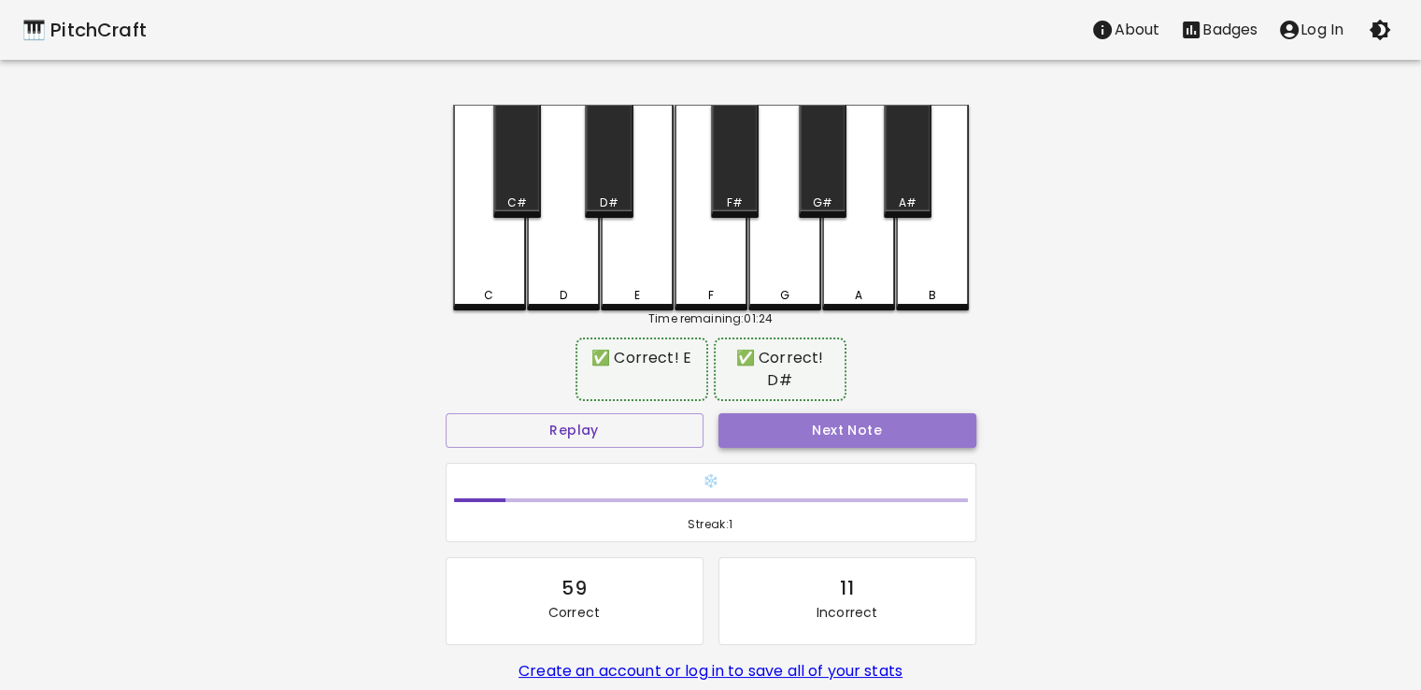
click at [816, 413] on button "Next Note" at bounding box center [848, 430] width 258 height 35
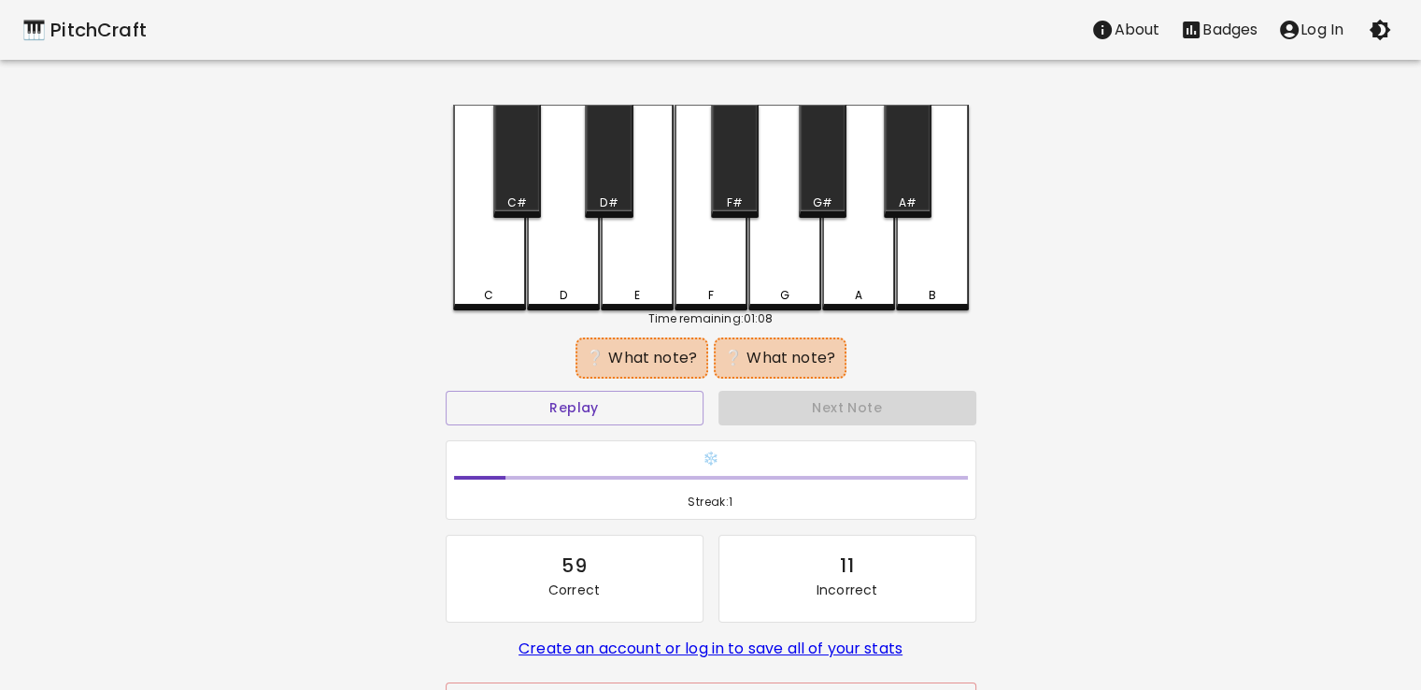
click at [857, 261] on div "A" at bounding box center [858, 208] width 73 height 206
click at [923, 173] on div "A#" at bounding box center [908, 161] width 48 height 113
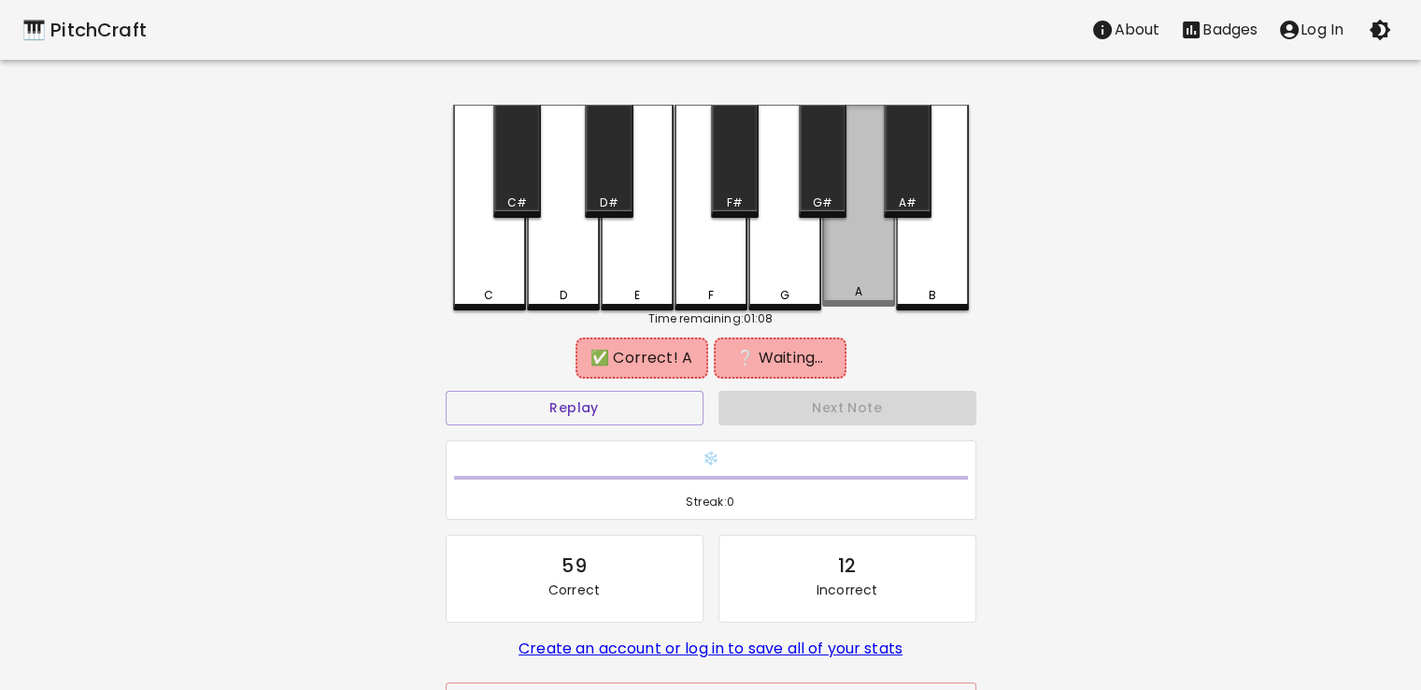
click at [874, 257] on div "A" at bounding box center [858, 206] width 73 height 202
click at [824, 174] on div "G#" at bounding box center [823, 161] width 48 height 113
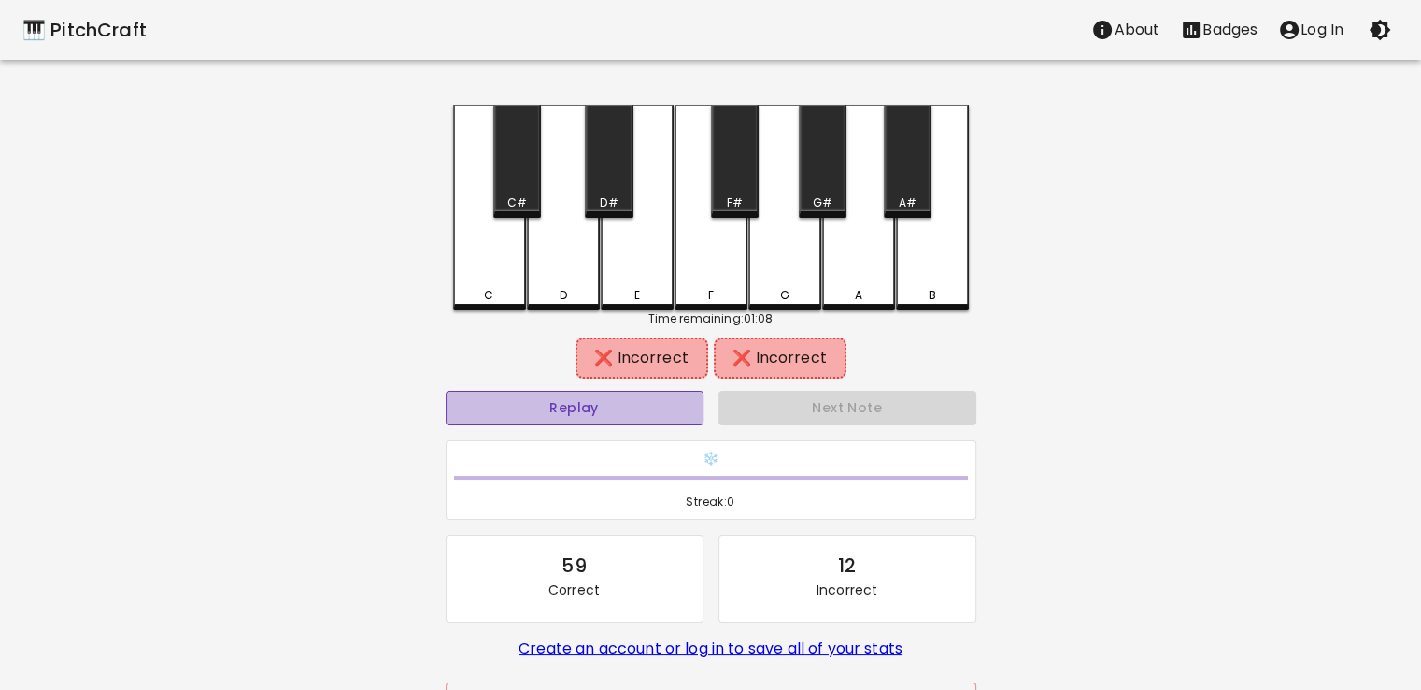
click at [621, 392] on button "Replay" at bounding box center [575, 408] width 258 height 35
click at [616, 210] on div "D#" at bounding box center [609, 202] width 18 height 17
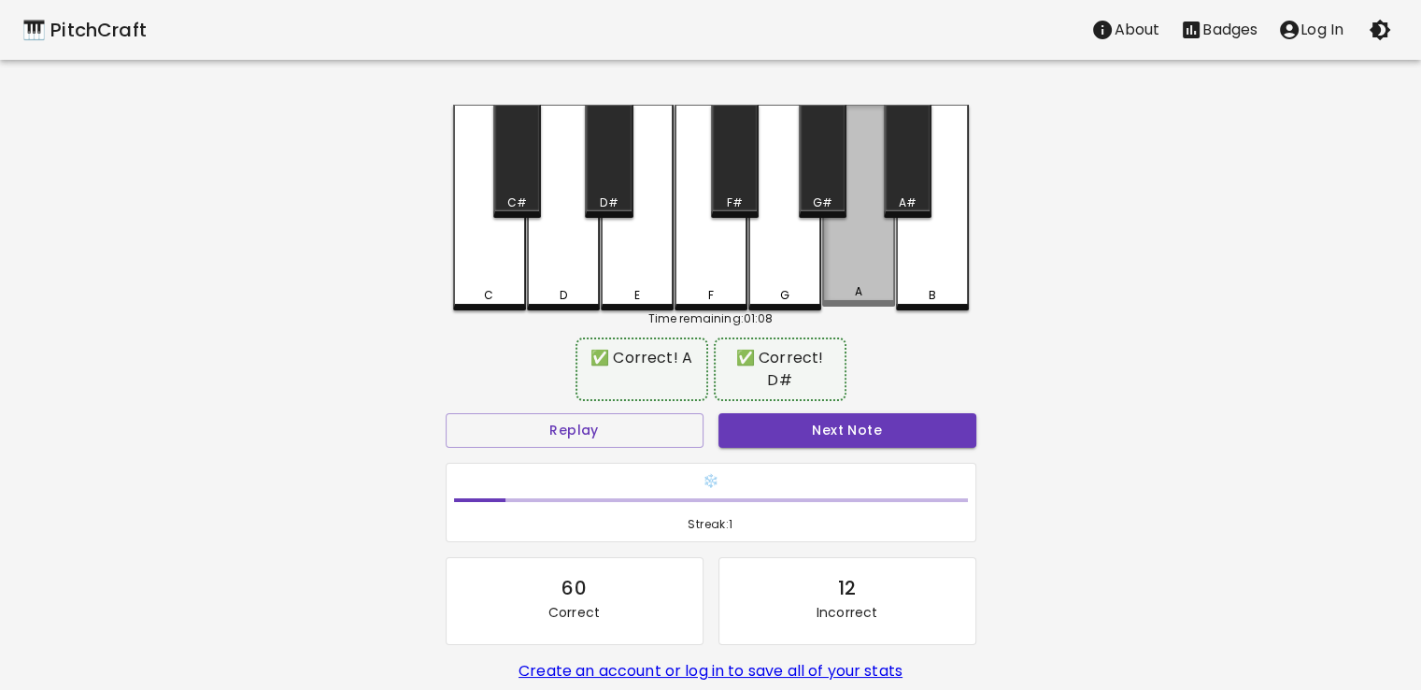
click at [850, 280] on div "A" at bounding box center [858, 206] width 73 height 202
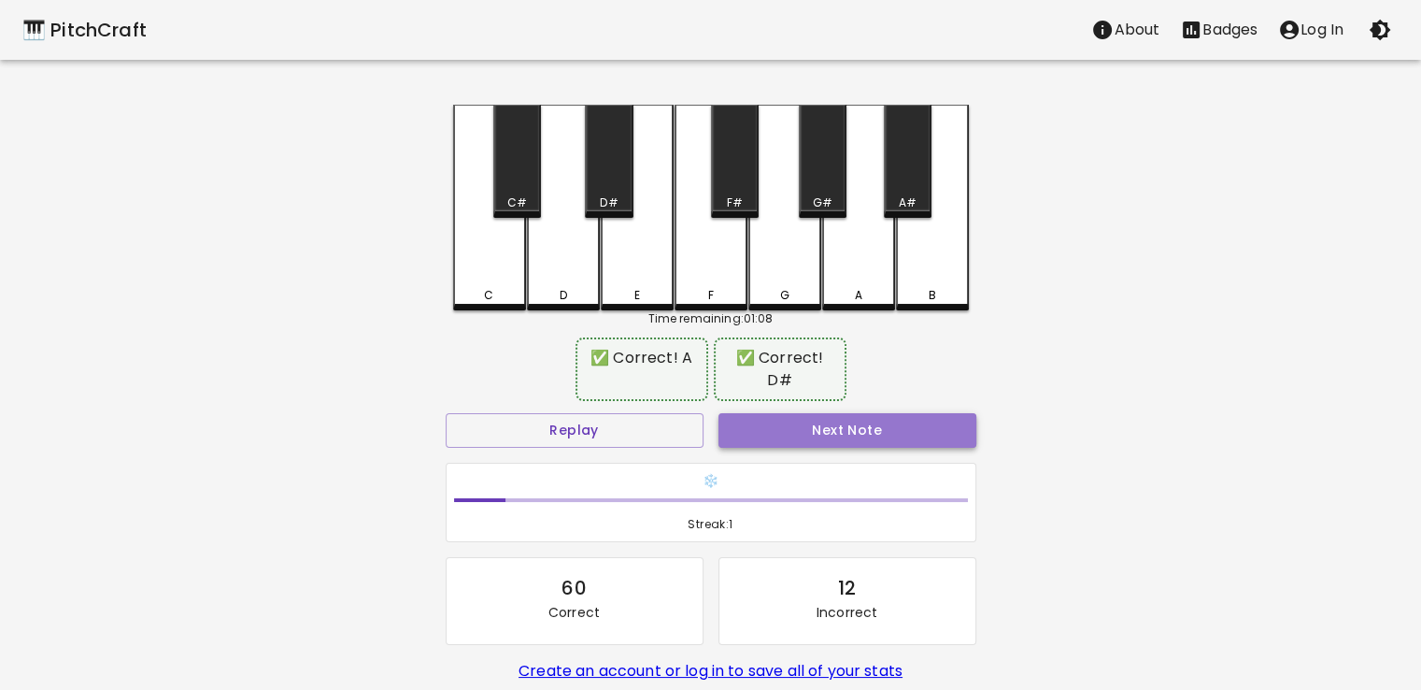
click at [856, 413] on button "Next Note" at bounding box center [848, 430] width 258 height 35
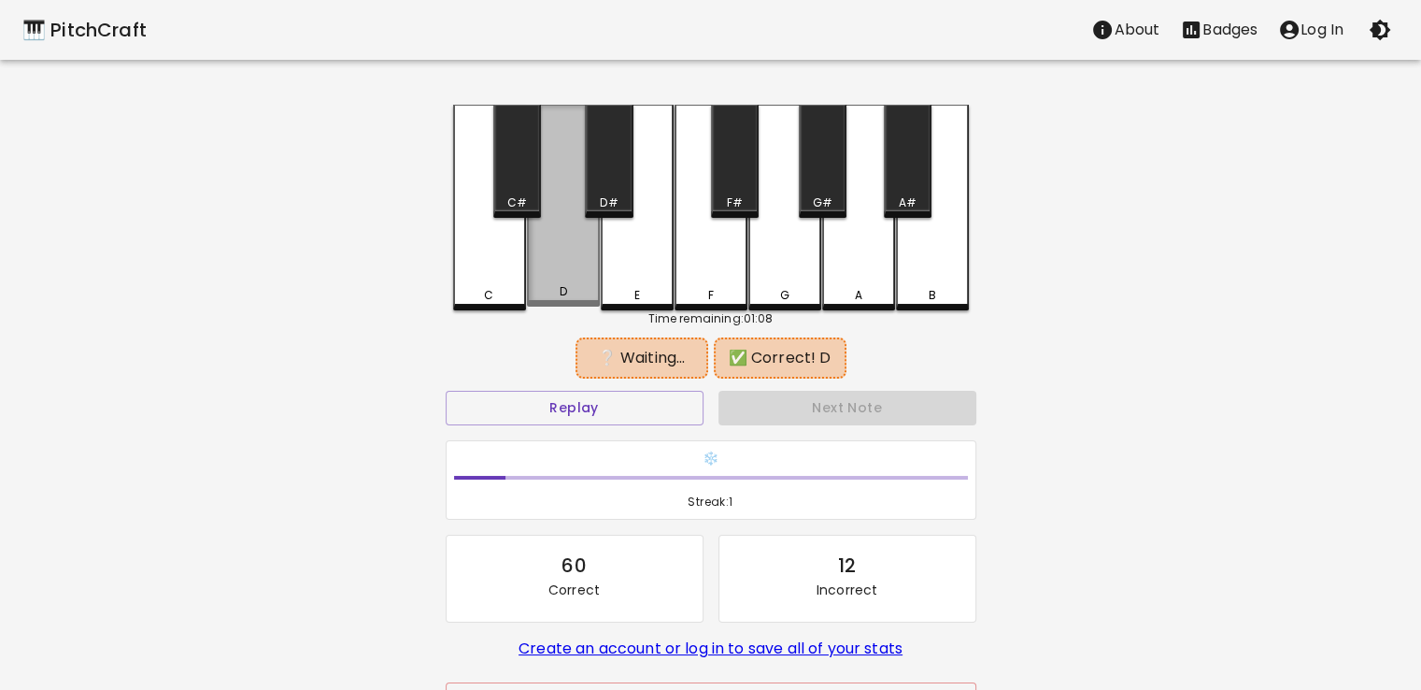
click at [550, 274] on div "D" at bounding box center [563, 206] width 73 height 202
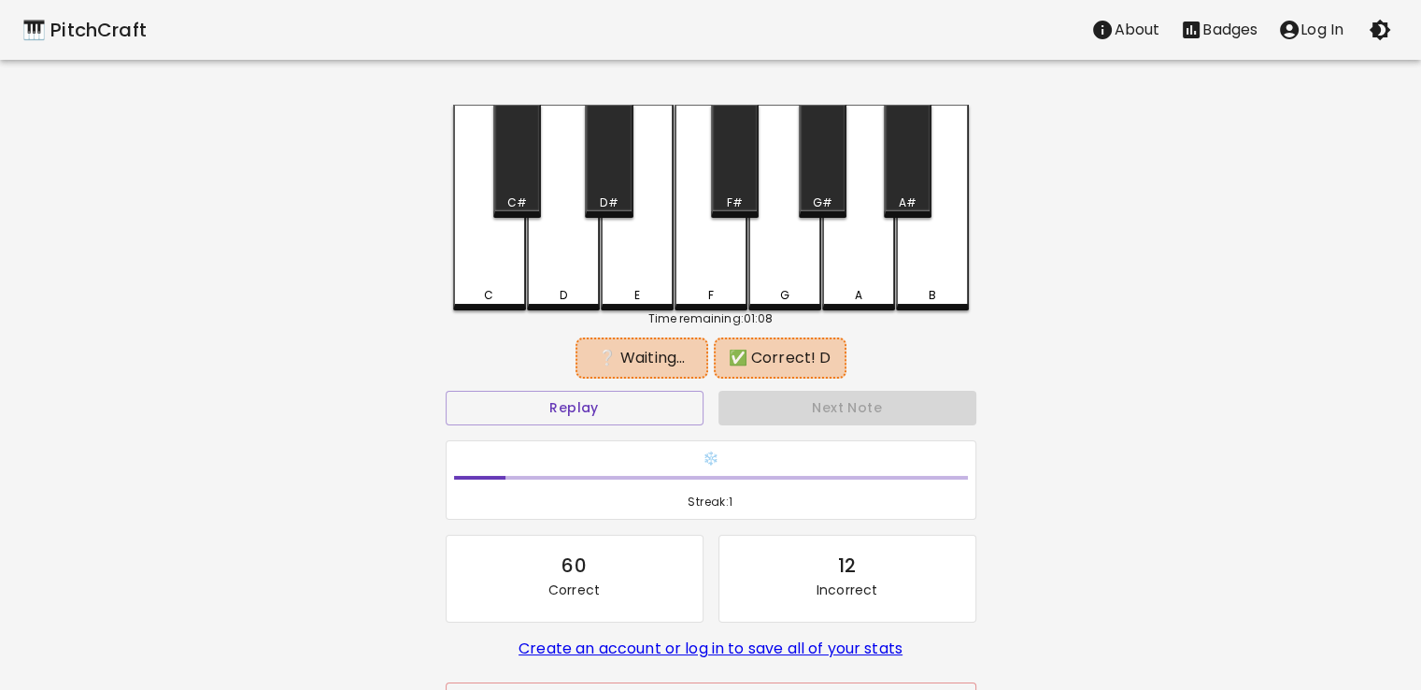
click at [846, 271] on div "A" at bounding box center [858, 208] width 73 height 206
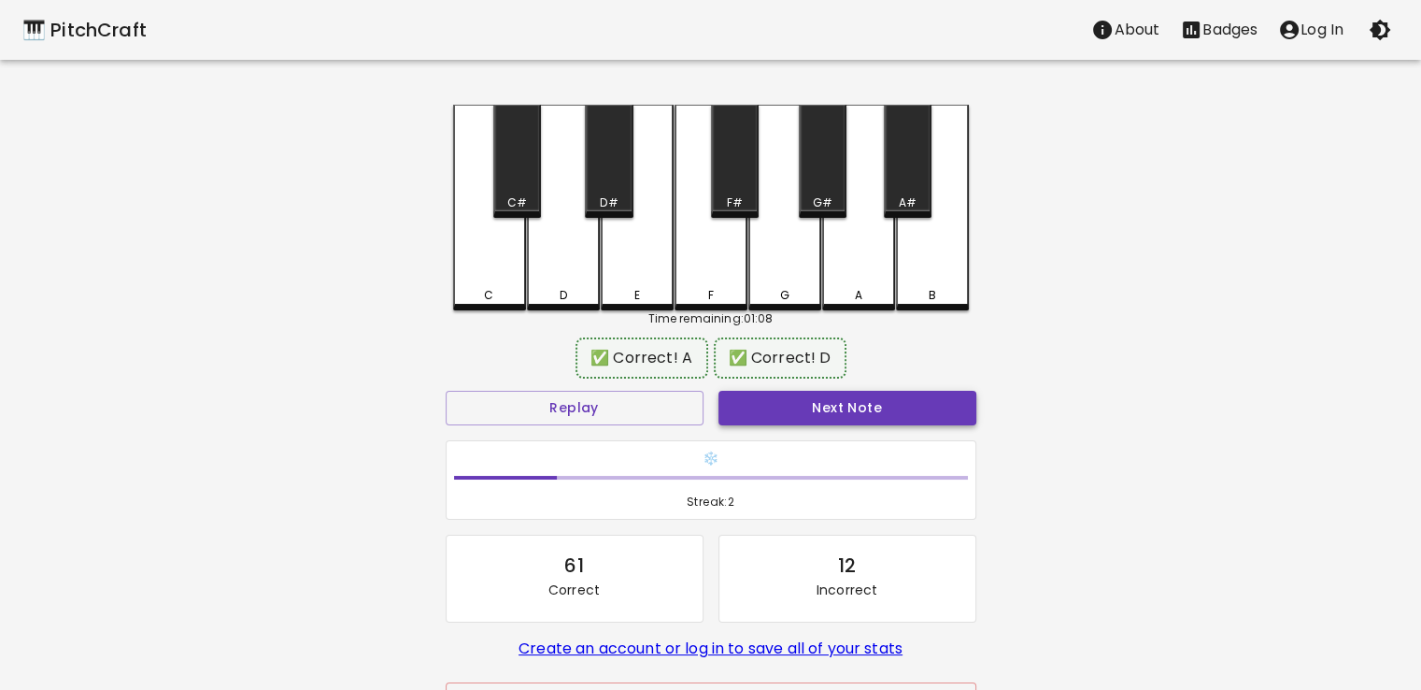
click at [866, 397] on button "Next Note" at bounding box center [848, 408] width 258 height 35
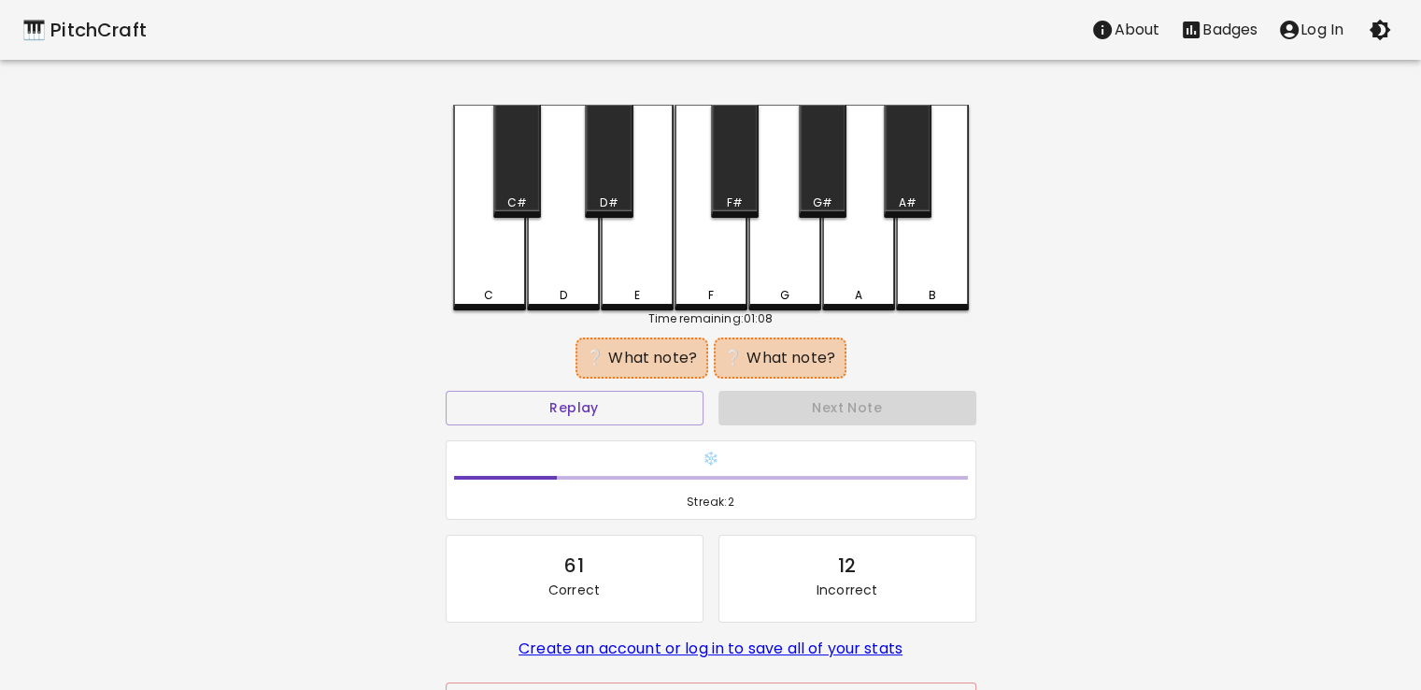
click at [757, 288] on div "G" at bounding box center [784, 295] width 69 height 17
click at [935, 263] on div "B" at bounding box center [932, 208] width 73 height 206
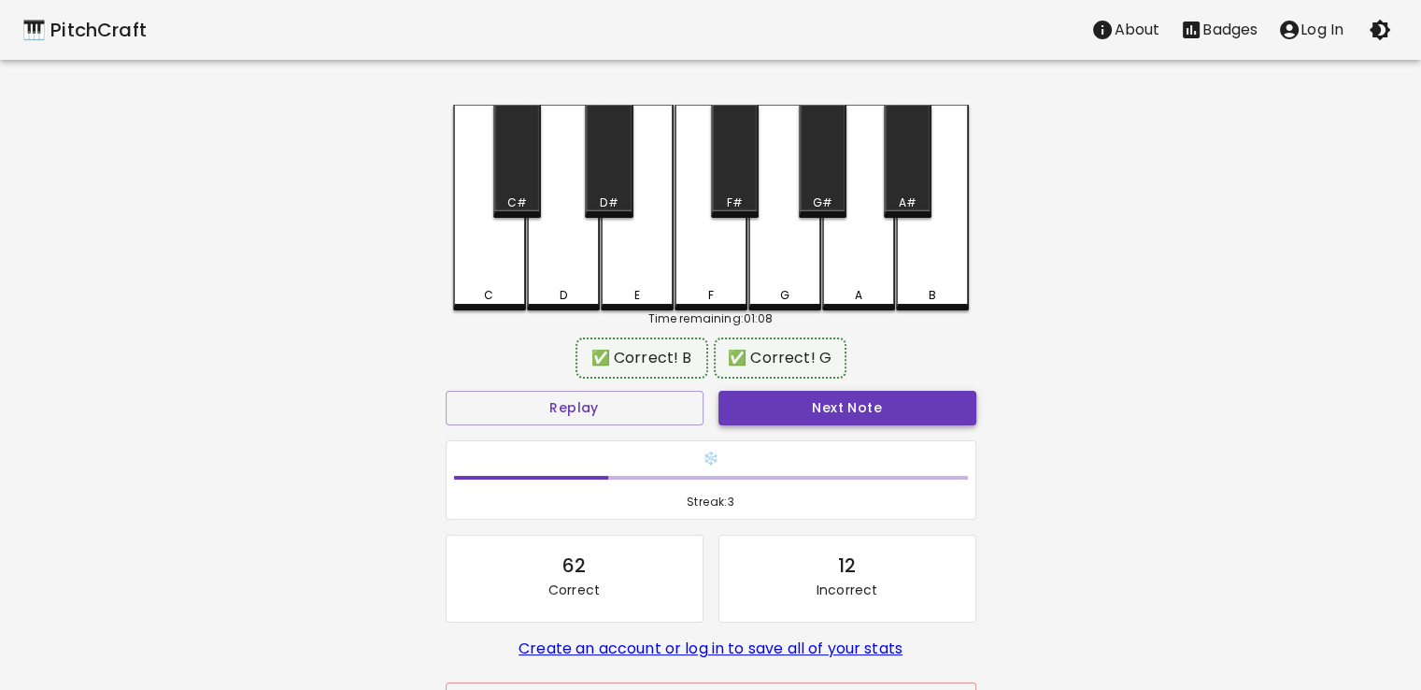
drag, startPoint x: 906, startPoint y: 385, endPoint x: 905, endPoint y: 401, distance: 15.9
click at [905, 401] on div "Next Note" at bounding box center [847, 408] width 273 height 50
click at [901, 391] on button "Next Note" at bounding box center [848, 408] width 258 height 35
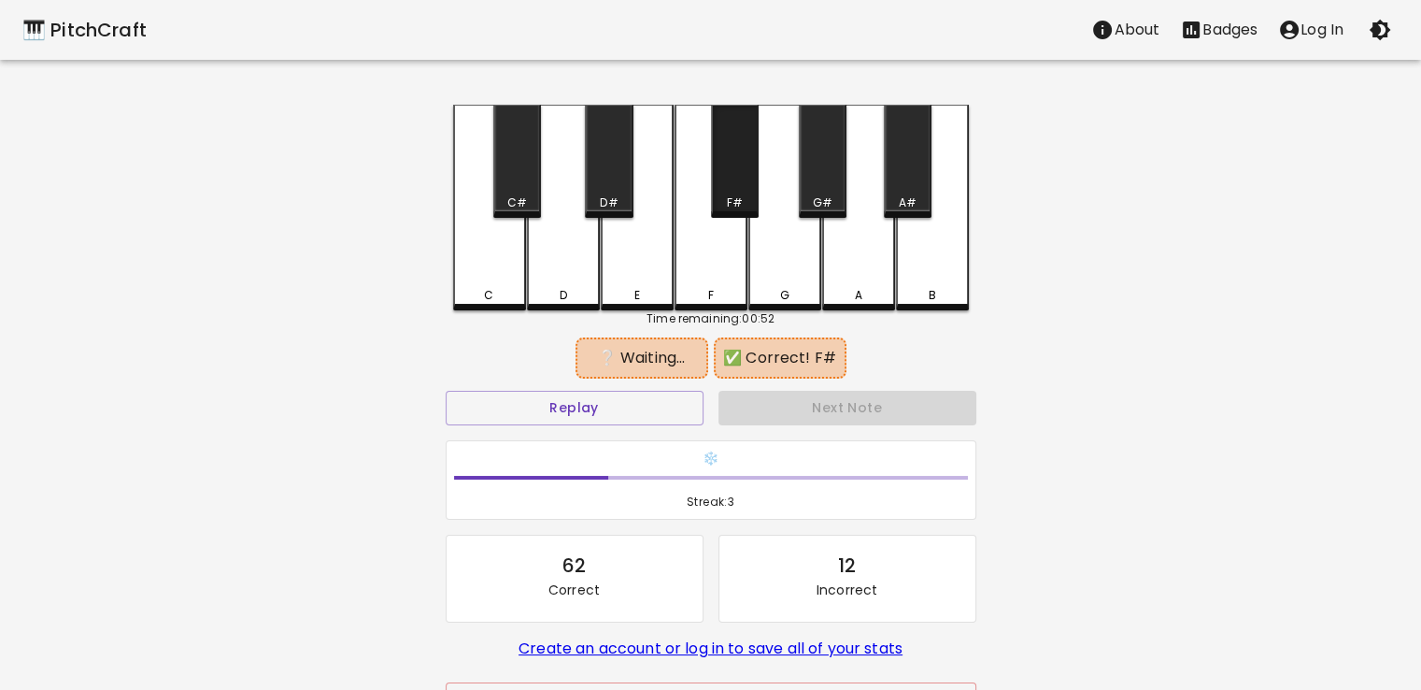
click at [749, 207] on div "F#" at bounding box center [735, 202] width 44 height 17
click at [777, 240] on div "G" at bounding box center [785, 208] width 73 height 206
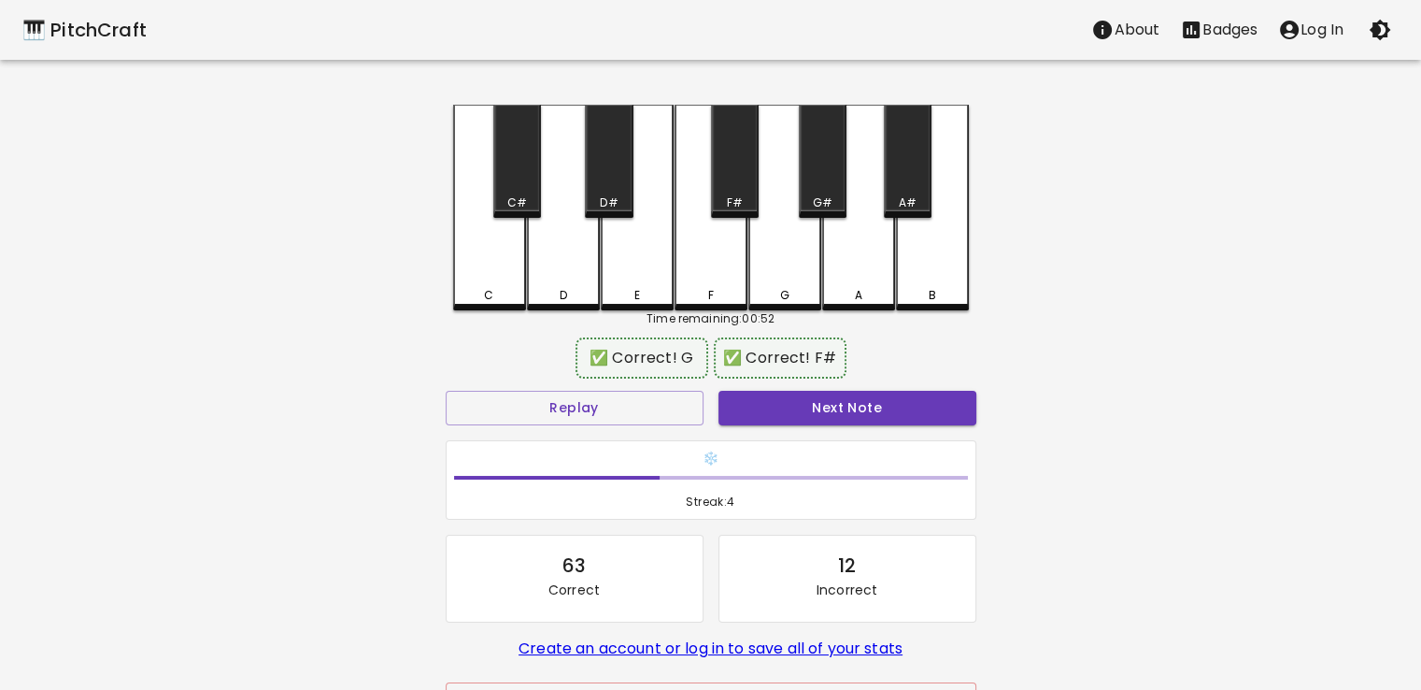
click at [820, 433] on div "❄️ Streak: 4" at bounding box center [711, 480] width 546 height 95
click at [826, 416] on button "Next Note" at bounding box center [848, 408] width 258 height 35
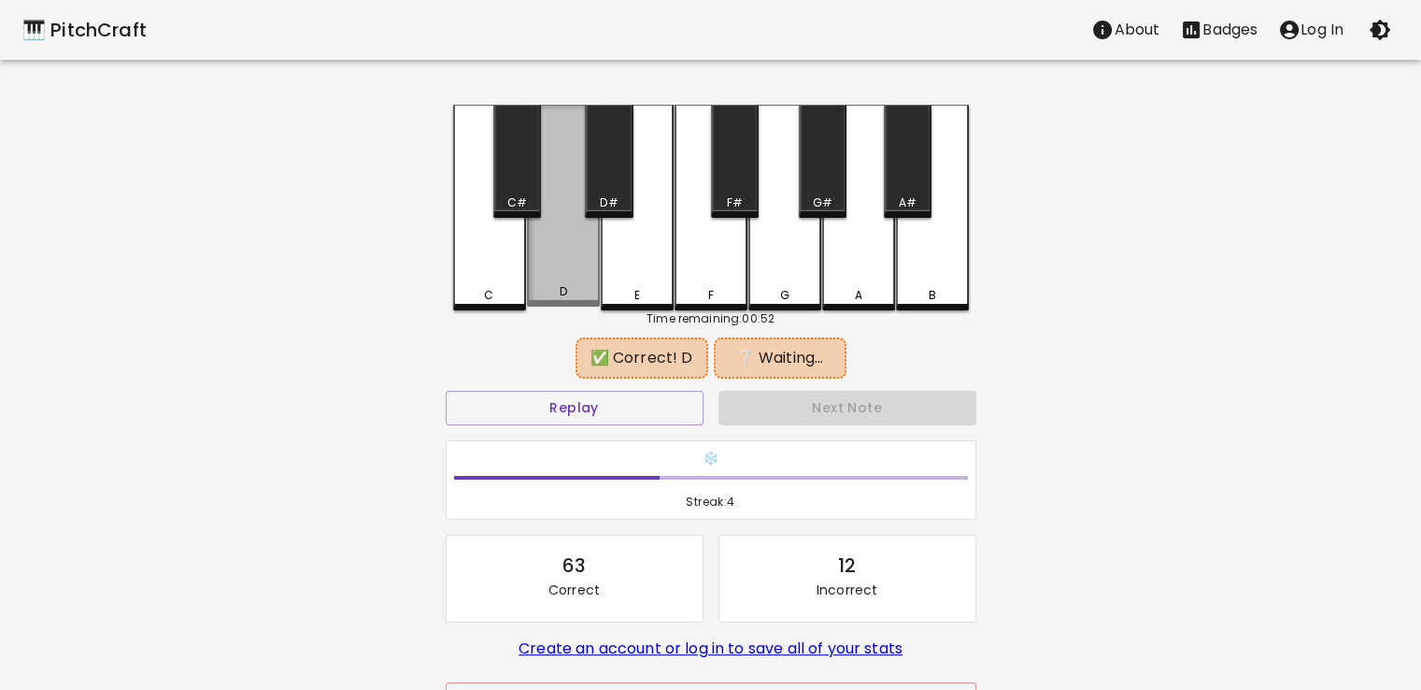
click at [562, 248] on div "D" at bounding box center [563, 206] width 73 height 202
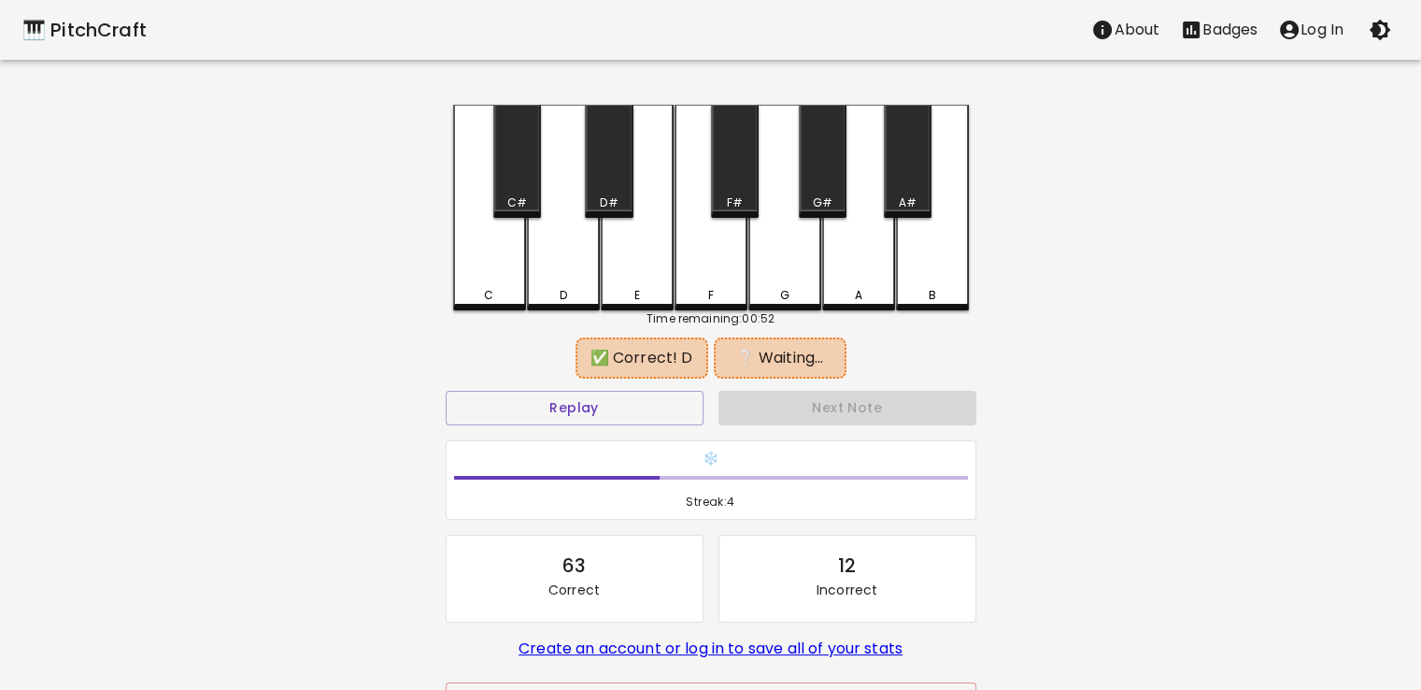
click at [915, 164] on div "A#" at bounding box center [908, 161] width 48 height 113
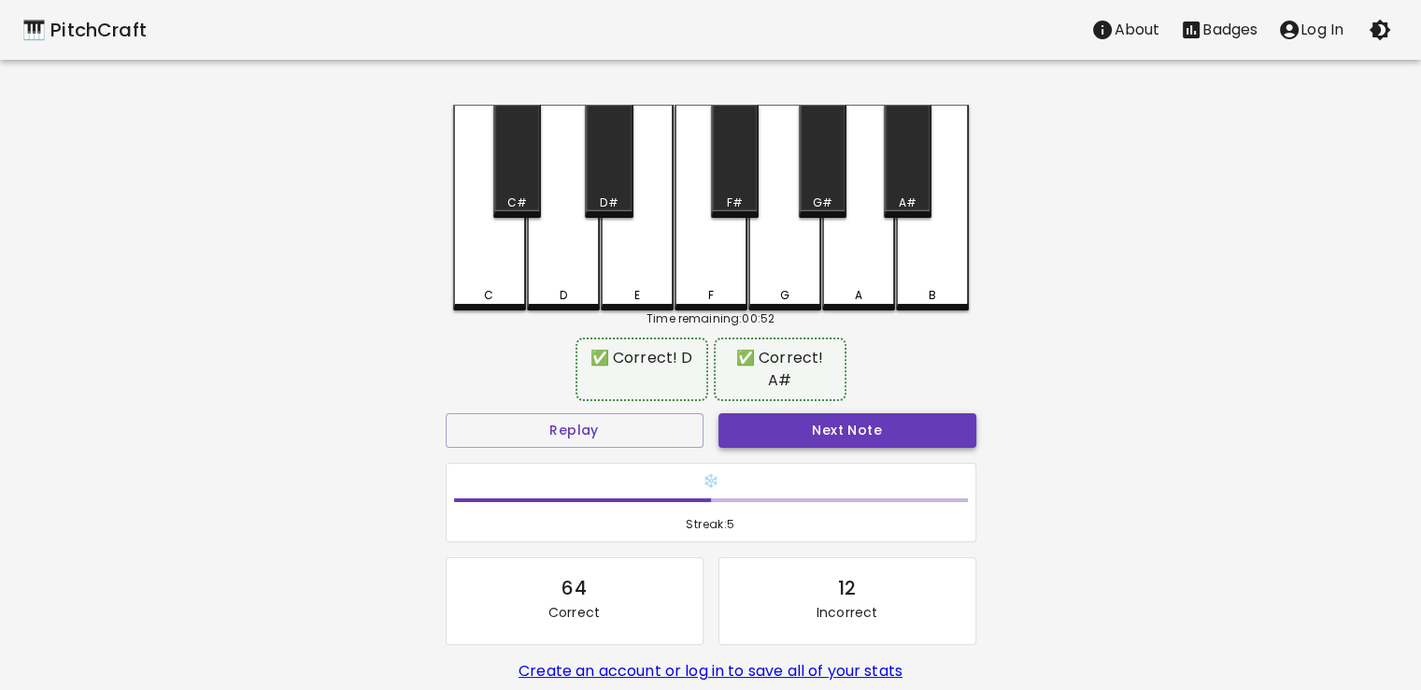
click at [873, 418] on button "Next Note" at bounding box center [848, 430] width 258 height 35
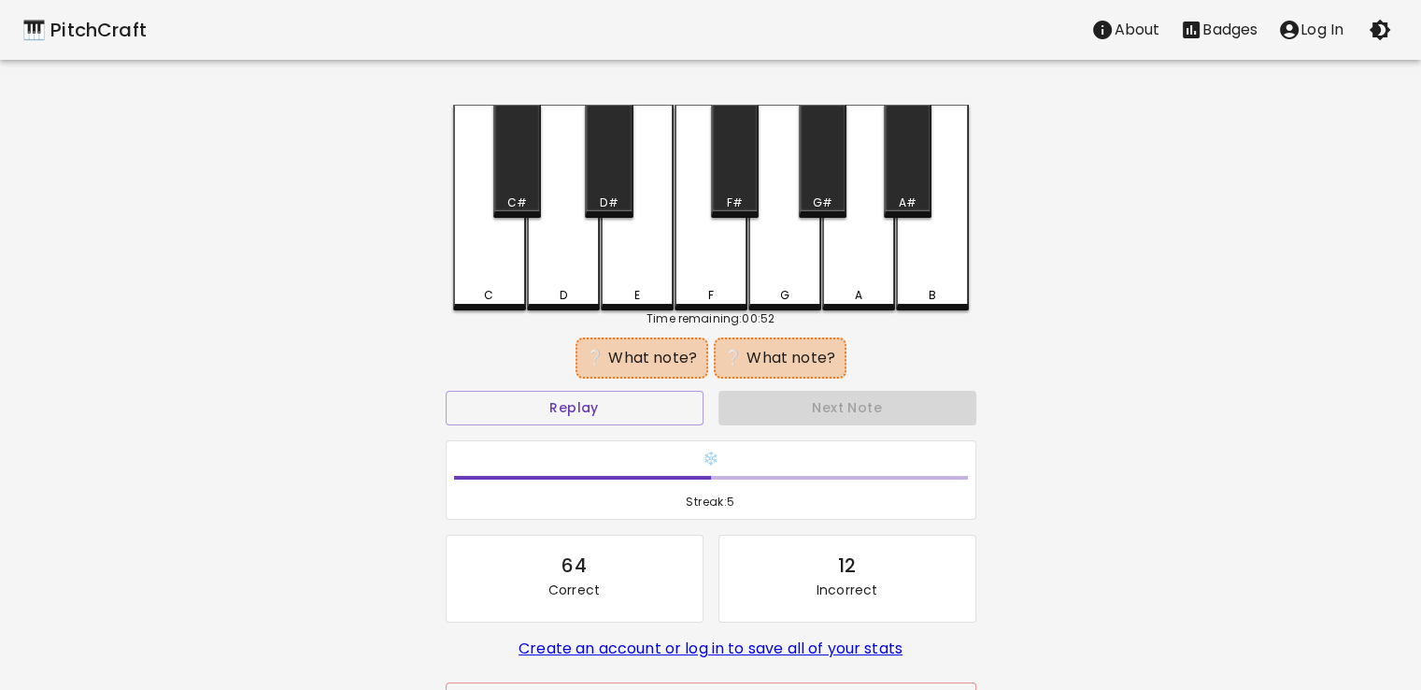
click at [611, 163] on div "D#" at bounding box center [609, 161] width 48 height 113
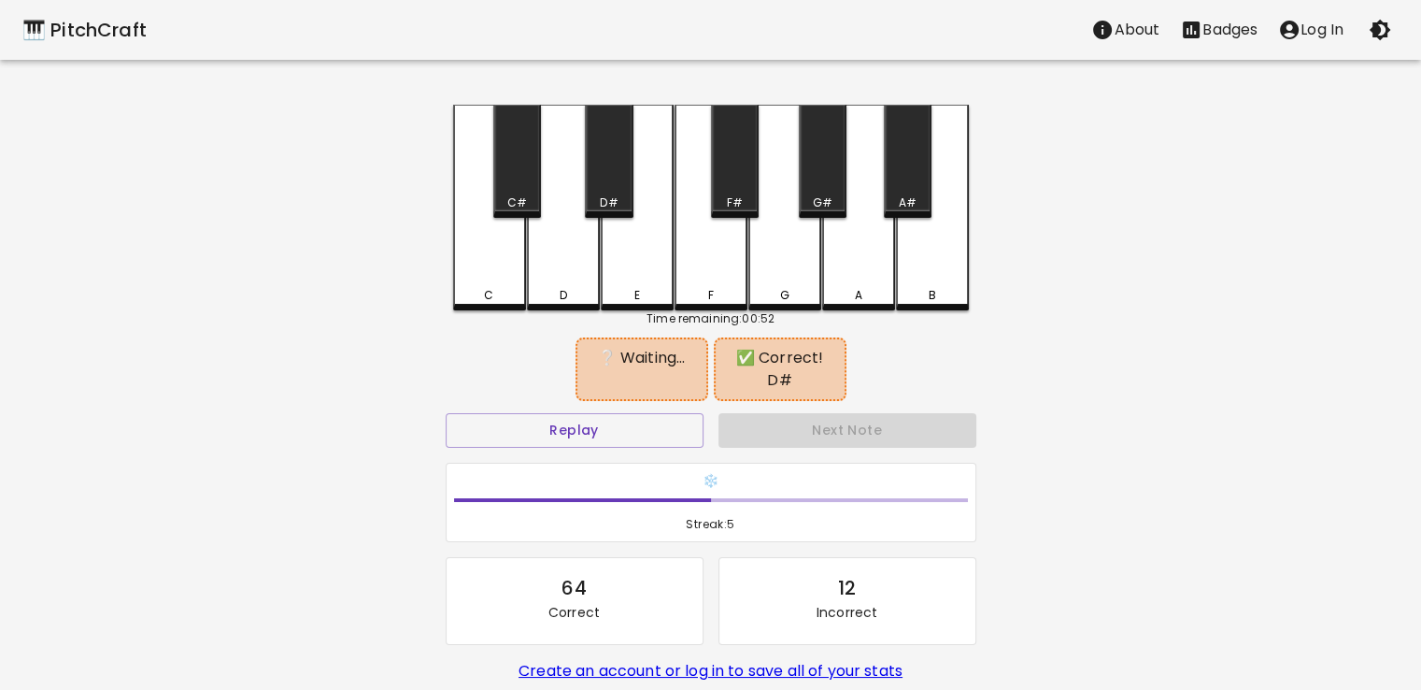
click at [822, 184] on div "G#" at bounding box center [823, 161] width 48 height 113
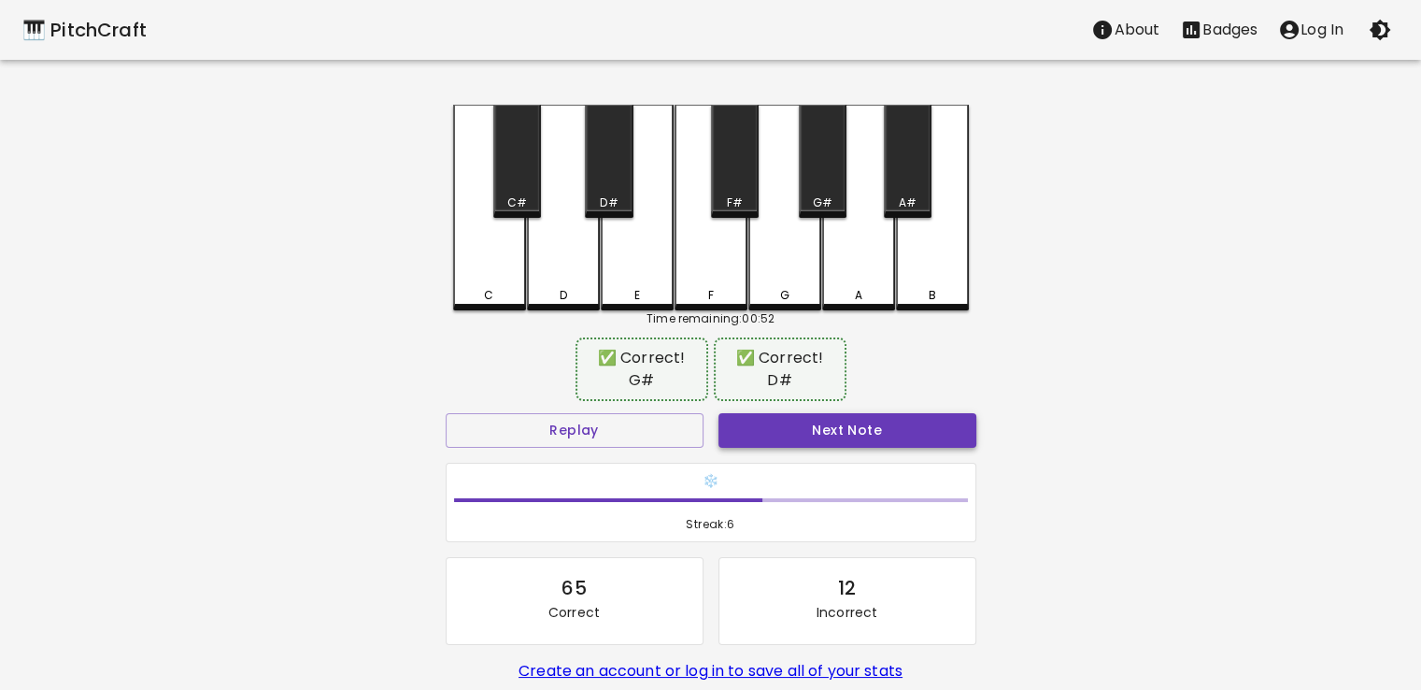
click at [822, 440] on button "Next Note" at bounding box center [848, 430] width 258 height 35
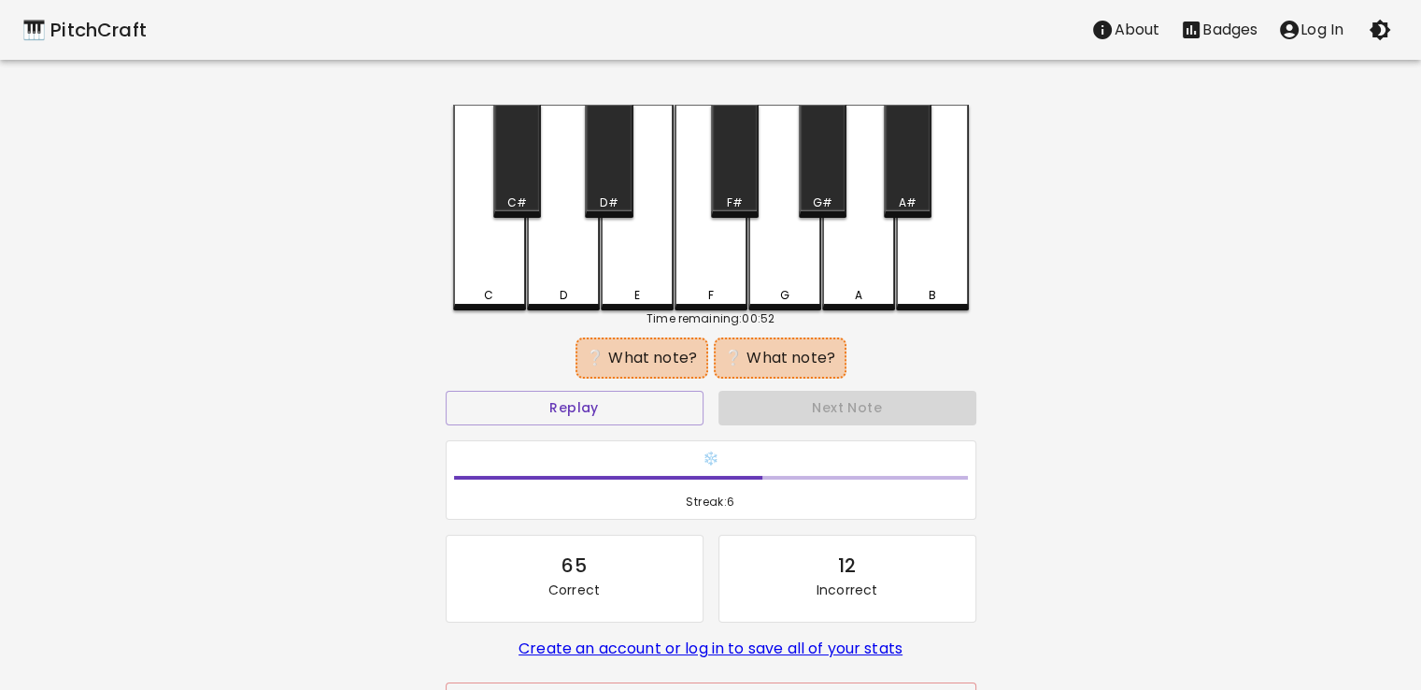
click at [716, 253] on div "F" at bounding box center [711, 208] width 73 height 206
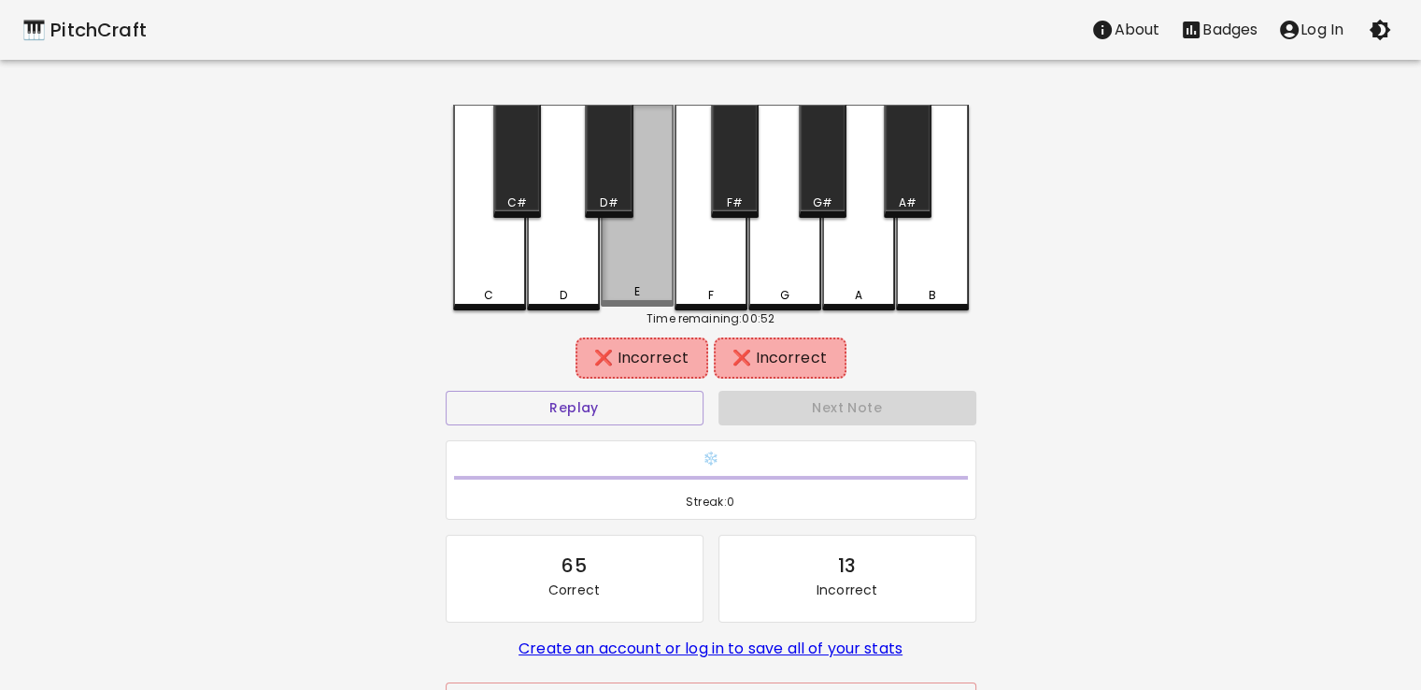
click at [650, 255] on div "E" at bounding box center [637, 206] width 73 height 202
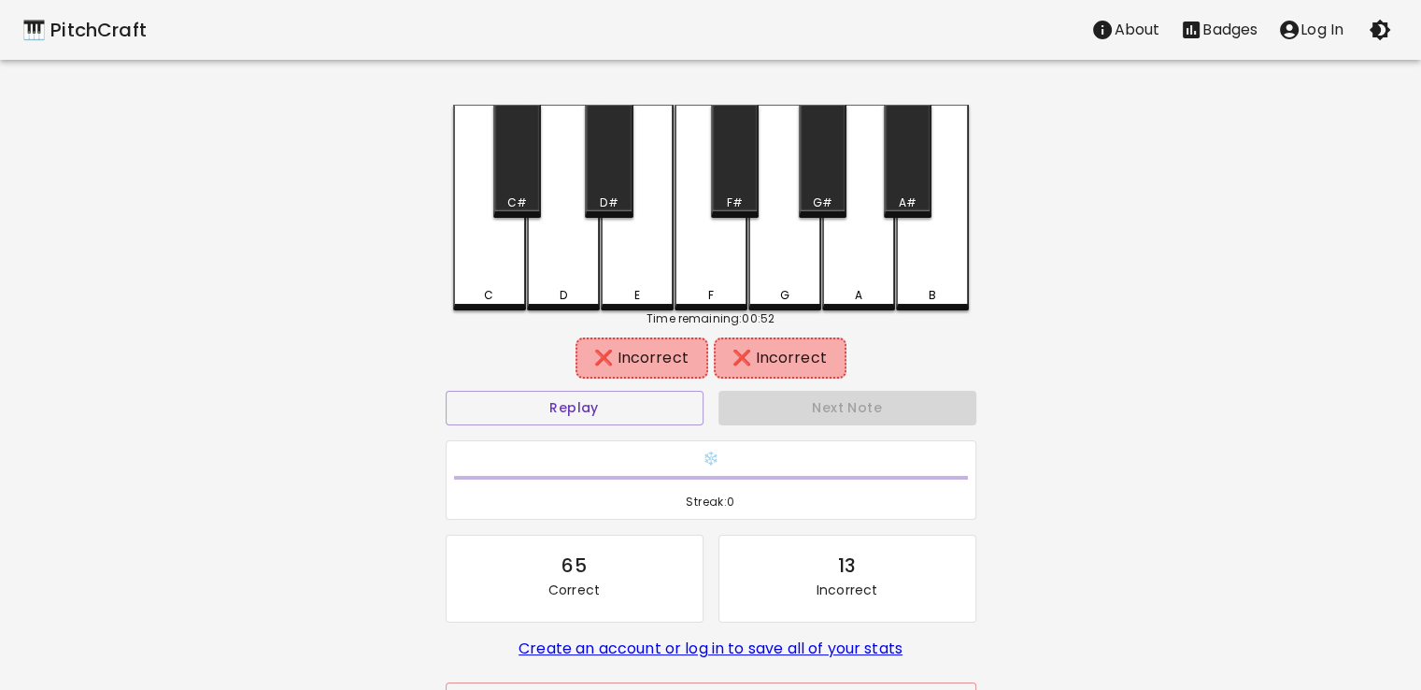
click at [717, 184] on div "F#" at bounding box center [735, 161] width 48 height 113
click at [642, 412] on button "Replay" at bounding box center [575, 408] width 258 height 35
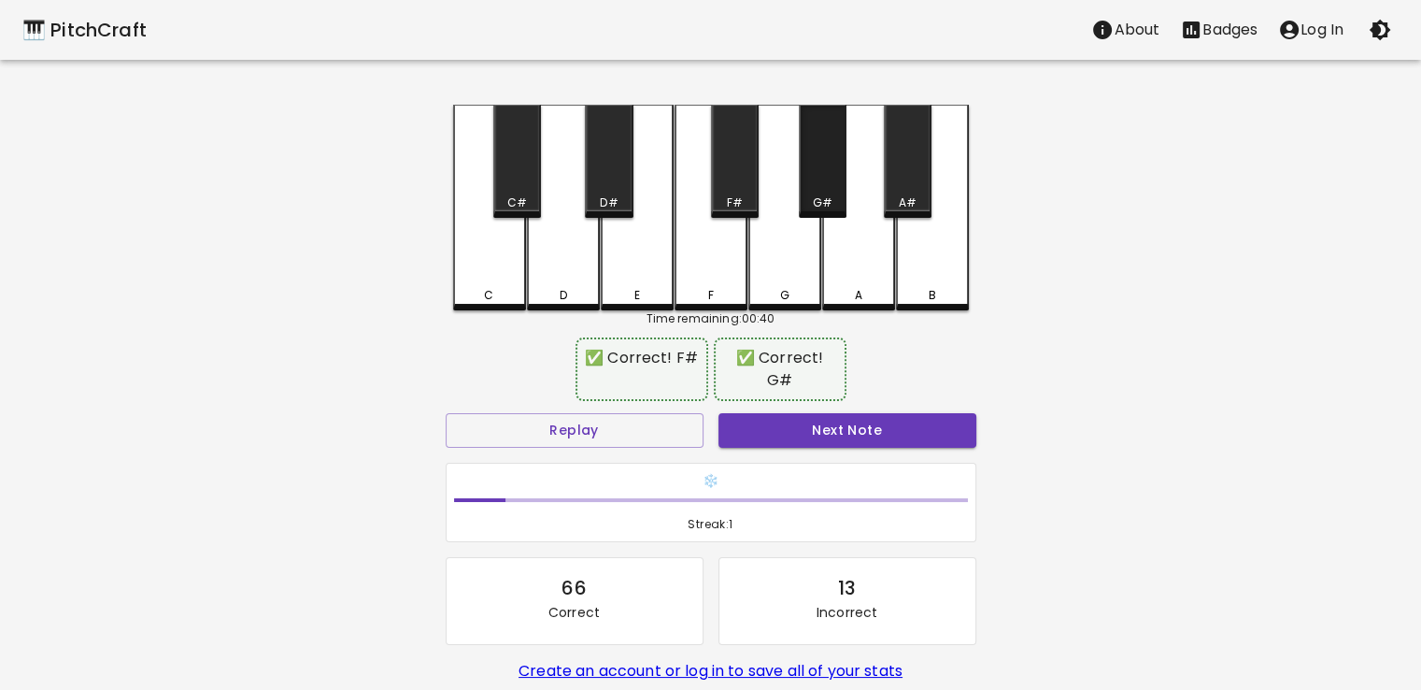
click at [812, 184] on div "G#" at bounding box center [823, 161] width 48 height 113
click at [825, 427] on button "Next Note" at bounding box center [848, 430] width 258 height 35
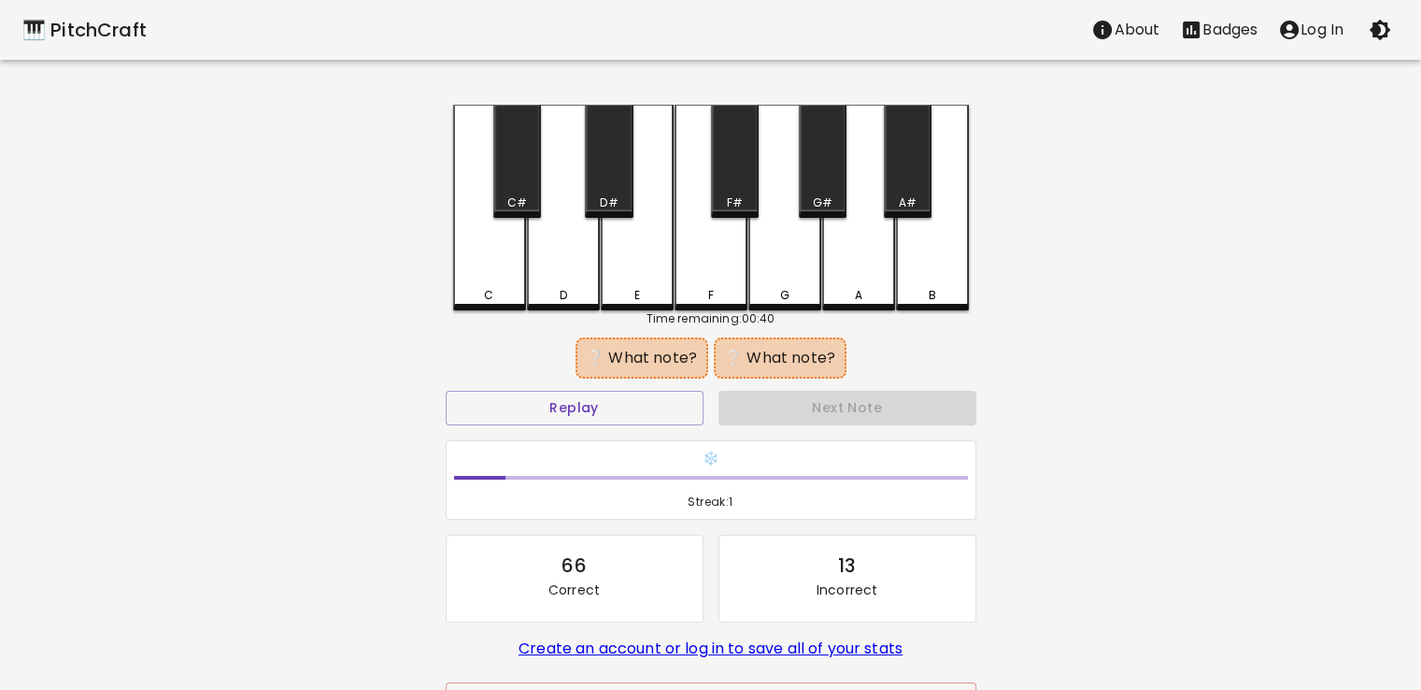
click at [714, 255] on div "F" at bounding box center [711, 208] width 73 height 206
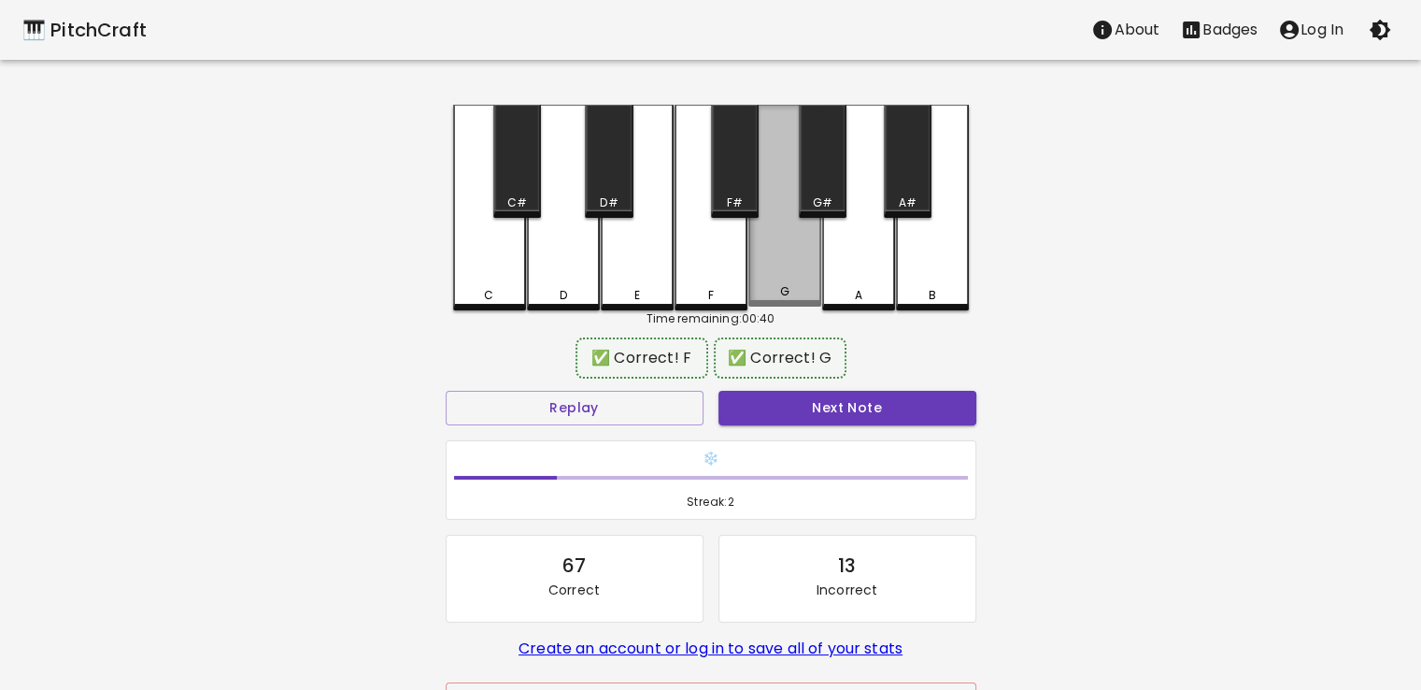
click at [755, 259] on div "G" at bounding box center [785, 206] width 73 height 202
click at [846, 433] on div "❄️ Streak: 2" at bounding box center [711, 480] width 546 height 95
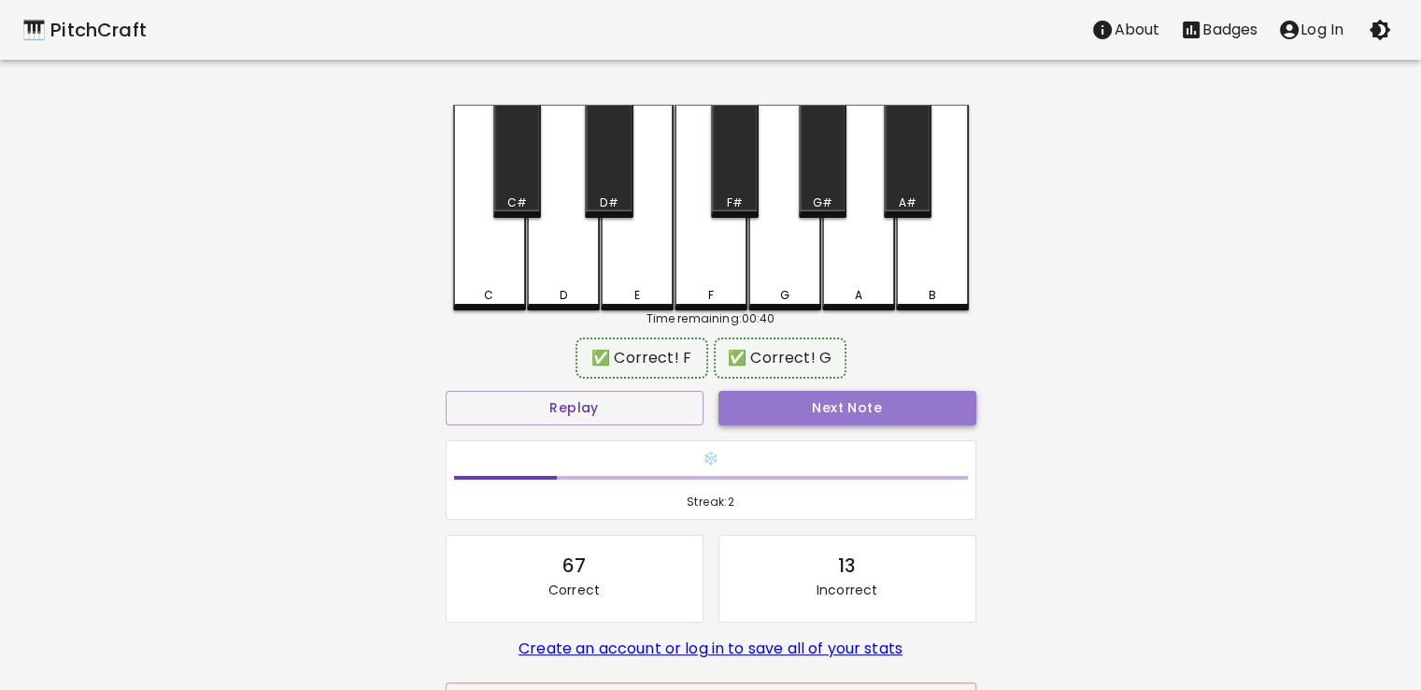
click at [850, 416] on button "Next Note" at bounding box center [848, 408] width 258 height 35
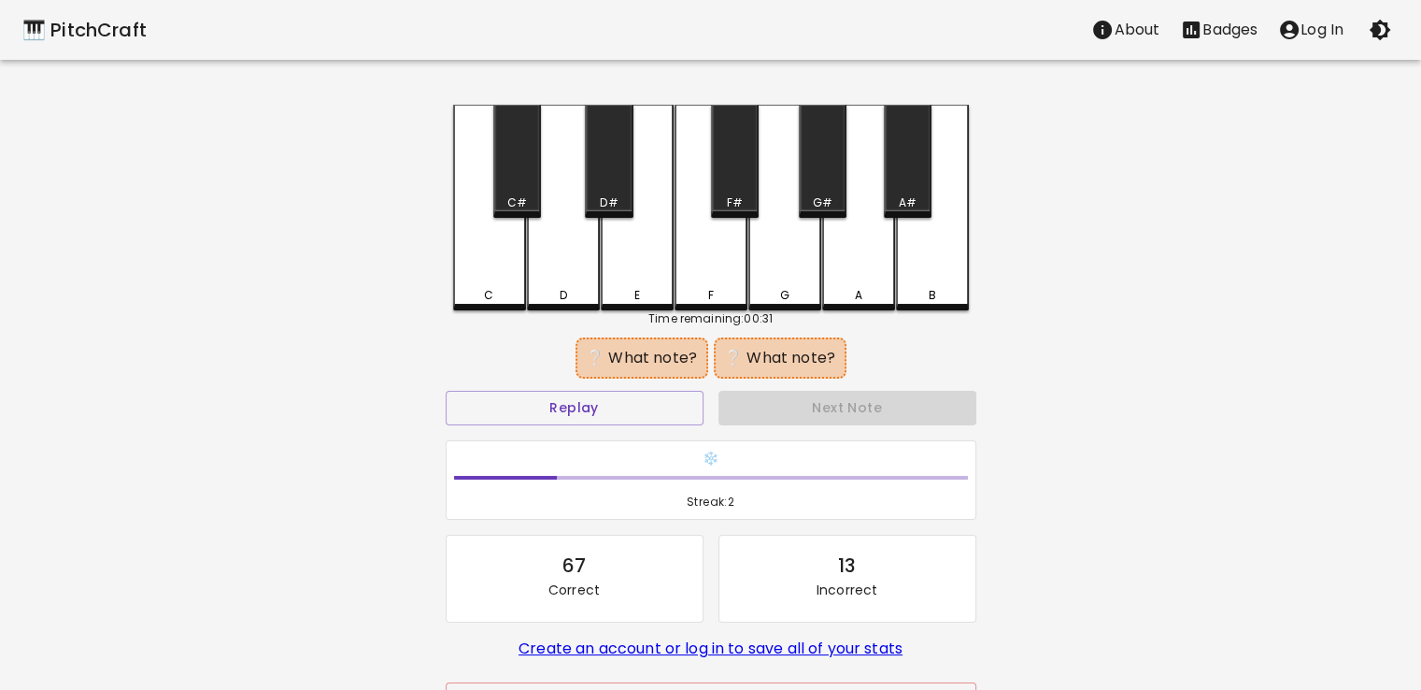
click at [901, 188] on div "A#" at bounding box center [908, 161] width 48 height 113
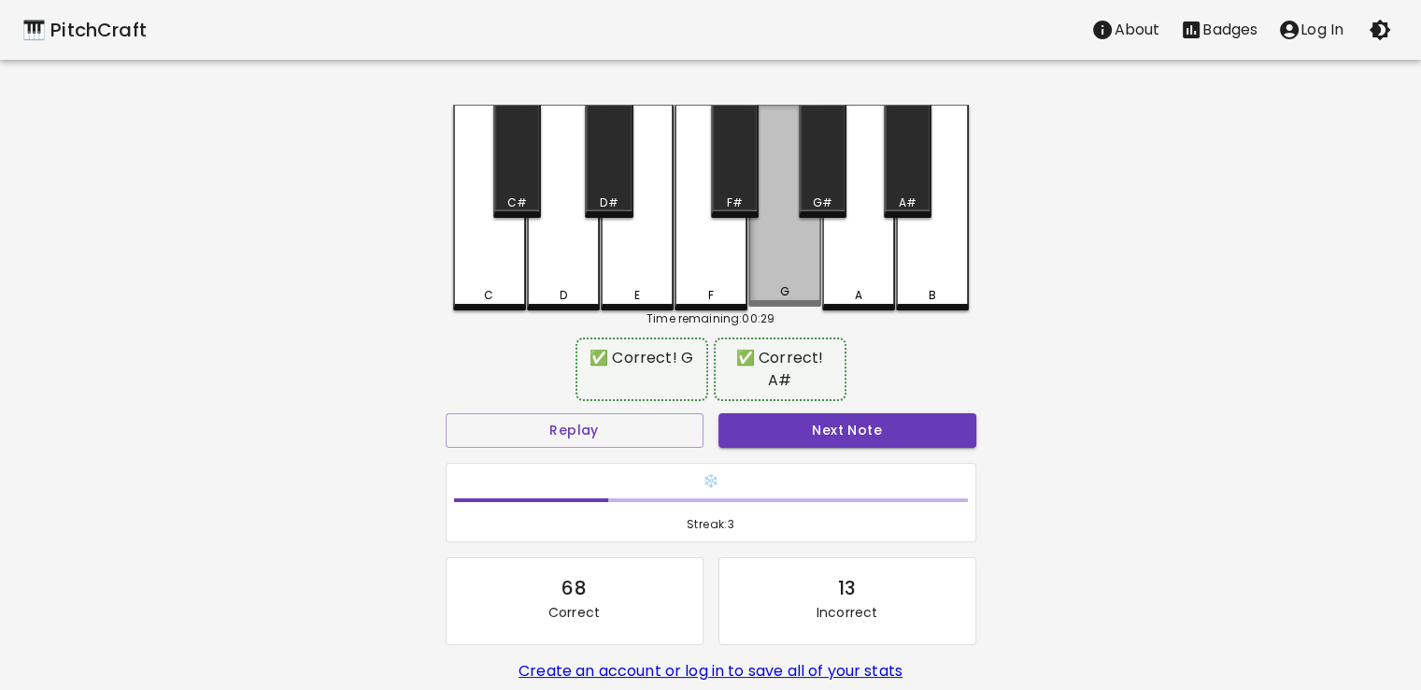
click at [792, 244] on div "G" at bounding box center [785, 206] width 73 height 202
click at [825, 413] on button "Next Note" at bounding box center [848, 430] width 258 height 35
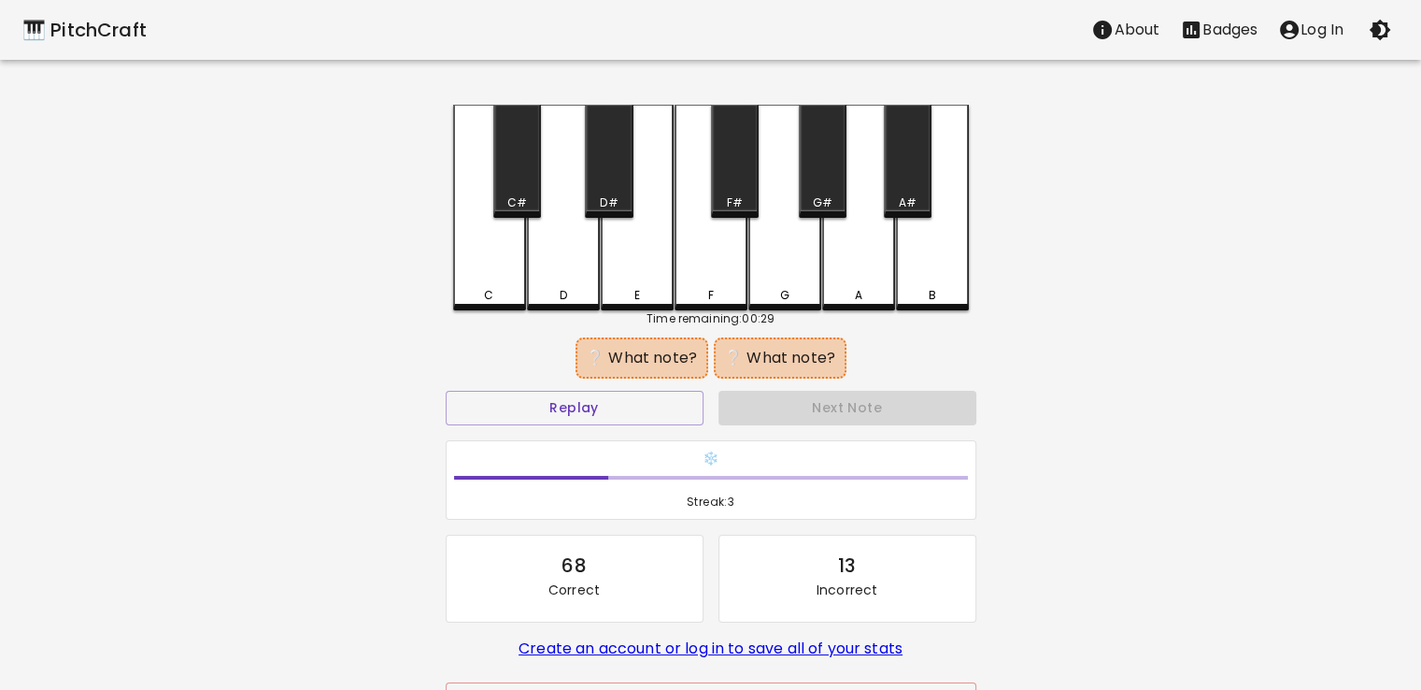
click at [489, 270] on div "C" at bounding box center [489, 208] width 73 height 206
click at [817, 174] on div "G#" at bounding box center [823, 161] width 48 height 113
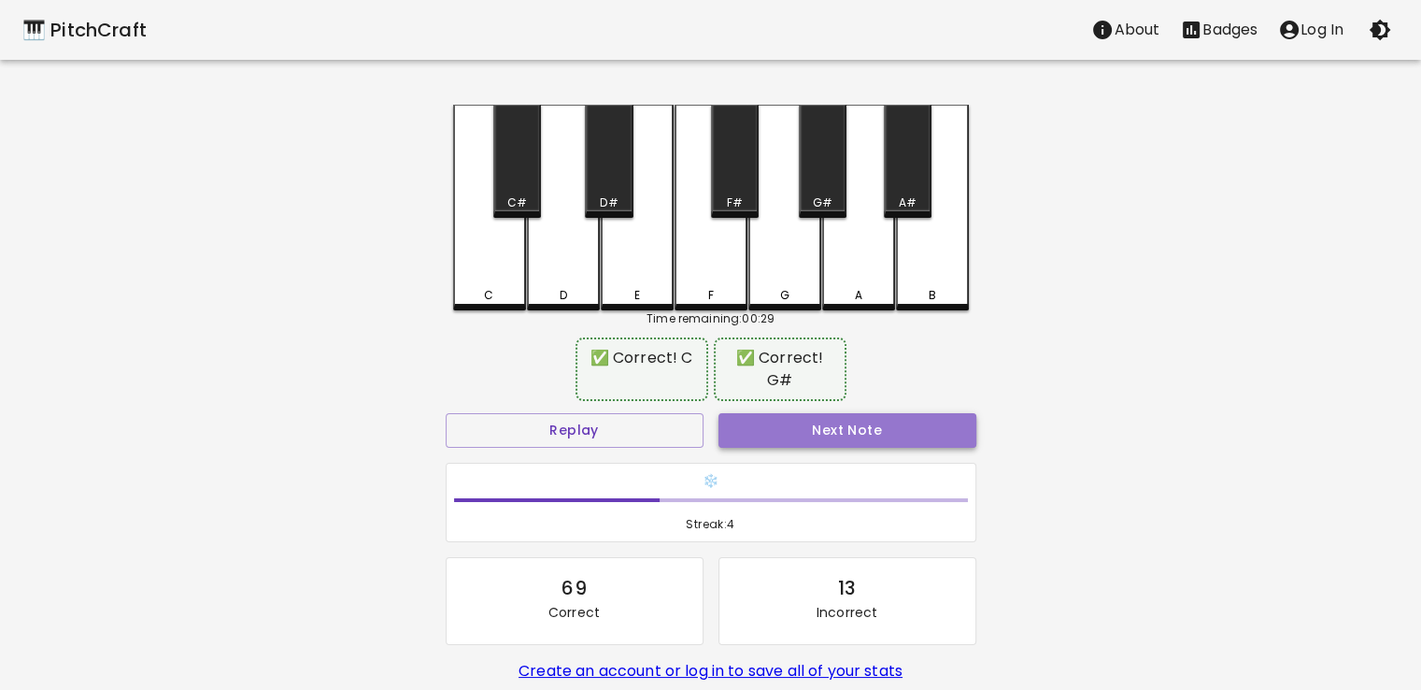
click at [836, 445] on button "Next Note" at bounding box center [848, 430] width 258 height 35
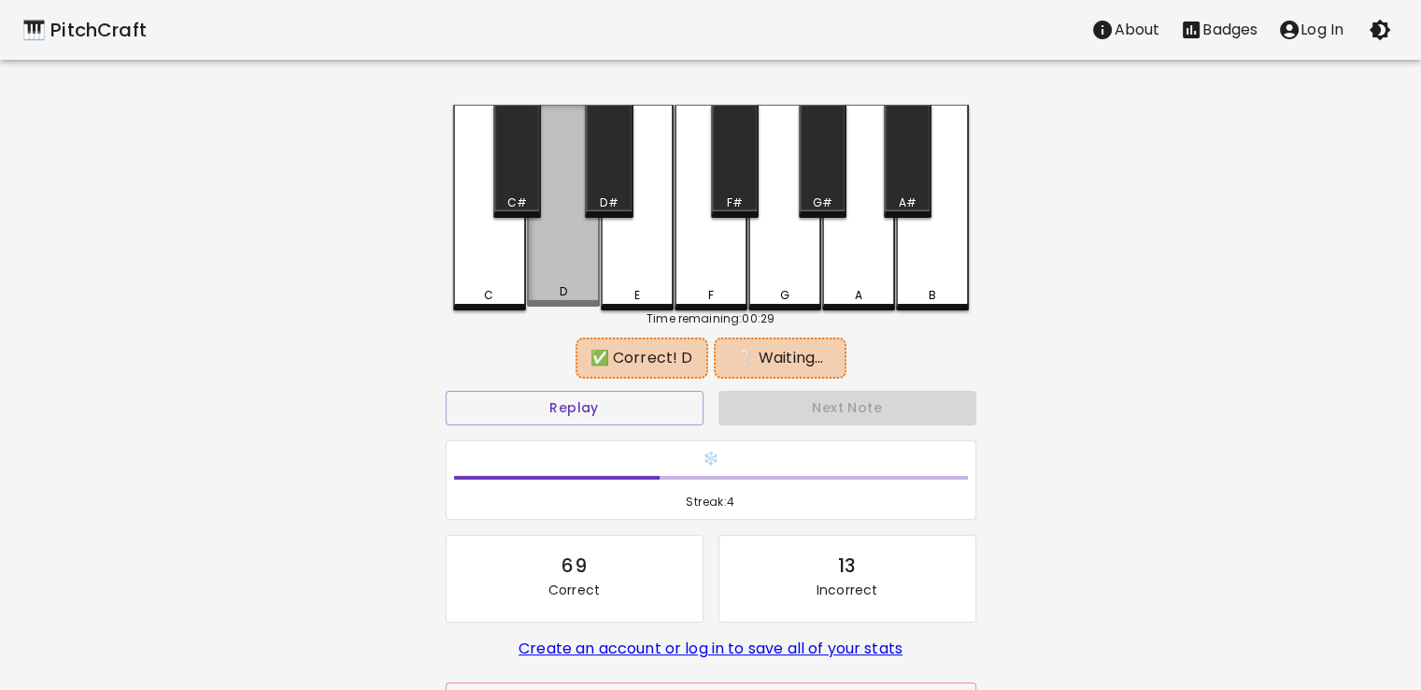
click at [561, 236] on div "D" at bounding box center [563, 206] width 73 height 202
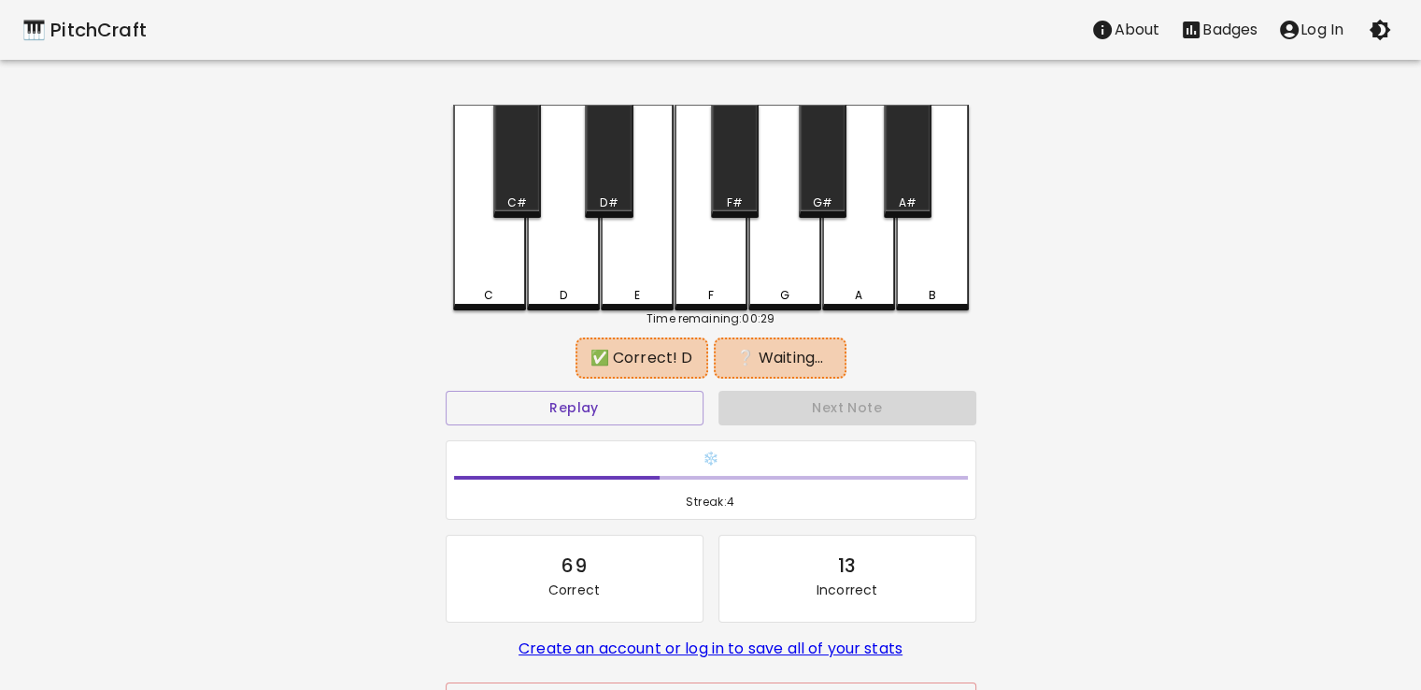
click at [912, 251] on div "B" at bounding box center [932, 208] width 73 height 206
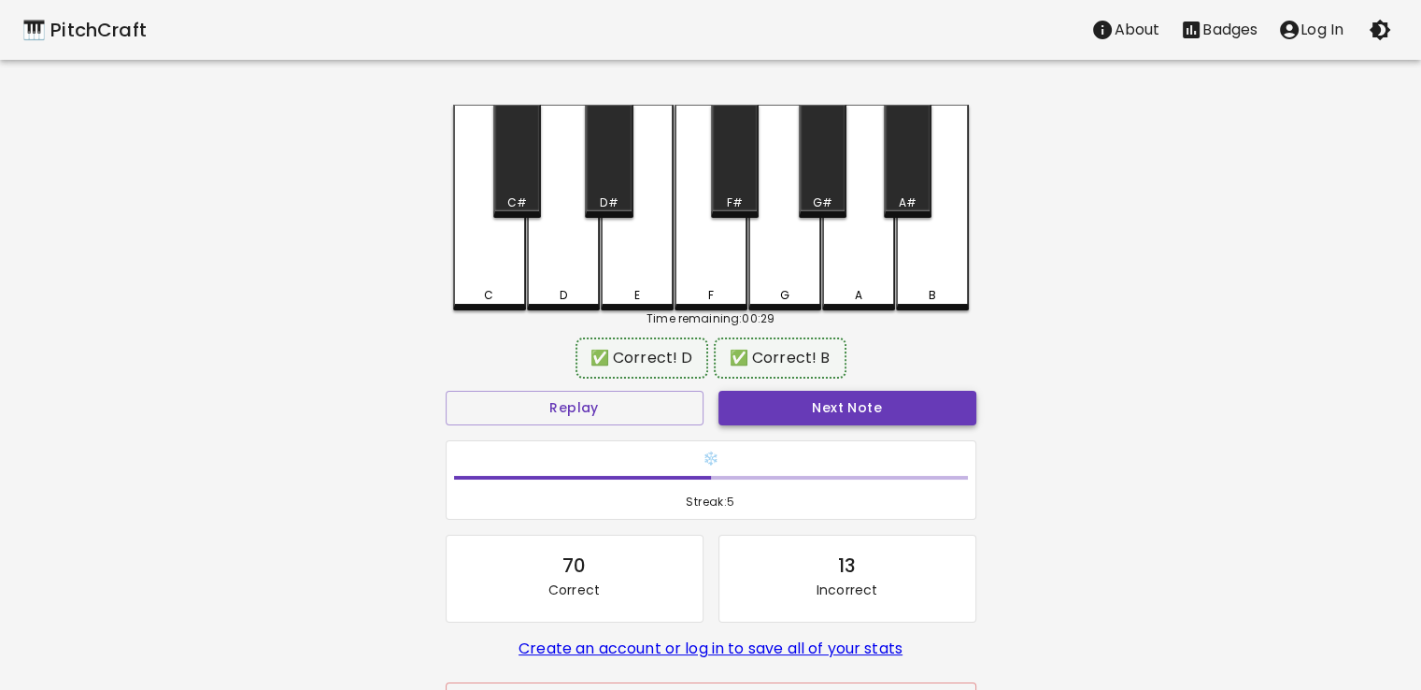
click at [861, 399] on button "Next Note" at bounding box center [848, 408] width 258 height 35
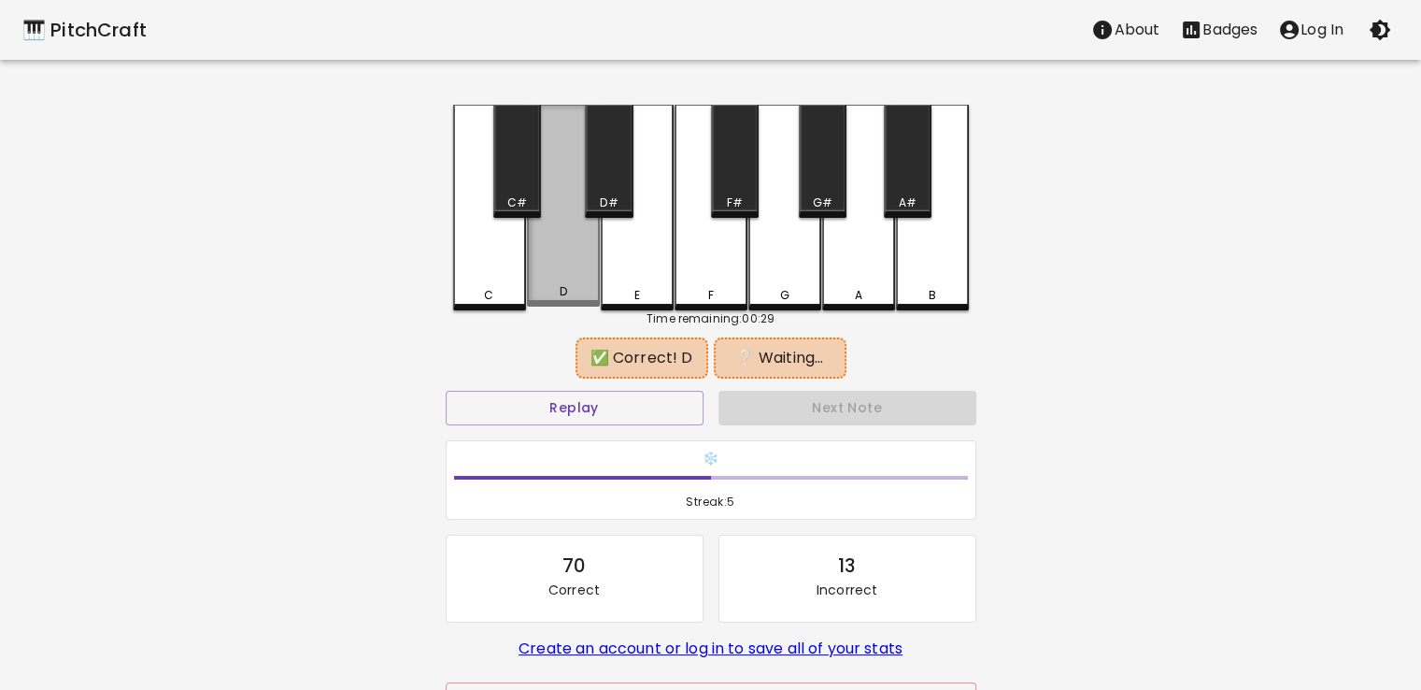
click at [571, 274] on div "D" at bounding box center [563, 206] width 73 height 202
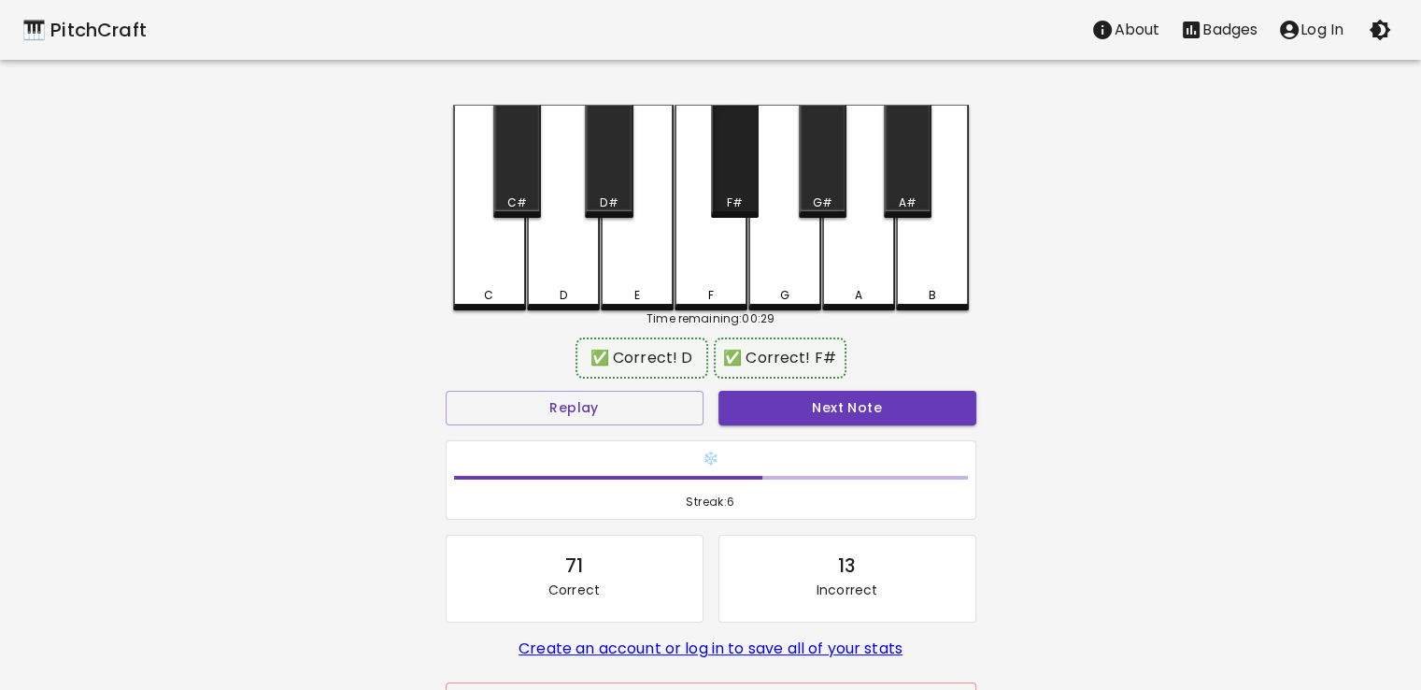
click at [724, 184] on div "F#" at bounding box center [735, 161] width 48 height 113
click at [845, 399] on button "Next Note" at bounding box center [848, 408] width 258 height 35
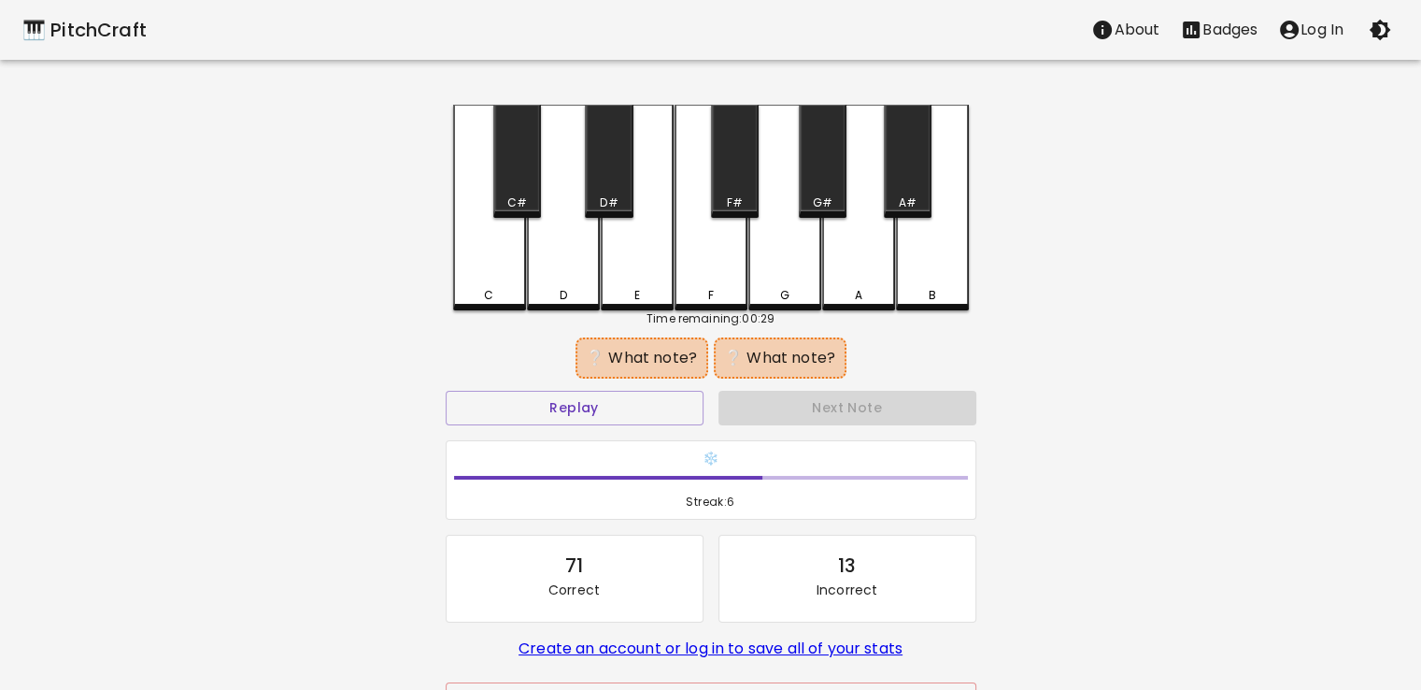
click at [724, 256] on div "F" at bounding box center [711, 208] width 73 height 206
click at [890, 186] on div "A#" at bounding box center [908, 161] width 48 height 113
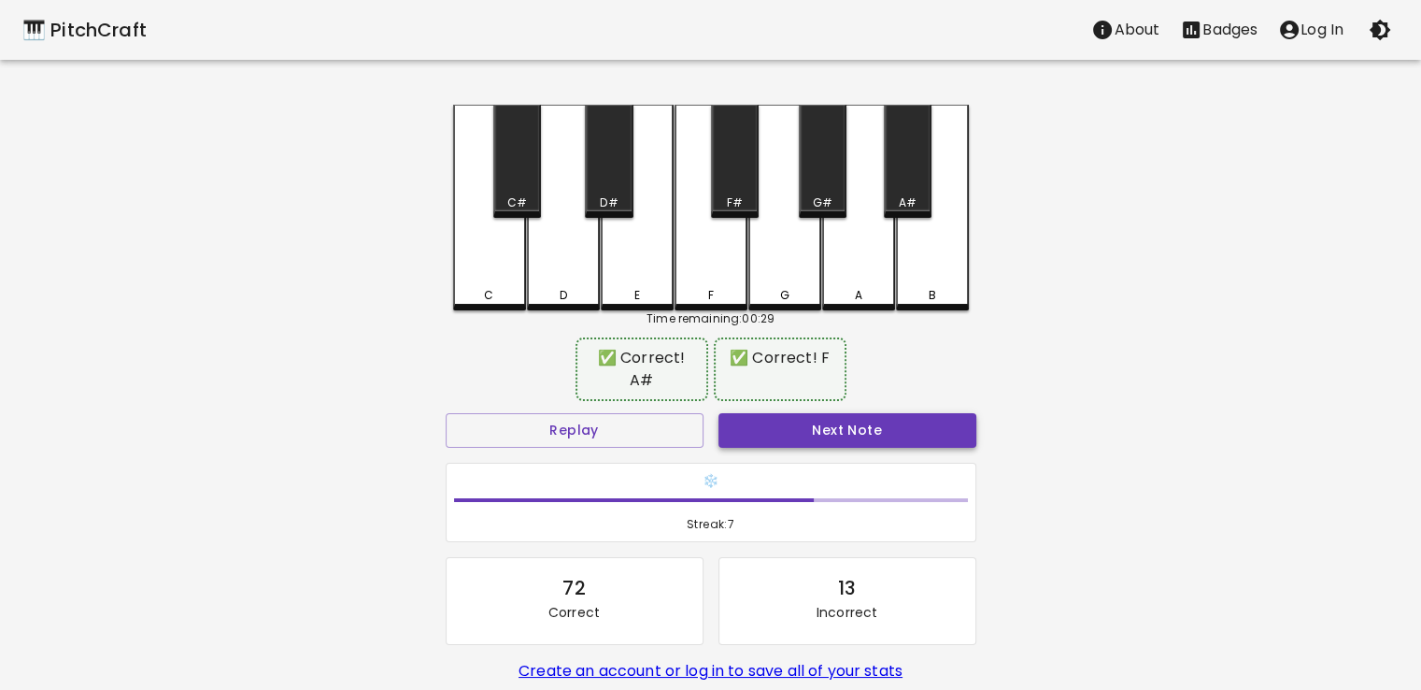
click at [858, 413] on button "Next Note" at bounding box center [848, 430] width 258 height 35
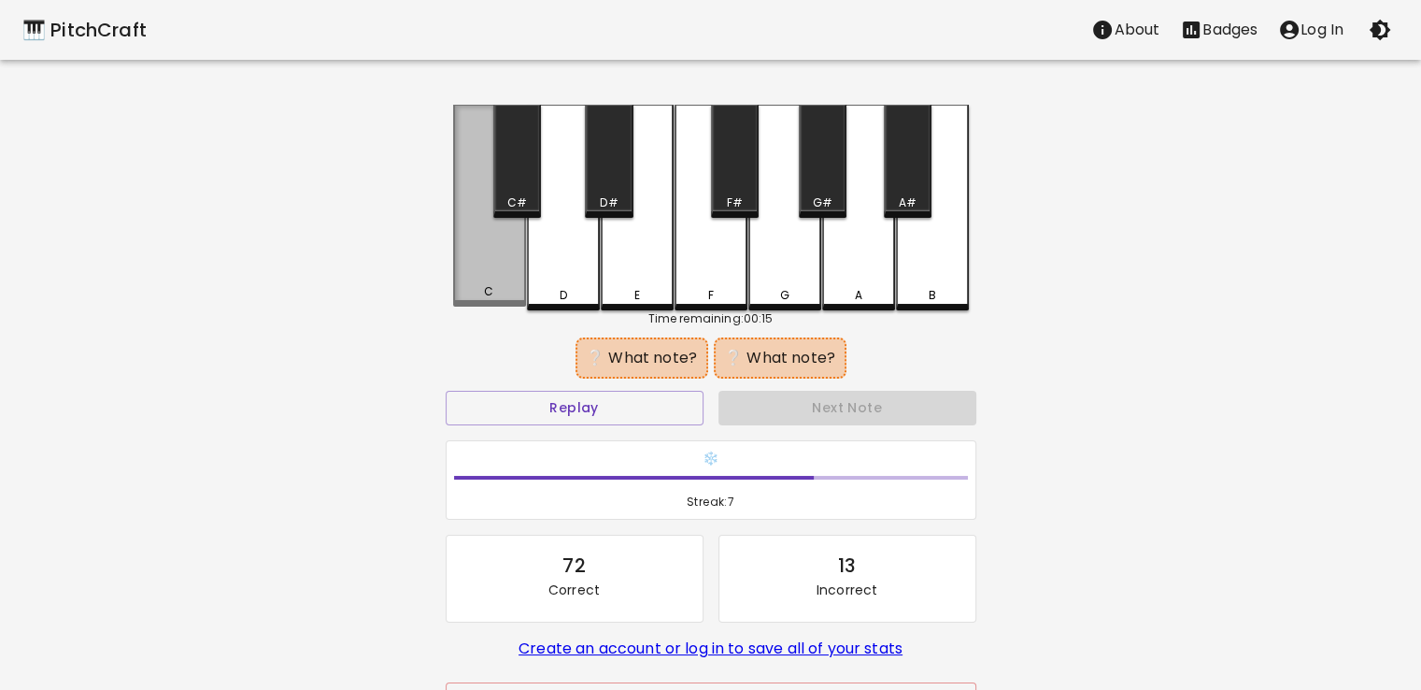
click at [490, 255] on div "C" at bounding box center [489, 206] width 73 height 202
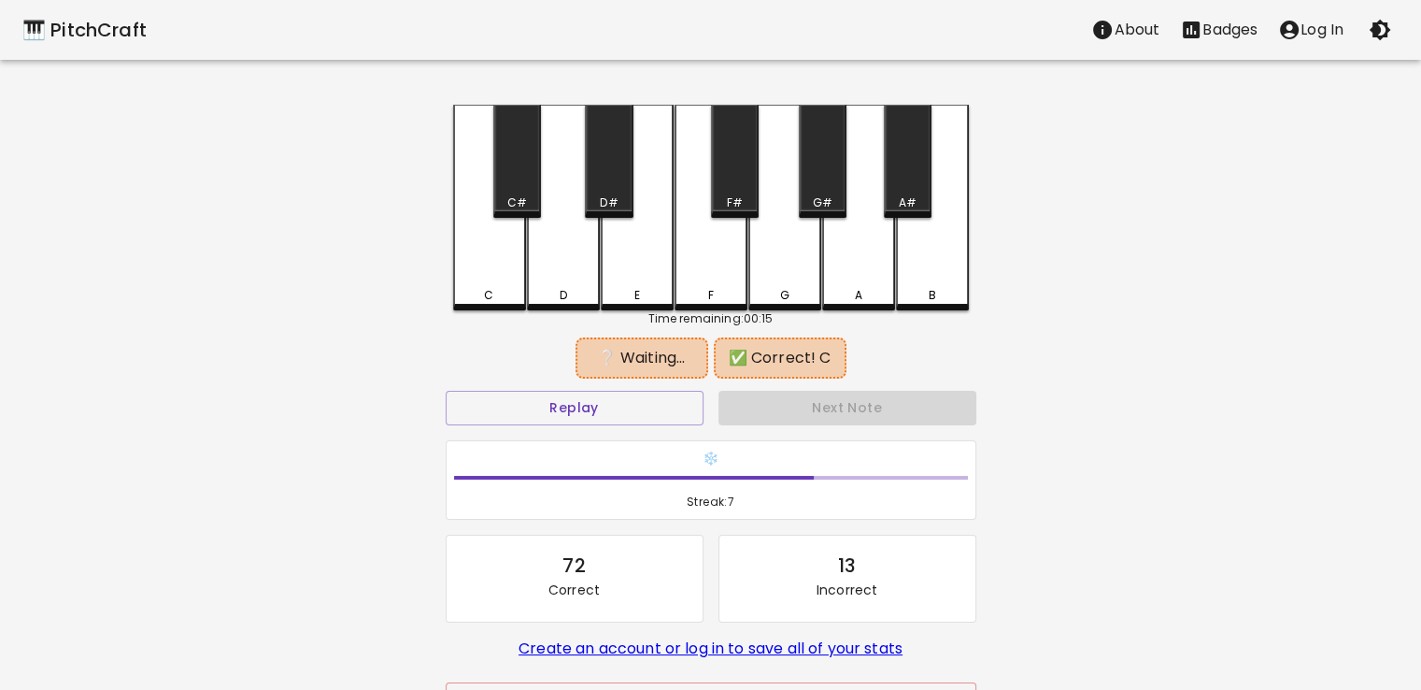
click at [521, 187] on div "C#" at bounding box center [517, 161] width 48 height 113
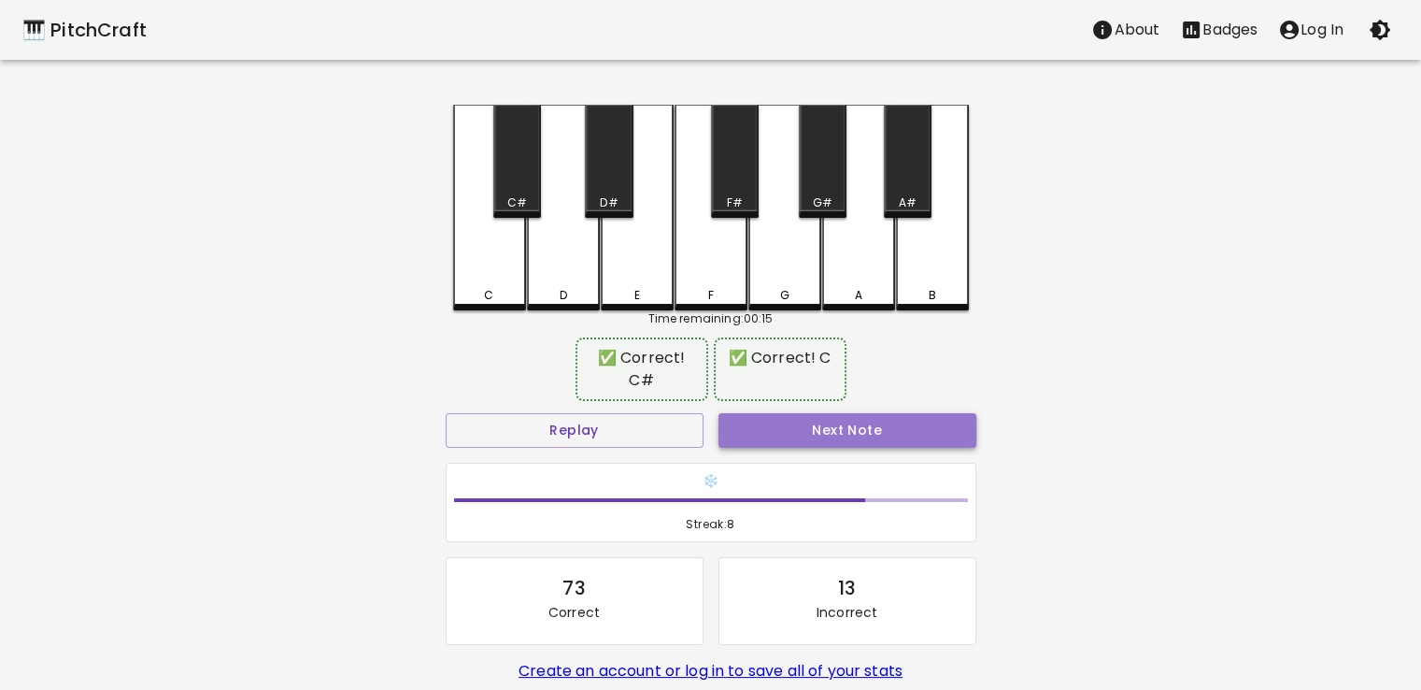
click at [879, 436] on button "Next Note" at bounding box center [848, 430] width 258 height 35
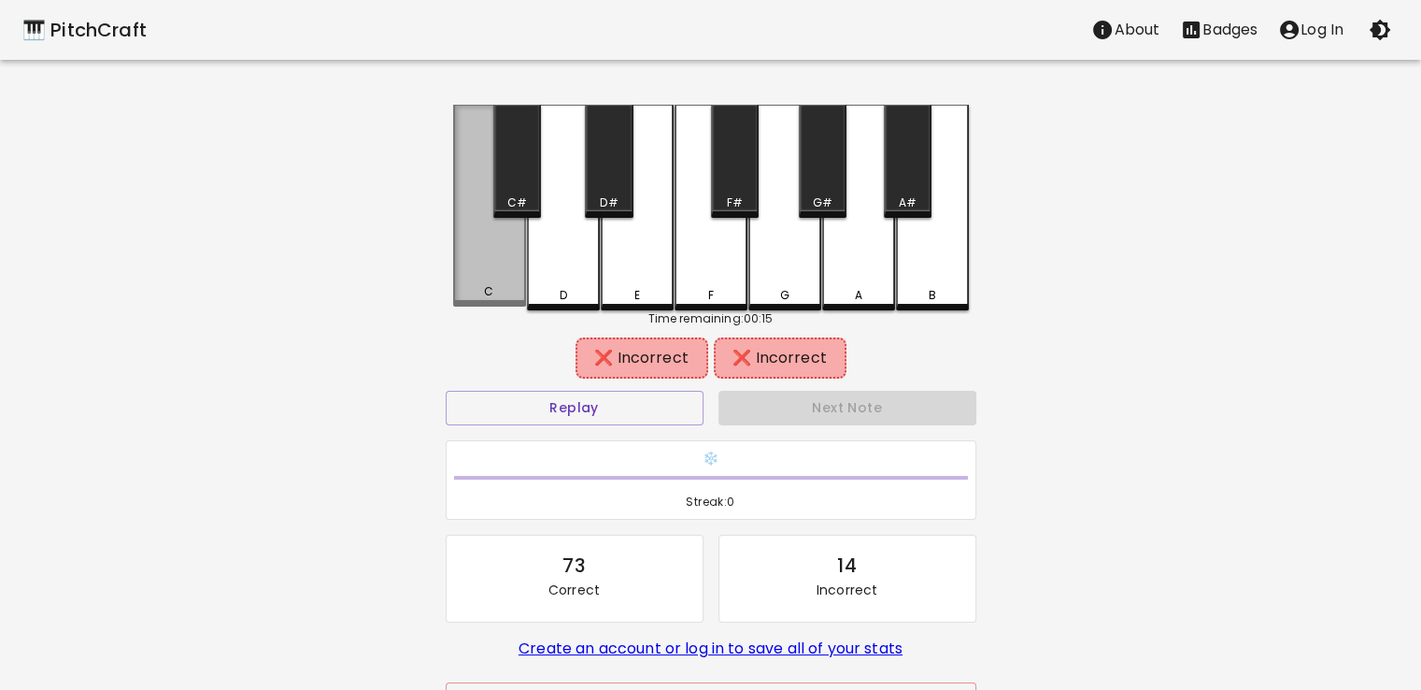
click at [483, 286] on div "C" at bounding box center [489, 206] width 73 height 202
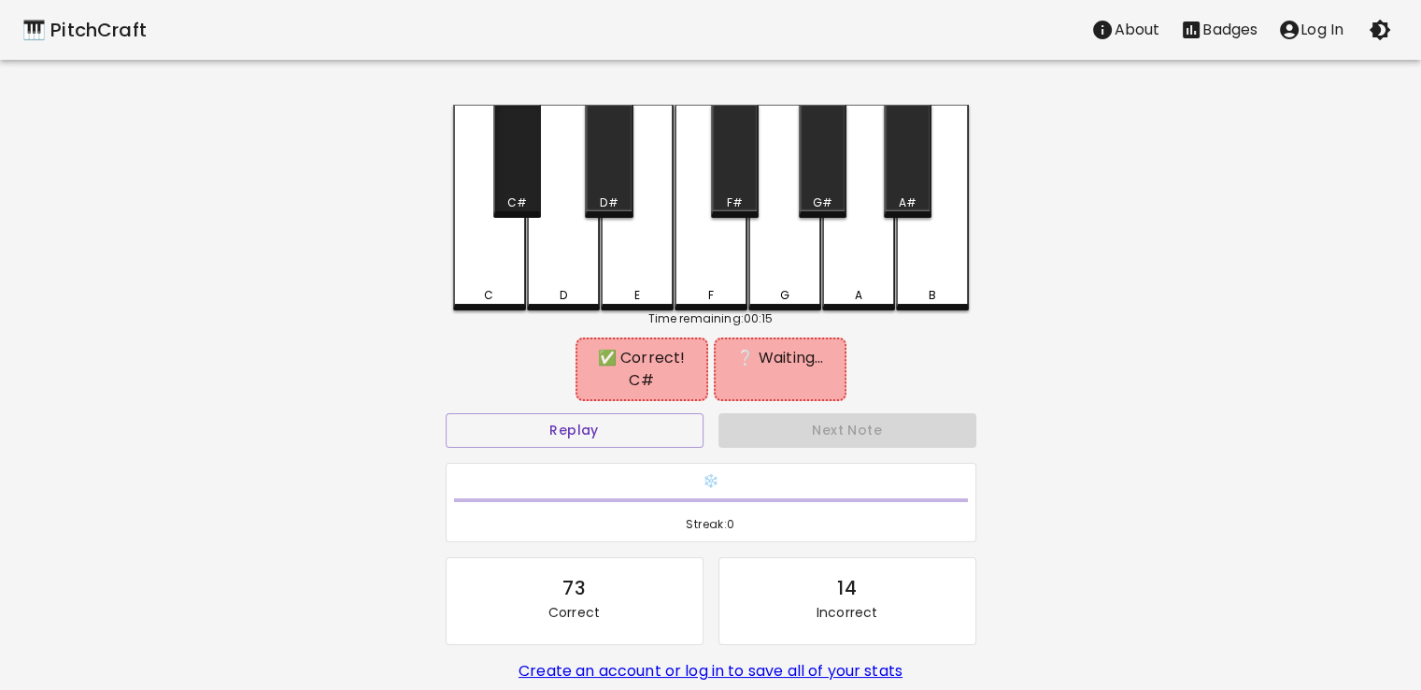
click at [514, 171] on div "C#" at bounding box center [517, 161] width 48 height 113
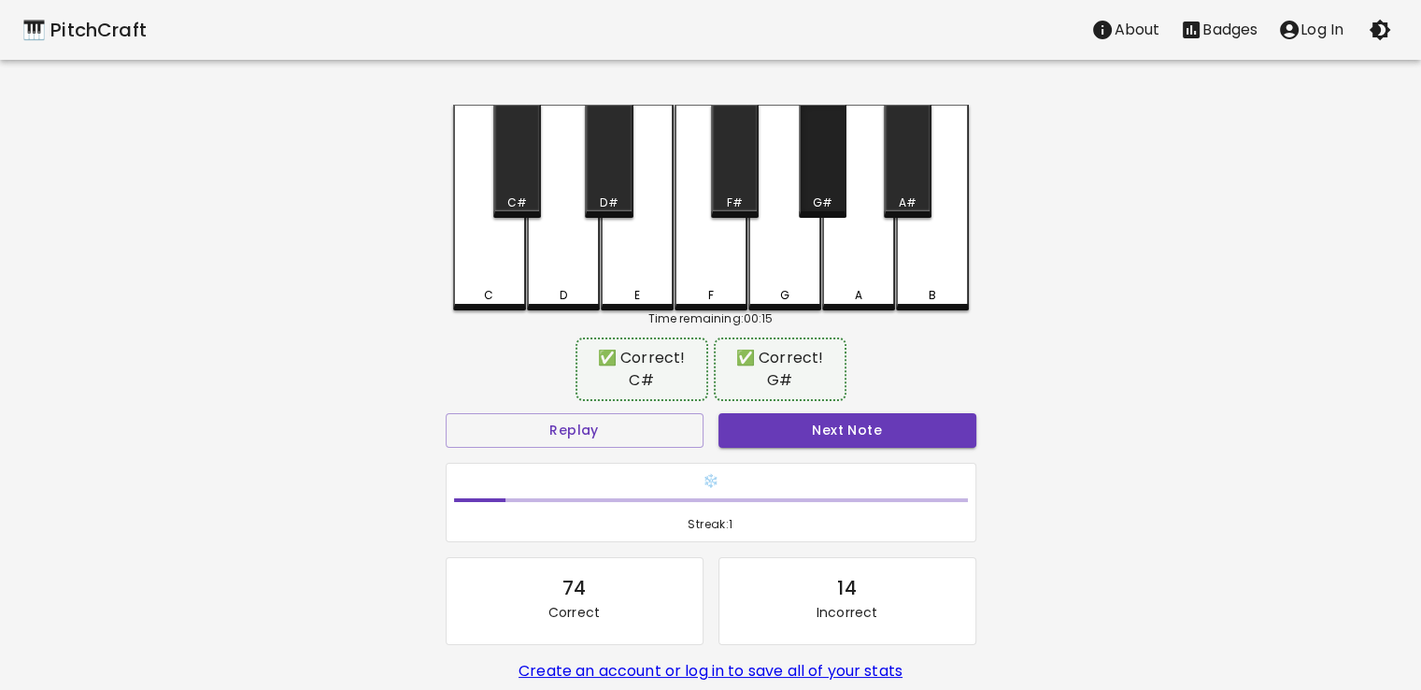
click at [829, 175] on div "G#" at bounding box center [823, 161] width 48 height 113
click at [862, 443] on button "Next Note" at bounding box center [848, 430] width 258 height 35
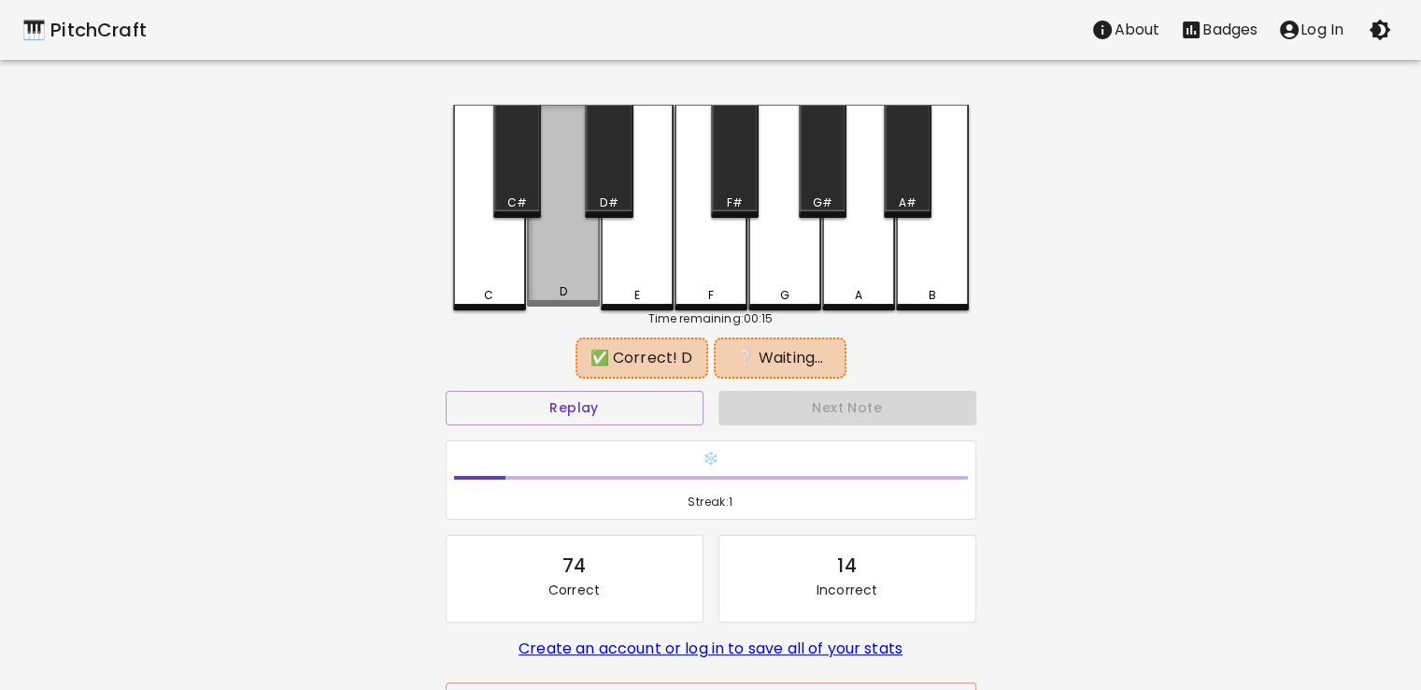
click at [546, 240] on div "D" at bounding box center [563, 206] width 73 height 202
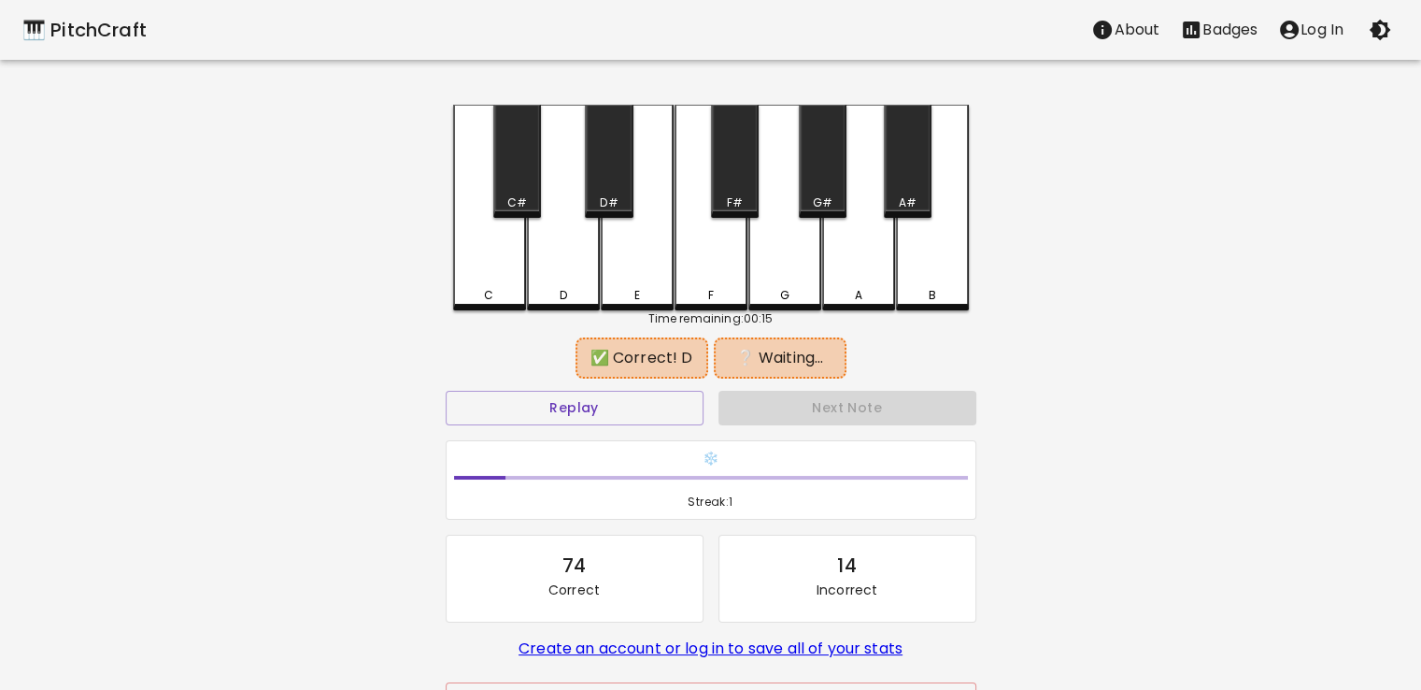
click at [683, 251] on div "F" at bounding box center [711, 208] width 73 height 206
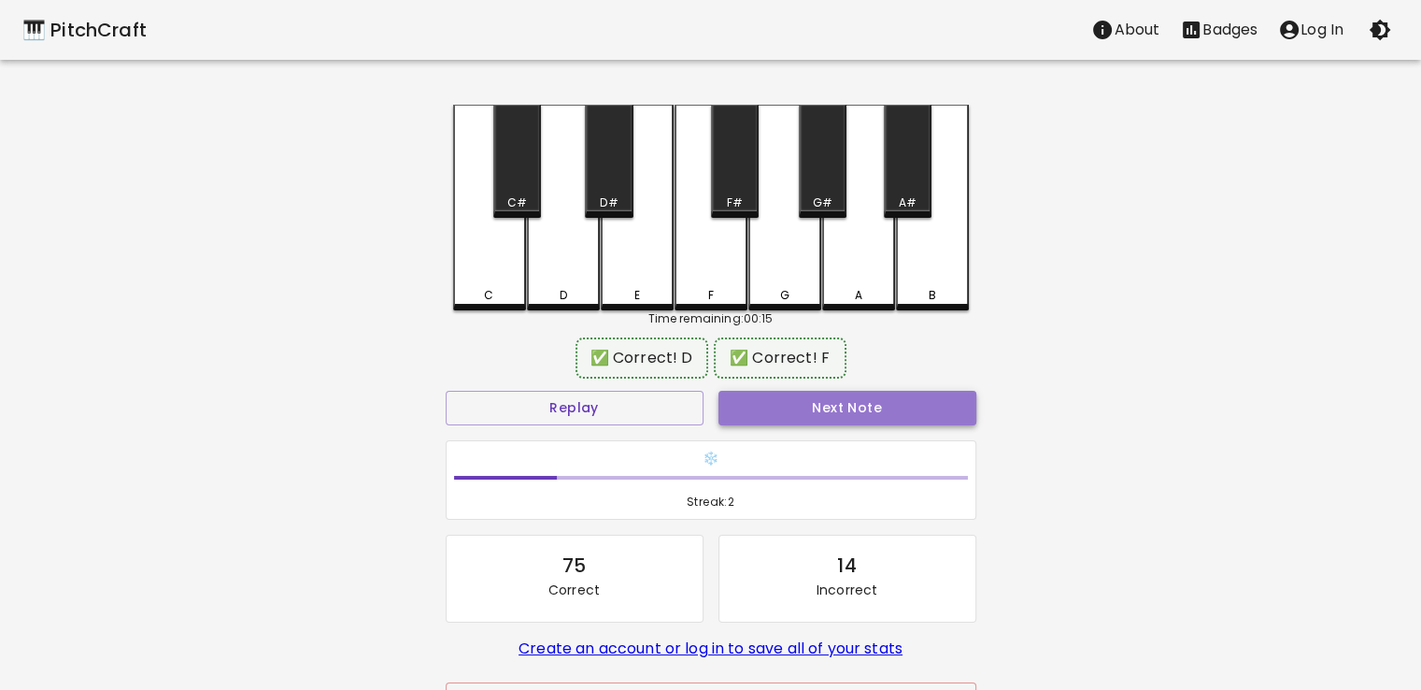
click at [845, 420] on button "Next Note" at bounding box center [848, 408] width 258 height 35
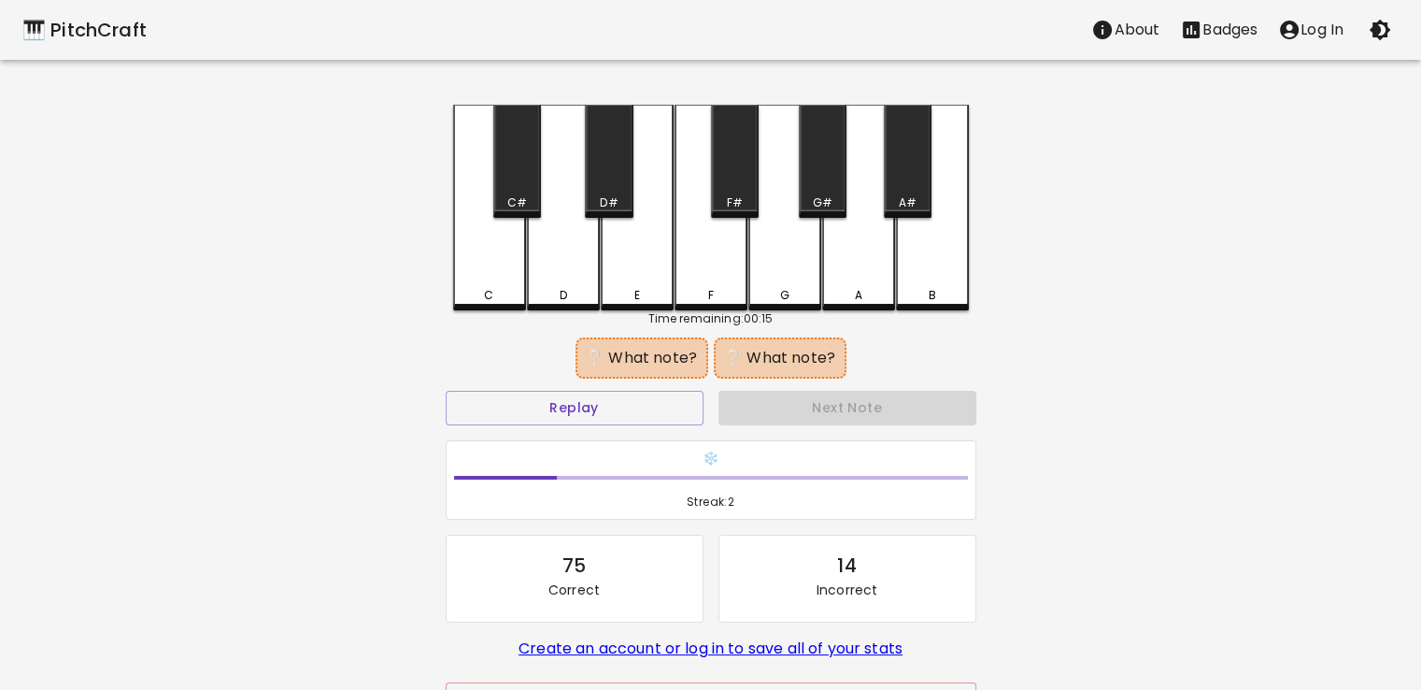
click at [643, 255] on div "E" at bounding box center [637, 208] width 73 height 206
click at [923, 266] on div "B" at bounding box center [932, 208] width 73 height 206
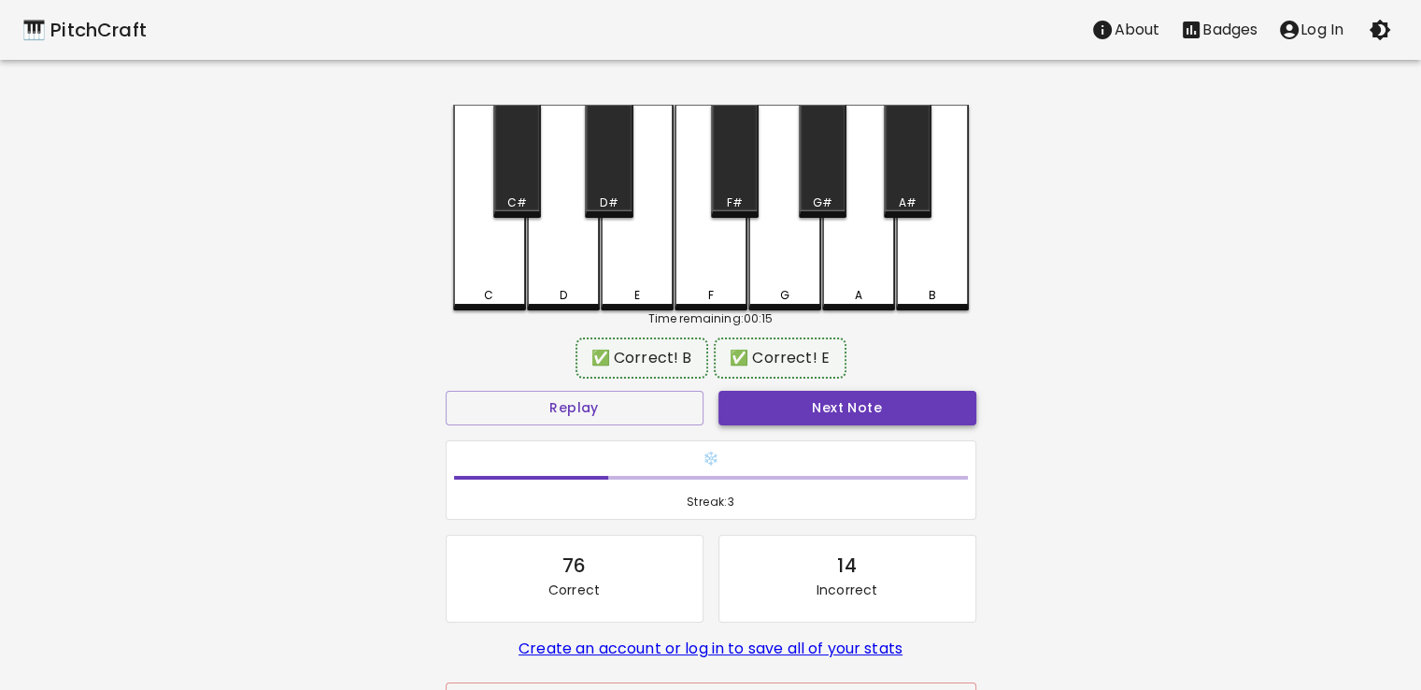
click at [883, 391] on button "Next Note" at bounding box center [848, 408] width 258 height 35
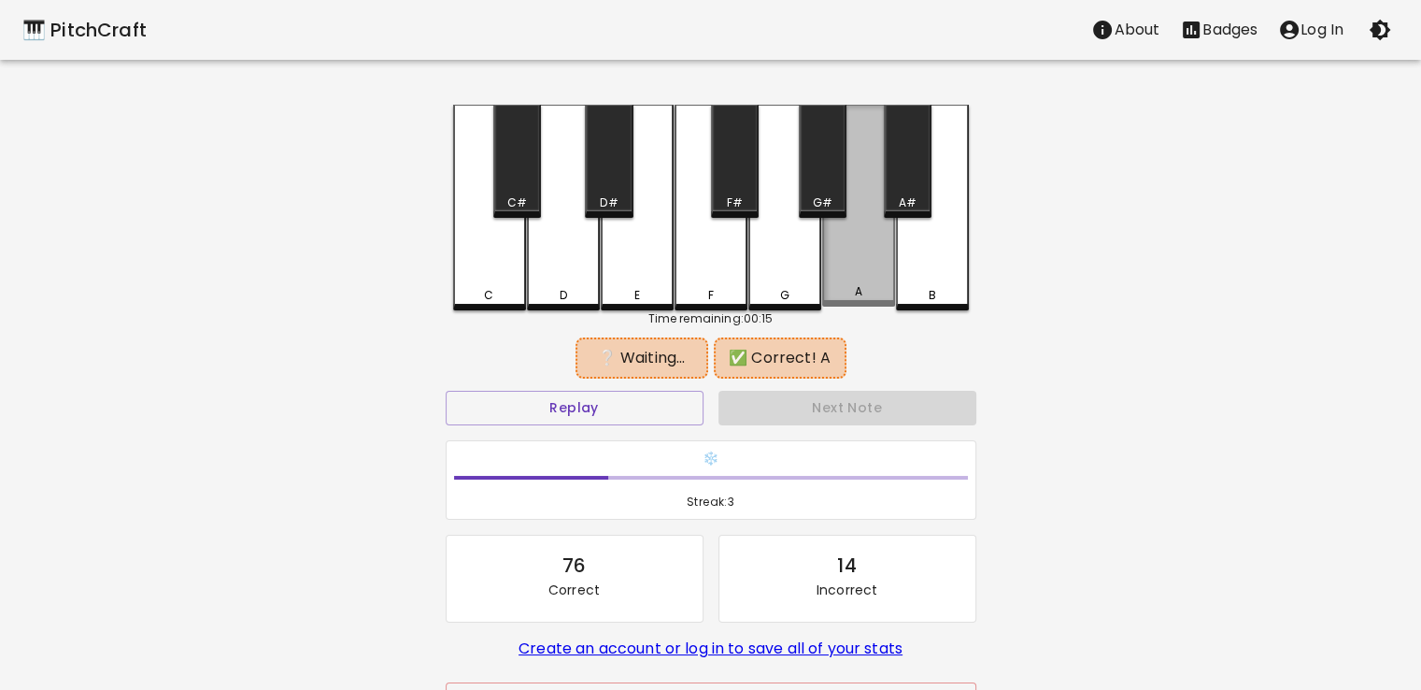
click at [869, 230] on div "A" at bounding box center [858, 206] width 73 height 202
click at [901, 196] on div "A#" at bounding box center [908, 202] width 18 height 17
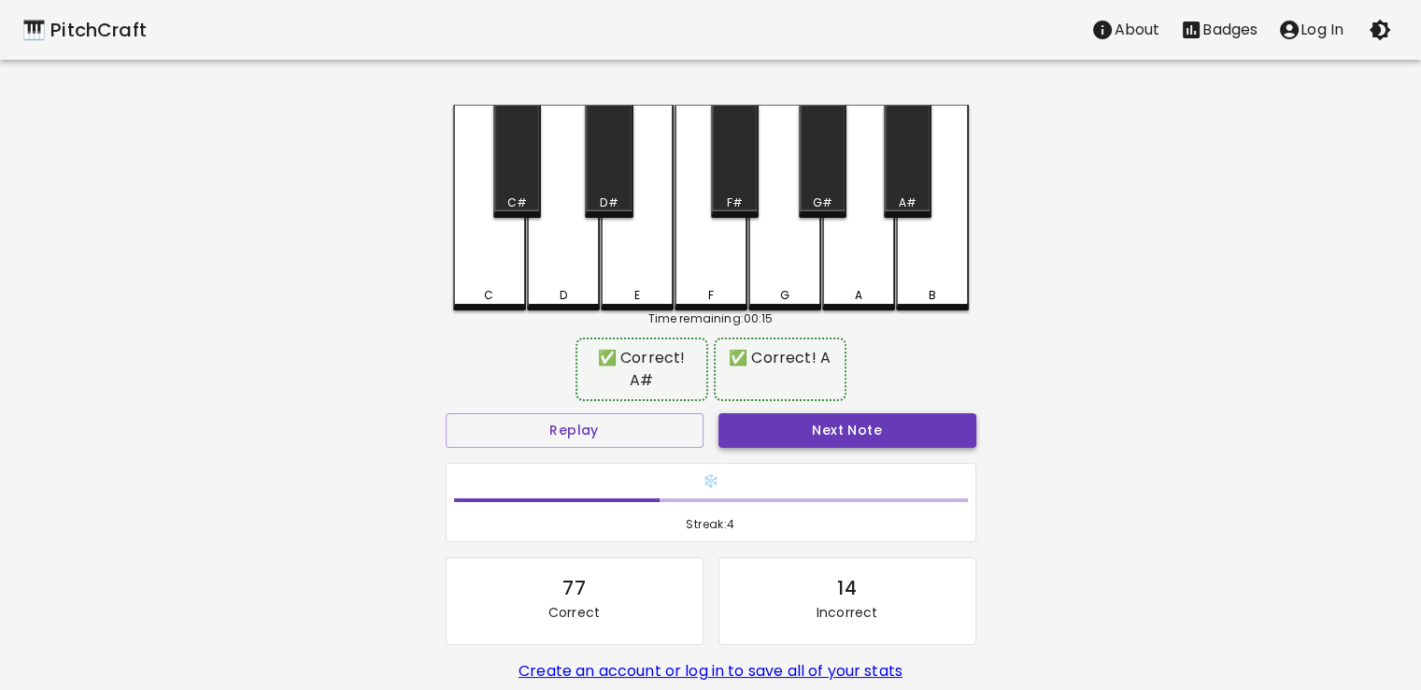
click at [886, 413] on button "Next Note" at bounding box center [848, 430] width 258 height 35
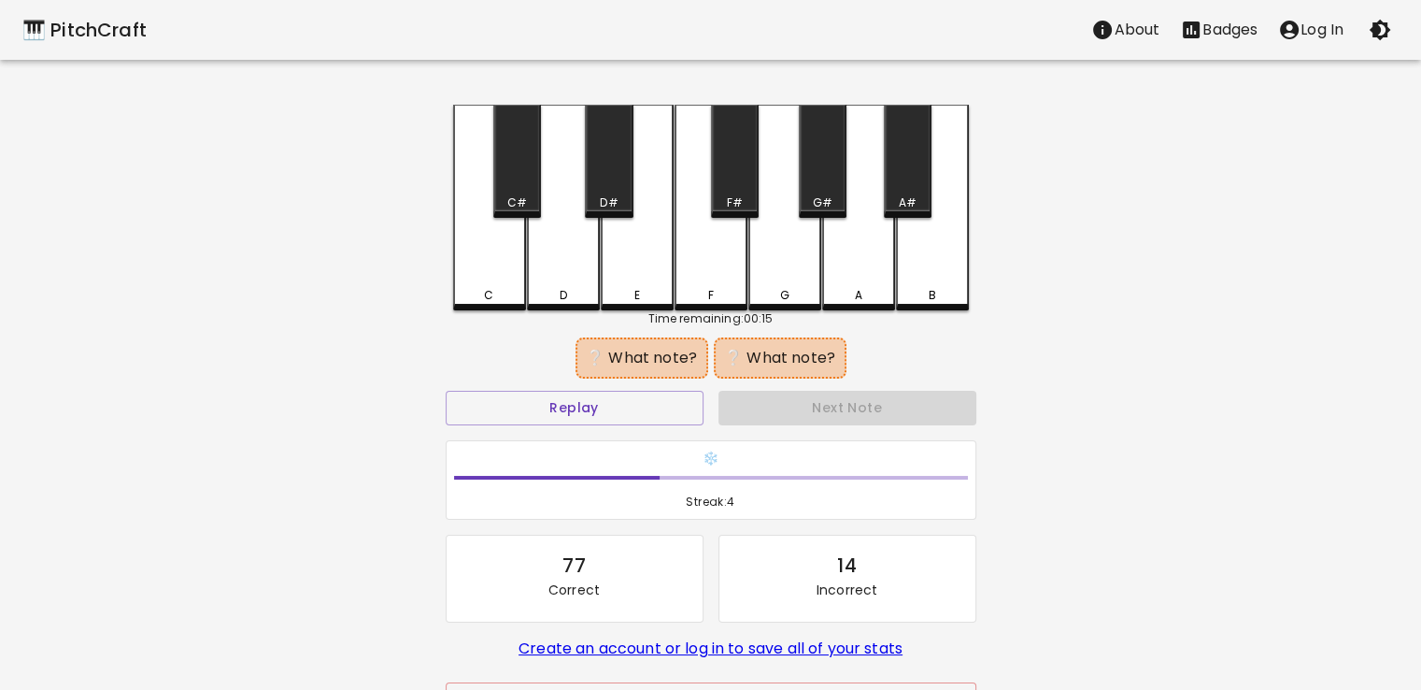
click at [642, 224] on div "E" at bounding box center [637, 208] width 73 height 206
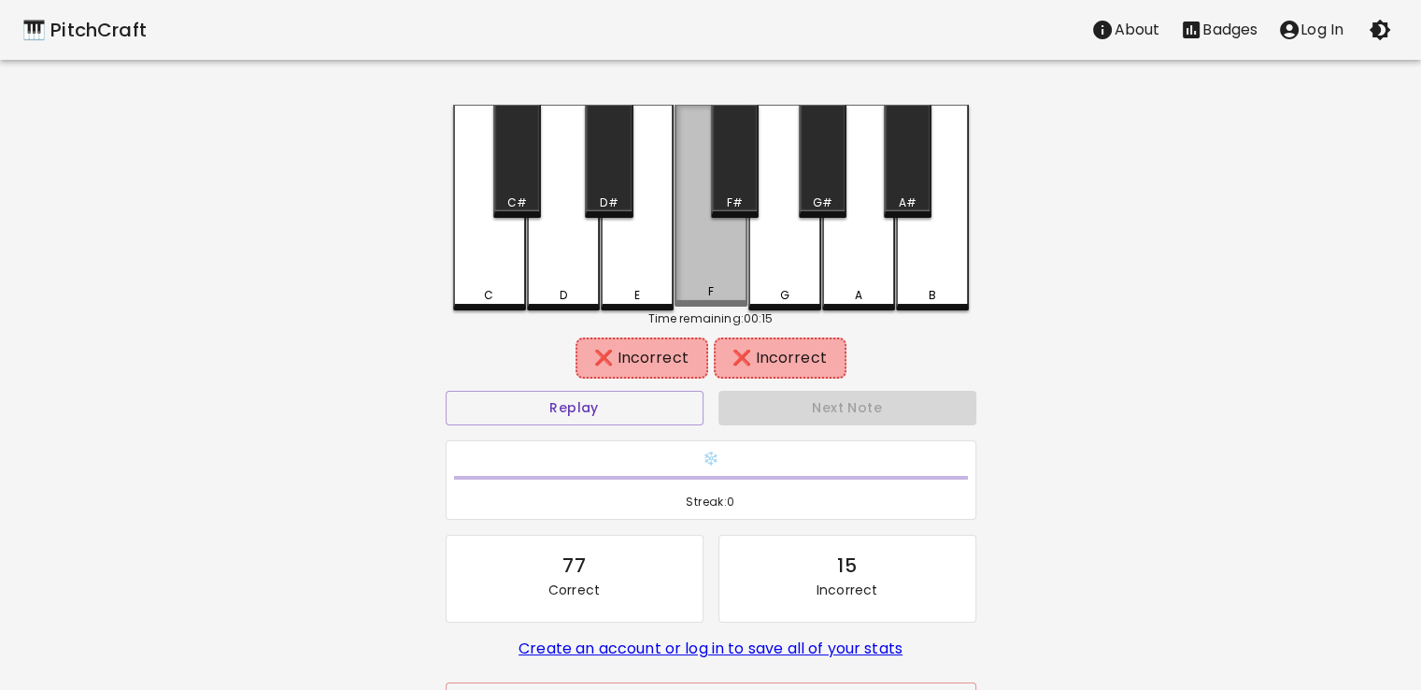
click at [695, 237] on div "F" at bounding box center [711, 206] width 73 height 202
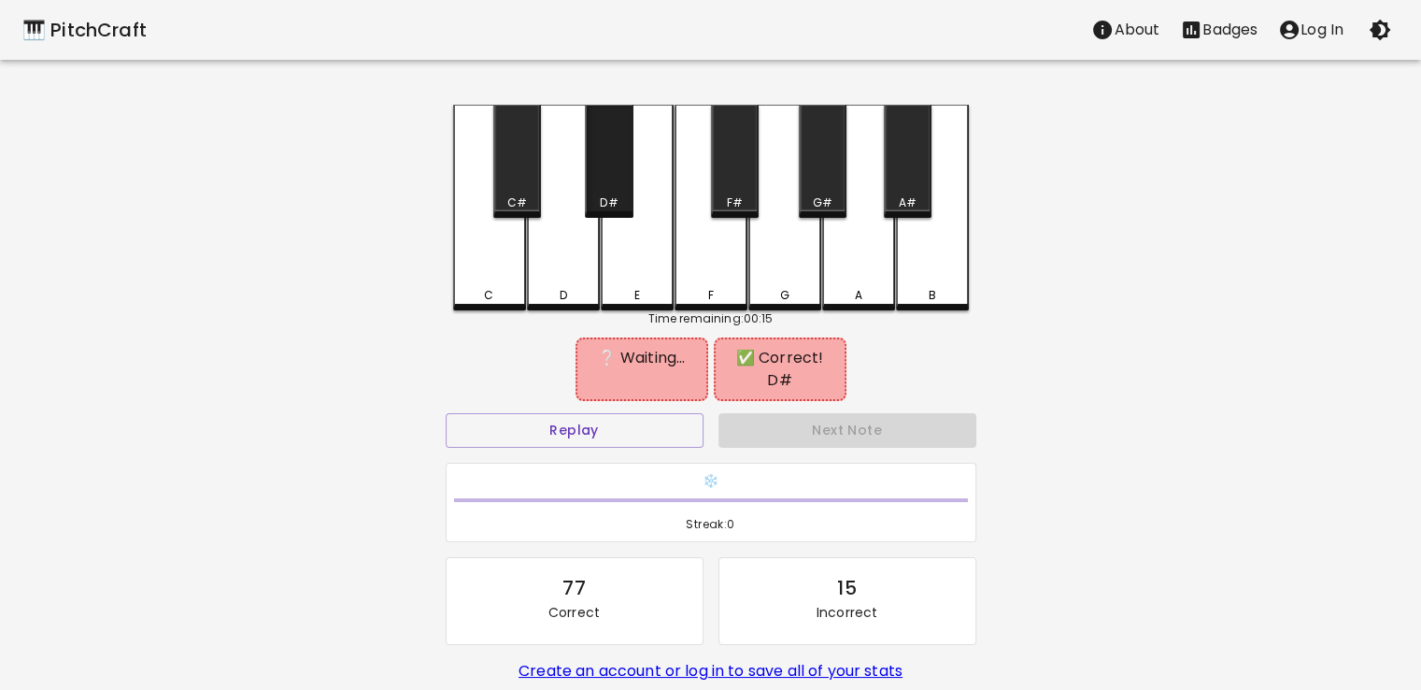
click at [599, 165] on div "D#" at bounding box center [609, 161] width 48 height 113
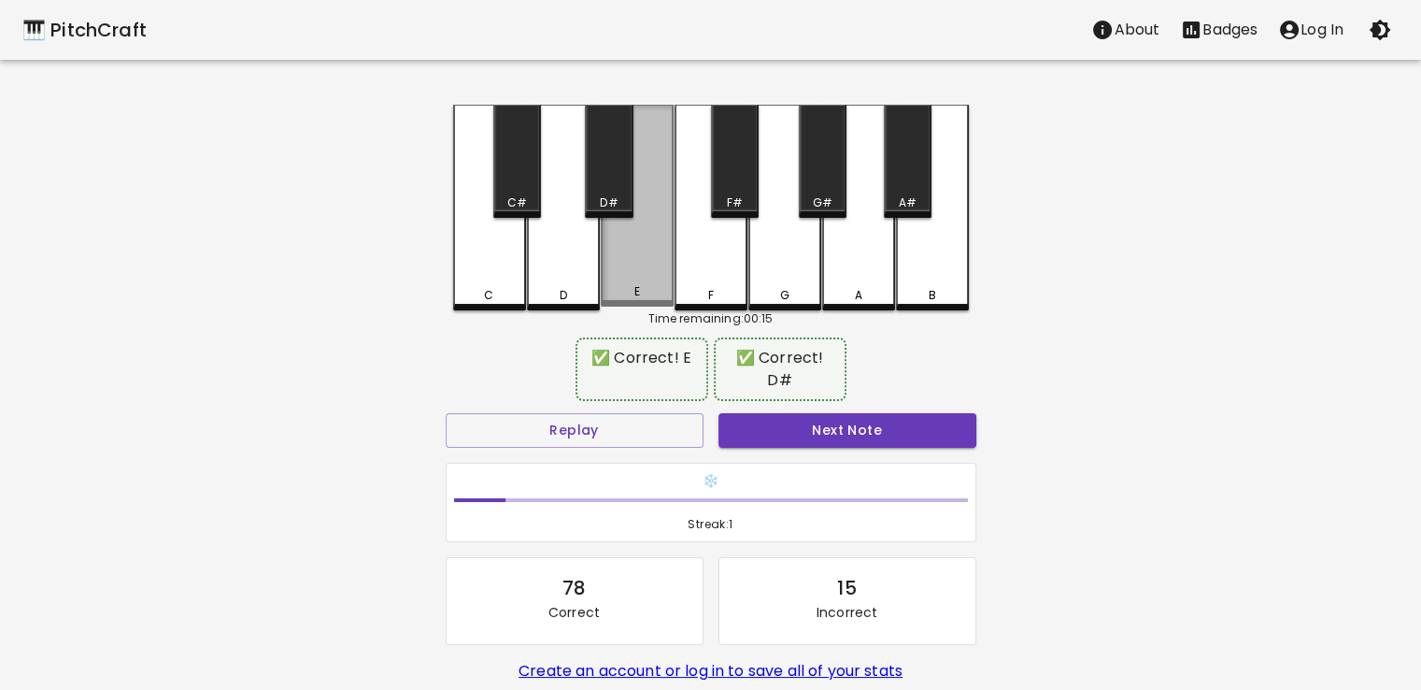
click at [639, 271] on div "E" at bounding box center [637, 206] width 73 height 202
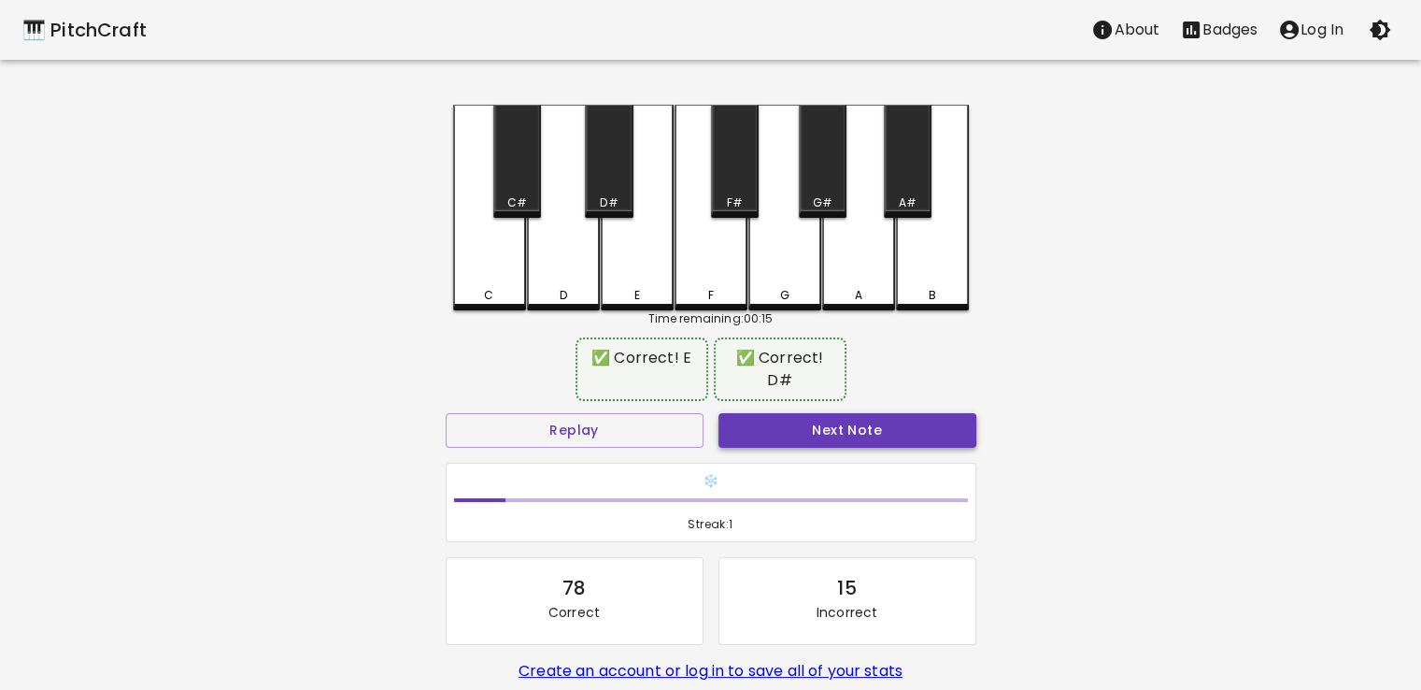
click at [821, 413] on button "Next Note" at bounding box center [848, 430] width 258 height 35
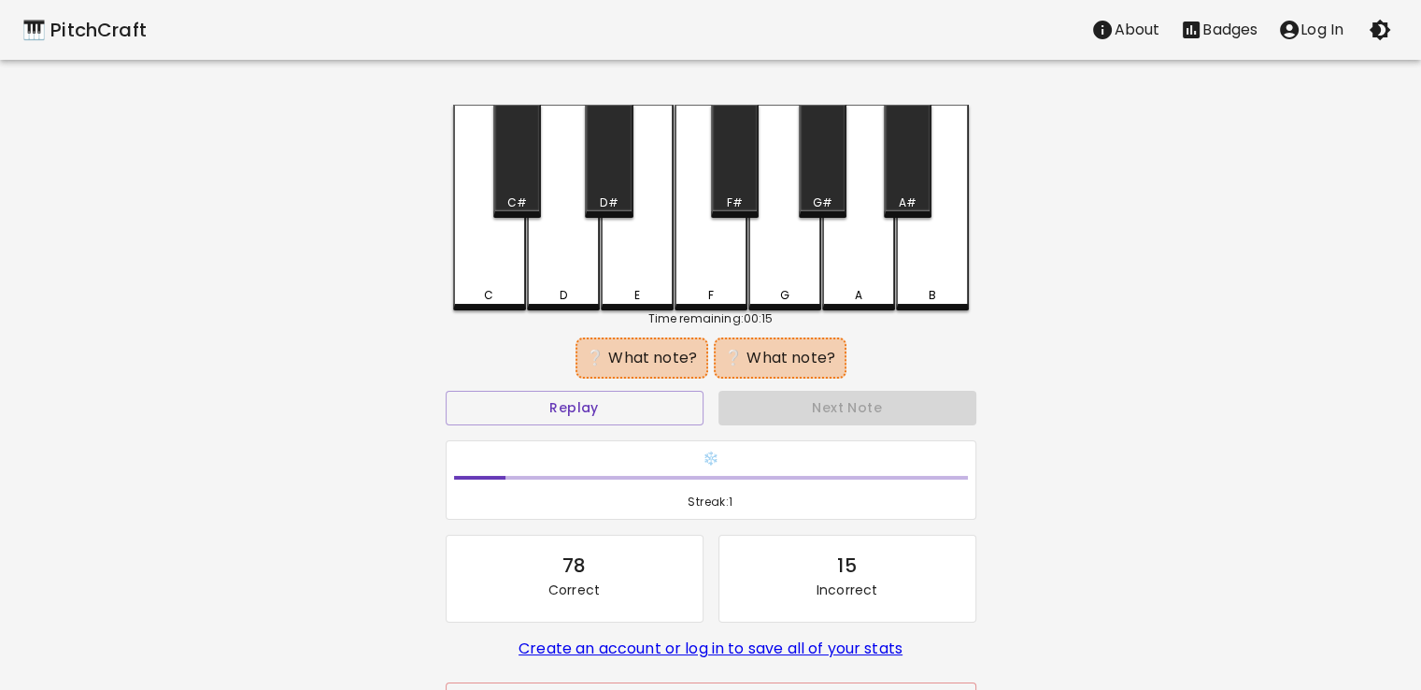
click at [606, 194] on div "D#" at bounding box center [609, 202] width 18 height 17
click at [578, 273] on div "D" at bounding box center [563, 208] width 73 height 206
click at [698, 242] on div "F" at bounding box center [711, 208] width 73 height 206
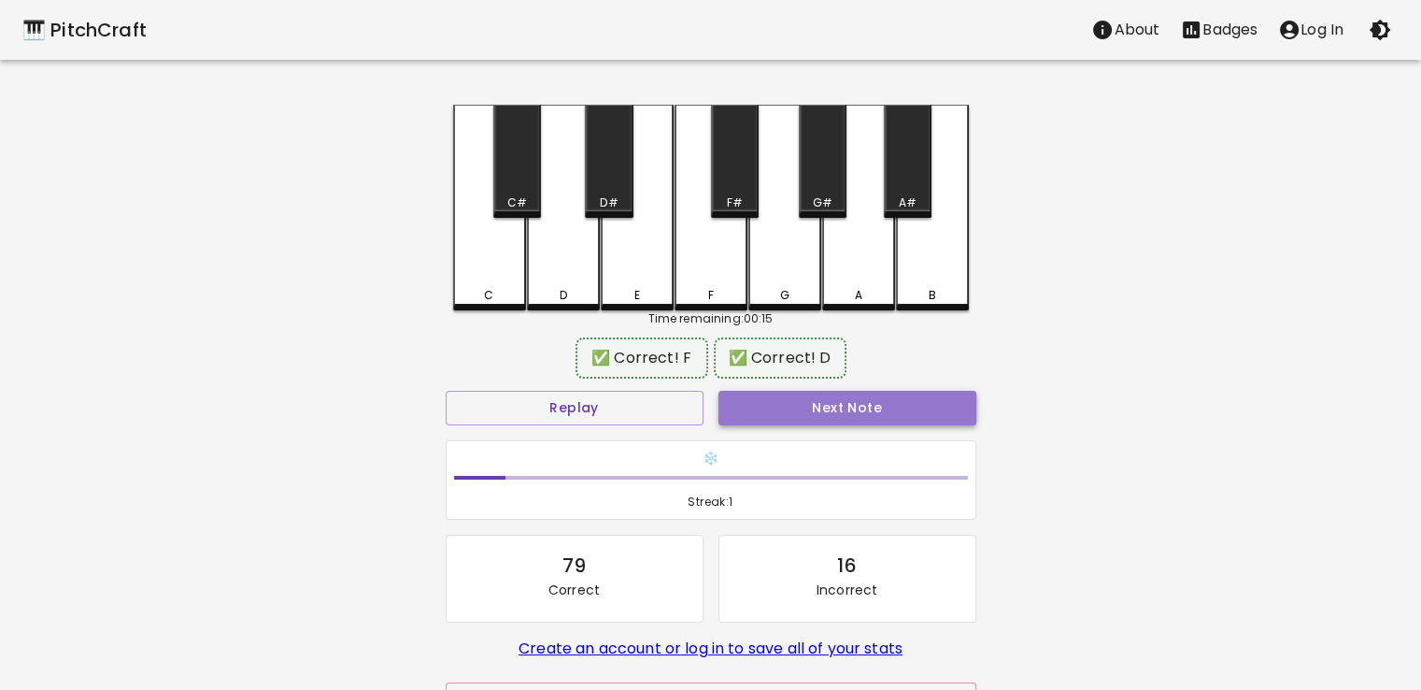
click at [790, 407] on button "Next Note" at bounding box center [848, 408] width 258 height 35
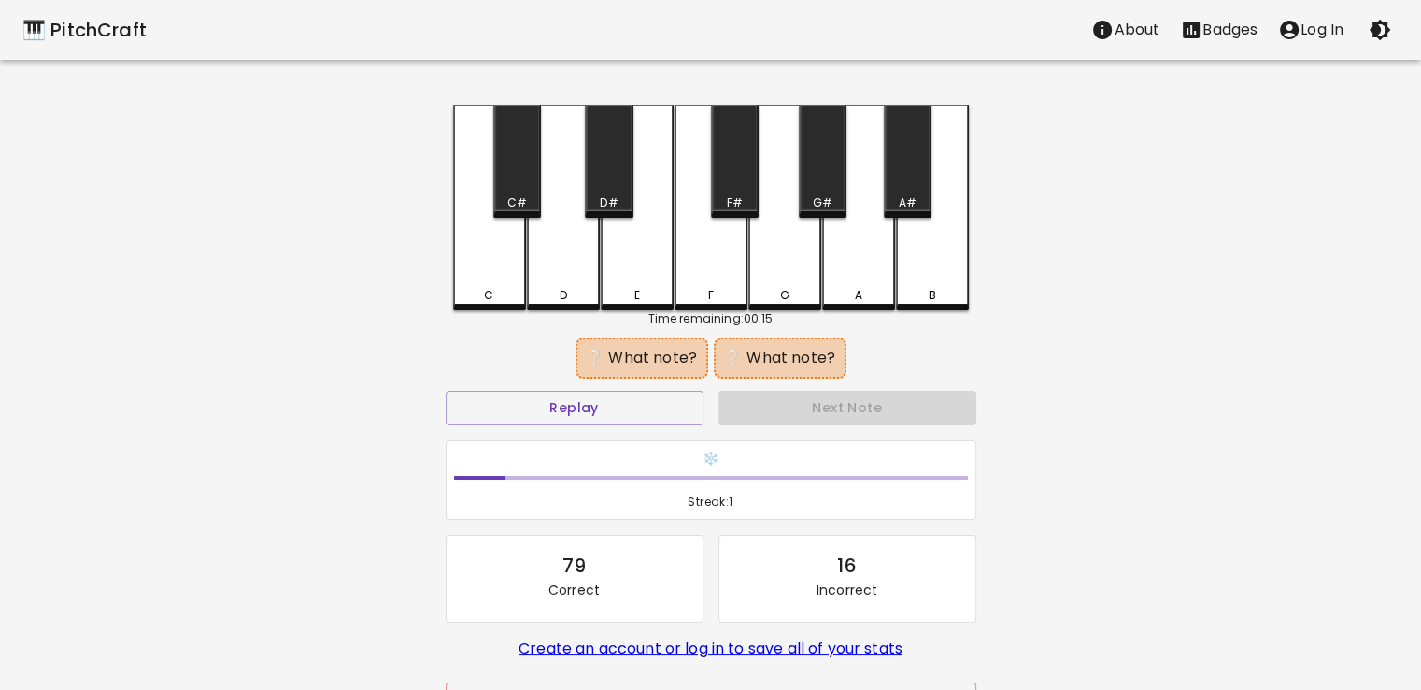
click at [755, 252] on div "G" at bounding box center [785, 208] width 73 height 206
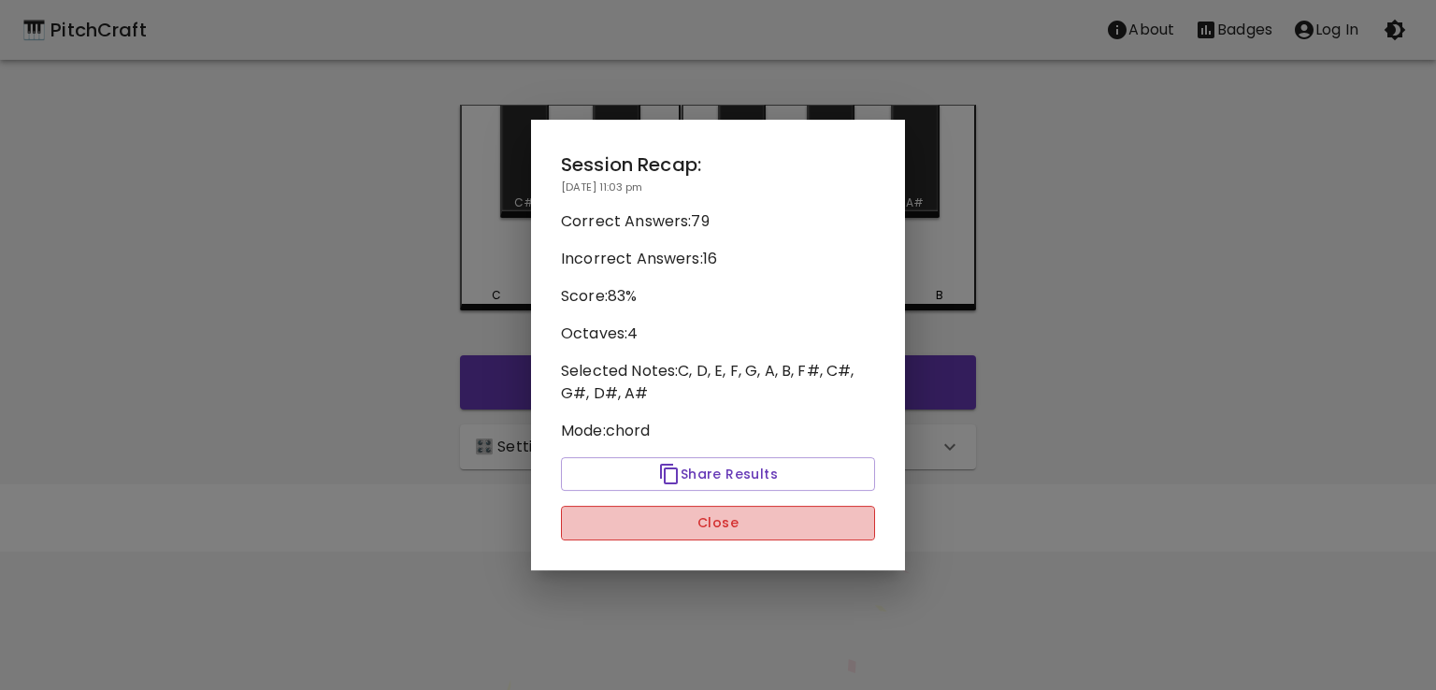
click at [770, 536] on button "Close" at bounding box center [718, 523] width 314 height 35
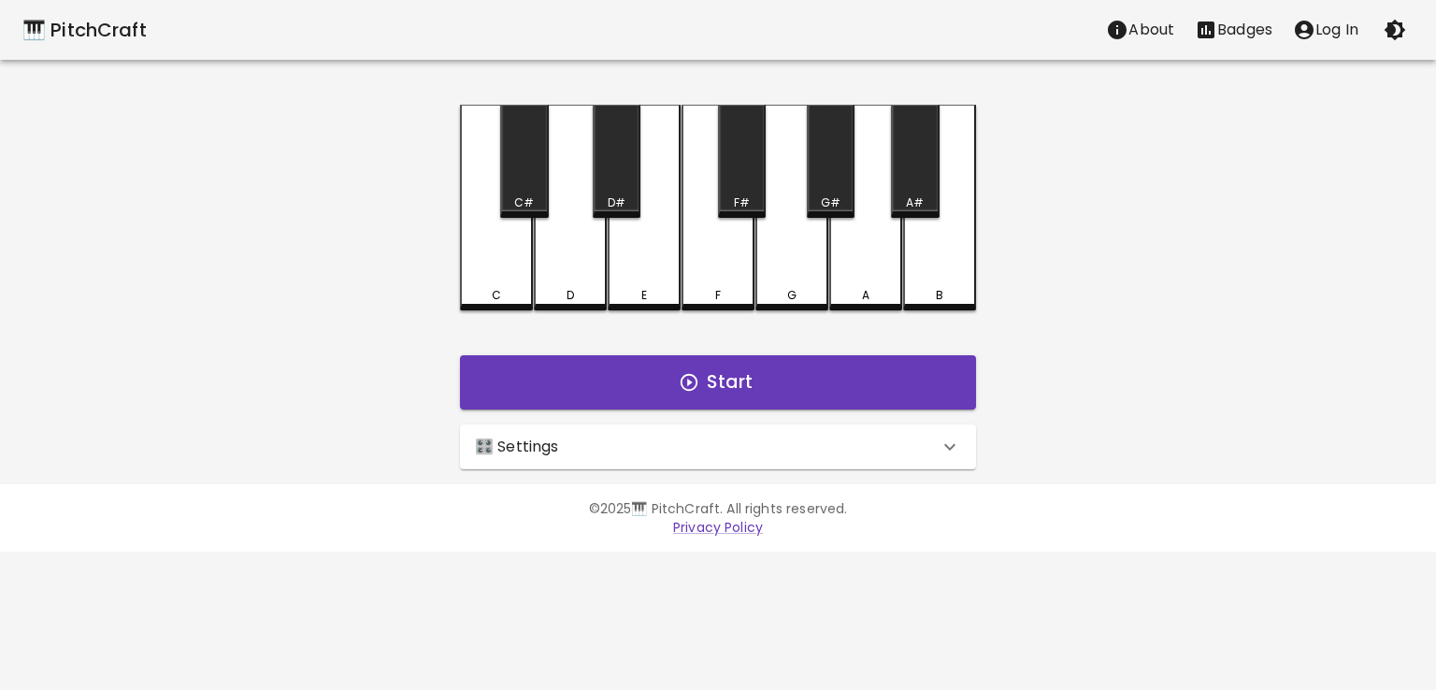
click at [799, 450] on div "🎛️ Settings" at bounding box center [707, 447] width 464 height 22
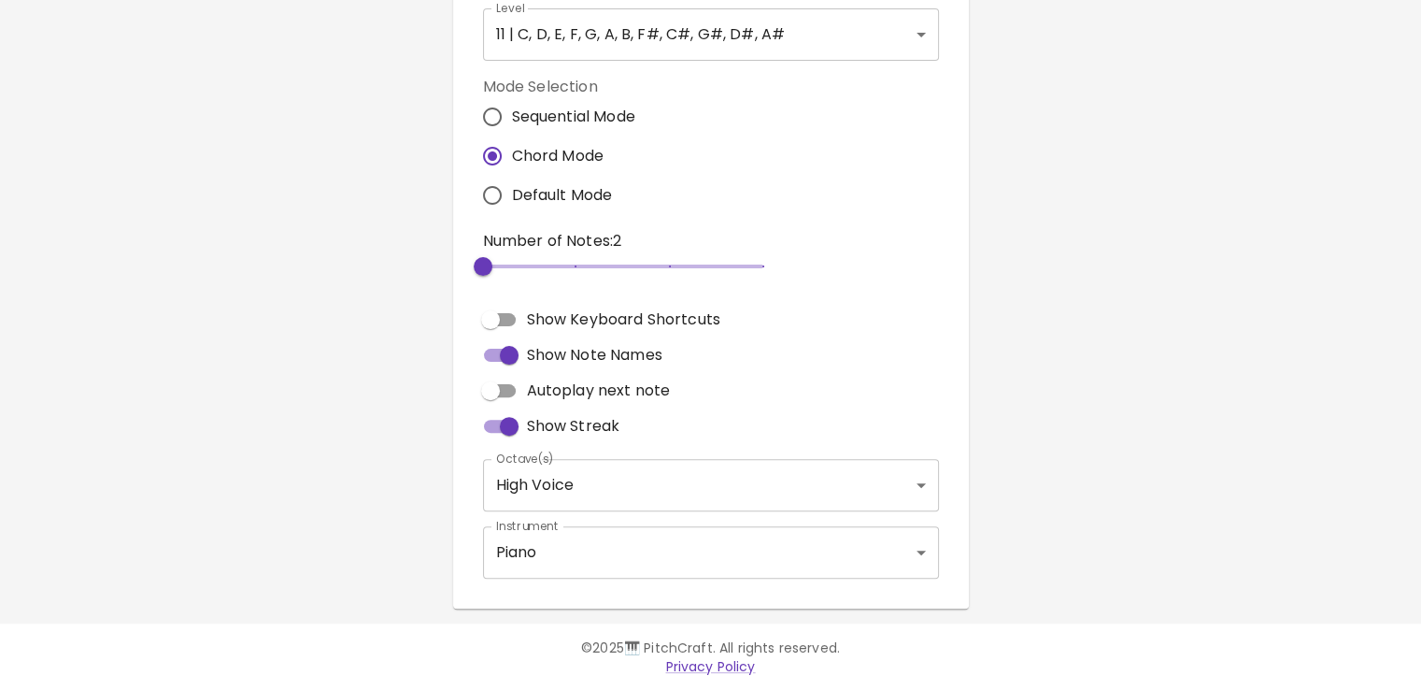
scroll to position [497, 0]
